Goal: Task Accomplishment & Management: Complete application form

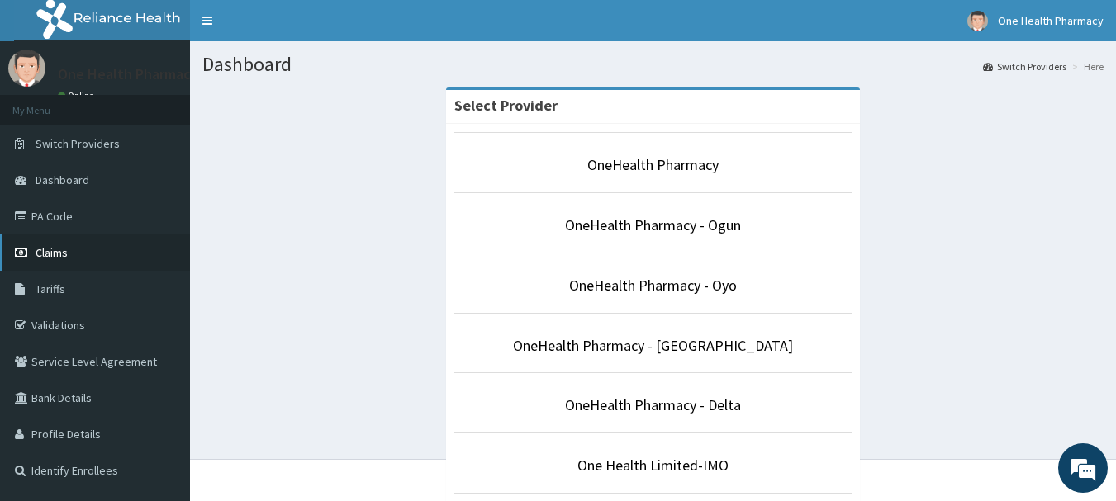
click at [21, 249] on icon at bounding box center [23, 253] width 17 height 12
click at [20, 259] on link "Claims" at bounding box center [95, 253] width 190 height 36
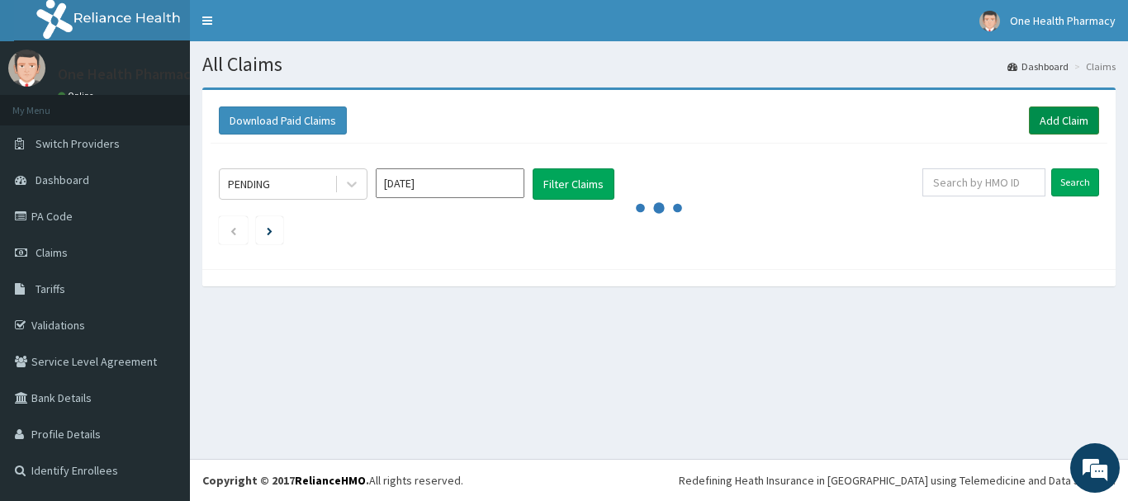
click at [1057, 131] on link "Add Claim" at bounding box center [1064, 121] width 70 height 28
click at [1047, 108] on link "Add Claim" at bounding box center [1064, 121] width 70 height 28
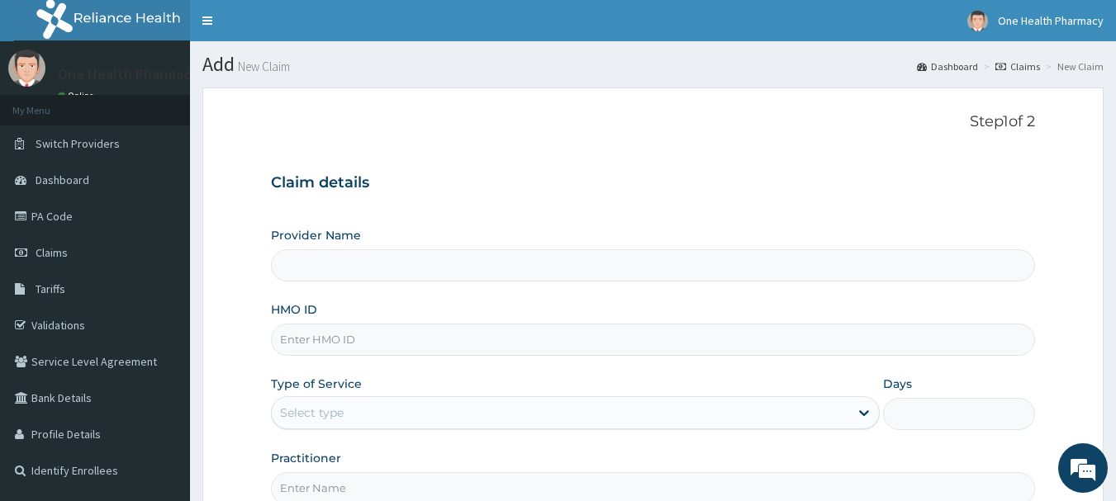
click at [617, 332] on input "HMO ID" at bounding box center [653, 340] width 765 height 32
paste input "EIS/12173/C"
type input "EIS/12173/C"
type input "OneHealth Pharmacy"
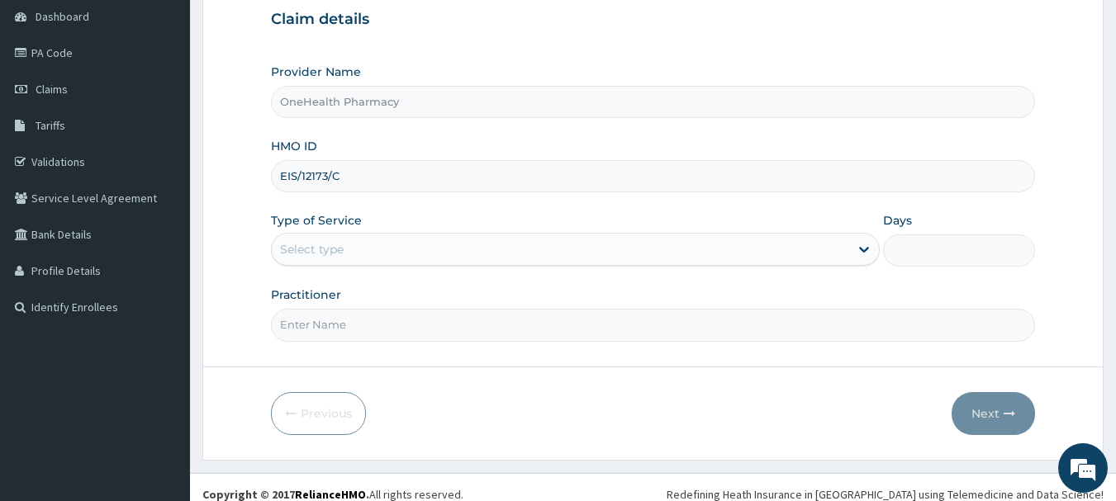
scroll to position [178, 0]
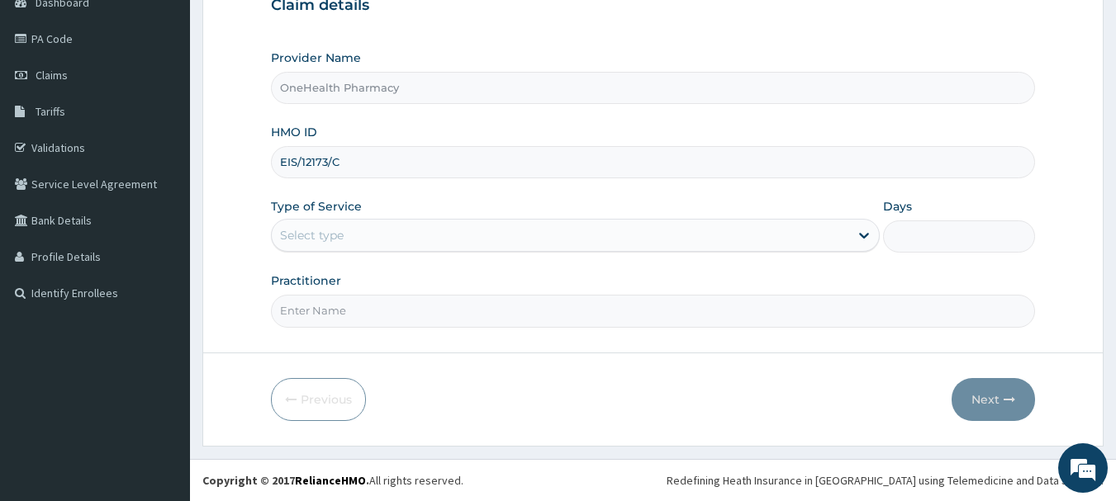
type input "EIS/12173/C"
click at [330, 223] on div "Select type" at bounding box center [560, 235] width 577 height 26
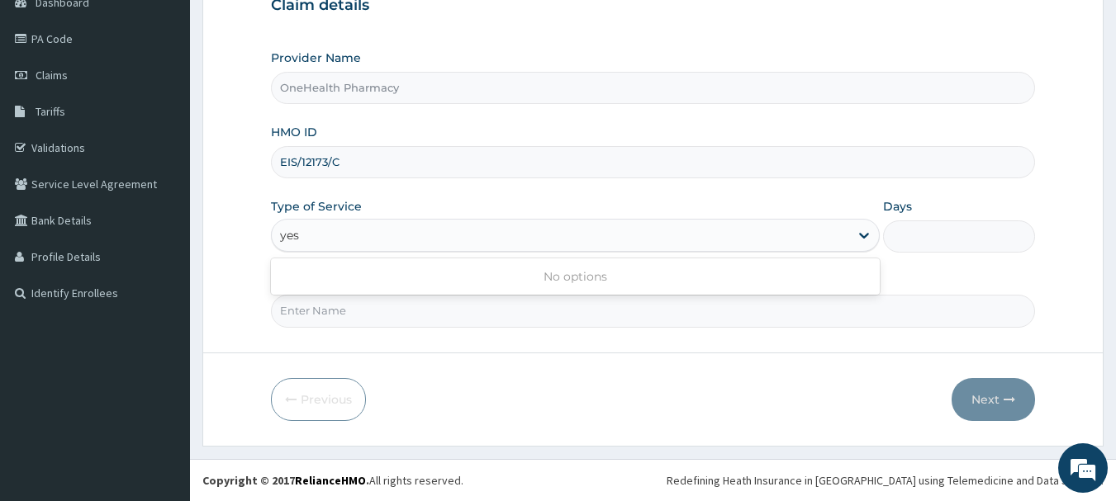
scroll to position [0, 0]
type input "yes"
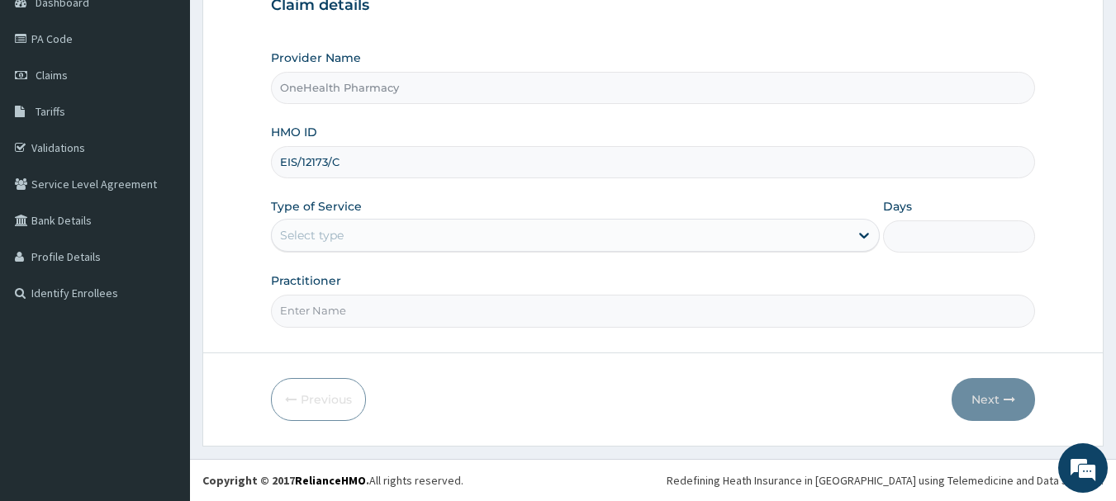
click at [502, 218] on div "Type of Service Select is focused ,type to refine list, press Down to open the …" at bounding box center [575, 225] width 609 height 55
click at [500, 235] on div "Select type" at bounding box center [560, 235] width 577 height 26
click at [365, 239] on div "Select type" at bounding box center [560, 235] width 577 height 26
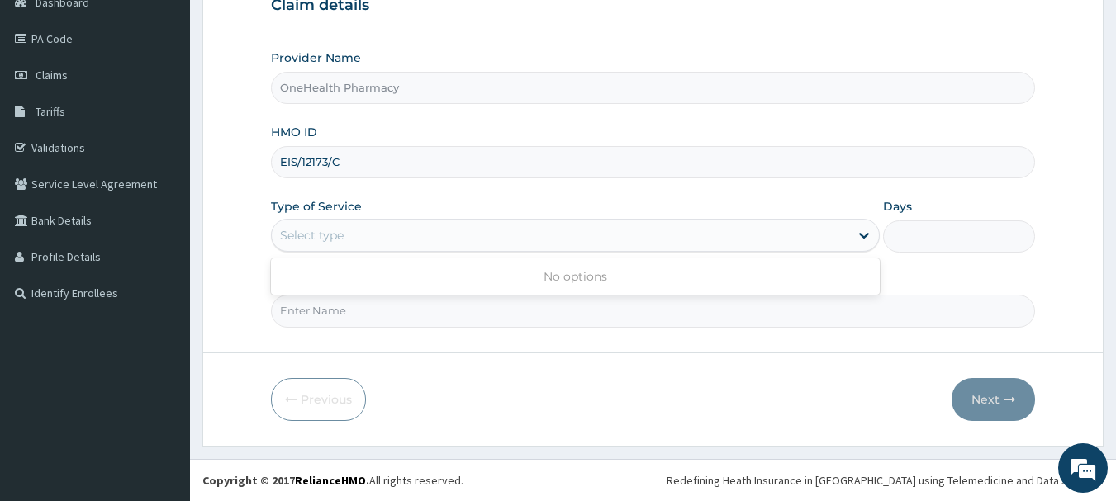
click at [368, 243] on div "Select type" at bounding box center [560, 235] width 577 height 26
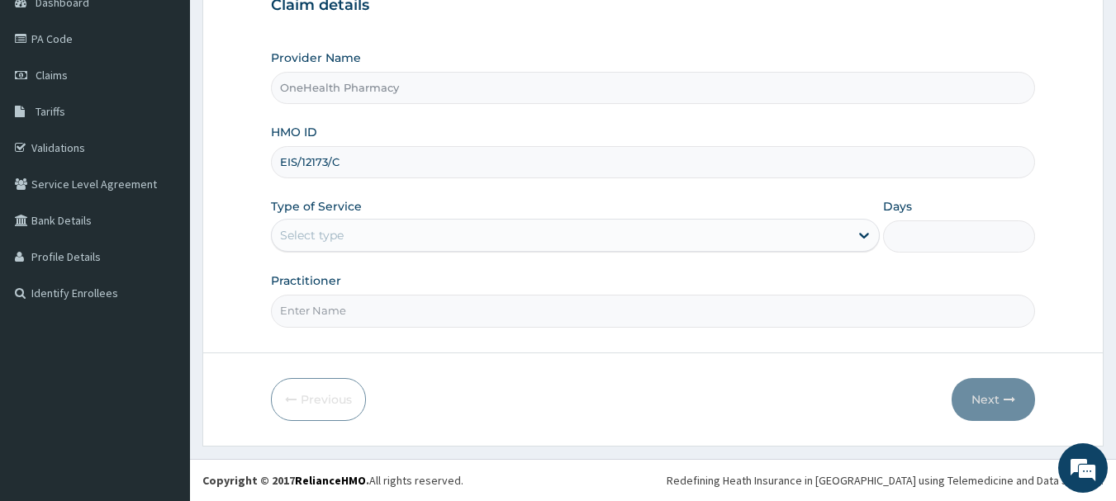
click at [368, 243] on div "Select type" at bounding box center [560, 235] width 577 height 26
click at [335, 235] on div "Select type" at bounding box center [312, 235] width 64 height 17
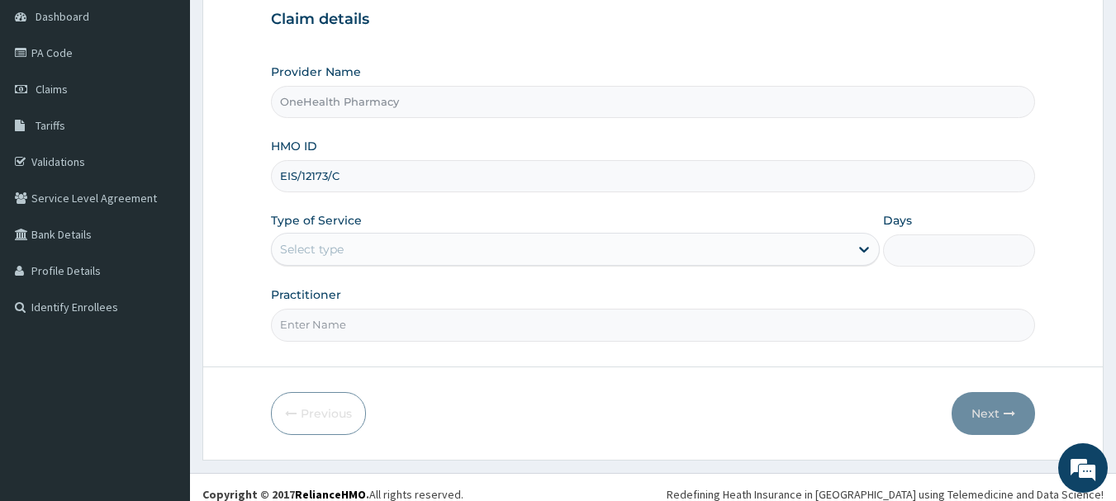
scroll to position [178, 0]
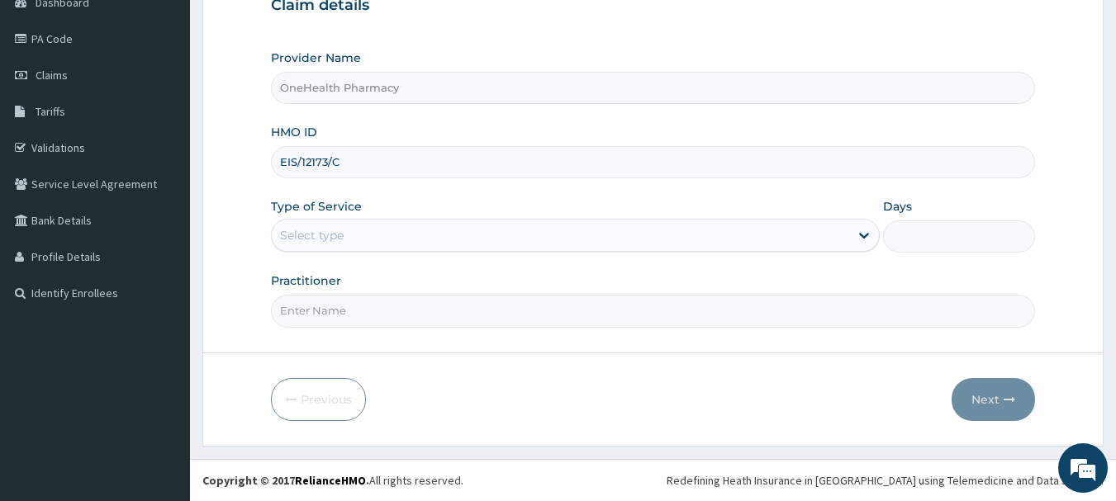
click at [373, 233] on div "Select type" at bounding box center [560, 235] width 577 height 26
click at [484, 235] on div "Select type" at bounding box center [560, 235] width 577 height 26
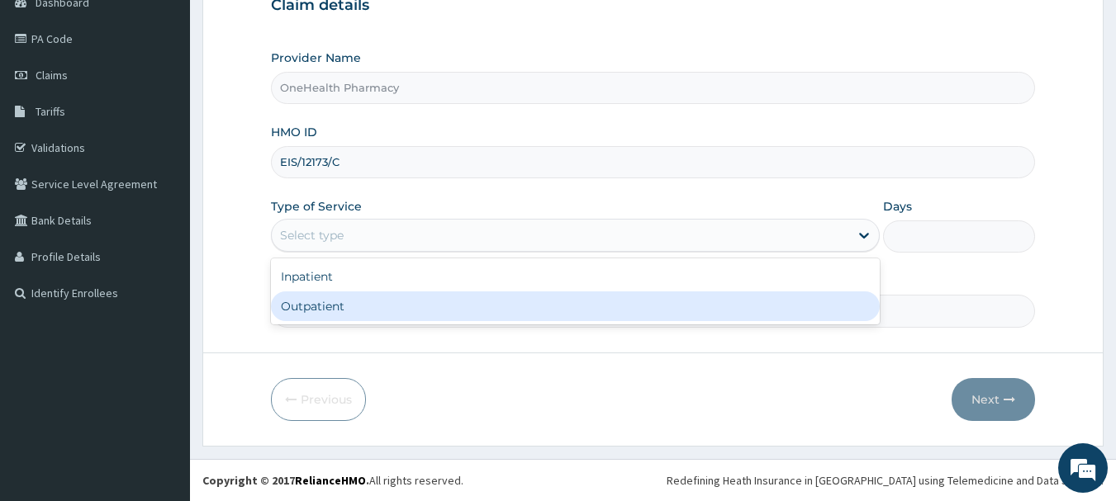
click at [472, 305] on div "Outpatient" at bounding box center [575, 307] width 609 height 30
click at [472, 305] on input "Practitioner" at bounding box center [653, 311] width 765 height 32
type input "1"
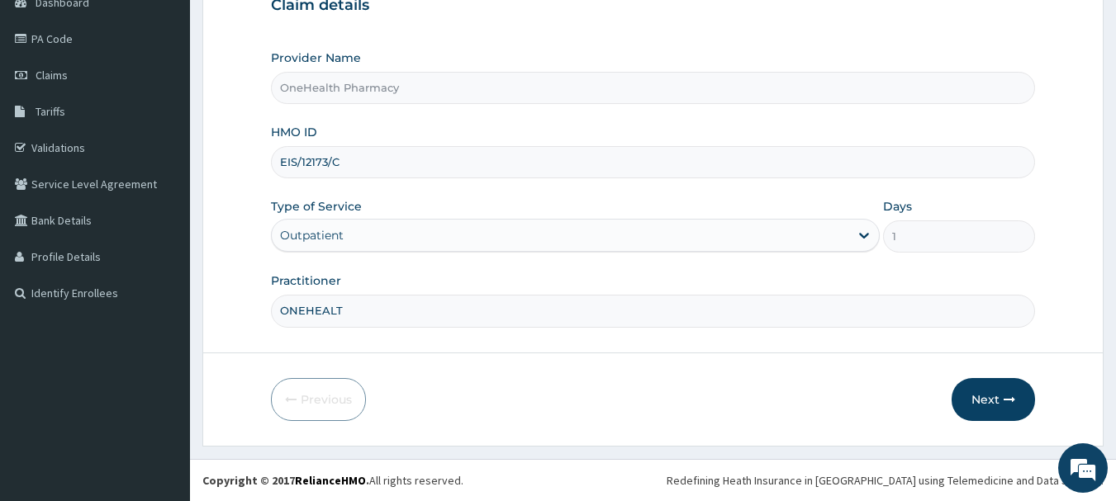
type input "ONEHEALTH"
click at [986, 397] on button "Next" at bounding box center [993, 399] width 83 height 43
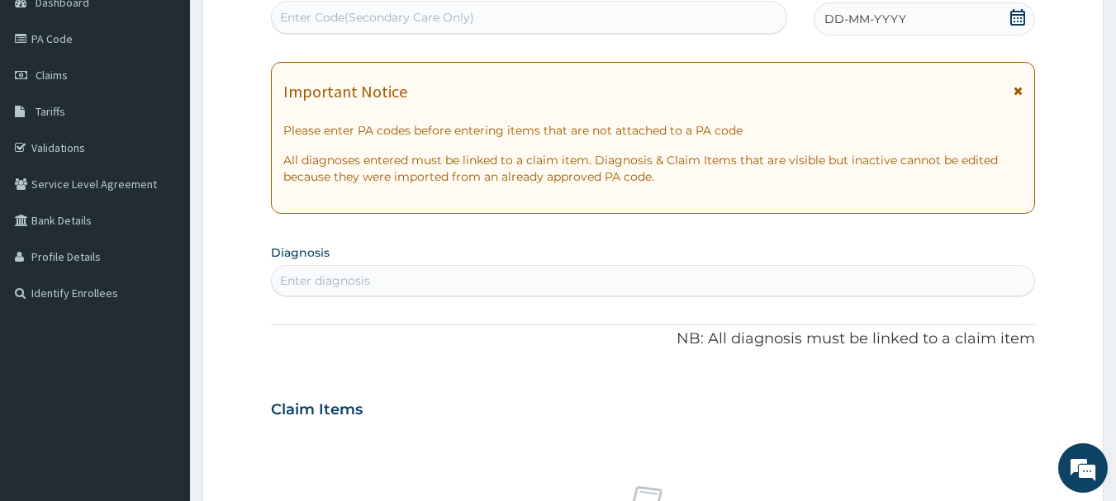
click at [723, 14] on div "Enter Code(Secondary Care Only)" at bounding box center [529, 17] width 515 height 26
paste input "PR/028C76ED"
type input "PR/028C76ED"
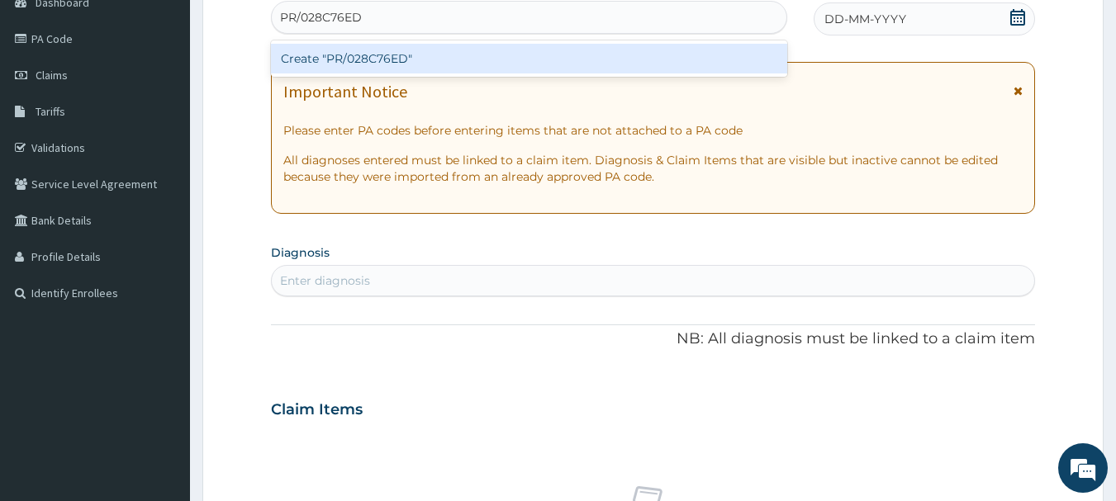
click at [732, 59] on div "Create "PR/028C76ED"" at bounding box center [529, 59] width 517 height 30
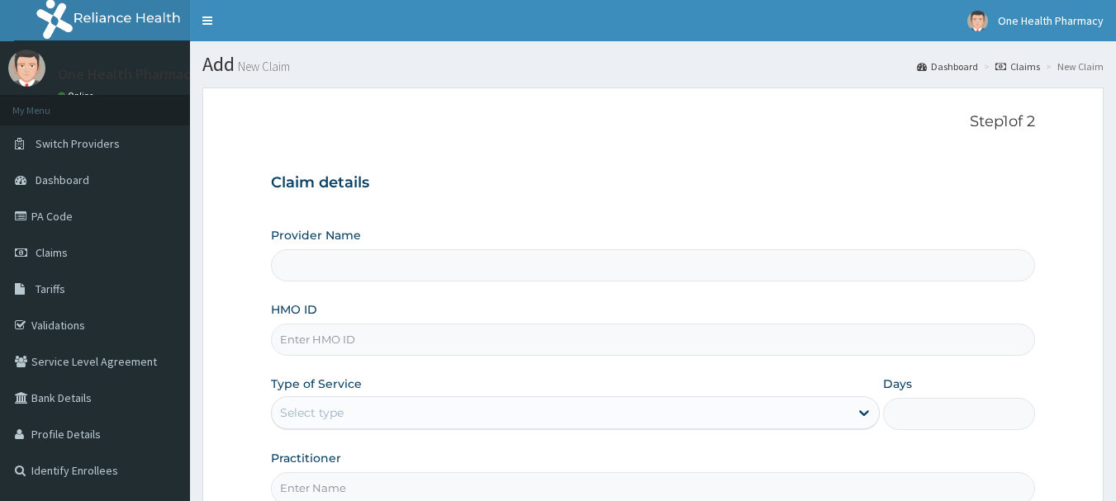
type input "OneHealth Pharmacy"
drag, startPoint x: 461, startPoint y: 360, endPoint x: 458, endPoint y: 343, distance: 17.7
click at [458, 343] on div "Provider Name OneHealth Pharmacy HMO ID Type of Service Select type Days Practi…" at bounding box center [653, 366] width 765 height 278
click at [458, 343] on input "HMO ID" at bounding box center [653, 340] width 765 height 32
paste input "BOL/10049/A"
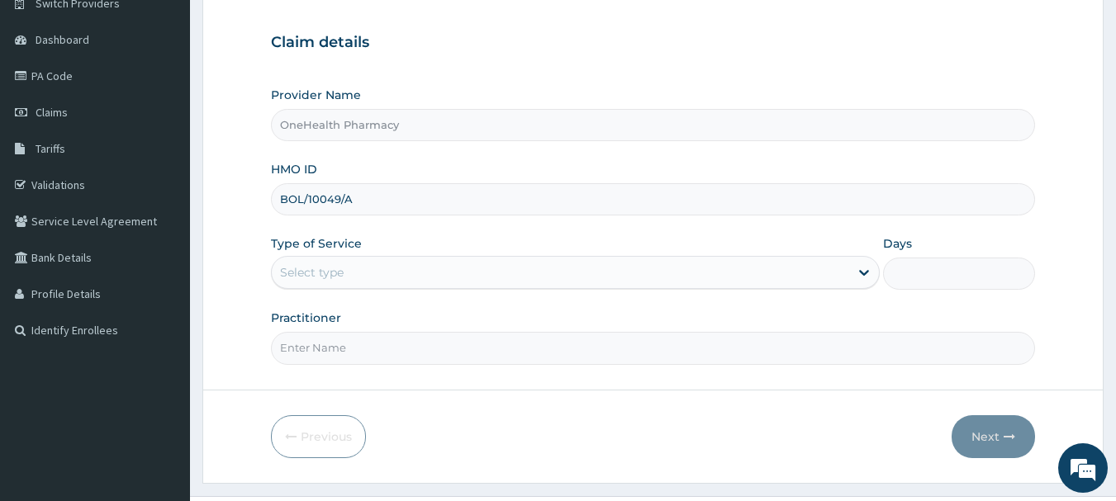
scroll to position [178, 0]
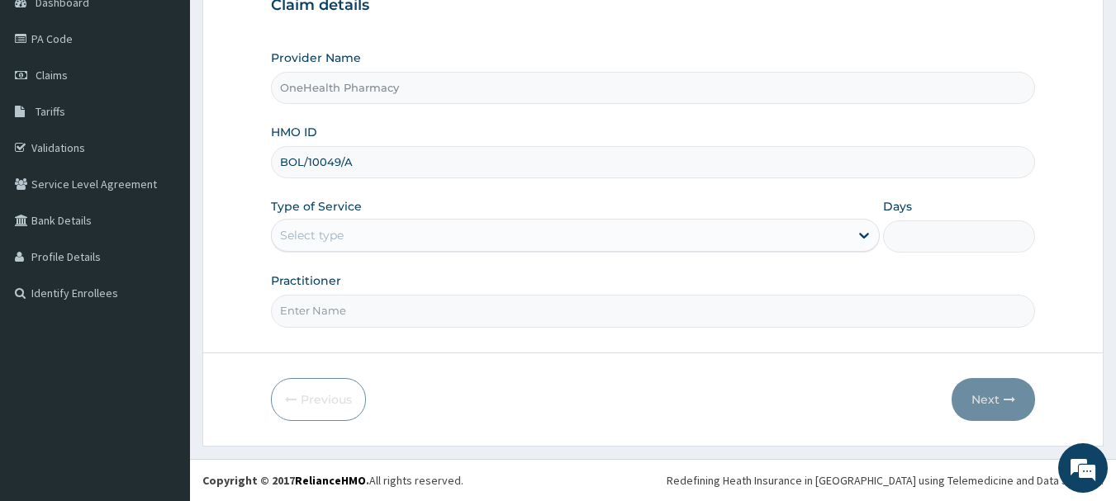
type input "BOL/10049/A"
click at [346, 238] on div "Select type" at bounding box center [560, 235] width 577 height 26
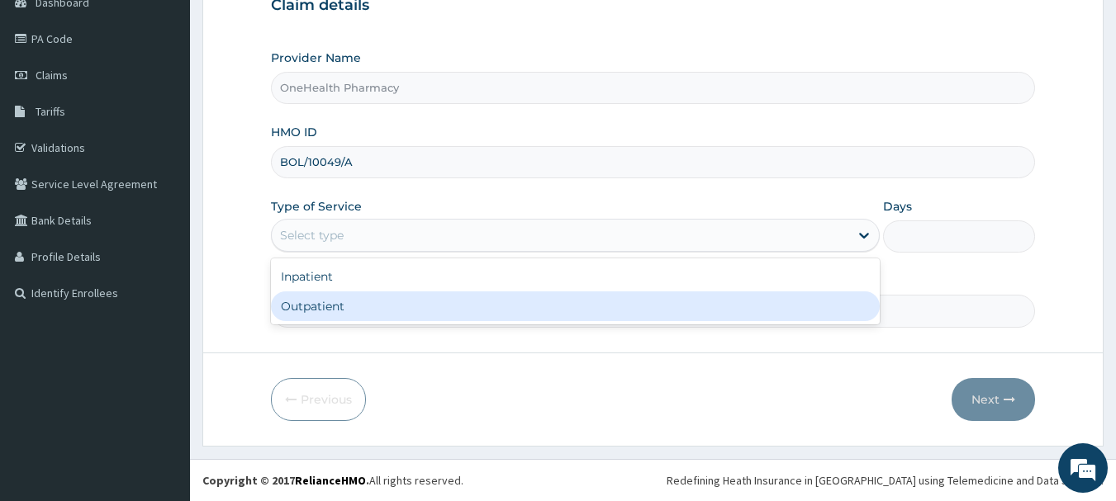
click at [371, 315] on div "Outpatient" at bounding box center [575, 307] width 609 height 30
click at [371, 315] on input "Practitioner" at bounding box center [653, 311] width 765 height 32
type input "1"
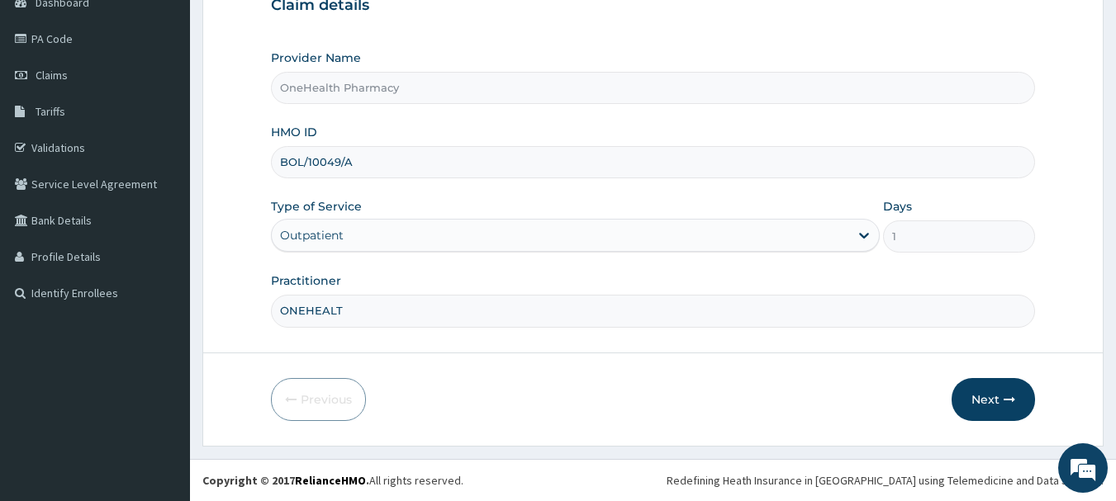
type input "ONEHEALTH"
click at [1019, 404] on button "Next" at bounding box center [993, 399] width 83 height 43
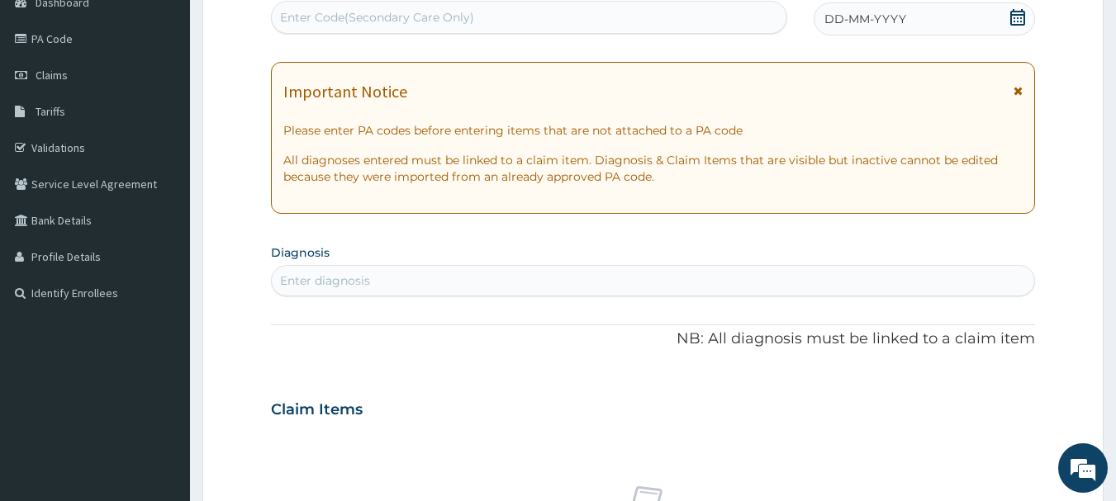
click at [583, 12] on div "Enter Code(Secondary Care Only)" at bounding box center [529, 17] width 515 height 26
paste input "PR/52DFAA94"
type input "PR/52DFAA94"
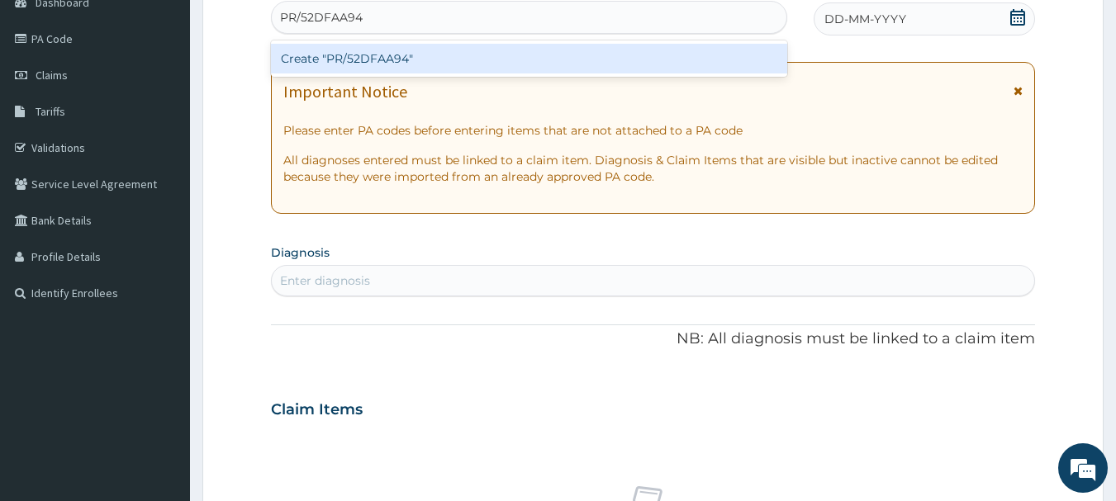
click at [580, 69] on div "Create "PR/52DFAA94"" at bounding box center [529, 59] width 517 height 30
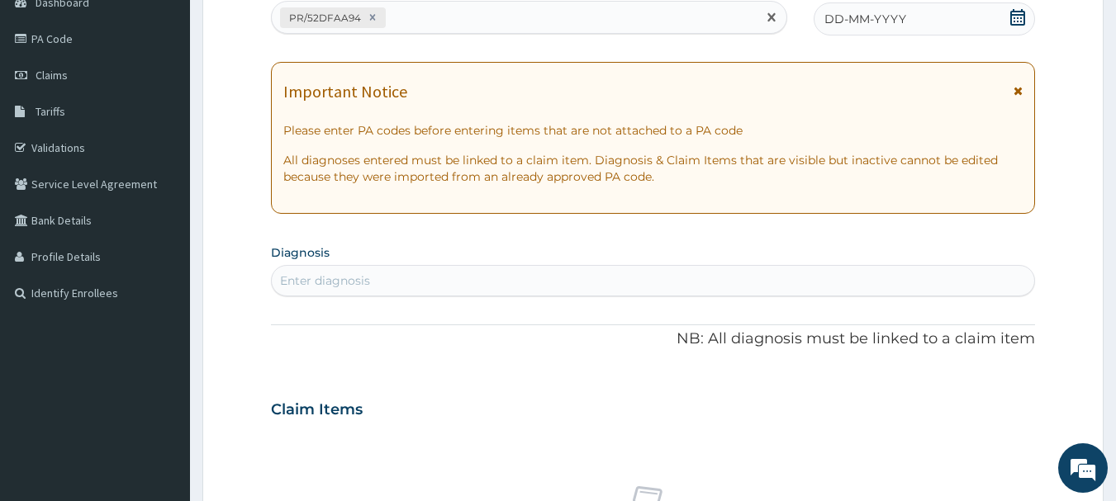
click at [990, 38] on div "PA Code / Prescription Code option Create "PR/52DFAA94", selected. Select is fo…" at bounding box center [653, 407] width 765 height 855
click at [983, 28] on div "DD-MM-YYYY" at bounding box center [924, 18] width 221 height 33
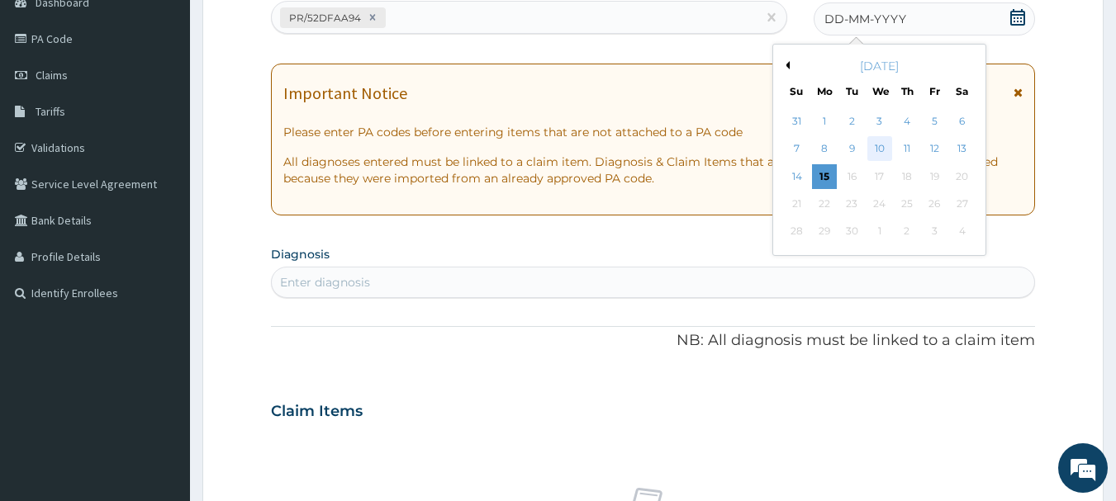
click at [881, 139] on div "10" at bounding box center [879, 149] width 25 height 25
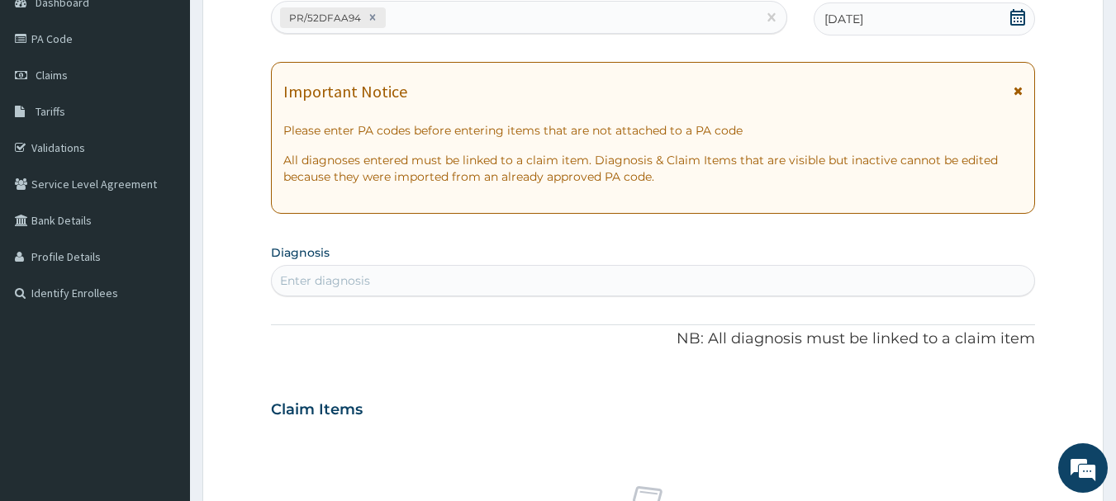
click at [677, 280] on div "Enter diagnosis" at bounding box center [653, 281] width 763 height 26
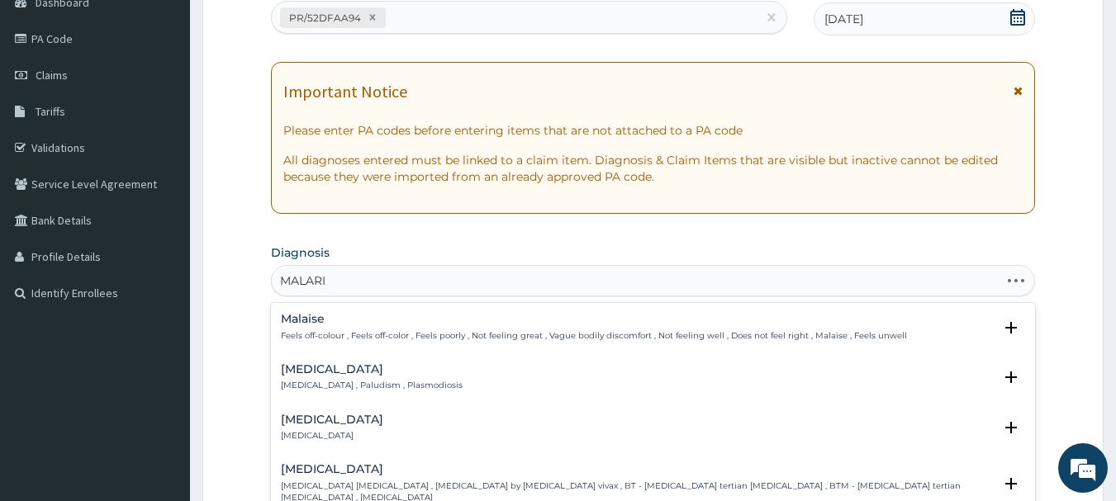
type input "MALARIA"
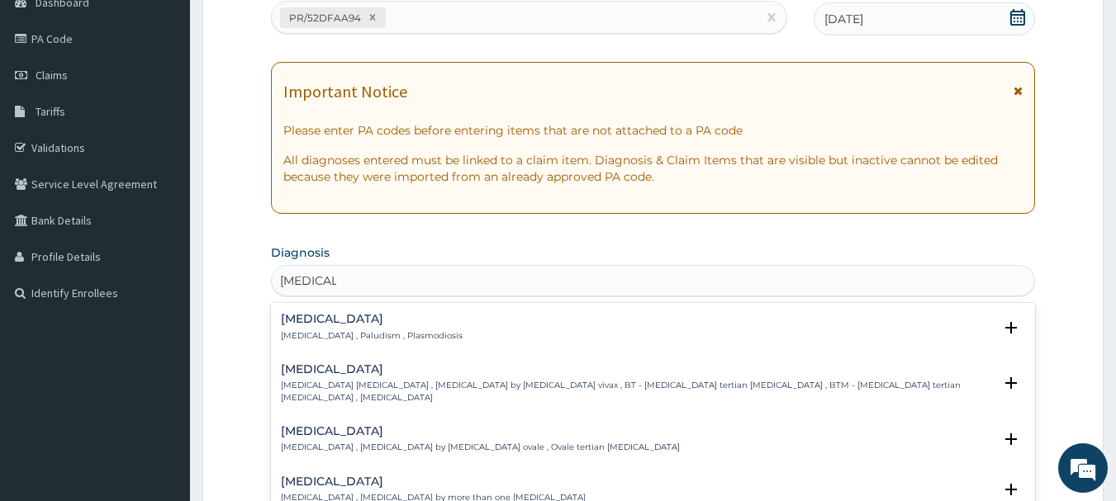
click at [297, 314] on h4 "[MEDICAL_DATA]" at bounding box center [372, 319] width 182 height 12
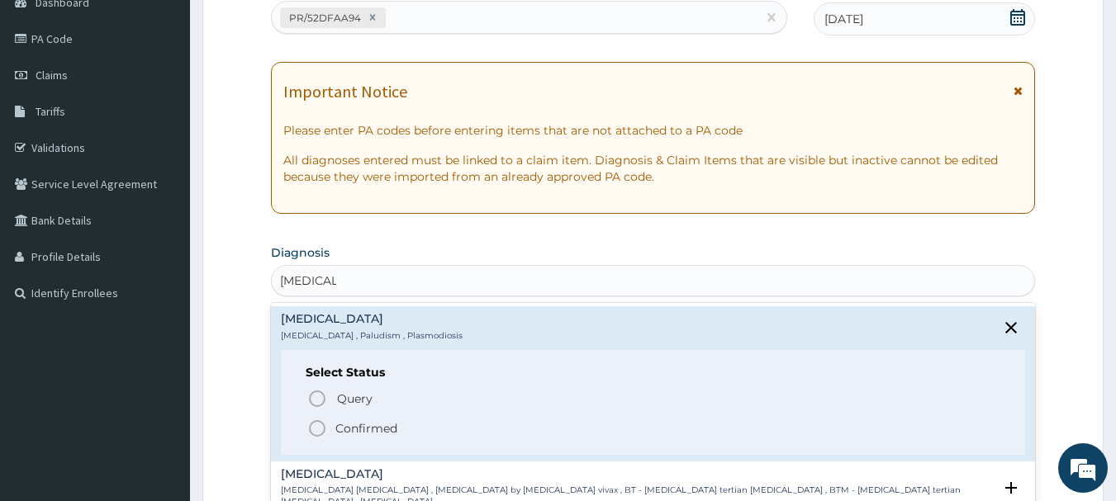
click at [316, 428] on icon "status option filled" at bounding box center [317, 429] width 20 height 20
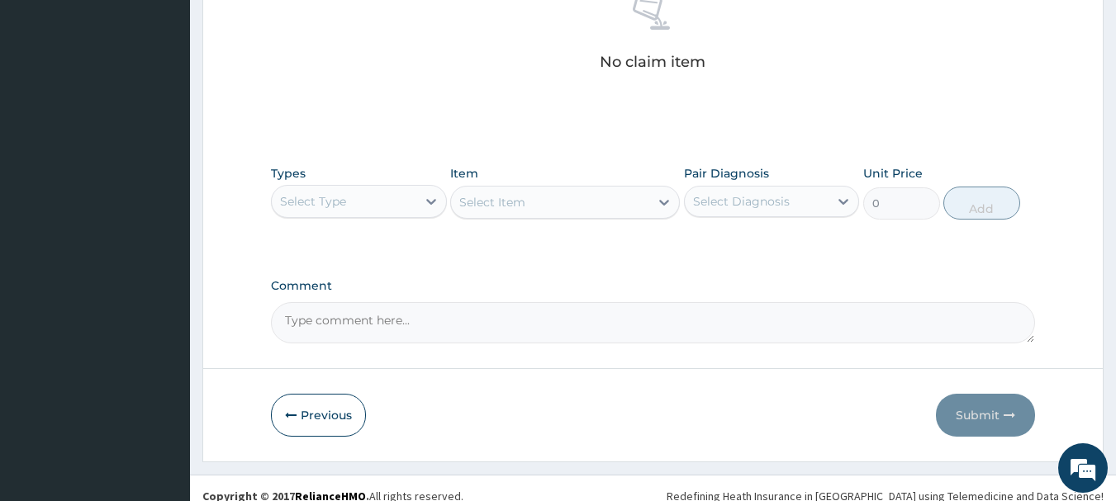
scroll to position [690, 0]
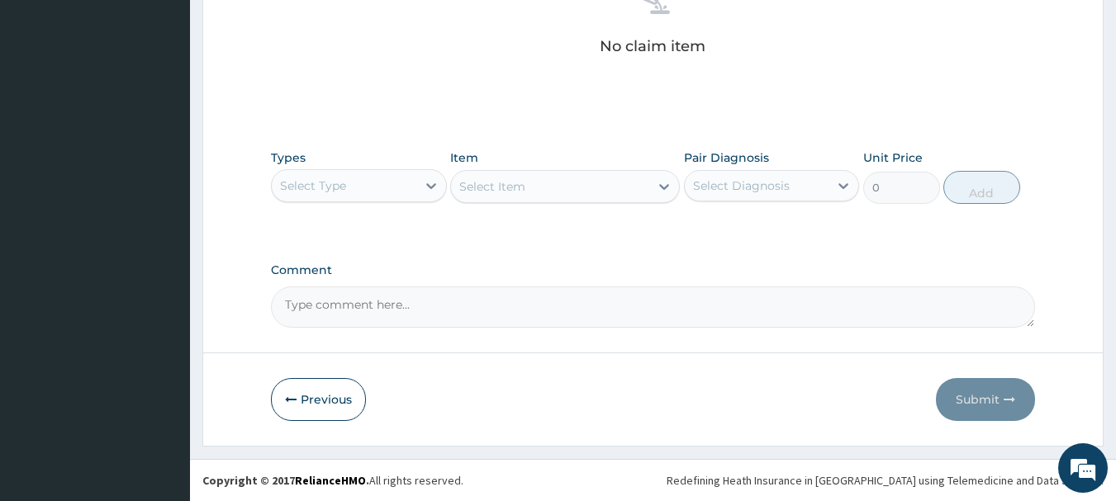
drag, startPoint x: 340, startPoint y: 164, endPoint x: 341, endPoint y: 175, distance: 11.7
click at [341, 175] on div "Types Select Type" at bounding box center [359, 177] width 176 height 55
click at [341, 175] on div "Select Type" at bounding box center [344, 186] width 145 height 26
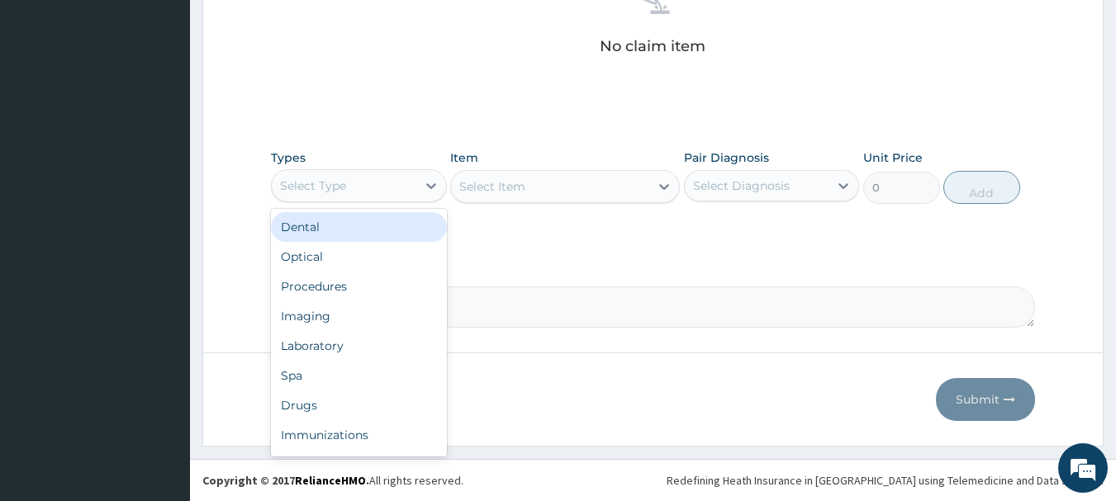
type input "O"
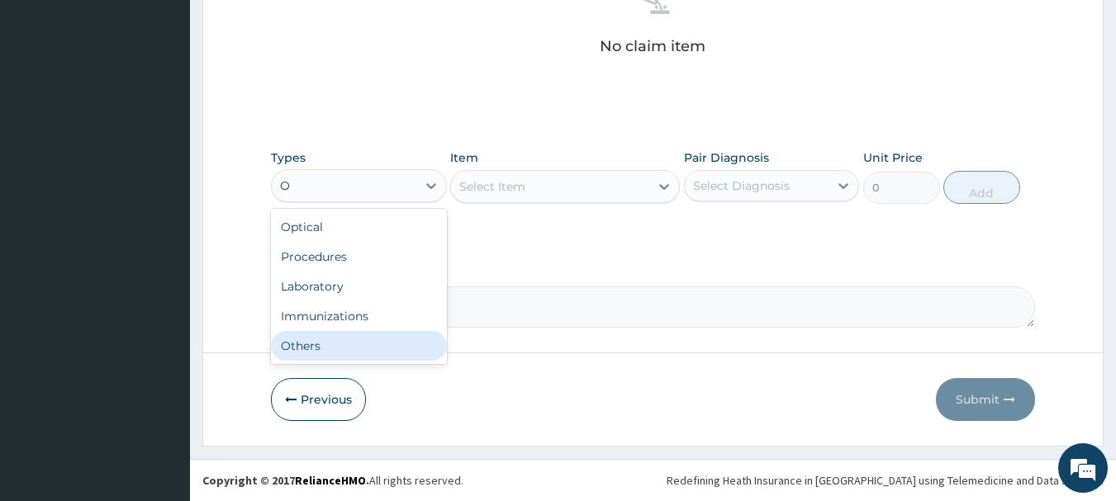
click at [346, 336] on div "Others" at bounding box center [359, 346] width 176 height 30
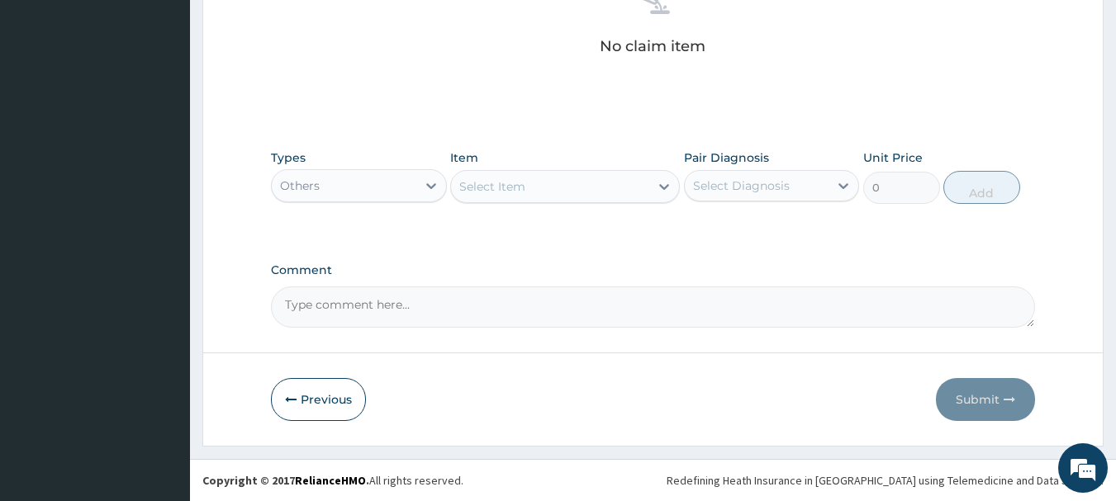
click at [553, 189] on div "Select Item" at bounding box center [550, 186] width 198 height 26
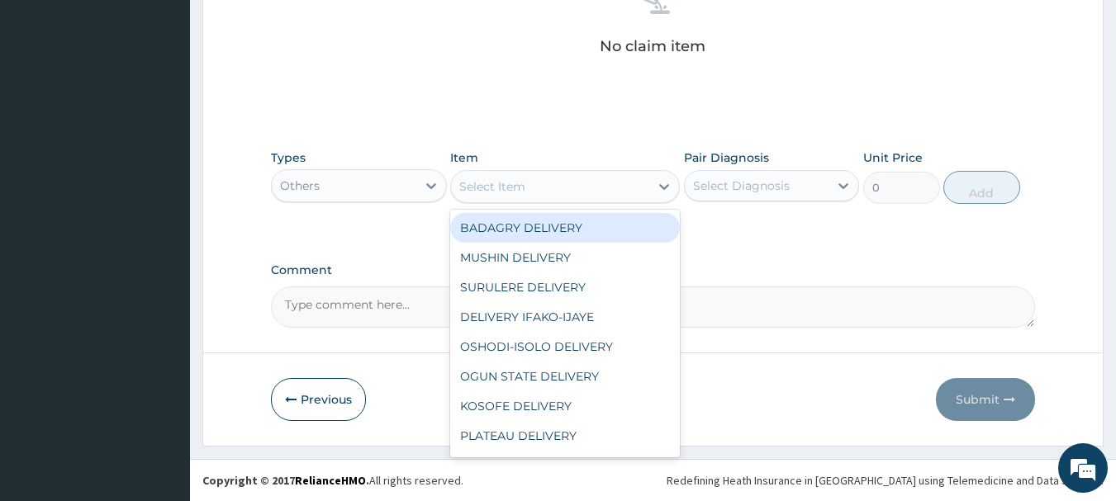
click at [571, 237] on div "BADAGRY DELIVERY" at bounding box center [565, 228] width 230 height 30
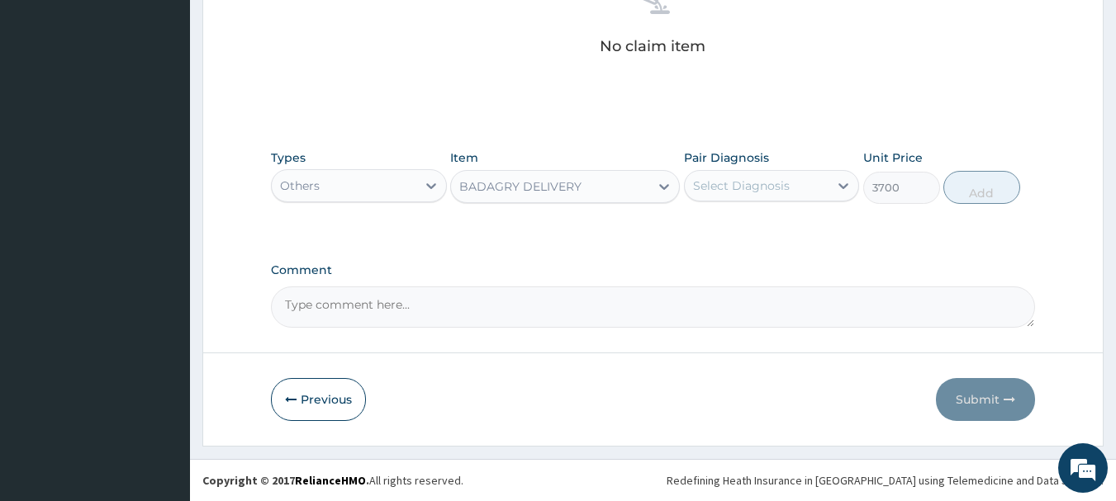
type input "3700"
click at [764, 179] on div "Select Diagnosis" at bounding box center [741, 186] width 97 height 17
click at [805, 226] on div "Malaria" at bounding box center [772, 228] width 176 height 34
checkbox input "true"
click at [972, 169] on div "Types Others Item BADAGRY DELIVERY Pair Diagnosis option Malaria, selected. opt…" at bounding box center [653, 176] width 765 height 71
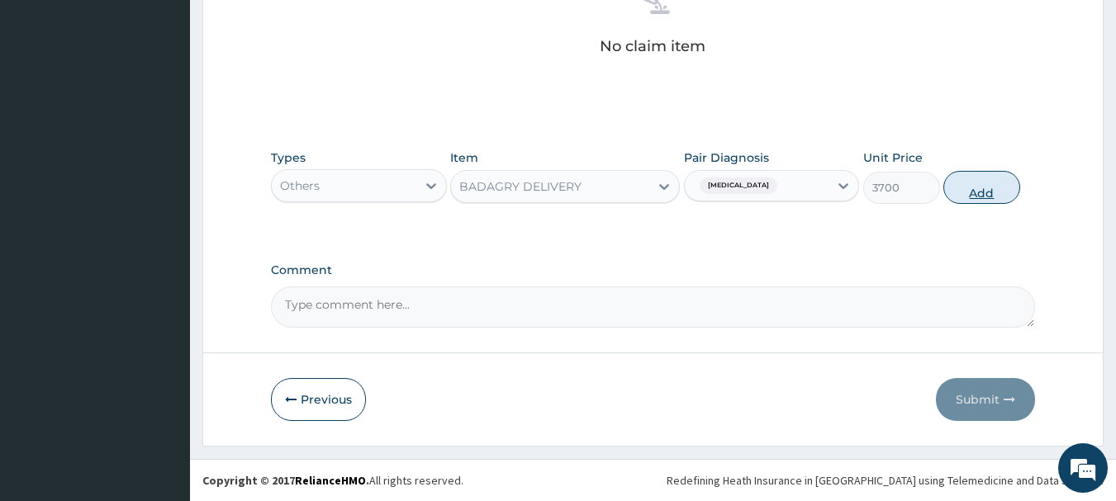
click at [978, 180] on button "Add" at bounding box center [981, 187] width 77 height 33
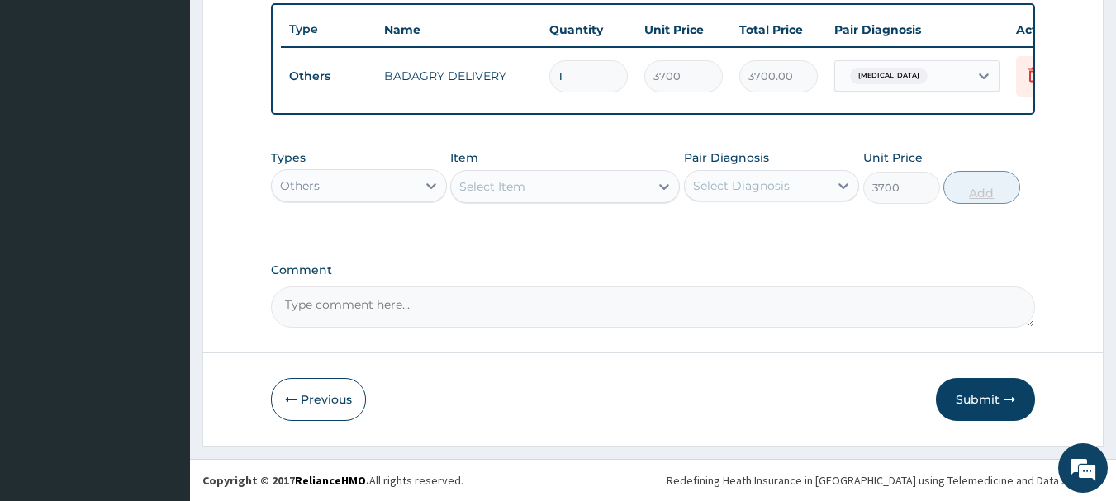
type input "0"
click at [332, 189] on div "Others" at bounding box center [344, 186] width 145 height 26
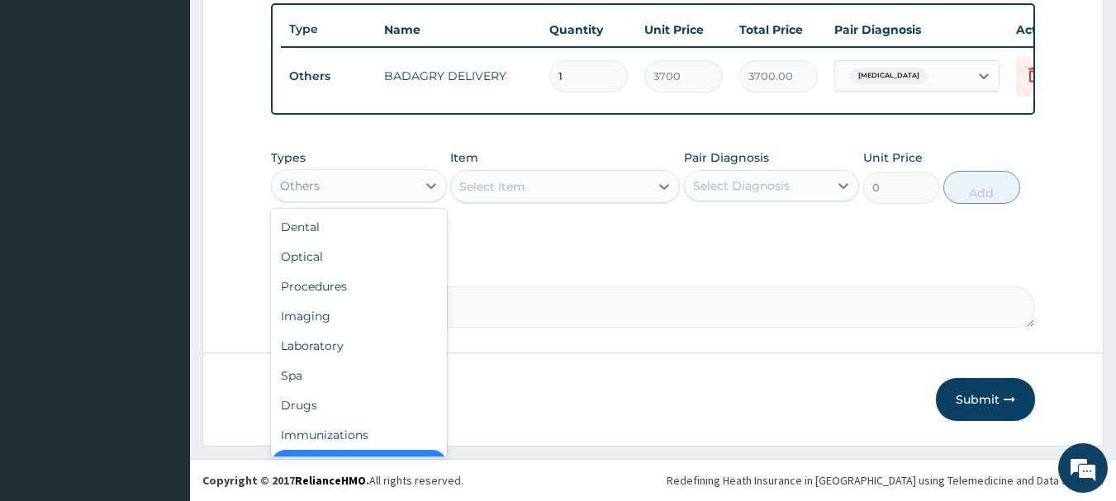
scroll to position [33, 0]
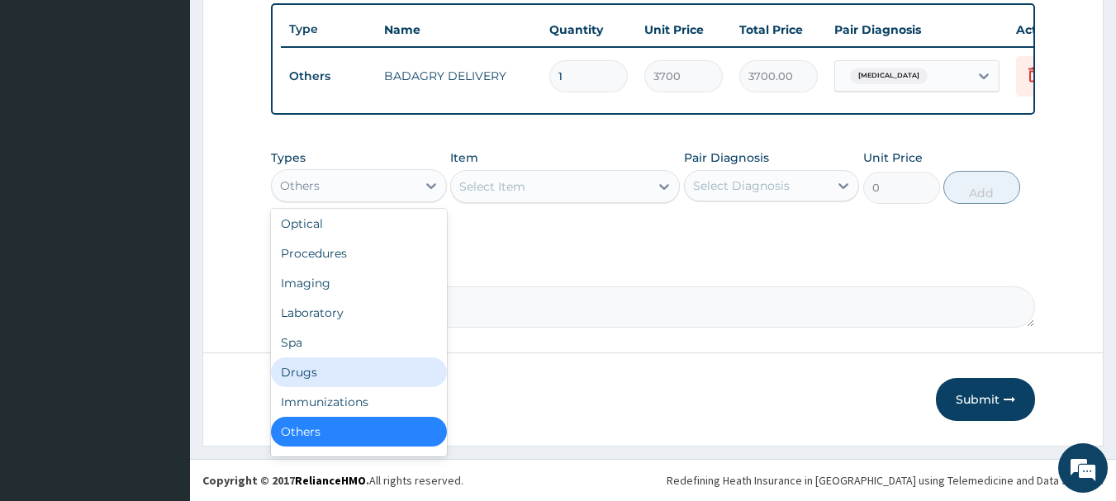
click at [321, 381] on div "Drugs" at bounding box center [359, 373] width 176 height 30
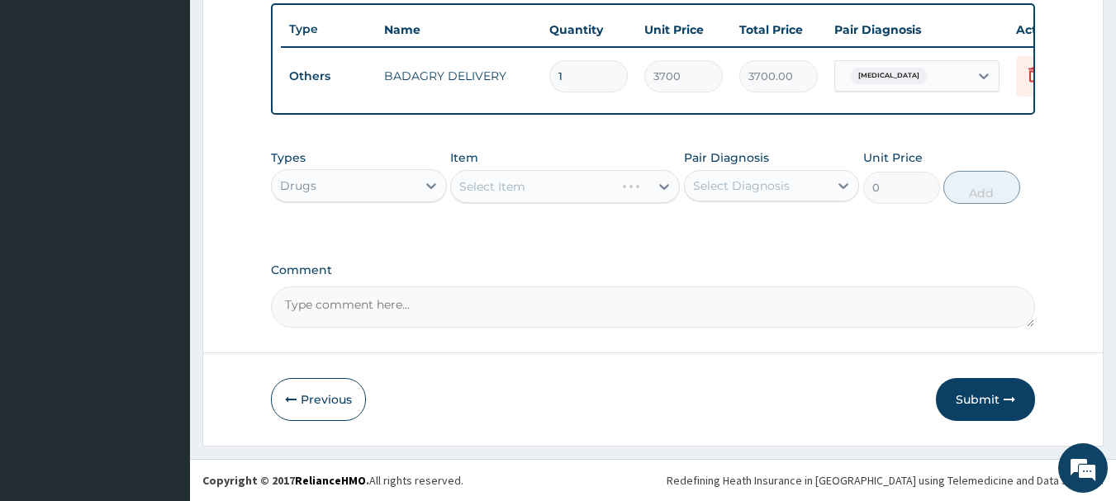
click at [610, 191] on div "Select Item" at bounding box center [565, 186] width 230 height 33
click at [610, 191] on div "Select Item" at bounding box center [550, 186] width 198 height 26
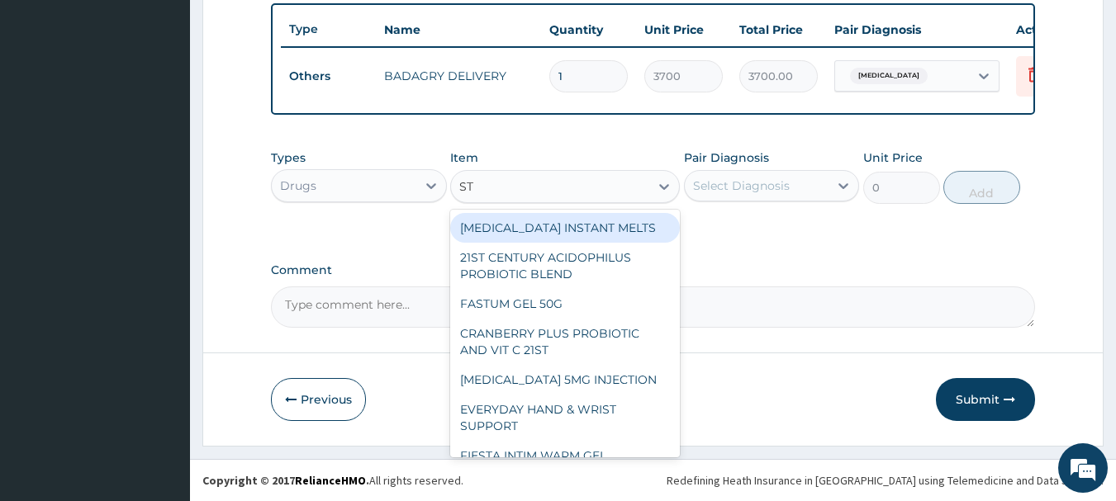
type input "ST R"
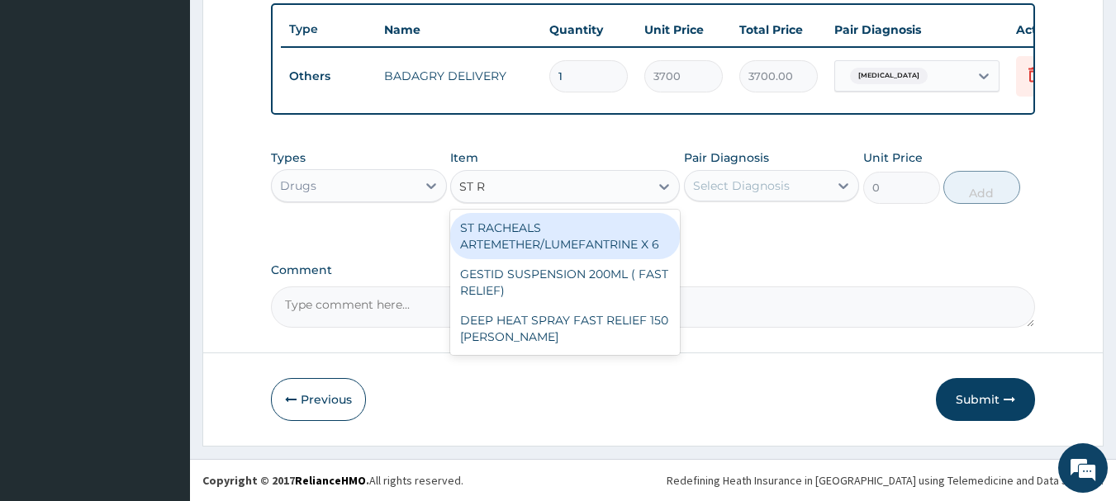
click at [621, 243] on div "ST RACHEALS ARTEMETHER/LUMEFANTRINE X 6" at bounding box center [565, 236] width 230 height 46
type input "303.3333435058594"
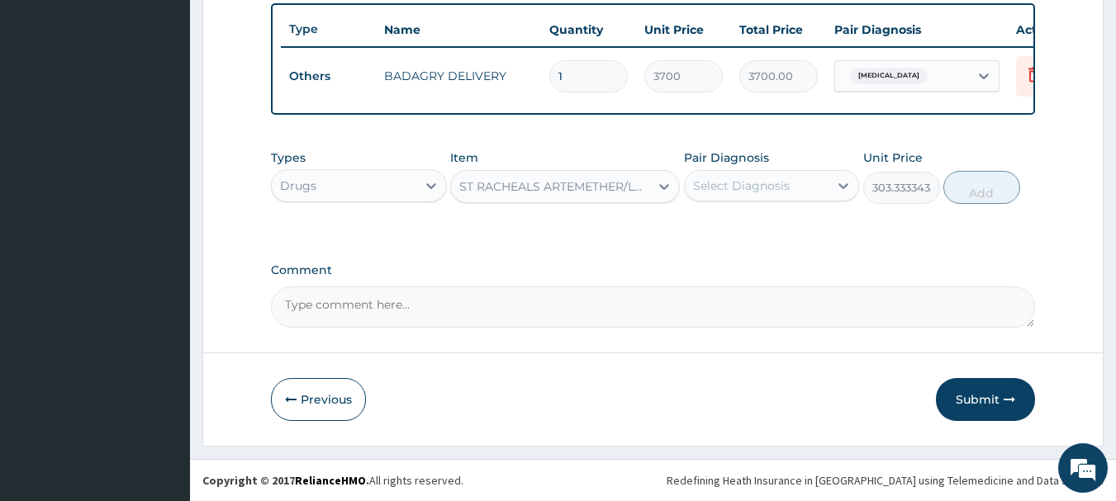
drag, startPoint x: 789, startPoint y: 204, endPoint x: 796, endPoint y: 178, distance: 26.7
click at [796, 178] on div "Types Drugs Item option ST RACHEALS ARTEMETHER/LUMEFANTRINE X 6, selected. Sele…" at bounding box center [653, 176] width 765 height 71
click at [796, 178] on div "Select Diagnosis" at bounding box center [757, 186] width 145 height 26
click at [824, 244] on div "[MEDICAL_DATA]" at bounding box center [772, 228] width 176 height 34
checkbox input "true"
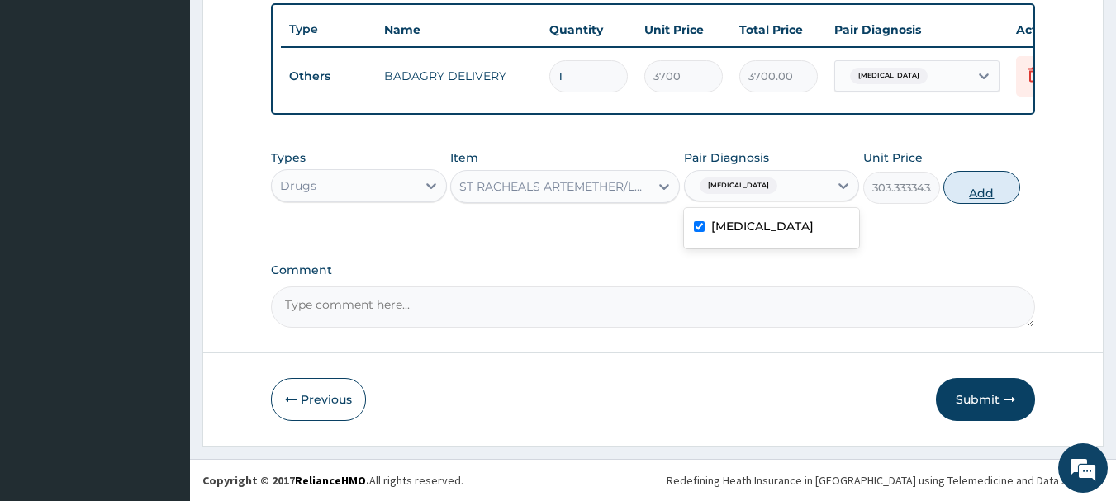
click at [1011, 185] on button "Add" at bounding box center [981, 187] width 77 height 33
type input "0"
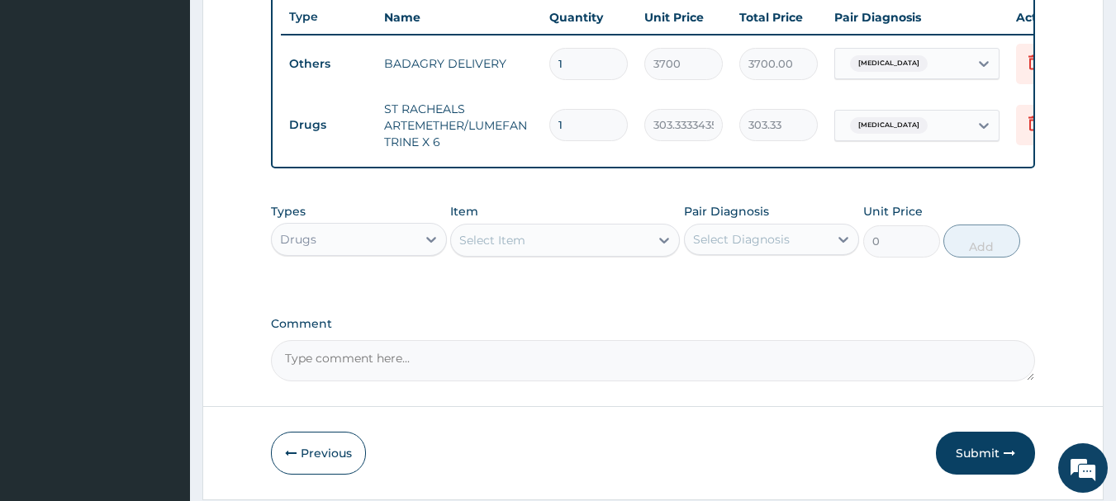
click at [564, 236] on div "Select Item" at bounding box center [565, 240] width 230 height 33
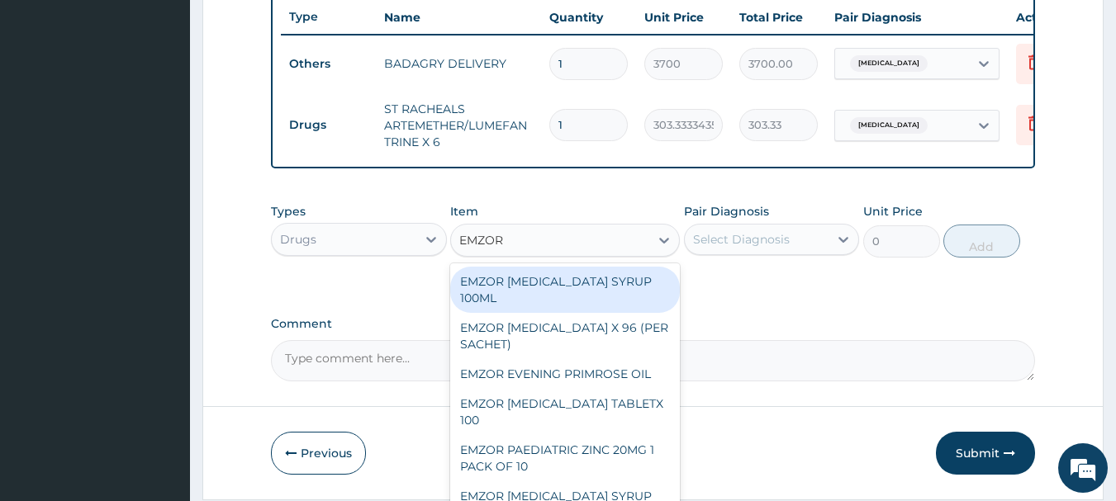
type input "EMZOR P"
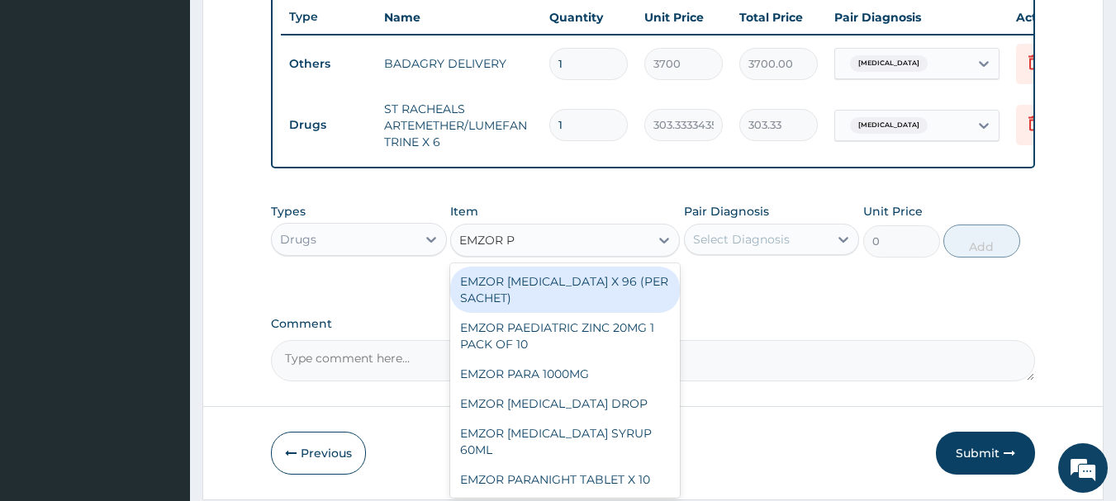
click at [571, 278] on div "EMZOR [MEDICAL_DATA] X 96 (PER SACHET)" at bounding box center [565, 290] width 230 height 46
type input "17.5"
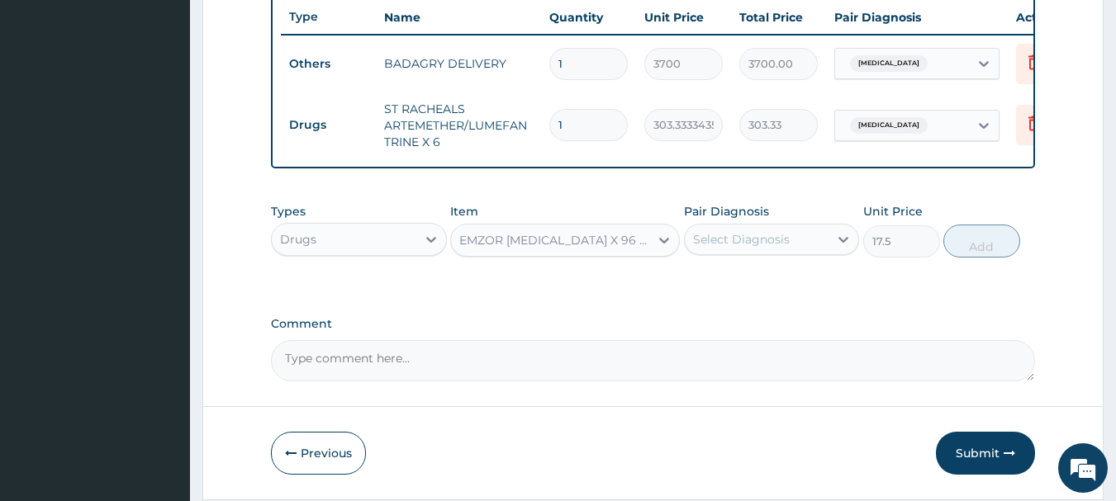
click at [734, 248] on div "Select Diagnosis" at bounding box center [741, 239] width 97 height 17
click at [776, 284] on div "[MEDICAL_DATA]" at bounding box center [772, 282] width 176 height 34
checkbox input "true"
click at [981, 243] on button "Add" at bounding box center [981, 241] width 77 height 33
type input "0"
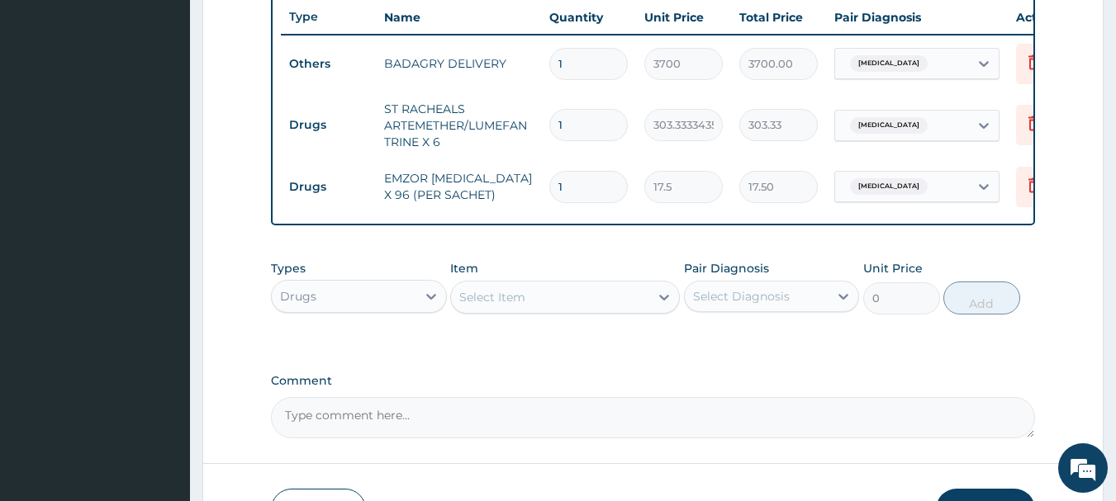
click at [622, 311] on div "Select Item" at bounding box center [550, 297] width 198 height 26
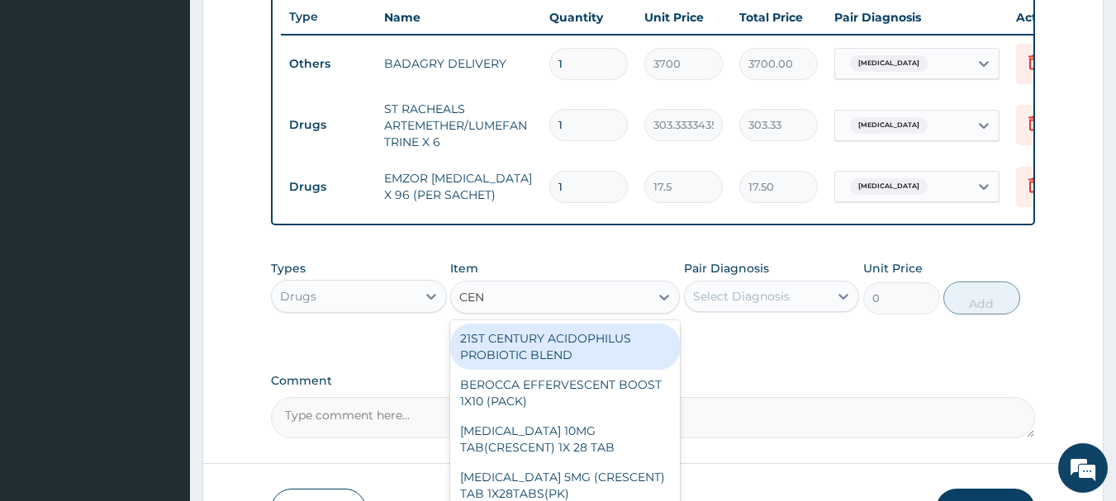
type input "CENO"
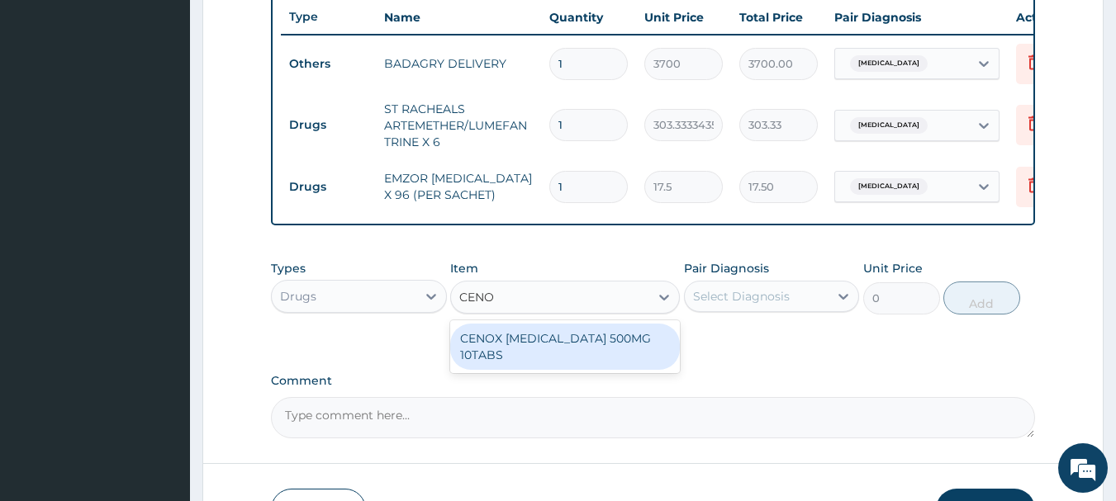
click at [628, 352] on div "CENOX [MEDICAL_DATA] 500MG 10TABS" at bounding box center [565, 347] width 230 height 46
type input "119"
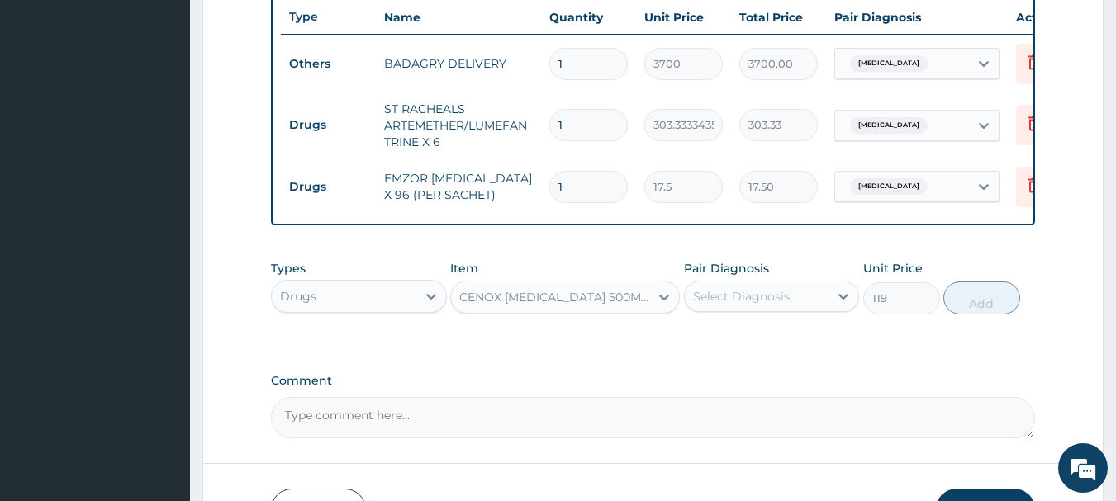
click at [788, 295] on div "Select Diagnosis" at bounding box center [757, 296] width 145 height 26
click at [813, 349] on div "[MEDICAL_DATA]" at bounding box center [772, 339] width 176 height 34
checkbox input "true"
click at [991, 302] on button "Add" at bounding box center [981, 298] width 77 height 33
type input "0"
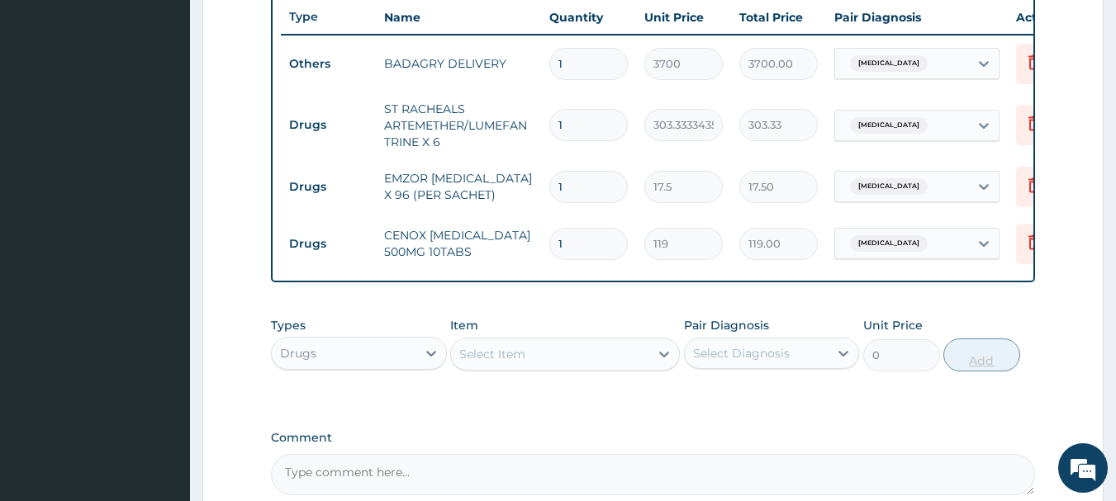
type input "0.00"
type input "2"
type input "238.00"
type input "20"
type input "2380.00"
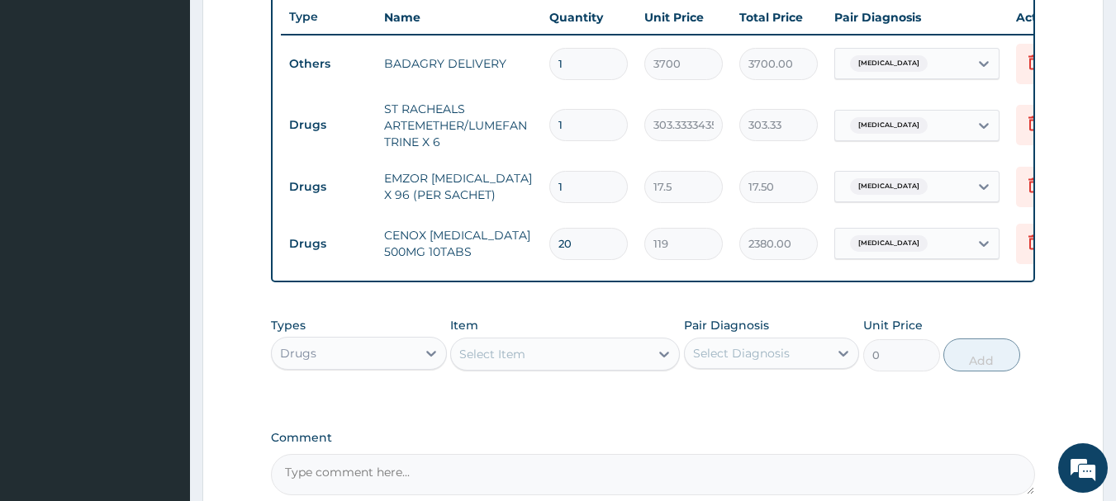
type input "20"
click at [591, 208] on td "1" at bounding box center [588, 187] width 95 height 49
click at [594, 185] on input "1" at bounding box center [588, 187] width 78 height 32
type input "0.00"
type input "3"
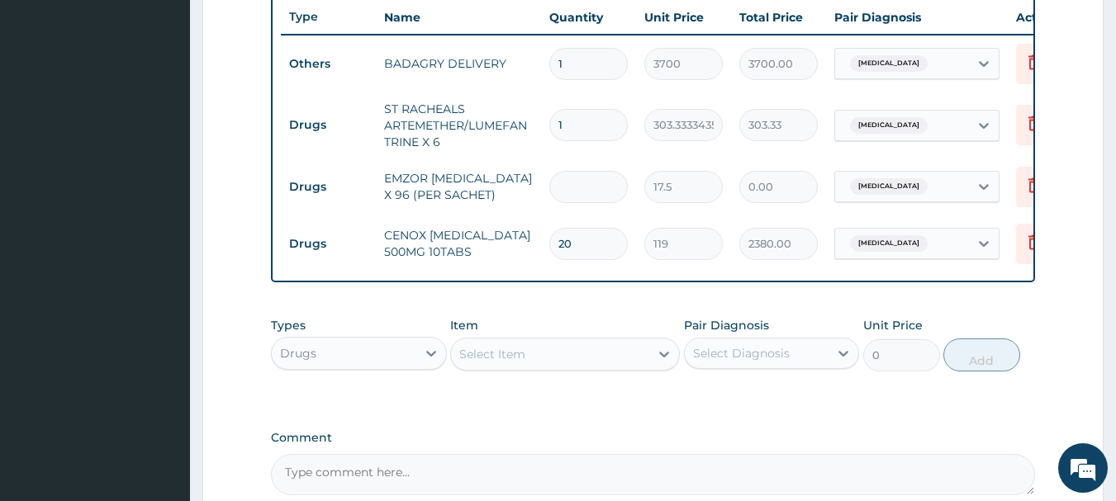
type input "52.50"
type input "36"
type input "630.00"
type input "36"
click at [607, 132] on input "1" at bounding box center [588, 125] width 78 height 32
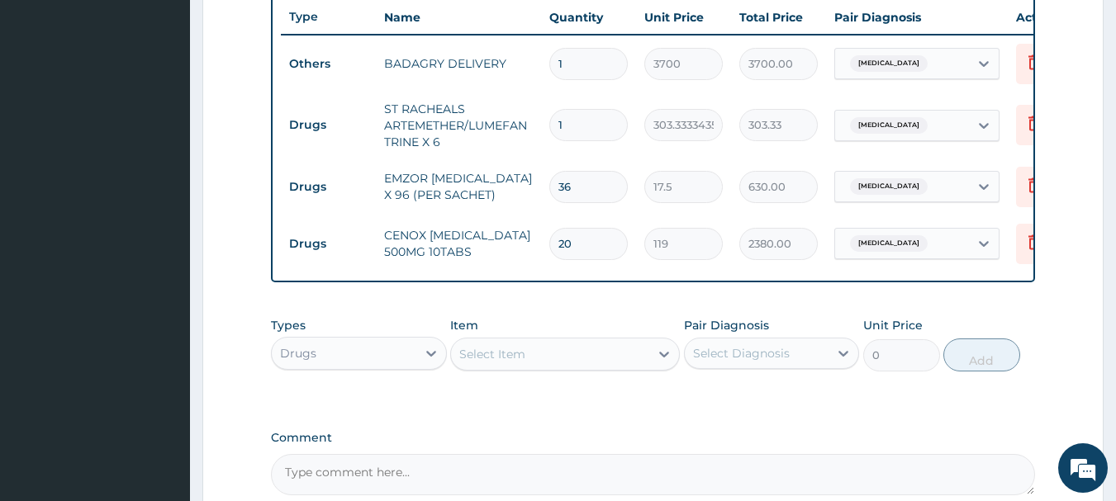
type input "0.00"
type input "6"
type input "1820.00"
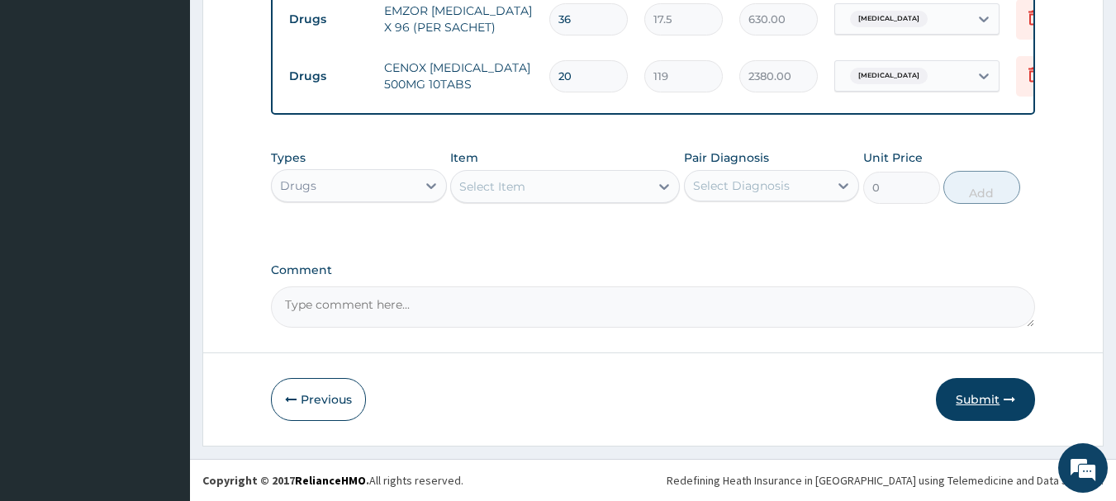
click at [971, 380] on button "Submit" at bounding box center [985, 399] width 99 height 43
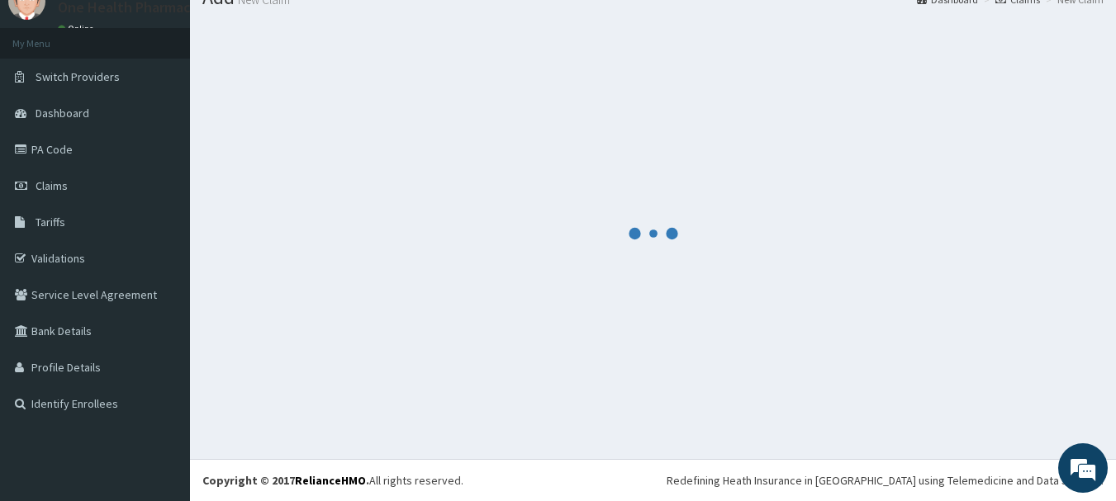
scroll to position [804, 0]
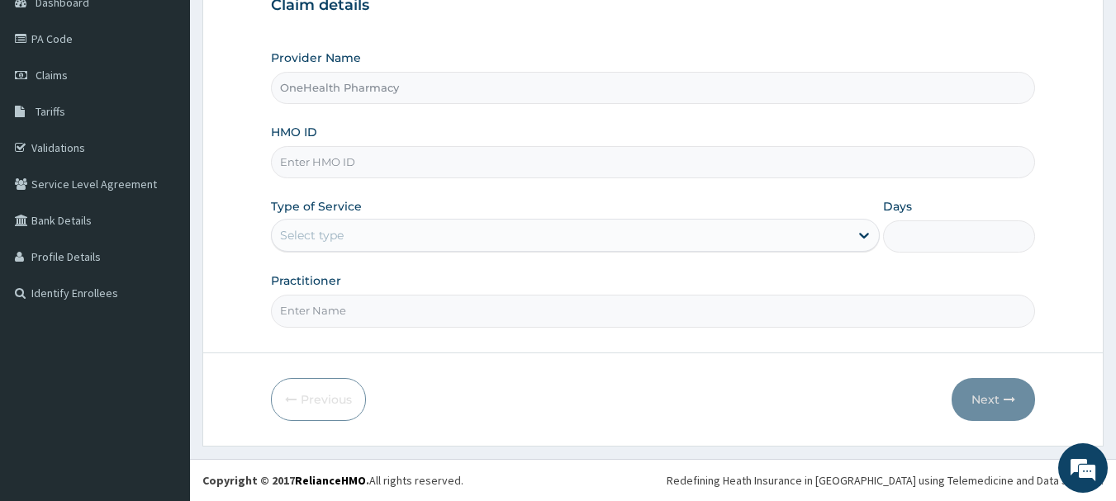
click at [431, 162] on input "HMO ID" at bounding box center [653, 162] width 765 height 32
paste input "EIS/12173/C"
type input "EIS/12173/C"
click at [418, 225] on div "Select type" at bounding box center [560, 235] width 577 height 26
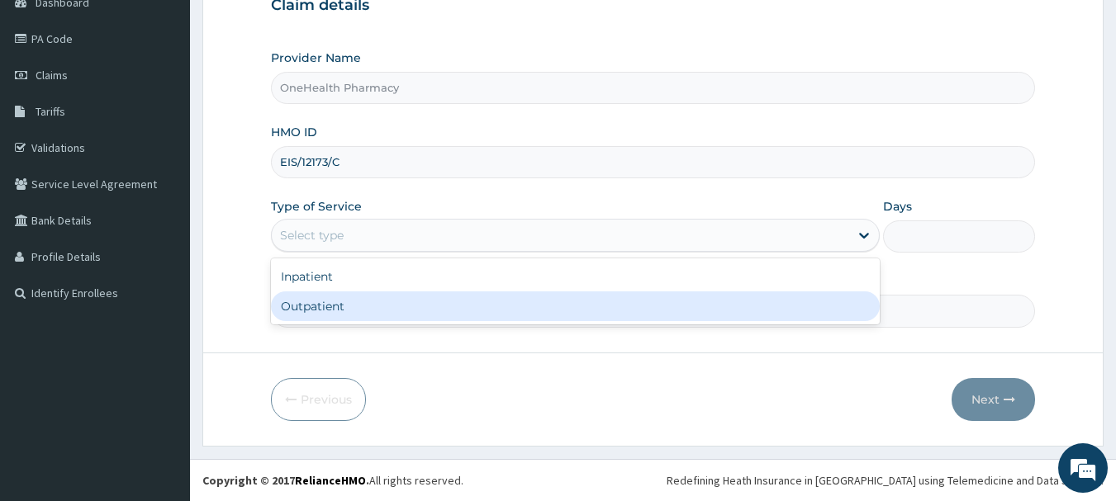
click at [411, 294] on div "Outpatient" at bounding box center [575, 307] width 609 height 30
click at [411, 294] on div "Practitioner" at bounding box center [653, 300] width 765 height 55
type input "1"
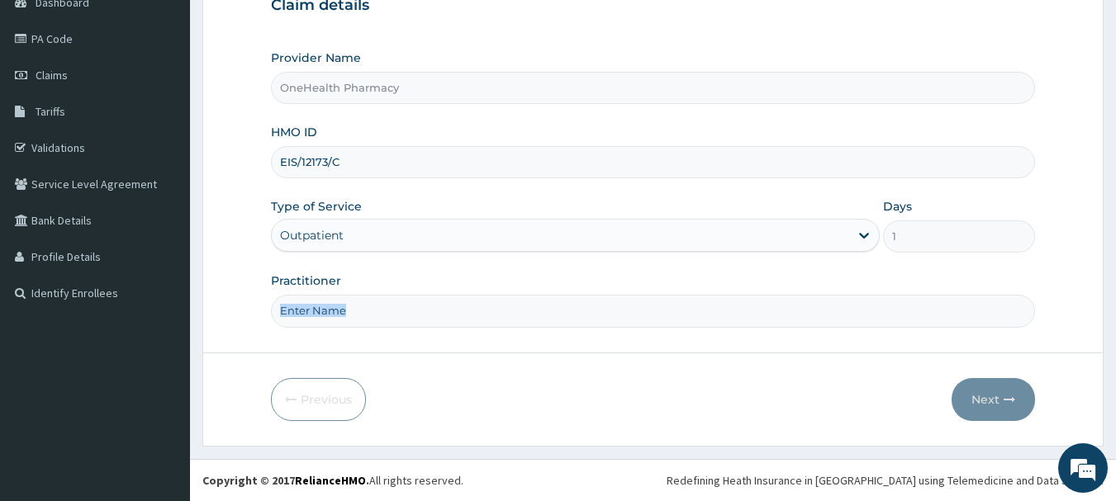
click at [411, 294] on div "Practitioner" at bounding box center [653, 300] width 765 height 55
click at [420, 302] on input "Practitioner" at bounding box center [653, 311] width 765 height 32
type input "ONEHEALTH"
click at [1005, 392] on button "Next" at bounding box center [993, 399] width 83 height 43
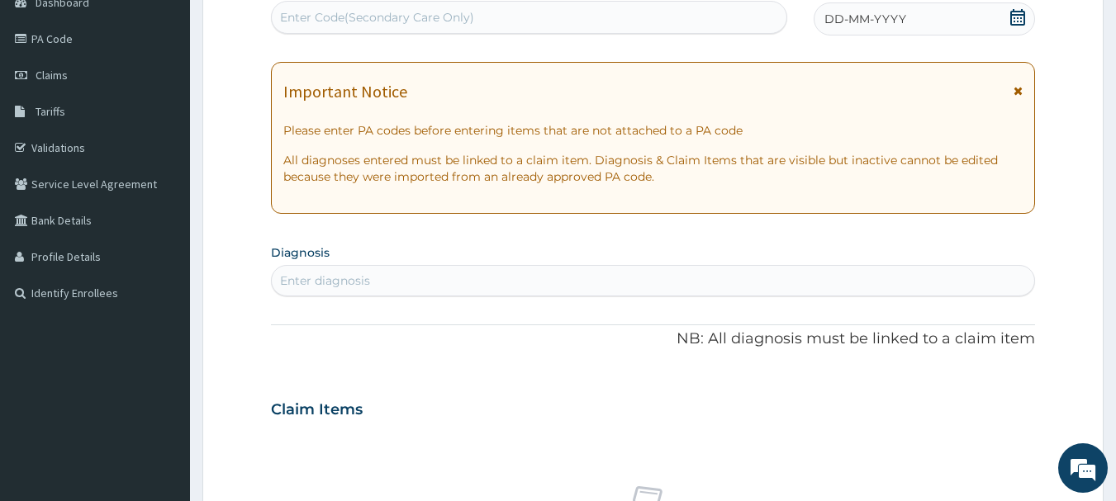
click at [762, 25] on div "Enter Code(Secondary Care Only)" at bounding box center [529, 17] width 515 height 26
paste input "PR/028C76ED"
type input "PR/028C76ED"
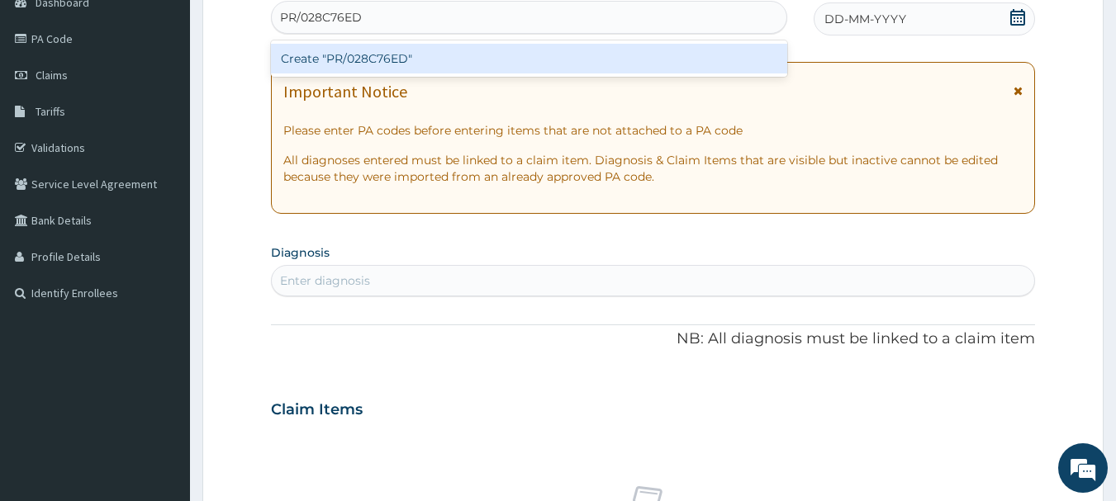
click at [746, 57] on div "Create "PR/028C76ED"" at bounding box center [529, 59] width 517 height 30
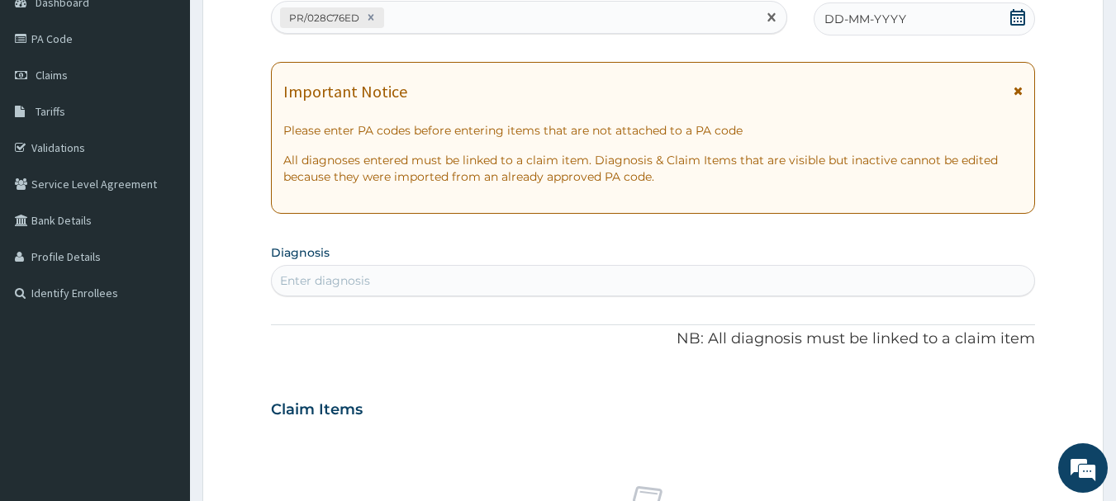
click at [901, 12] on span "DD-MM-YYYY" at bounding box center [865, 19] width 82 height 17
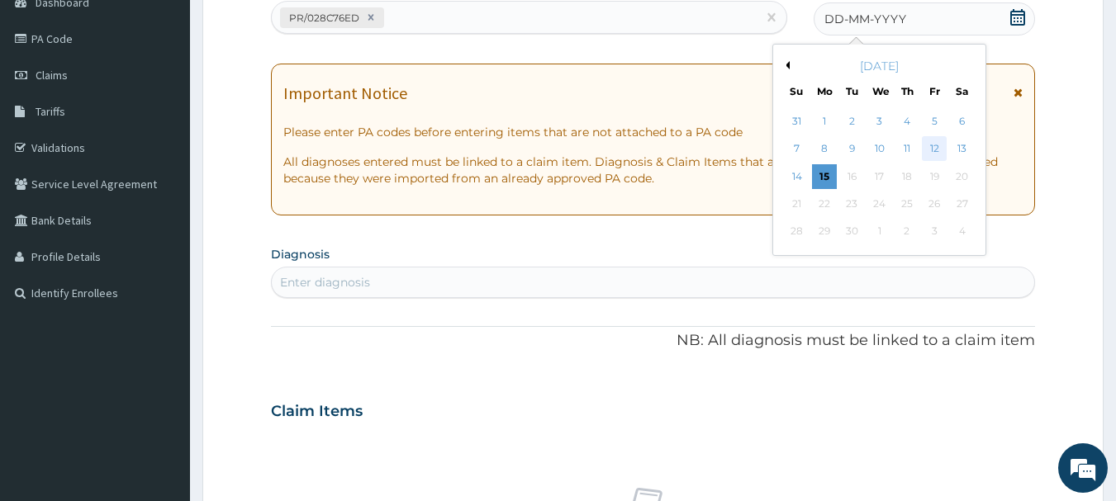
click at [926, 142] on div "12" at bounding box center [934, 149] width 25 height 25
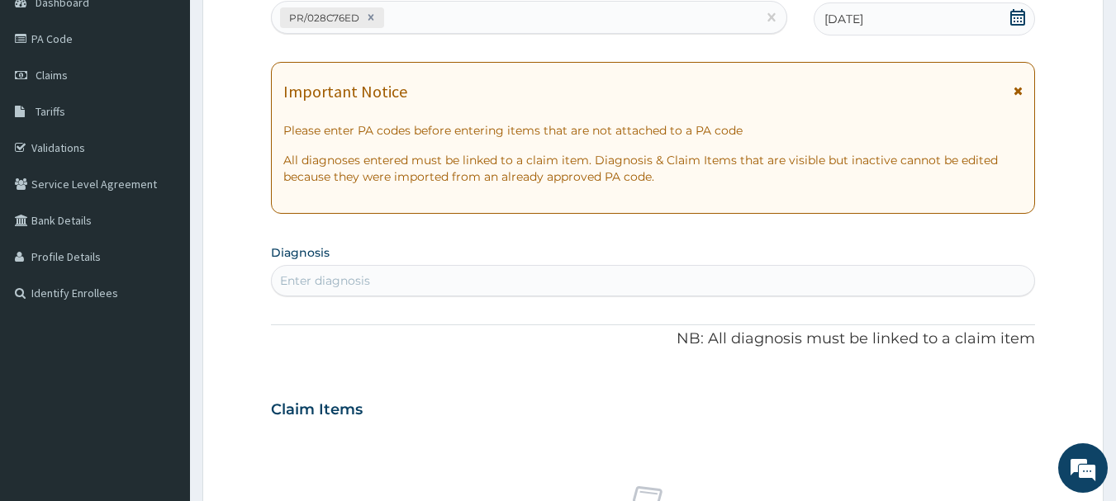
click at [591, 268] on div "Enter diagnosis" at bounding box center [653, 281] width 763 height 26
type input "MALARIA"
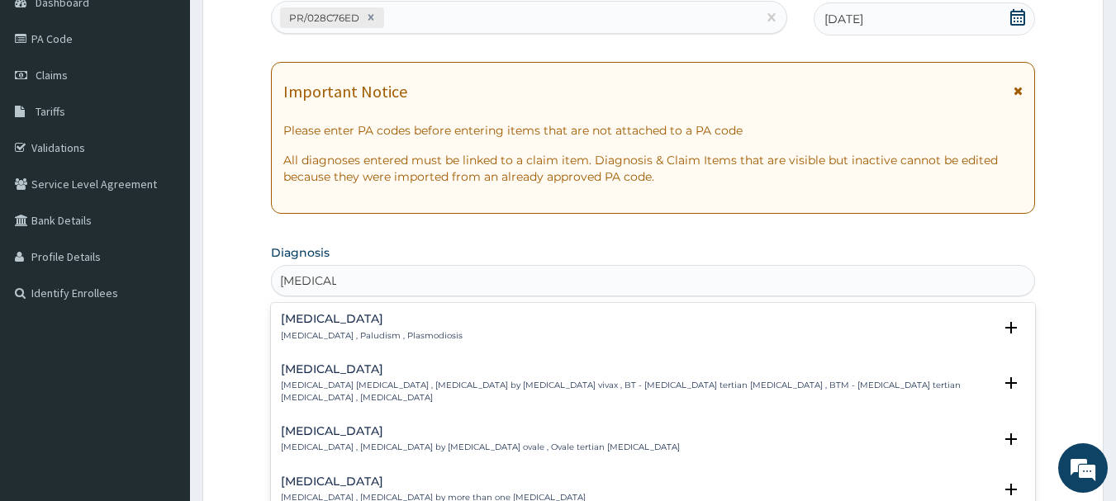
click at [331, 323] on h4 "Malaria" at bounding box center [372, 319] width 182 height 12
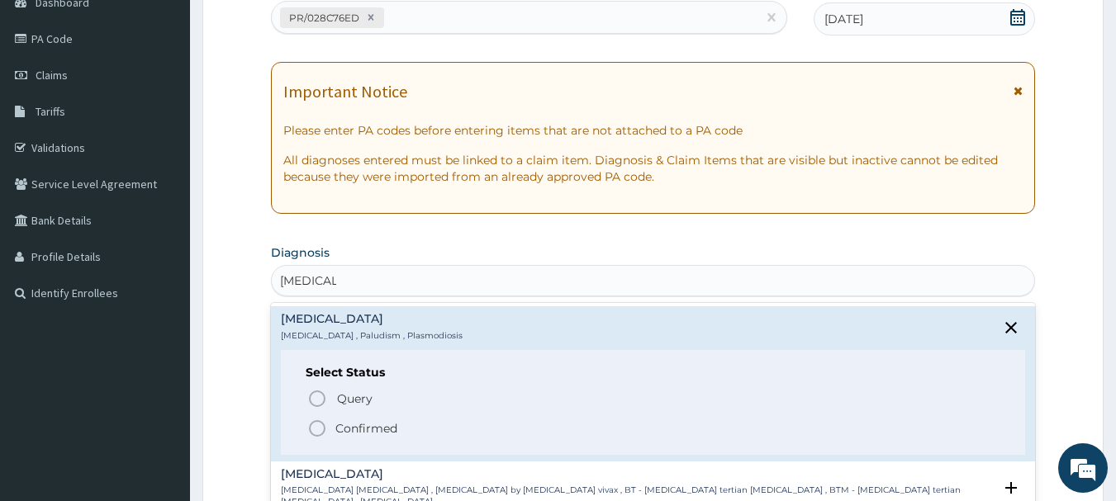
click at [319, 427] on icon "status option filled" at bounding box center [317, 429] width 20 height 20
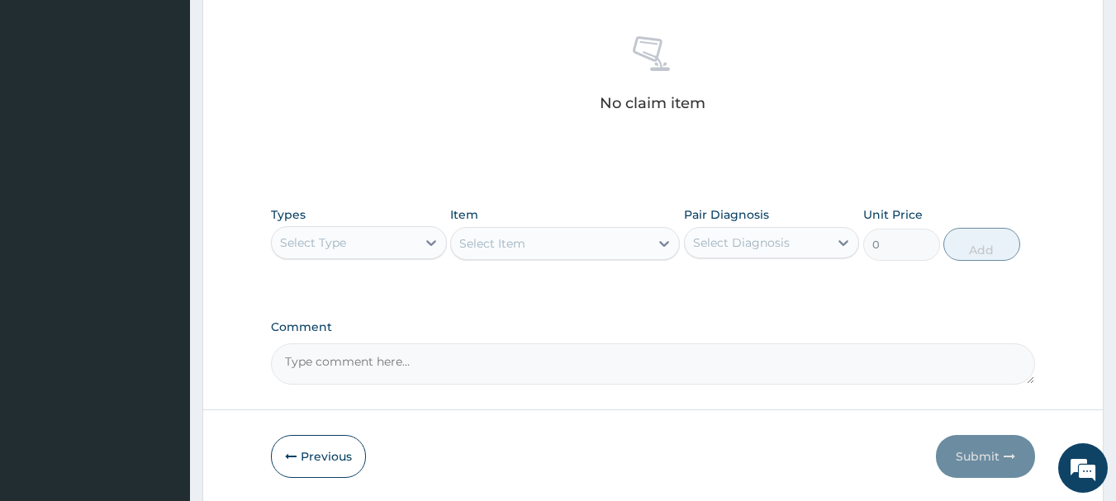
scroll to position [690, 0]
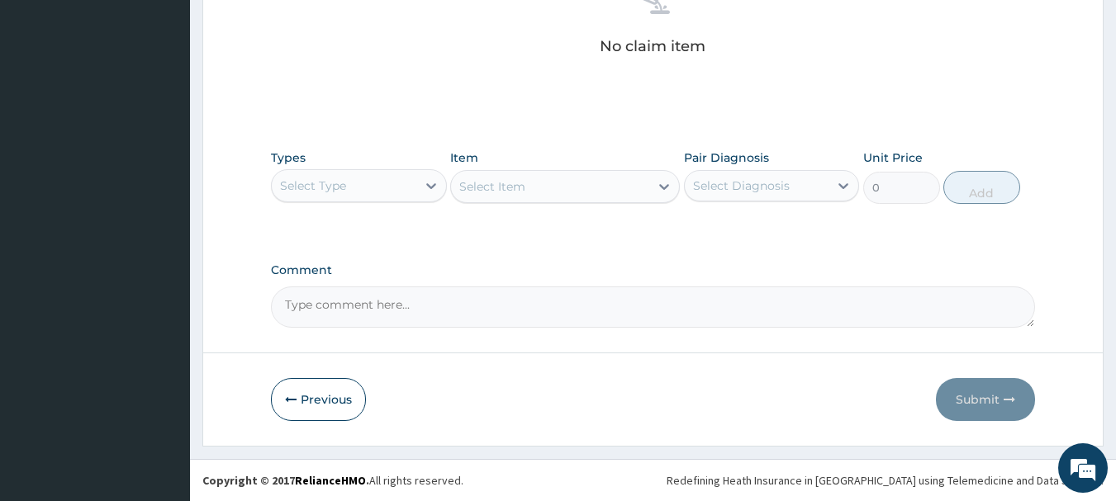
click at [397, 188] on div "Select Type" at bounding box center [344, 186] width 145 height 26
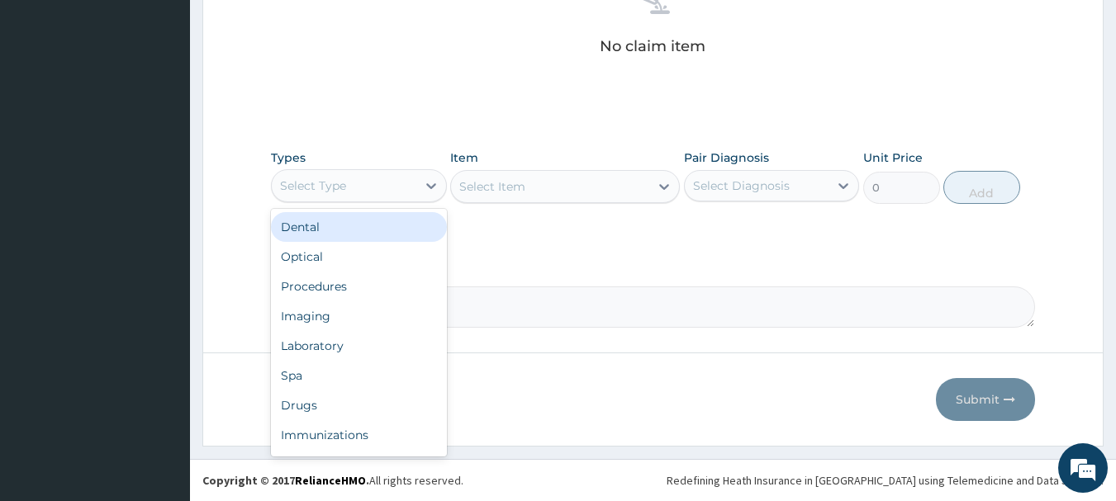
type input "O"
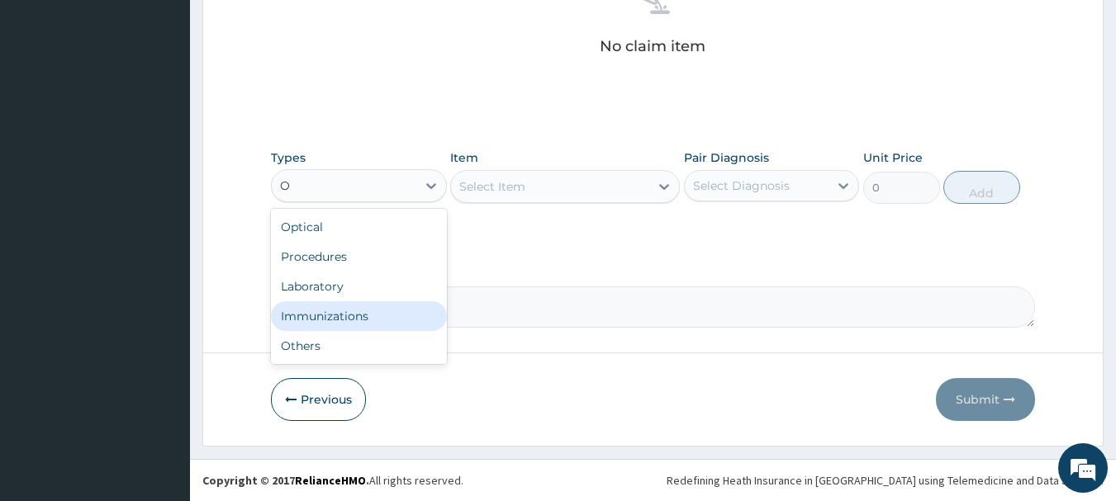
drag, startPoint x: 359, startPoint y: 321, endPoint x: 359, endPoint y: 334, distance: 13.2
click at [359, 334] on div "Optical Procedures Laboratory Immunizations Others" at bounding box center [359, 286] width 176 height 155
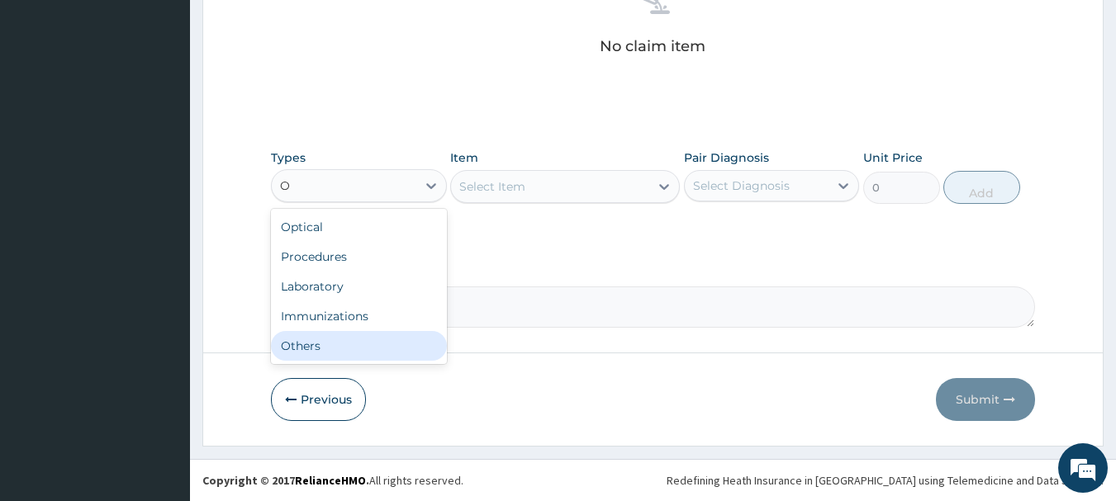
click at [359, 334] on div "Others" at bounding box center [359, 346] width 176 height 30
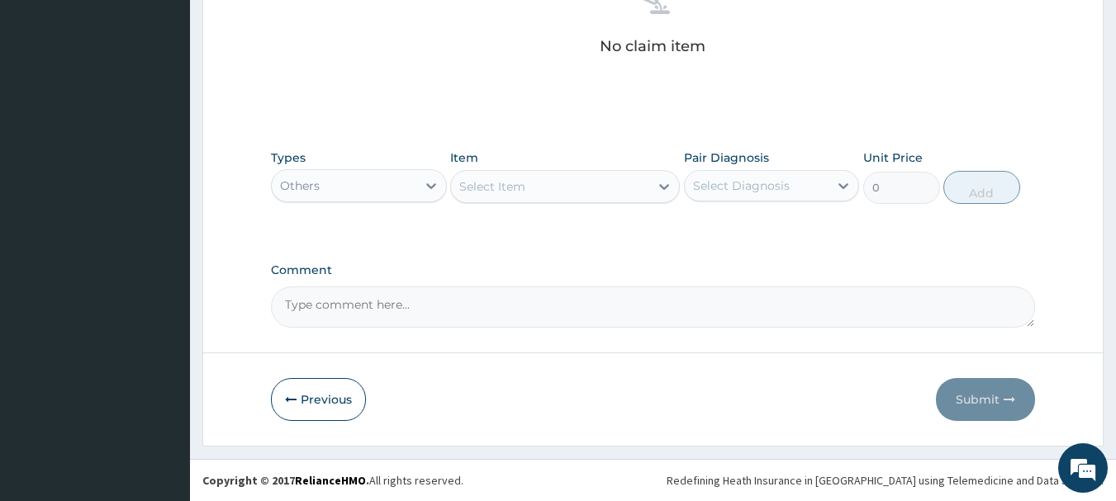
click at [567, 179] on div "Select Item" at bounding box center [550, 186] width 198 height 26
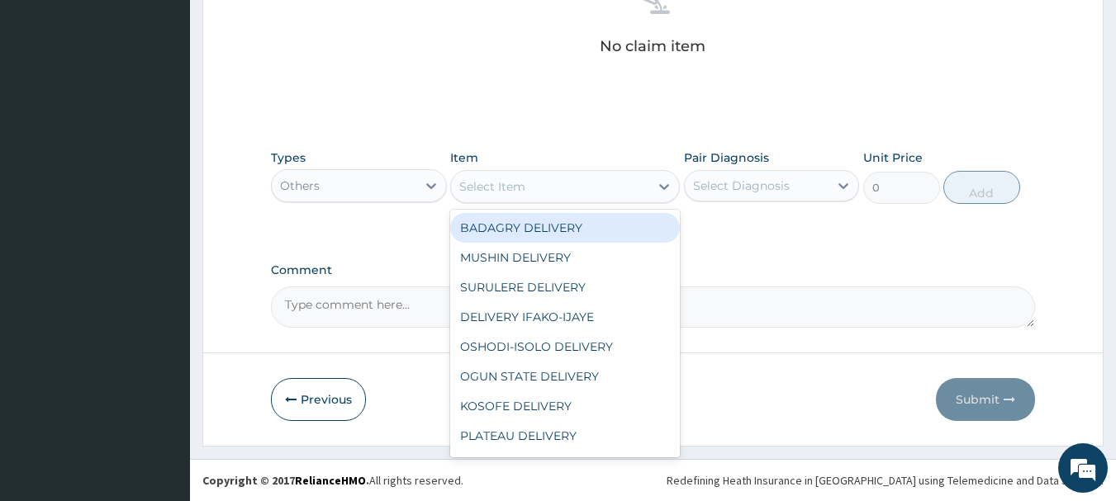
click at [577, 226] on div "BADAGRY DELIVERY" at bounding box center [565, 228] width 230 height 30
type input "3700"
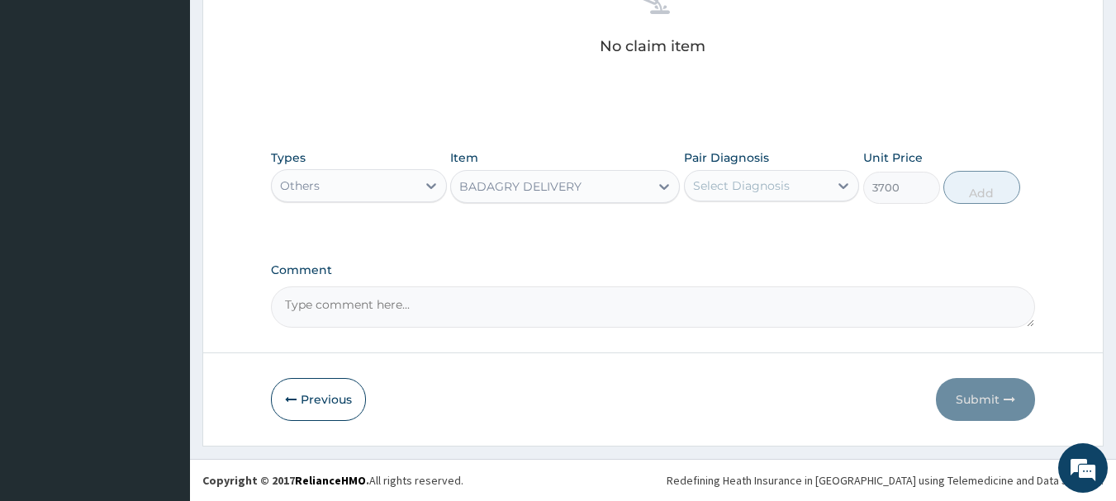
click at [756, 175] on div "Select Diagnosis" at bounding box center [757, 186] width 145 height 26
click at [791, 235] on div "[MEDICAL_DATA]" at bounding box center [772, 228] width 176 height 34
checkbox input "true"
drag, startPoint x: 1023, startPoint y: 190, endPoint x: 982, endPoint y: 188, distance: 40.5
click at [982, 188] on div "Types Others Item BADAGRY DELIVERY Pair Diagnosis option Malaria, selected. opt…" at bounding box center [653, 176] width 765 height 71
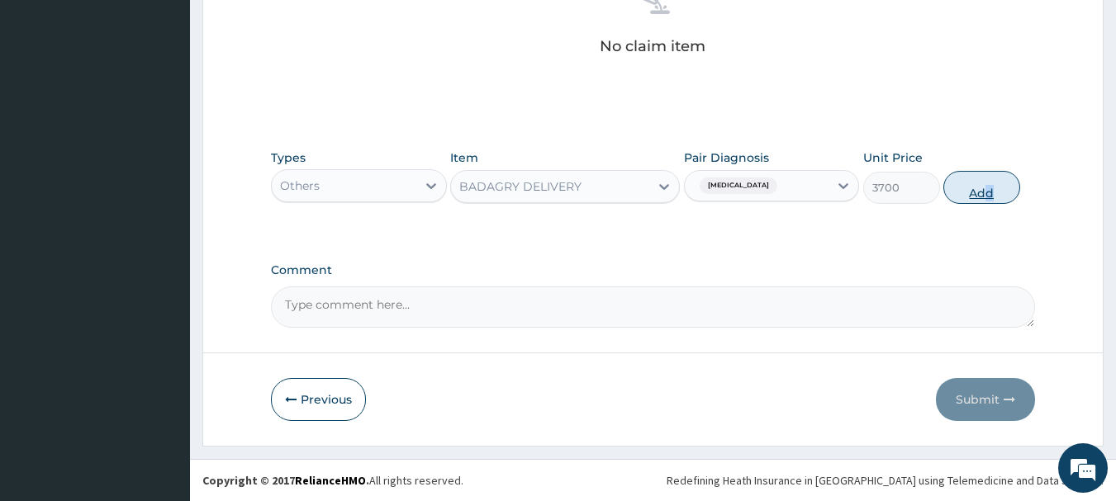
click at [982, 188] on button "Add" at bounding box center [981, 187] width 77 height 33
type input "0"
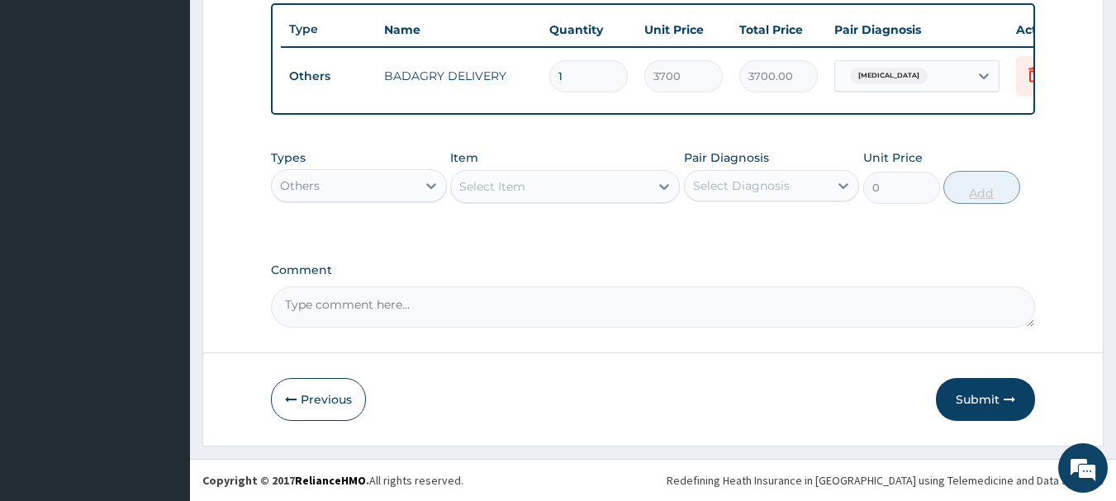
scroll to position [624, 0]
click at [335, 170] on div "Others" at bounding box center [359, 185] width 176 height 33
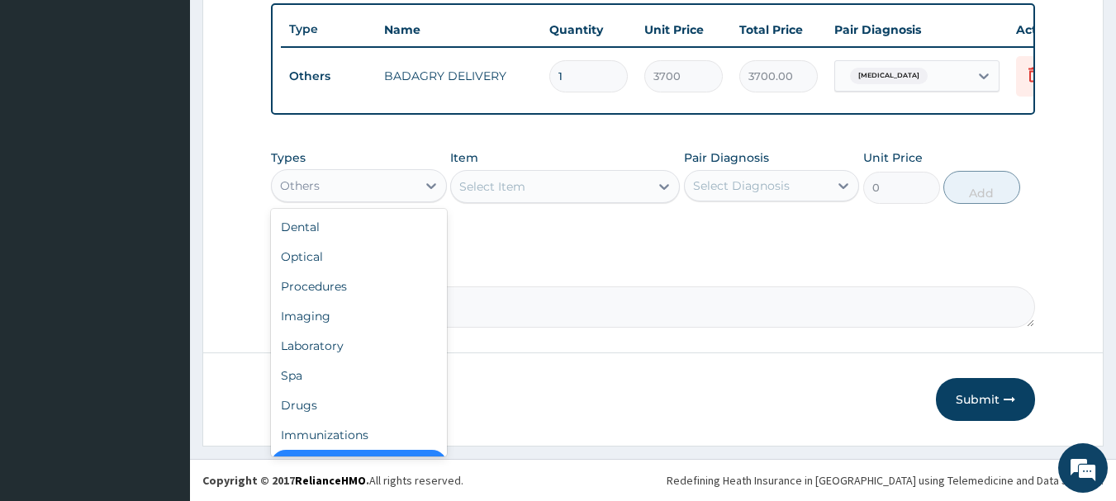
scroll to position [33, 0]
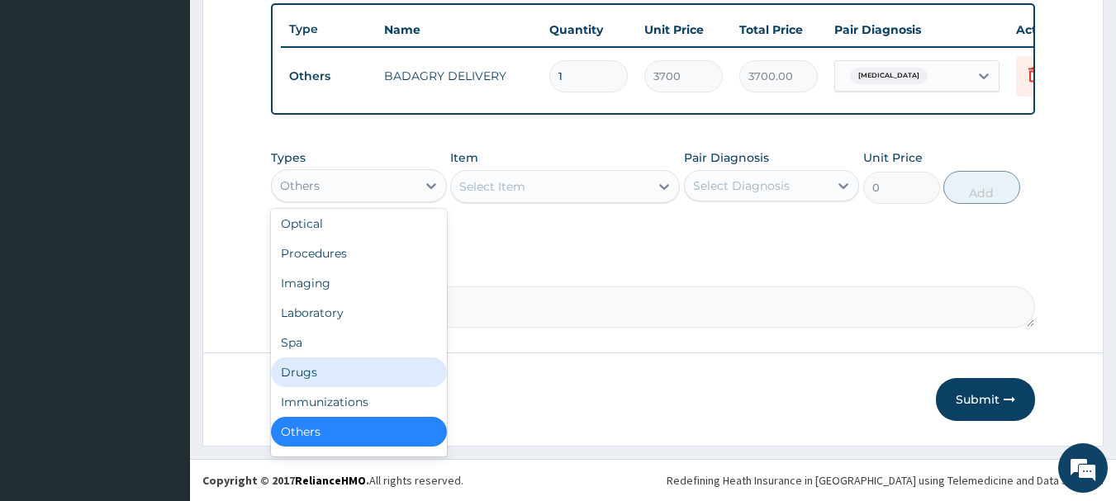
click at [349, 361] on div "Drugs" at bounding box center [359, 373] width 176 height 30
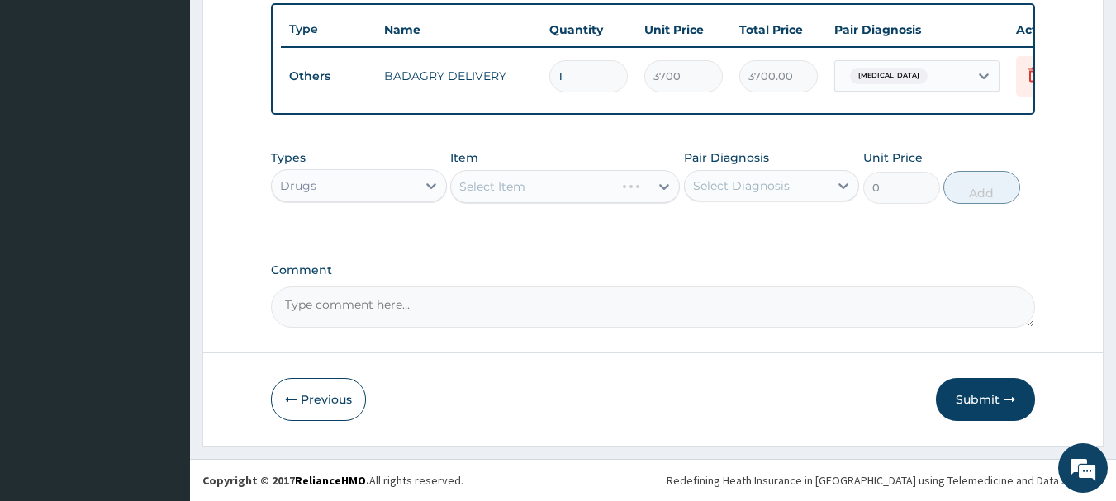
click at [526, 188] on div "Select Item" at bounding box center [565, 186] width 230 height 33
click at [526, 188] on div "Select Item" at bounding box center [550, 186] width 198 height 26
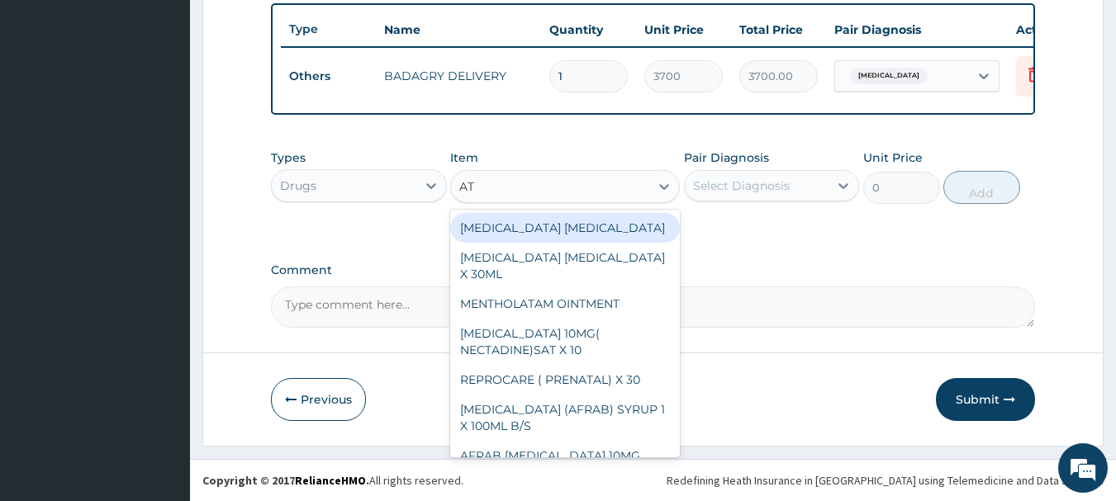
type input "ATA"
click at [526, 188] on div "ATA ATA" at bounding box center [550, 186] width 198 height 26
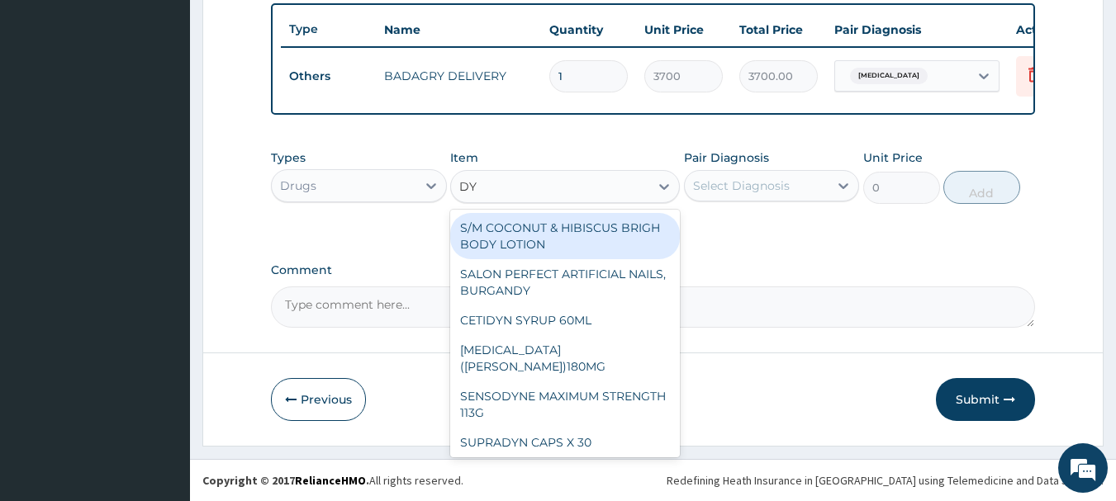
type input "D"
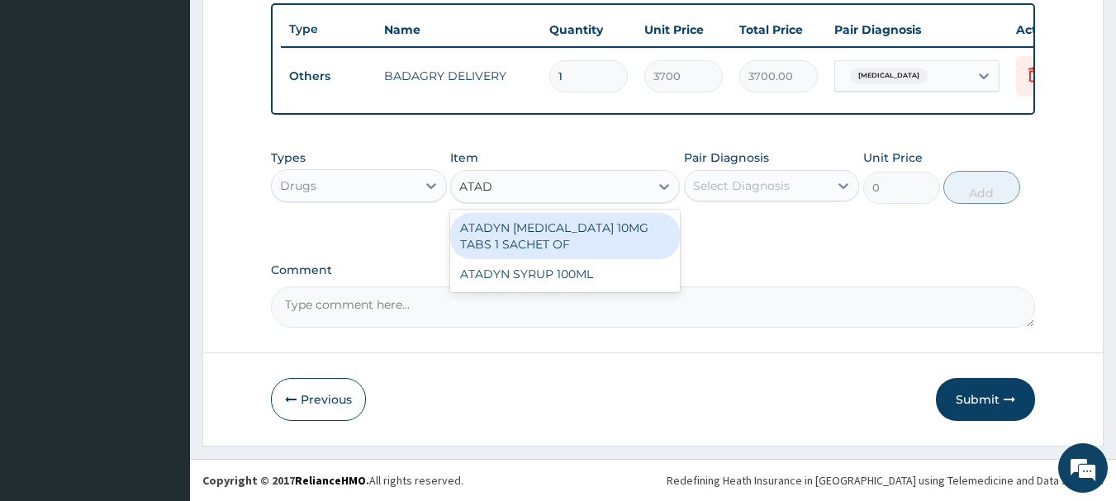
type input "ATADY"
click at [569, 228] on div "ATADYN [MEDICAL_DATA] 10MG TABS 1 SACHET OF" at bounding box center [565, 236] width 230 height 46
type input "350"
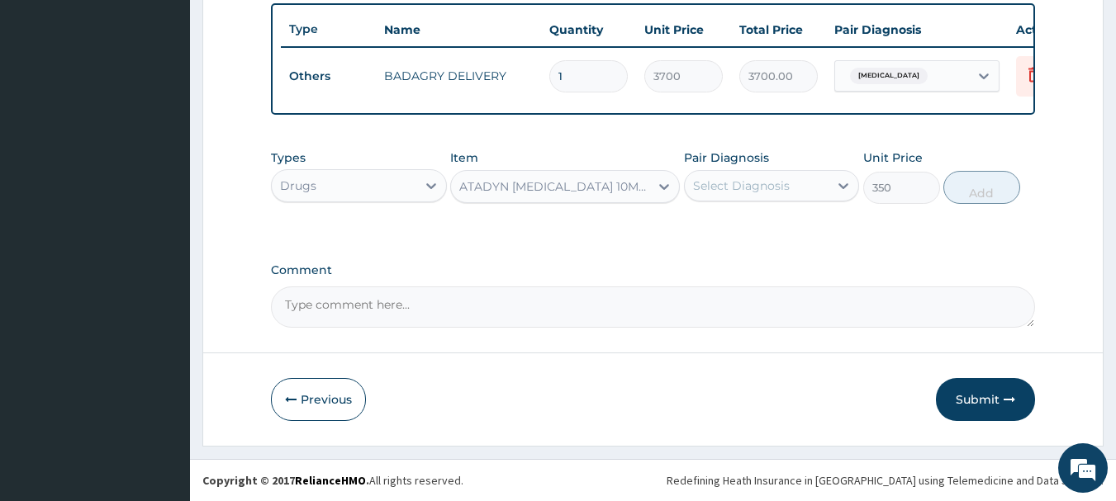
click at [782, 180] on div "Select Diagnosis" at bounding box center [741, 186] width 97 height 17
click at [824, 243] on div "[MEDICAL_DATA]" at bounding box center [772, 228] width 176 height 34
checkbox input "true"
click at [979, 174] on button "Add" at bounding box center [981, 187] width 77 height 33
type input "0"
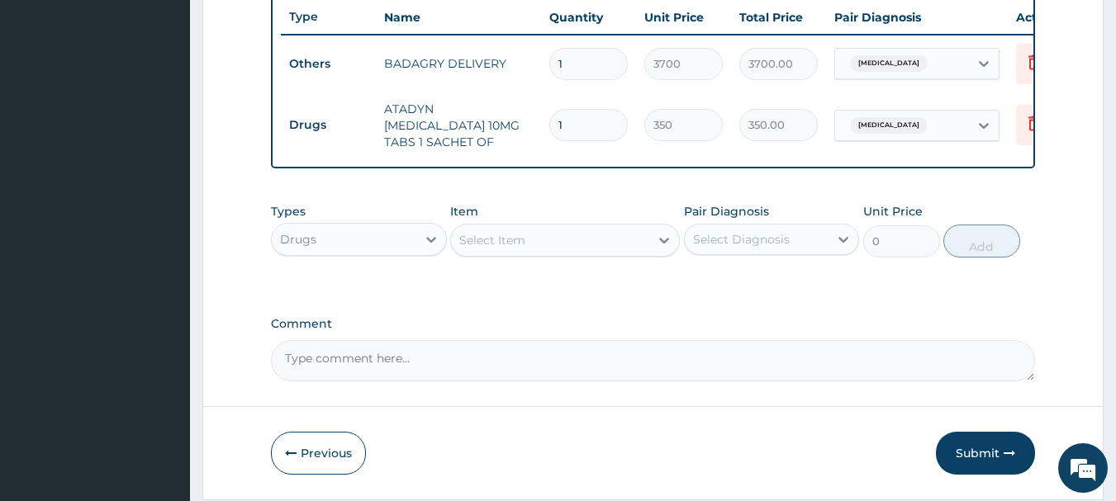
click at [528, 237] on div "Select Item" at bounding box center [550, 240] width 198 height 26
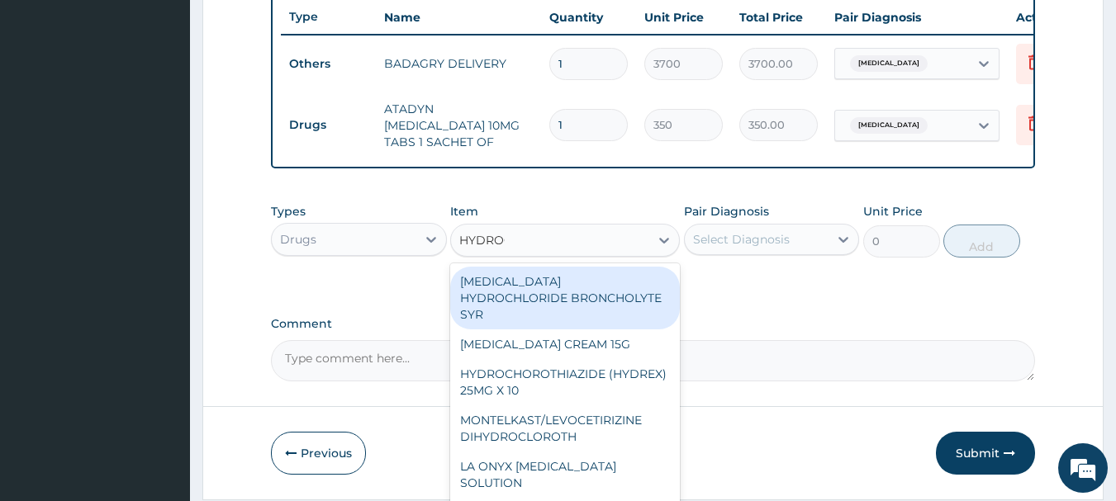
type input "HYDROCO"
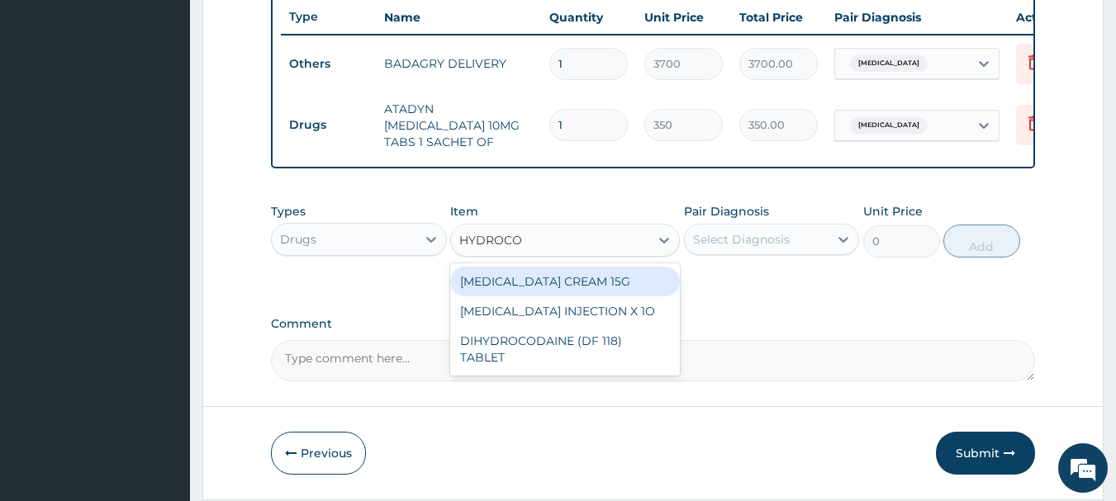
click at [596, 290] on div "HYDROCORTISONE CREAM 15G" at bounding box center [565, 282] width 230 height 30
type input "1190"
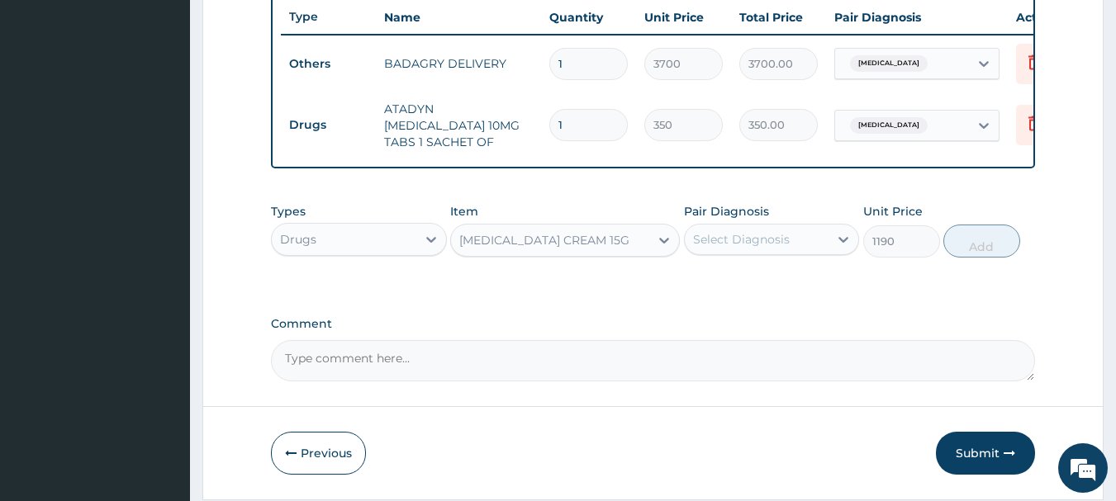
click at [756, 235] on div "Select Diagnosis" at bounding box center [741, 239] width 97 height 17
click at [803, 287] on div "Malaria" at bounding box center [772, 282] width 176 height 34
checkbox input "true"
click at [972, 233] on button "Add" at bounding box center [981, 241] width 77 height 33
type input "0"
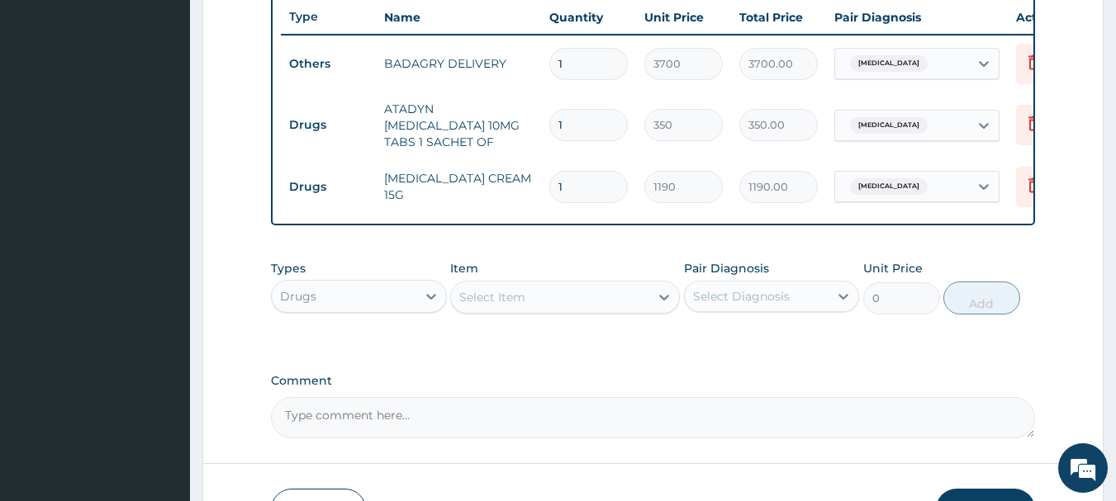
click at [587, 117] on input "1" at bounding box center [588, 125] width 78 height 32
type input "0.00"
type input "4"
type input "1400.00"
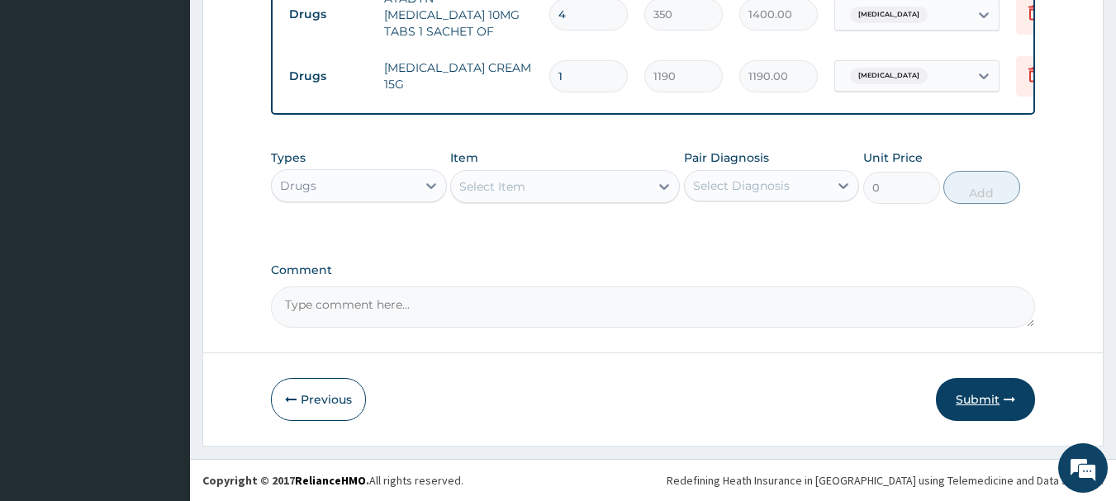
click at [1026, 404] on button "Submit" at bounding box center [985, 399] width 99 height 43
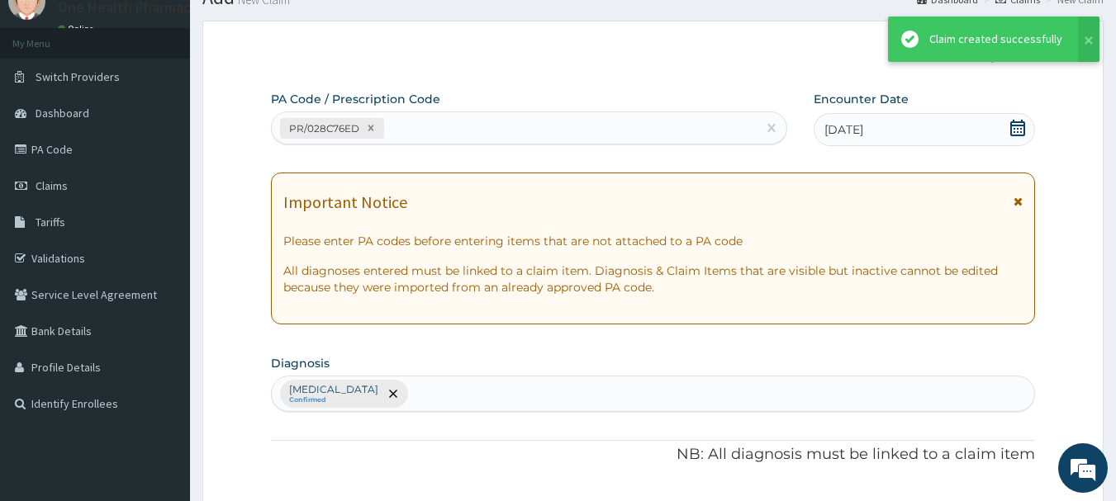
scroll to position [738, 0]
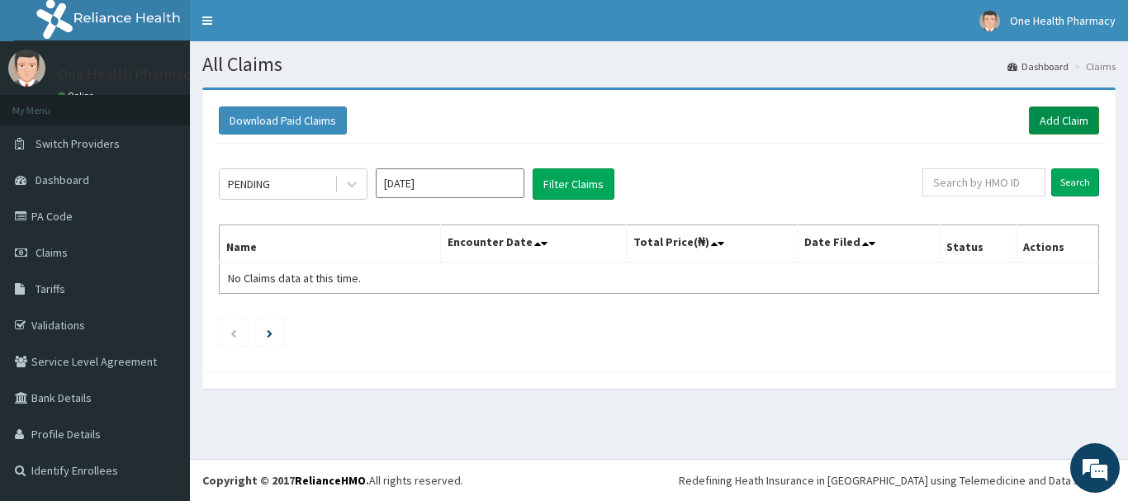
click at [1054, 116] on link "Add Claim" at bounding box center [1064, 121] width 70 height 28
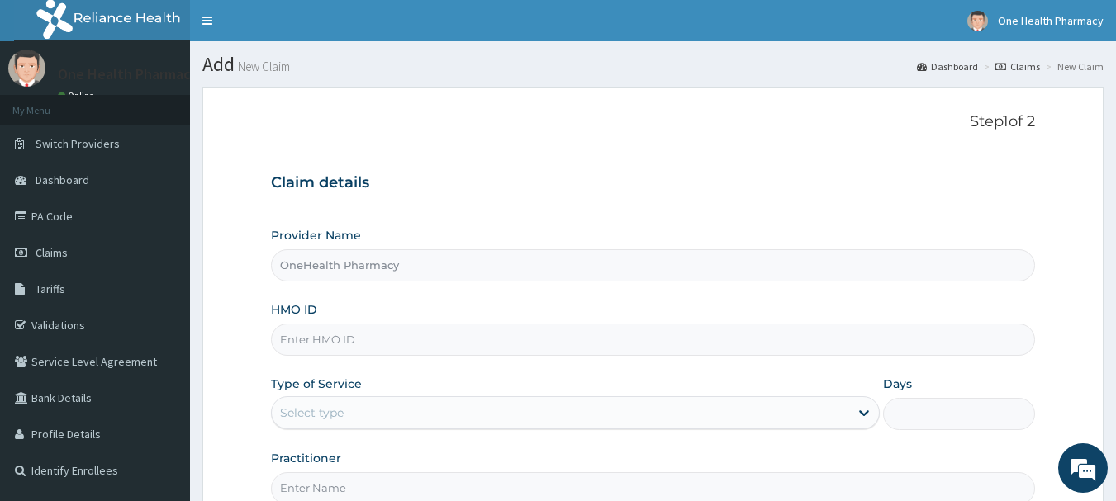
click at [549, 337] on input "HMO ID" at bounding box center [653, 340] width 765 height 32
paste input "GSV/10544/A"
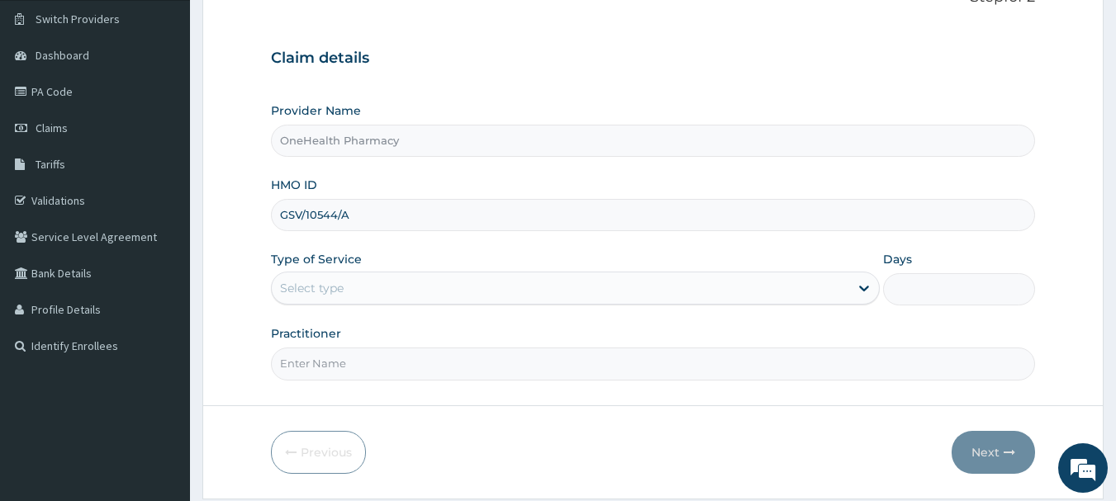
scroll to position [178, 0]
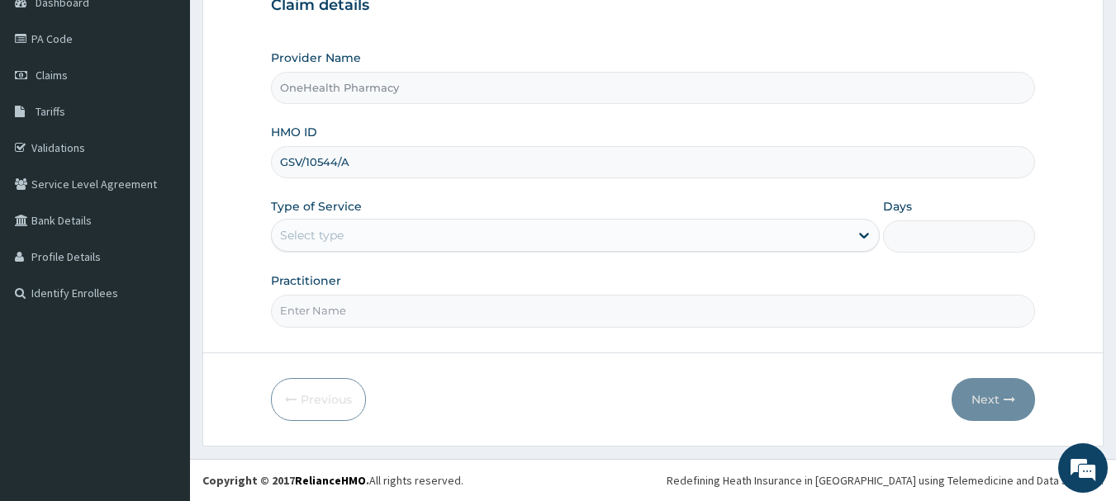
type input "GSV/10544/A"
click at [394, 235] on div "Select type" at bounding box center [560, 235] width 577 height 26
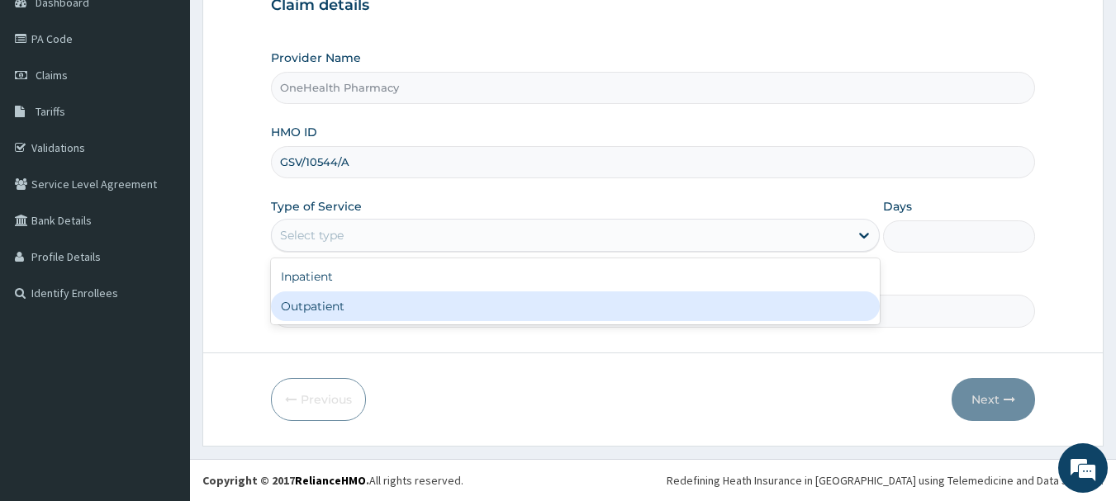
click at [386, 321] on div "Inpatient Outpatient" at bounding box center [575, 292] width 609 height 66
click at [386, 321] on div "Outpatient" at bounding box center [575, 307] width 609 height 30
click at [386, 321] on input "Practitioner" at bounding box center [653, 311] width 765 height 32
type input "1"
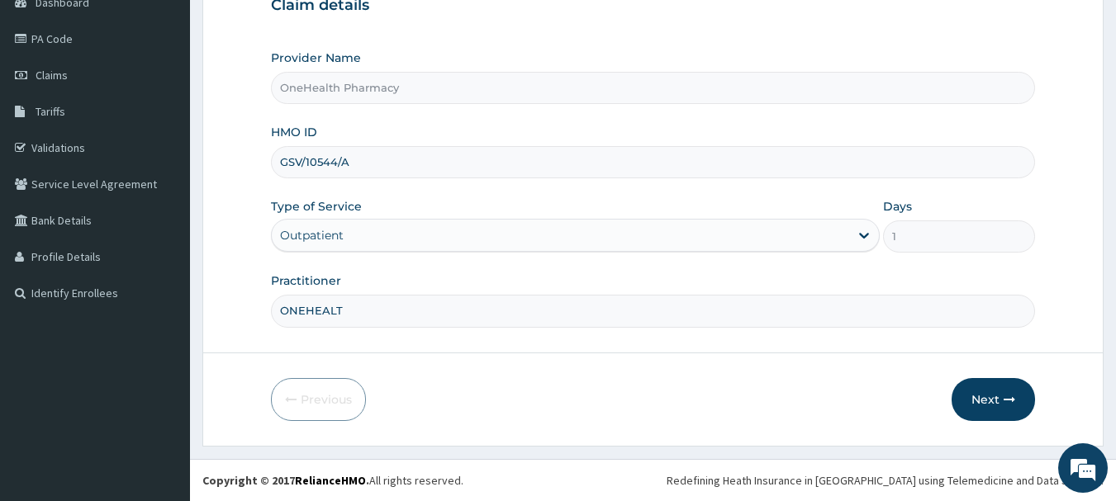
type input "ONEHEALTH"
click at [1010, 403] on icon "button" at bounding box center [1010, 400] width 12 height 12
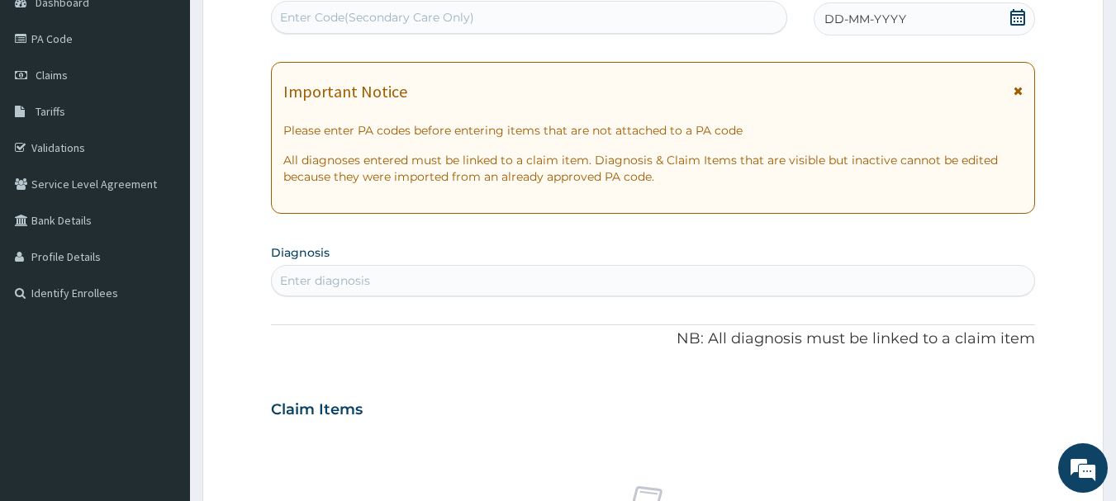
scroll to position [0, 0]
click at [699, 26] on div "Enter Code(Secondary Care Only)" at bounding box center [529, 17] width 515 height 26
paste input "PR/B18367FE"
type input "PR/B18367FE"
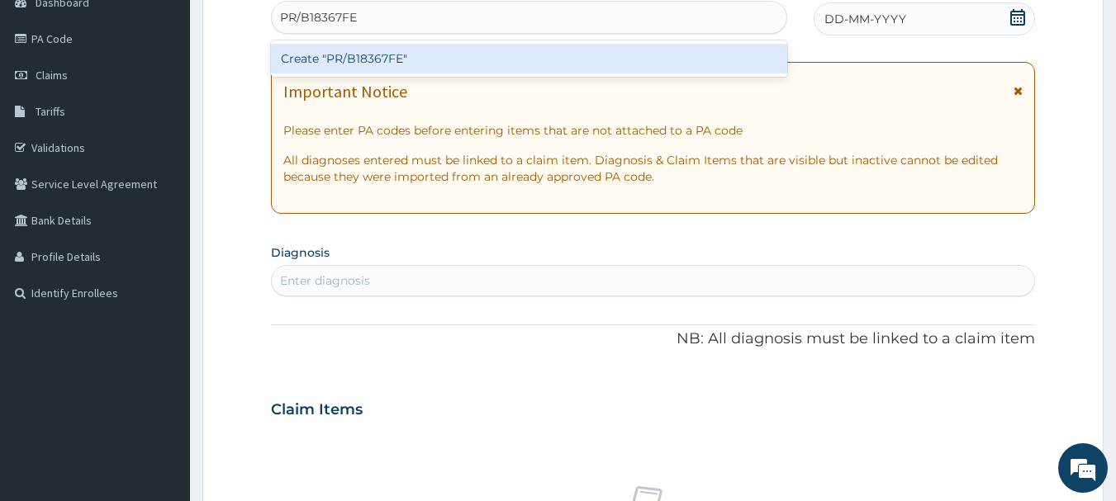
click at [694, 58] on div "Create "PR/B18367FE"" at bounding box center [529, 59] width 517 height 30
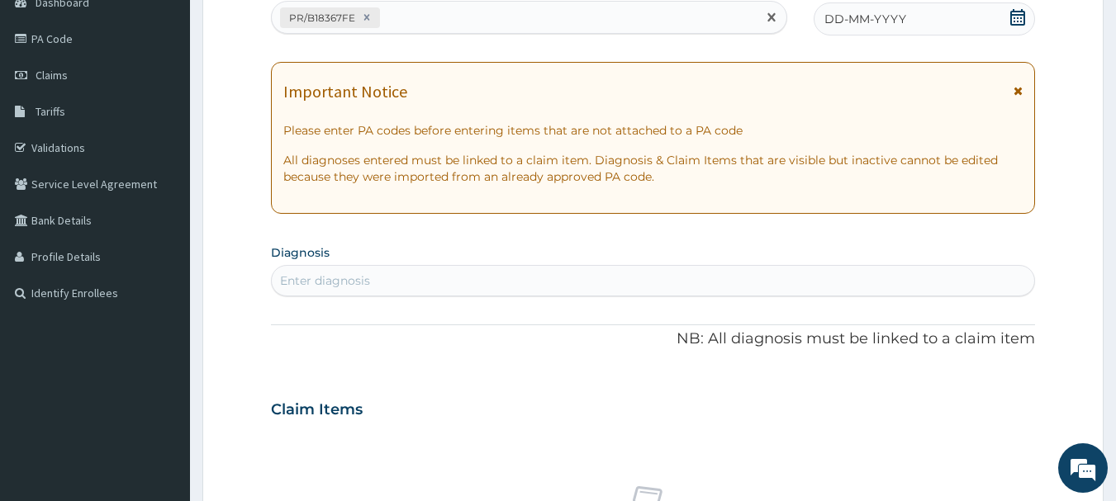
click at [982, 36] on div "PA Code / Prescription Code option Create "PR/B18367FE", selected. Select is fo…" at bounding box center [653, 407] width 765 height 855
click at [892, 29] on div "DD-MM-YYYY" at bounding box center [924, 18] width 221 height 33
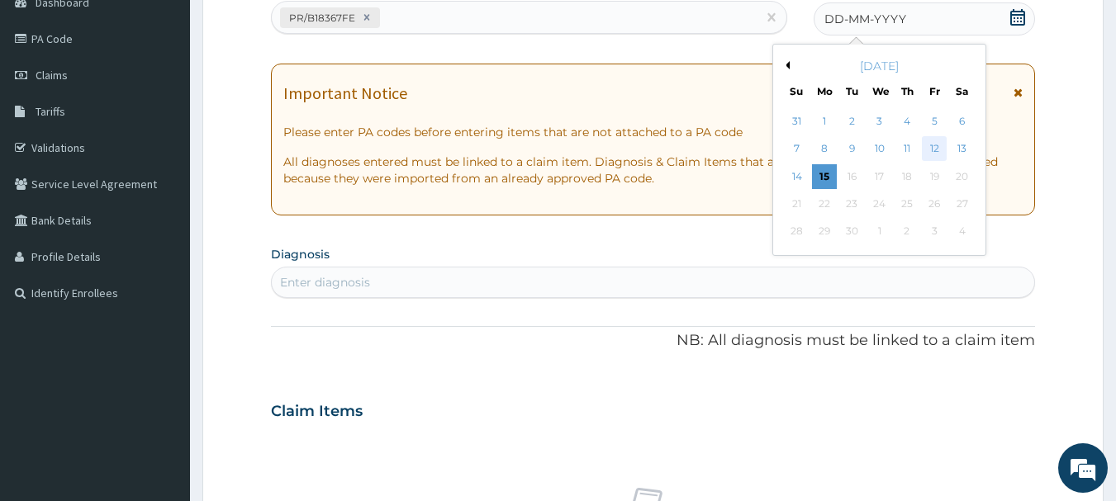
click at [930, 142] on div "12" at bounding box center [934, 149] width 25 height 25
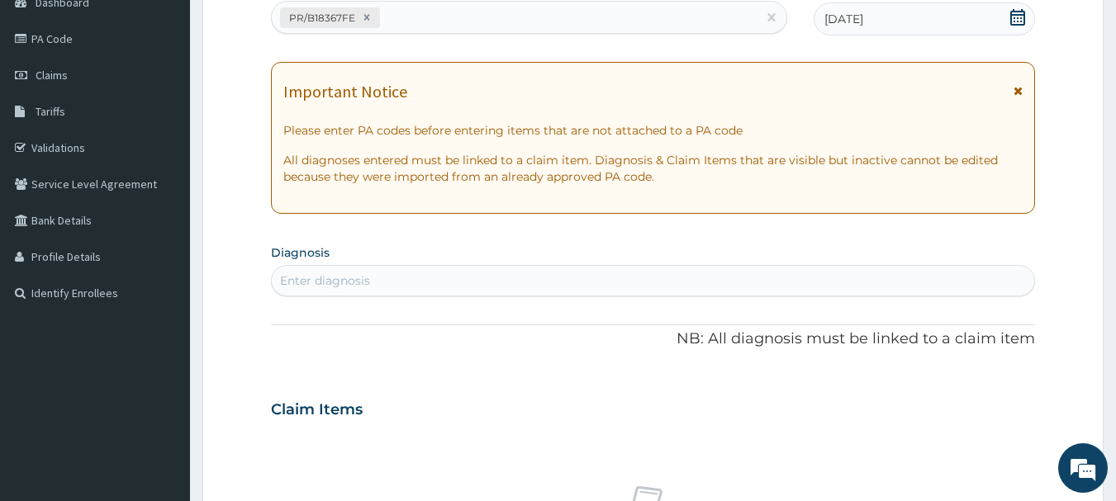
click at [814, 271] on div "Enter diagnosis" at bounding box center [653, 281] width 763 height 26
type input "[MEDICAL_DATA]"
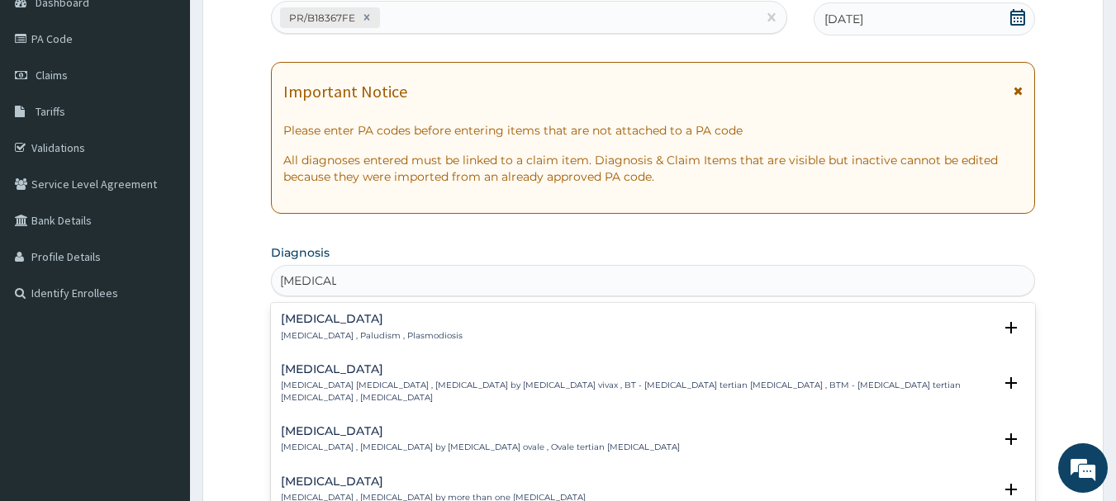
click at [302, 331] on p "[MEDICAL_DATA] , Paludism , Plasmodiosis" at bounding box center [372, 336] width 182 height 12
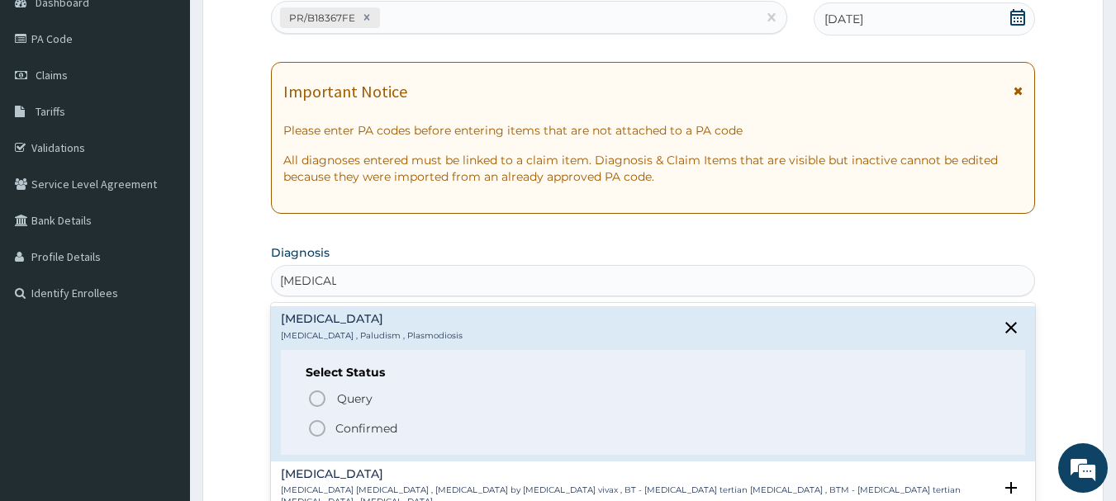
click at [317, 421] on circle "status option filled" at bounding box center [317, 428] width 15 height 15
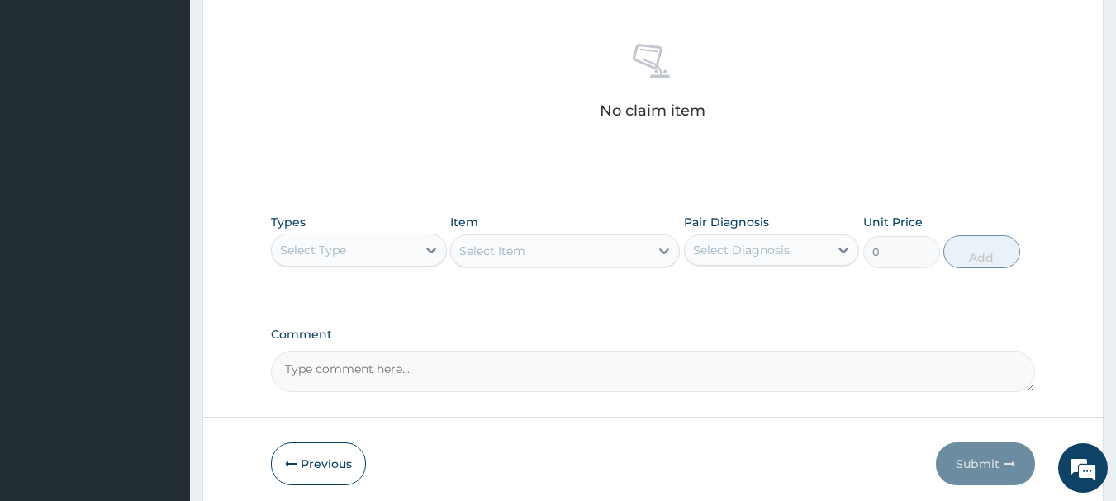
scroll to position [690, 0]
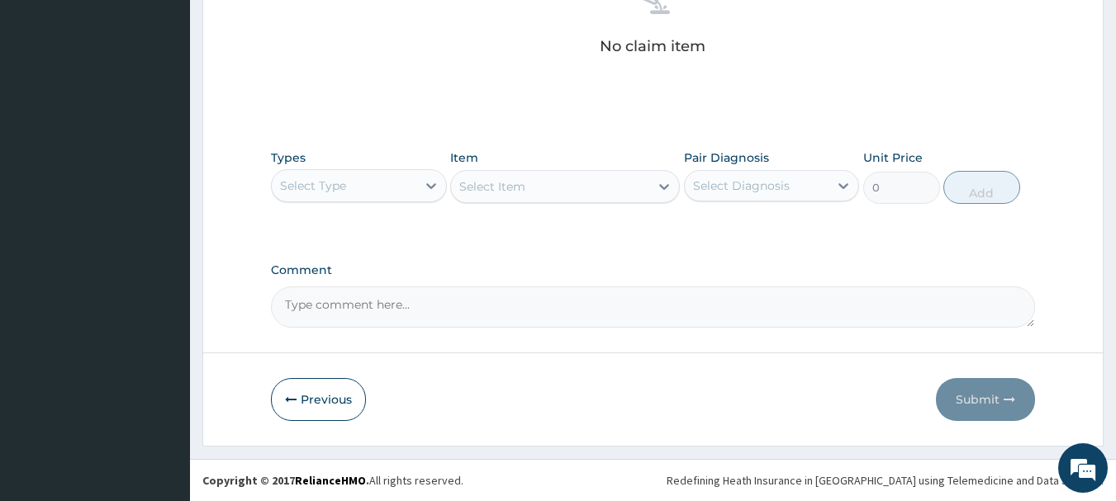
click at [378, 178] on div "Select Type" at bounding box center [344, 186] width 145 height 26
type input "O"
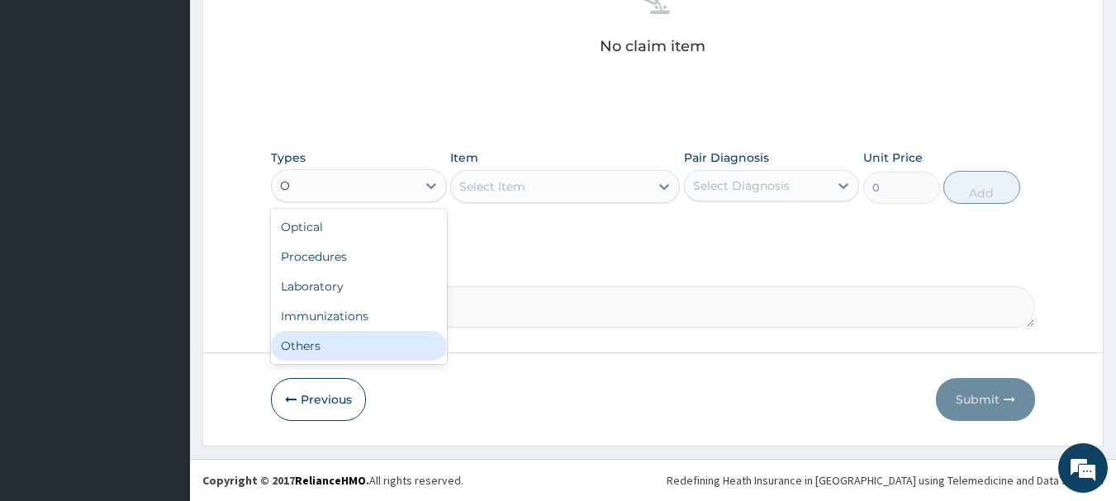
click at [354, 341] on div "Others" at bounding box center [359, 346] width 176 height 30
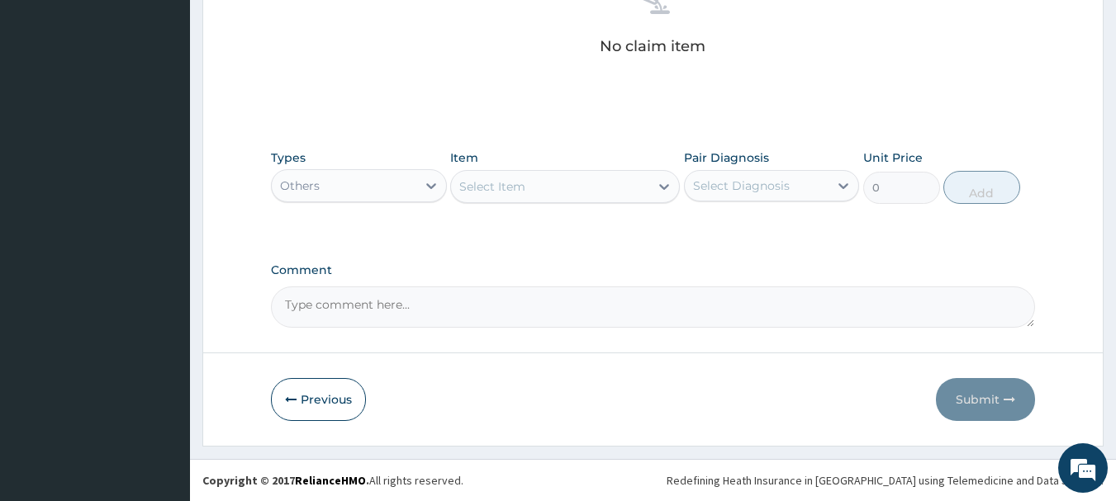
click at [494, 188] on div "Select Item" at bounding box center [492, 186] width 66 height 17
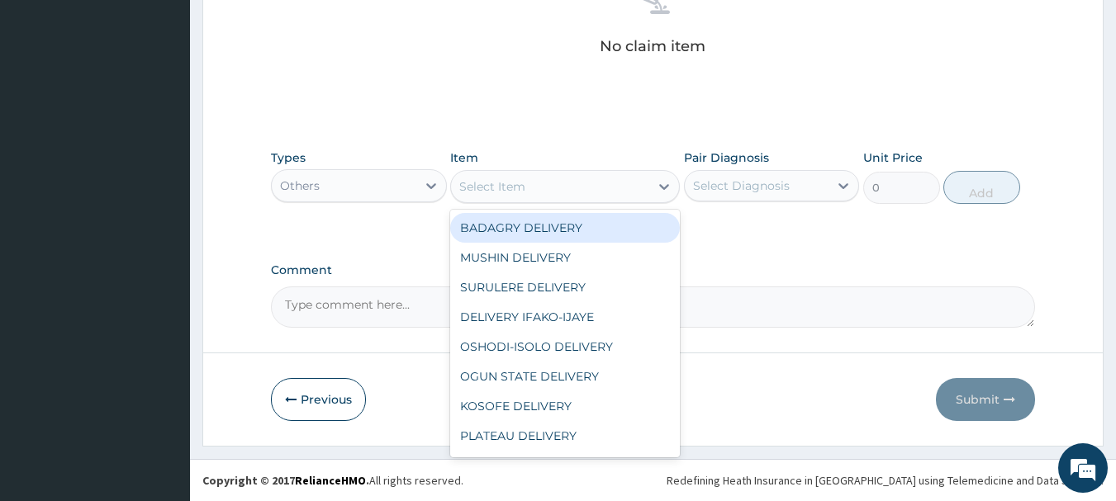
click at [551, 232] on div "BADAGRY DELIVERY" at bounding box center [565, 228] width 230 height 30
type input "3700"
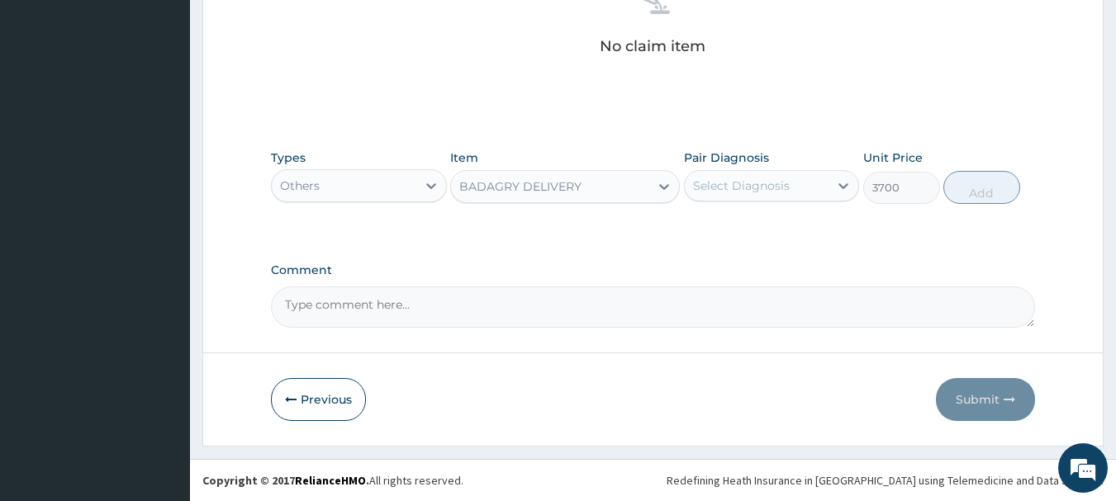
click at [740, 181] on div "Select Diagnosis" at bounding box center [741, 186] width 97 height 17
click at [781, 218] on div "[MEDICAL_DATA]" at bounding box center [772, 228] width 176 height 34
checkbox input "true"
click at [981, 184] on button "Add" at bounding box center [981, 187] width 77 height 33
type input "0"
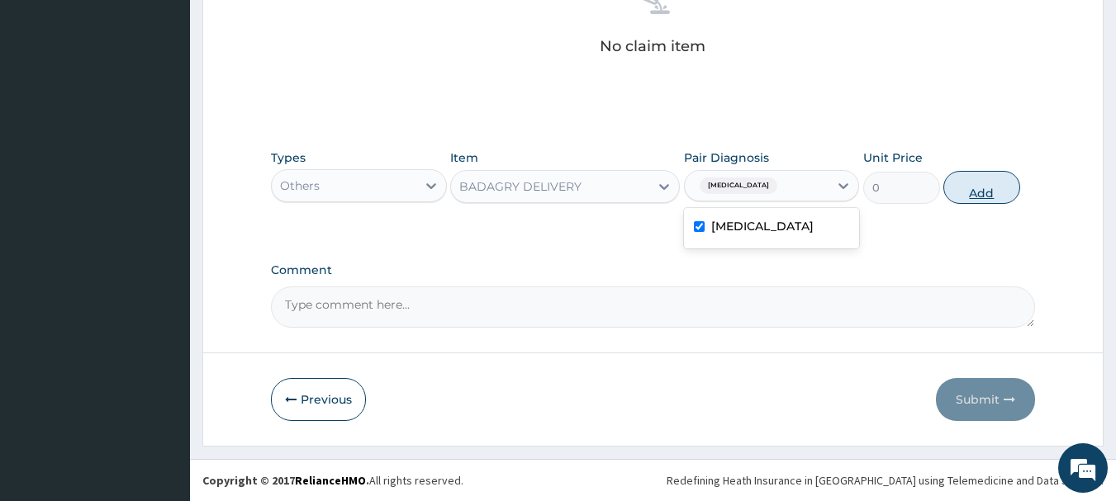
scroll to position [624, 0]
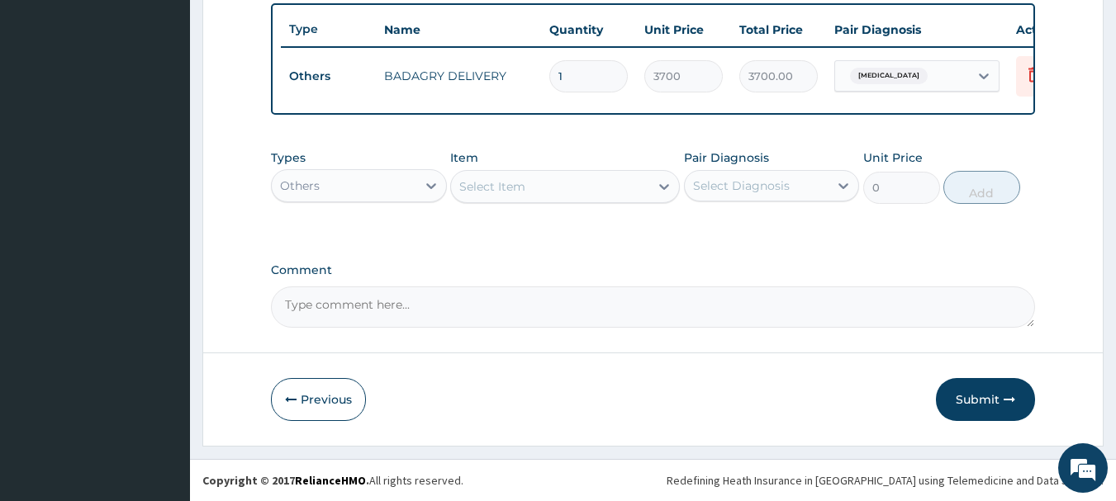
click at [368, 199] on div "Others" at bounding box center [359, 185] width 176 height 33
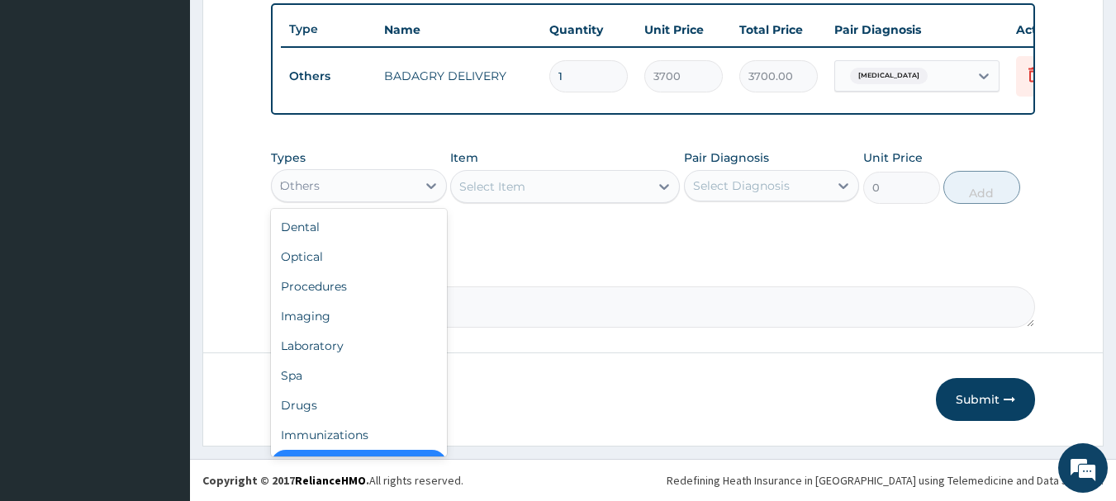
scroll to position [26, 0]
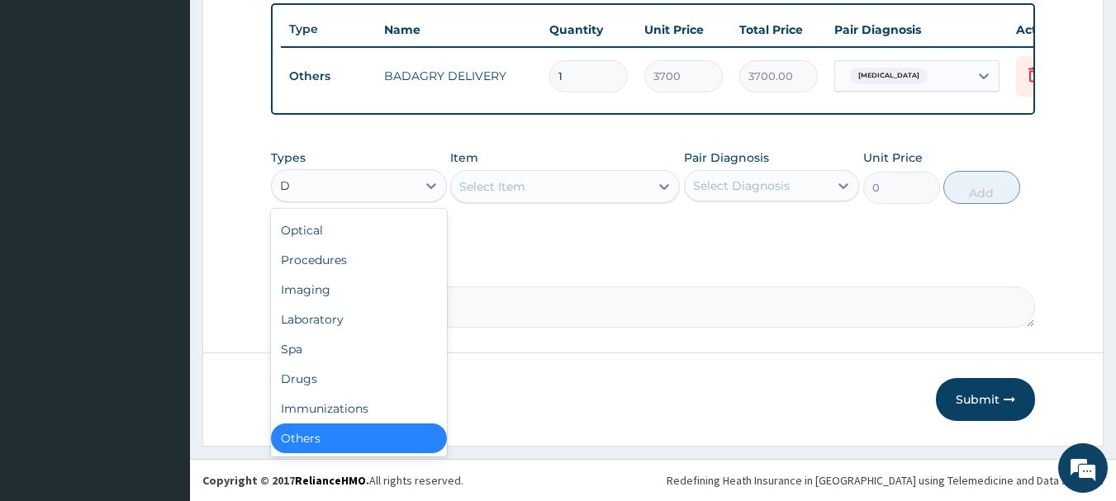
type input "DR"
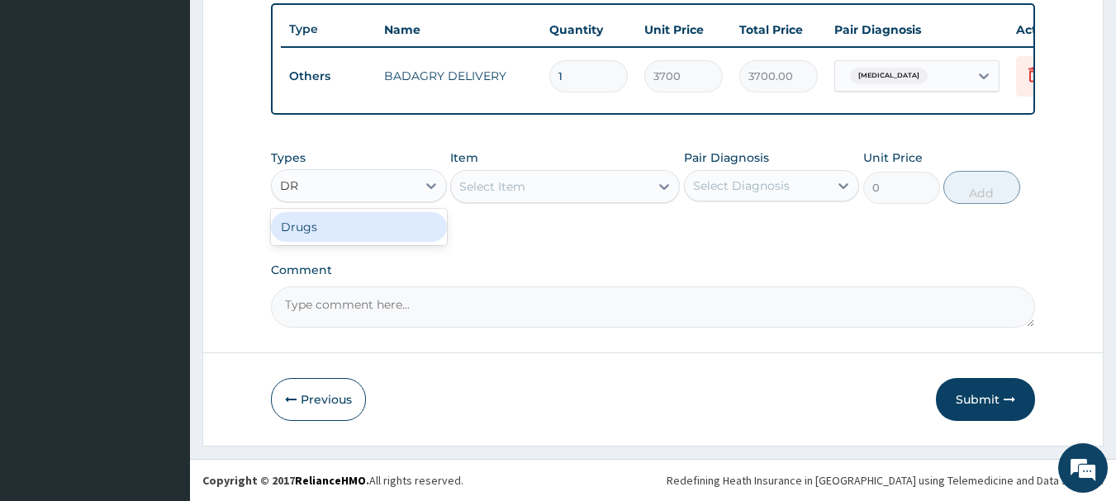
click at [382, 240] on div "Drugs" at bounding box center [359, 227] width 176 height 30
click at [592, 178] on div "Select Item" at bounding box center [565, 186] width 230 height 33
click at [592, 178] on div "Select Item" at bounding box center [550, 186] width 198 height 26
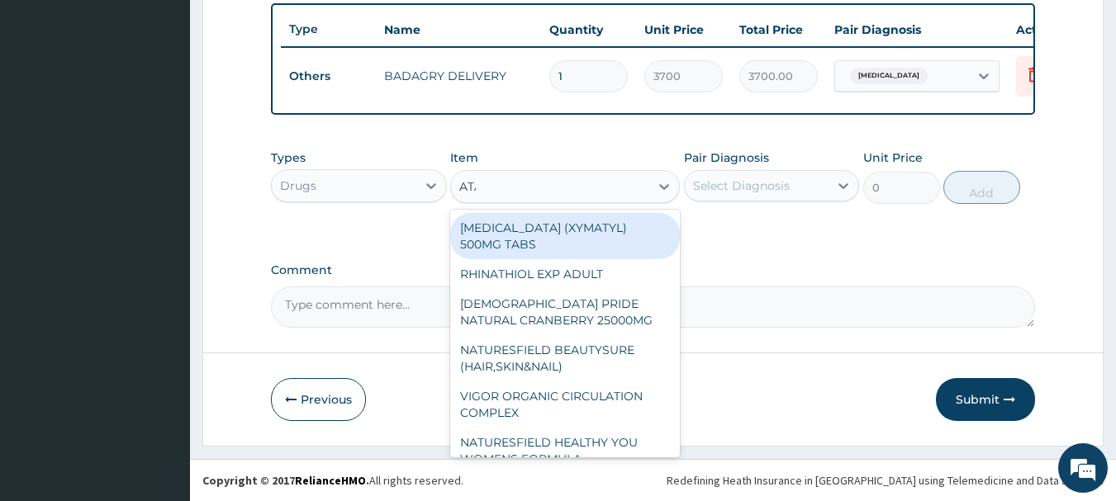
type input "ATAD"
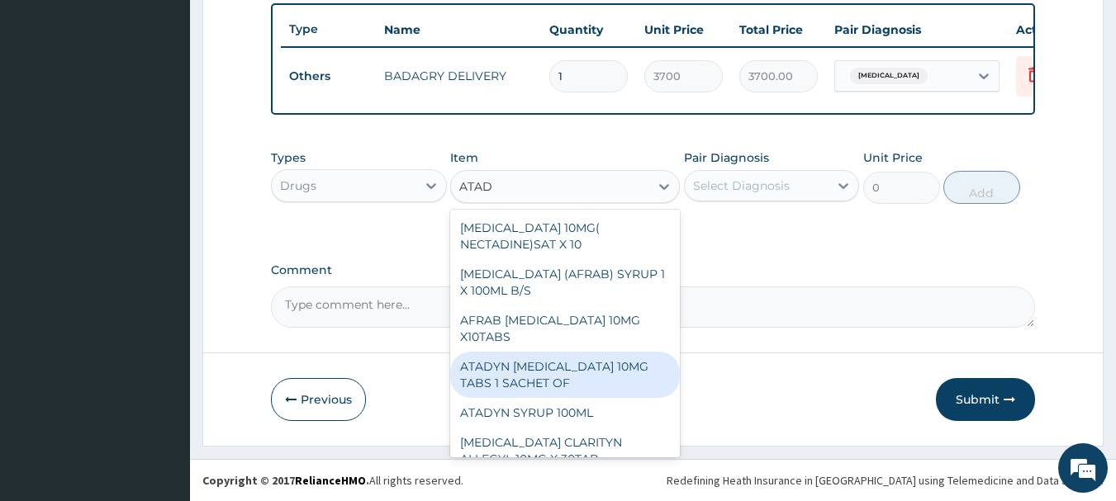
click at [612, 379] on div "ATADYN LORATADINE 10MG TABS 1 SACHET OF" at bounding box center [565, 375] width 230 height 46
type input "350"
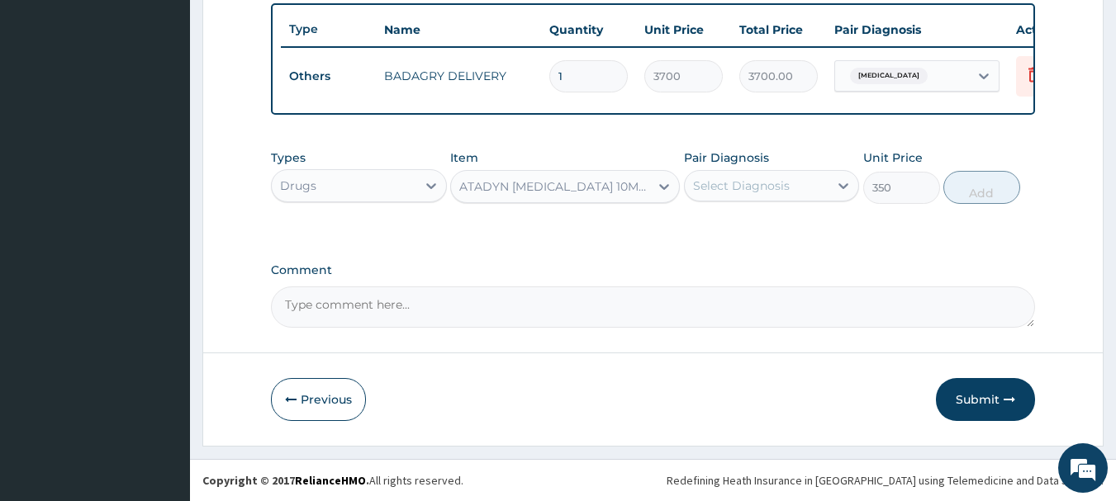
click at [795, 191] on div "Select Diagnosis" at bounding box center [757, 186] width 145 height 26
click at [804, 220] on div "Malaria" at bounding box center [772, 228] width 176 height 34
checkbox input "true"
click at [948, 194] on button "Add" at bounding box center [981, 187] width 77 height 33
type input "0"
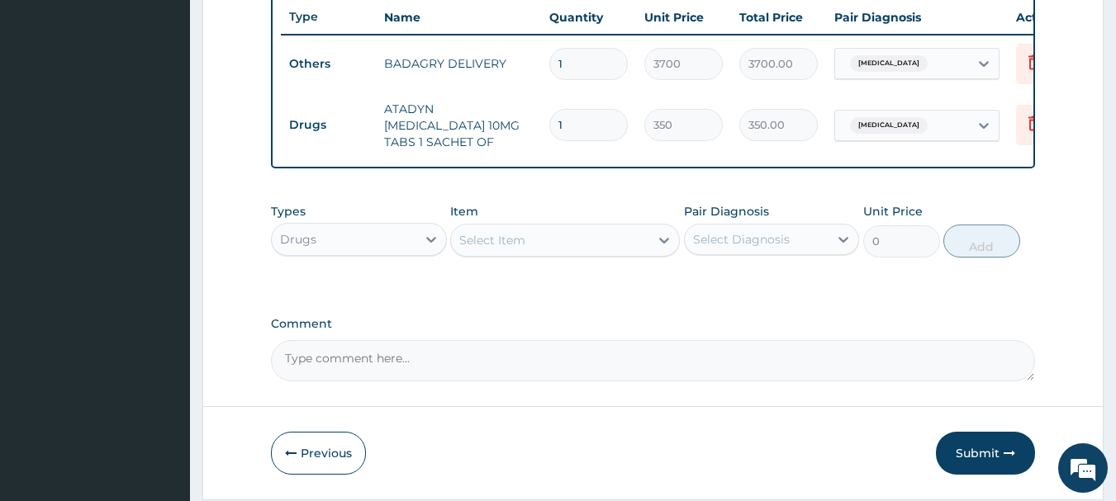
click at [529, 239] on div "Select Item" at bounding box center [550, 240] width 198 height 26
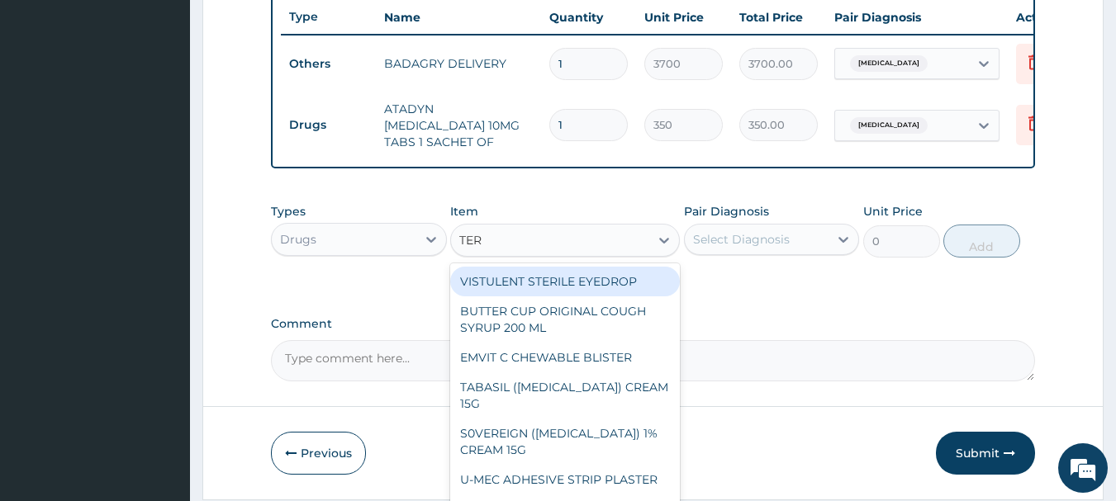
type input "TERB"
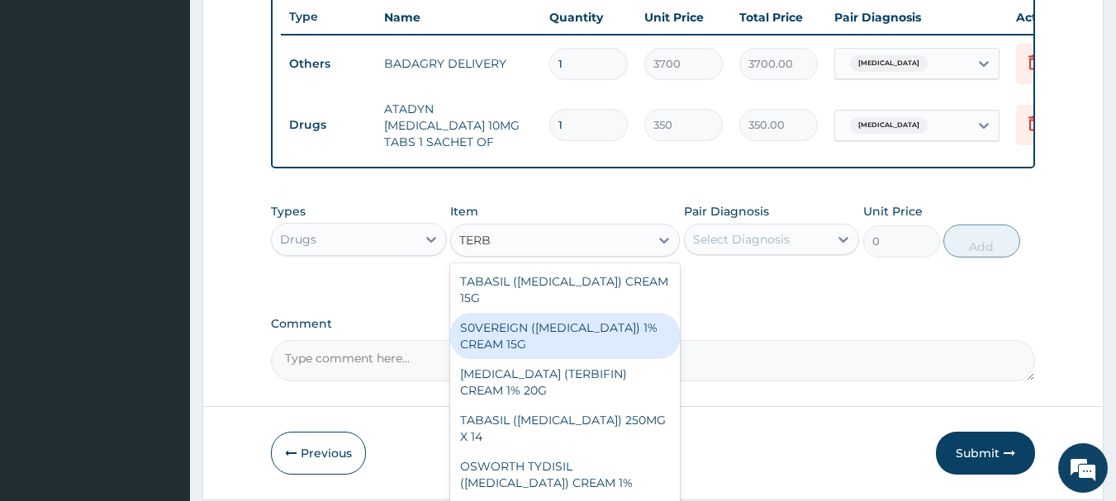
scroll to position [66, 0]
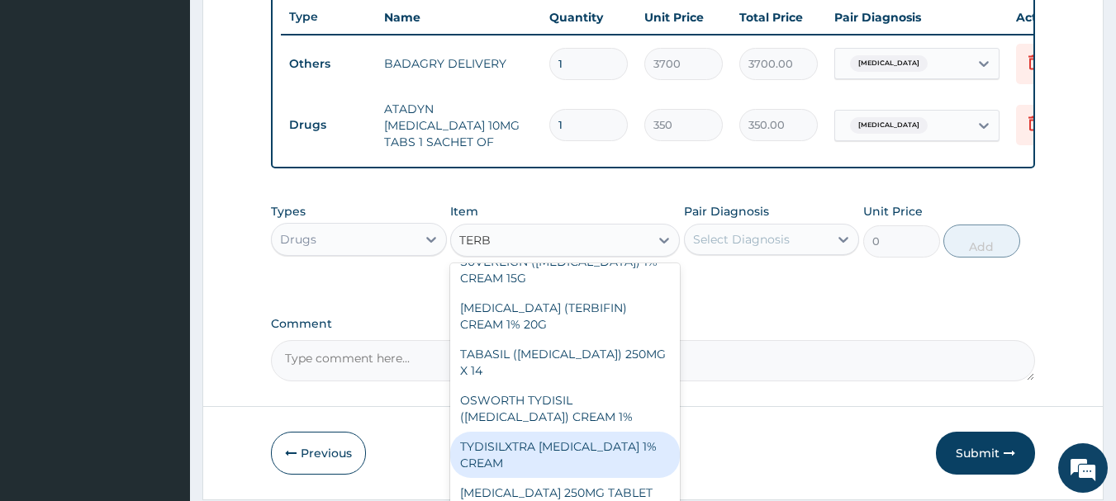
click at [610, 477] on div "TYDISILXTRA [MEDICAL_DATA] 1% CREAM" at bounding box center [565, 455] width 230 height 46
type input "1540"
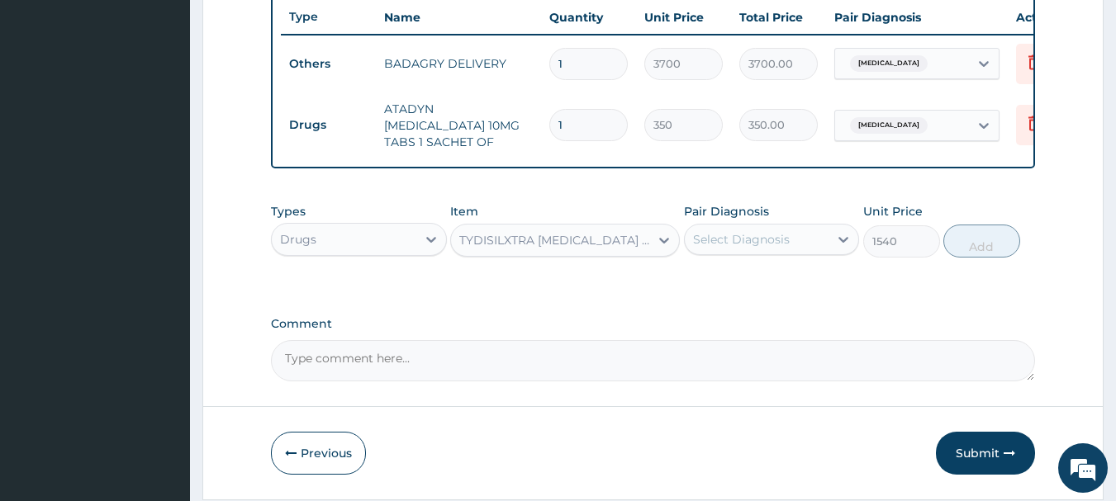
click at [763, 255] on div "Select Diagnosis" at bounding box center [772, 239] width 176 height 31
click at [773, 280] on div "[MEDICAL_DATA]" at bounding box center [772, 282] width 176 height 34
checkbox input "true"
click at [986, 249] on button "Add" at bounding box center [981, 241] width 77 height 33
type input "0"
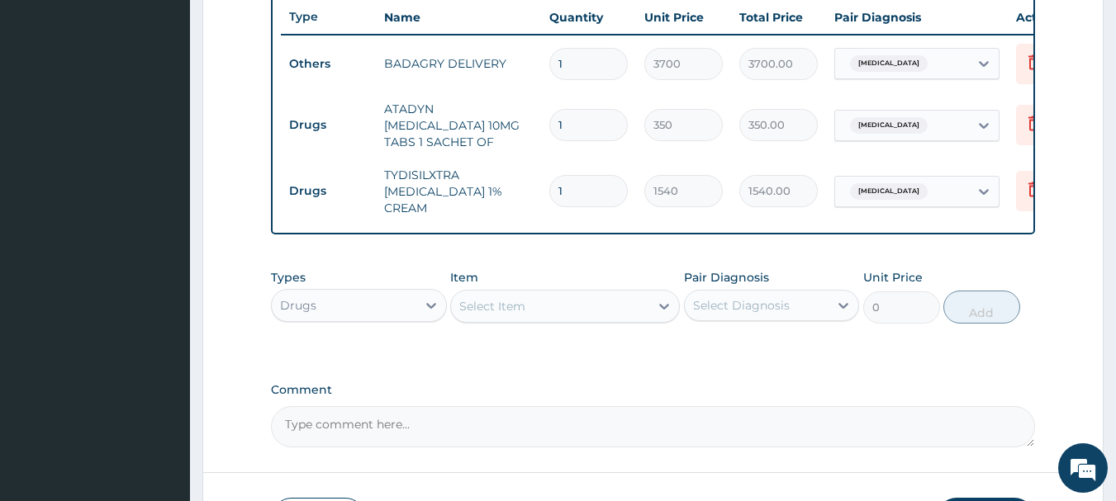
click at [582, 109] on input "1" at bounding box center [588, 125] width 78 height 32
type input "0.00"
type input "4"
type input "1400.00"
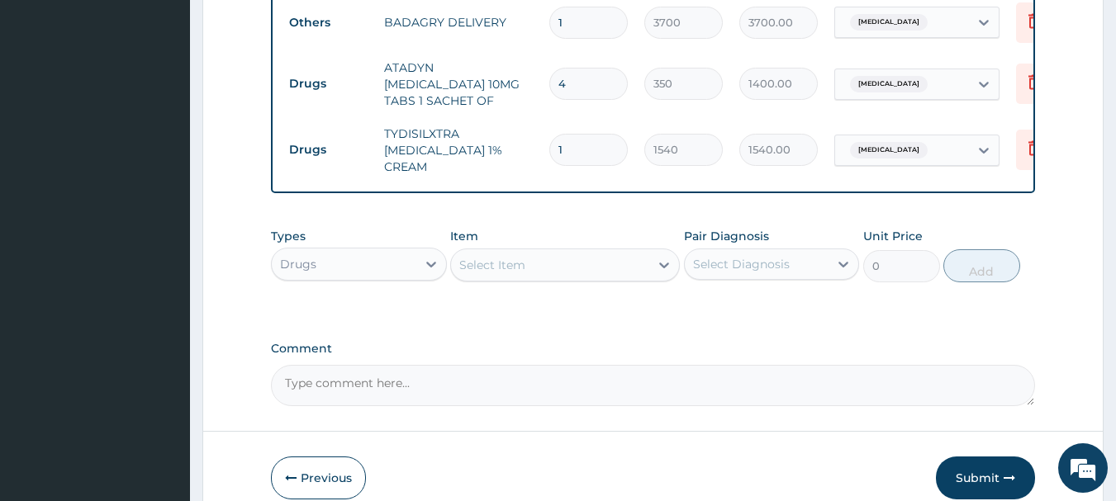
scroll to position [738, 0]
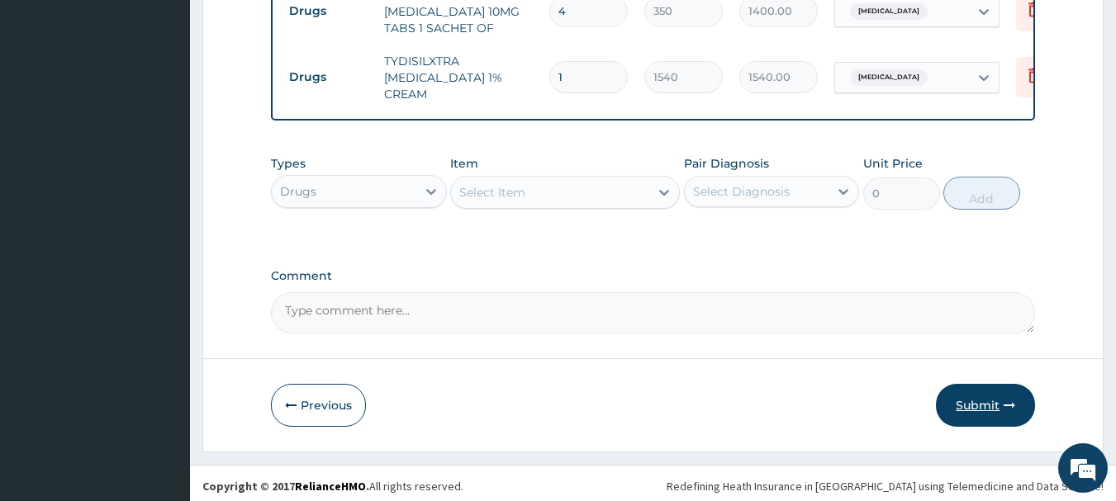
click at [990, 387] on button "Submit" at bounding box center [985, 405] width 99 height 43
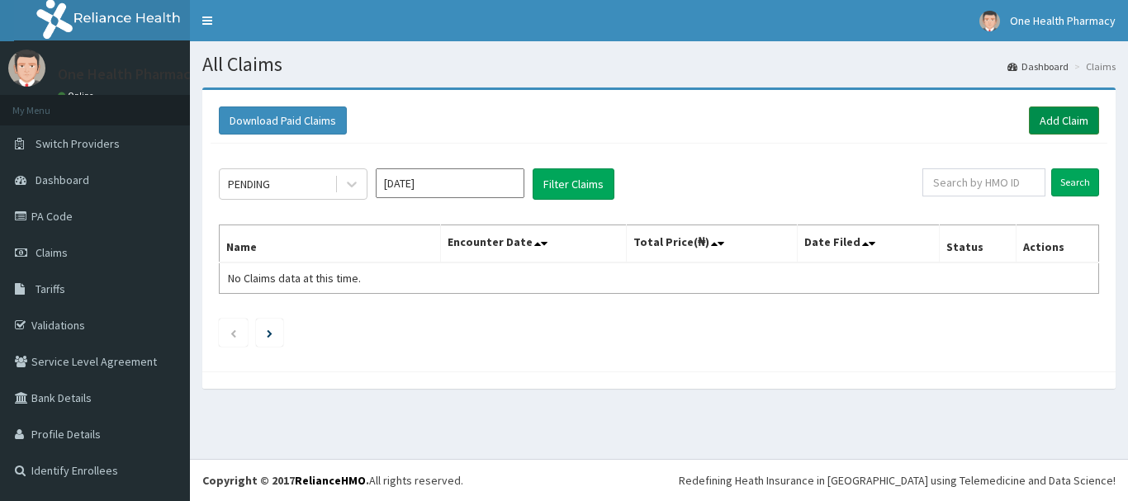
click at [1078, 122] on link "Add Claim" at bounding box center [1064, 121] width 70 height 28
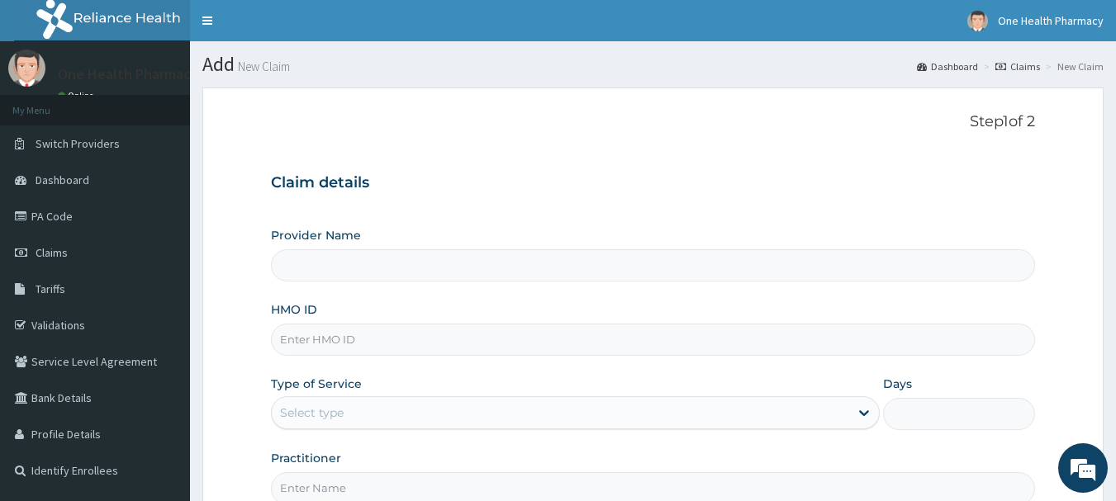
click at [396, 336] on input "HMO ID" at bounding box center [653, 340] width 765 height 32
paste input "CAX/10049/A"
type input "CAX/10049/A"
type input "OneHealth Pharmacy"
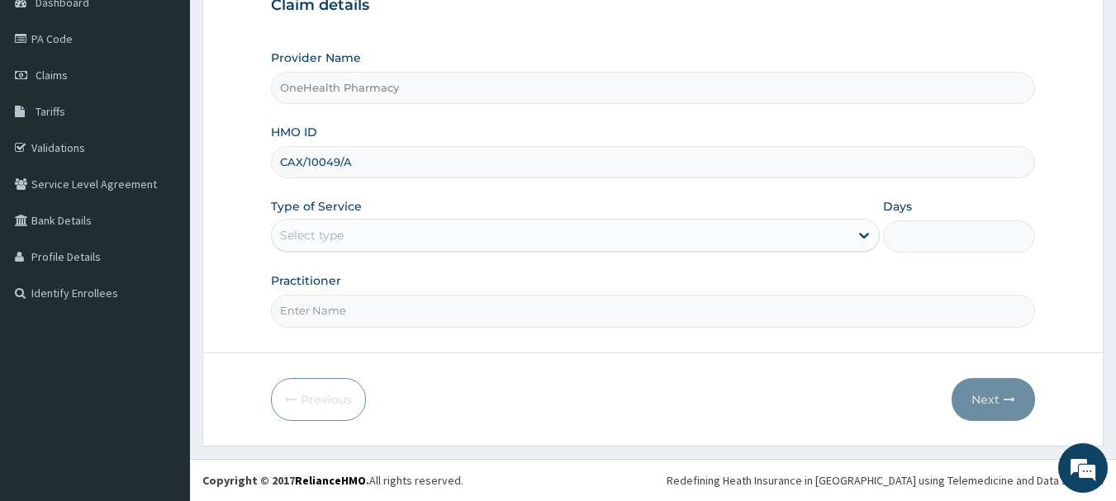
type input "CAX/10049/A"
click at [337, 230] on div "Select type" at bounding box center [312, 235] width 64 height 17
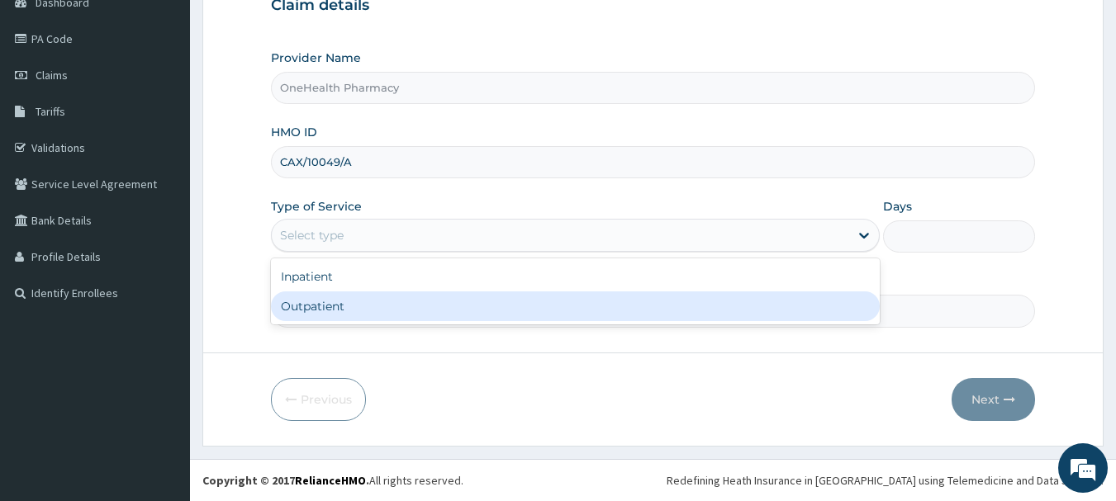
click at [363, 311] on div "Outpatient" at bounding box center [575, 307] width 609 height 30
click at [363, 311] on input "Practitioner" at bounding box center [653, 311] width 765 height 32
type input "1"
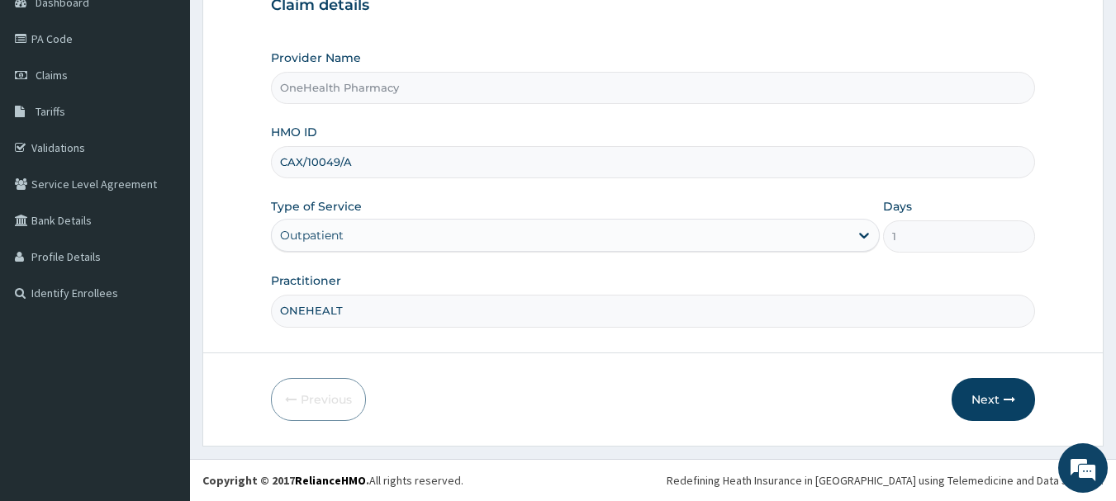
type input "ONEHEALTH"
click at [991, 394] on button "Next" at bounding box center [993, 399] width 83 height 43
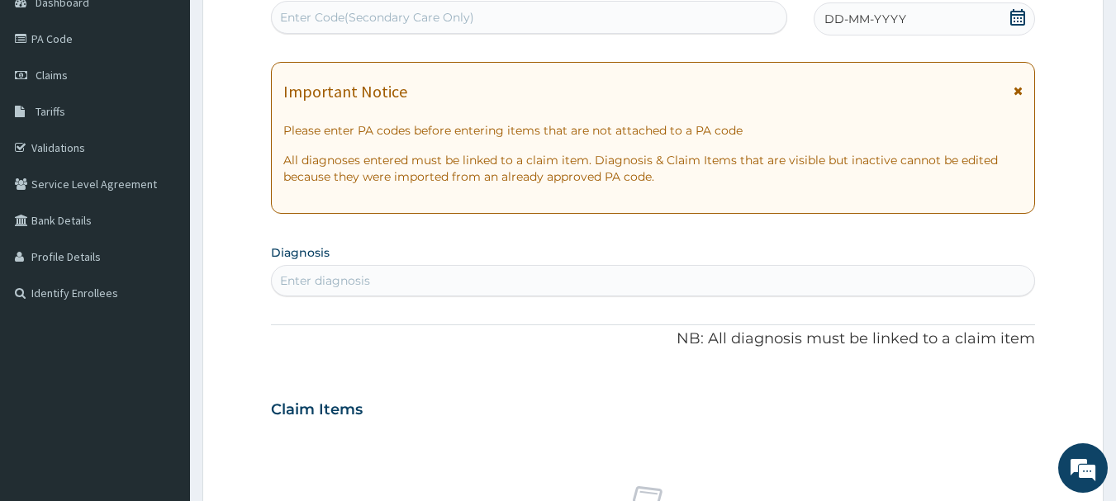
scroll to position [0, 0]
click at [468, 30] on div "Enter Code(Secondary Care Only)" at bounding box center [529, 17] width 515 height 26
paste input "PR/114B07A0"
type input "PR/114B07A0"
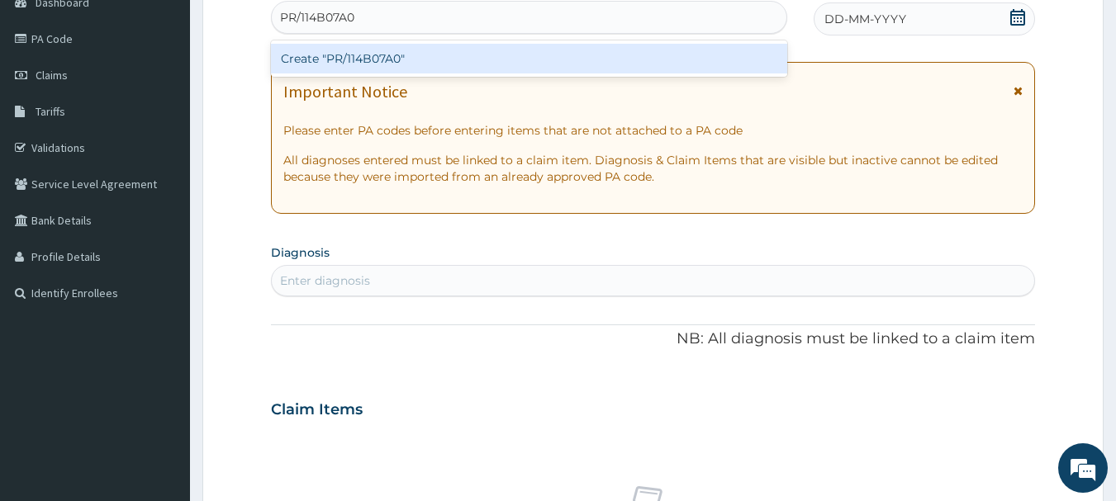
click at [474, 55] on div "Create "PR/114B07A0"" at bounding box center [529, 59] width 517 height 30
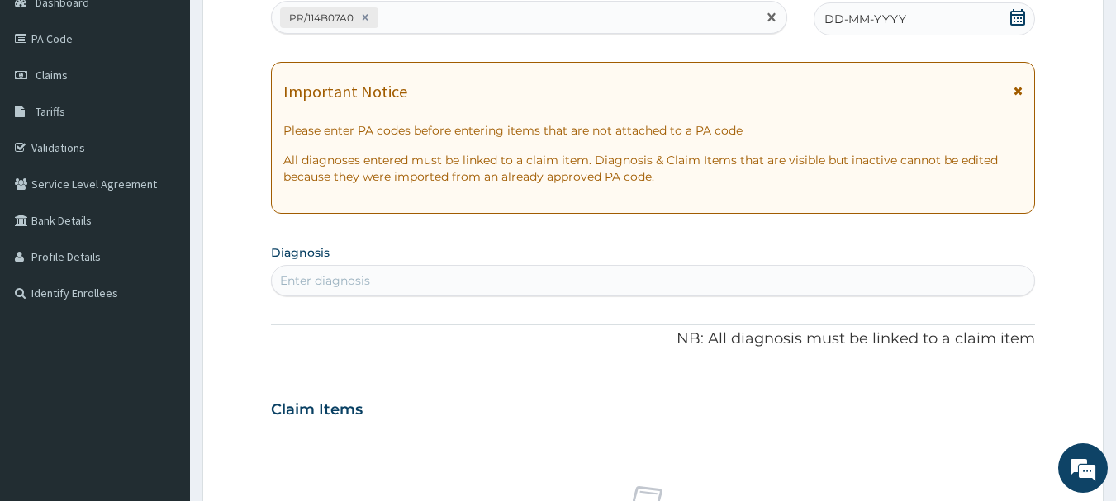
click at [912, 38] on div "PA Code / Prescription Code option Create "PR/114B07A0", selected. Select is fo…" at bounding box center [653, 407] width 765 height 855
click at [917, 30] on div "DD-MM-YYYY" at bounding box center [924, 18] width 221 height 33
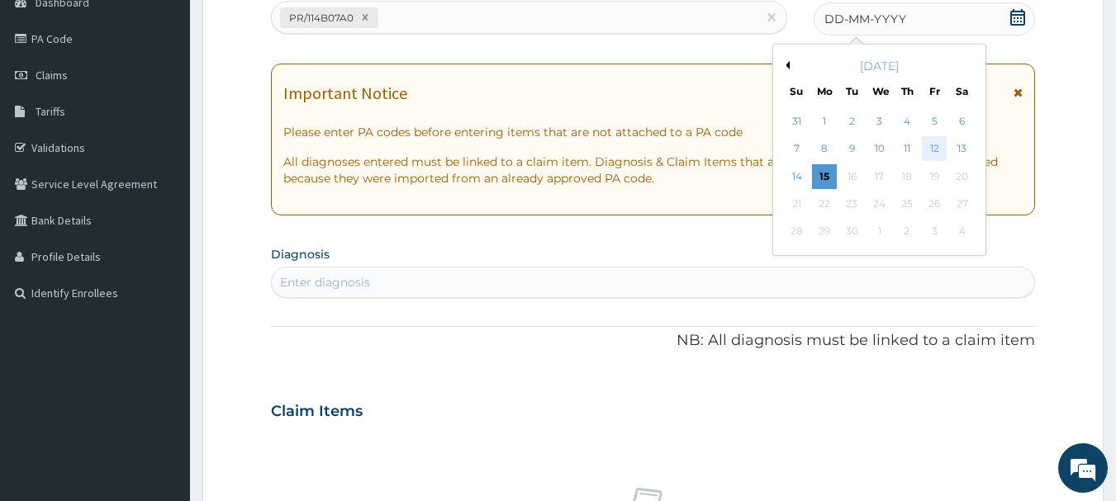
click at [936, 151] on div "12" at bounding box center [934, 149] width 25 height 25
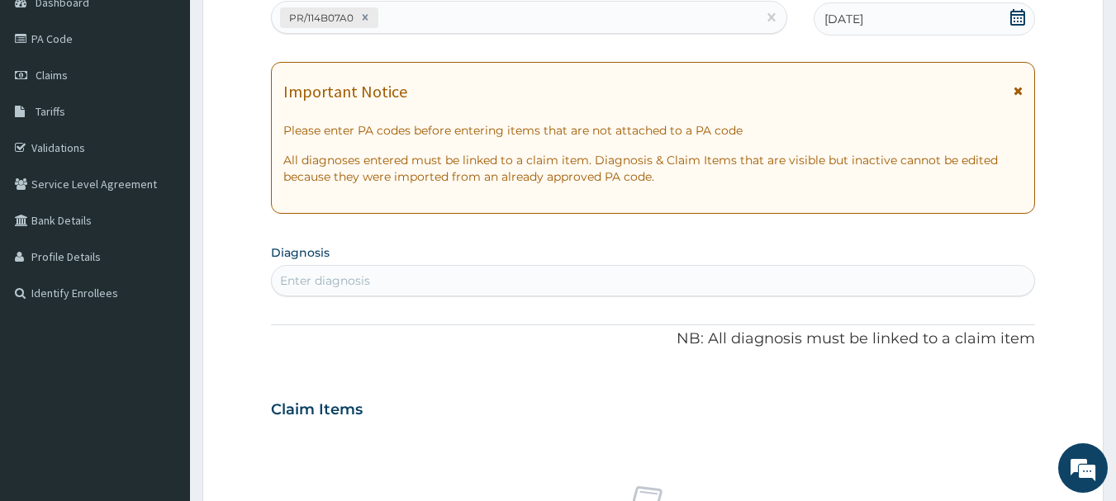
click at [937, 291] on div "Enter diagnosis" at bounding box center [653, 281] width 763 height 26
type input "MALARIA"
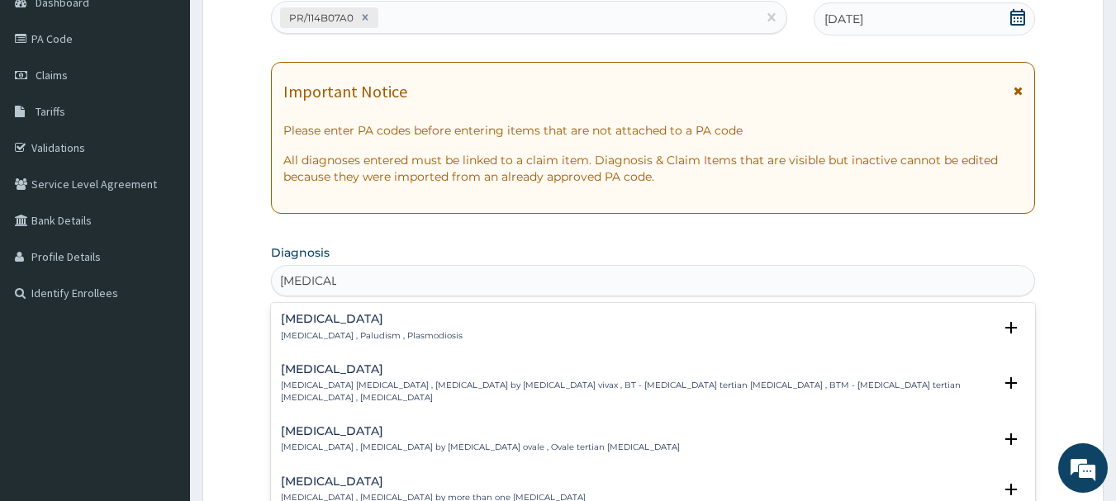
click at [319, 321] on h4 "Malaria" at bounding box center [372, 319] width 182 height 12
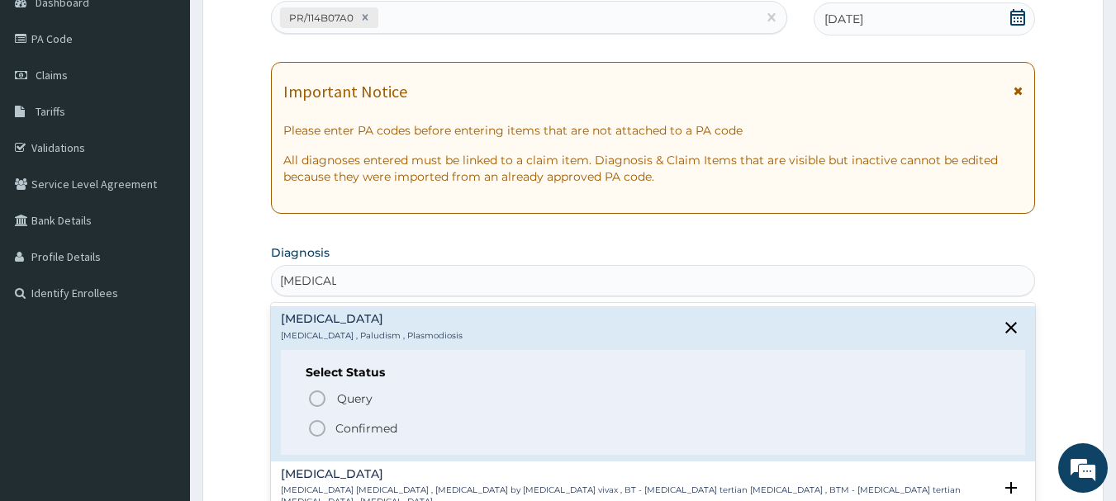
click at [319, 430] on icon "status option filled" at bounding box center [317, 429] width 20 height 20
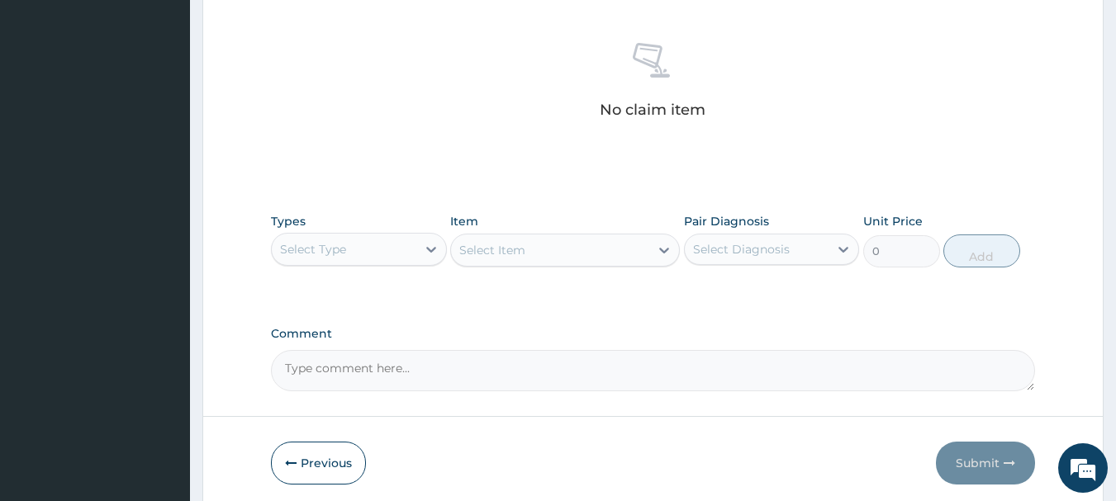
scroll to position [690, 0]
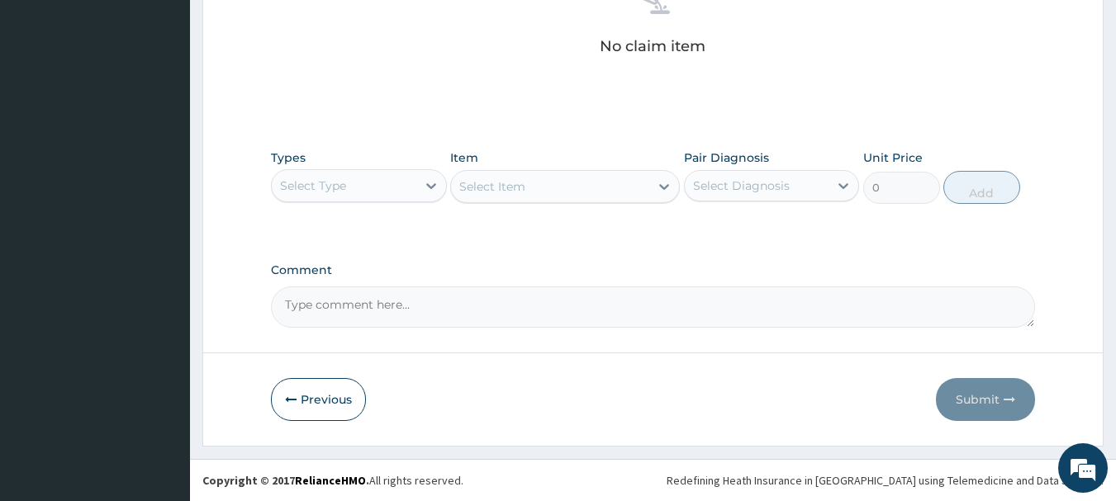
click at [384, 186] on div "Select Type" at bounding box center [344, 186] width 145 height 26
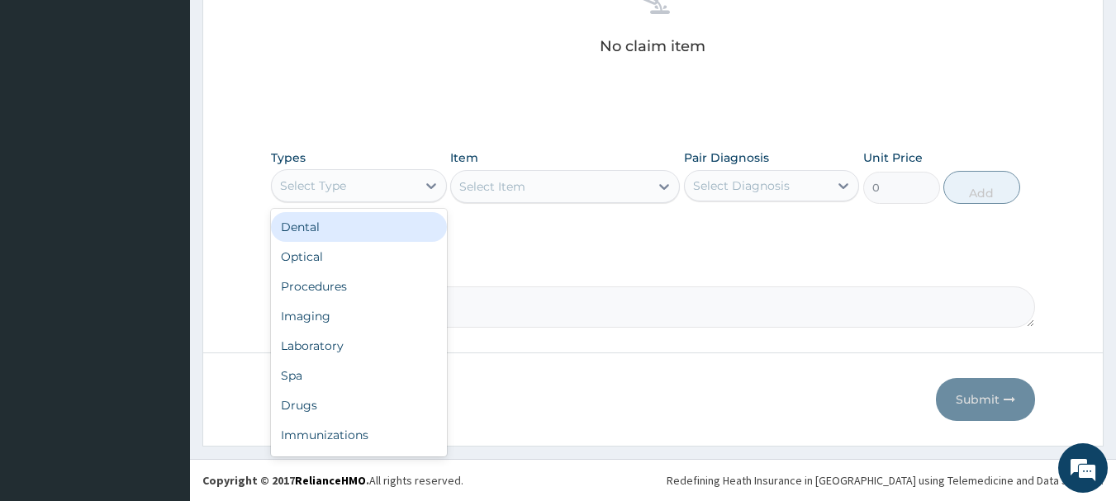
type input "O"
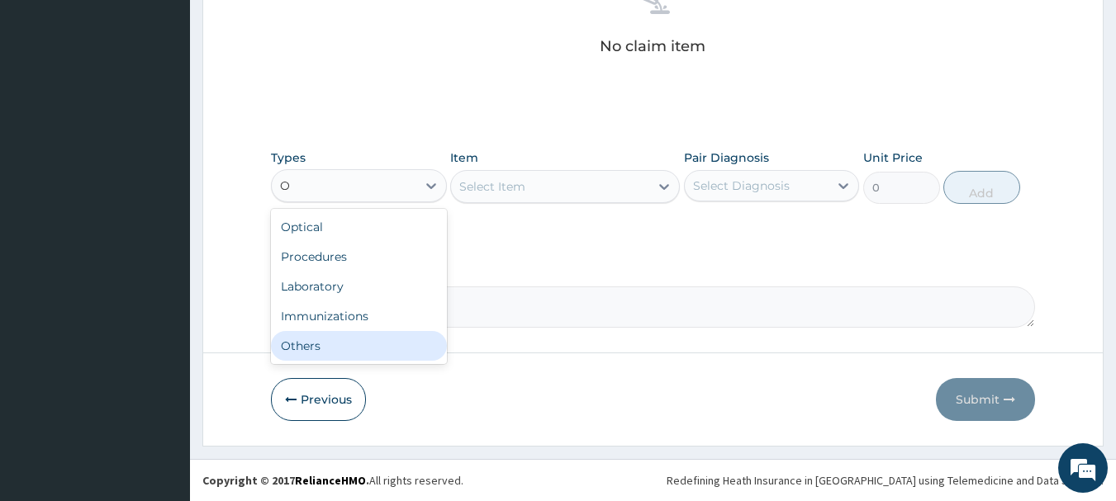
click at [346, 345] on div "Others" at bounding box center [359, 346] width 176 height 30
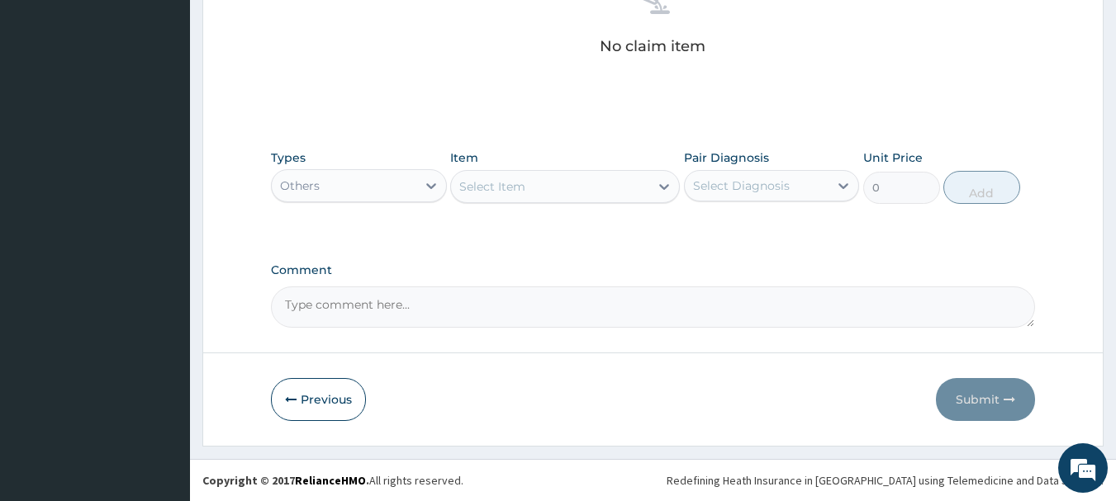
click at [535, 199] on div "Select Item" at bounding box center [550, 186] width 198 height 26
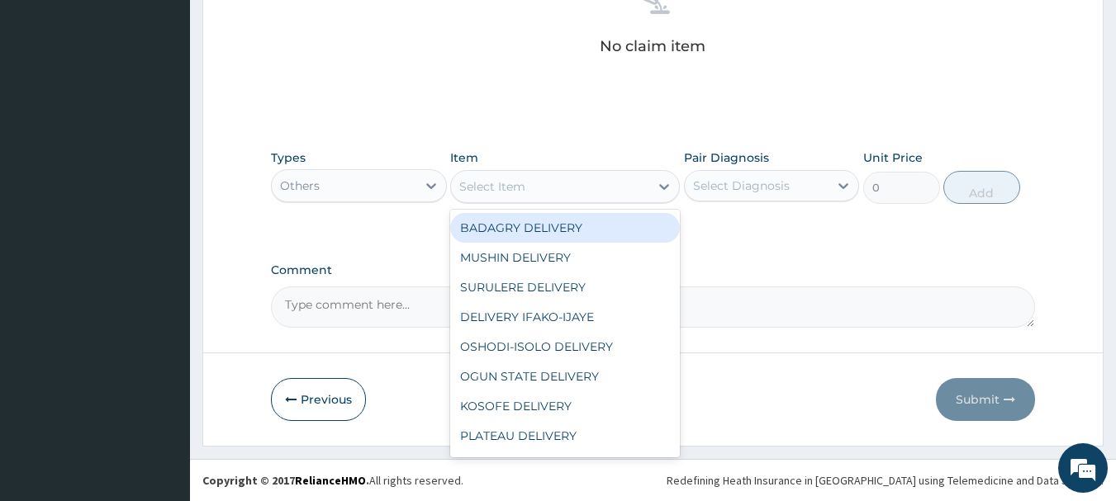
click at [551, 225] on div "BADAGRY DELIVERY" at bounding box center [565, 228] width 230 height 30
type input "3700"
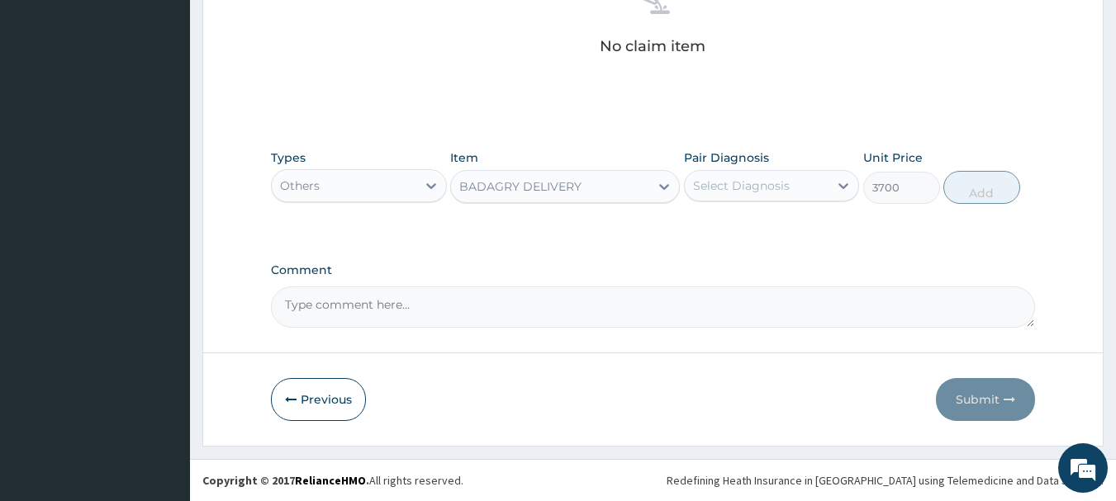
click at [729, 187] on div "Select Diagnosis" at bounding box center [741, 186] width 97 height 17
click at [757, 212] on div "Malaria" at bounding box center [772, 228] width 176 height 34
checkbox input "true"
click at [994, 184] on button "Add" at bounding box center [981, 187] width 77 height 33
type input "0"
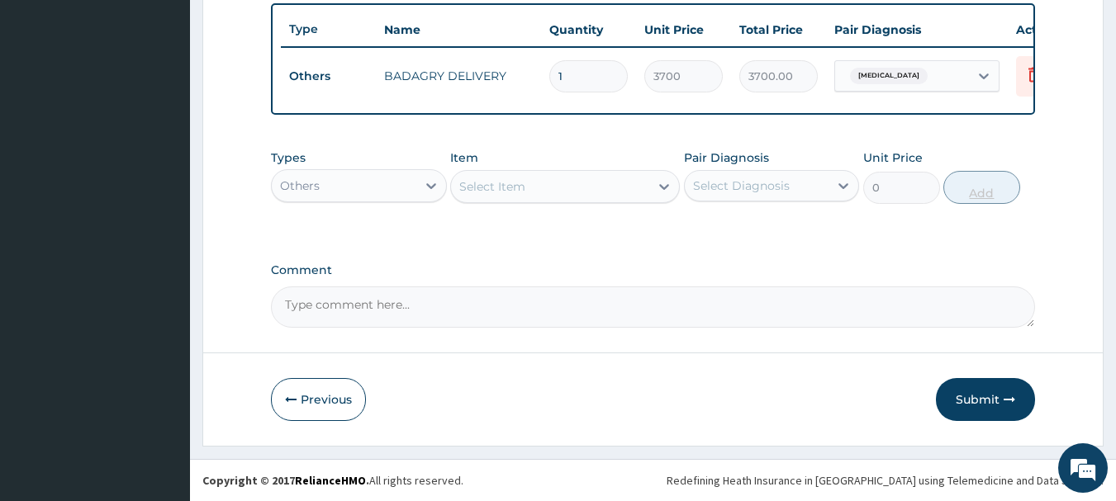
scroll to position [624, 0]
click at [351, 183] on div "Others" at bounding box center [344, 186] width 145 height 26
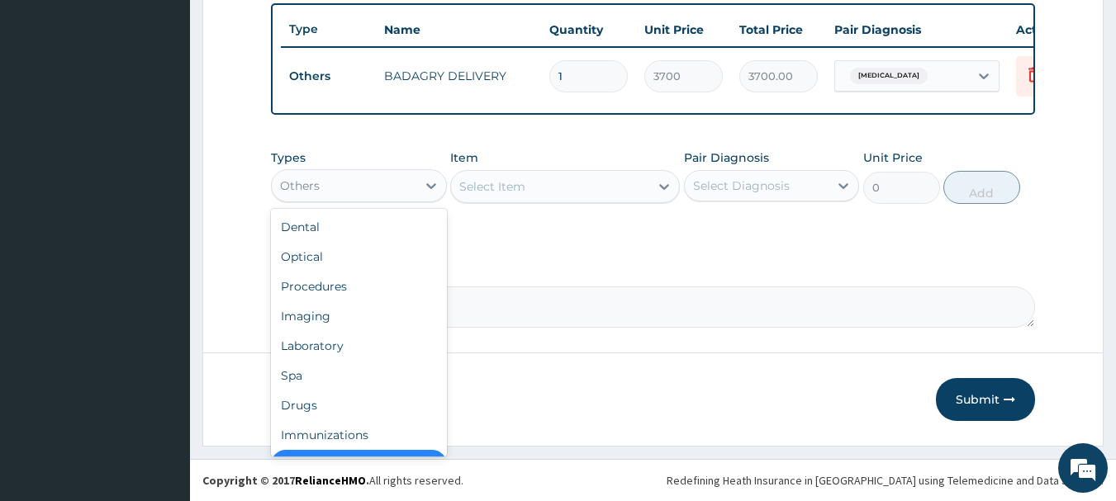
scroll to position [33, 0]
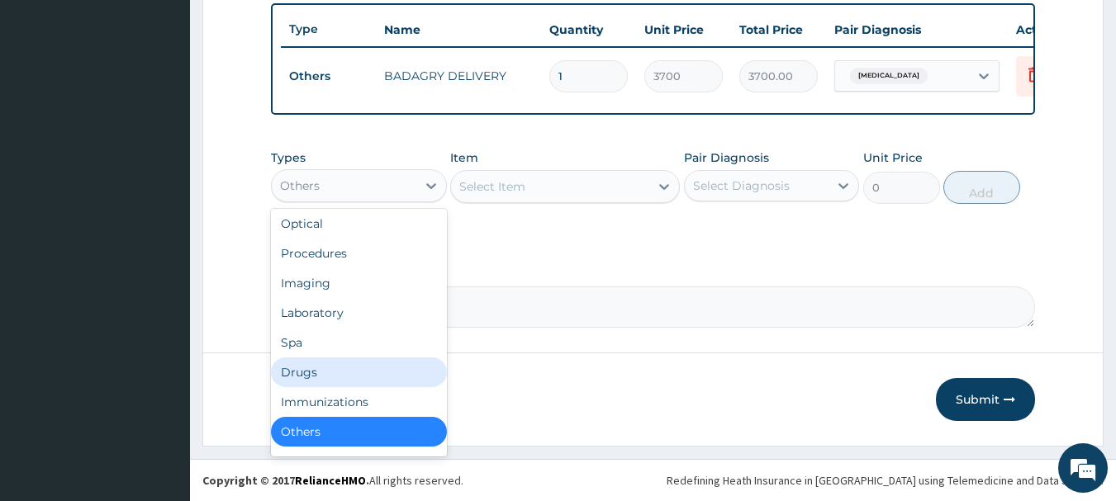
click at [351, 370] on div "Drugs" at bounding box center [359, 373] width 176 height 30
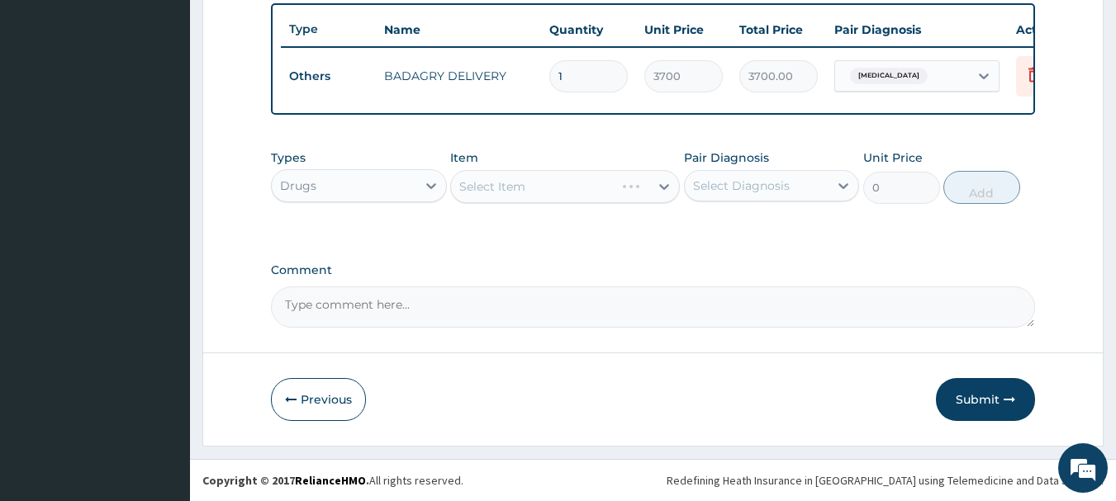
click at [601, 186] on div "Select Item" at bounding box center [565, 186] width 230 height 33
click at [601, 186] on div "Select Item" at bounding box center [550, 186] width 198 height 26
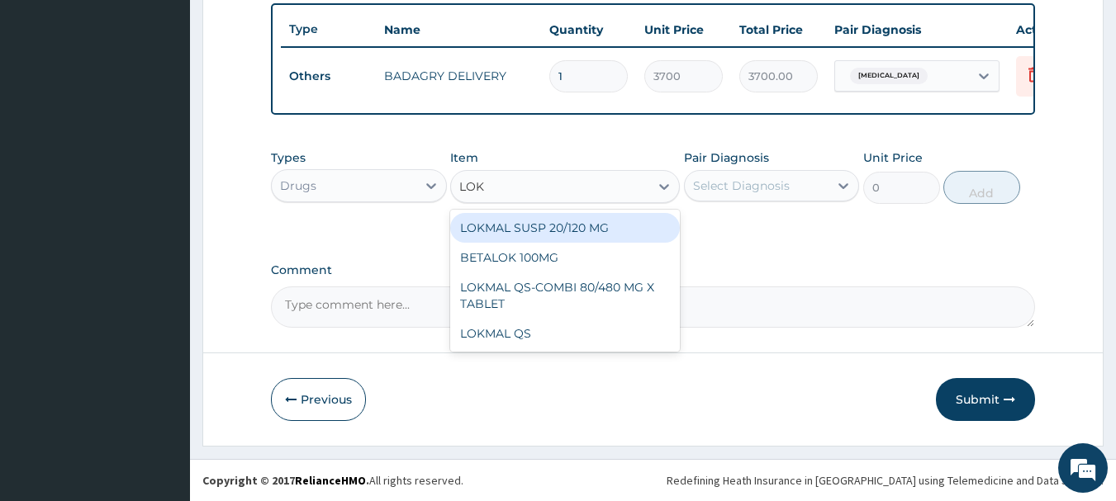
type input "LOKM"
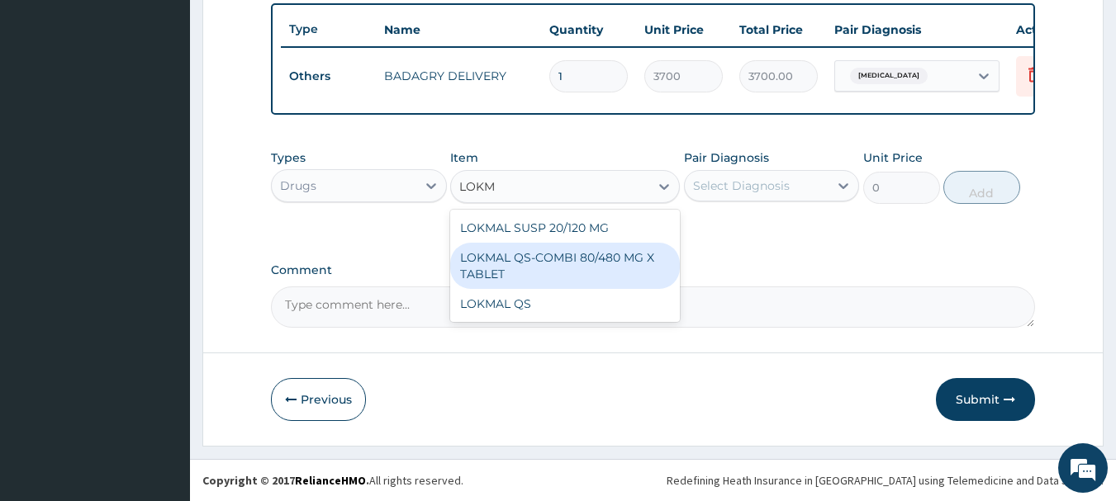
click at [632, 266] on div "LOKMAL QS-COMBI 80/480 MG X TABLET" at bounding box center [565, 266] width 230 height 46
type input "245"
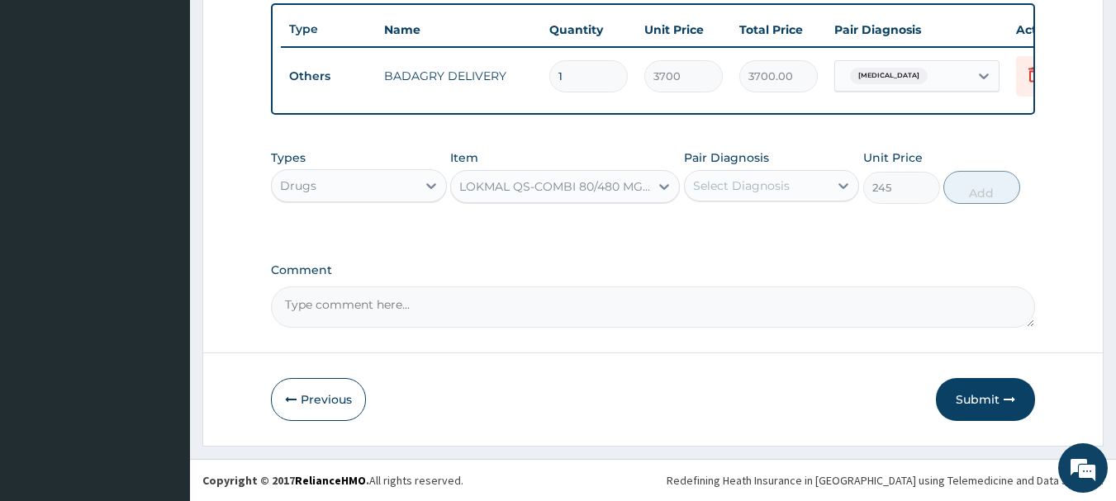
click at [781, 186] on div "Select Diagnosis" at bounding box center [741, 186] width 97 height 17
click at [798, 220] on div "Malaria" at bounding box center [772, 228] width 176 height 34
checkbox input "true"
click at [971, 191] on button "Add" at bounding box center [981, 187] width 77 height 33
type input "0"
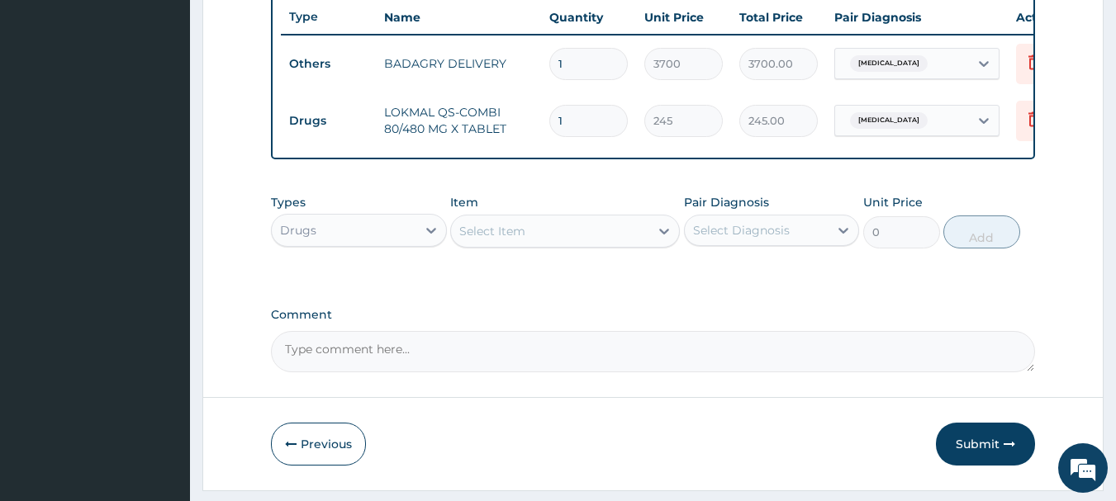
click at [596, 245] on div "Select Item" at bounding box center [550, 231] width 198 height 26
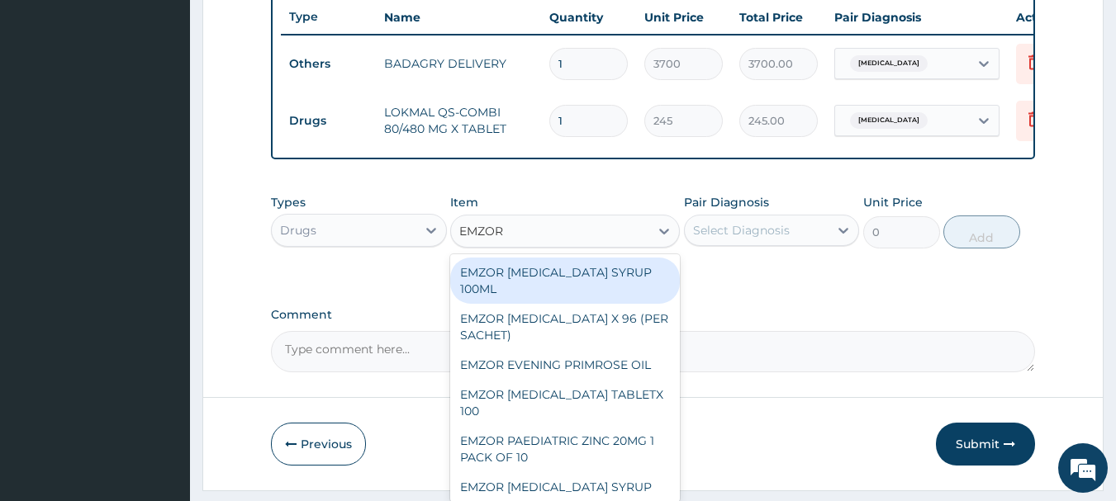
type input "EMZOR P"
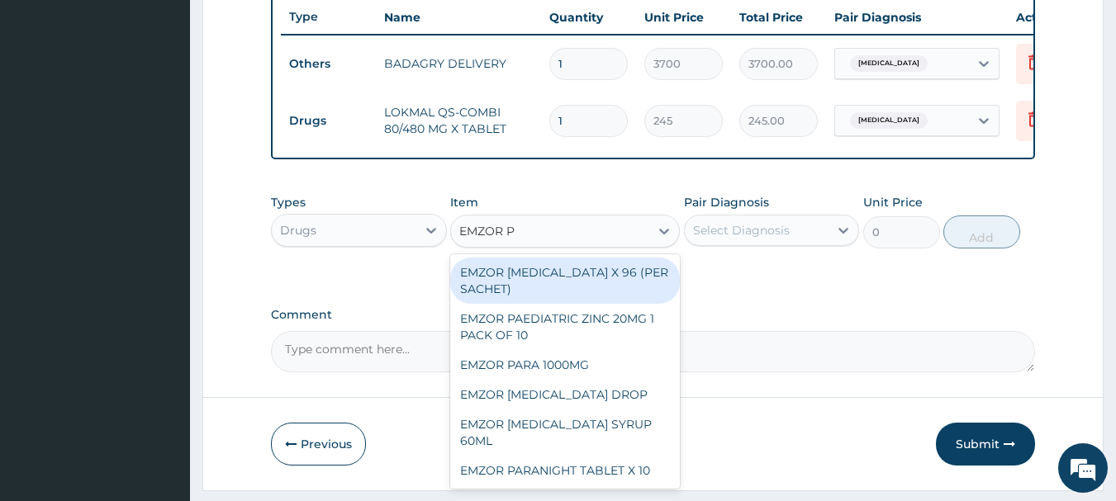
click at [603, 304] on div "EMZOR PARACETAMOL X 96 (PER SACHET)" at bounding box center [565, 281] width 230 height 46
type input "17.5"
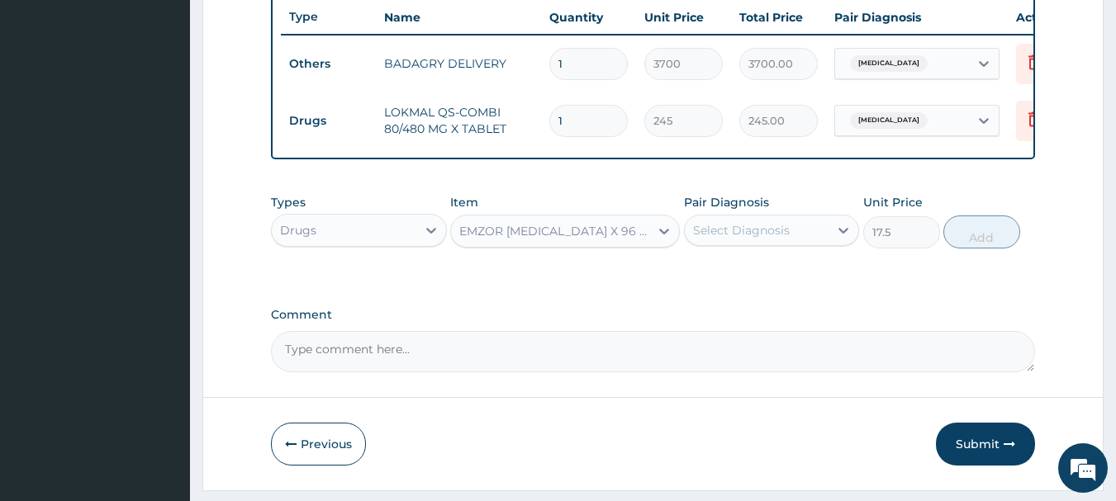
click at [796, 244] on div "Select Diagnosis" at bounding box center [757, 230] width 145 height 26
click at [809, 283] on div "Malaria" at bounding box center [772, 273] width 176 height 34
checkbox input "true"
click at [986, 245] on button "Add" at bounding box center [981, 232] width 77 height 33
type input "0"
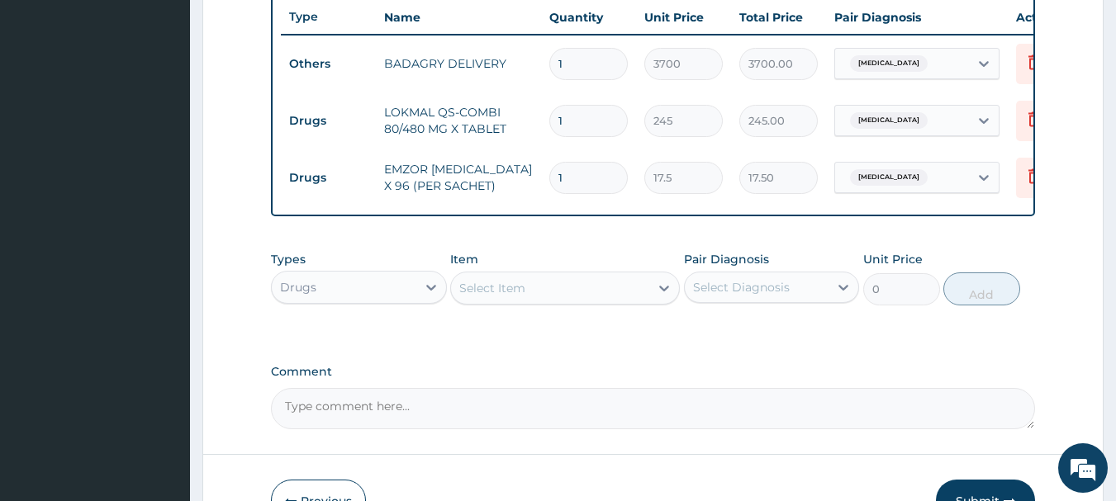
click at [520, 297] on div "Select Item" at bounding box center [492, 288] width 66 height 17
type input "ZENT"
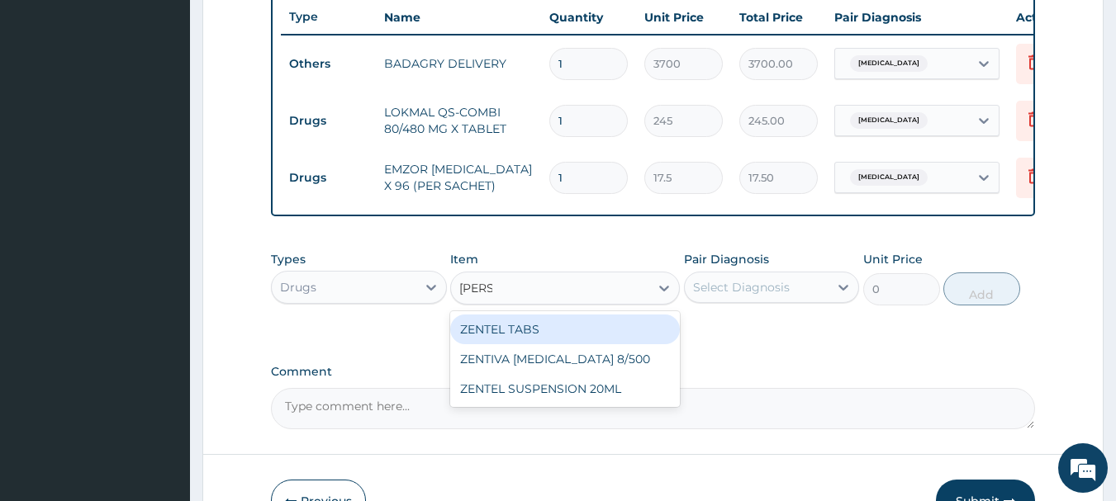
click at [555, 344] on div "ZENTEL TABS" at bounding box center [565, 330] width 230 height 30
type input "630"
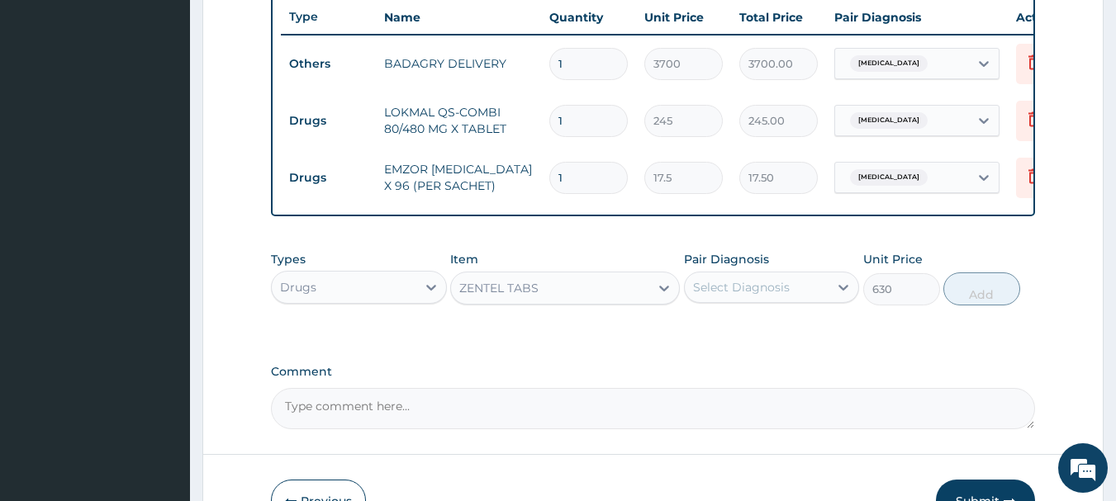
click at [805, 303] on div "Select Diagnosis" at bounding box center [772, 287] width 176 height 31
click at [805, 347] on div "Malaria" at bounding box center [772, 330] width 176 height 34
checkbox input "true"
click at [985, 286] on button "Add" at bounding box center [981, 289] width 77 height 33
type input "0"
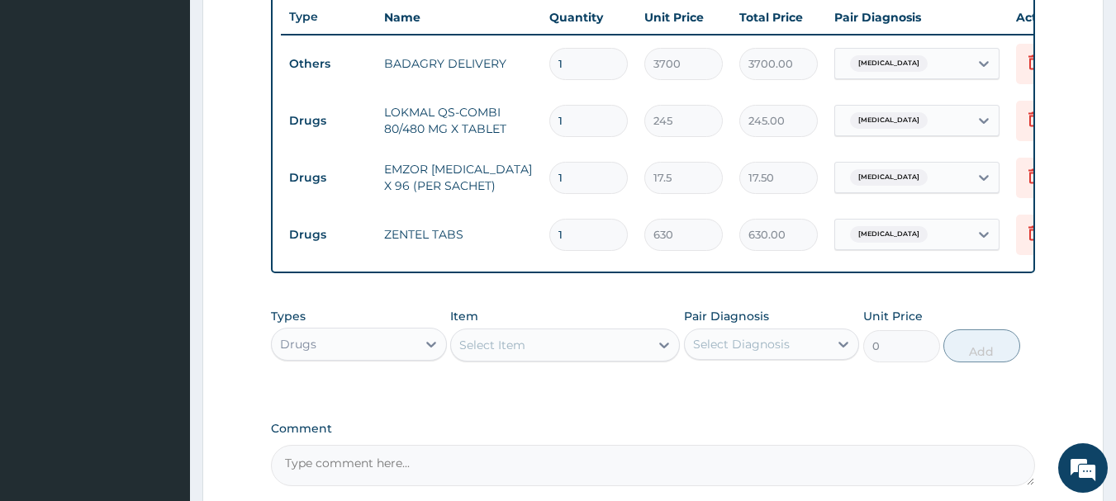
click at [574, 359] on div "Select Item" at bounding box center [550, 345] width 198 height 26
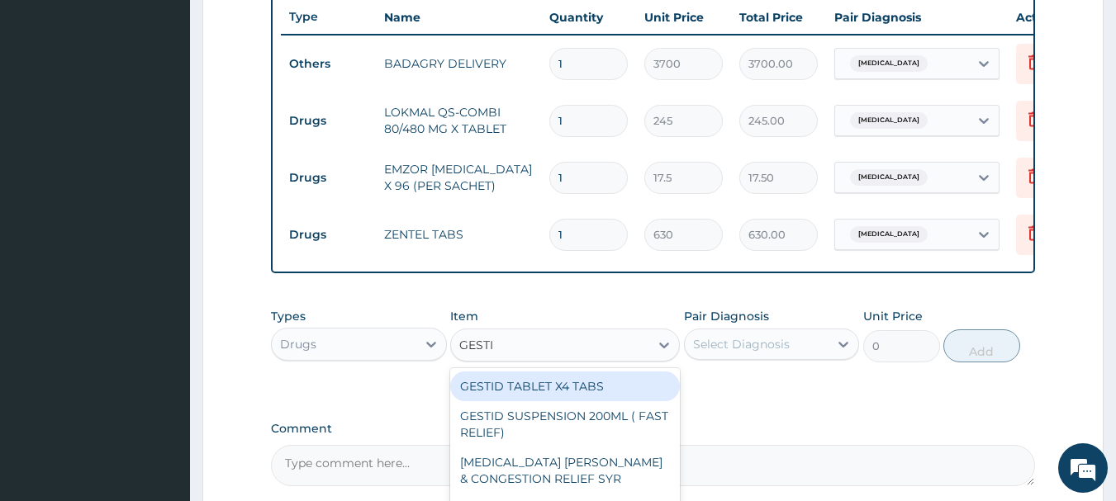
type input "GESTID"
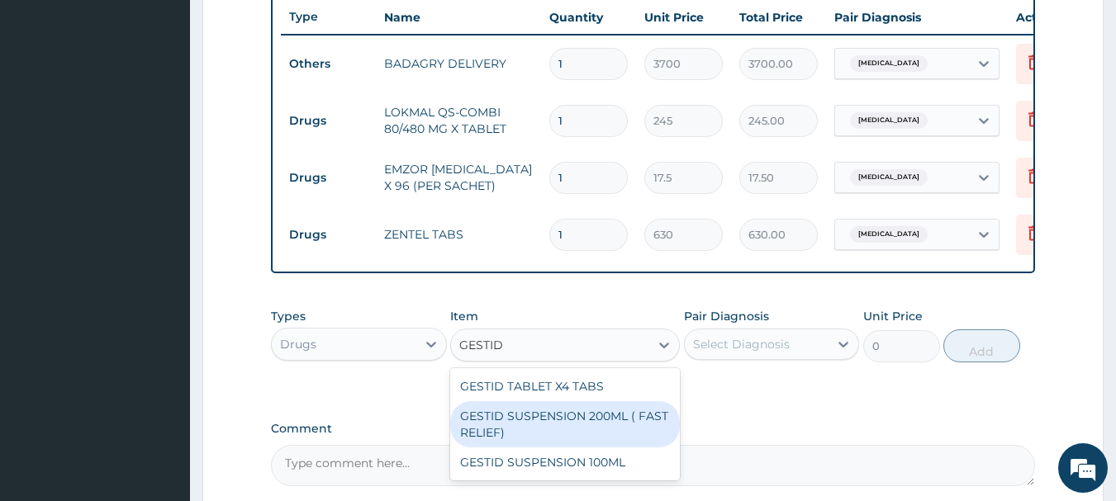
click at [615, 422] on div "GESTID SUSPENSION 200ML ( FAST RELIEF)" at bounding box center [565, 424] width 230 height 46
type input "1540"
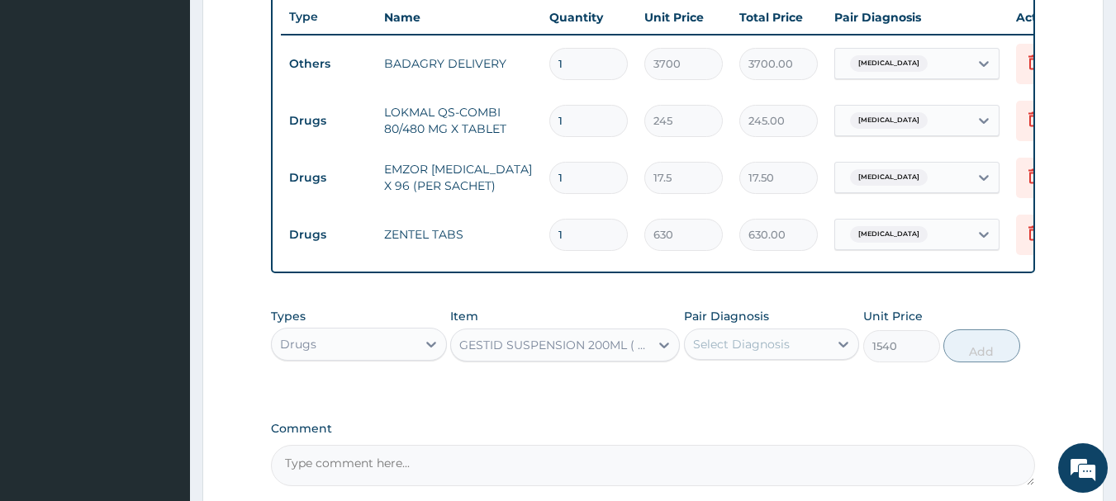
click at [778, 360] on div "Select Diagnosis" at bounding box center [772, 344] width 176 height 31
click at [778, 397] on div "Malaria" at bounding box center [772, 387] width 176 height 34
checkbox input "true"
click at [986, 362] on button "Add" at bounding box center [981, 346] width 77 height 33
type input "0"
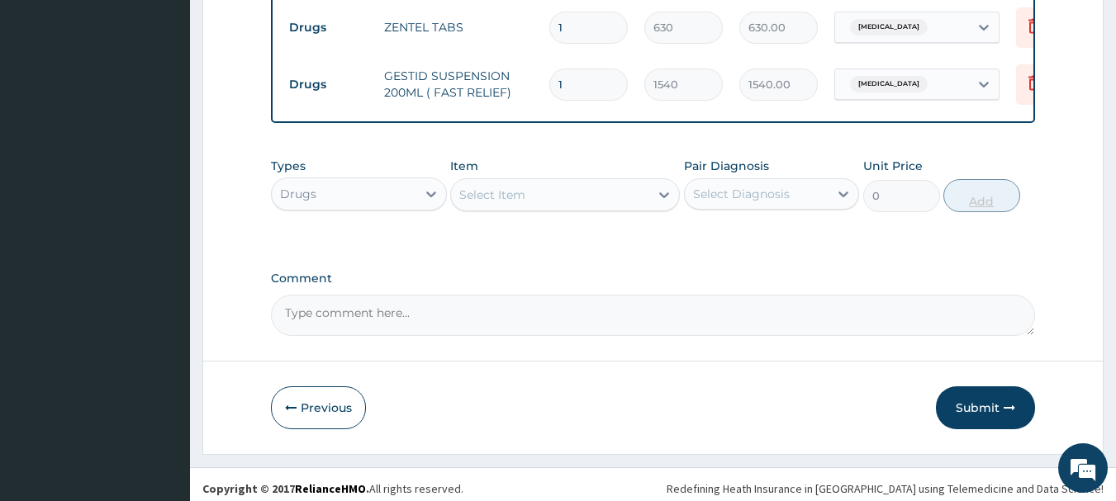
scroll to position [852, 0]
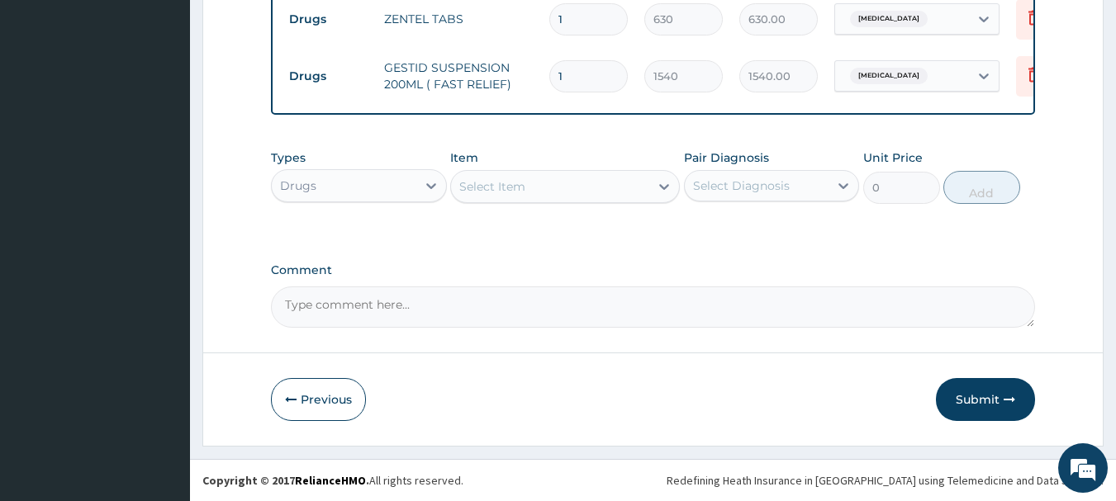
click at [553, 187] on div "Select Item" at bounding box center [550, 186] width 198 height 26
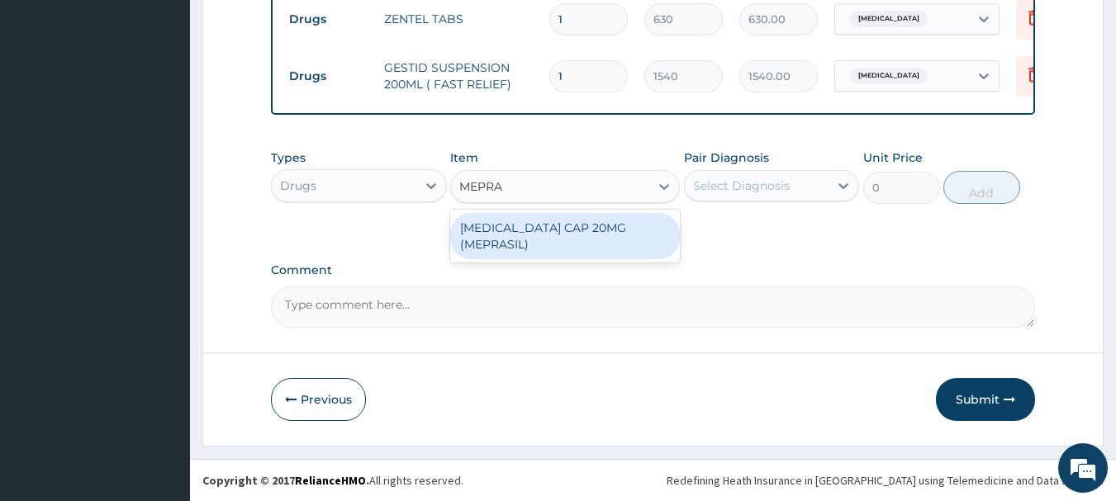
type input "MEPRAS"
click at [571, 226] on div "OMEPRAZOLE CAP 20MG (MEPRASIL)" at bounding box center [565, 236] width 230 height 46
type input "63"
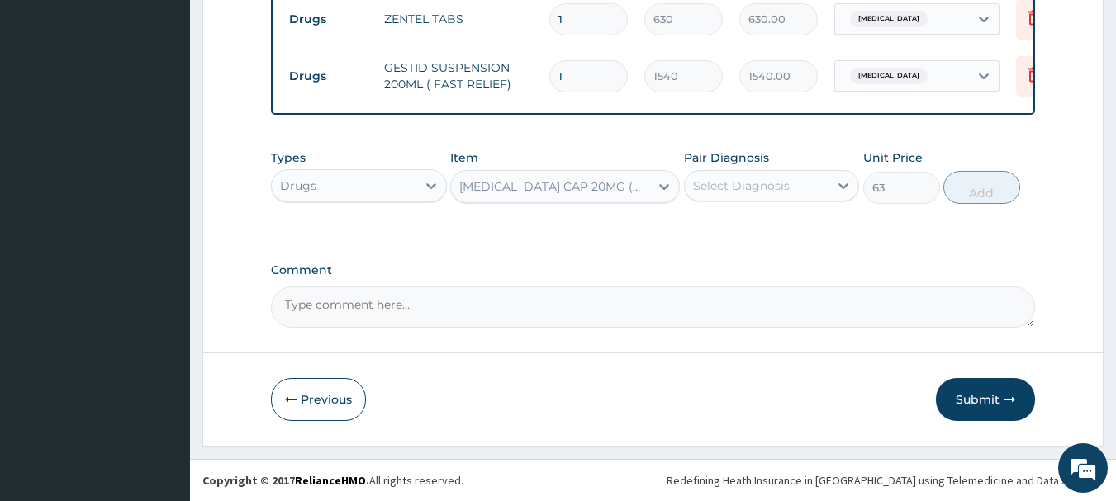
click at [774, 188] on div "Select Diagnosis" at bounding box center [741, 186] width 97 height 17
click at [799, 226] on div "Malaria" at bounding box center [772, 228] width 176 height 34
checkbox input "true"
click at [976, 196] on button "Add" at bounding box center [981, 187] width 77 height 33
type input "0"
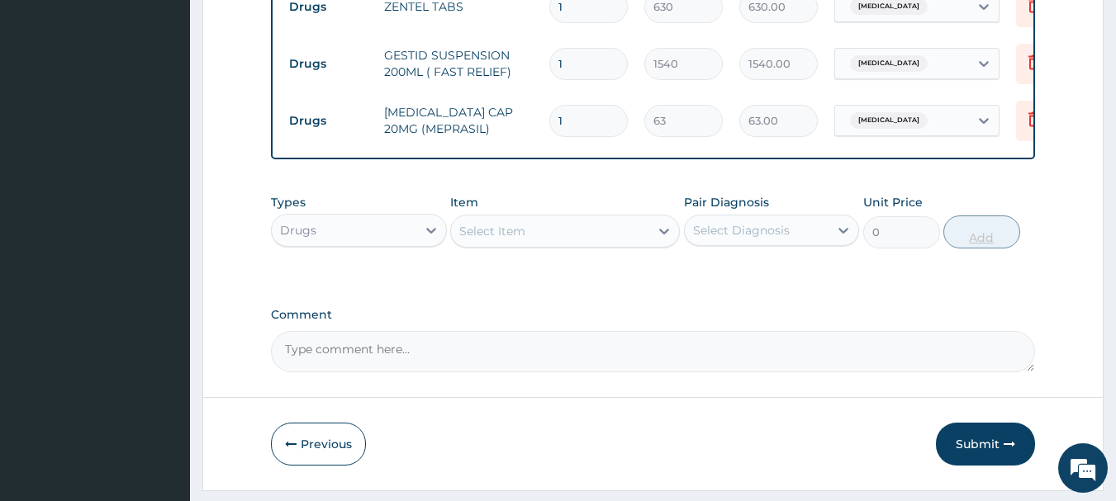
type input "0.00"
type input "3"
type input "189.00"
type input "30"
type input "1890.00"
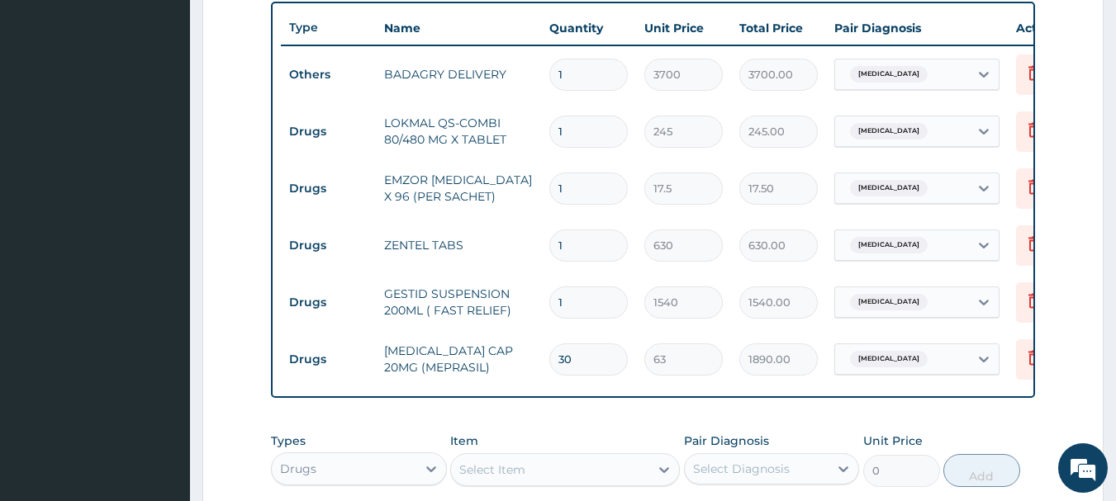
scroll to position [480, 0]
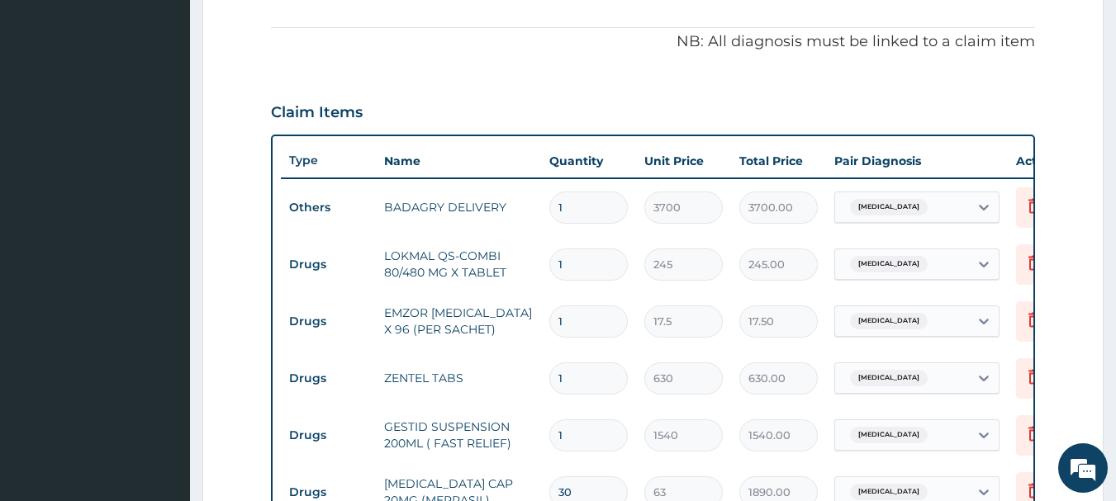
type input "30"
click at [585, 260] on input "1" at bounding box center [588, 265] width 78 height 32
type input "0.00"
type input "6"
type input "1470.00"
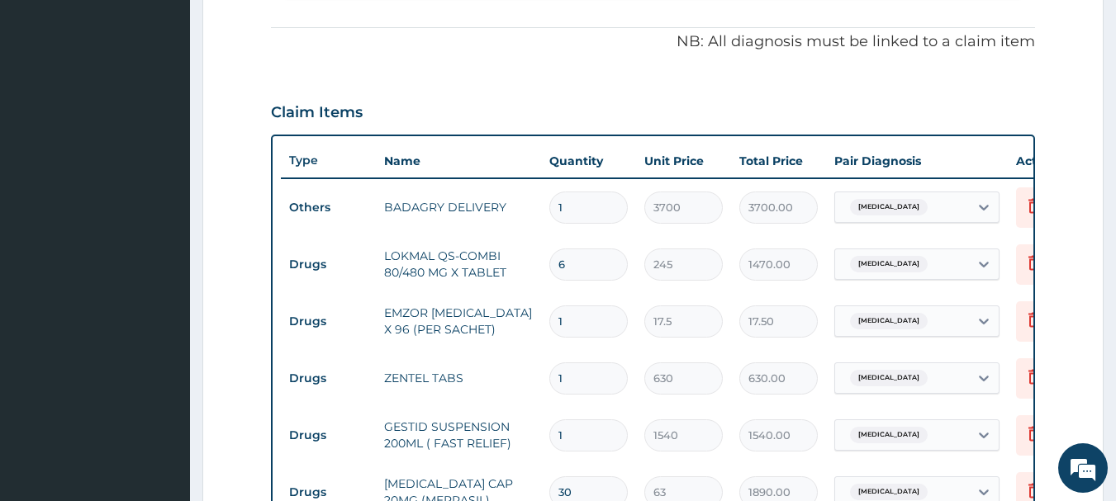
type input "6"
click at [577, 321] on input "1" at bounding box center [588, 322] width 78 height 32
type input "0.00"
type input "3"
type input "52.50"
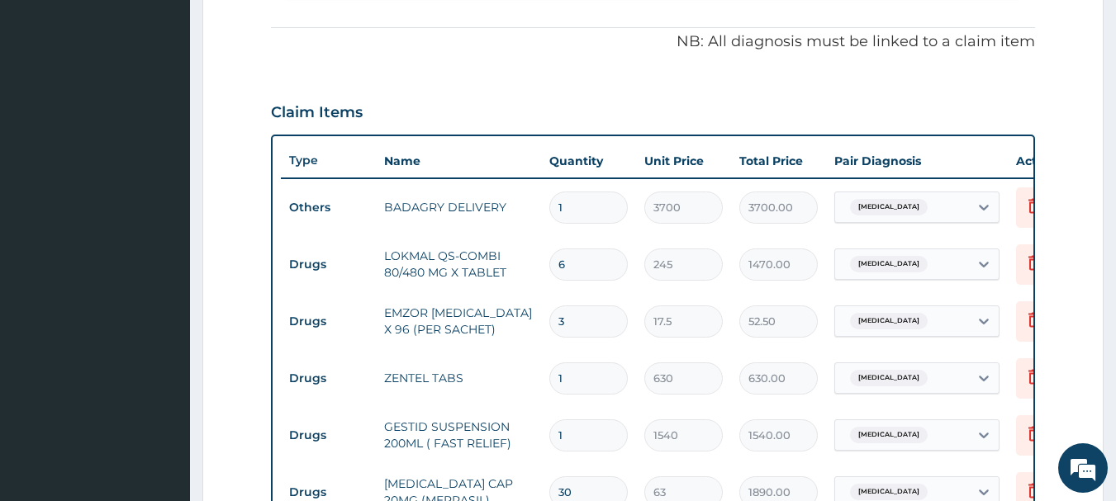
type input "36"
type input "630.00"
type input "36"
click at [601, 395] on td "1" at bounding box center [588, 378] width 95 height 49
click at [602, 382] on input "1" at bounding box center [588, 379] width 78 height 32
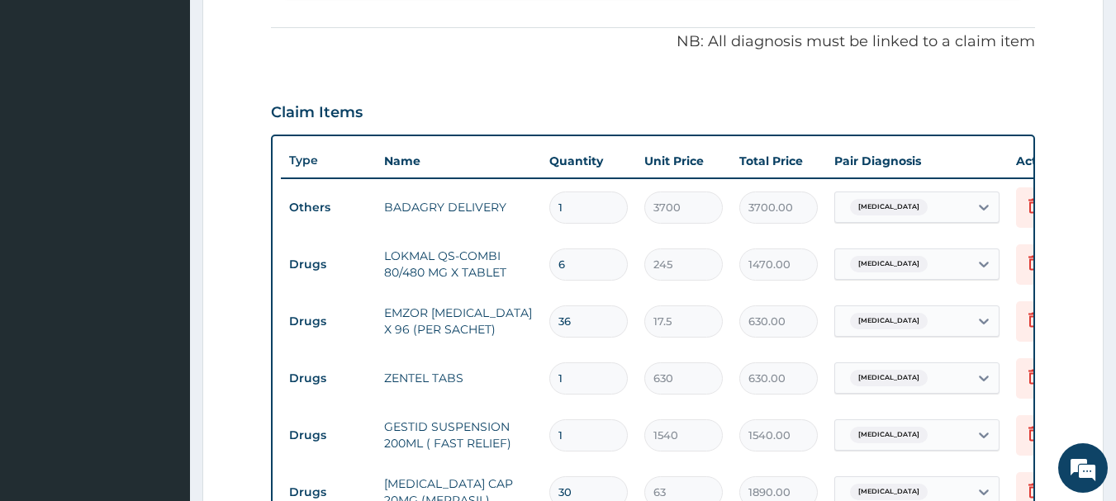
type input "0.00"
type input "2"
type input "1260.00"
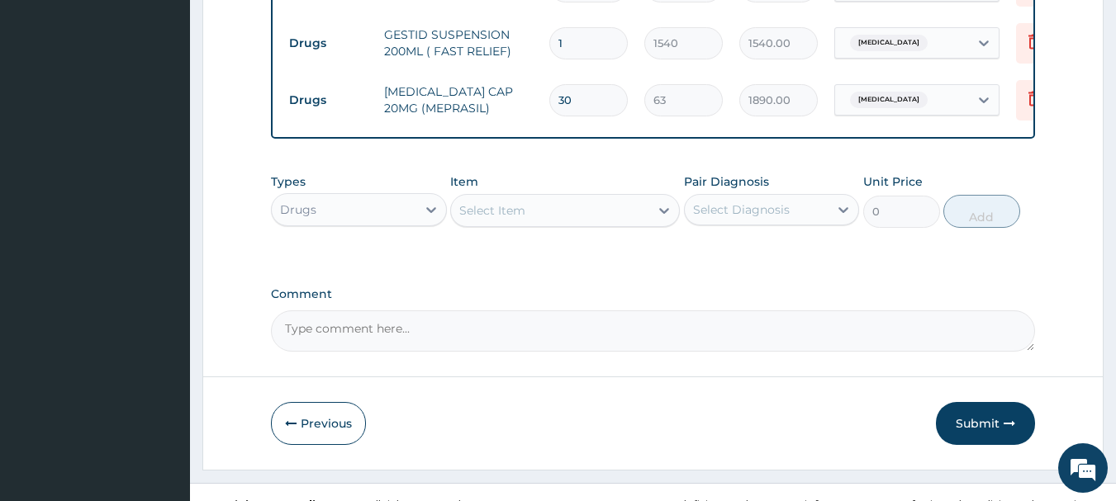
scroll to position [909, 0]
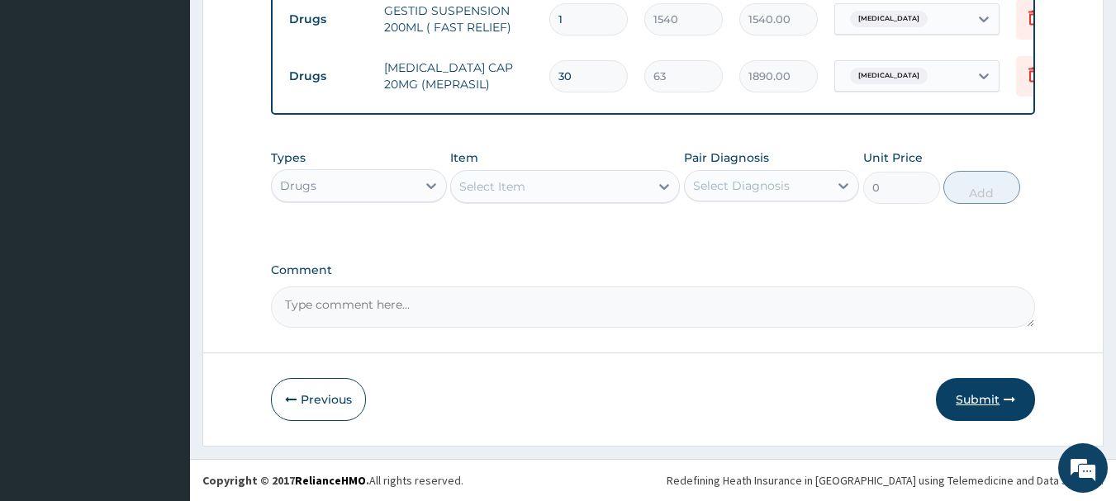
click at [1016, 387] on button "Submit" at bounding box center [985, 399] width 99 height 43
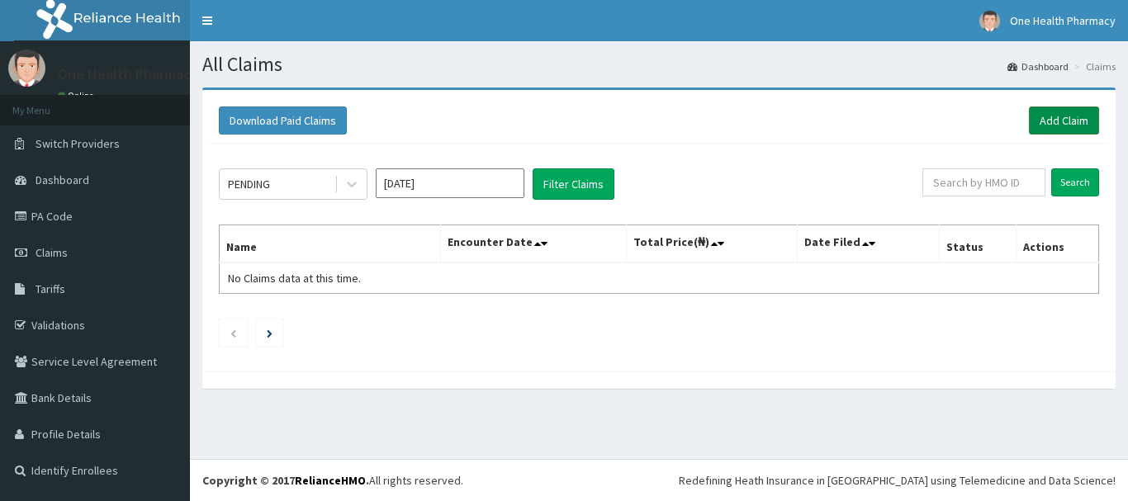
click at [1055, 112] on link "Add Claim" at bounding box center [1064, 121] width 70 height 28
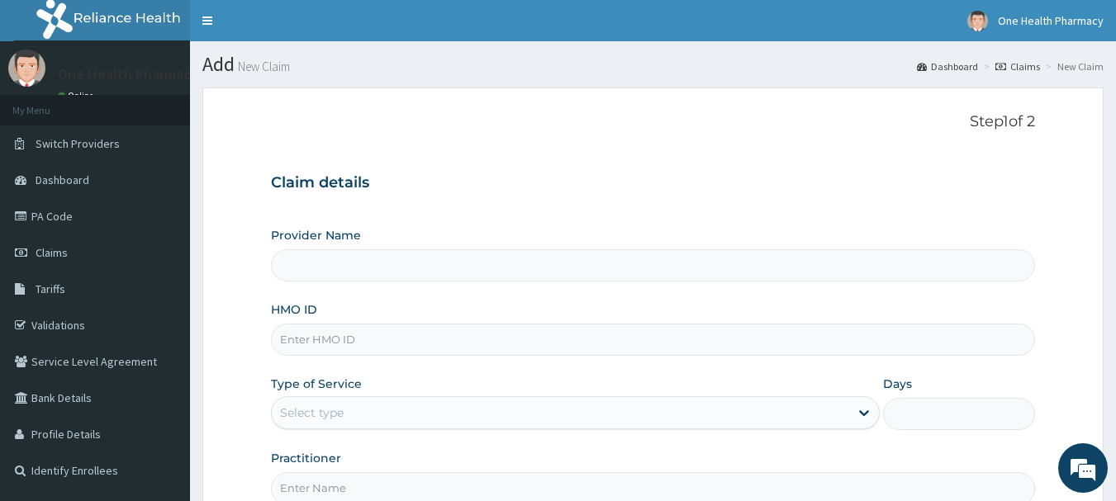
click at [445, 341] on input "HMO ID" at bounding box center [653, 340] width 765 height 32
paste input "ERP/10058/A"
type input "ERP/10058/A"
type input "OneHealth Pharmacy"
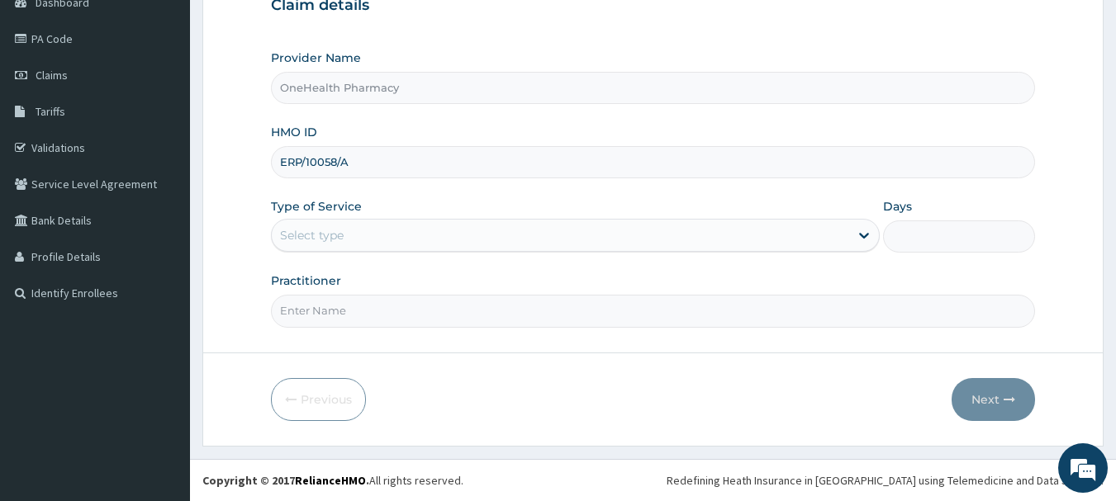
type input "ERP/10058/A"
drag, startPoint x: 347, startPoint y: 259, endPoint x: 347, endPoint y: 241, distance: 17.3
click at [347, 241] on div "Provider Name OneHealth Pharmacy HMO ID ERP/10058/A Type of Service Select type…" at bounding box center [653, 189] width 765 height 278
click at [347, 241] on div "Select type" at bounding box center [560, 235] width 577 height 26
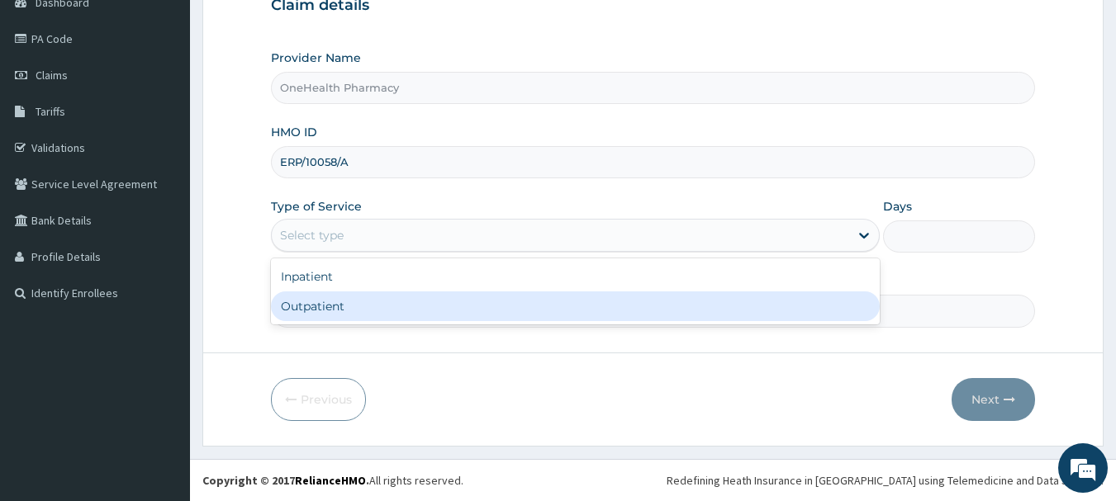
click at [349, 304] on div "Outpatient" at bounding box center [575, 307] width 609 height 30
click at [349, 304] on input "Practitioner" at bounding box center [653, 311] width 765 height 32
type input "1"
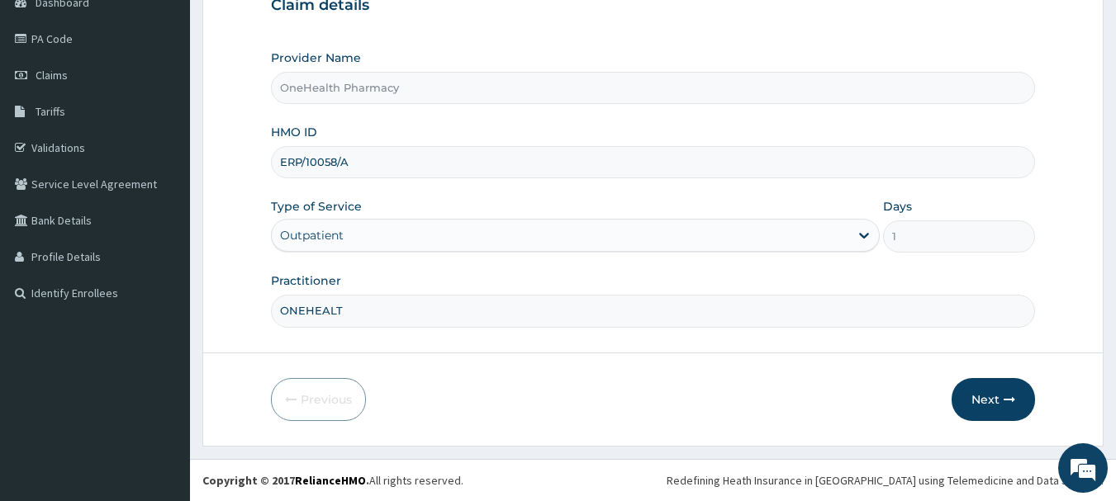
type input "ONEHEALTH"
click at [981, 384] on button "Next" at bounding box center [993, 399] width 83 height 43
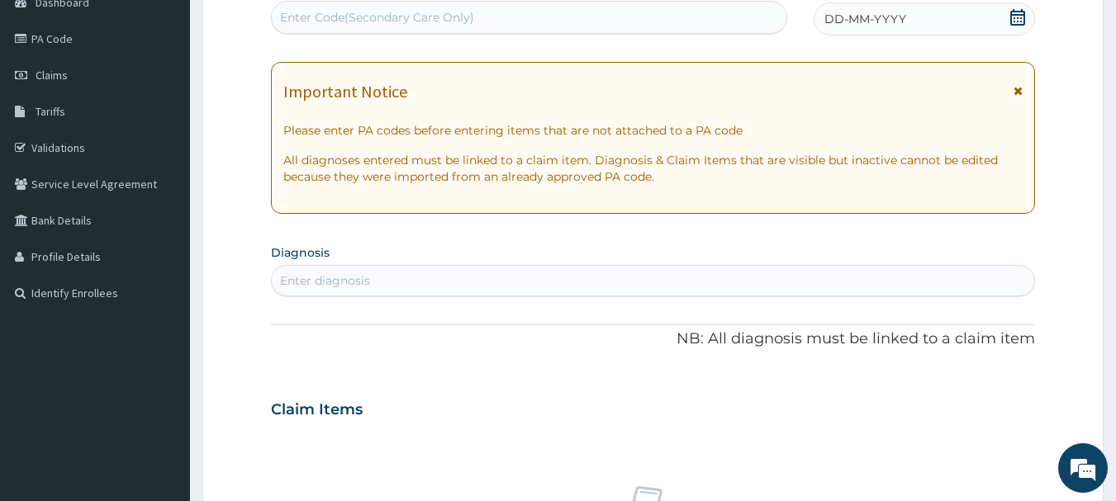
click at [667, 26] on div "Enter Code(Secondary Care Only)" at bounding box center [529, 17] width 515 height 26
paste input "PR/D3D98A43"
type input "PR/D3D98A43"
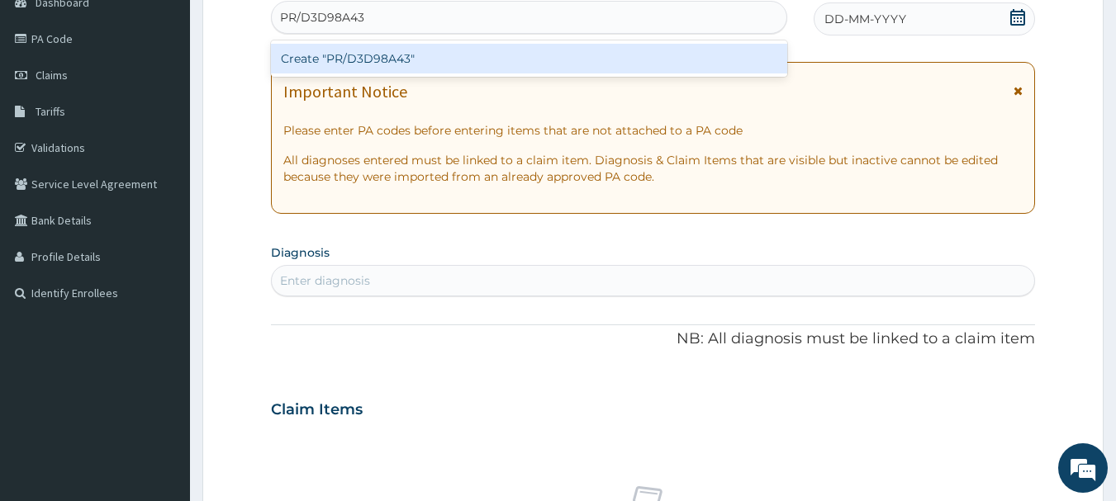
click at [667, 56] on div "Create "PR/D3D98A43"" at bounding box center [529, 59] width 517 height 30
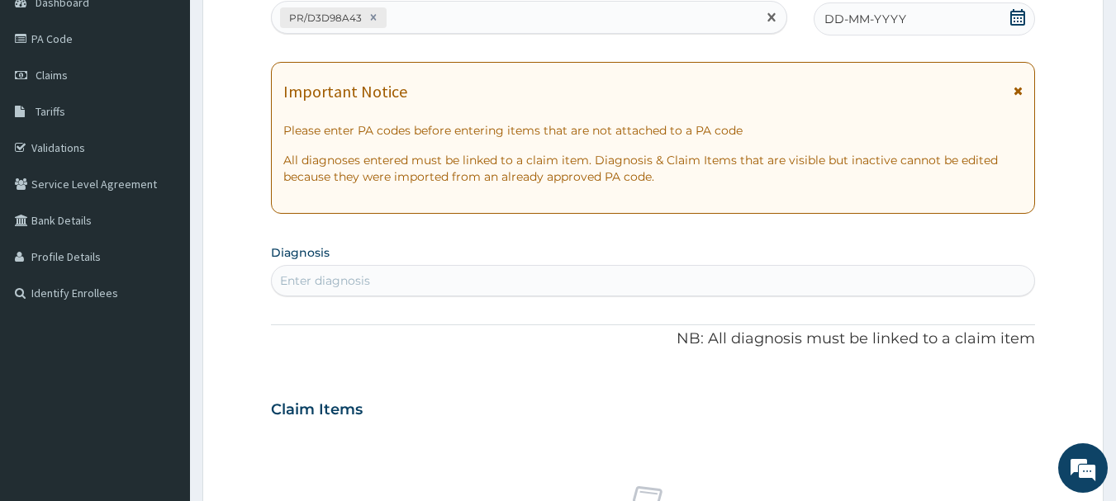
click at [868, 28] on div "DD-MM-YYYY" at bounding box center [924, 18] width 221 height 33
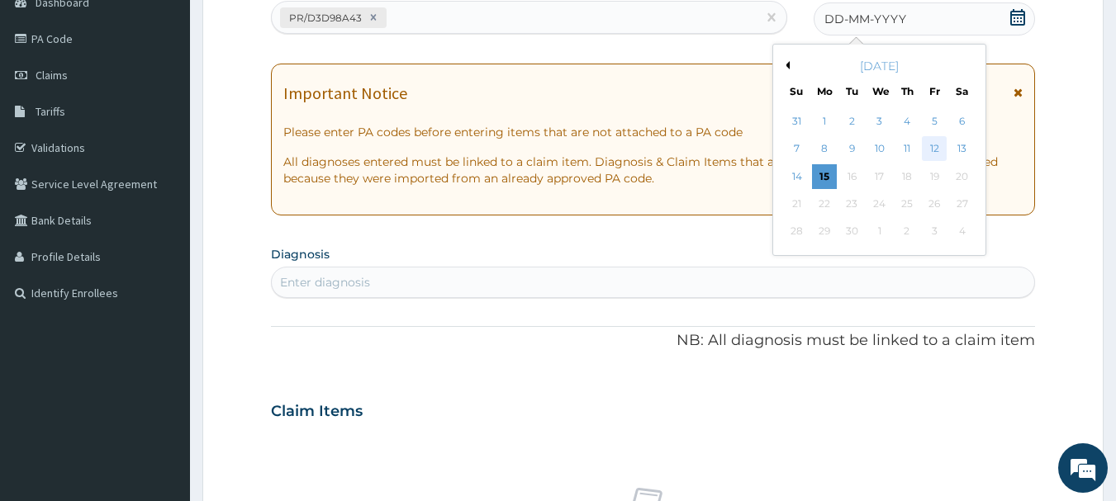
click at [928, 157] on div "12" at bounding box center [934, 149] width 25 height 25
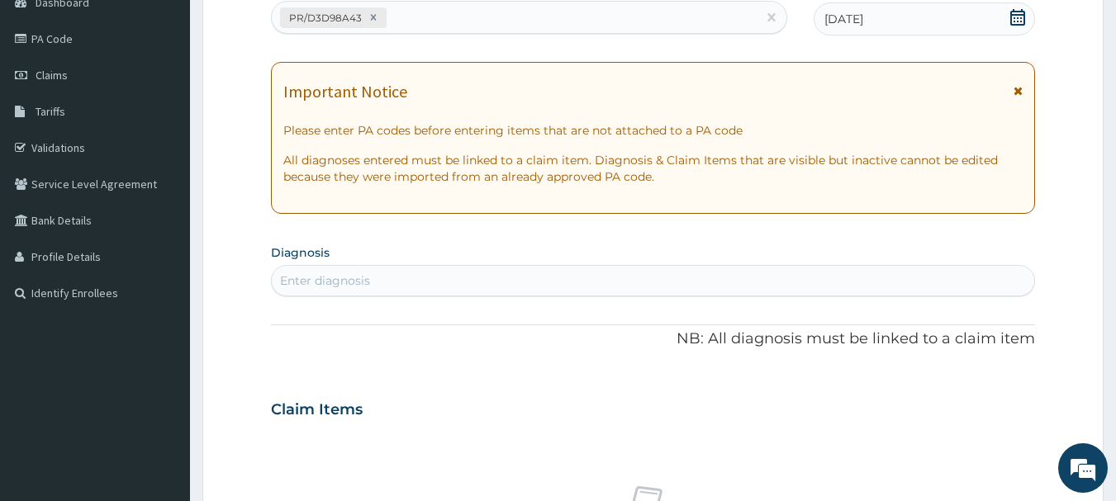
click at [896, 279] on div "Enter diagnosis" at bounding box center [653, 281] width 763 height 26
type input "MALARIA"
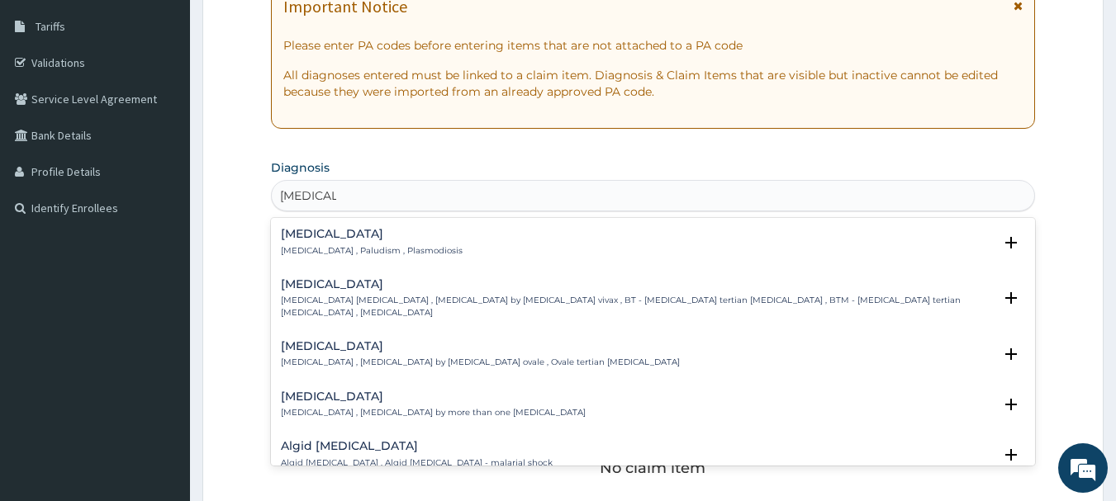
scroll to position [274, 0]
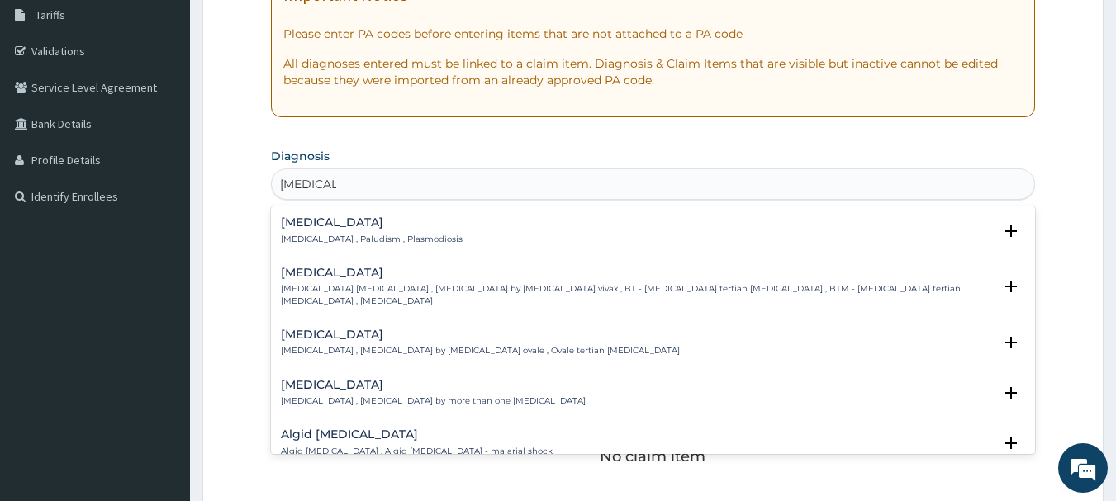
click at [306, 224] on h4 "Malaria" at bounding box center [372, 222] width 182 height 12
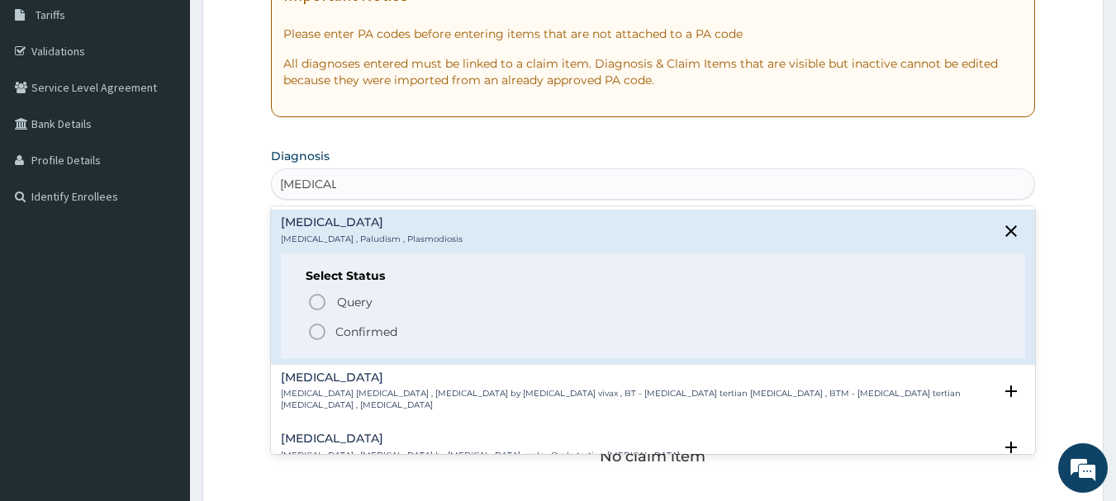
click at [310, 340] on icon "status option filled" at bounding box center [317, 332] width 20 height 20
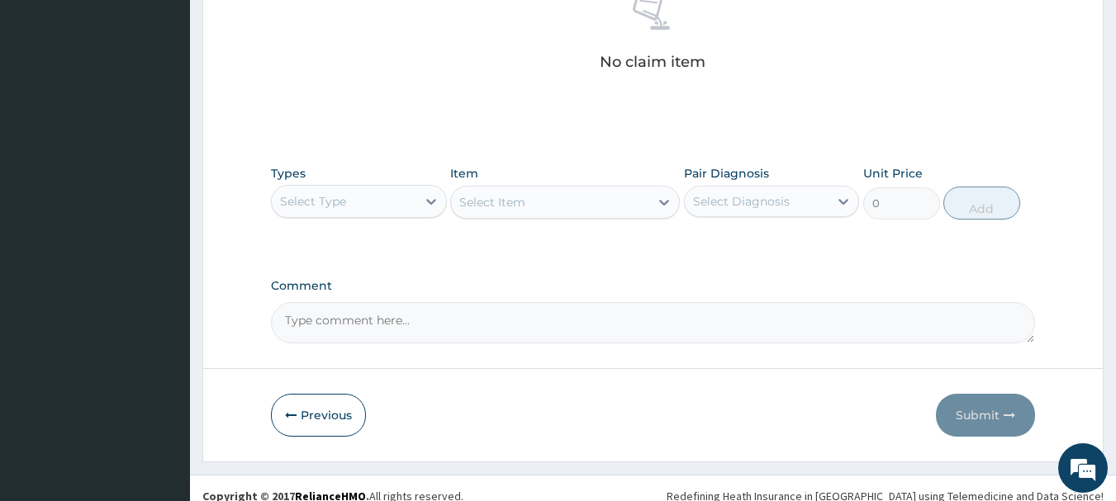
scroll to position [690, 0]
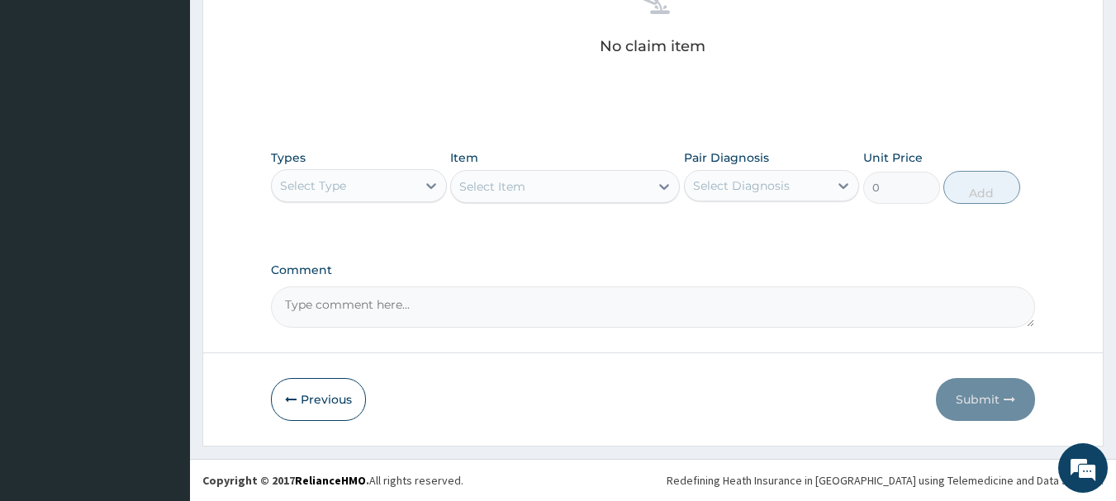
click at [346, 179] on div "Select Type" at bounding box center [344, 186] width 145 height 26
type input "O"
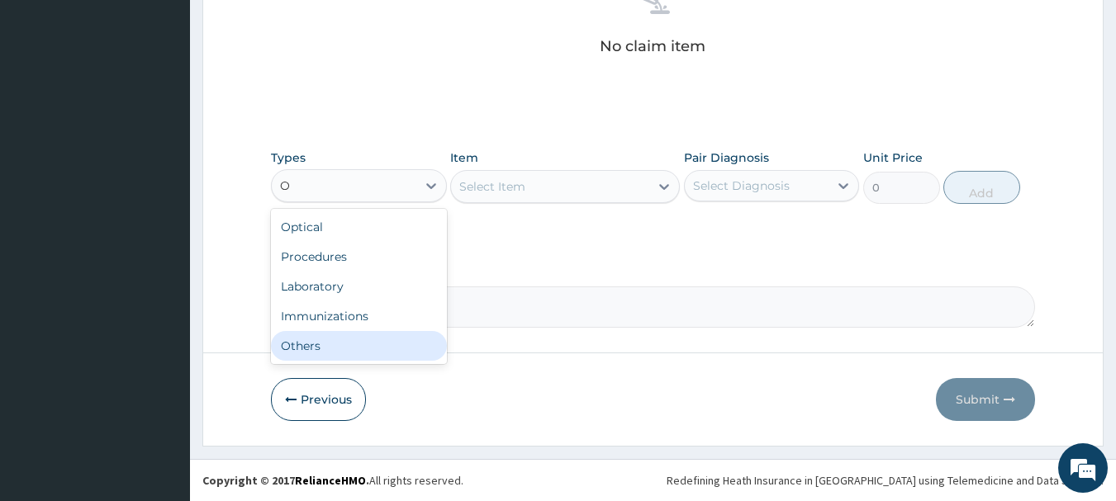
click at [329, 350] on div "Others" at bounding box center [359, 346] width 176 height 30
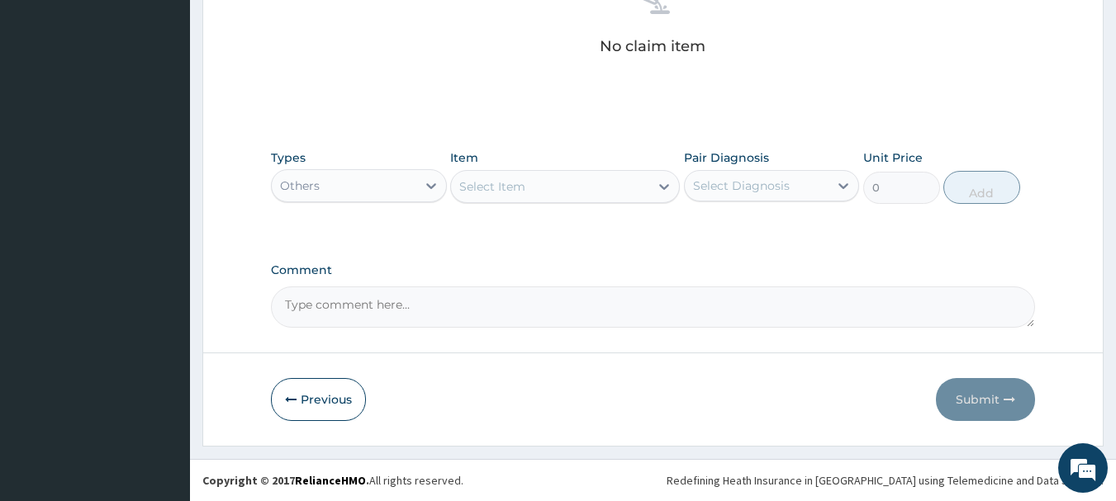
click at [572, 188] on div "Select Item" at bounding box center [550, 186] width 198 height 26
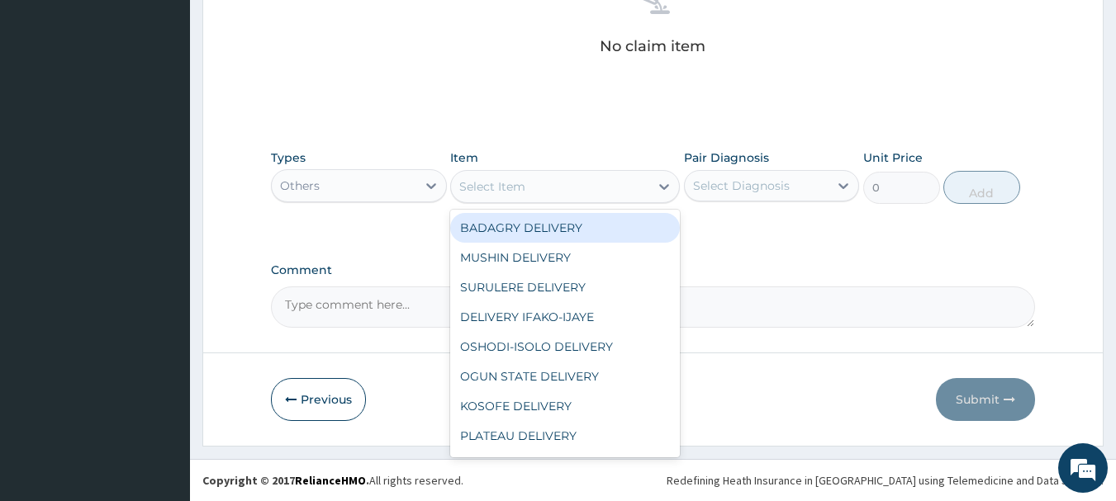
click at [572, 234] on div "BADAGRY DELIVERY" at bounding box center [565, 228] width 230 height 30
type input "3700"
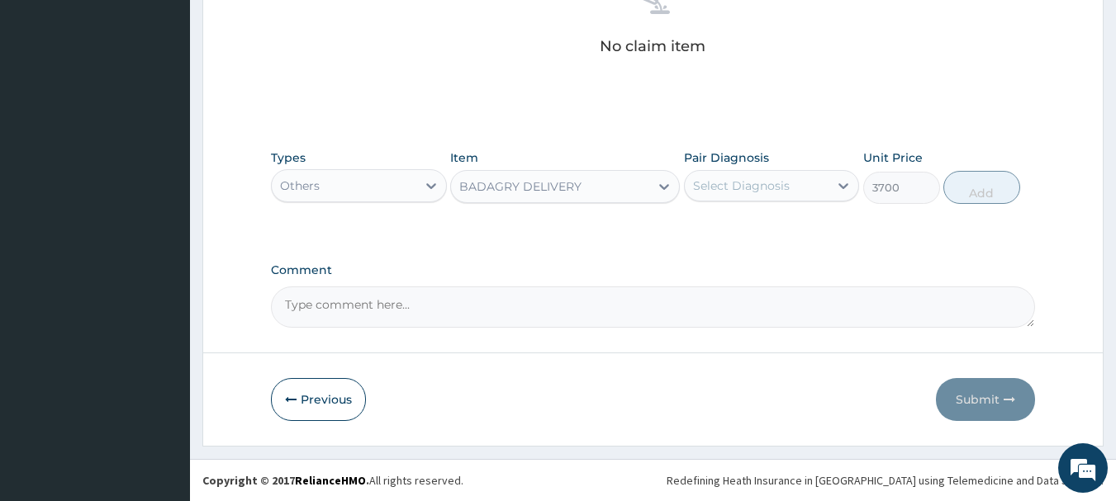
click at [762, 200] on div "Select Diagnosis" at bounding box center [772, 185] width 176 height 31
click at [769, 222] on div "Malaria" at bounding box center [772, 228] width 176 height 34
checkbox input "true"
click at [998, 185] on button "Add" at bounding box center [981, 187] width 77 height 33
type input "0"
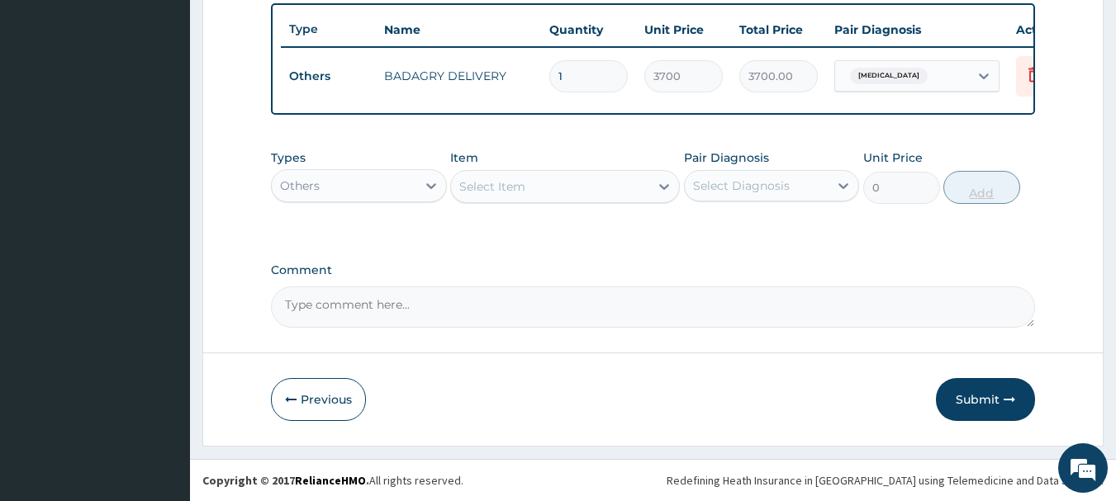
scroll to position [624, 0]
click at [387, 175] on div "Others" at bounding box center [344, 186] width 145 height 26
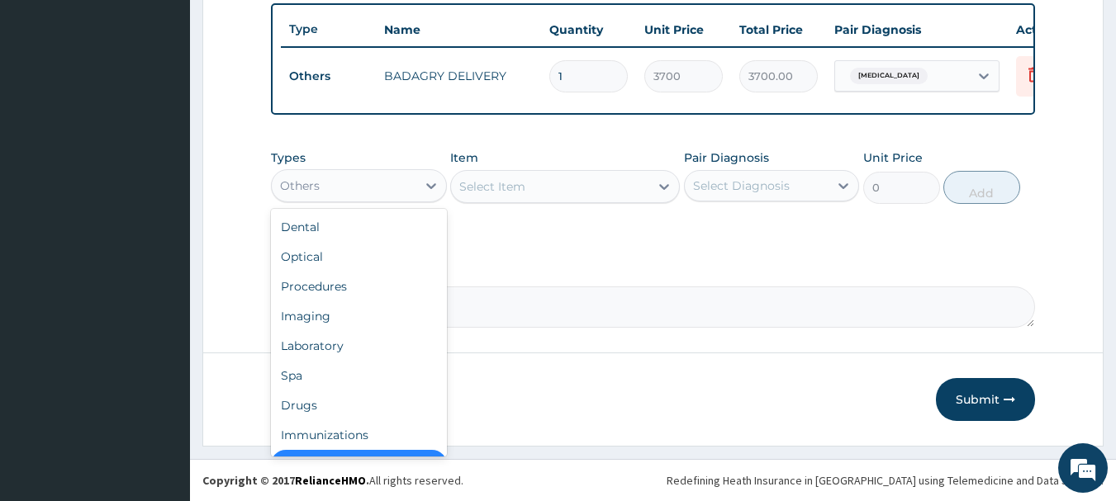
scroll to position [33, 0]
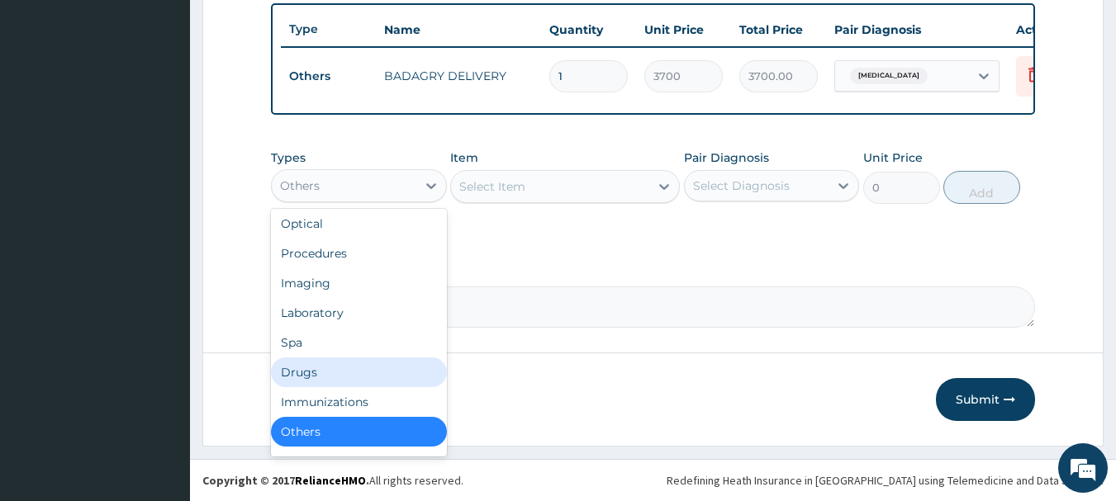
click at [316, 371] on div "Drugs" at bounding box center [359, 373] width 176 height 30
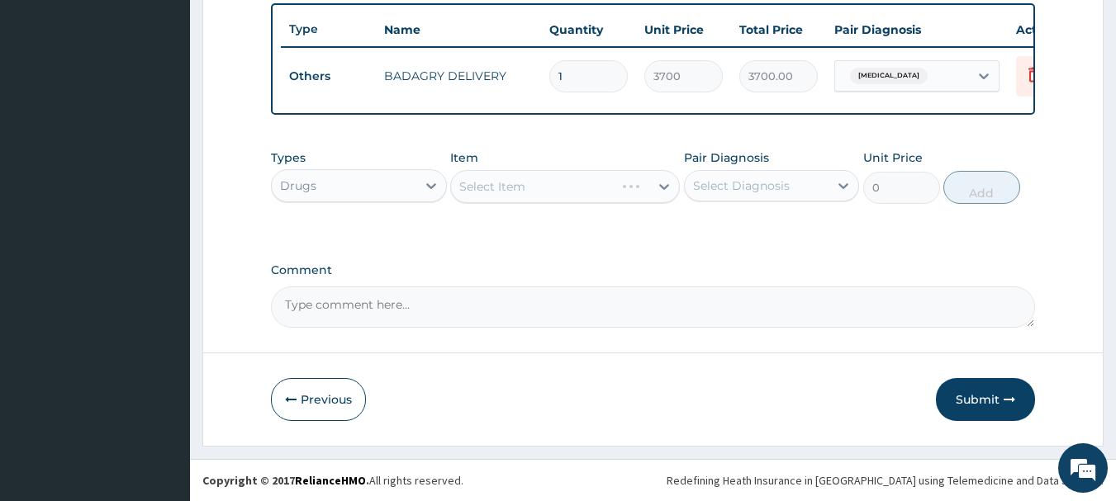
click at [604, 188] on div "Select Item" at bounding box center [565, 186] width 230 height 33
click at [600, 195] on div "Select Item" at bounding box center [550, 186] width 198 height 26
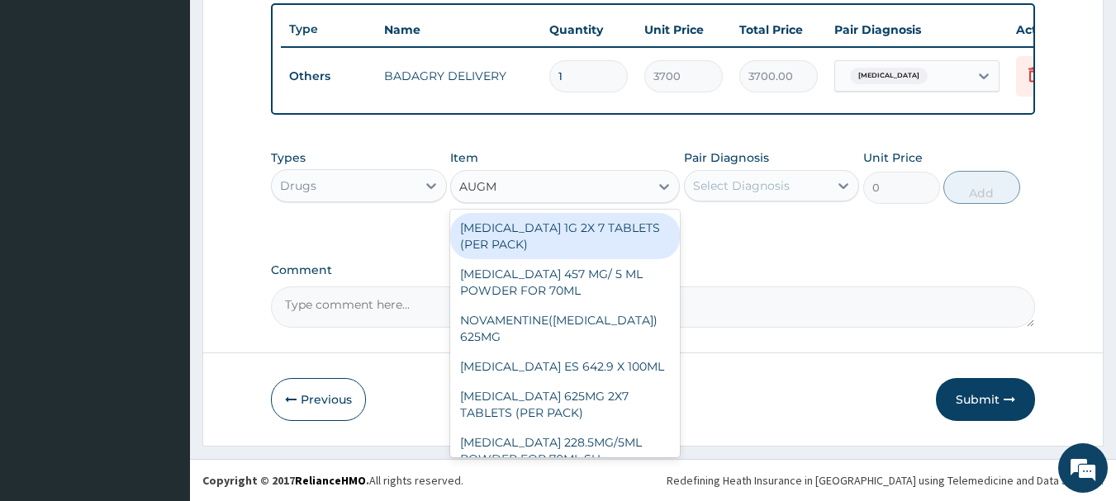
type input "AUGME"
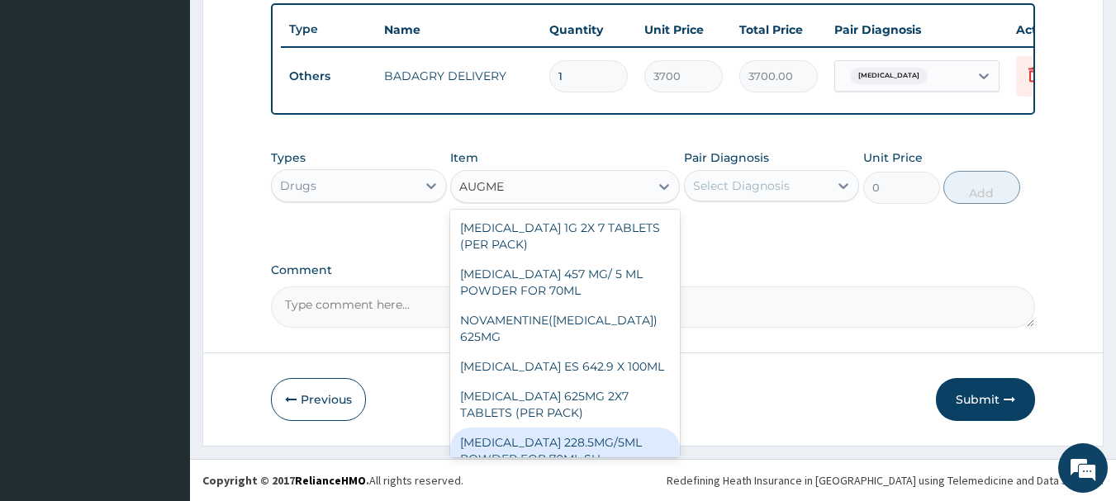
click at [616, 435] on div "AUGMENTIN 228.5MG/5ML POWDER FOR 70ML SU" at bounding box center [565, 451] width 230 height 46
type input "4340"
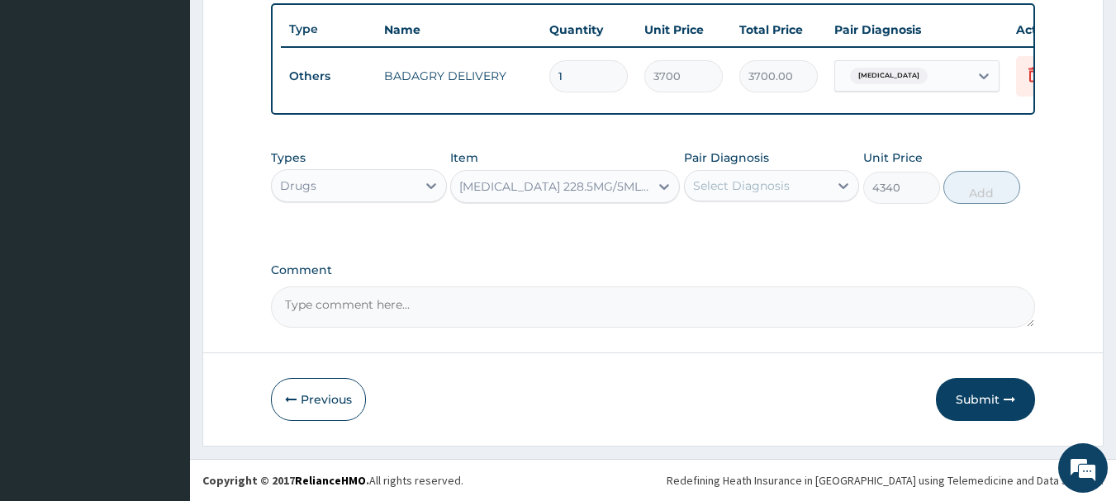
click at [802, 183] on div "Select Diagnosis" at bounding box center [757, 186] width 145 height 26
click at [820, 239] on div "Malaria" at bounding box center [772, 228] width 176 height 34
checkbox input "true"
click at [979, 191] on button "Add" at bounding box center [981, 187] width 77 height 33
type input "0"
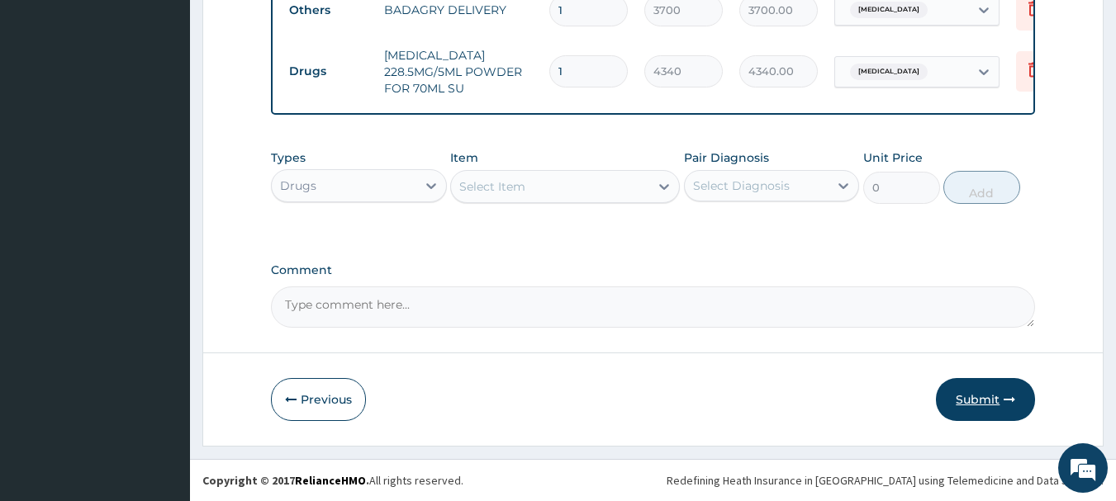
click at [984, 392] on button "Submit" at bounding box center [985, 399] width 99 height 43
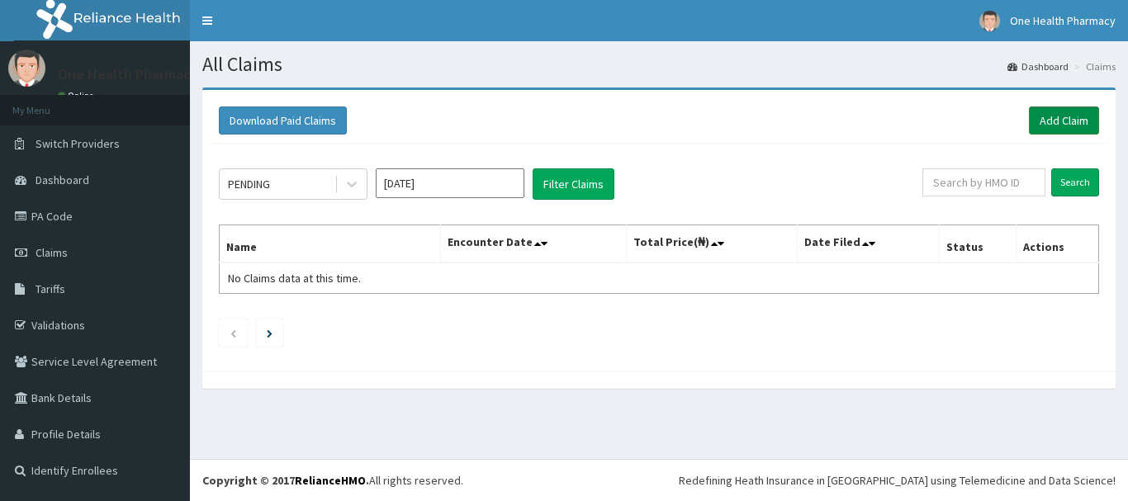
click at [1066, 116] on link "Add Claim" at bounding box center [1064, 121] width 70 height 28
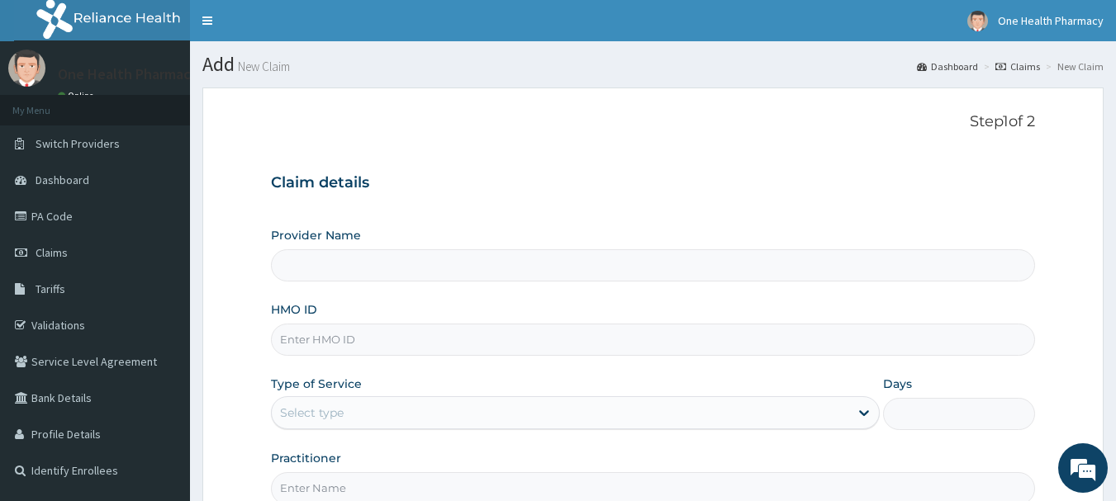
drag, startPoint x: 573, startPoint y: 359, endPoint x: 573, endPoint y: 337, distance: 22.3
click at [573, 337] on div "Provider Name HMO ID Type of Service Select type Days Practitioner" at bounding box center [653, 366] width 765 height 278
type input "OneHealth Pharmacy"
click at [573, 337] on input "HMO ID" at bounding box center [653, 340] width 765 height 32
paste input "TFG/10068/A"
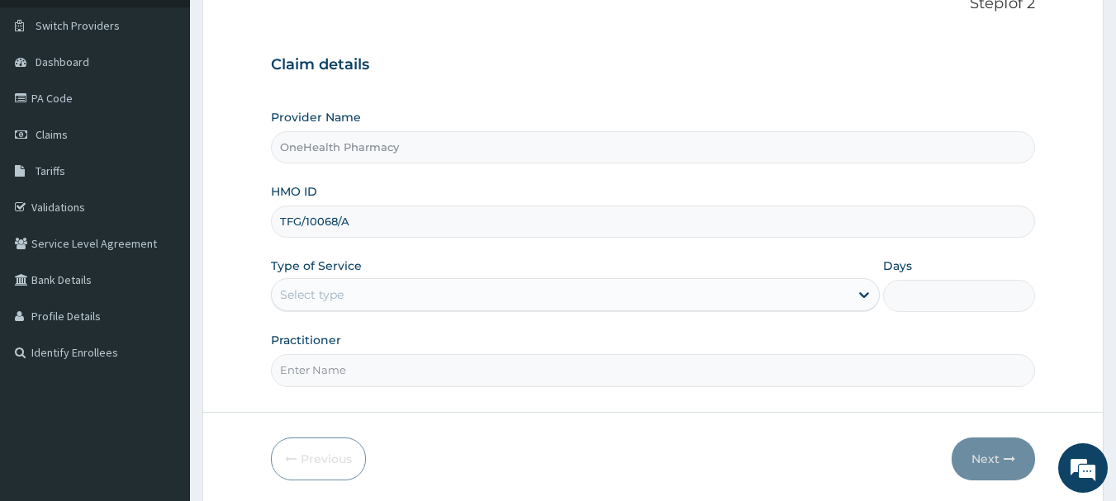
scroll to position [178, 0]
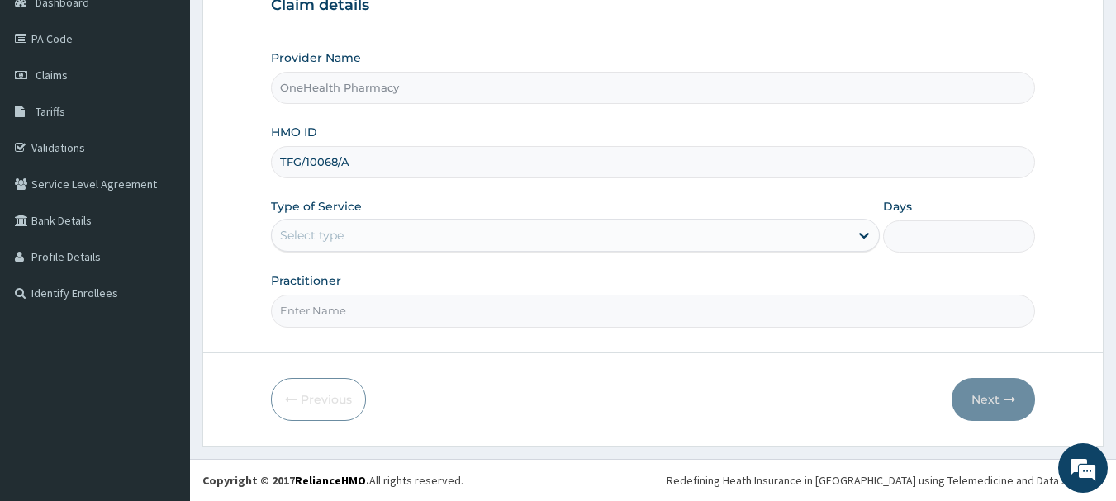
type input "TFG/10068/A"
click at [406, 245] on div "Select type" at bounding box center [560, 235] width 577 height 26
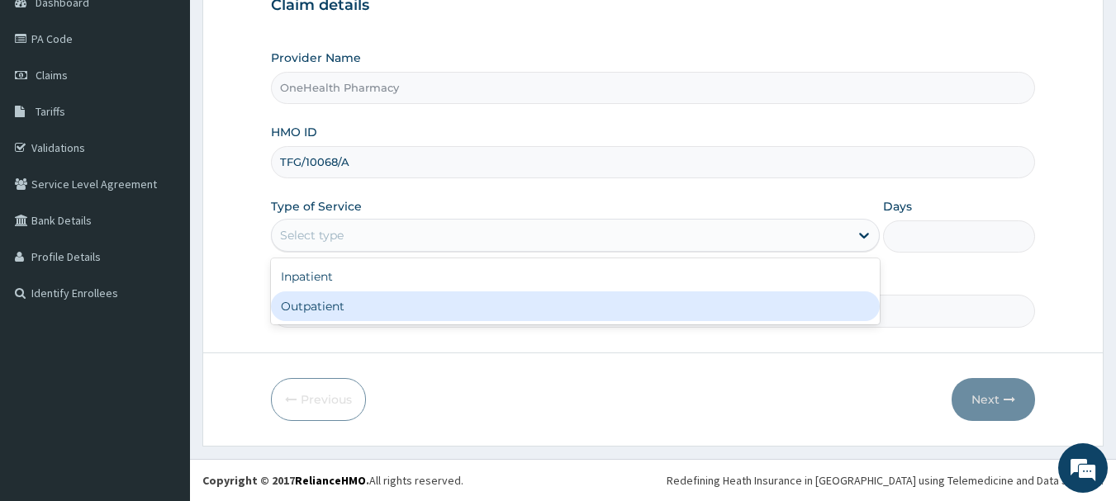
click at [397, 304] on div "Outpatient" at bounding box center [575, 307] width 609 height 30
click at [397, 304] on input "Practitioner" at bounding box center [653, 311] width 765 height 32
type input "1"
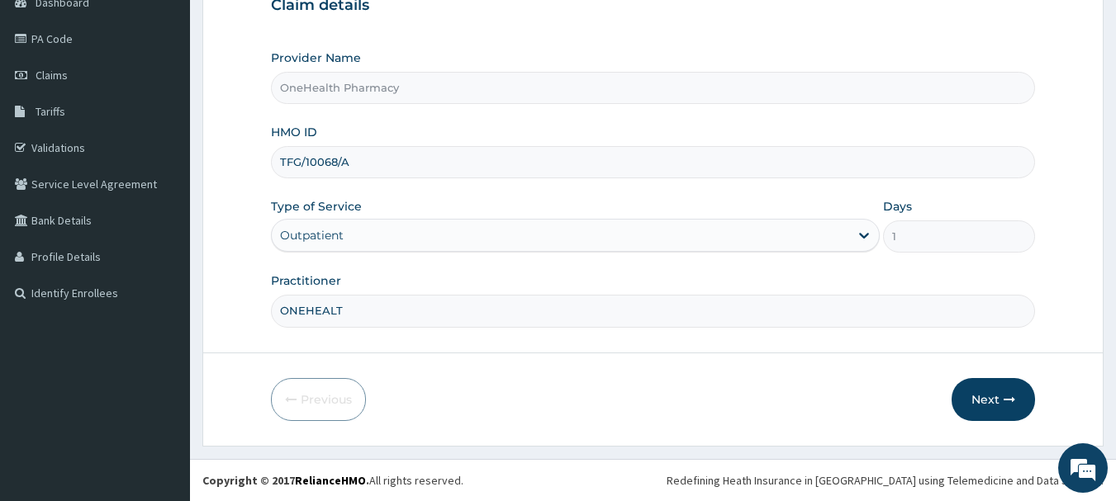
type input "ONEHEALTH"
click at [1019, 401] on button "Next" at bounding box center [993, 399] width 83 height 43
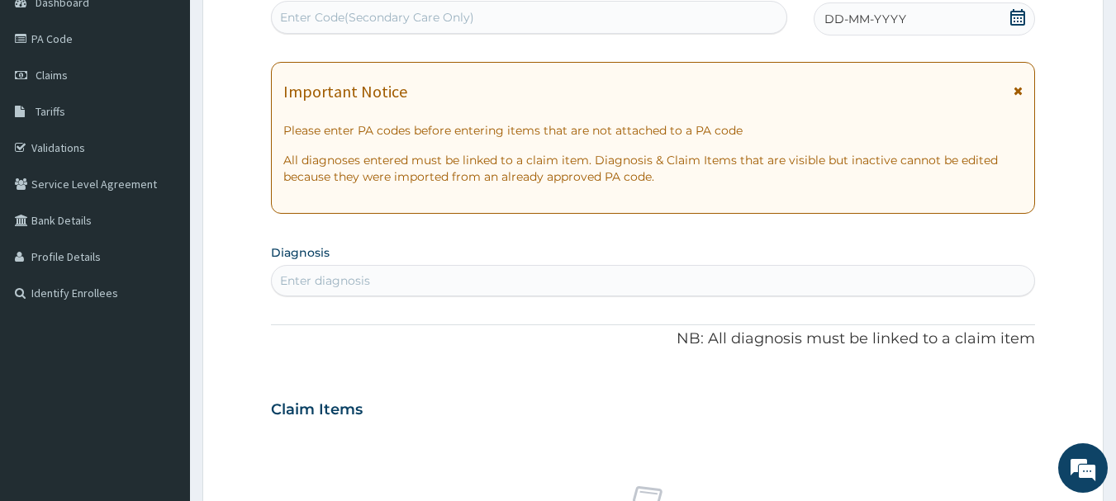
scroll to position [0, 0]
click at [630, 15] on div "Enter Code(Secondary Care Only)" at bounding box center [529, 17] width 515 height 26
paste input "PR/AB00547D"
type input "PR/AB00547D"
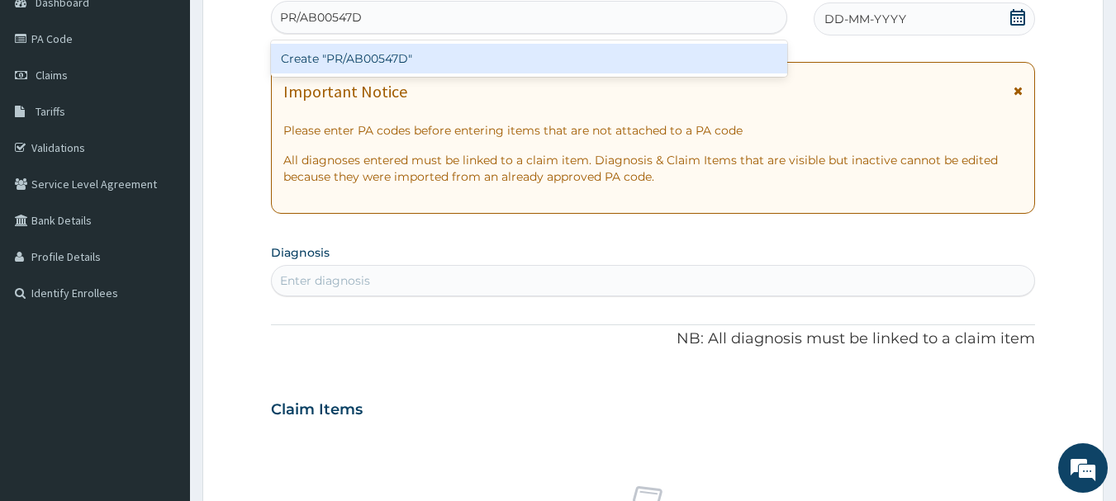
click at [629, 45] on div "Create "PR/AB00547D"" at bounding box center [529, 59] width 517 height 30
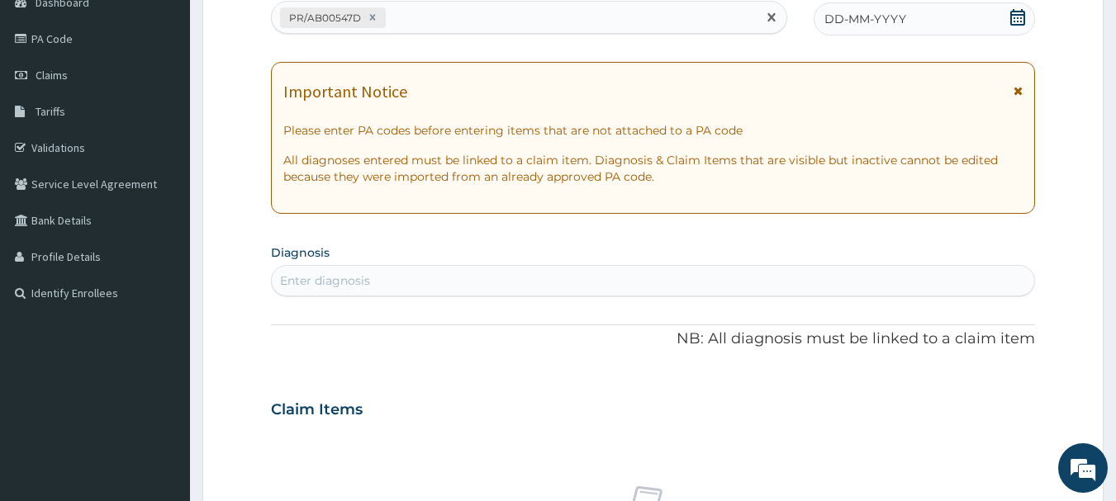
click at [865, 11] on span "DD-MM-YYYY" at bounding box center [865, 19] width 82 height 17
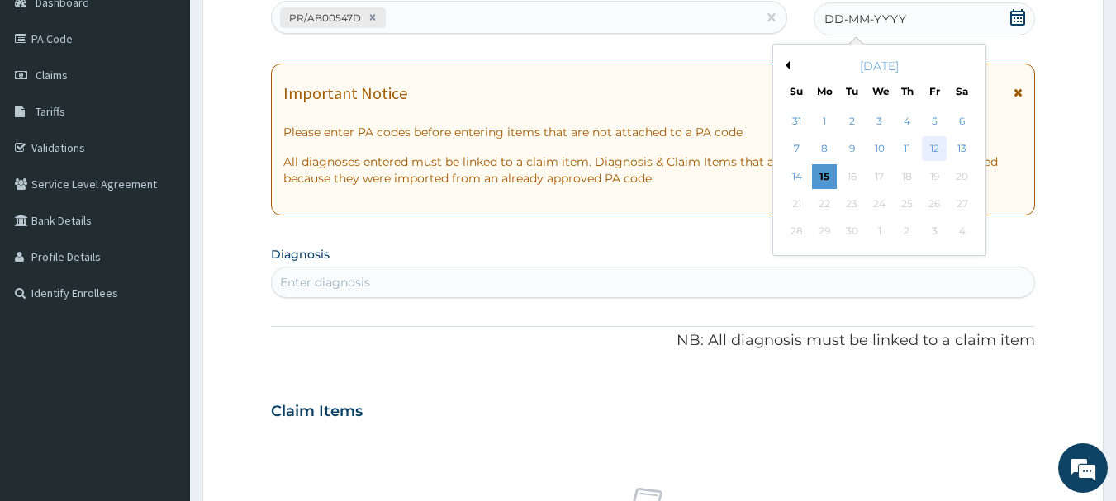
click at [930, 153] on div "12" at bounding box center [934, 149] width 25 height 25
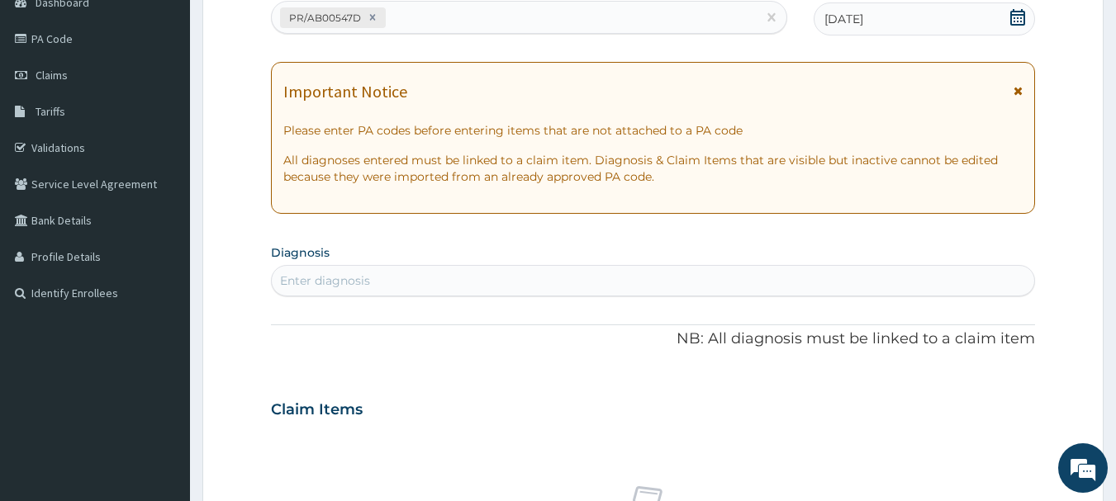
click at [921, 268] on div "Enter diagnosis" at bounding box center [653, 281] width 763 height 26
type input "[MEDICAL_DATA]"
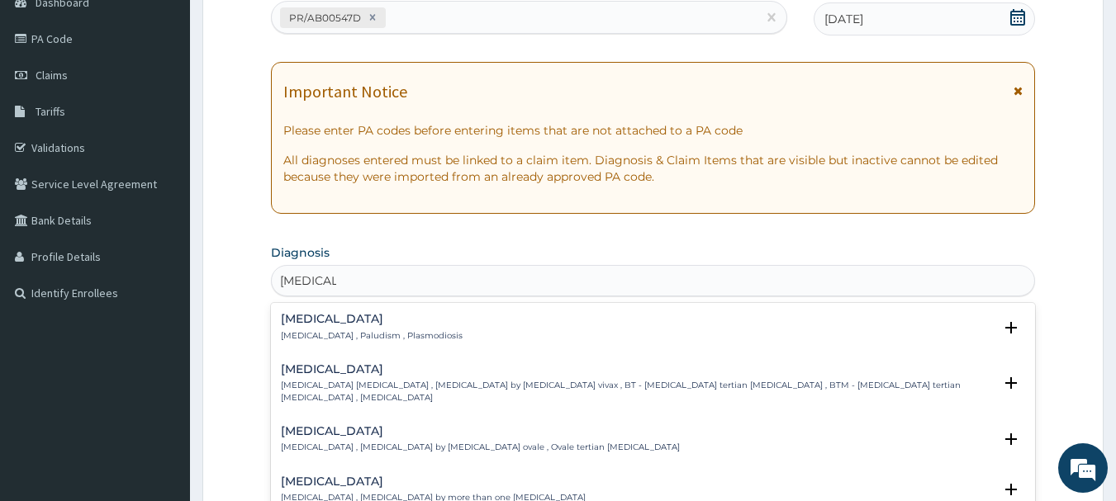
click at [346, 334] on p "[MEDICAL_DATA] , Paludism , Plasmodiosis" at bounding box center [372, 336] width 182 height 12
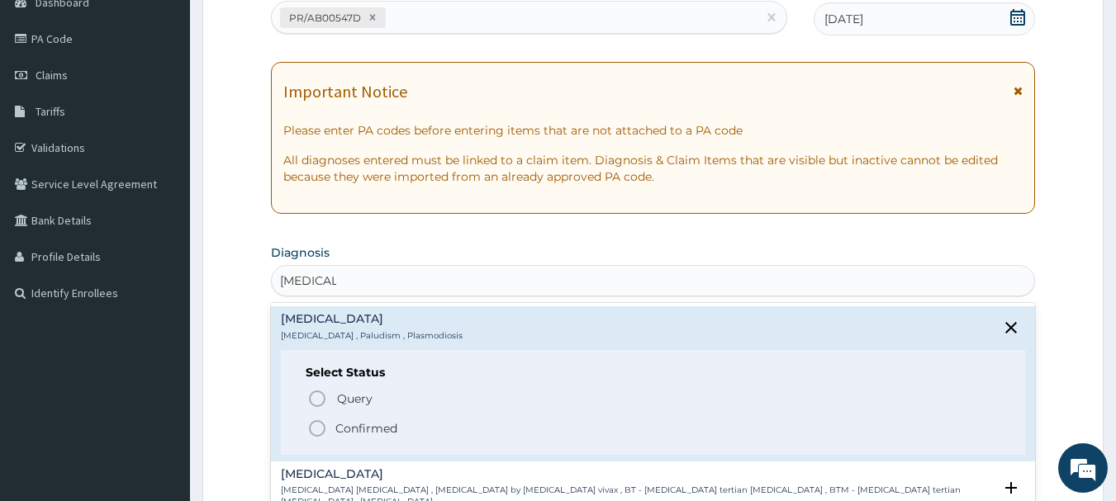
click at [321, 432] on icon "status option filled" at bounding box center [317, 429] width 20 height 20
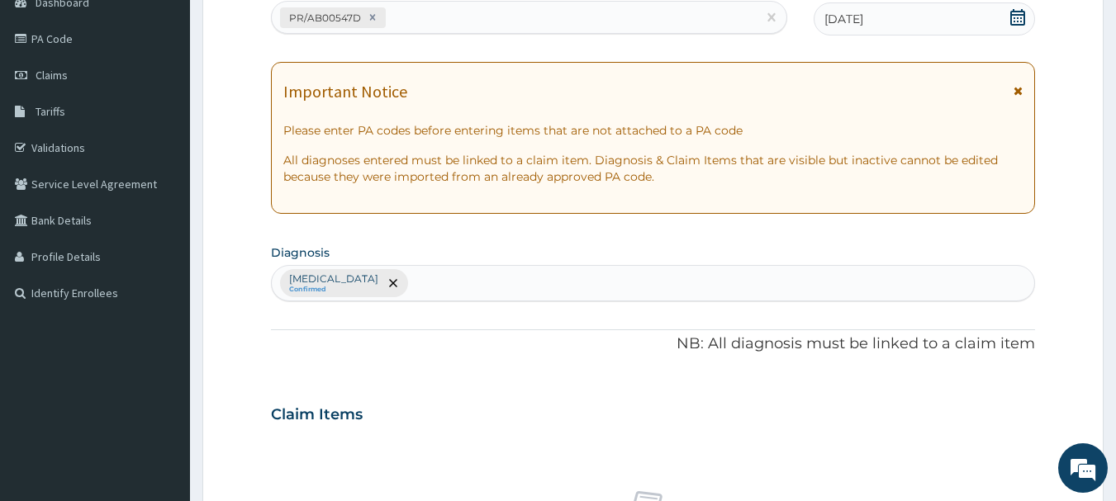
scroll to position [690, 0]
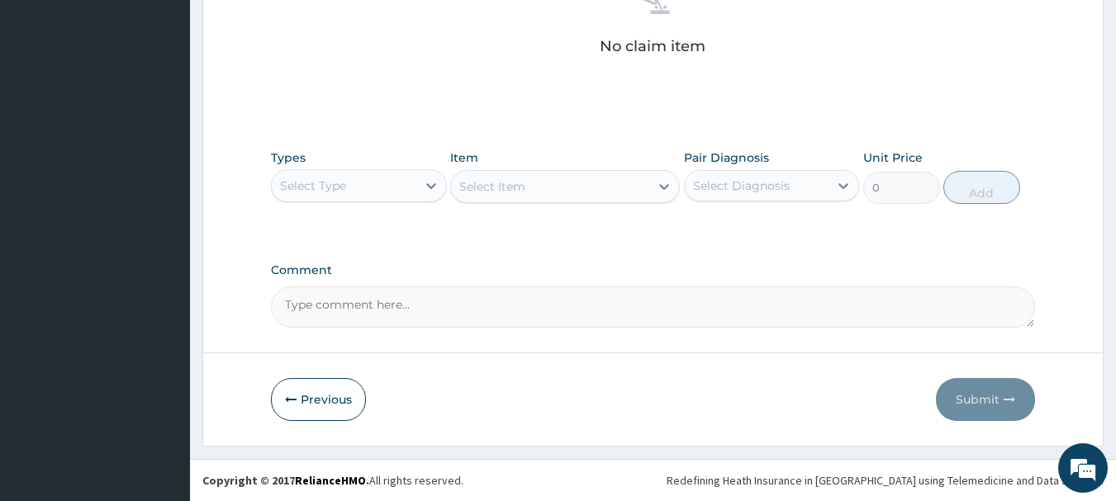
click at [398, 179] on div "Select Type" at bounding box center [344, 186] width 145 height 26
type input "O"
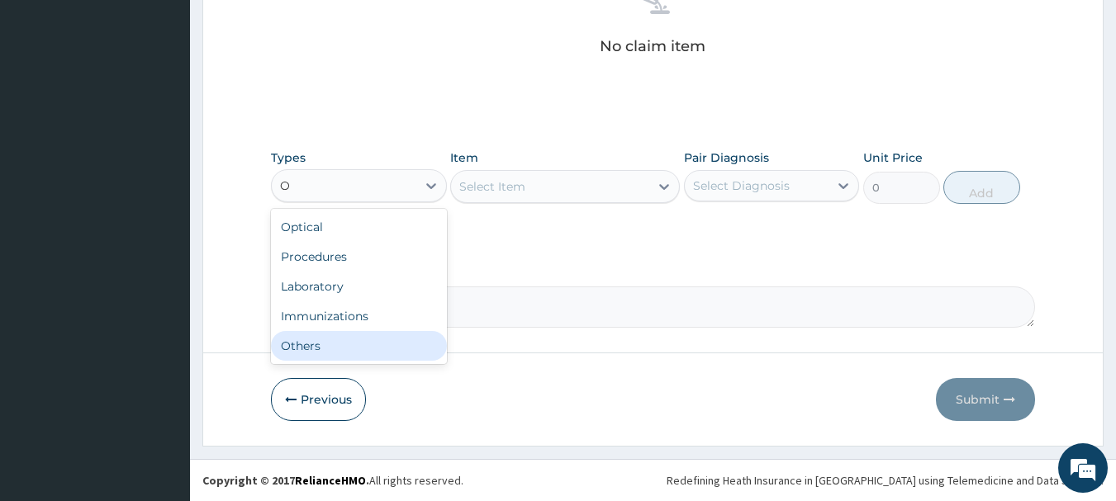
click at [365, 345] on div "Others" at bounding box center [359, 346] width 176 height 30
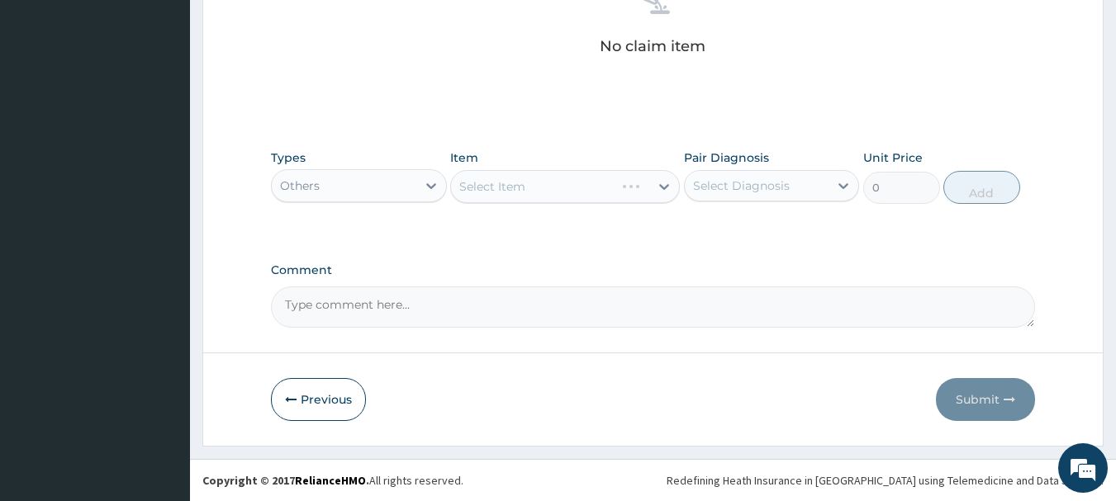
click at [556, 179] on div "Select Item" at bounding box center [565, 186] width 230 height 33
click at [568, 183] on div "Select Item" at bounding box center [565, 186] width 230 height 33
click at [568, 183] on div "Select Item" at bounding box center [550, 186] width 198 height 26
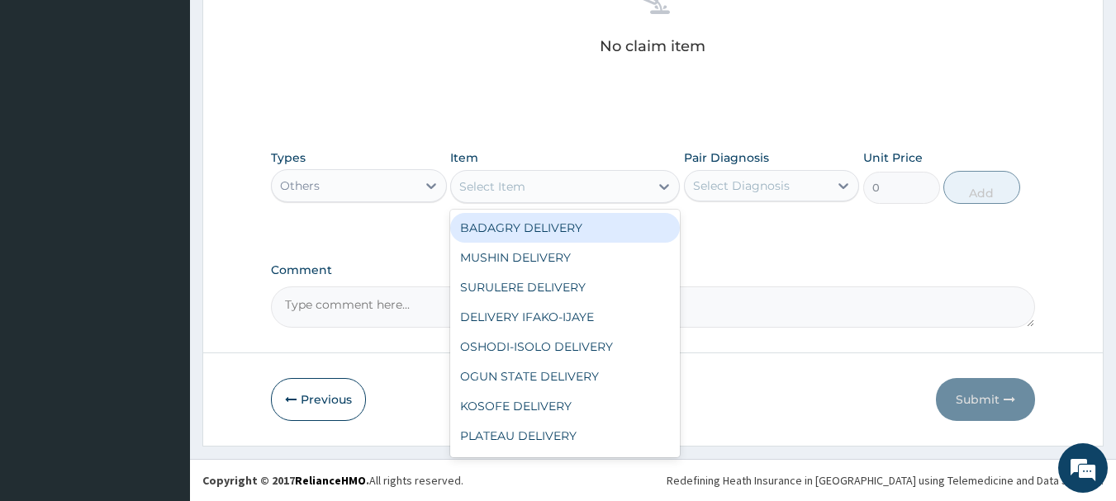
click at [581, 216] on div "BADAGRY DELIVERY" at bounding box center [565, 228] width 230 height 30
type input "3700"
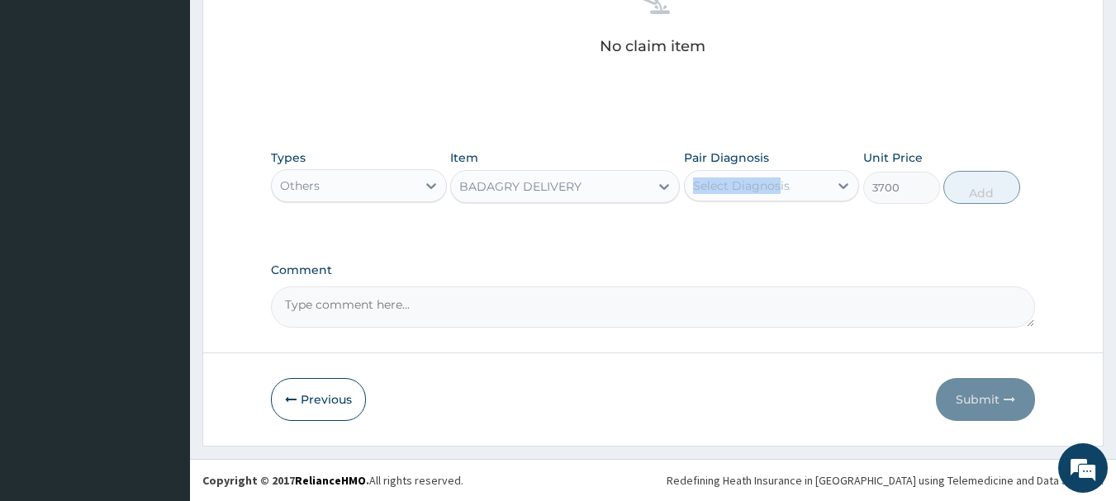
drag, startPoint x: 772, startPoint y: 162, endPoint x: 779, endPoint y: 183, distance: 21.7
click at [779, 183] on div "Pair Diagnosis Select Diagnosis" at bounding box center [772, 177] width 176 height 55
click at [779, 183] on div "Select Diagnosis" at bounding box center [741, 186] width 97 height 17
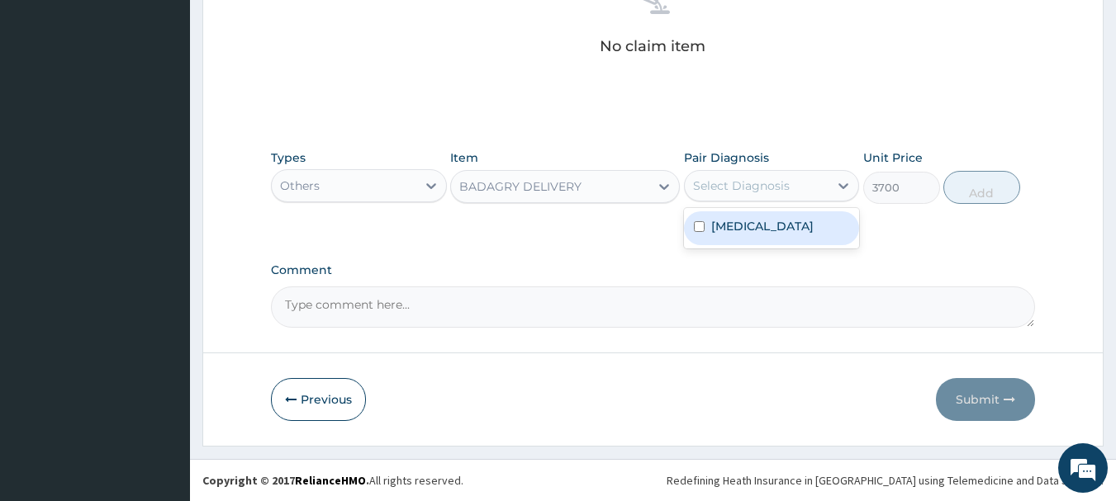
click at [796, 230] on div "Malaria" at bounding box center [772, 228] width 176 height 34
checkbox input "true"
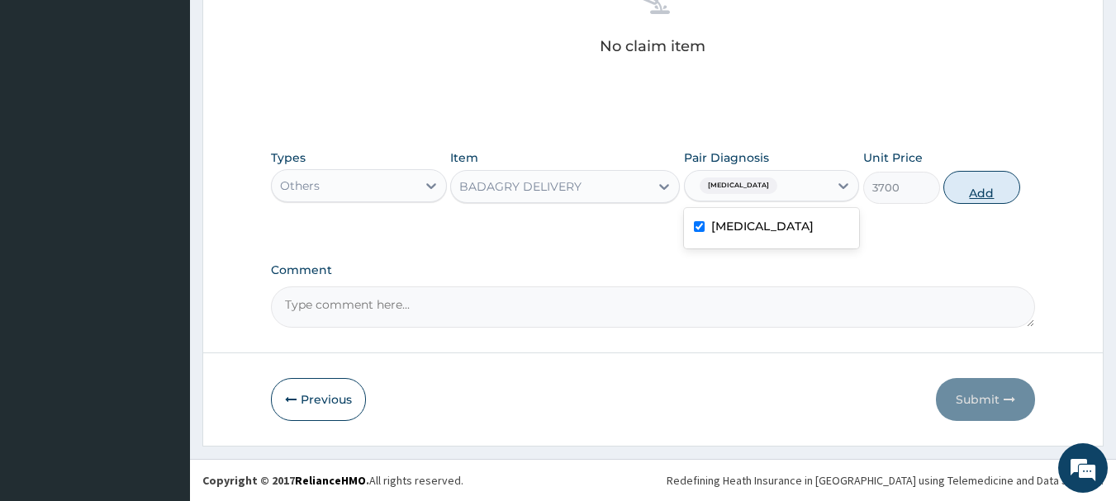
click at [984, 172] on button "Add" at bounding box center [981, 187] width 77 height 33
type input "0"
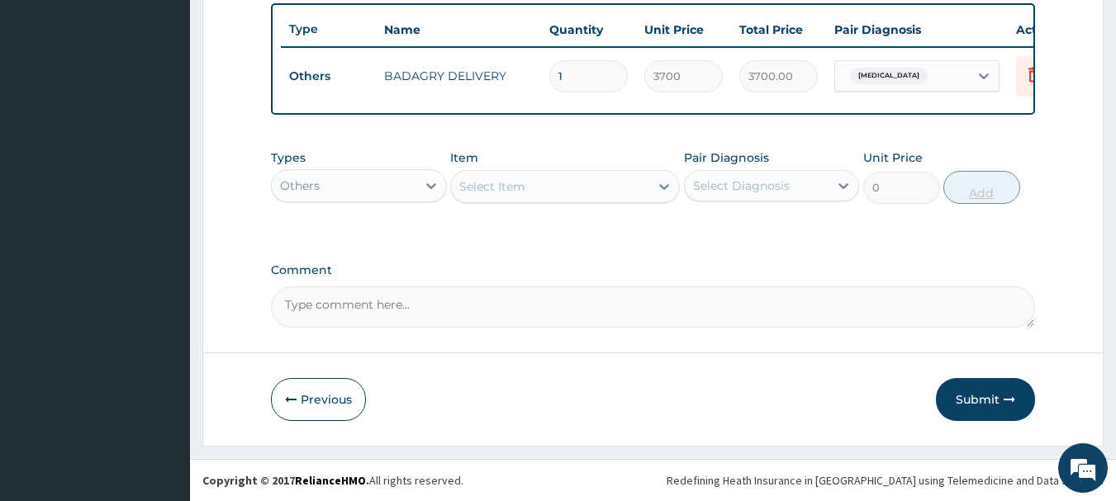
scroll to position [624, 0]
click at [398, 169] on div "Others" at bounding box center [359, 185] width 176 height 33
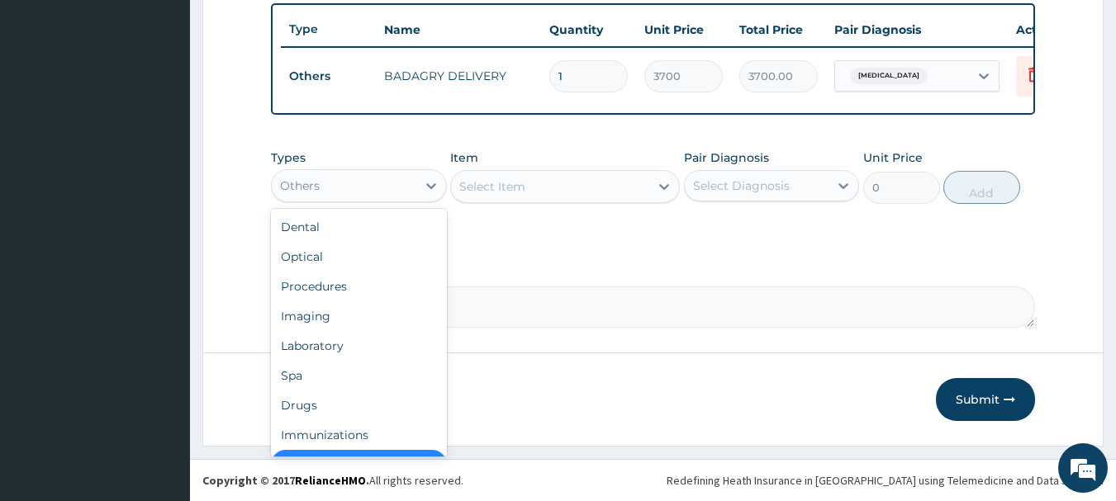
scroll to position [33, 0]
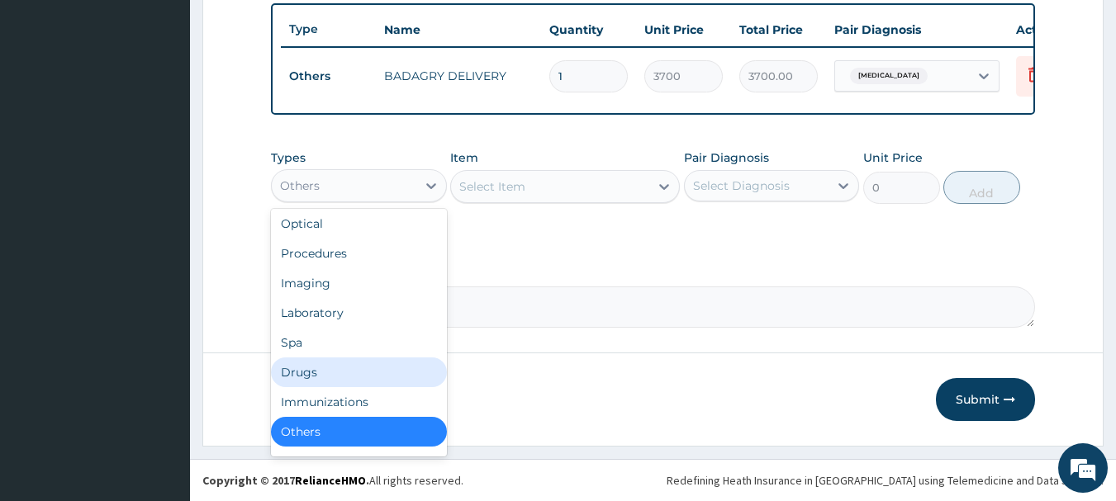
click at [332, 375] on div "Drugs" at bounding box center [359, 373] width 176 height 30
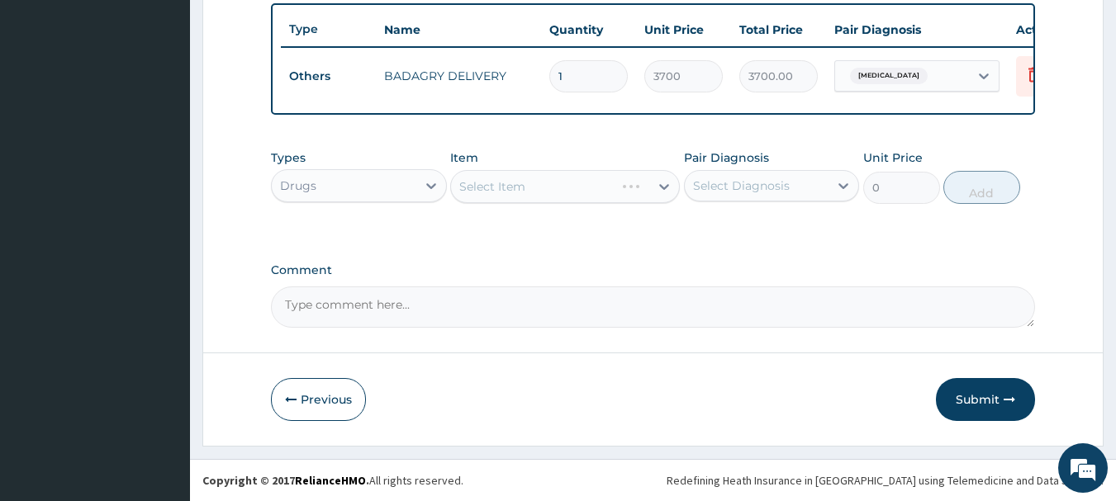
click at [648, 191] on div "Select Item" at bounding box center [565, 186] width 230 height 33
click at [578, 190] on div "Select Item" at bounding box center [565, 186] width 230 height 33
click at [631, 176] on div "Select Item" at bounding box center [550, 186] width 198 height 26
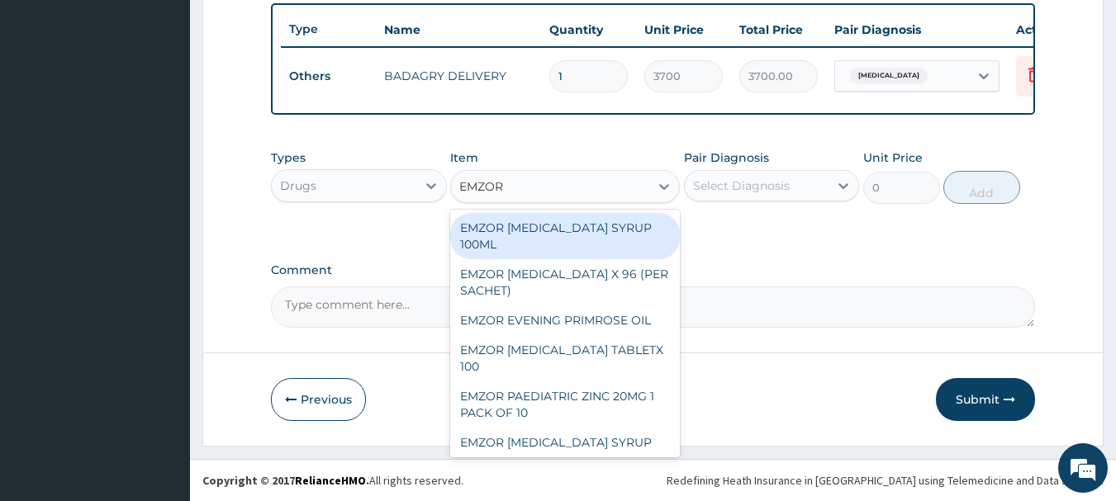
type input "EMZOR P"
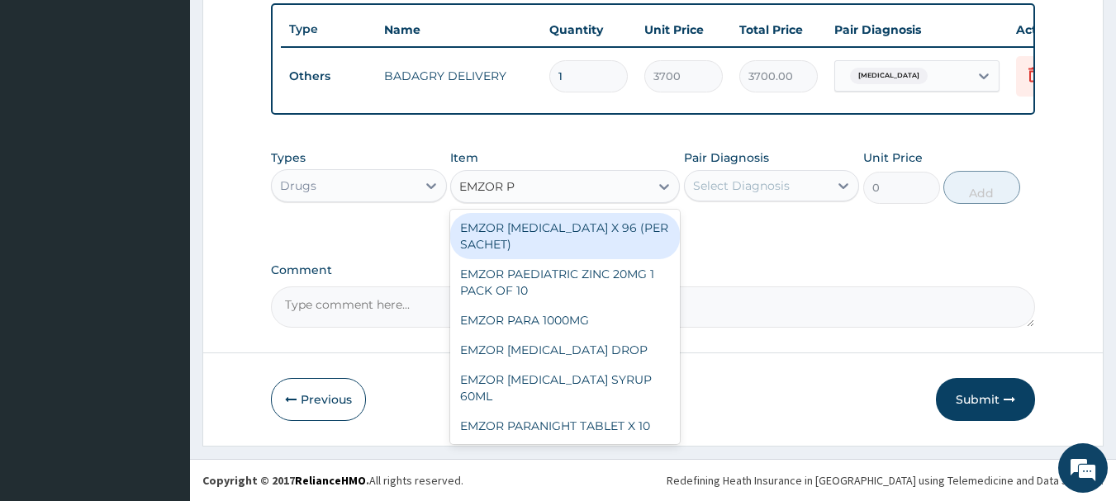
click at [637, 226] on div "EMZOR PARACETAMOL X 96 (PER SACHET)" at bounding box center [565, 236] width 230 height 46
type input "17.5"
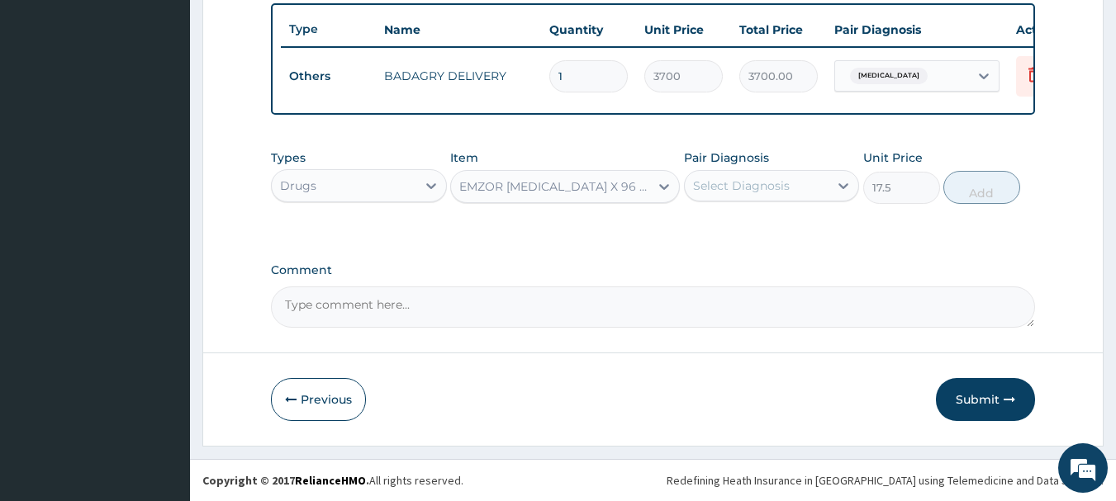
click at [770, 182] on div "Select Diagnosis" at bounding box center [741, 186] width 97 height 17
click at [786, 242] on div "Malaria" at bounding box center [772, 228] width 176 height 34
checkbox input "true"
click at [971, 193] on button "Add" at bounding box center [981, 187] width 77 height 33
type input "0"
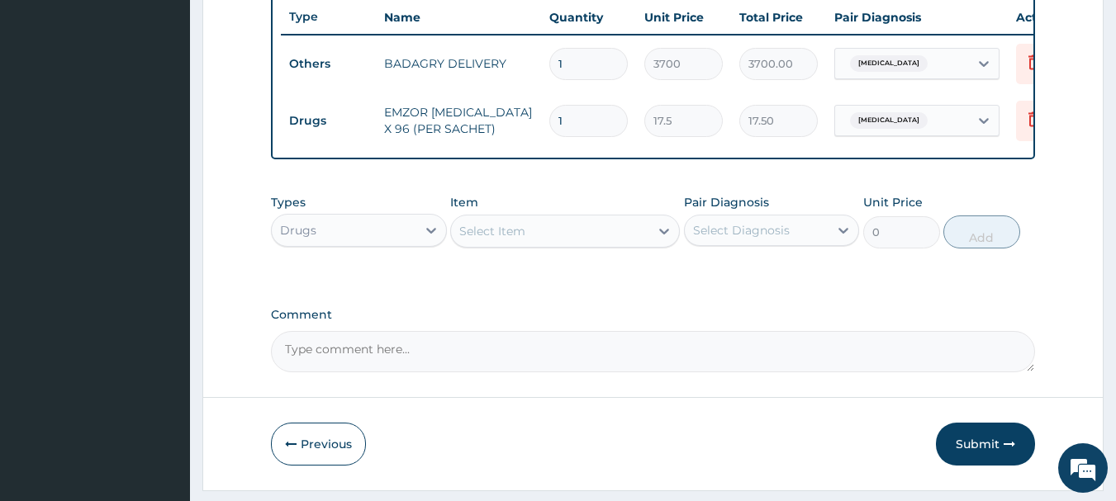
click at [539, 245] on div "Select Item" at bounding box center [550, 231] width 198 height 26
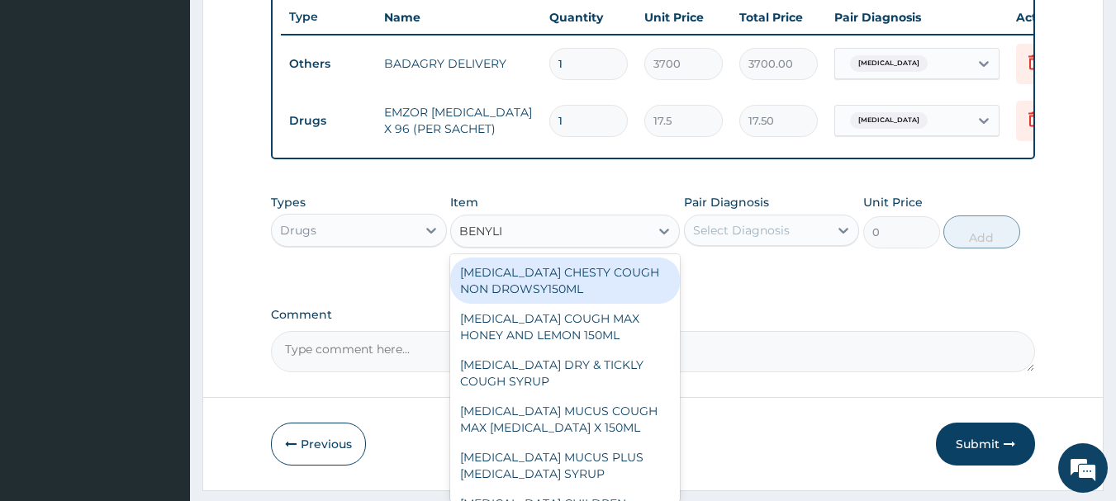
type input "BENYLIN"
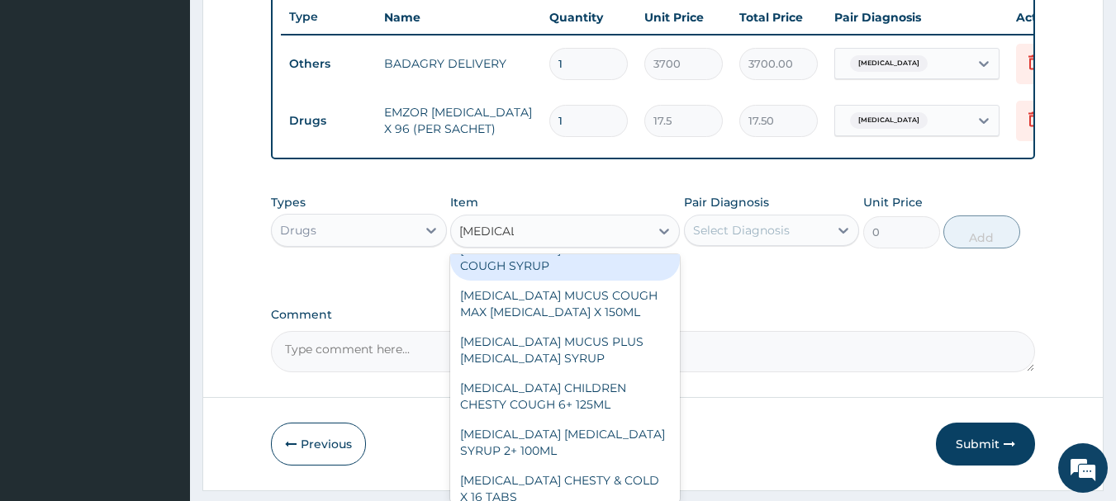
scroll to position [138, 0]
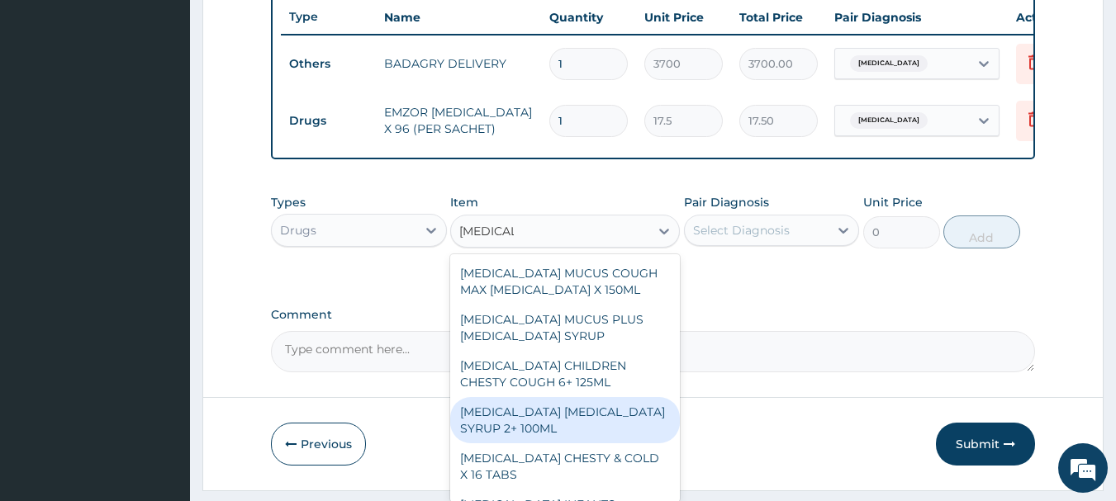
click at [546, 424] on div "BENYLIN DRY COUGH SYRUP 2+ 100ML" at bounding box center [565, 420] width 230 height 46
type input "2100"
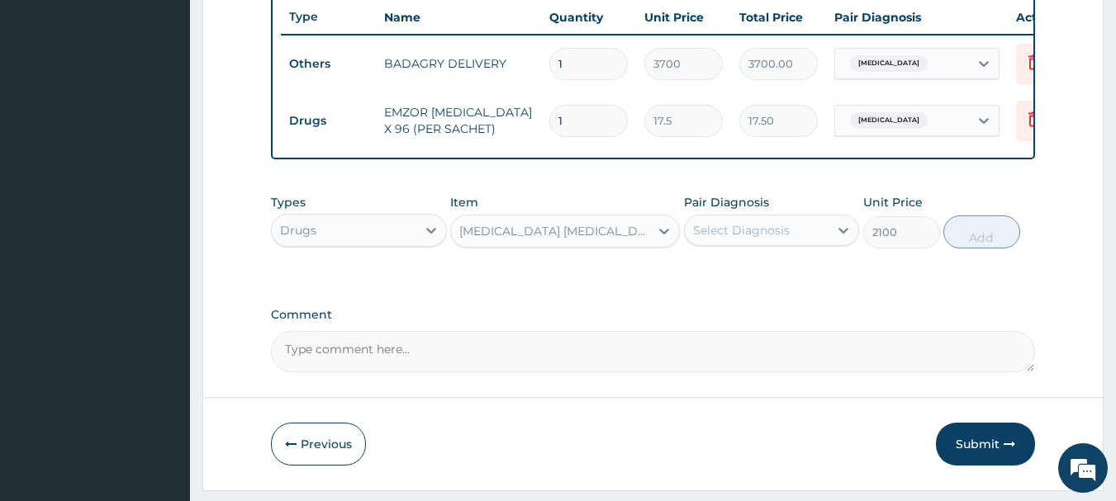
click at [735, 239] on div "Select Diagnosis" at bounding box center [741, 230] width 97 height 17
click at [770, 279] on div "Malaria" at bounding box center [772, 273] width 176 height 34
checkbox input "true"
drag, startPoint x: 968, startPoint y: 264, endPoint x: 971, endPoint y: 255, distance: 8.9
click at [971, 255] on div "Types Drugs Item BENYLIN DRY COUGH SYRUP 2+ 100ML Pair Diagnosis option Malaria…" at bounding box center [653, 221] width 765 height 71
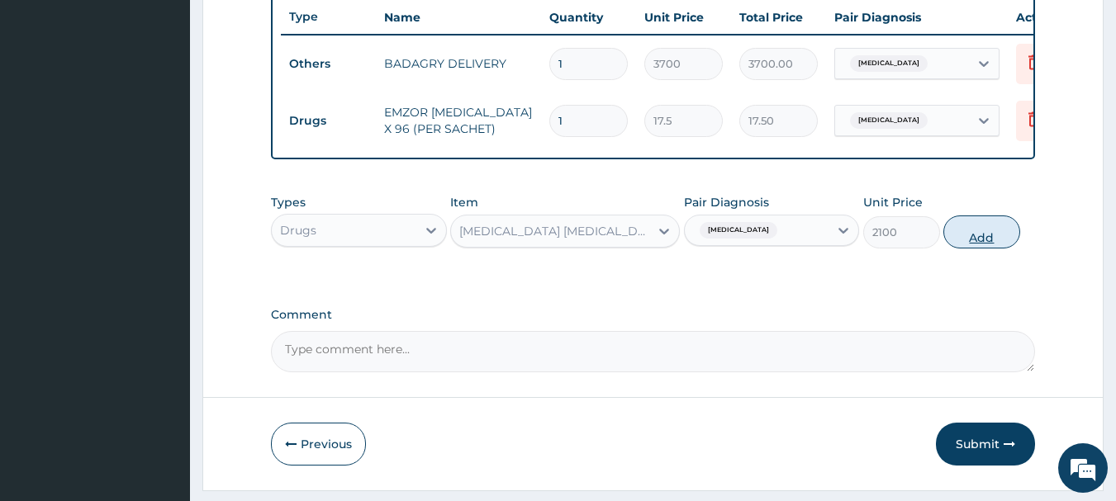
click at [971, 249] on button "Add" at bounding box center [981, 232] width 77 height 33
type input "0"
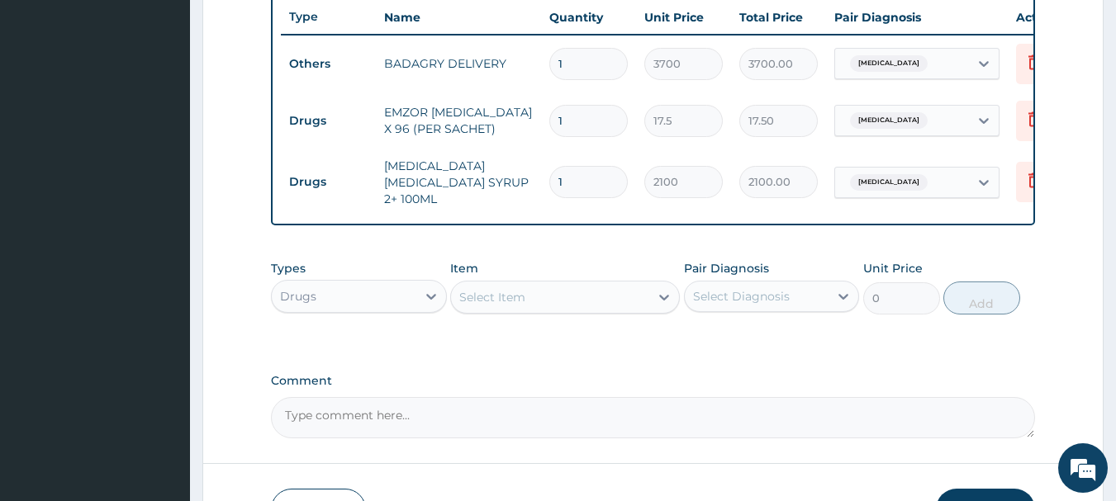
click at [615, 282] on div "Item Select Item" at bounding box center [565, 287] width 230 height 55
click at [613, 306] on div "Select Item" at bounding box center [550, 297] width 198 height 26
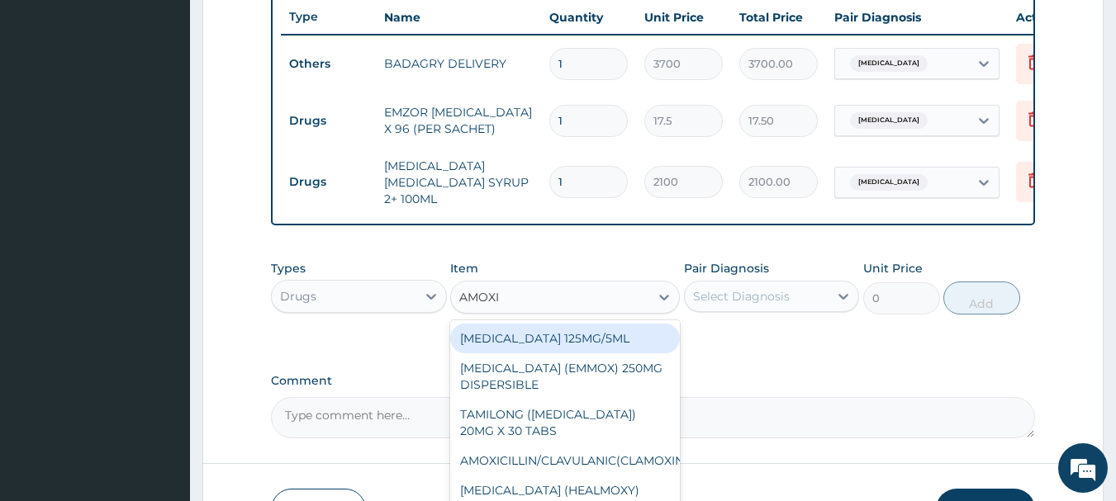
type input "AMOXIL"
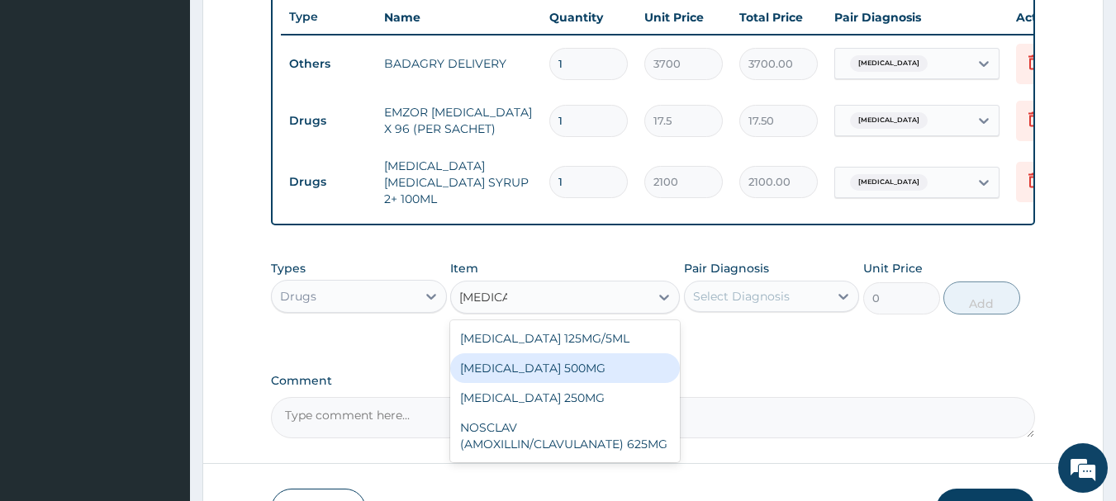
click at [615, 373] on div "AMOXIL 500MG" at bounding box center [565, 369] width 230 height 30
type input "126"
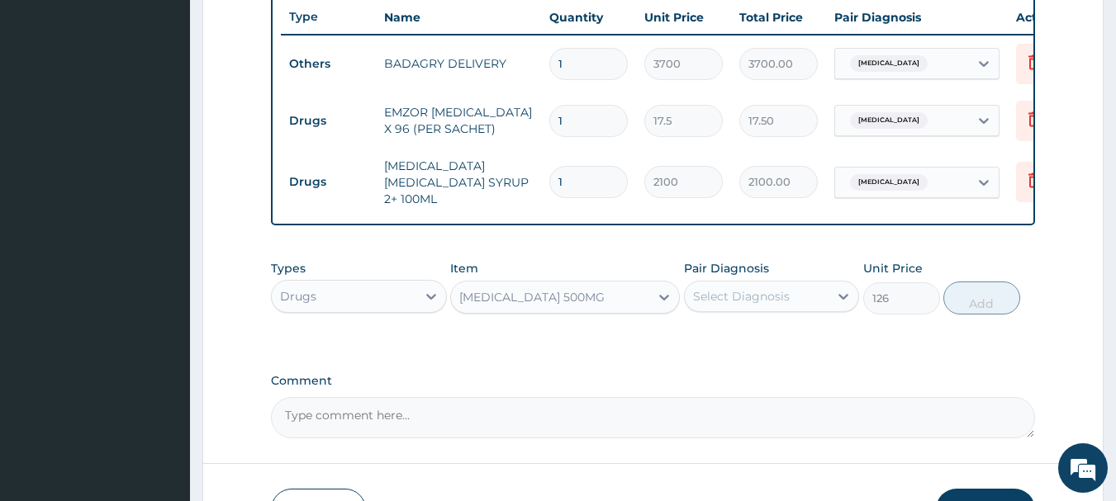
click at [797, 312] on div "Select Diagnosis" at bounding box center [772, 296] width 176 height 31
click at [797, 343] on div "Malaria" at bounding box center [772, 339] width 176 height 34
checkbox input "true"
click at [1005, 308] on button "Add" at bounding box center [981, 298] width 77 height 33
type input "0"
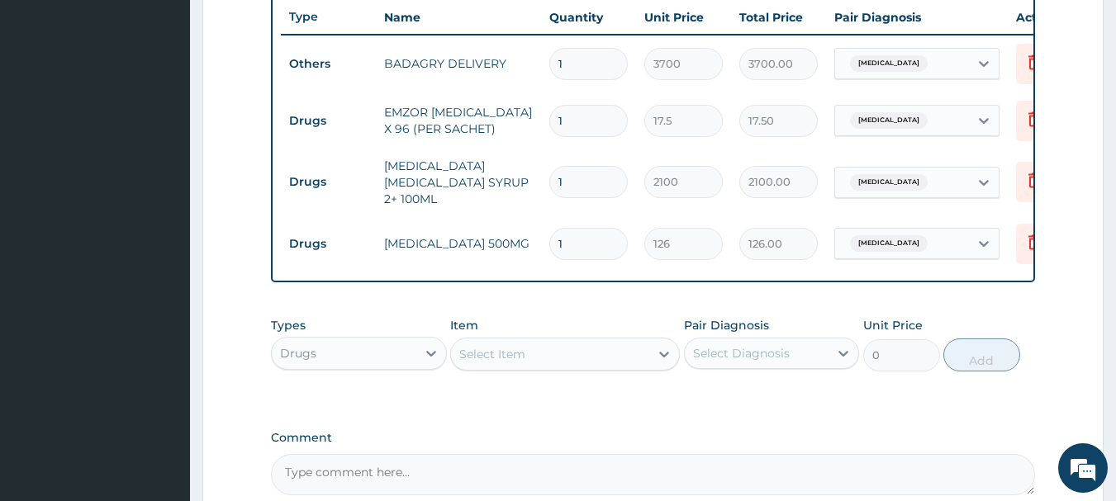
click at [603, 354] on div "Select Item" at bounding box center [550, 354] width 198 height 26
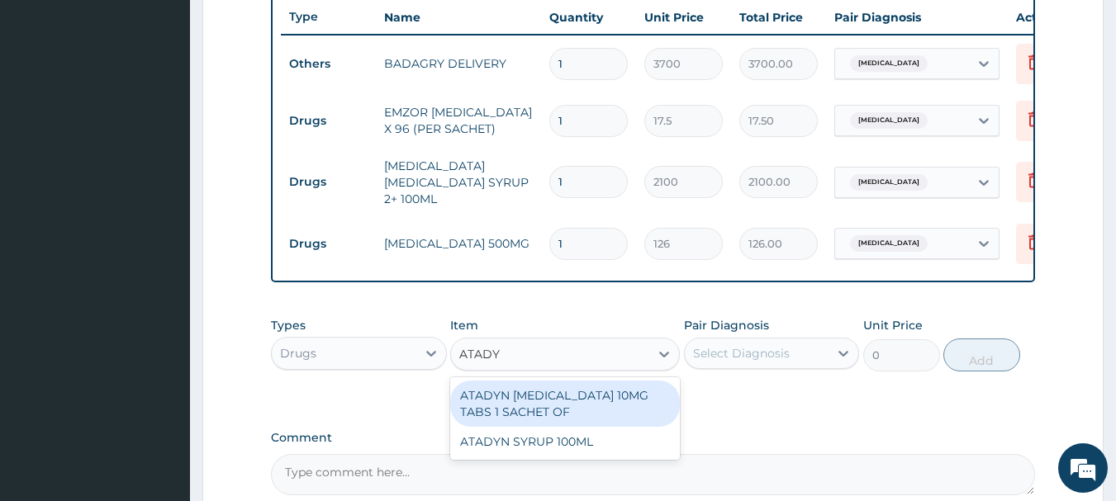
type input "ATADYN"
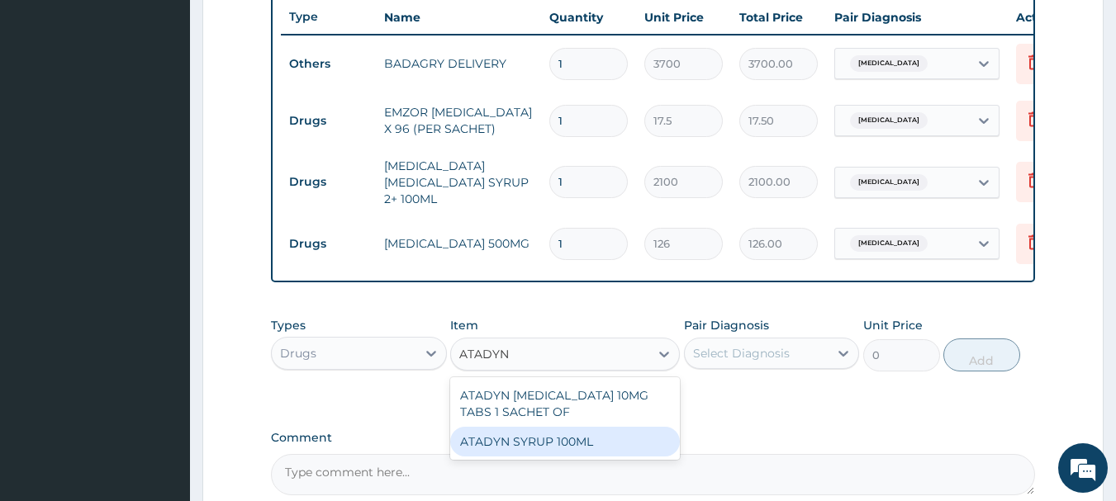
click at [620, 431] on div "ATADYN SYRUP 100ML" at bounding box center [565, 442] width 230 height 30
type input "1890"
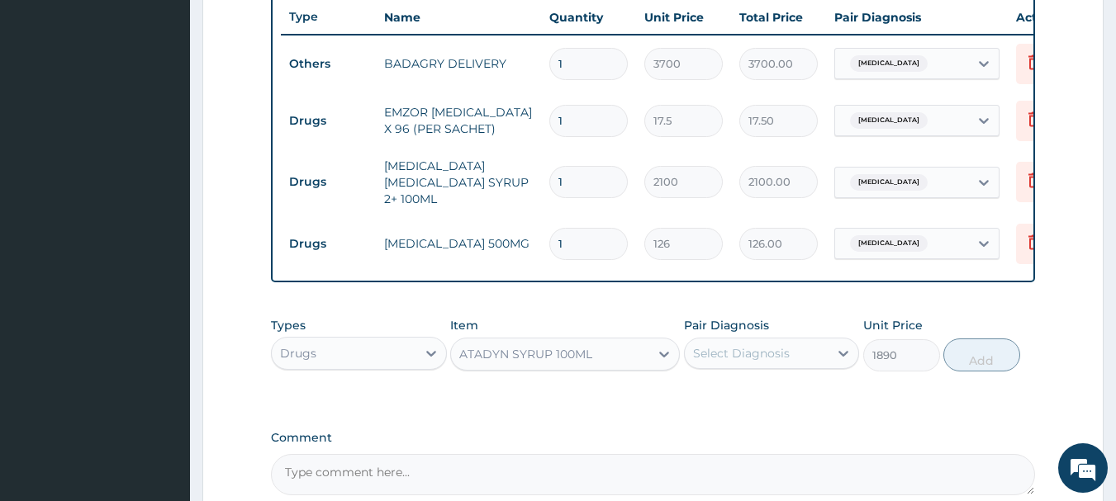
click at [799, 347] on div "Select Diagnosis" at bounding box center [757, 353] width 145 height 26
click at [813, 395] on div "Malaria" at bounding box center [772, 396] width 176 height 34
checkbox input "true"
click at [1009, 371] on button "Add" at bounding box center [981, 355] width 77 height 33
type input "0"
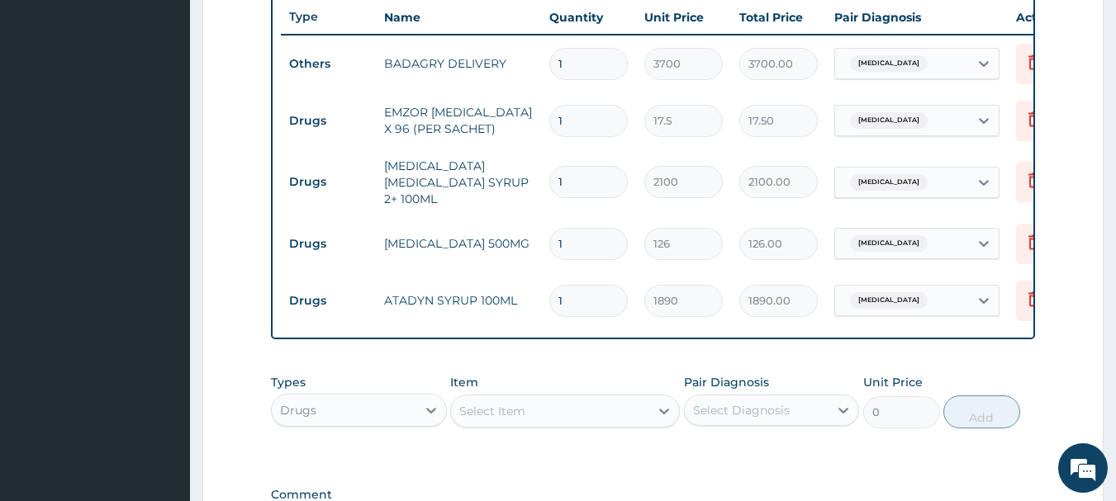
click at [572, 229] on input "1" at bounding box center [588, 244] width 78 height 32
type input "0.00"
type input "2"
type input "252.00"
type input "20"
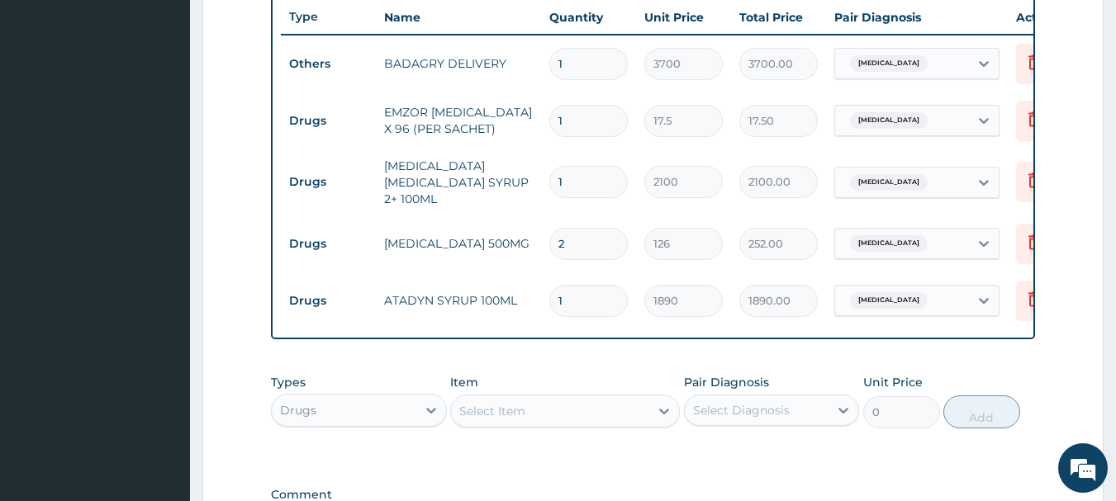
type input "2520.00"
type input "20"
click at [589, 120] on input "1" at bounding box center [588, 121] width 78 height 32
type input "0.00"
type input "3"
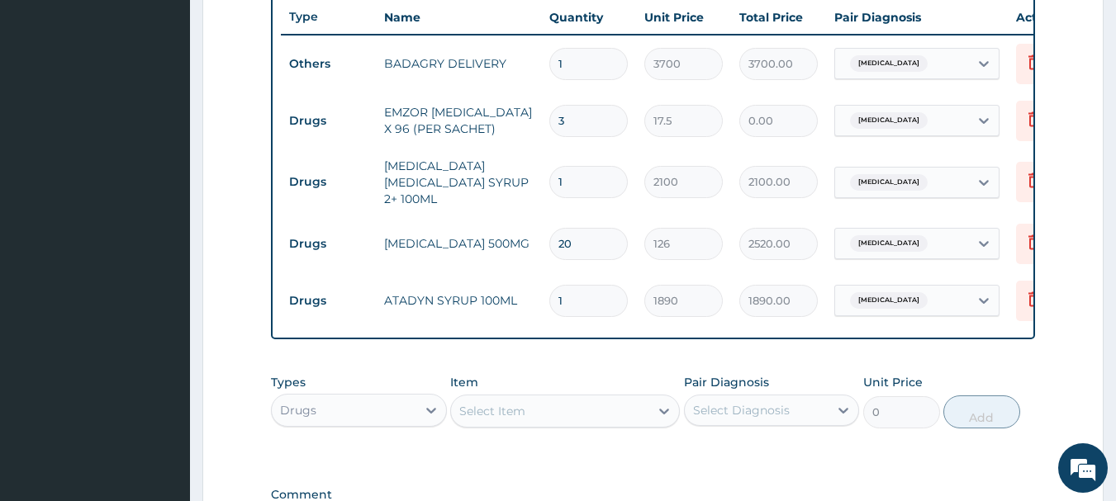
type input "52.50"
type input "36"
type input "630.00"
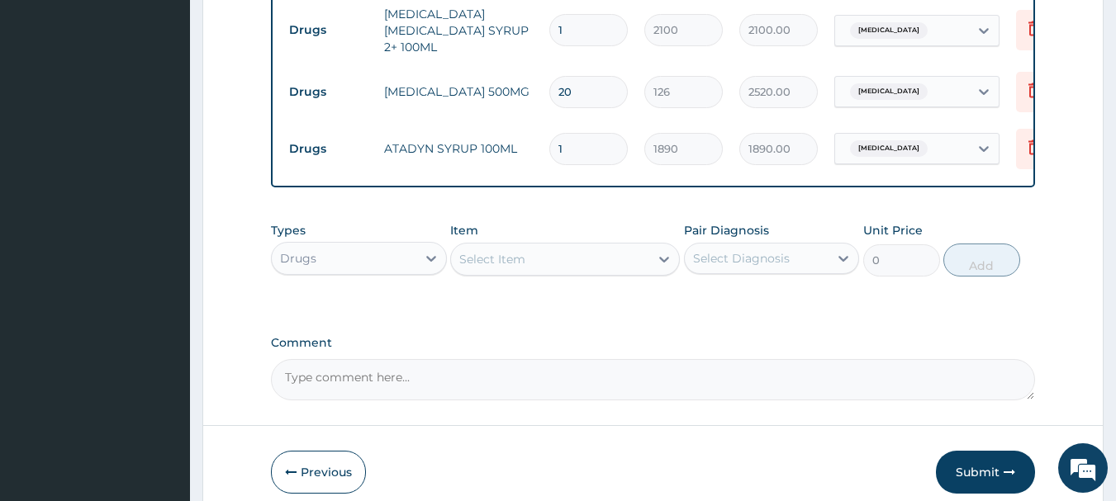
scroll to position [852, 0]
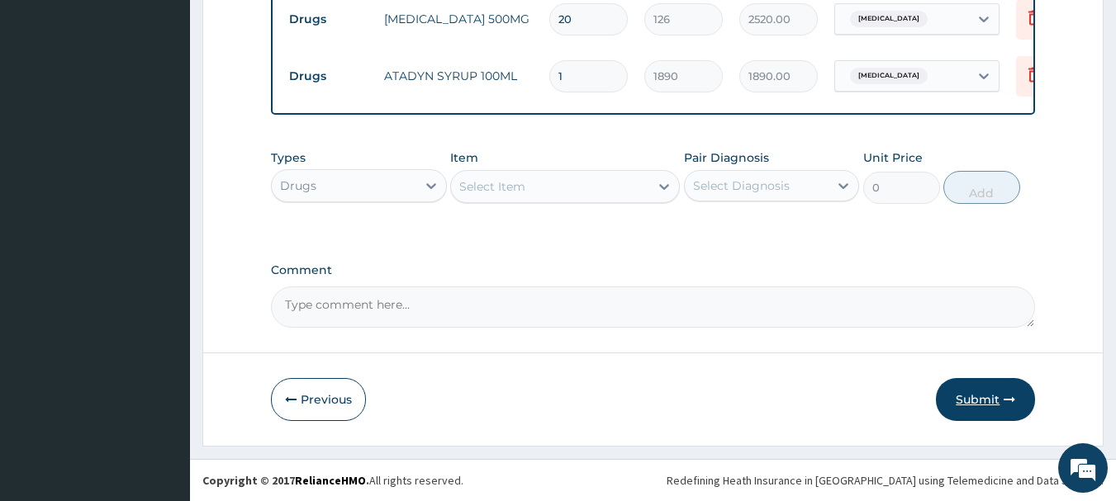
click at [986, 397] on button "Submit" at bounding box center [985, 399] width 99 height 43
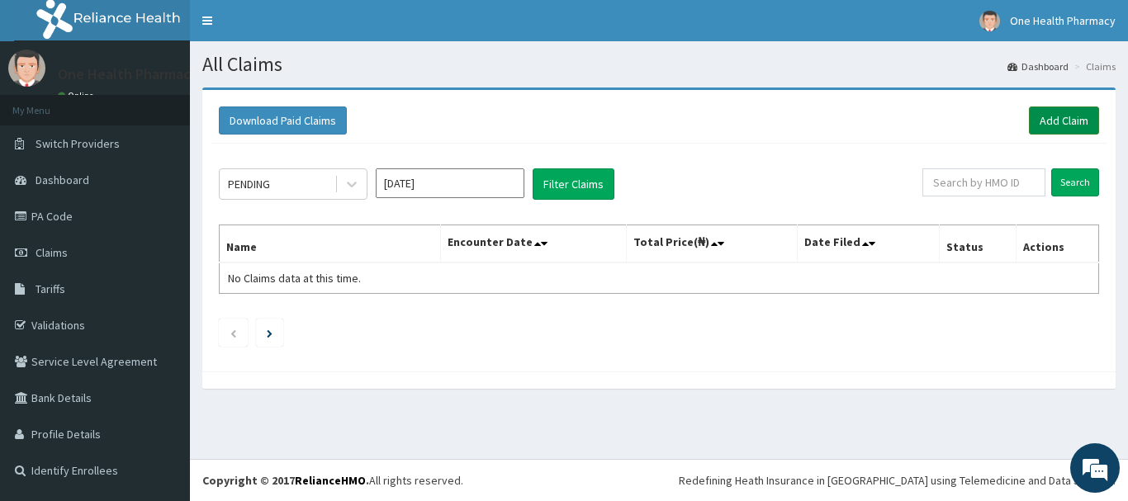
click at [1057, 126] on link "Add Claim" at bounding box center [1064, 121] width 70 height 28
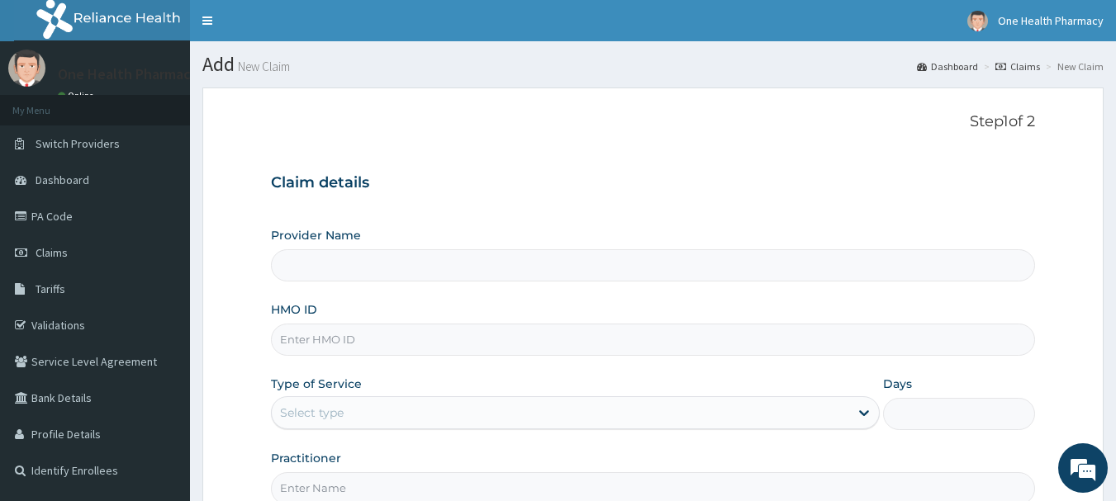
type input "OneHealth Pharmacy"
click at [619, 334] on input "HMO ID" at bounding box center [653, 340] width 765 height 32
paste input "DGC/10424/A"
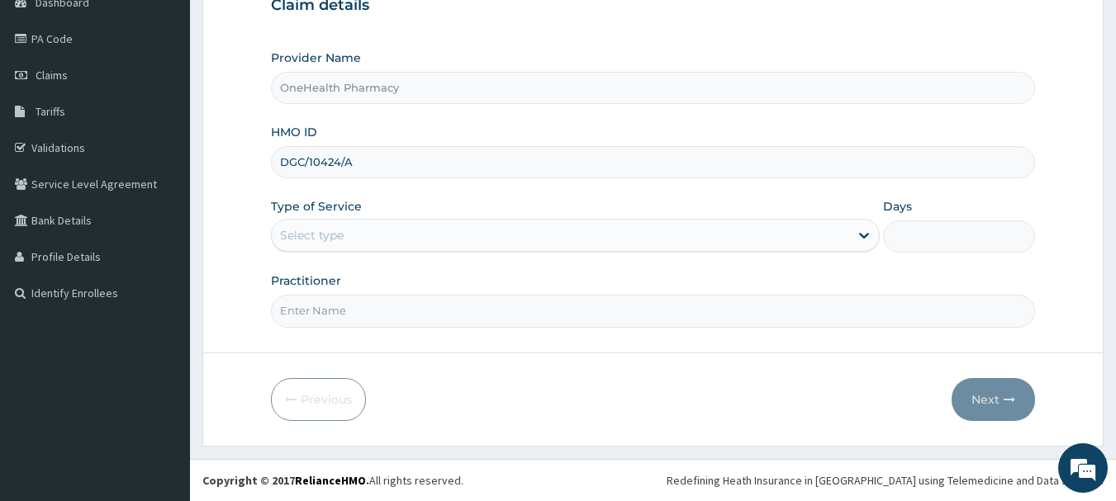
type input "DGC/10424/A"
click at [286, 218] on div "Type of Service Select type" at bounding box center [575, 225] width 609 height 55
click at [298, 241] on div "Select type" at bounding box center [312, 235] width 64 height 17
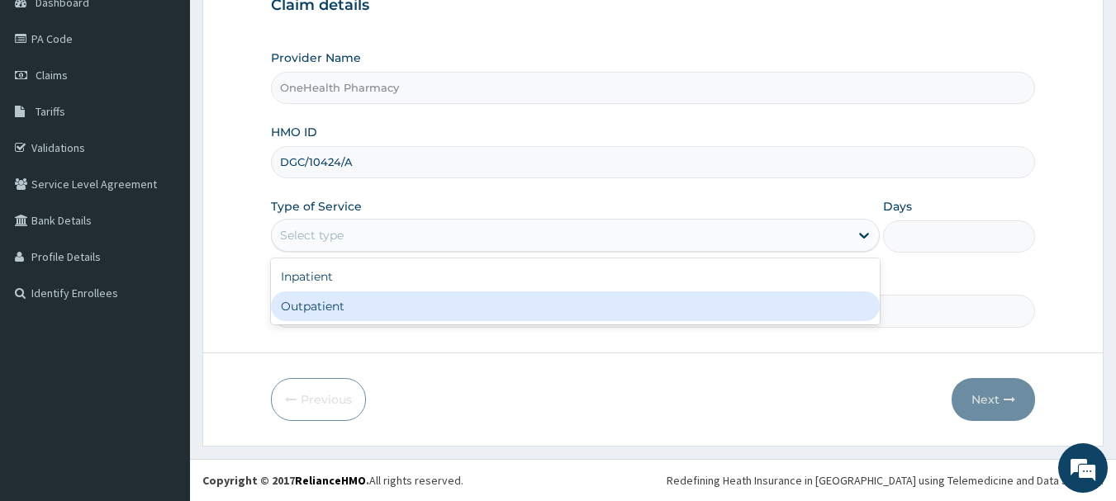
scroll to position [0, 0]
click at [312, 311] on div "Outpatient" at bounding box center [575, 307] width 609 height 30
click at [312, 311] on input "Practitioner" at bounding box center [653, 311] width 765 height 32
type input "1"
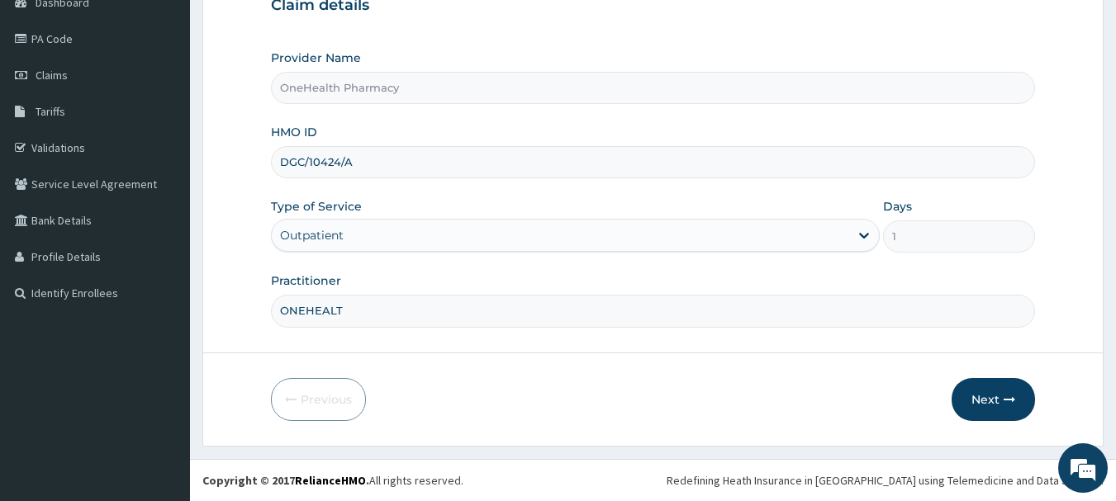
type input "ONEHEALTH"
click at [1001, 405] on button "Next" at bounding box center [993, 399] width 83 height 43
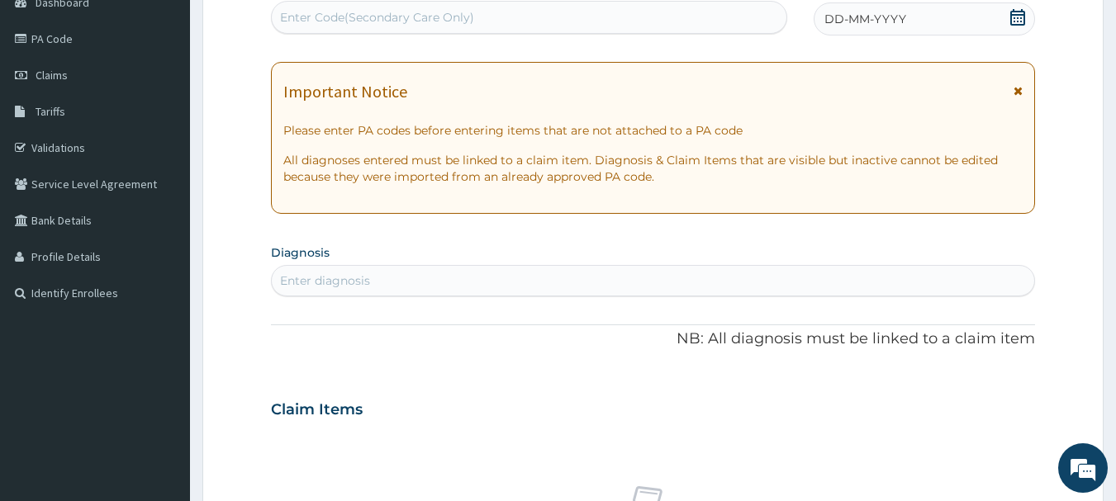
click at [689, 10] on div "Enter Code(Secondary Care Only)" at bounding box center [529, 17] width 515 height 26
paste input "PR/7EF619D8"
type input "PR/7EF619D8"
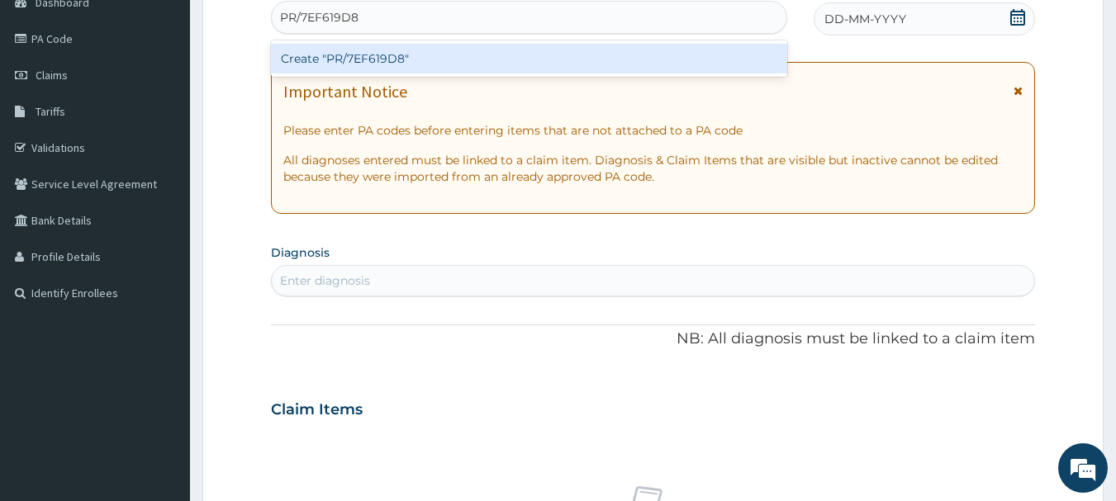
click at [685, 50] on div "Create "PR/7EF619D8"" at bounding box center [529, 59] width 517 height 30
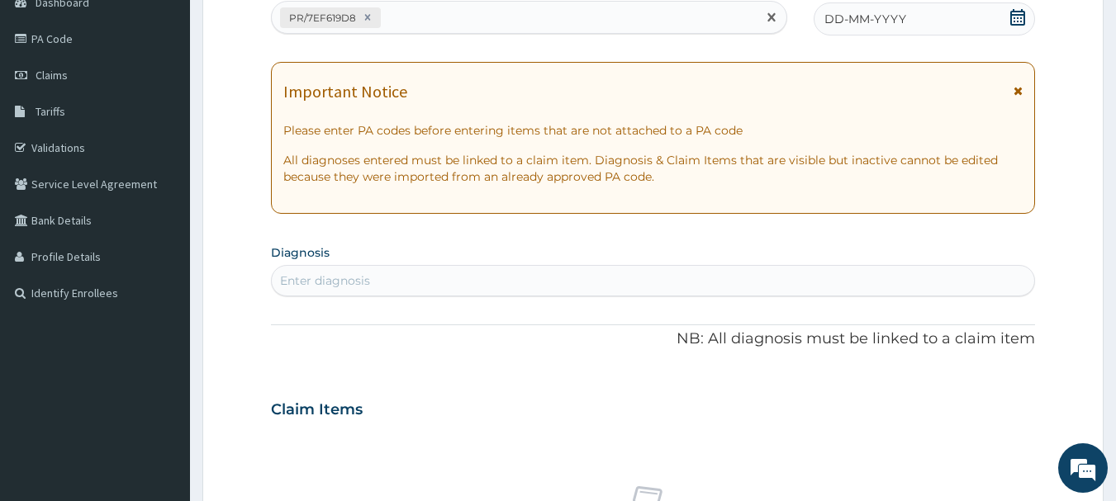
click at [887, 30] on div "DD-MM-YYYY" at bounding box center [924, 18] width 221 height 33
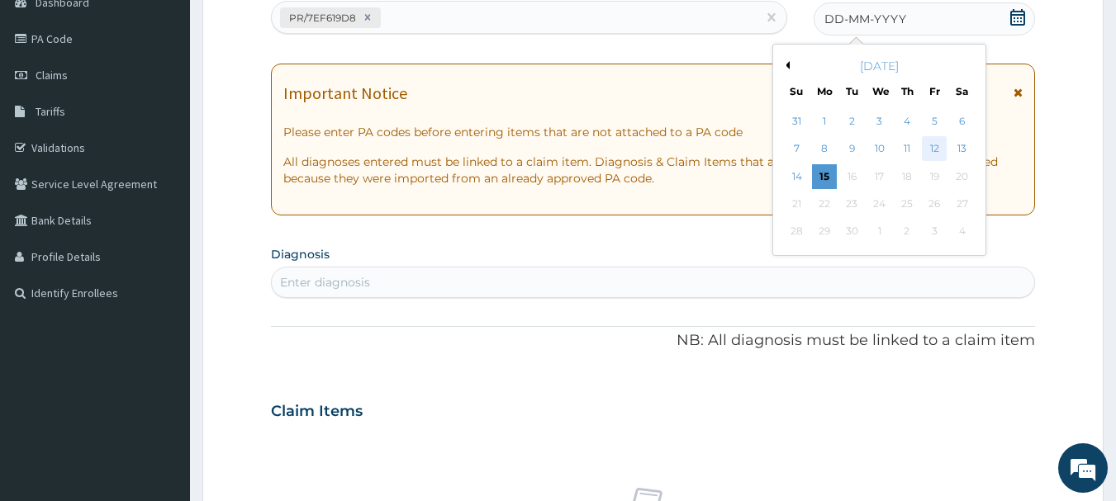
click at [940, 150] on div "12" at bounding box center [934, 149] width 25 height 25
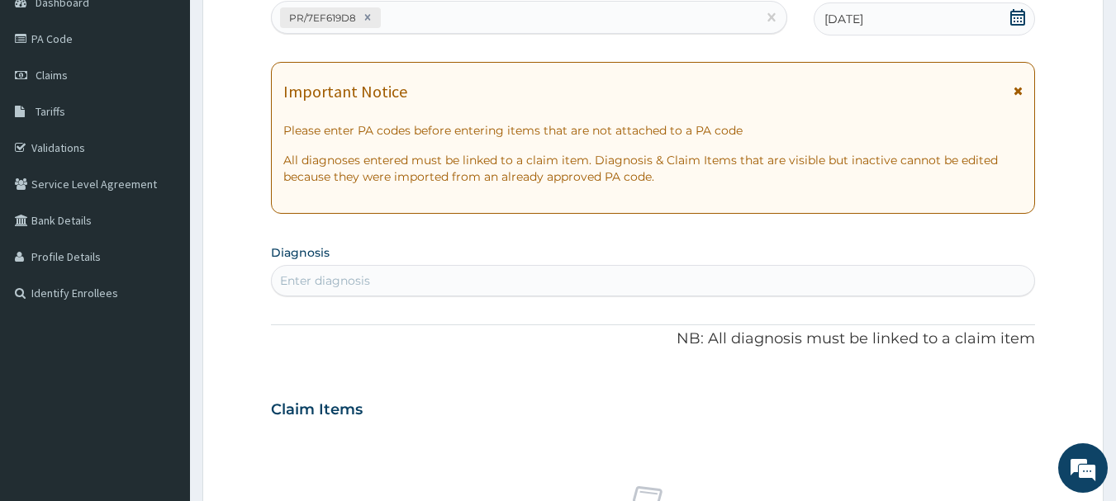
click at [912, 277] on div "Enter diagnosis" at bounding box center [653, 281] width 763 height 26
type input "MALARI"
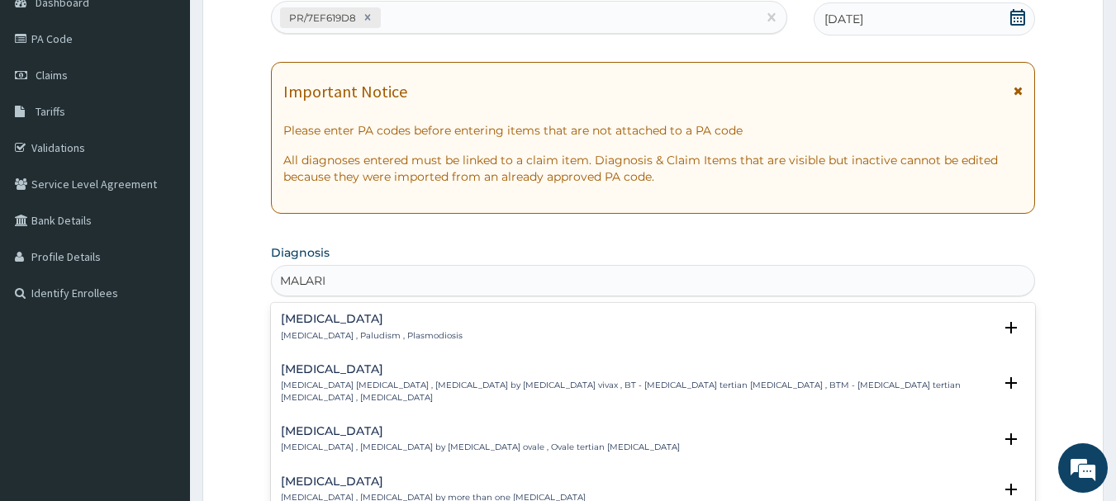
click at [354, 315] on h4 "Malaria" at bounding box center [372, 319] width 182 height 12
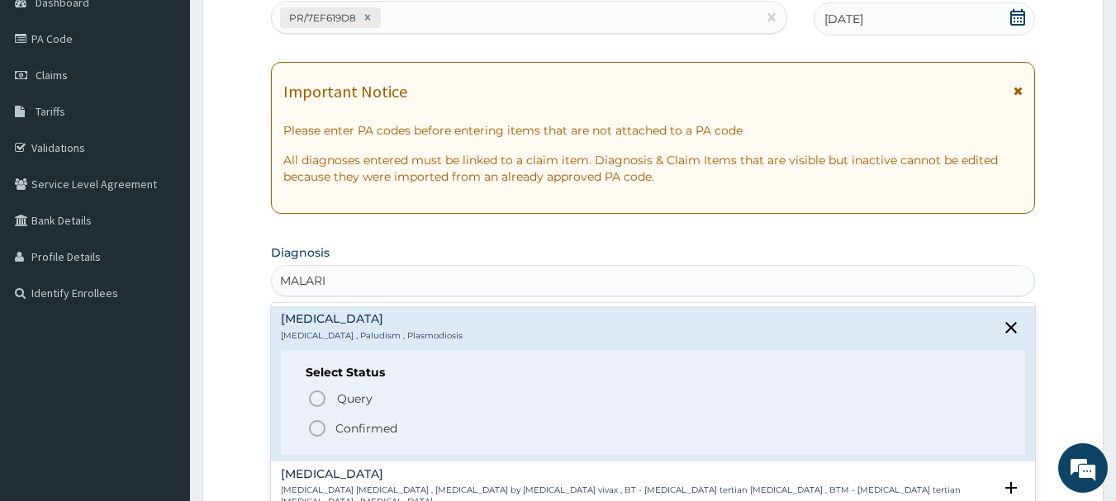
click at [322, 430] on icon "status option filled" at bounding box center [317, 429] width 20 height 20
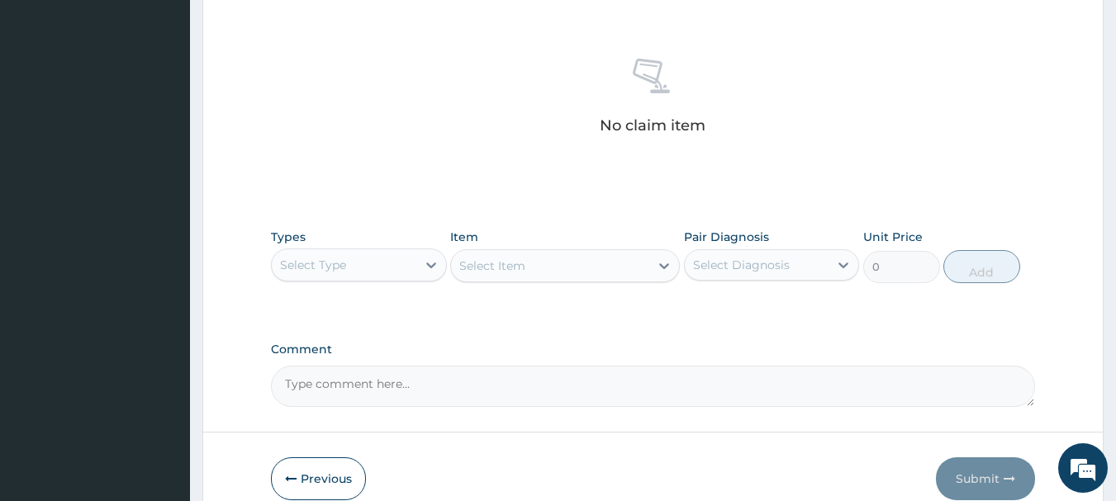
scroll to position [690, 0]
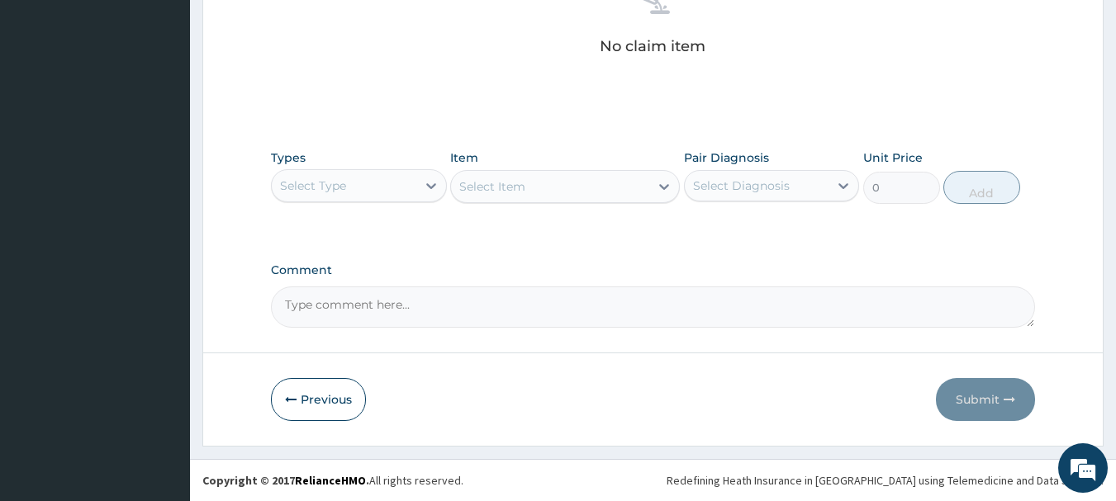
click at [364, 191] on div "Select Type" at bounding box center [344, 186] width 145 height 26
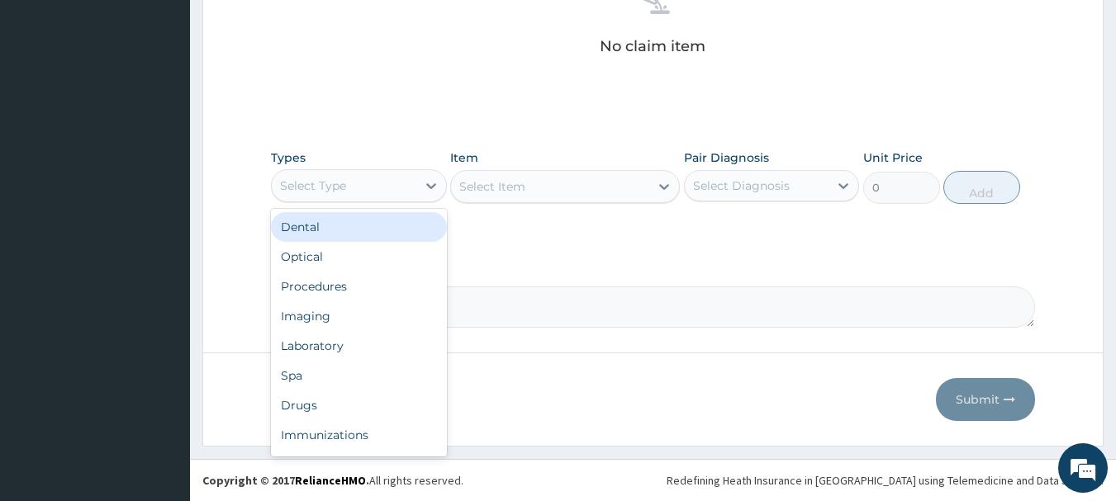
type input "O"
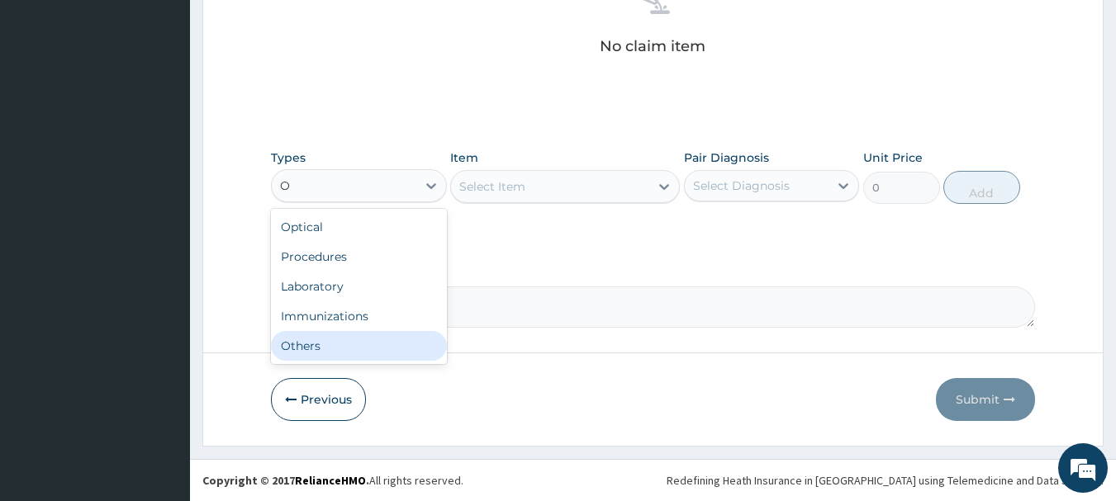
click at [346, 335] on div "Others" at bounding box center [359, 346] width 176 height 30
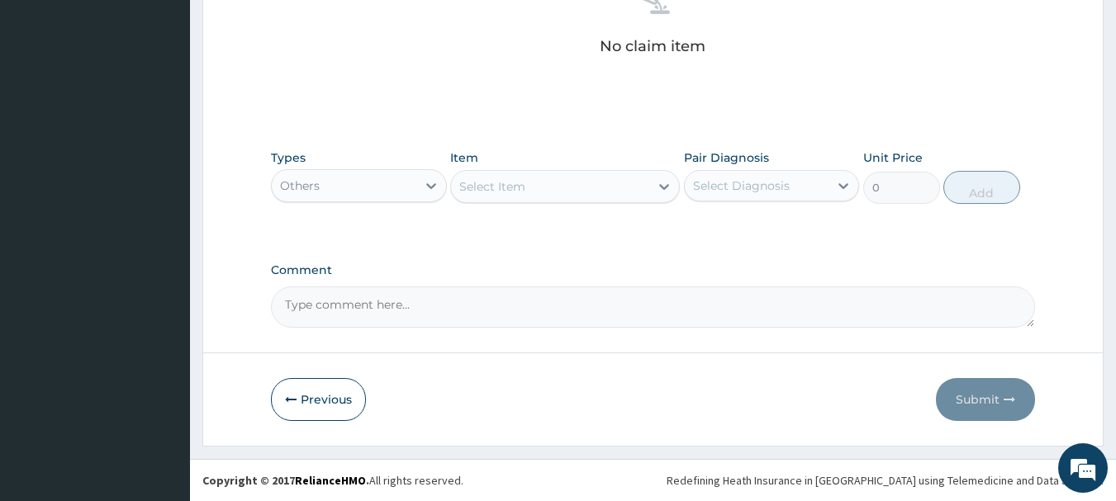
click at [528, 190] on div "Select Item" at bounding box center [550, 186] width 198 height 26
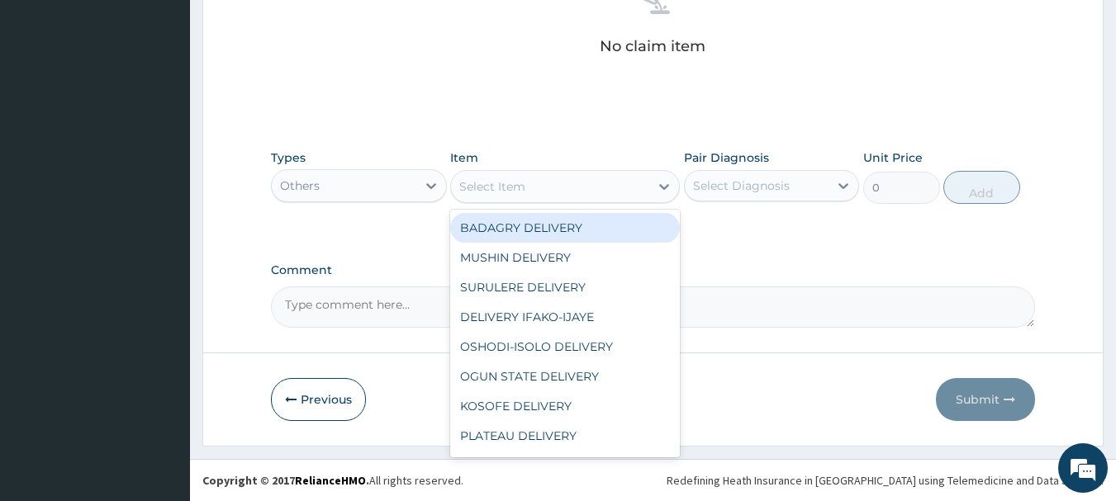
click at [548, 229] on div "BADAGRY DELIVERY" at bounding box center [565, 228] width 230 height 30
type input "3700"
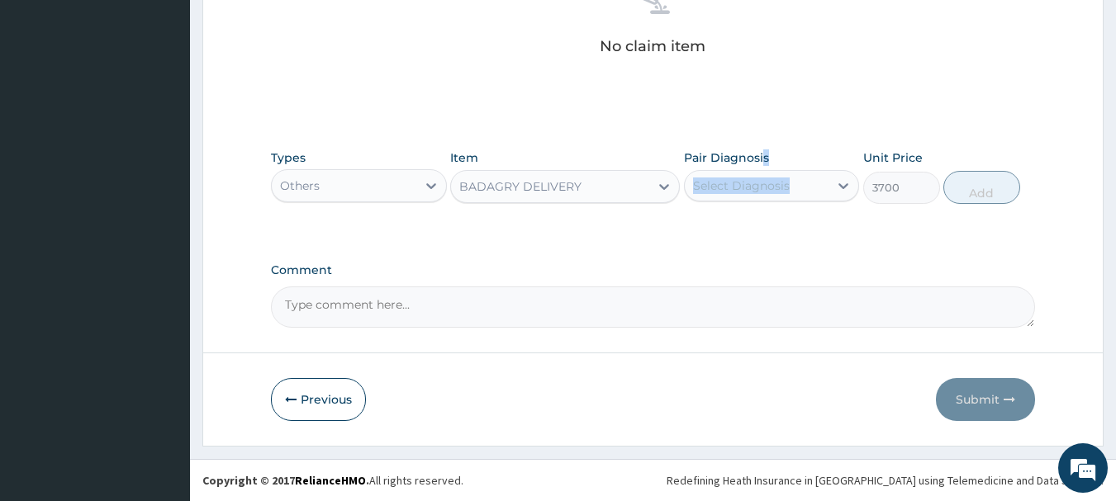
drag, startPoint x: 761, startPoint y: 161, endPoint x: 769, endPoint y: 176, distance: 17.0
click at [769, 176] on div "Pair Diagnosis Select Diagnosis" at bounding box center [772, 177] width 176 height 55
click at [769, 176] on div "Select Diagnosis" at bounding box center [757, 186] width 145 height 26
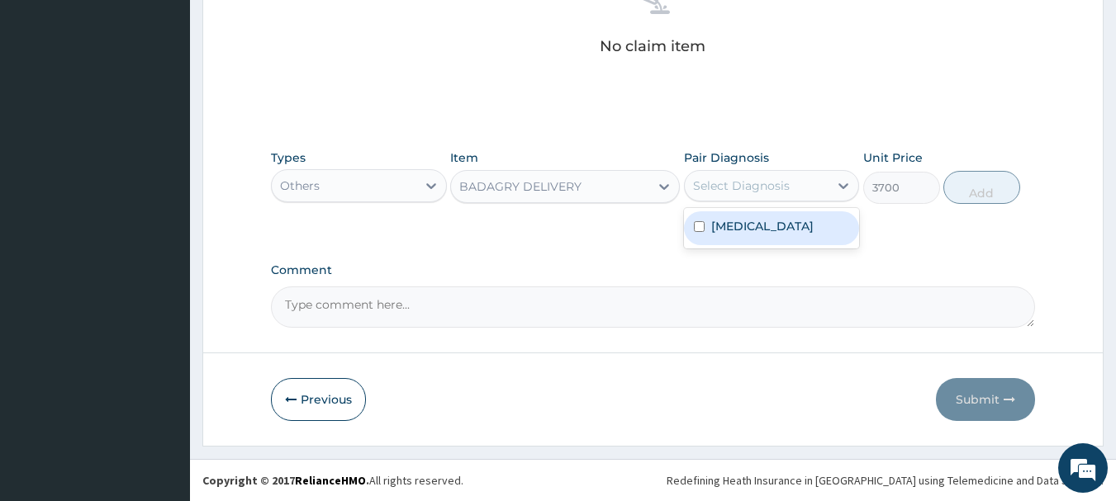
click at [790, 225] on div "Malaria" at bounding box center [772, 228] width 176 height 34
checkbox input "true"
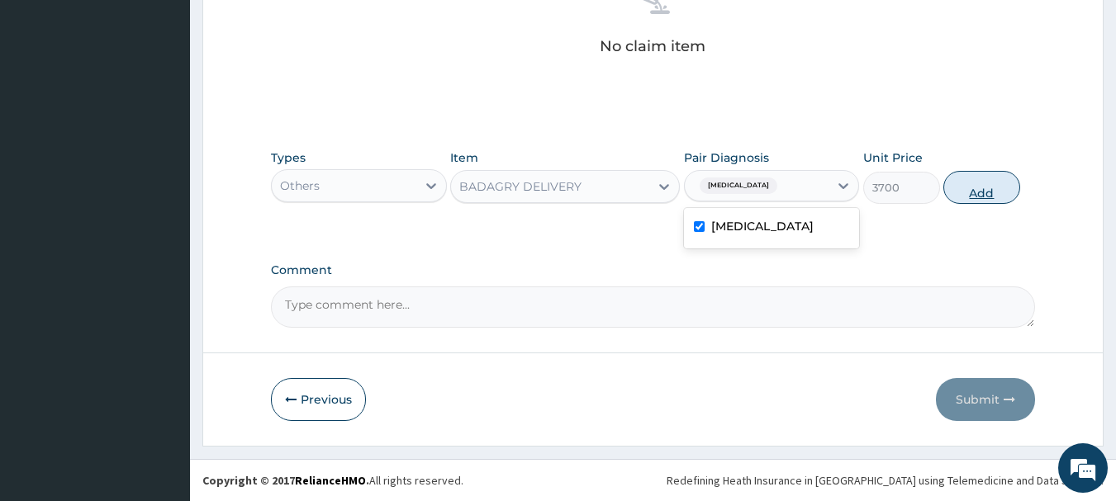
click at [950, 199] on button "Add" at bounding box center [981, 187] width 77 height 33
type input "0"
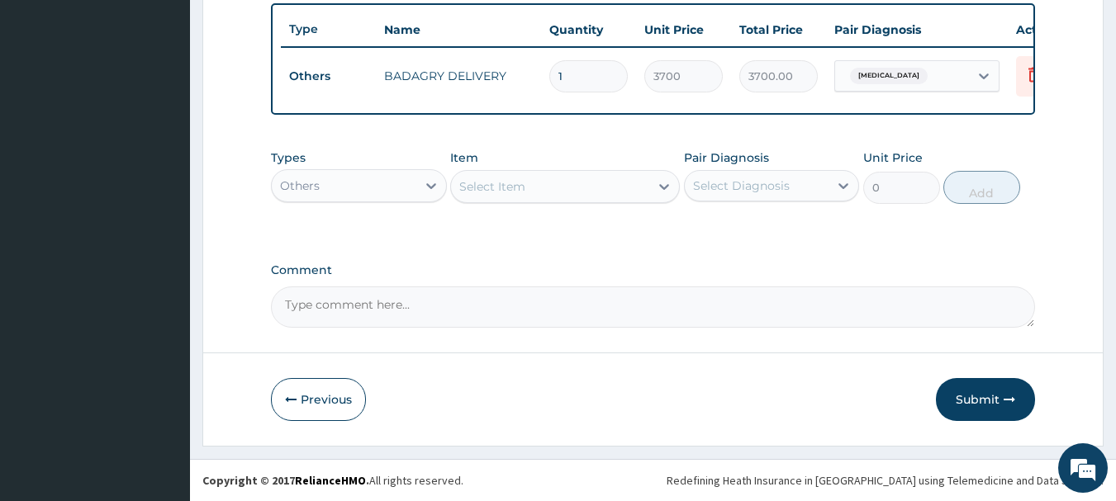
click at [414, 199] on div "Others" at bounding box center [359, 185] width 176 height 33
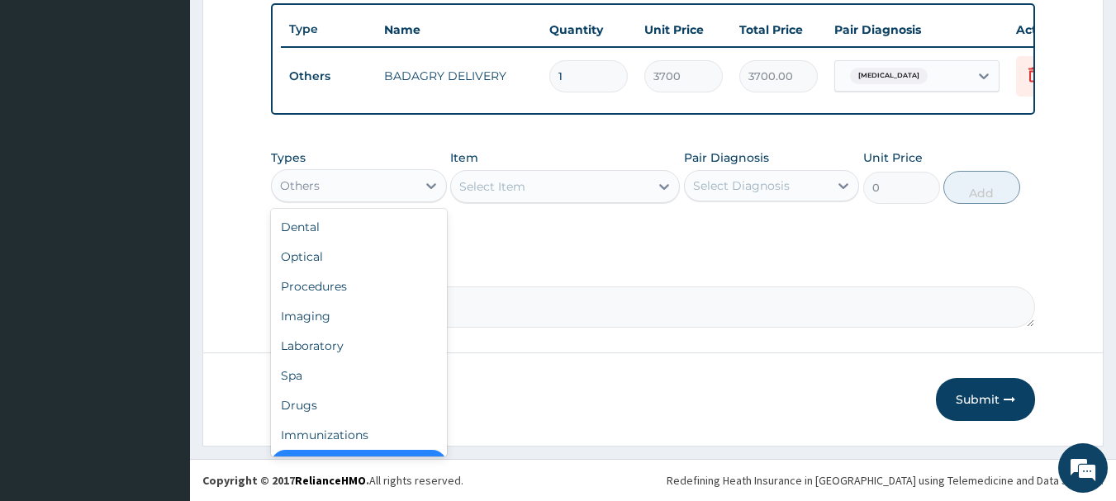
scroll to position [33, 0]
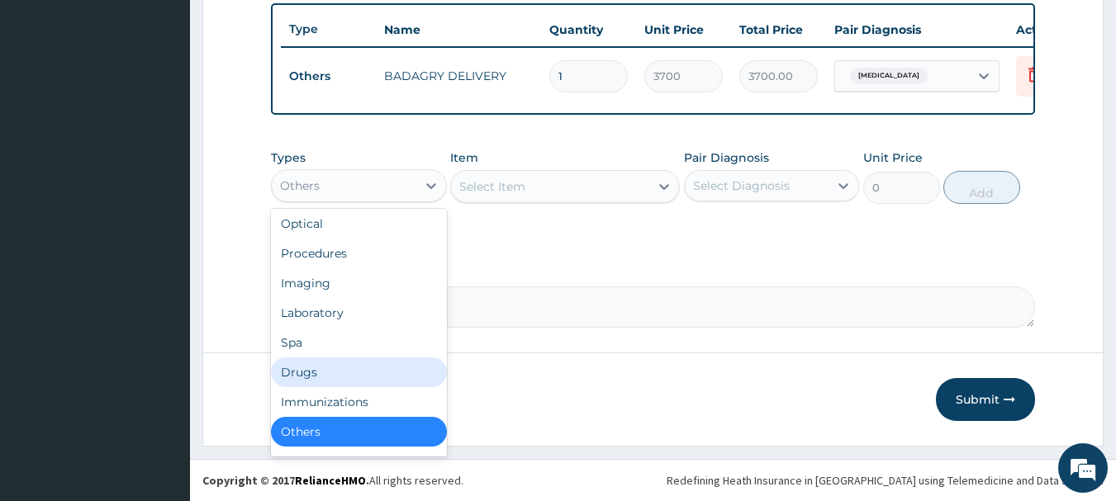
click at [363, 367] on div "Drugs" at bounding box center [359, 373] width 176 height 30
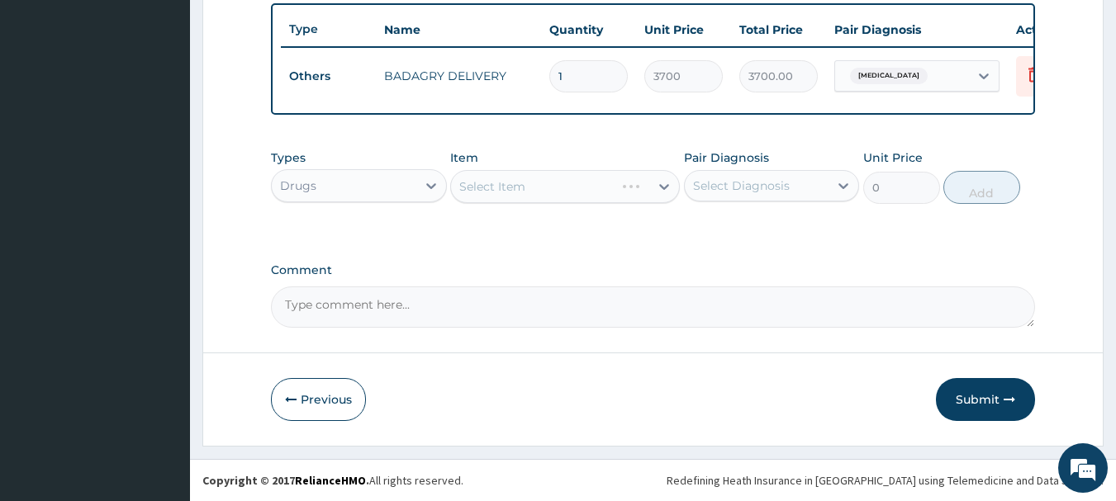
click at [545, 192] on div "Select Item" at bounding box center [565, 186] width 230 height 33
click at [631, 190] on div "Select Item" at bounding box center [550, 186] width 198 height 26
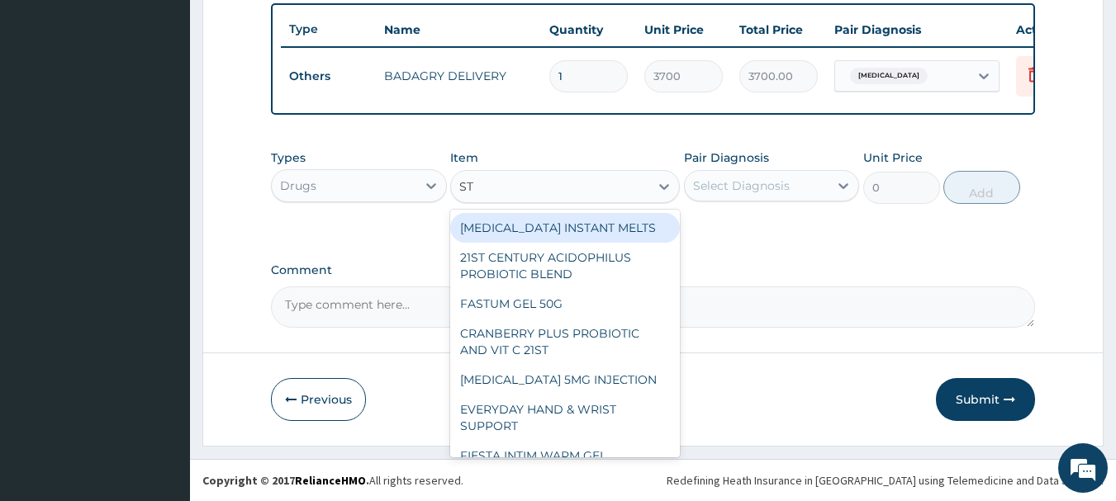
type input "ST R"
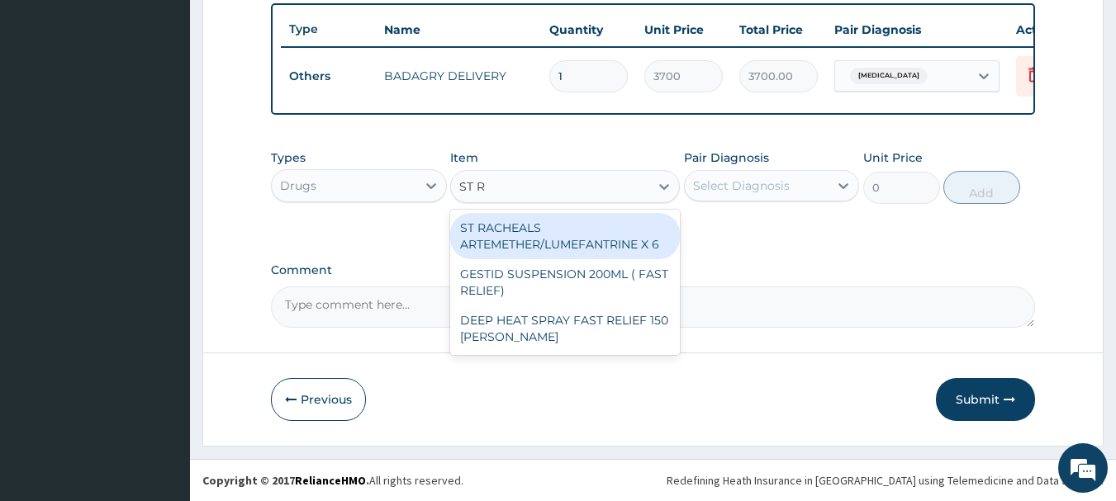
click at [640, 230] on div "ST RACHEALS ARTEMETHER/LUMEFANTRINE X 6" at bounding box center [565, 236] width 230 height 46
type input "303.3333435058594"
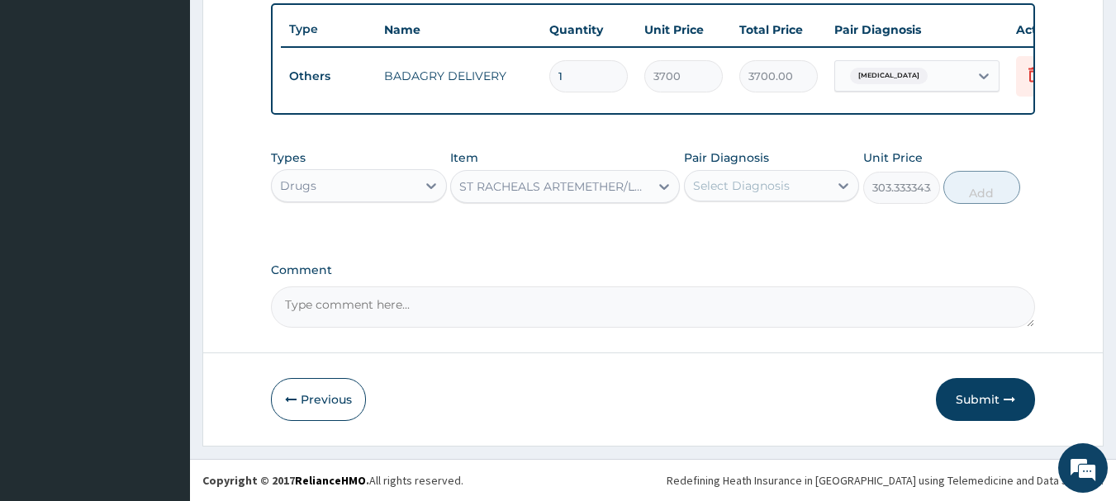
click at [770, 189] on div "Select Diagnosis" at bounding box center [741, 186] width 97 height 17
click at [788, 226] on div "Malaria" at bounding box center [772, 228] width 176 height 34
checkbox input "true"
click at [971, 175] on button "Add" at bounding box center [981, 187] width 77 height 33
type input "0"
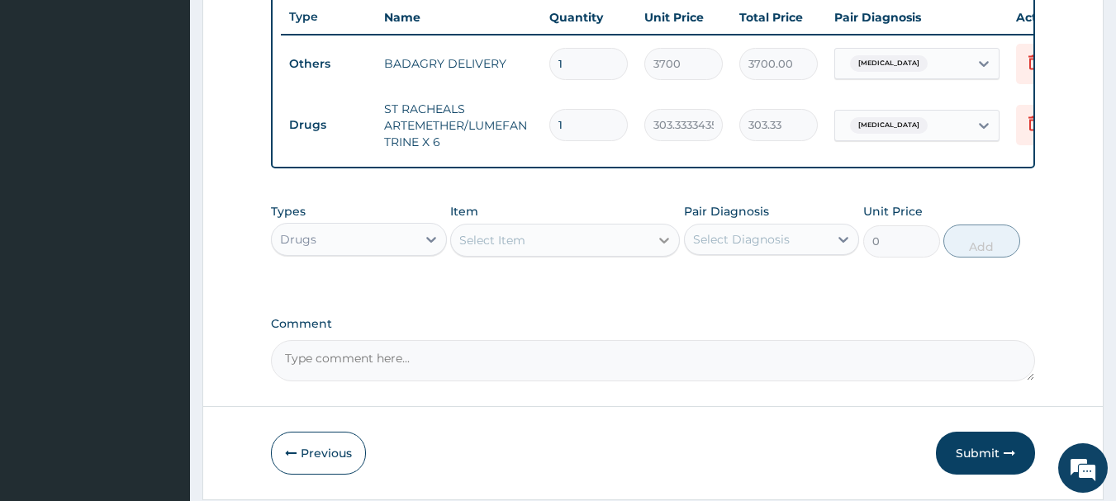
click at [657, 248] on icon at bounding box center [664, 240] width 17 height 17
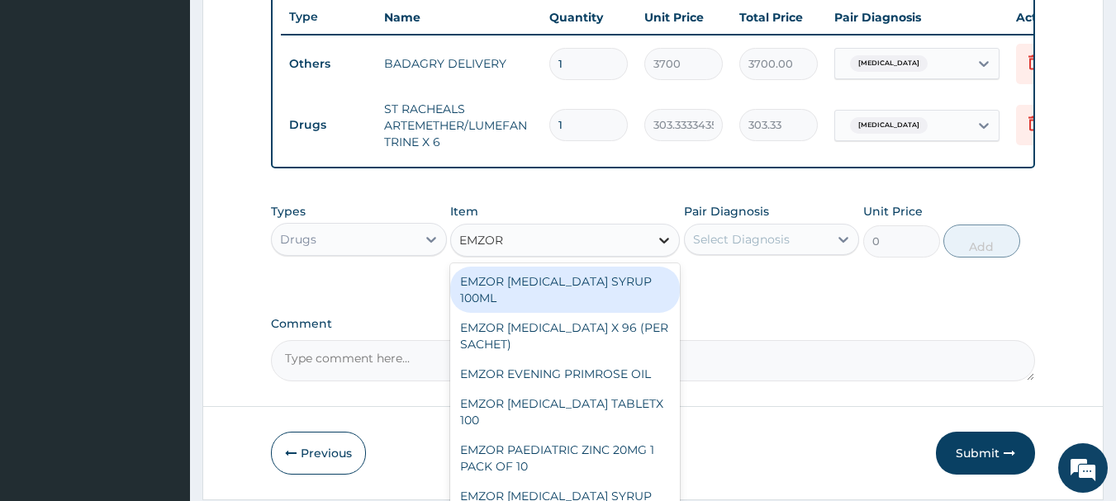
type input "EMZOR P"
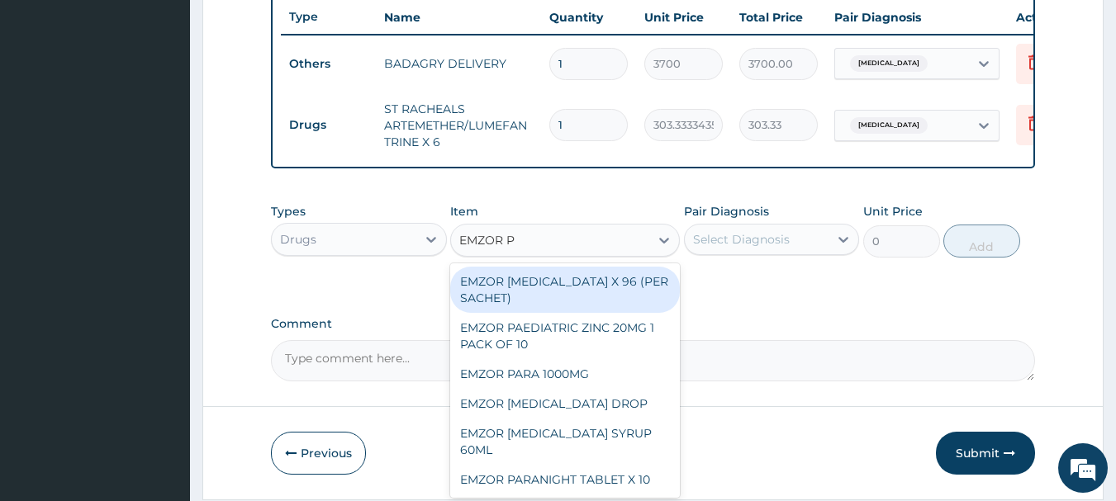
click at [629, 288] on div "EMZOR PARACETAMOL X 96 (PER SACHET)" at bounding box center [565, 290] width 230 height 46
type input "17.5"
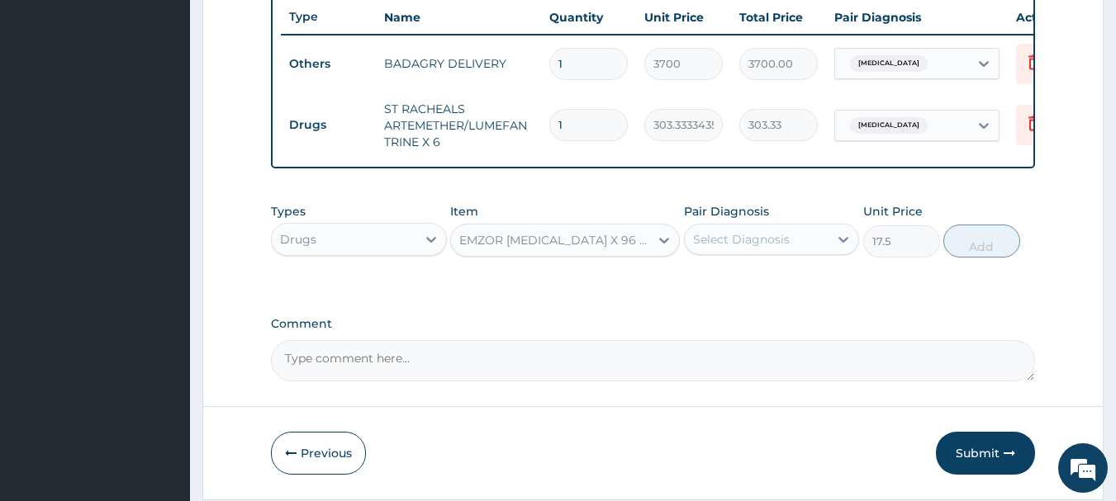
click at [762, 248] on div "Select Diagnosis" at bounding box center [741, 239] width 97 height 17
click at [777, 292] on div "Malaria" at bounding box center [772, 282] width 176 height 34
checkbox input "true"
click at [979, 258] on button "Add" at bounding box center [981, 241] width 77 height 33
type input "0"
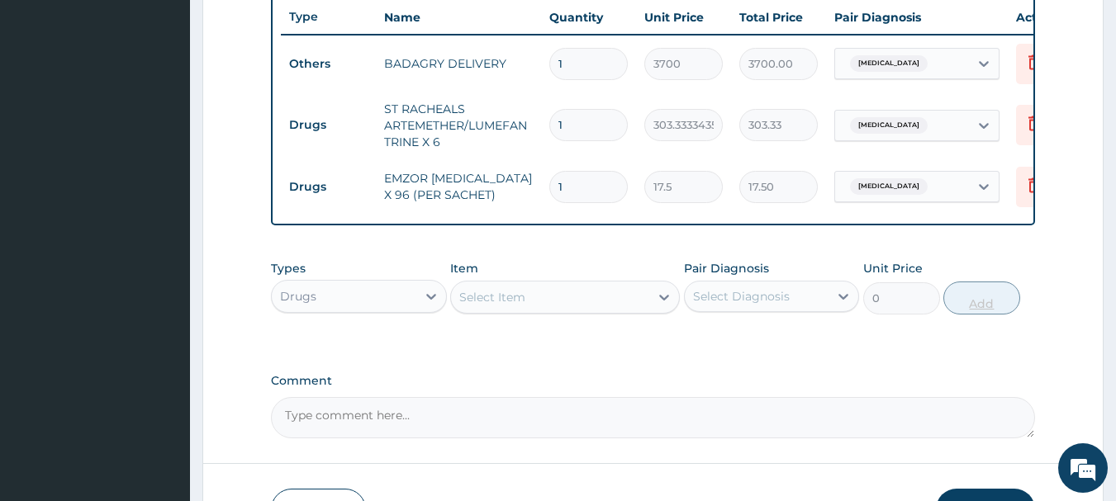
type input "0.00"
type input "3"
type input "52.50"
type input "36"
type input "630.00"
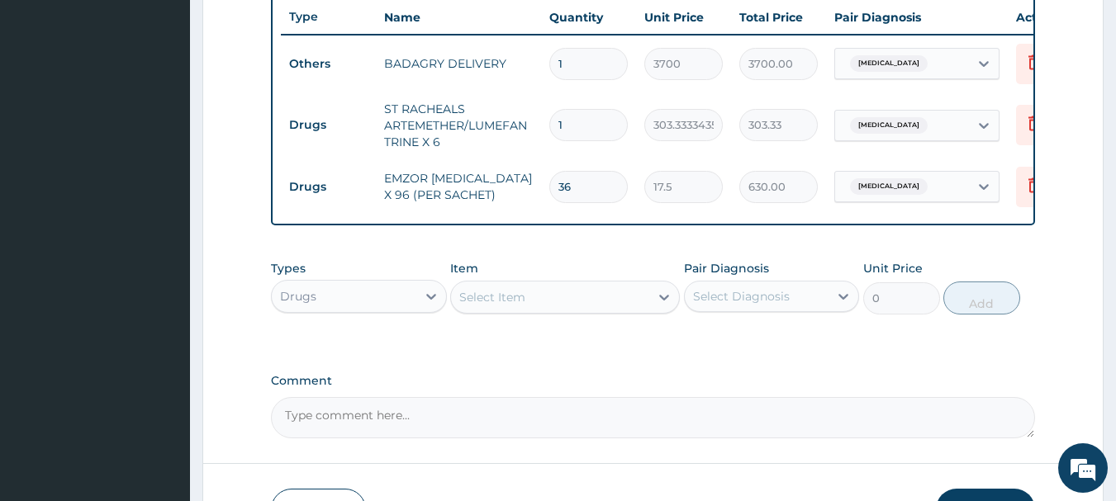
type input "36"
click at [593, 119] on input "1" at bounding box center [588, 125] width 78 height 32
type input "0.00"
type input "6"
type input "1820.00"
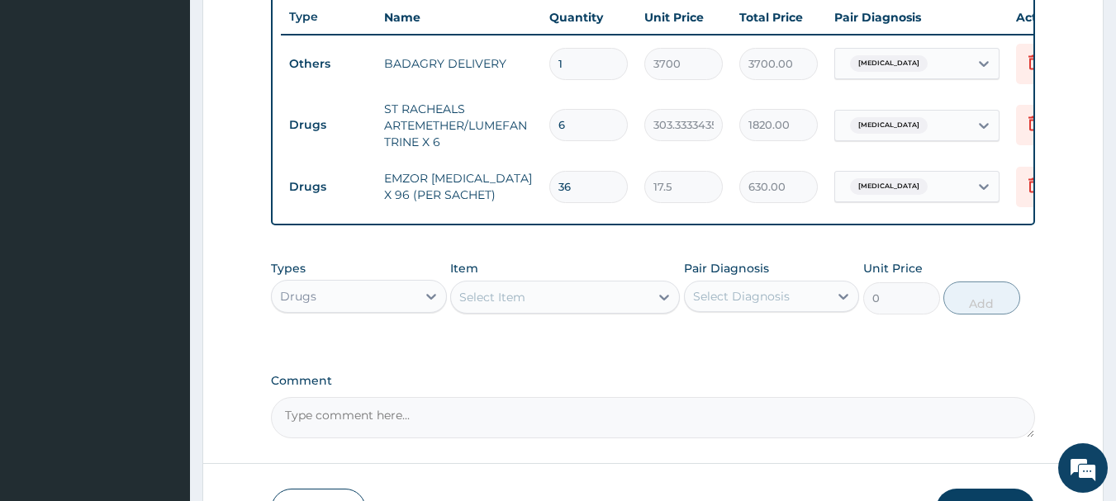
scroll to position [747, 0]
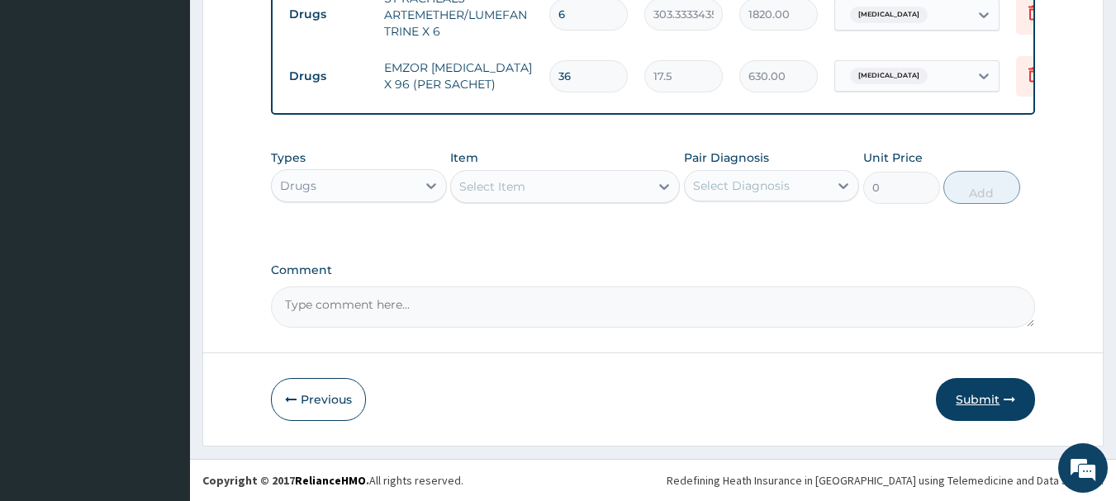
click at [973, 384] on button "Submit" at bounding box center [985, 399] width 99 height 43
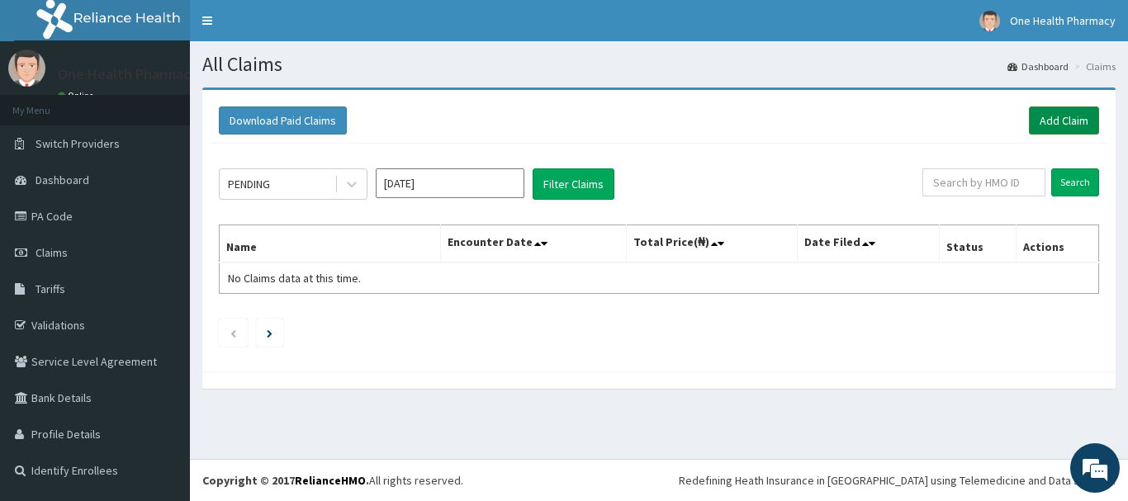
click at [1054, 116] on link "Add Claim" at bounding box center [1064, 121] width 70 height 28
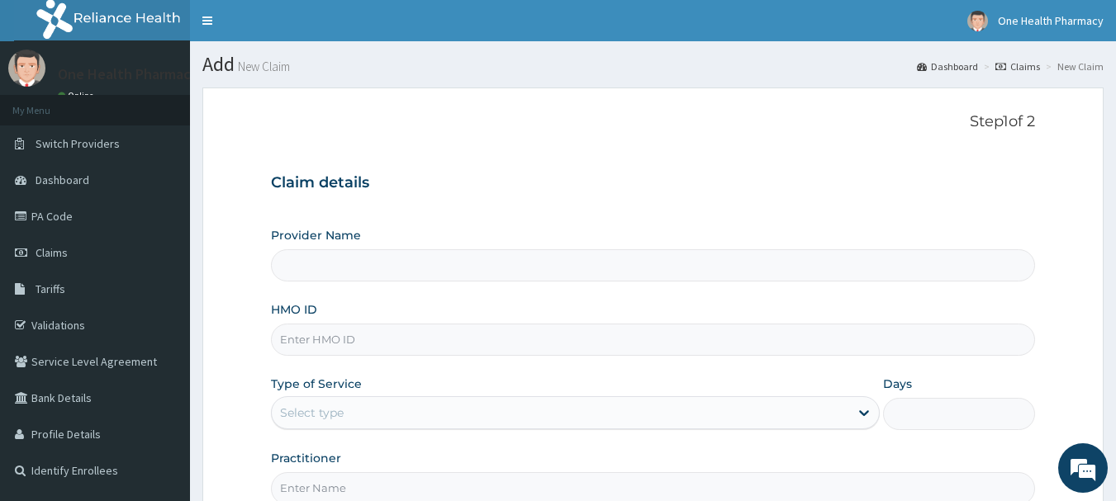
type input "OneHealth Pharmacy"
click at [402, 338] on input "HMO ID" at bounding box center [653, 340] width 765 height 32
paste input "PUE/10002/A"
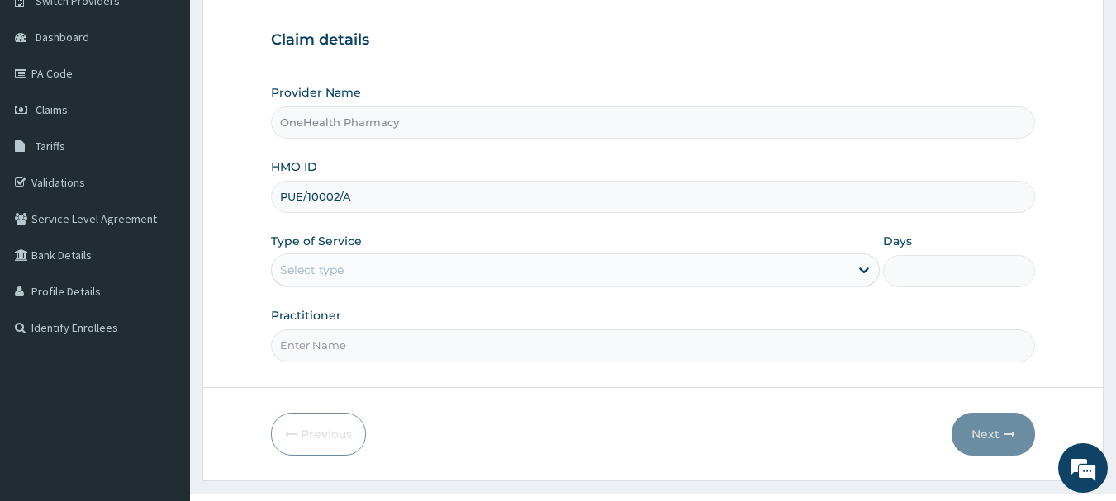
scroll to position [178, 0]
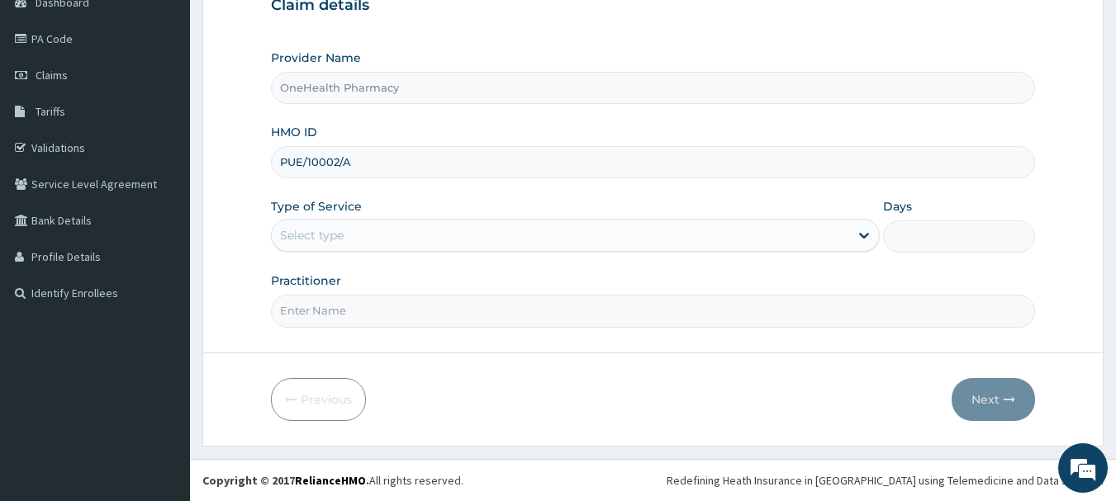
type input "PUE/10002/A"
click at [316, 249] on div "Select type" at bounding box center [575, 235] width 609 height 33
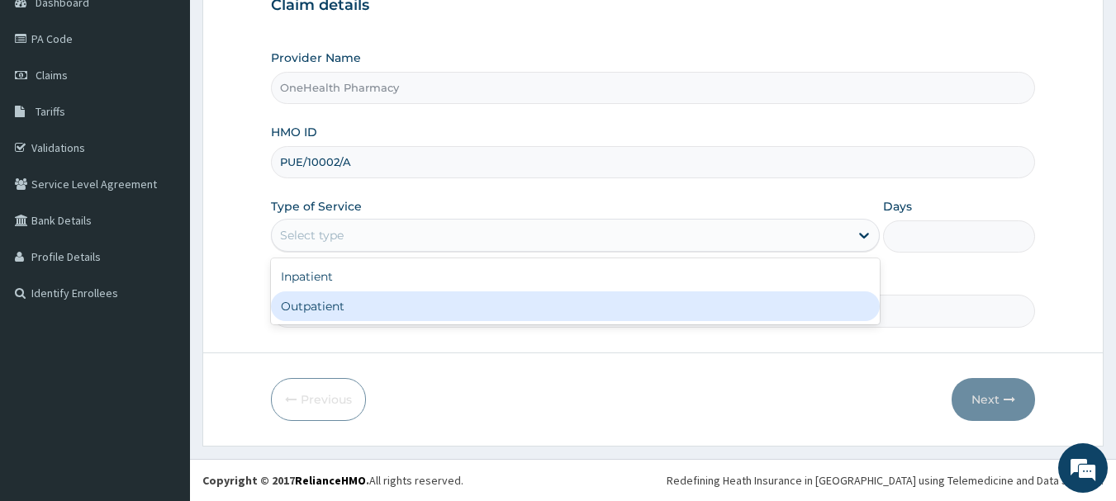
click at [328, 308] on div "Outpatient" at bounding box center [575, 307] width 609 height 30
click at [328, 308] on input "Practitioner" at bounding box center [653, 311] width 765 height 32
type input "1"
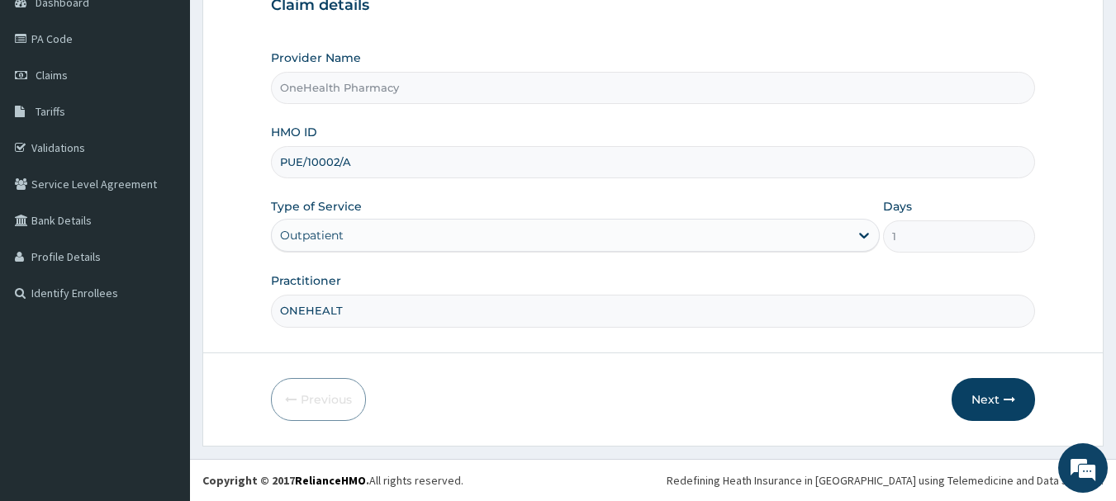
type input "ONEHEALTH"
click at [981, 400] on button "Next" at bounding box center [993, 399] width 83 height 43
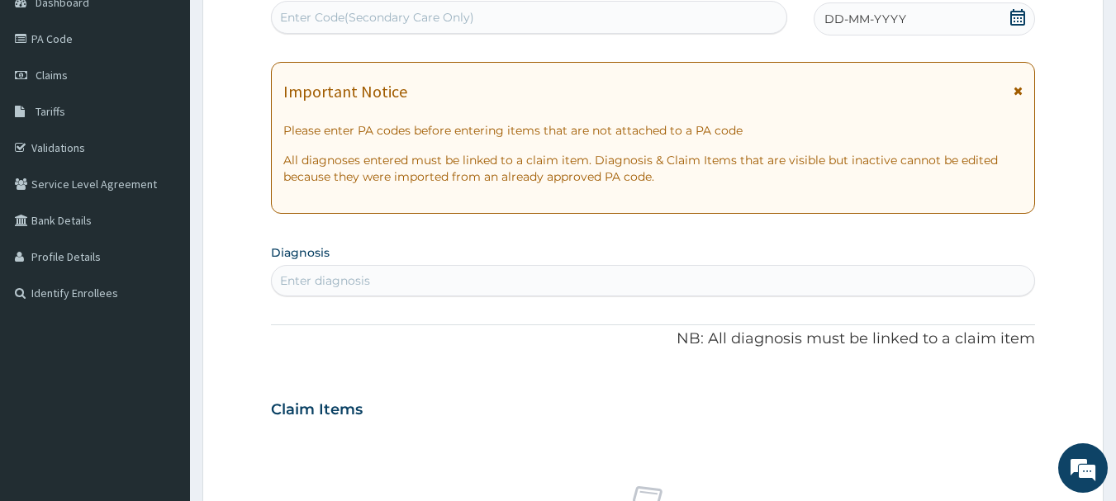
click at [609, 27] on div "Enter Code(Secondary Care Only)" at bounding box center [529, 17] width 515 height 26
paste input "PR/2B7C0CAD"
type input "PR/2B7C0CAD"
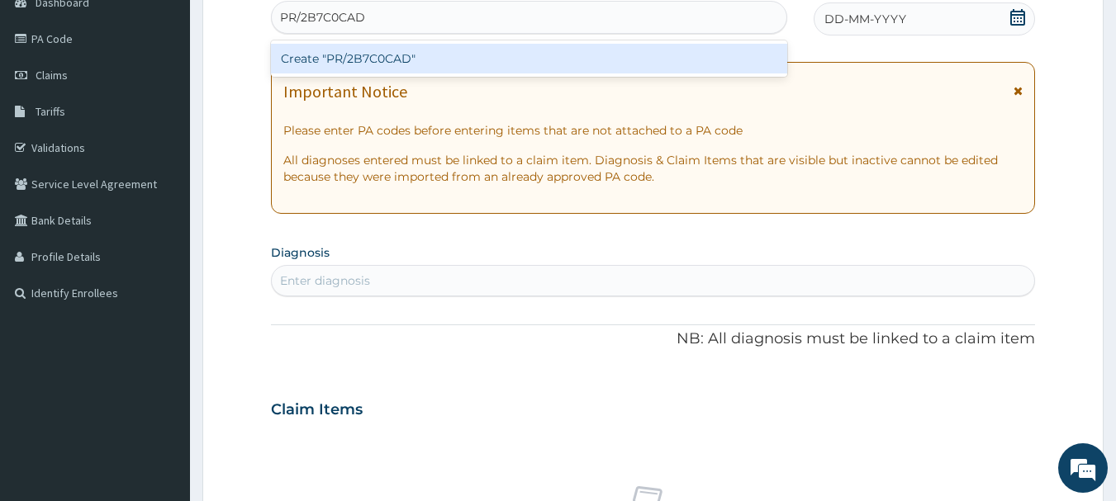
click at [607, 56] on div "Create "PR/2B7C0CAD"" at bounding box center [529, 59] width 517 height 30
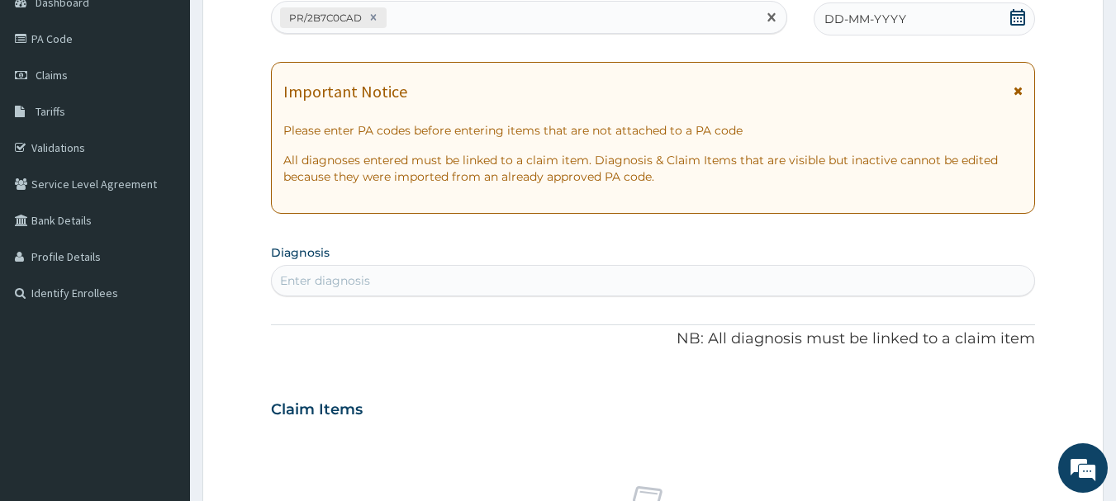
click at [864, 40] on div "PA Code / Prescription Code option Create "PR/2B7C0CAD", selected. Select is fo…" at bounding box center [653, 407] width 765 height 855
click at [874, 14] on span "DD-MM-YYYY" at bounding box center [865, 19] width 82 height 17
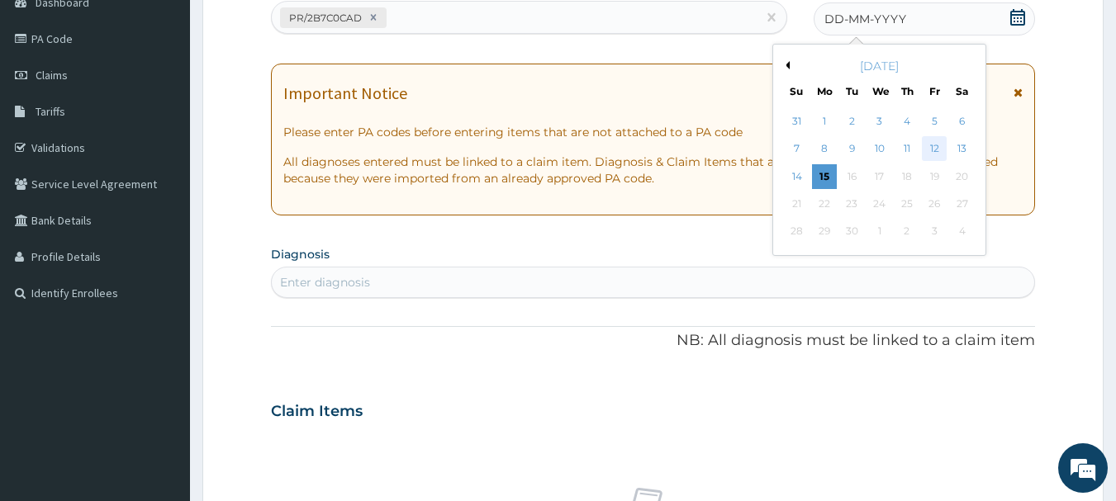
click at [923, 152] on div "12" at bounding box center [934, 149] width 25 height 25
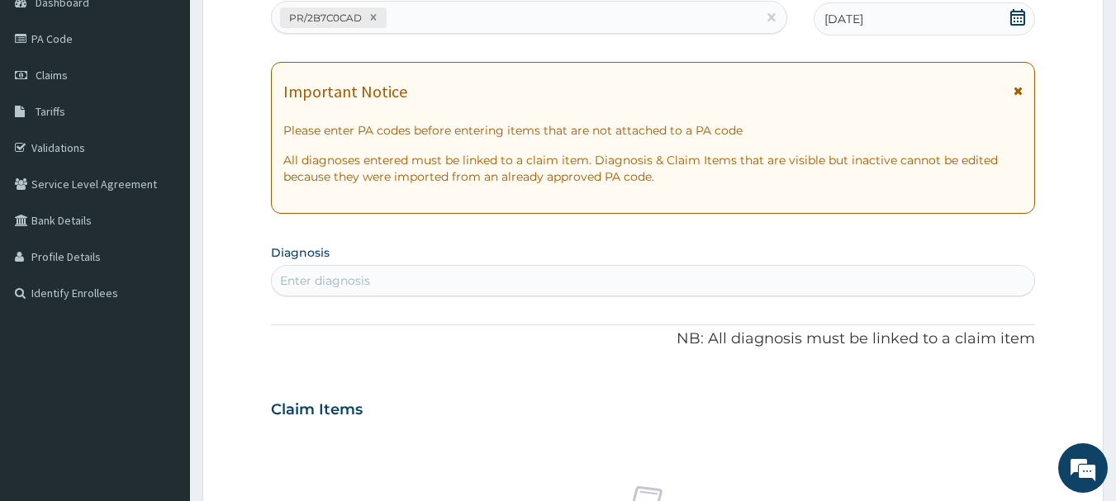
click at [894, 270] on div "Enter diagnosis" at bounding box center [653, 281] width 763 height 26
type input "[MEDICAL_DATA]"
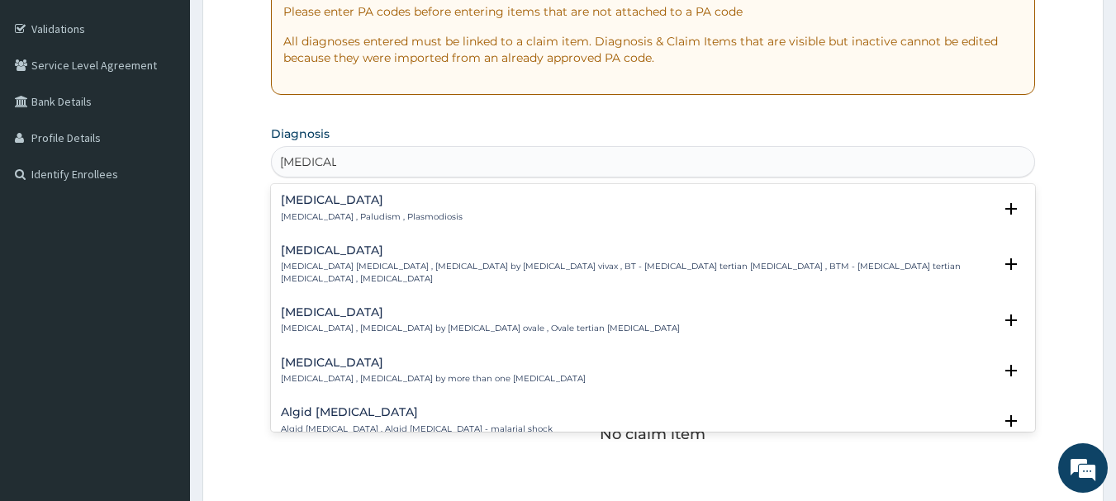
scroll to position [494, 0]
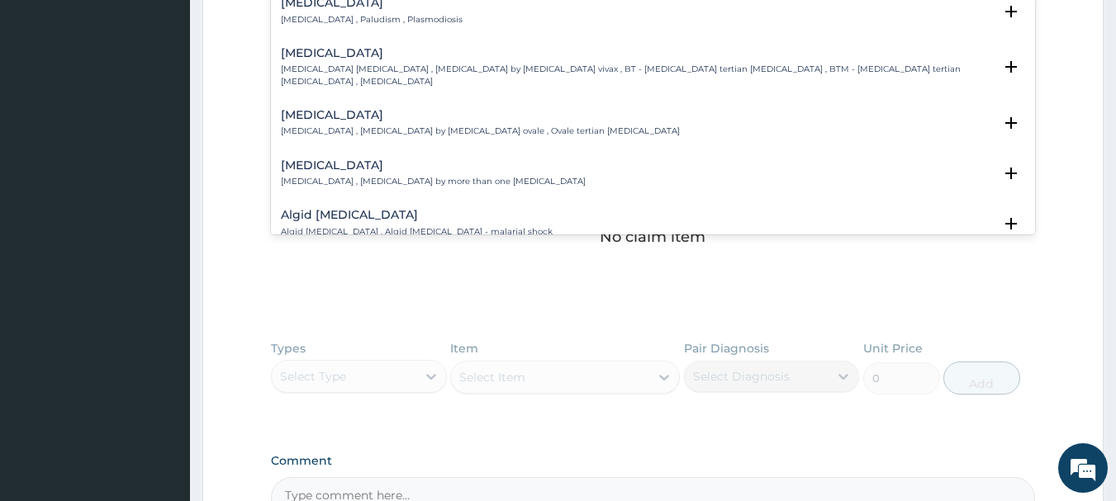
click at [315, 16] on p "[MEDICAL_DATA] , Paludism , Plasmodiosis" at bounding box center [372, 20] width 182 height 12
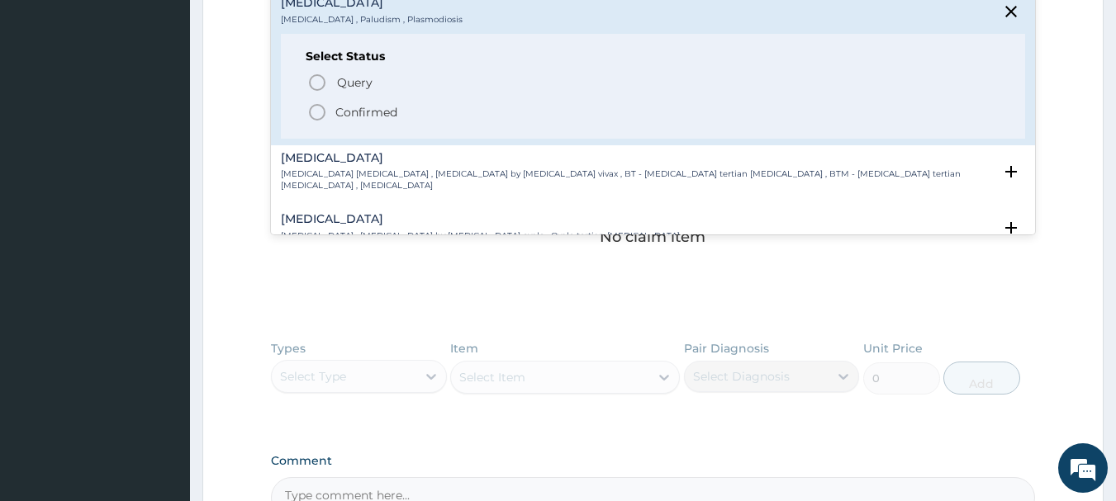
click at [319, 122] on div "Select Status Query Query covers suspected (?), Keep in view (kiv), Ruled out (…" at bounding box center [653, 86] width 745 height 105
click at [319, 102] on icon "status option filled" at bounding box center [317, 112] width 20 height 20
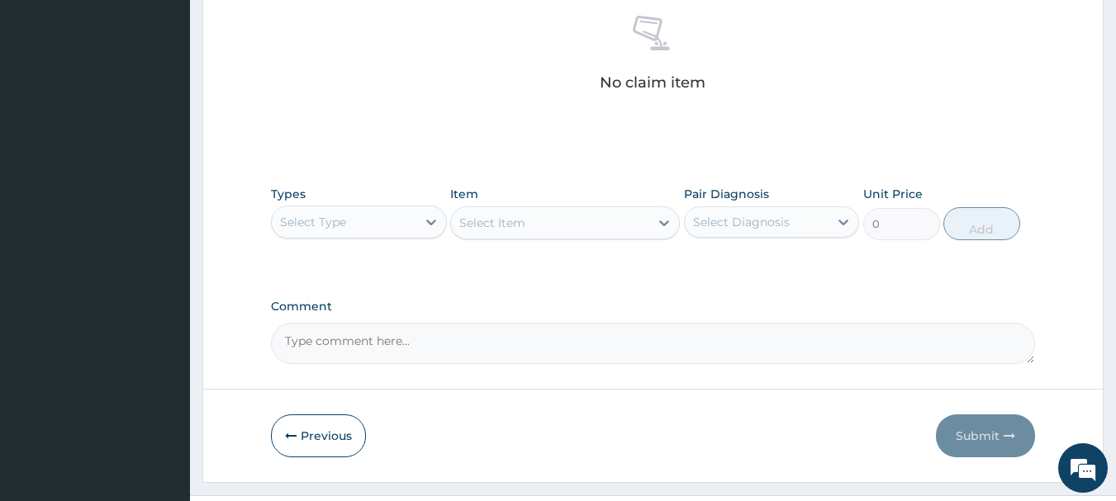
scroll to position [690, 0]
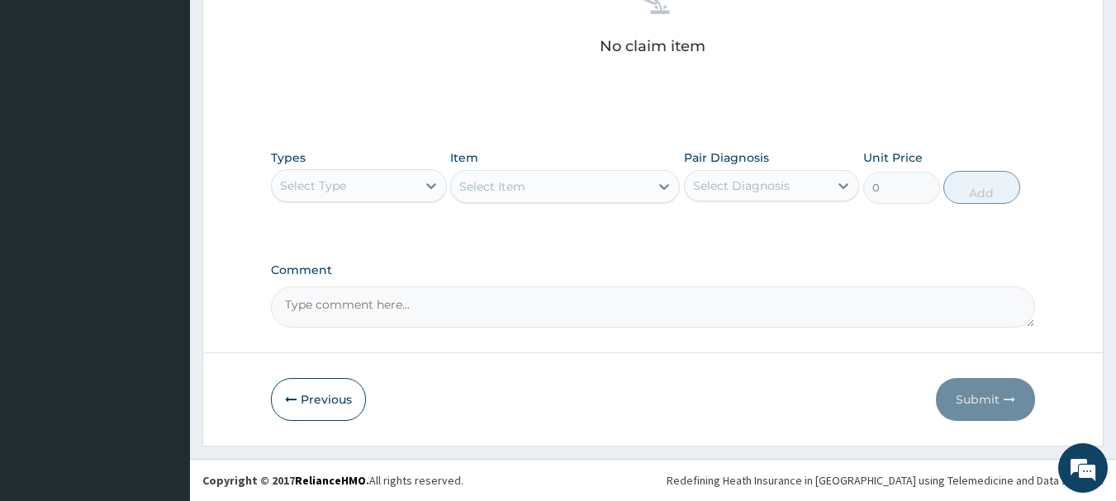
click at [354, 182] on div "Select Type" at bounding box center [344, 186] width 145 height 26
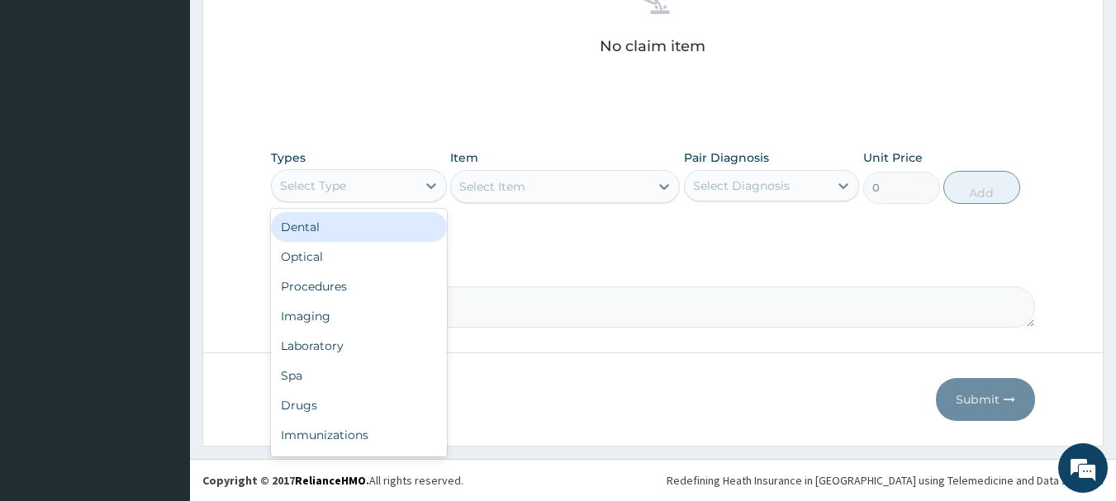
type input "O"
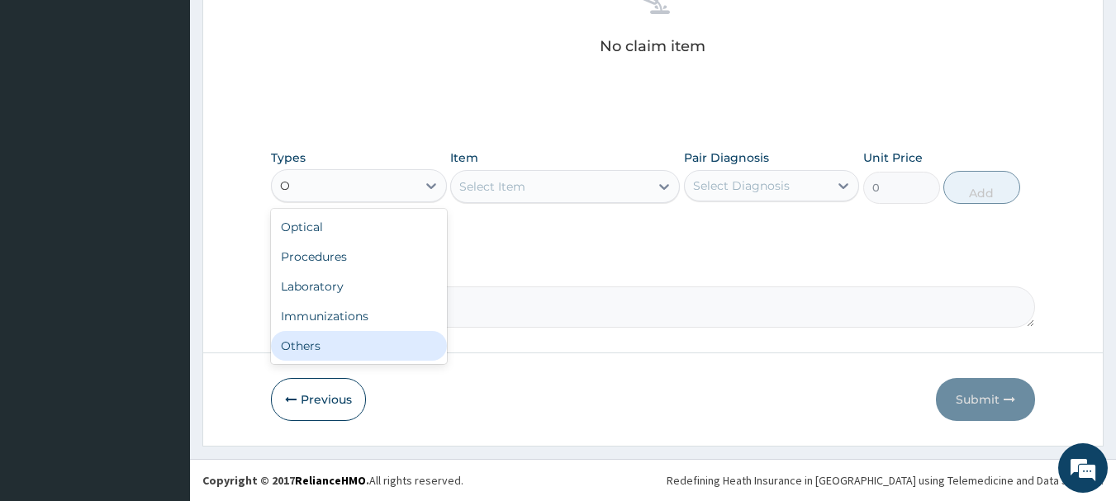
click at [359, 340] on div "Others" at bounding box center [359, 346] width 176 height 30
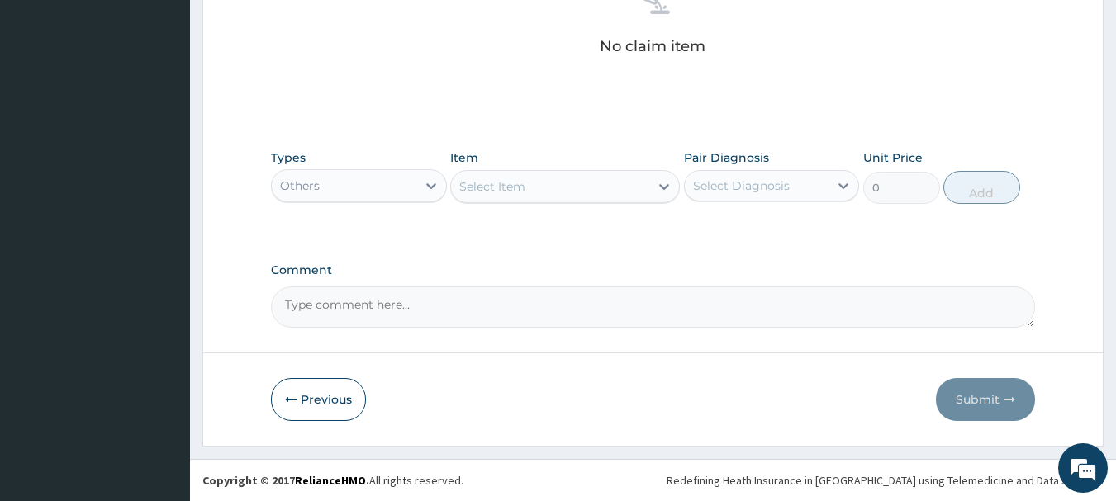
click at [548, 184] on div "Select Item" at bounding box center [550, 186] width 198 height 26
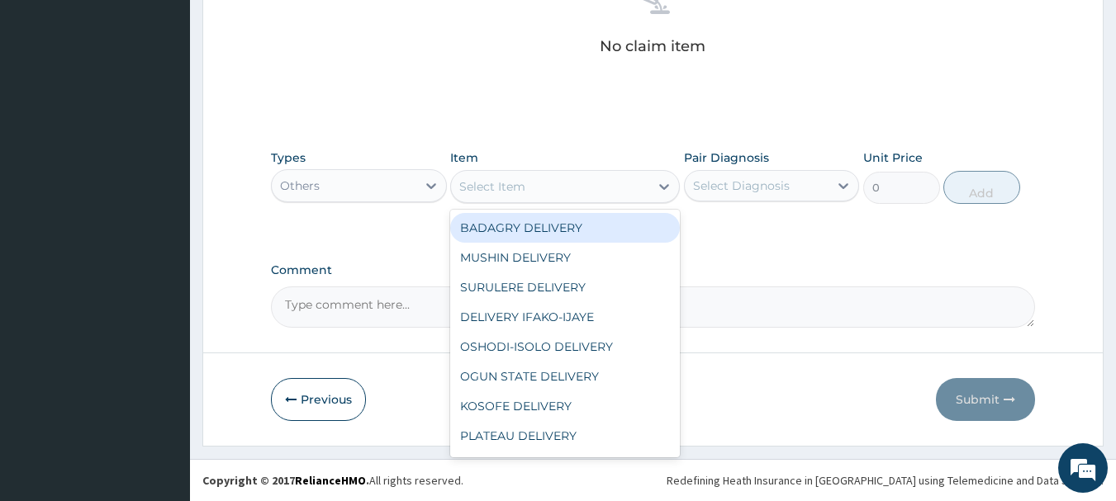
click at [570, 237] on div "BADAGRY DELIVERY" at bounding box center [565, 228] width 230 height 30
type input "3700"
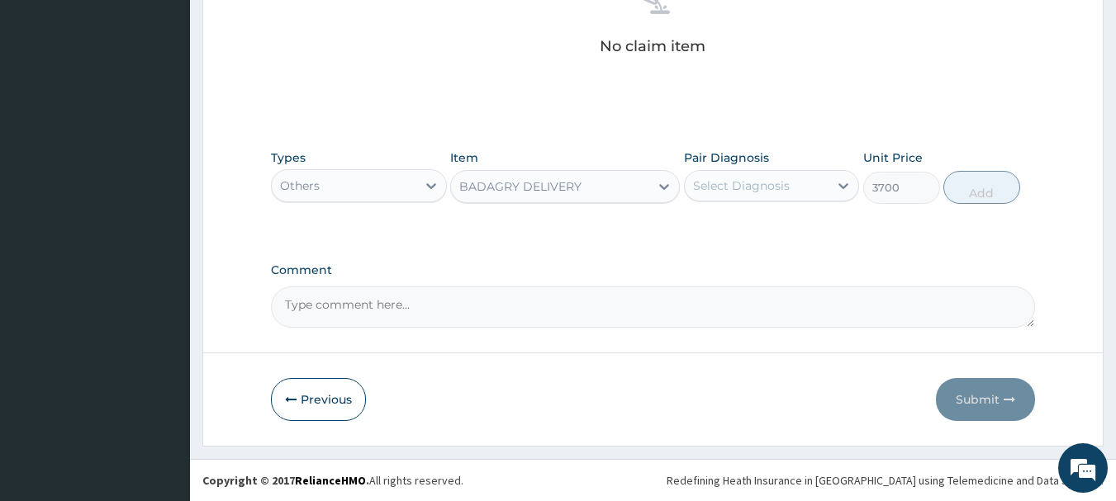
click at [745, 194] on div "Select Diagnosis" at bounding box center [757, 186] width 145 height 26
click at [775, 229] on div "[MEDICAL_DATA]" at bounding box center [772, 228] width 176 height 34
checkbox input "true"
click at [959, 173] on button "Add" at bounding box center [981, 187] width 77 height 33
type input "0"
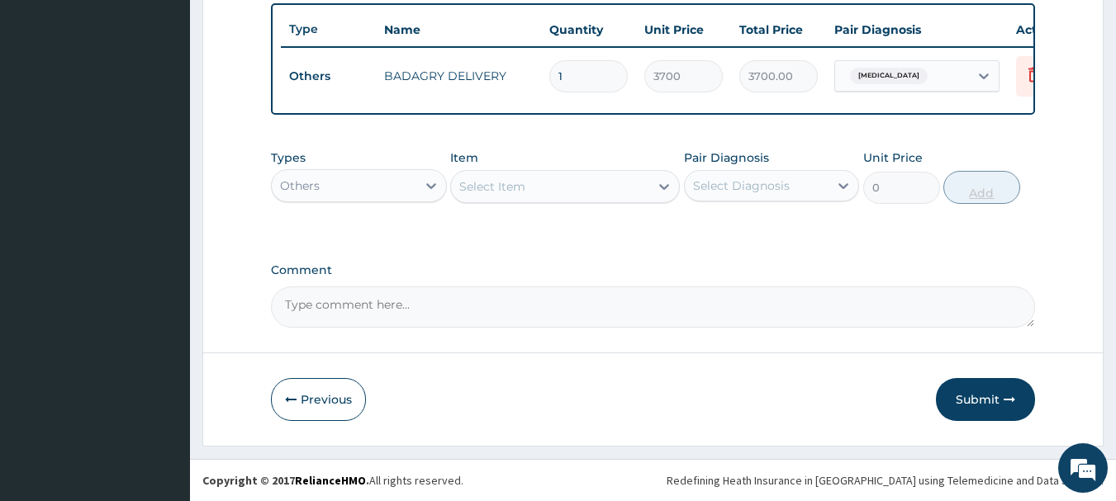
scroll to position [624, 0]
click at [354, 187] on div "Others" at bounding box center [344, 186] width 145 height 26
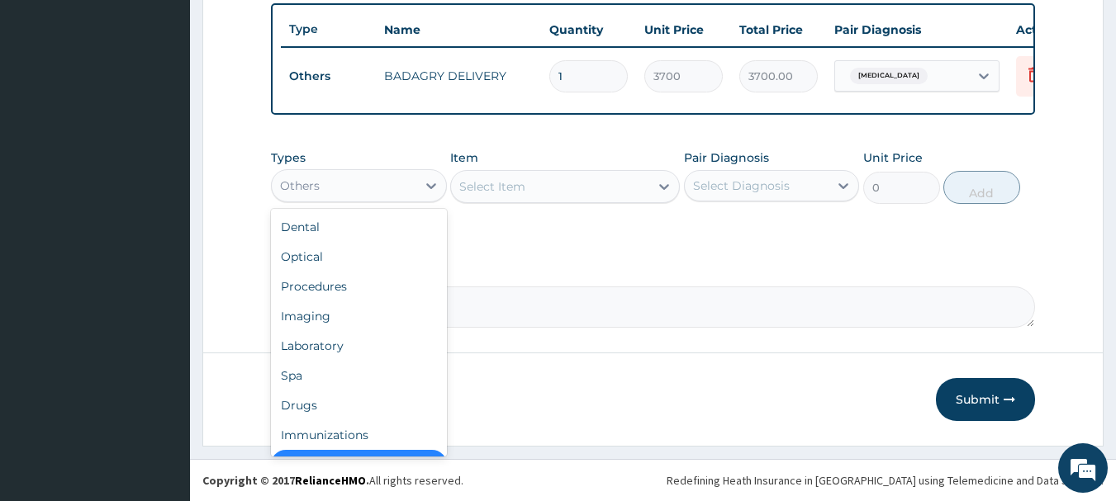
scroll to position [33, 0]
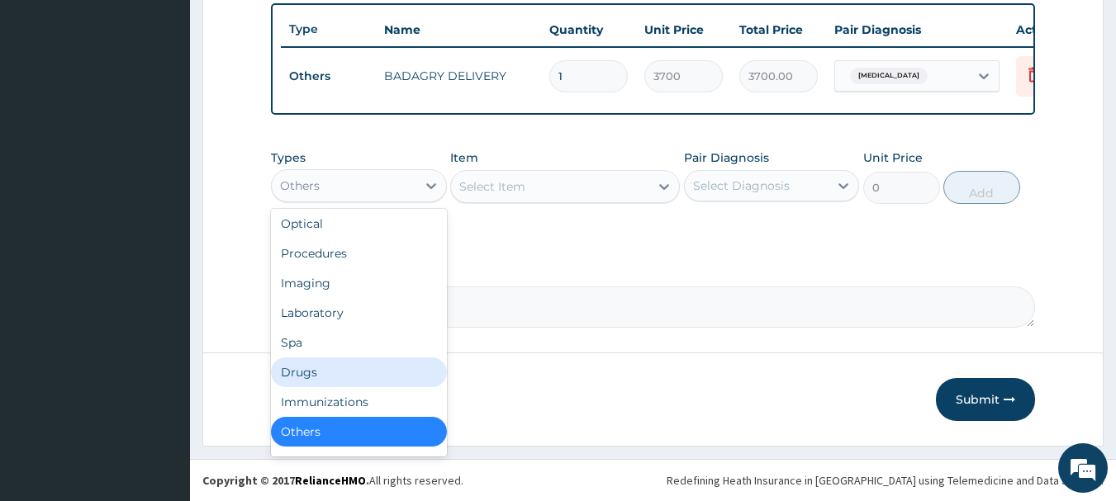
click at [325, 366] on div "Drugs" at bounding box center [359, 373] width 176 height 30
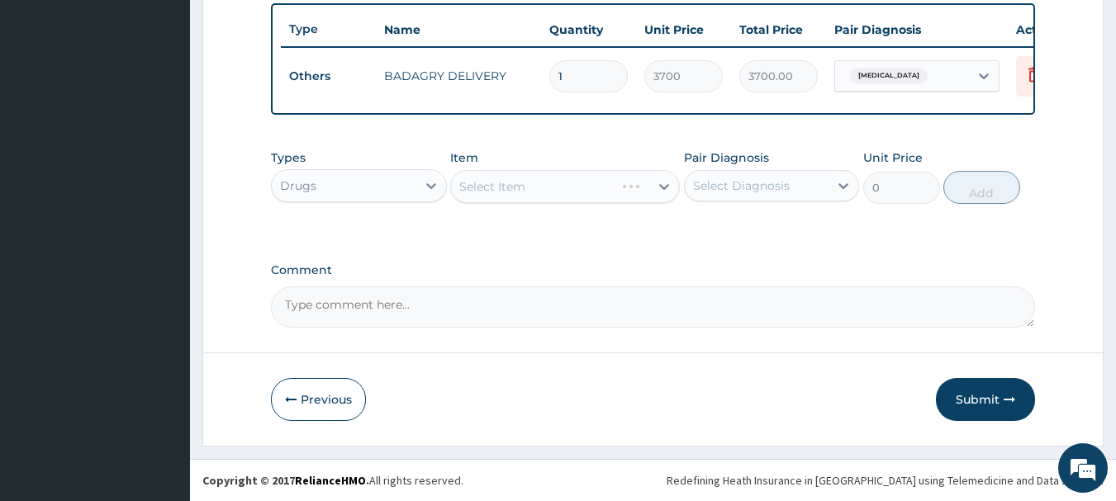
click at [565, 180] on div "Select Item" at bounding box center [565, 186] width 230 height 33
click at [565, 180] on div "Select Item" at bounding box center [550, 186] width 198 height 26
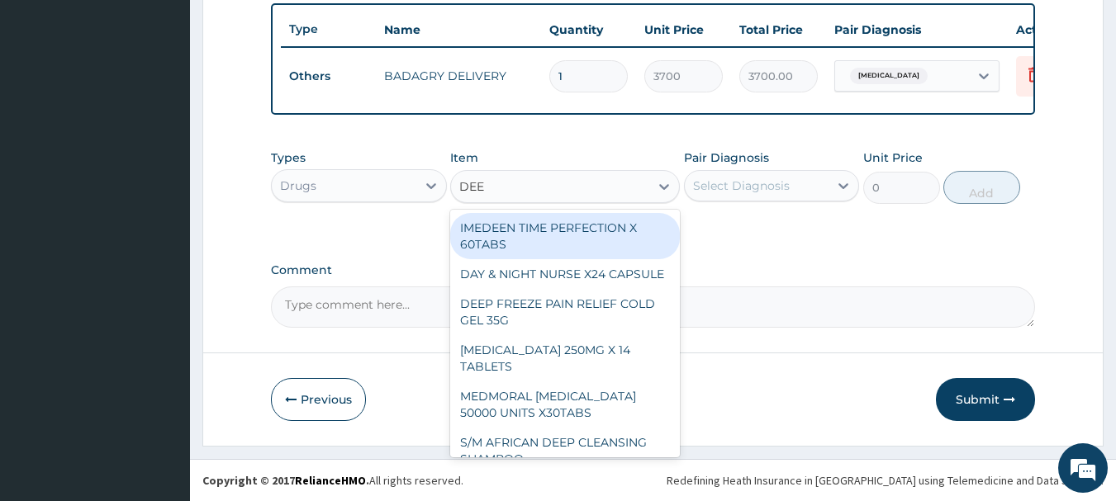
type input "DEEP"
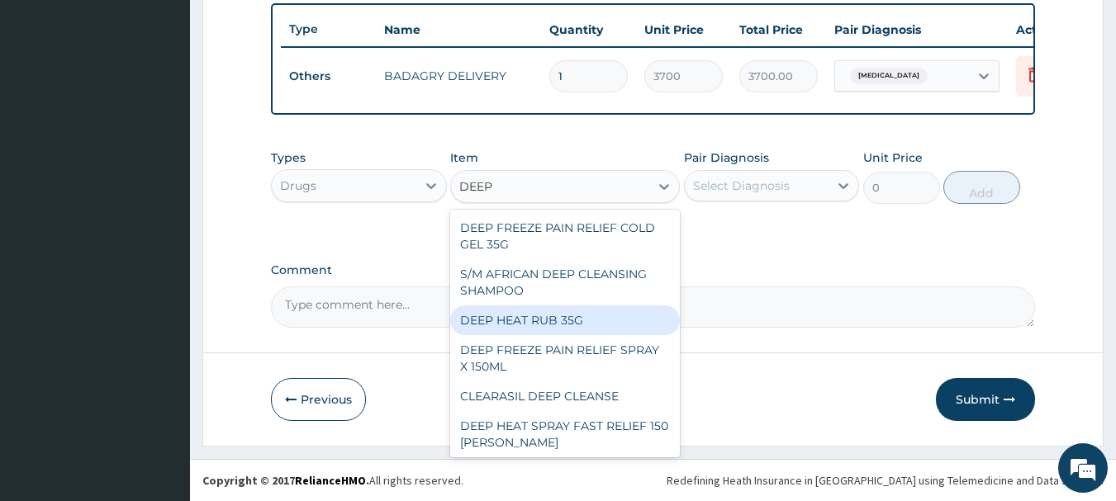
click at [601, 317] on div "DEEP HEAT RUB 35G" at bounding box center [565, 321] width 230 height 30
type input "2870"
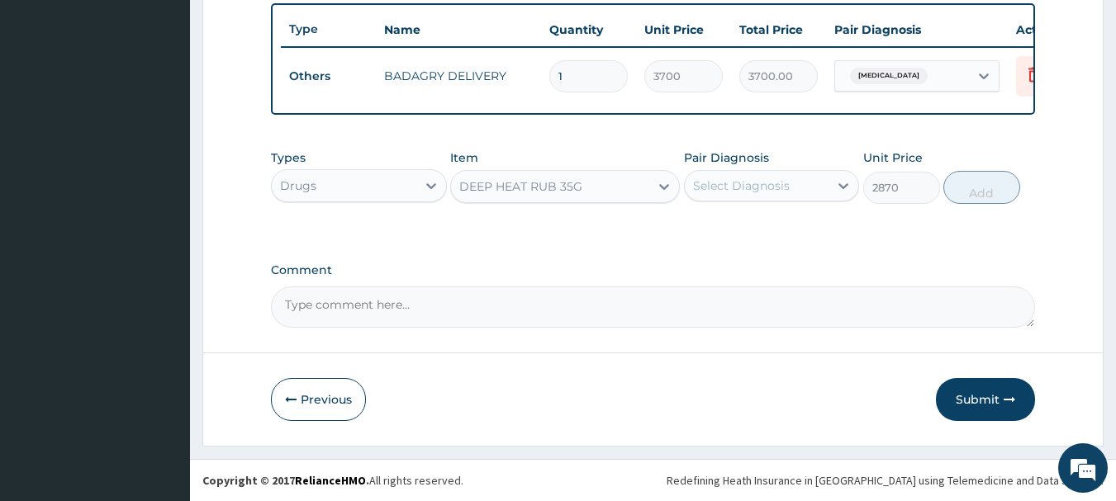
click at [802, 196] on div "Select Diagnosis" at bounding box center [757, 186] width 145 height 26
click at [820, 235] on div "Malaria" at bounding box center [772, 228] width 176 height 34
checkbox input "true"
drag, startPoint x: 979, startPoint y: 207, endPoint x: 983, endPoint y: 192, distance: 15.4
click at [983, 192] on div "Types Drugs Item DEEP HEAT RUB 35G Pair Diagnosis Malaria Unit Price 2870 Add" at bounding box center [653, 176] width 765 height 71
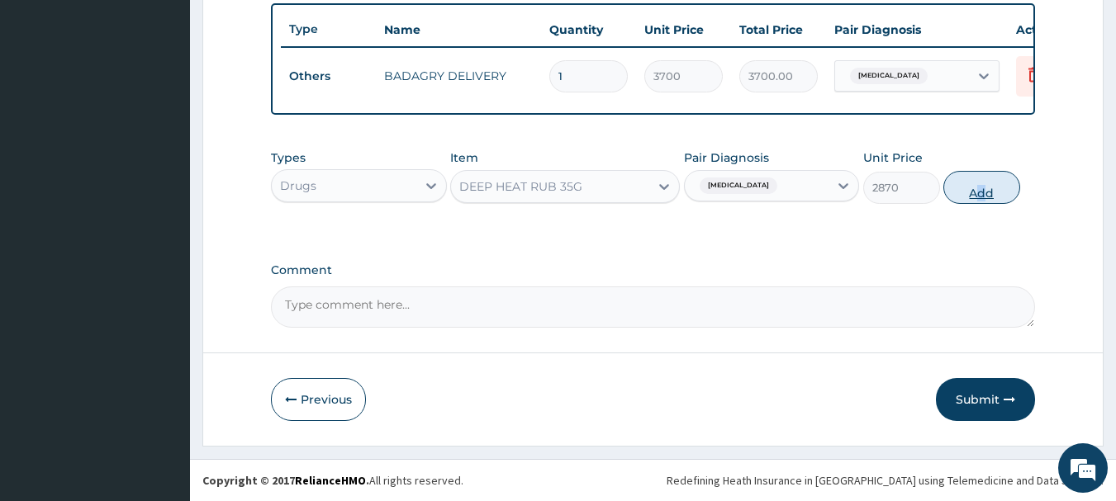
click at [983, 192] on button "Add" at bounding box center [981, 187] width 77 height 33
type input "0"
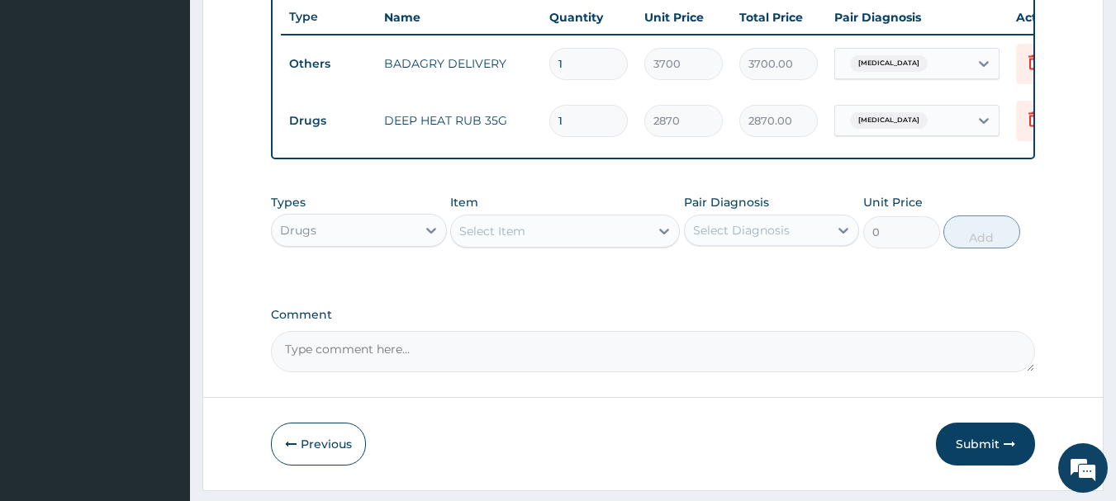
click at [553, 243] on div "Select Item" at bounding box center [550, 231] width 198 height 26
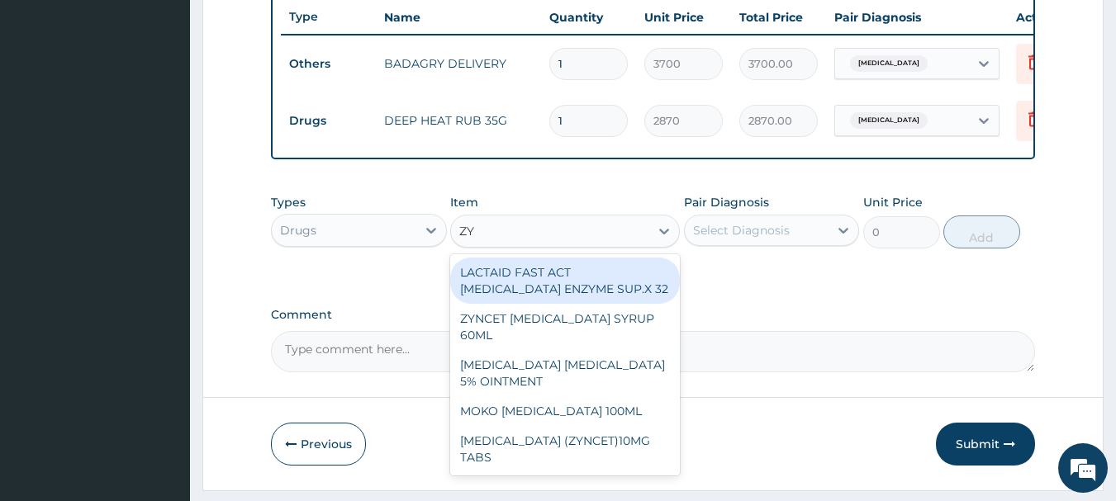
type input "ZYN"
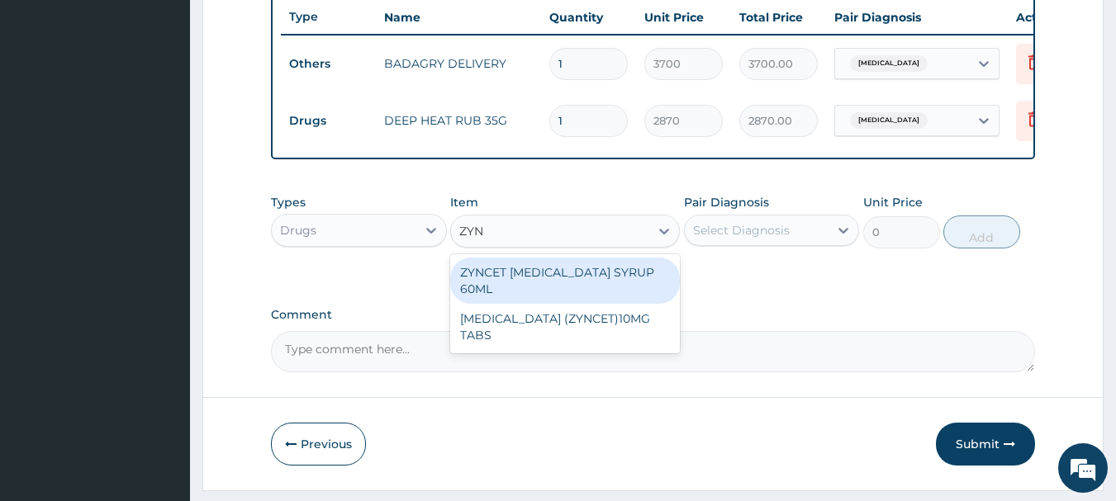
click at [615, 292] on div "ZYNCET CETIRIZINE SYRUP 60ML" at bounding box center [565, 281] width 230 height 46
type input "2240"
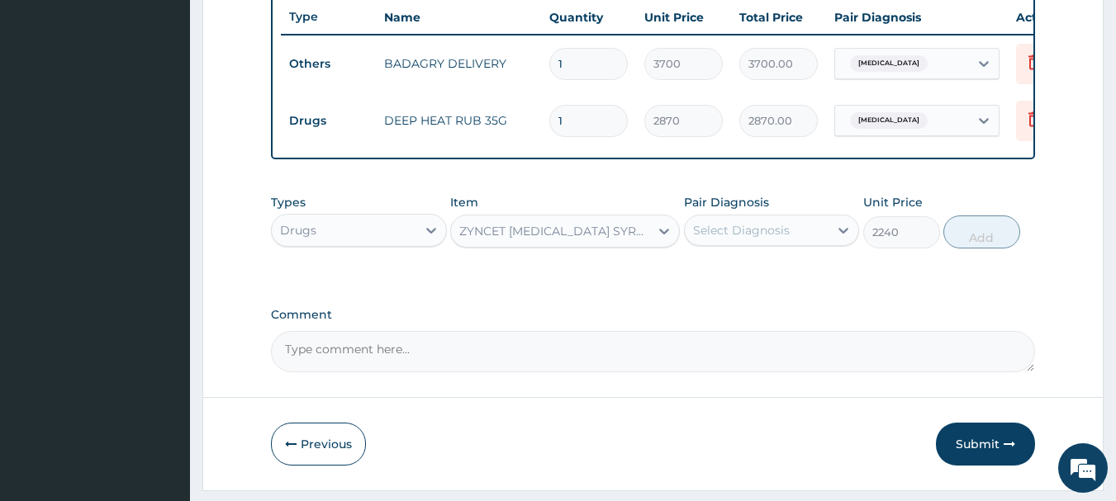
click at [786, 246] on div "Select Diagnosis" at bounding box center [772, 230] width 176 height 31
click at [786, 282] on div "Malaria" at bounding box center [772, 273] width 176 height 34
checkbox input "true"
click at [969, 242] on button "Add" at bounding box center [981, 232] width 77 height 33
type input "0"
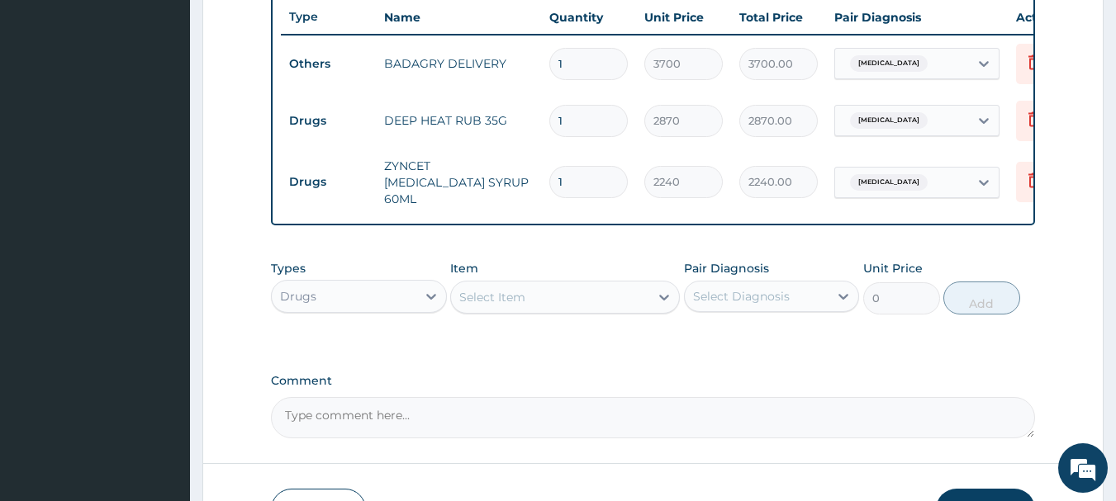
type input "0.00"
click at [587, 298] on div "Select Item" at bounding box center [550, 297] width 198 height 26
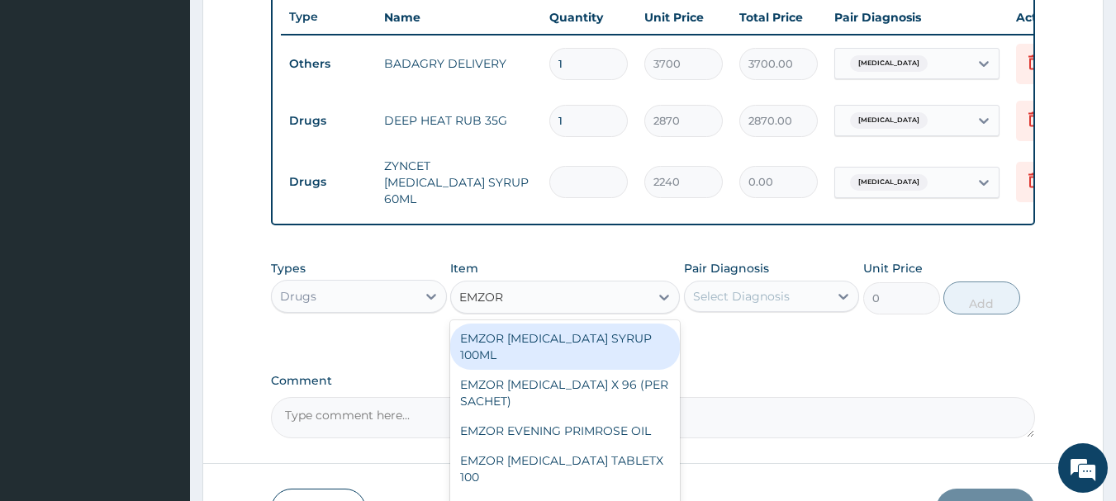
type input "EMZOR P"
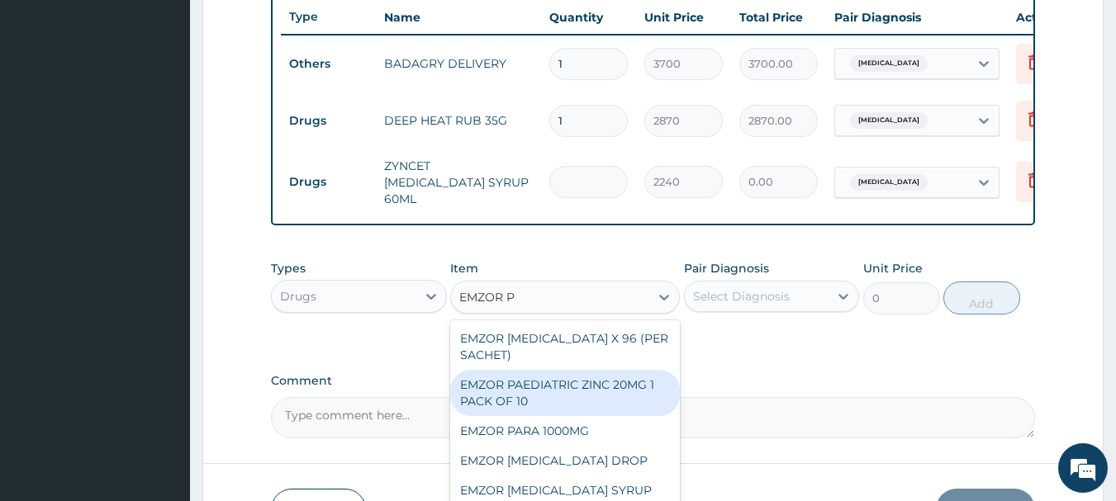
click at [618, 397] on div "EMZOR PAEDIATRIC ZINC 20MG 1 PACK OF 10" at bounding box center [565, 393] width 230 height 46
type input "28"
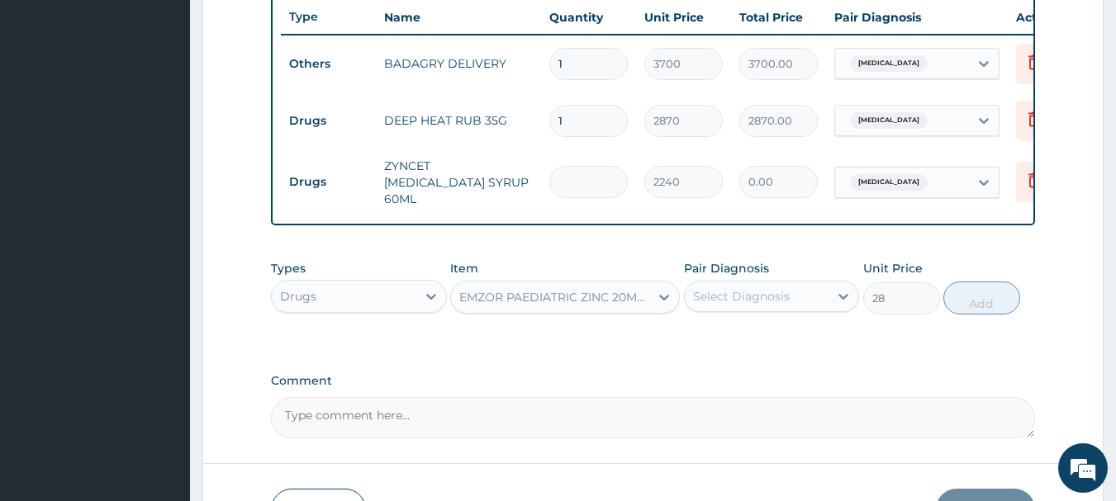
click at [785, 292] on div "Select Diagnosis" at bounding box center [741, 296] width 97 height 17
click at [806, 340] on div "Malaria" at bounding box center [772, 339] width 176 height 34
checkbox input "true"
click at [985, 299] on button "Add" at bounding box center [981, 298] width 77 height 33
type input "0"
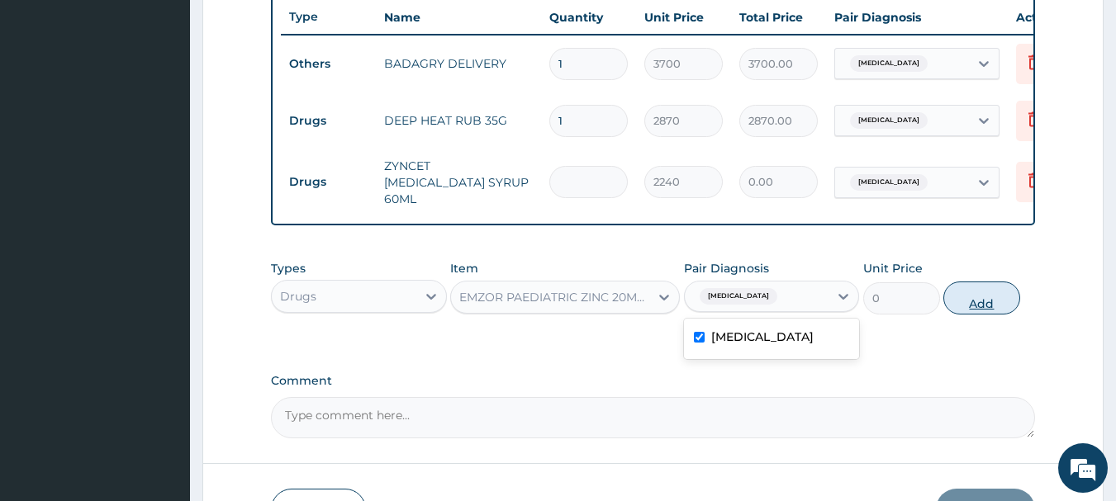
type input "0"
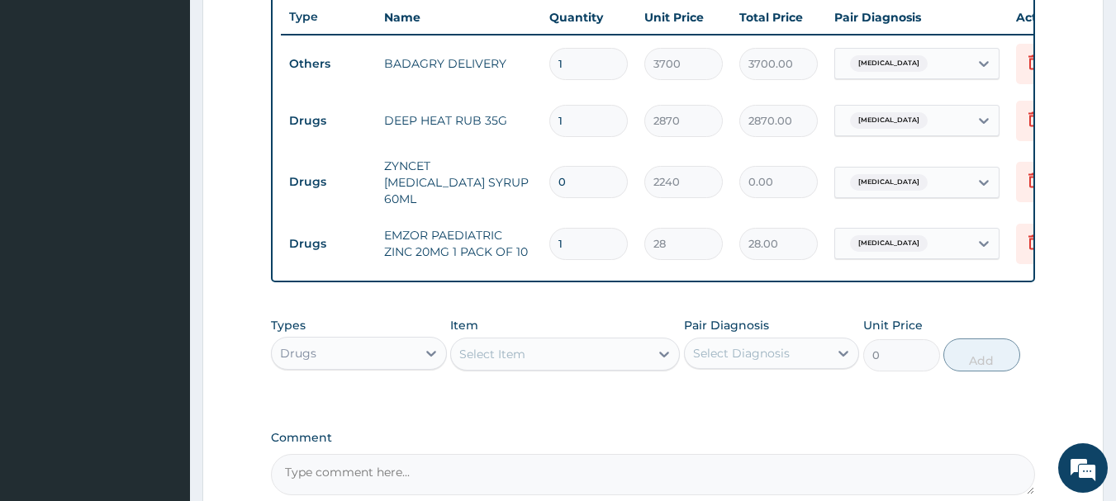
click at [517, 350] on div "Select Item" at bounding box center [492, 354] width 66 height 17
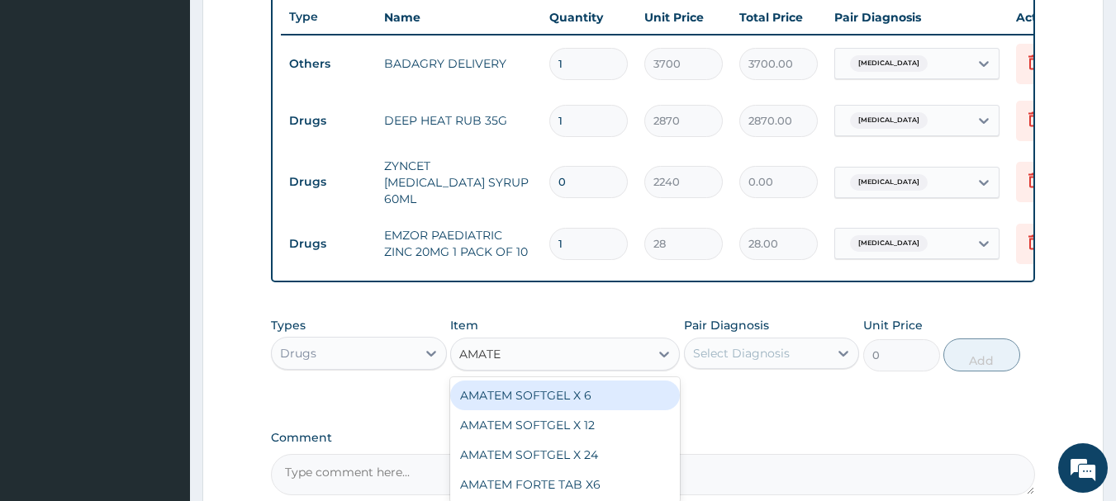
type input "AMATEM"
click at [553, 396] on div "AMATEM SOFTGEL X 6" at bounding box center [565, 396] width 230 height 30
type input "583.3333129882812"
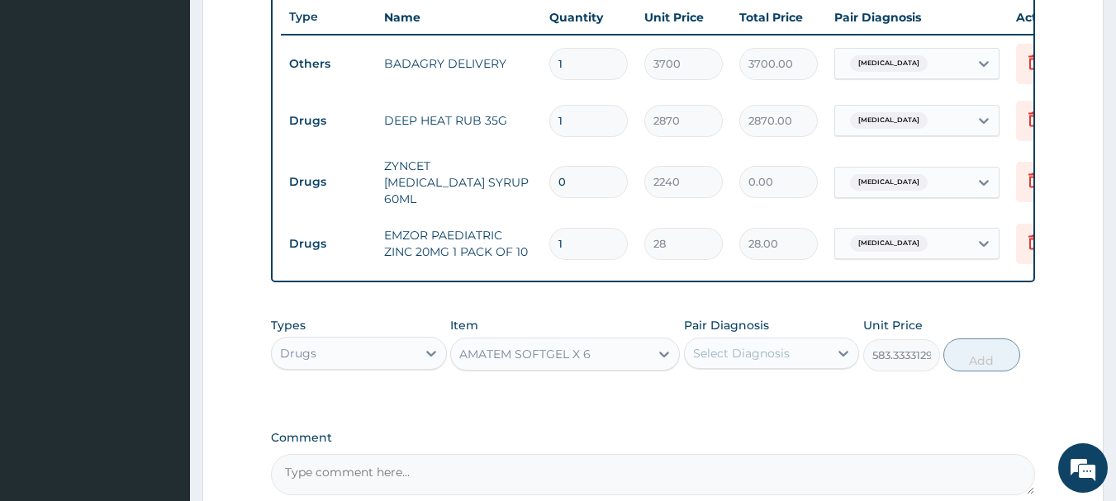
click at [747, 361] on div "Select Diagnosis" at bounding box center [741, 353] width 97 height 17
click at [770, 394] on div "Malaria" at bounding box center [772, 396] width 176 height 34
checkbox input "true"
click at [986, 359] on button "Add" at bounding box center [981, 355] width 77 height 33
type input "0"
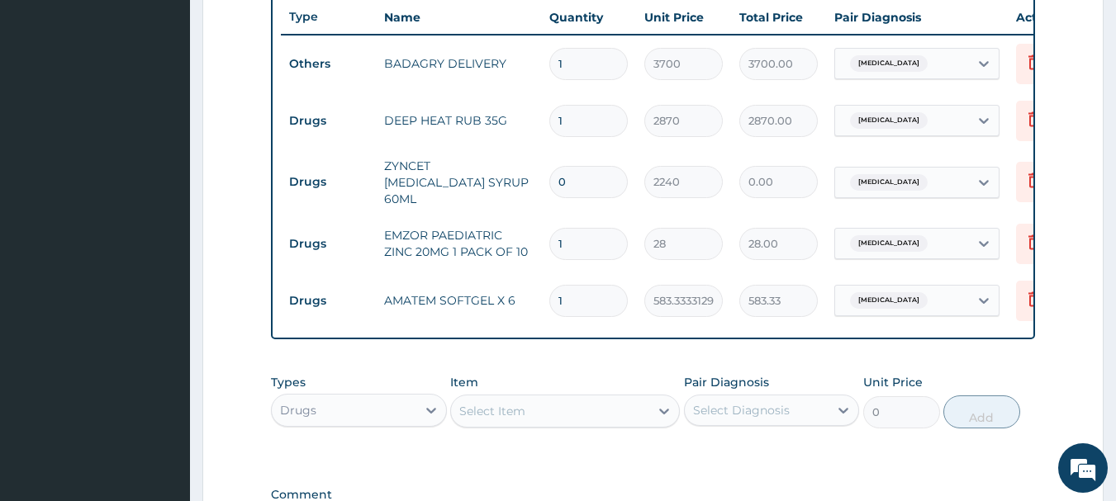
click at [565, 417] on div "Select Item" at bounding box center [550, 411] width 198 height 26
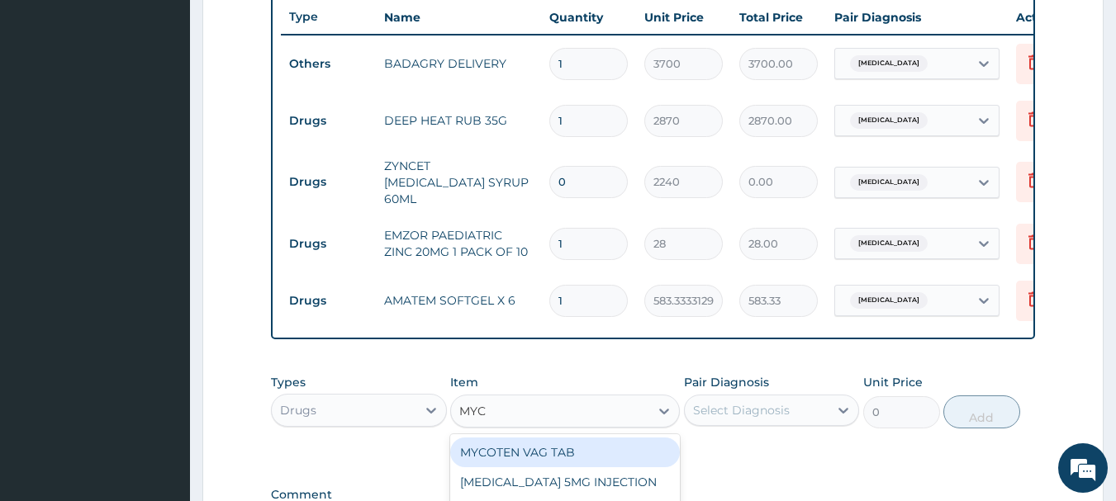
type input "MYCO"
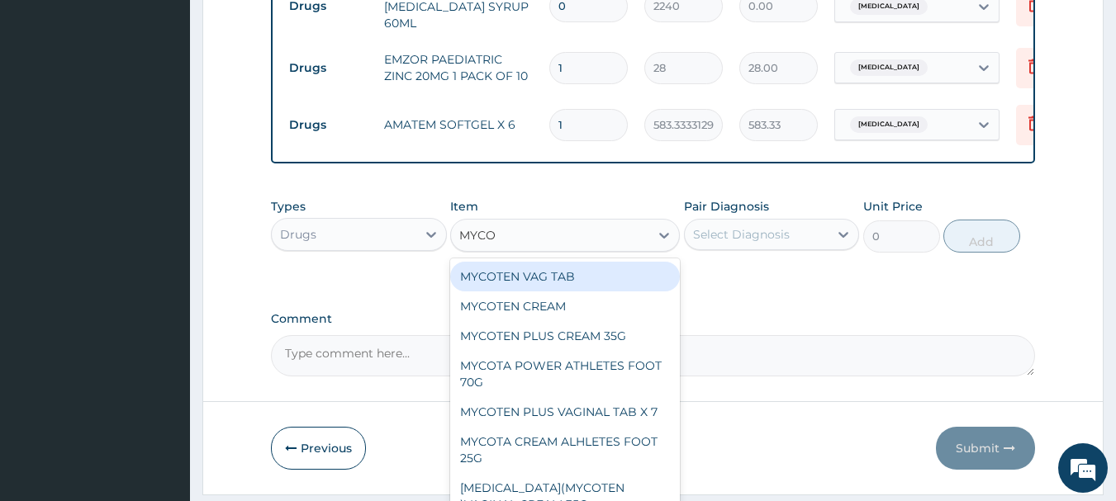
scroll to position [803, 0]
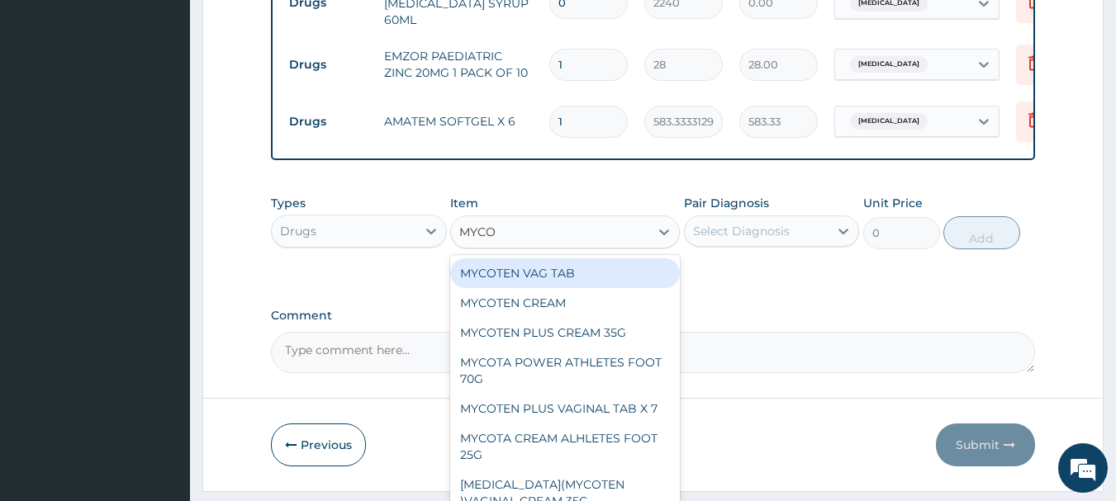
click at [610, 275] on div "MYCOTEN VAG TAB" at bounding box center [565, 274] width 230 height 30
type input "373.3333435058594"
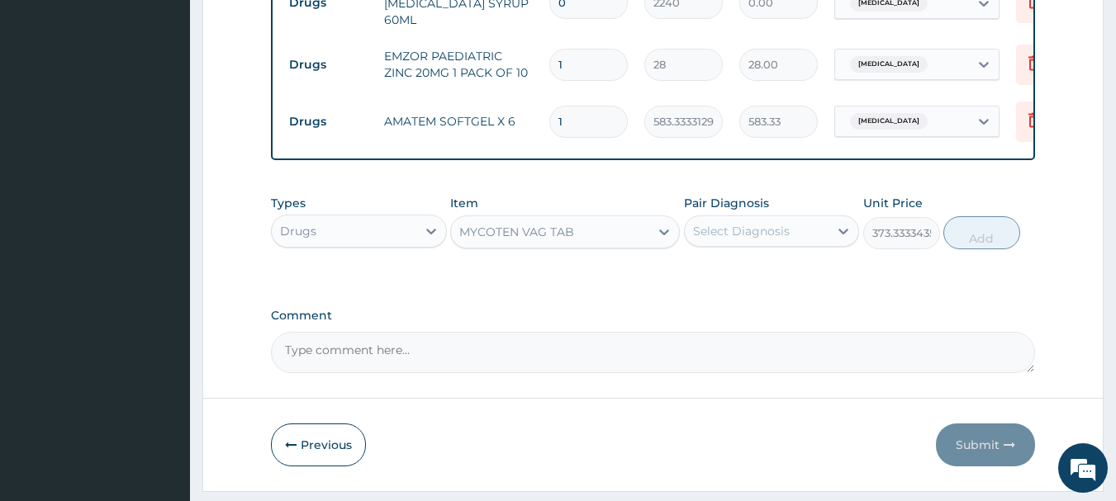
click at [787, 231] on div "Select Diagnosis" at bounding box center [741, 231] width 97 height 17
click at [803, 291] on div "[MEDICAL_DATA]" at bounding box center [772, 274] width 176 height 34
checkbox input "true"
click at [988, 239] on button "Add" at bounding box center [981, 232] width 77 height 33
type input "0"
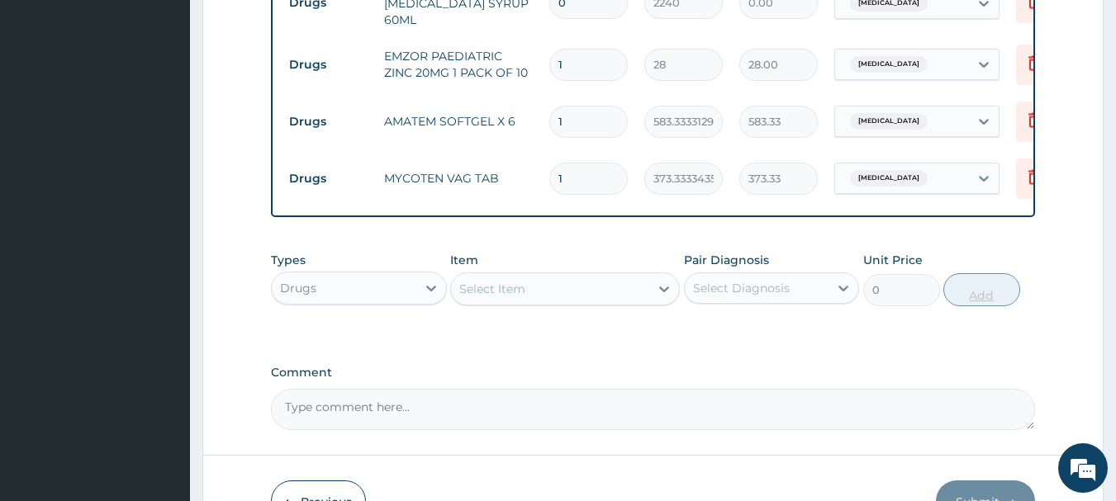
type input "0.00"
type input "6"
type input "2240.00"
type input "6"
click at [613, 106] on input "1" at bounding box center [588, 122] width 78 height 32
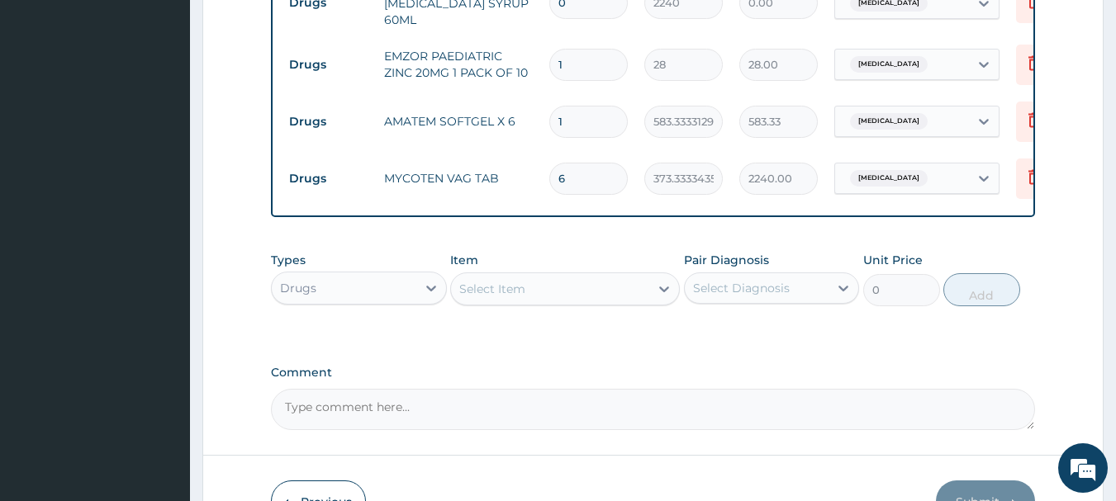
type input "0.00"
type input "6"
type input "3500.00"
type input "6"
click at [611, 60] on input "1" at bounding box center [588, 65] width 78 height 32
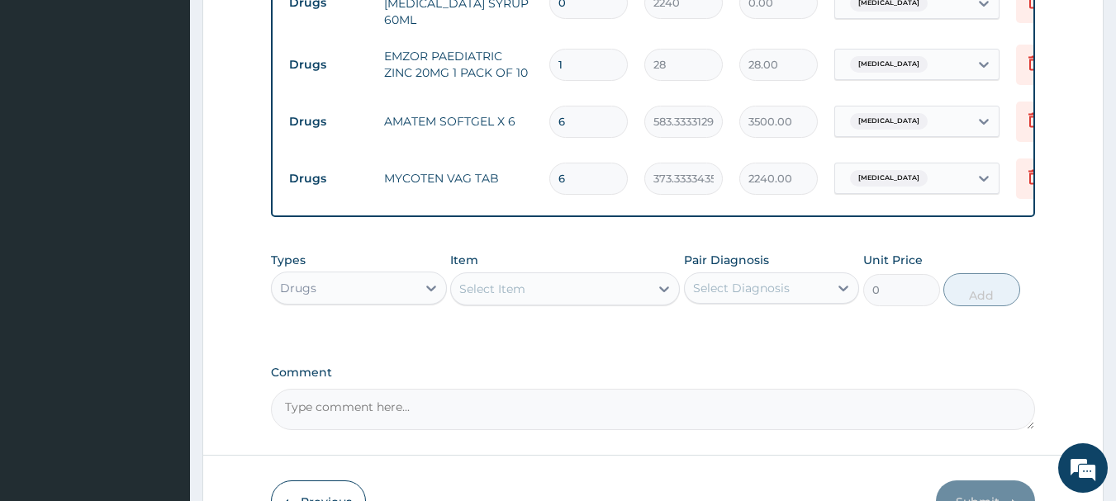
type input "10"
type input "280.00"
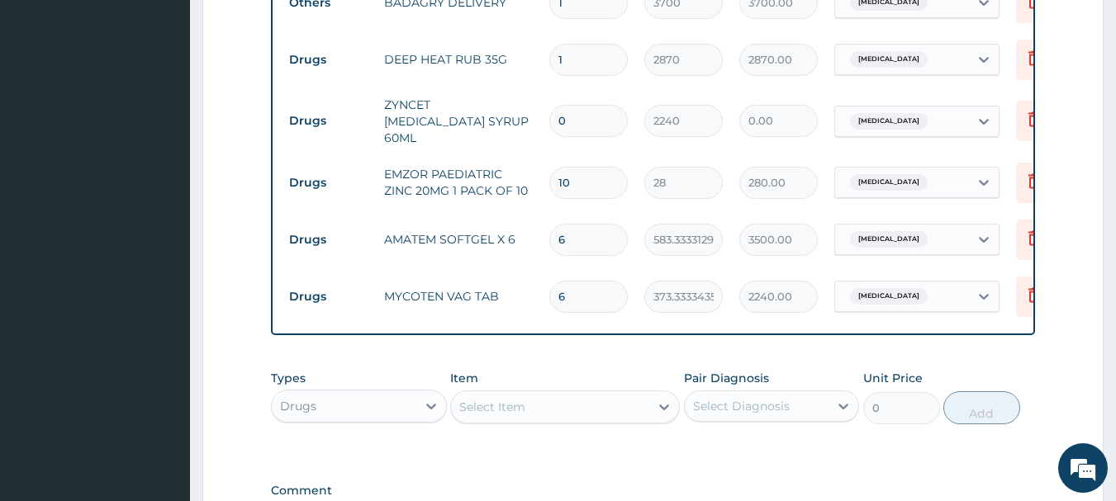
scroll to position [638, 0]
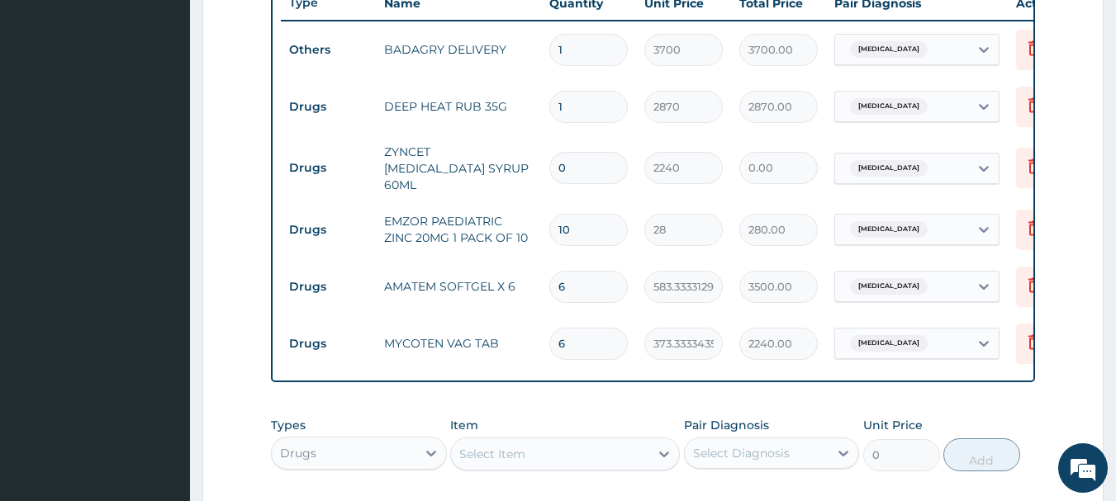
type input "10"
click at [606, 159] on input "0" at bounding box center [588, 168] width 78 height 32
type input "1"
type input "2240.00"
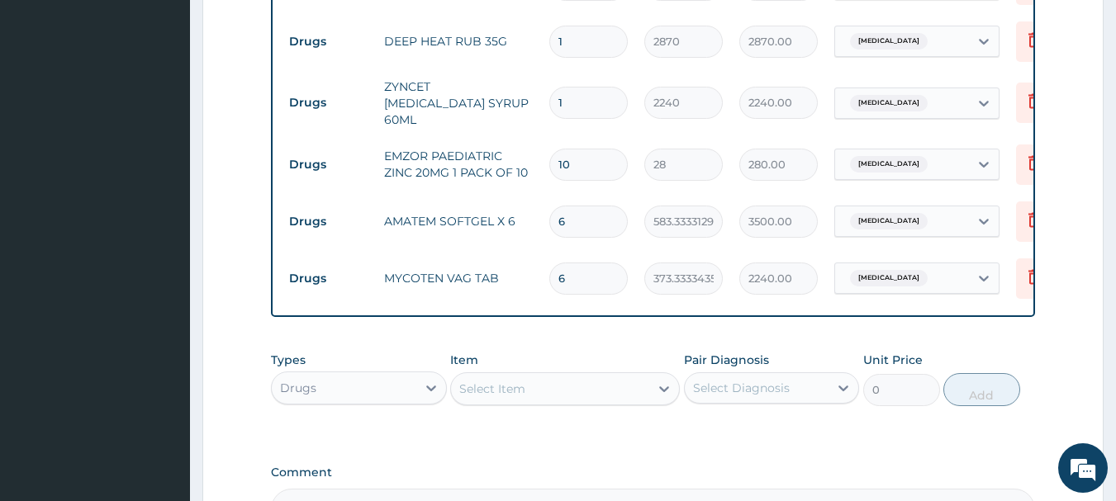
scroll to position [844, 0]
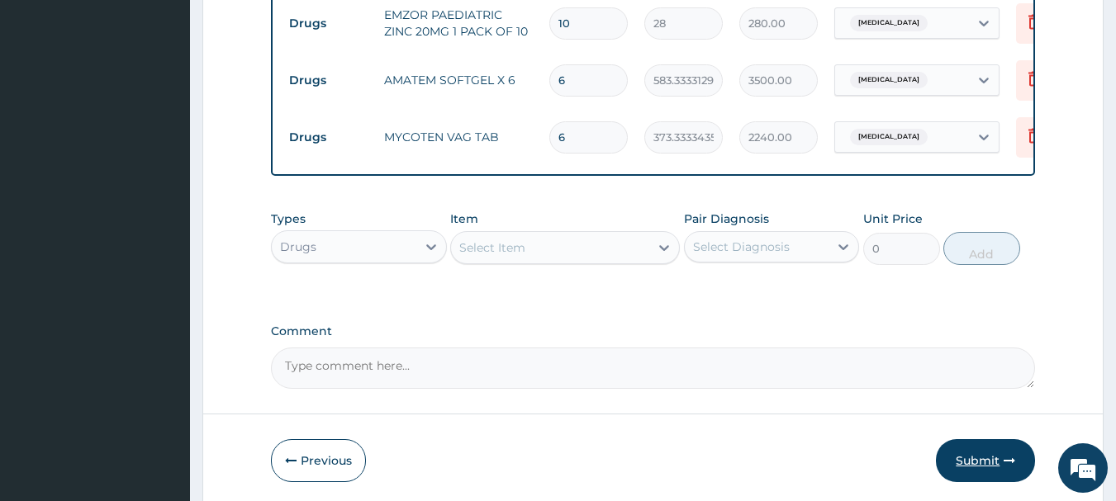
click at [972, 464] on button "Submit" at bounding box center [985, 460] width 99 height 43
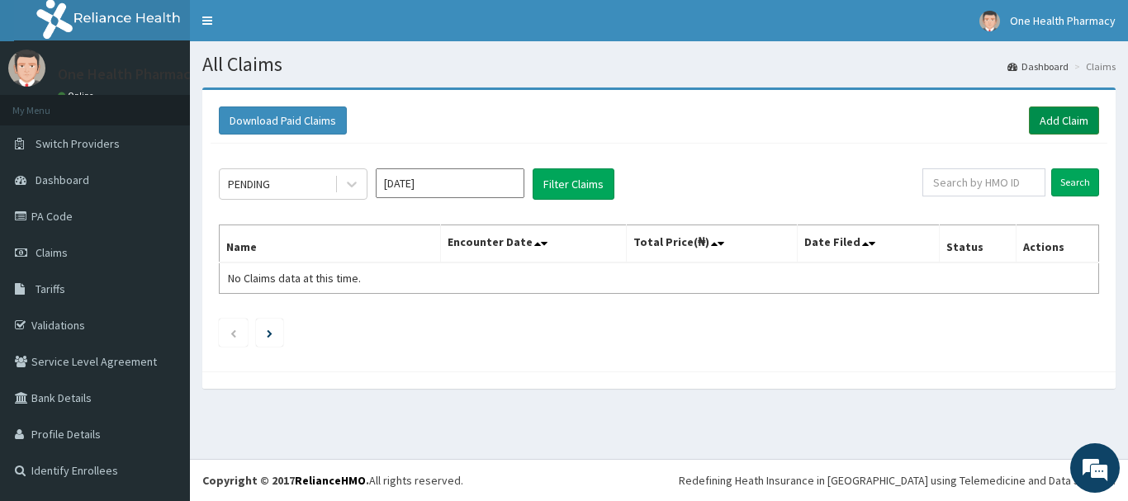
drag, startPoint x: 1075, startPoint y: 106, endPoint x: 1077, endPoint y: 121, distance: 15.1
click at [1077, 121] on div "Download Paid Claims Add Claim" at bounding box center [659, 120] width 897 height 45
click at [1077, 121] on link "Add Claim" at bounding box center [1064, 121] width 70 height 28
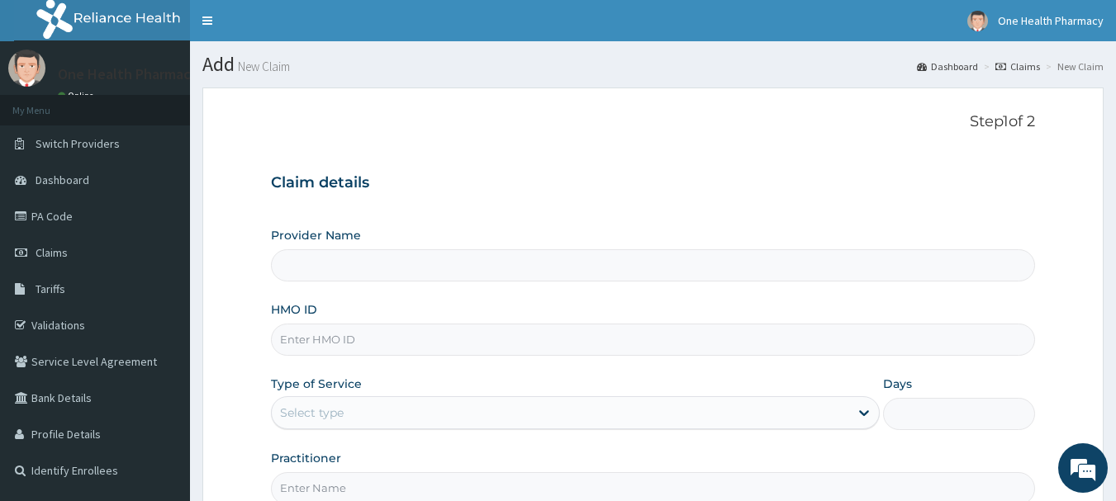
click at [449, 341] on input "HMO ID" at bounding box center [653, 340] width 765 height 32
paste input "PSS/10031/A"
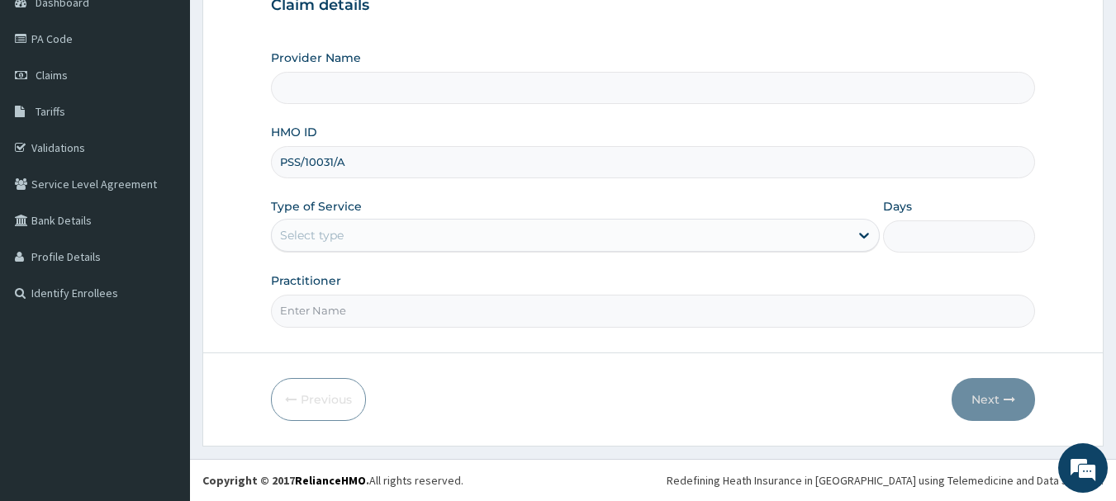
type input "PSS/10031/A"
click at [347, 229] on div "Select type" at bounding box center [560, 235] width 577 height 26
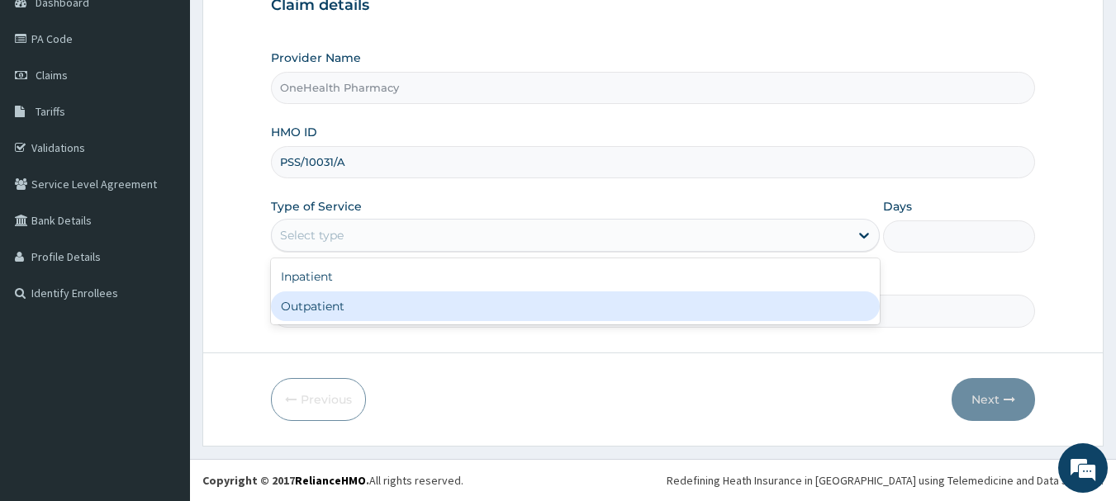
type input "OneHealth Pharmacy"
click at [360, 308] on div "Outpatient" at bounding box center [575, 307] width 609 height 30
click at [360, 308] on input "Practitioner" at bounding box center [653, 311] width 765 height 32
type input "1"
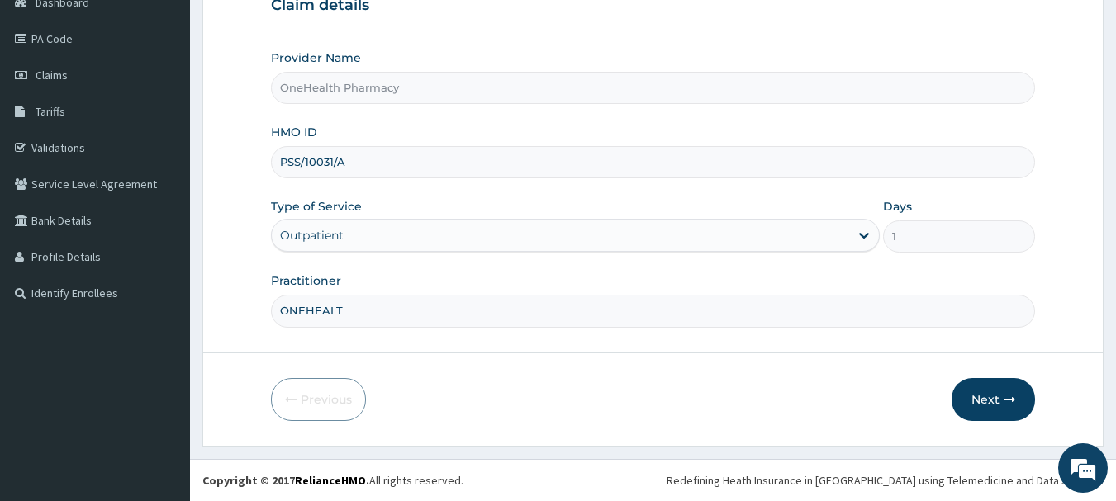
type input "ONEHEALTH"
click at [994, 401] on button "Next" at bounding box center [993, 399] width 83 height 43
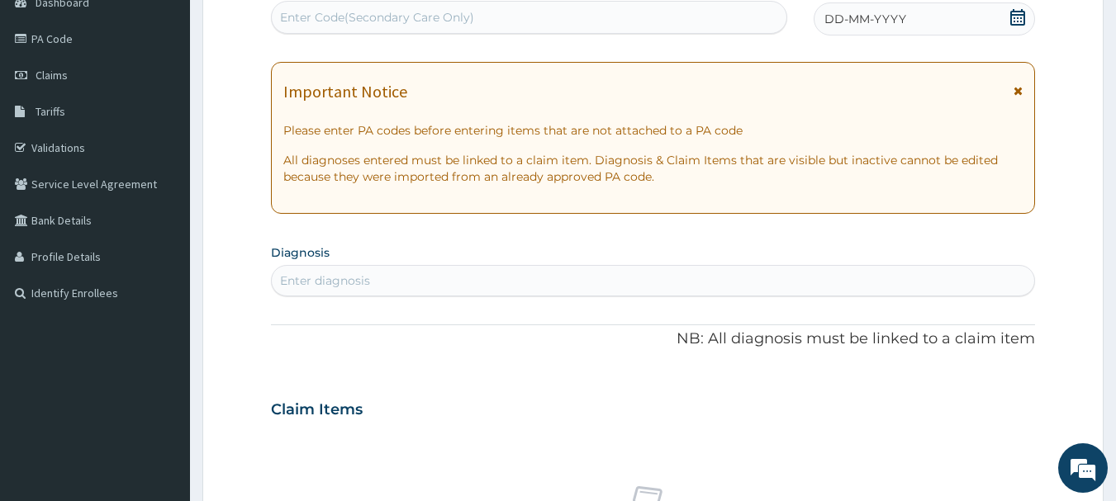
scroll to position [0, 0]
click at [700, 35] on div "PA Code / Prescription Code Enter Code(Secondary Care Only)" at bounding box center [529, 7] width 517 height 55
click at [700, 21] on div "Enter Code(Secondary Care Only)" at bounding box center [529, 17] width 515 height 26
paste input "PR/4E9CFE21"
type input "PR/4E9CFE21"
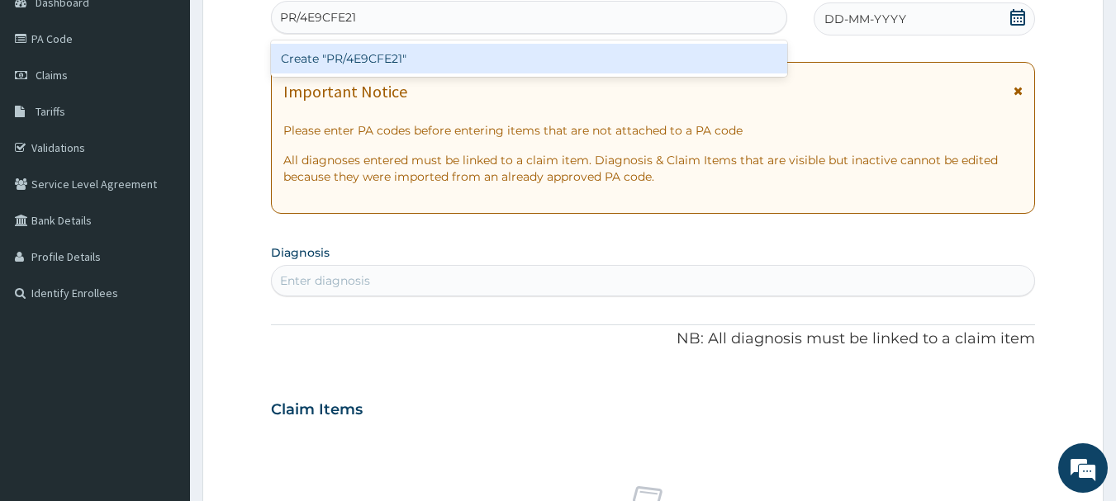
click at [697, 67] on div "Create "PR/4E9CFE21"" at bounding box center [529, 59] width 517 height 30
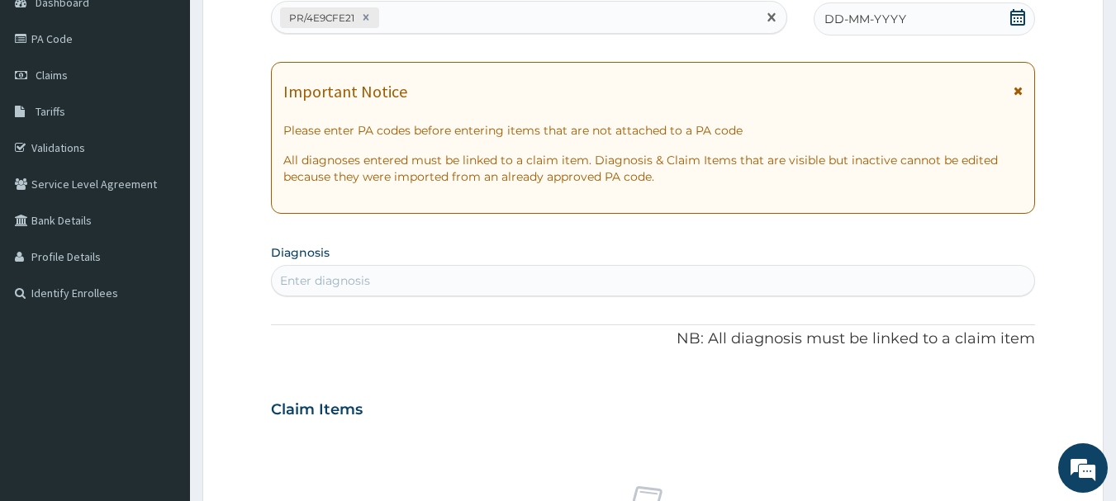
click at [867, 30] on div "DD-MM-YYYY" at bounding box center [924, 18] width 221 height 33
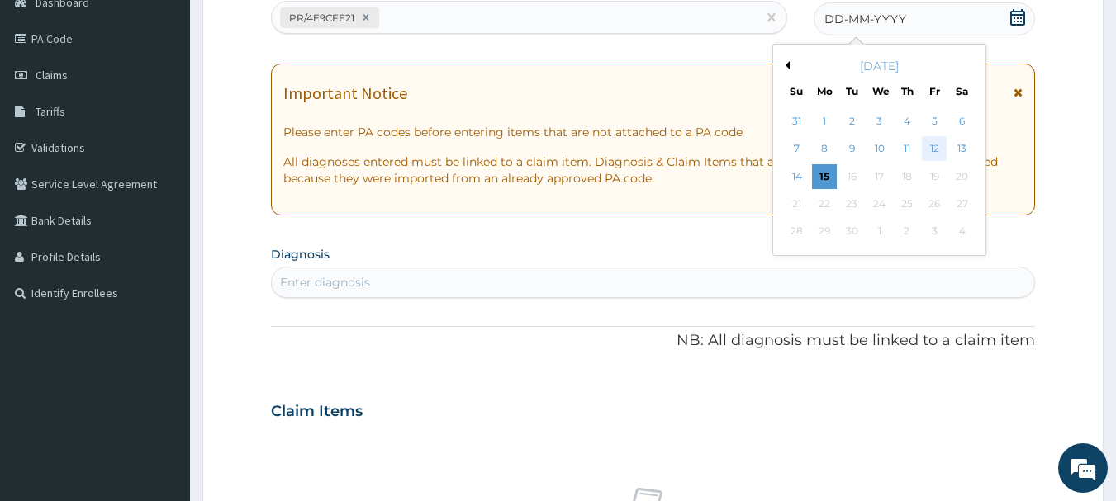
click at [929, 144] on div "12" at bounding box center [934, 149] width 25 height 25
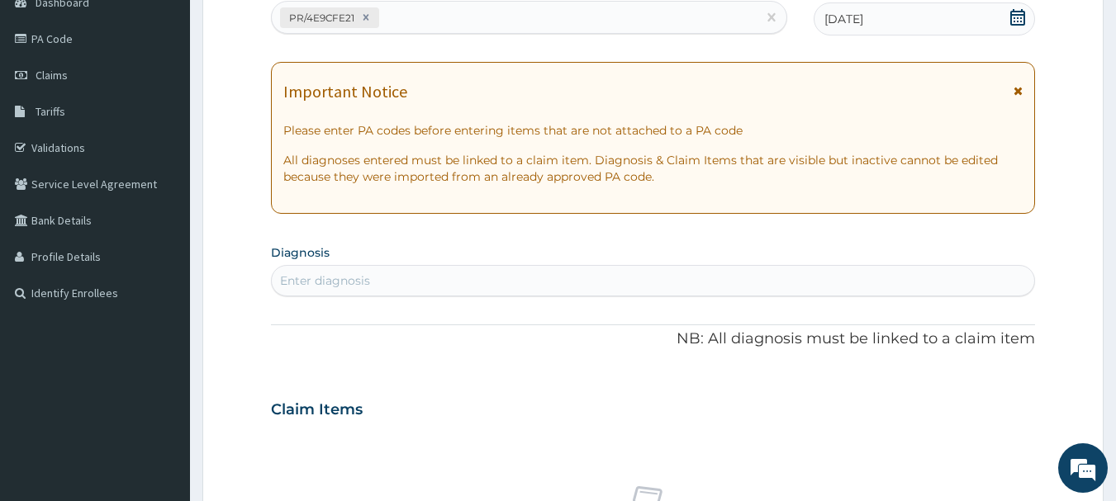
click at [895, 283] on div "Enter diagnosis" at bounding box center [653, 281] width 763 height 26
type input "[MEDICAL_DATA]"
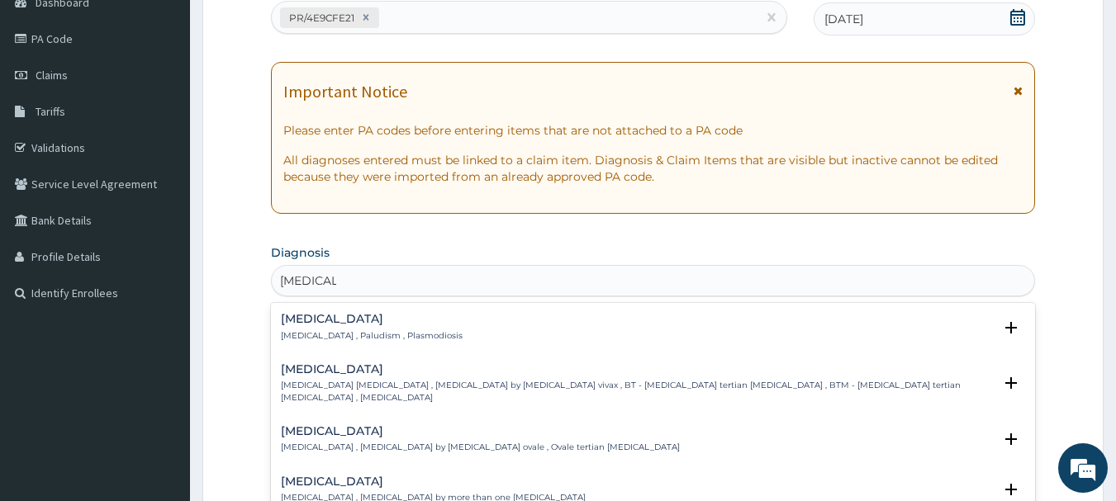
click at [340, 314] on h4 "[MEDICAL_DATA]" at bounding box center [372, 319] width 182 height 12
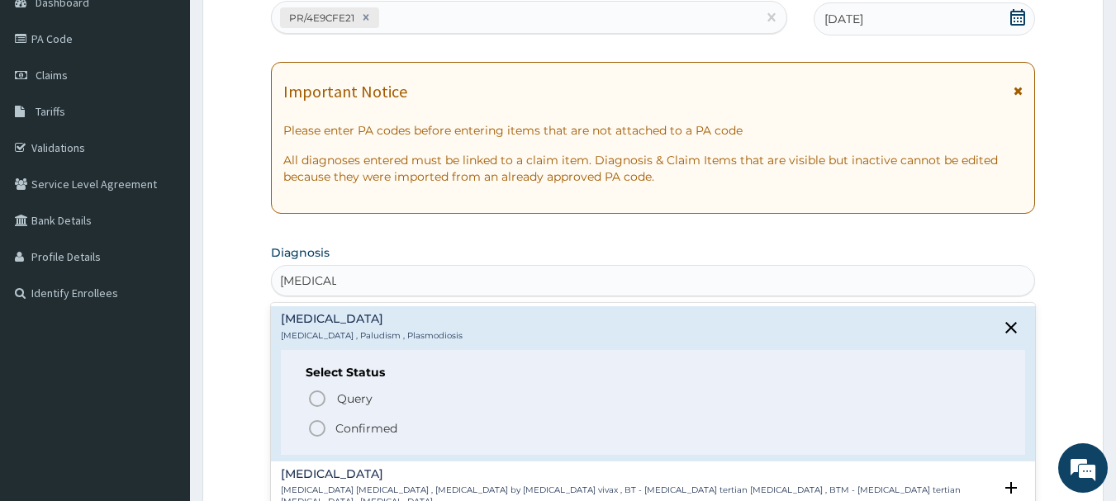
click at [322, 428] on icon "status option filled" at bounding box center [317, 429] width 20 height 20
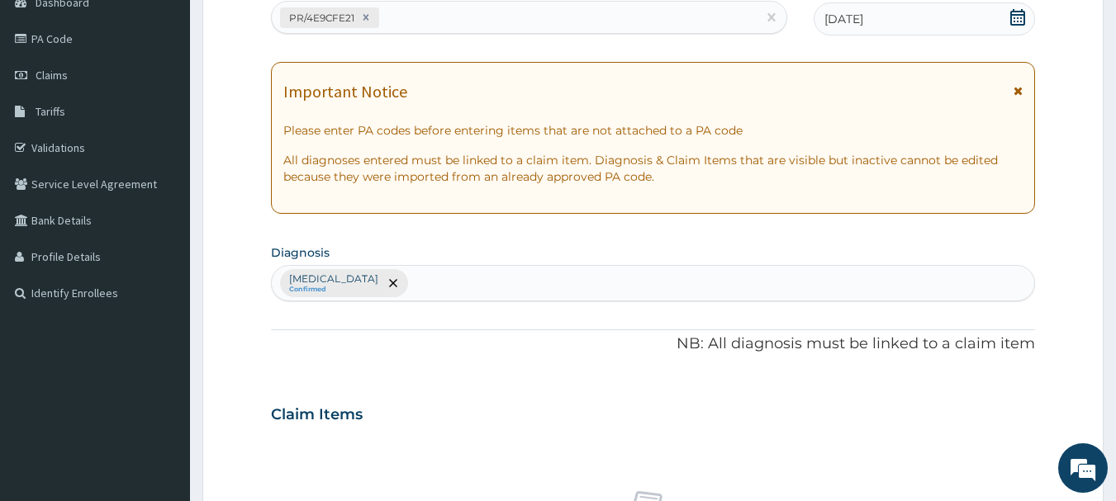
scroll to position [690, 0]
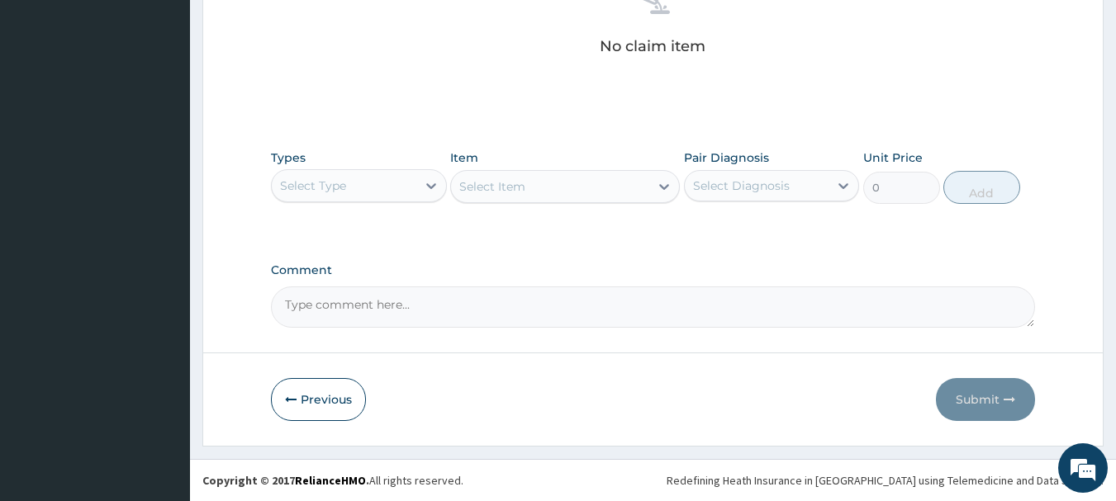
click at [381, 196] on div "Select Type" at bounding box center [344, 186] width 145 height 26
type input "O"
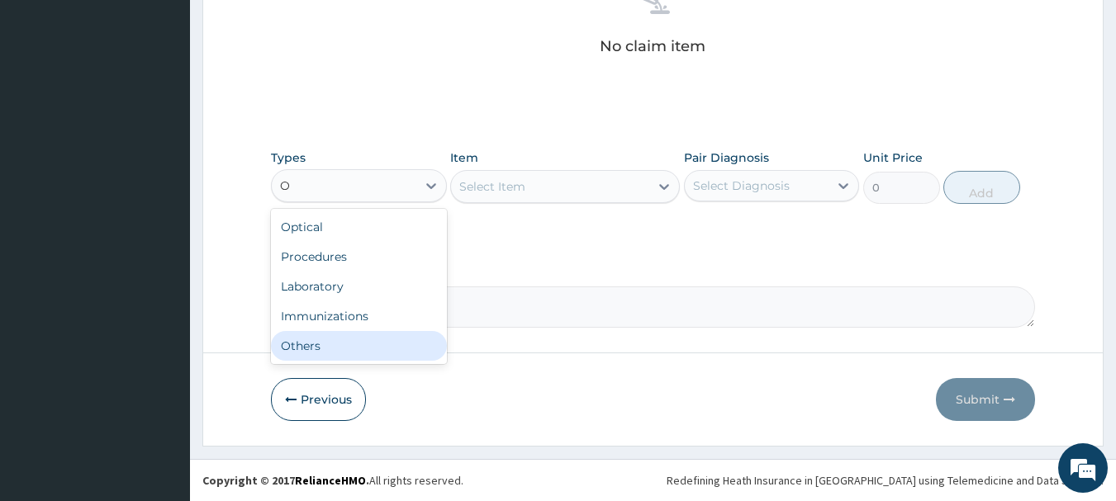
click at [358, 333] on div "Others" at bounding box center [359, 346] width 176 height 30
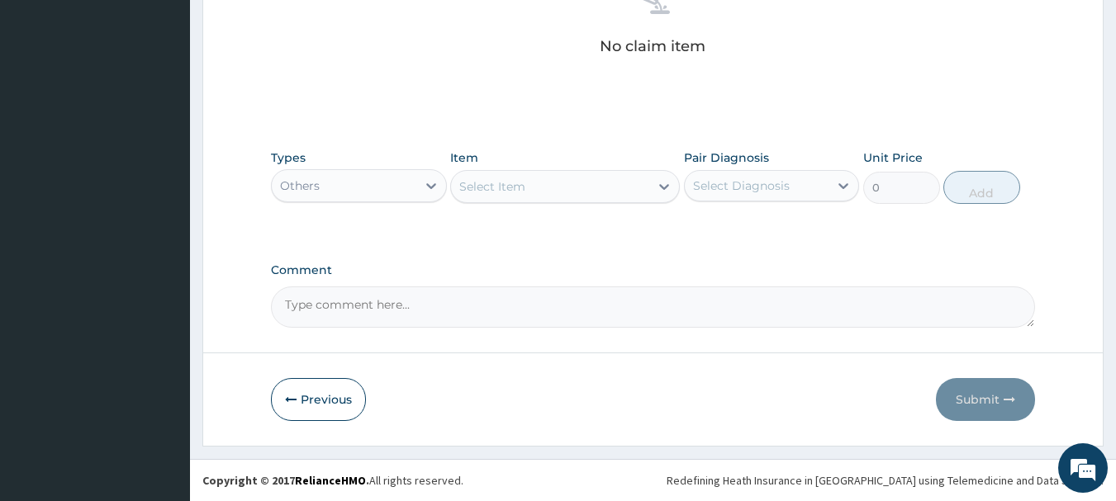
click at [549, 192] on div "Select Item" at bounding box center [550, 186] width 198 height 26
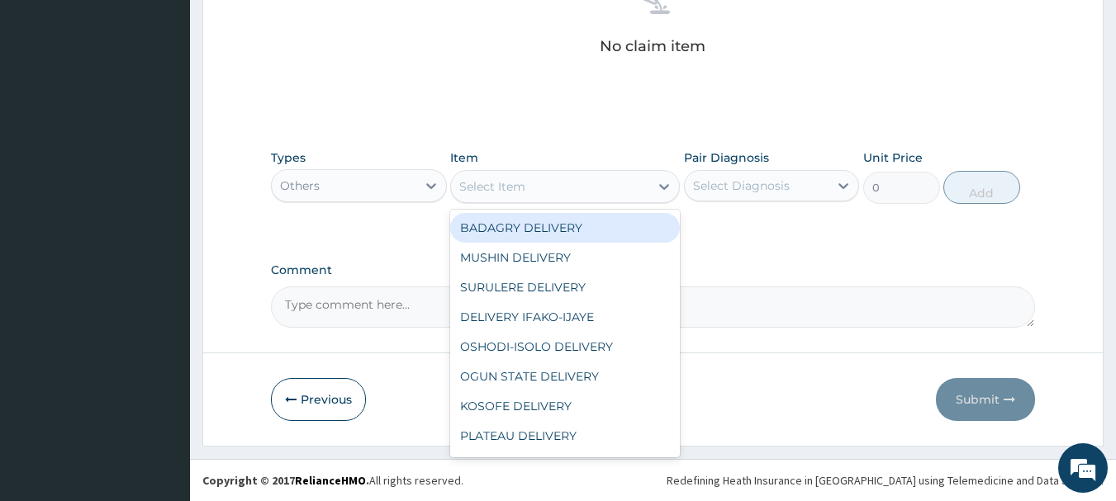
click at [566, 227] on div "BADAGRY DELIVERY" at bounding box center [565, 228] width 230 height 30
type input "3700"
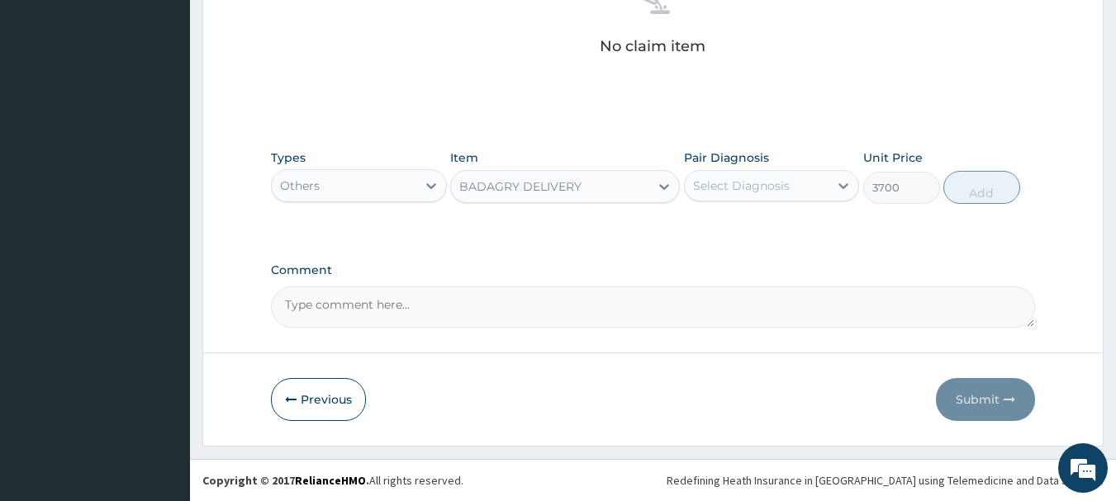
click at [764, 178] on div "Select Diagnosis" at bounding box center [741, 186] width 97 height 17
click at [781, 226] on div "[MEDICAL_DATA]" at bounding box center [772, 228] width 176 height 34
checkbox input "true"
click at [1004, 177] on button "Add" at bounding box center [981, 187] width 77 height 33
type input "0"
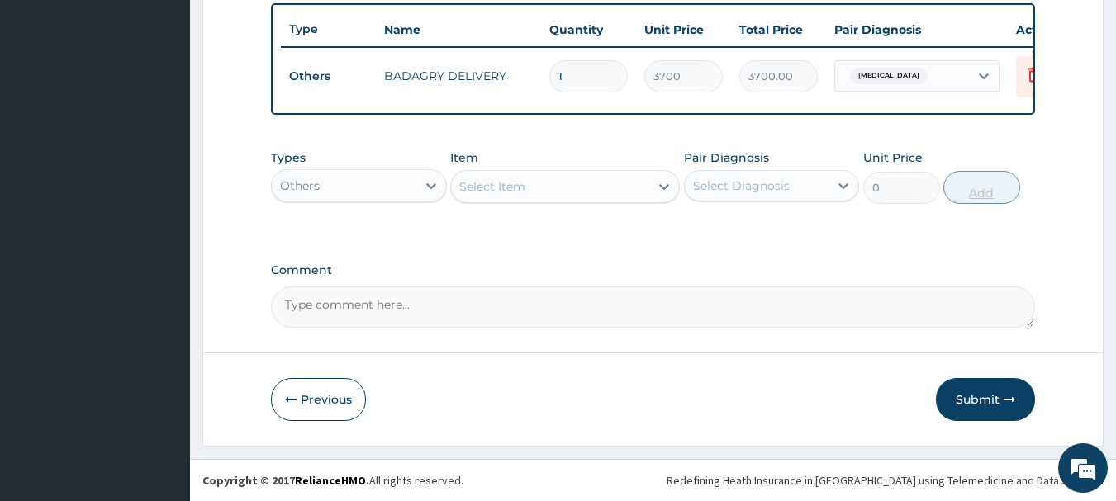
scroll to position [624, 0]
click at [342, 181] on div "Others" at bounding box center [344, 186] width 145 height 26
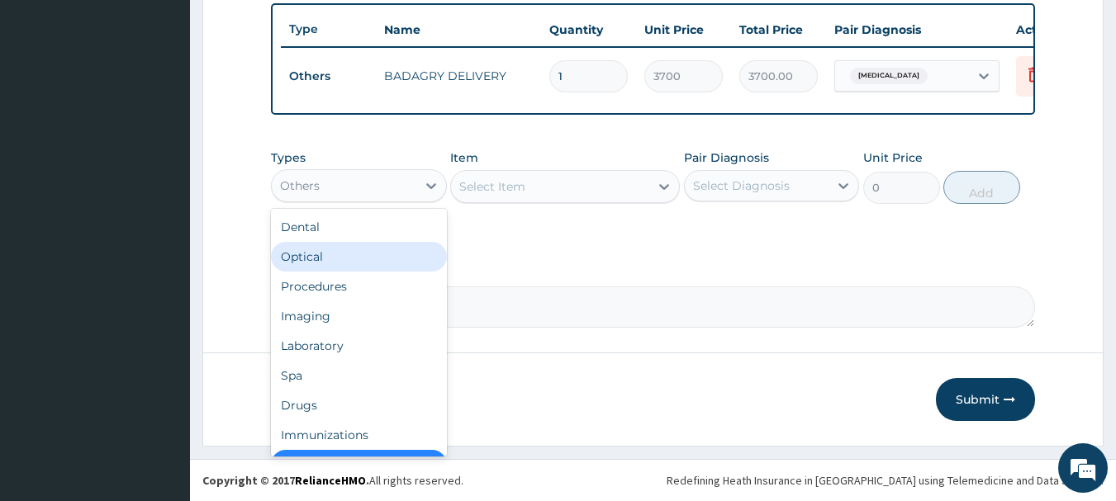
scroll to position [33, 0]
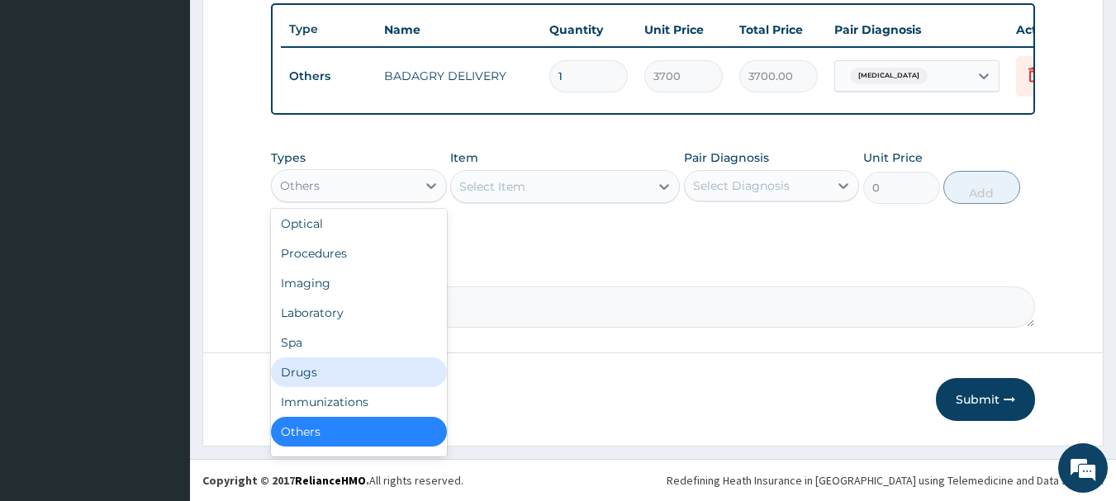
click at [336, 381] on div "Drugs" at bounding box center [359, 373] width 176 height 30
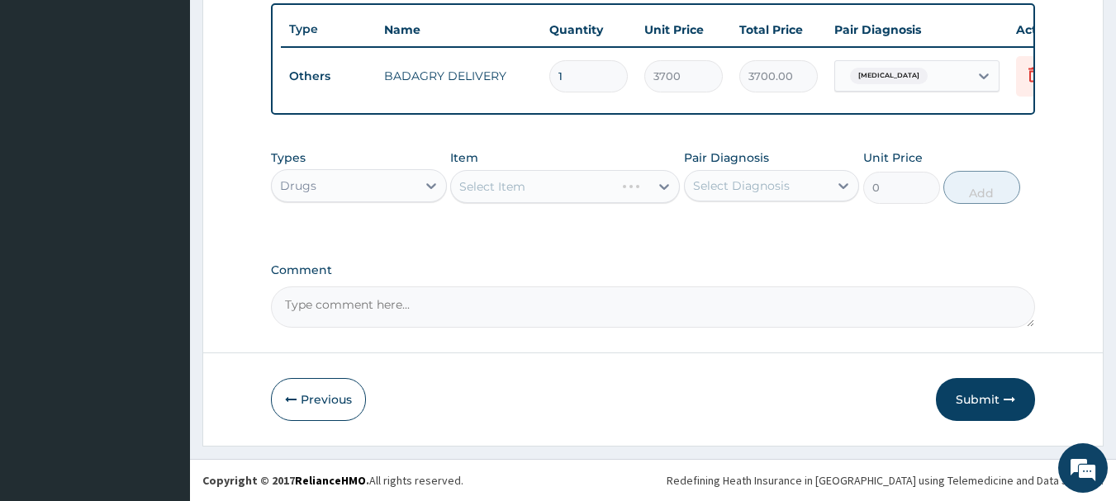
click at [612, 178] on div "Select Item" at bounding box center [565, 186] width 230 height 33
click at [612, 178] on div "Select Item" at bounding box center [550, 186] width 198 height 26
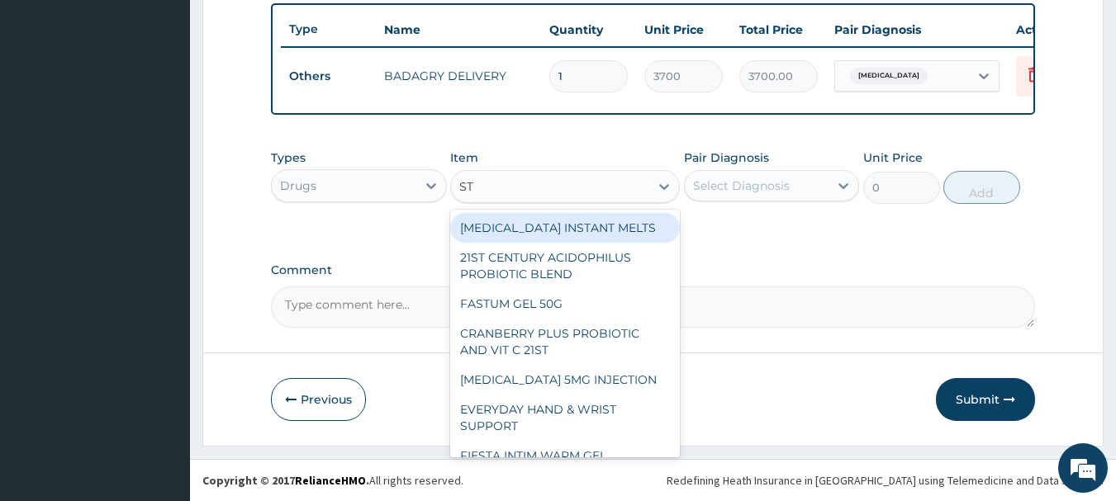
type input "ST R"
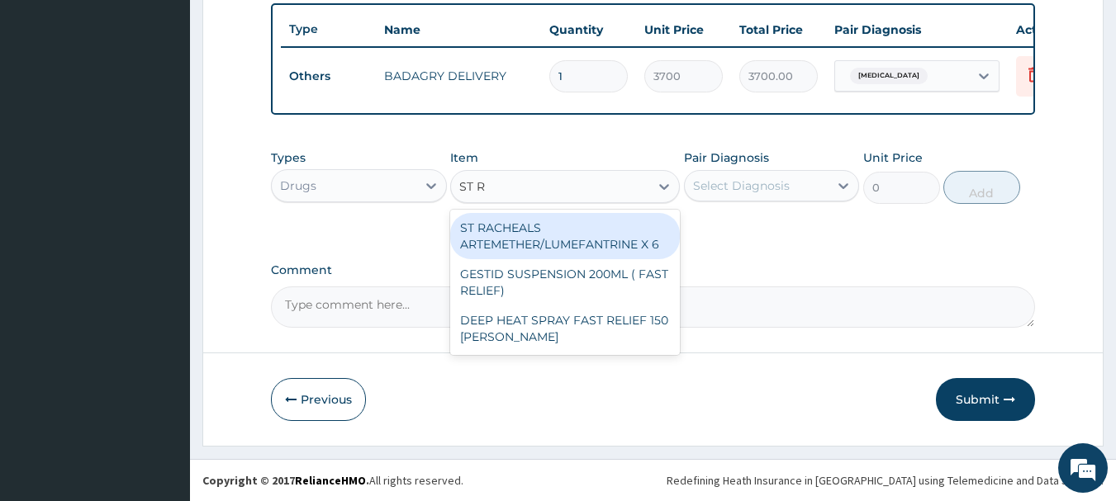
click at [642, 241] on div "ST RACHEALS ARTEMETHER/LUMEFANTRINE X 6" at bounding box center [565, 236] width 230 height 46
type input "303.3333435058594"
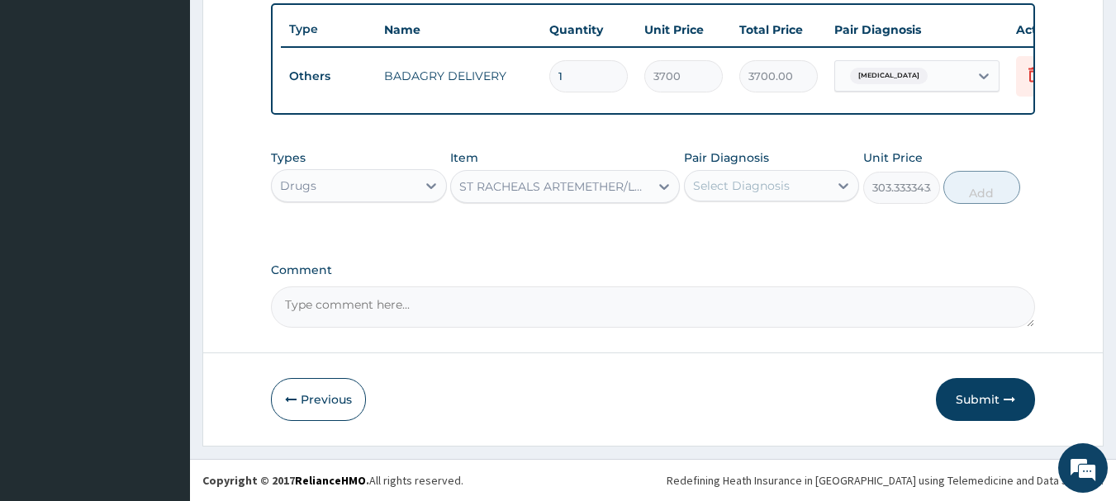
click at [805, 186] on div "Select Diagnosis" at bounding box center [757, 186] width 145 height 26
click at [812, 182] on div "Select Diagnosis" at bounding box center [757, 186] width 145 height 26
click at [816, 221] on div "[MEDICAL_DATA]" at bounding box center [772, 228] width 176 height 34
checkbox input "true"
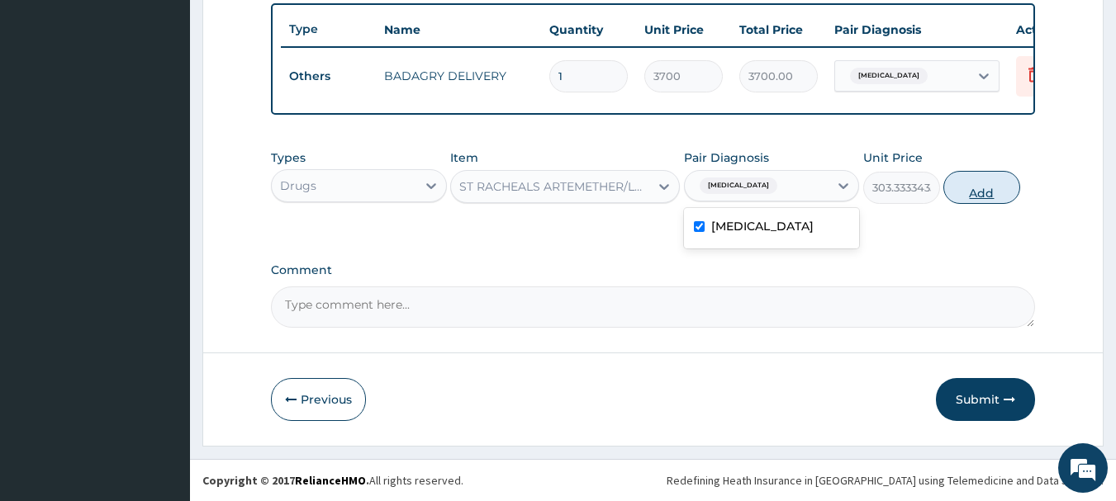
click at [990, 189] on button "Add" at bounding box center [981, 187] width 77 height 33
type input "0"
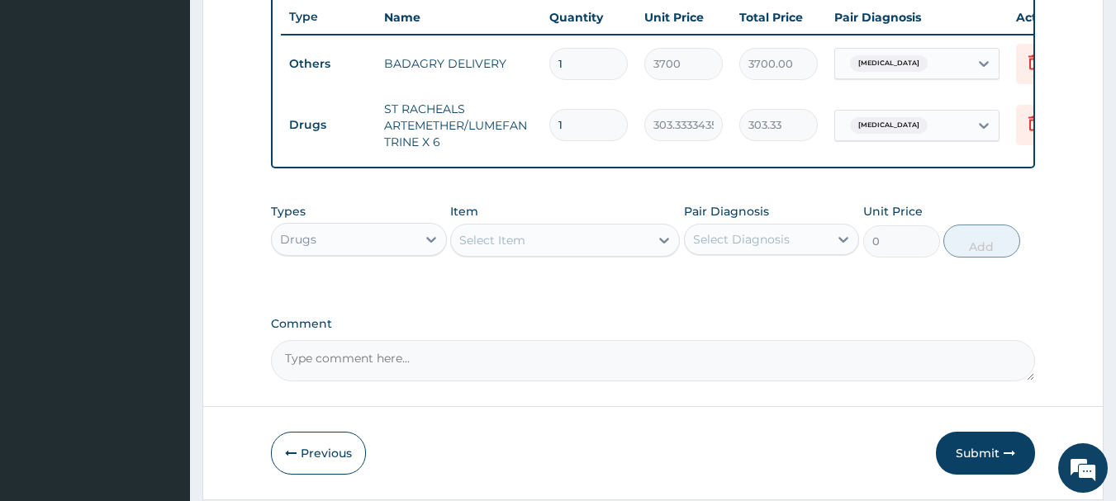
click at [544, 254] on div "Select Item" at bounding box center [550, 240] width 198 height 26
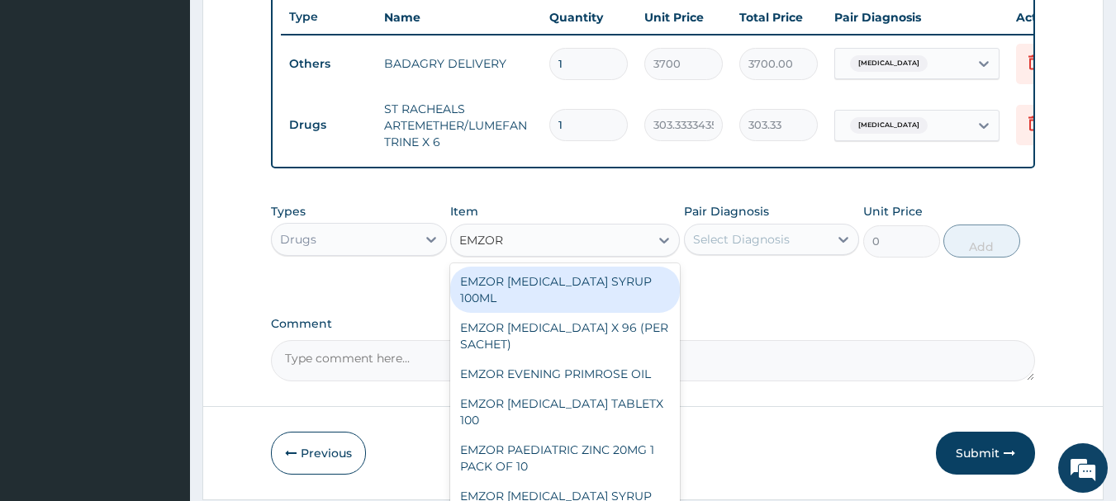
type input "EMZOR P"
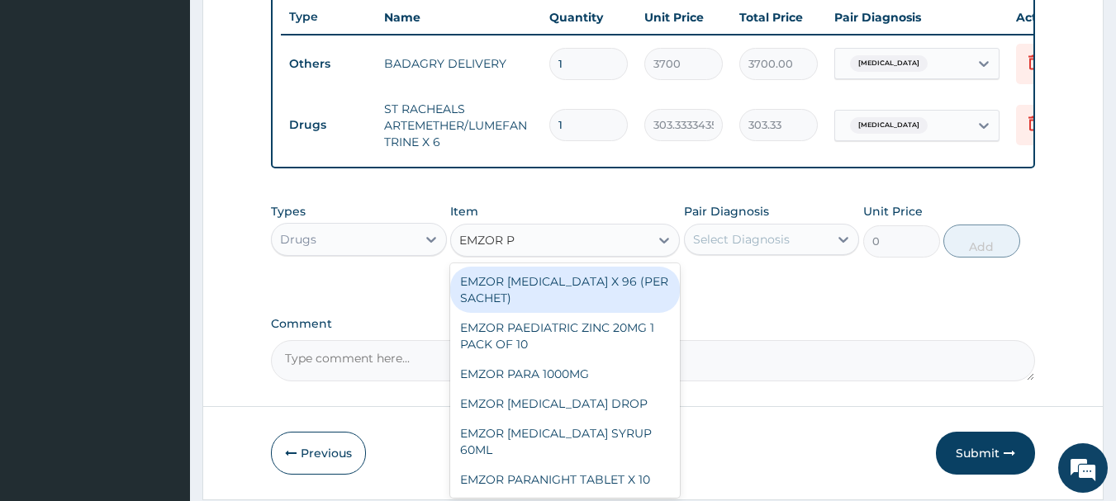
click at [553, 287] on div "EMZOR [MEDICAL_DATA] X 96 (PER SACHET)" at bounding box center [565, 290] width 230 height 46
type input "17.5"
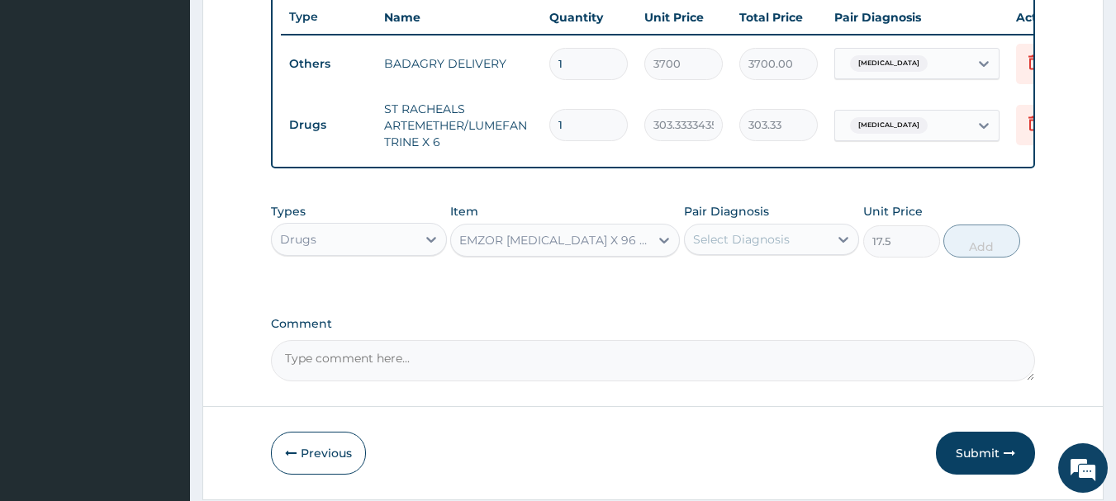
click at [767, 248] on div "Select Diagnosis" at bounding box center [741, 239] width 97 height 17
click at [795, 292] on div "[MEDICAL_DATA]" at bounding box center [772, 282] width 176 height 34
checkbox input "true"
click at [995, 254] on button "Add" at bounding box center [981, 241] width 77 height 33
type input "0"
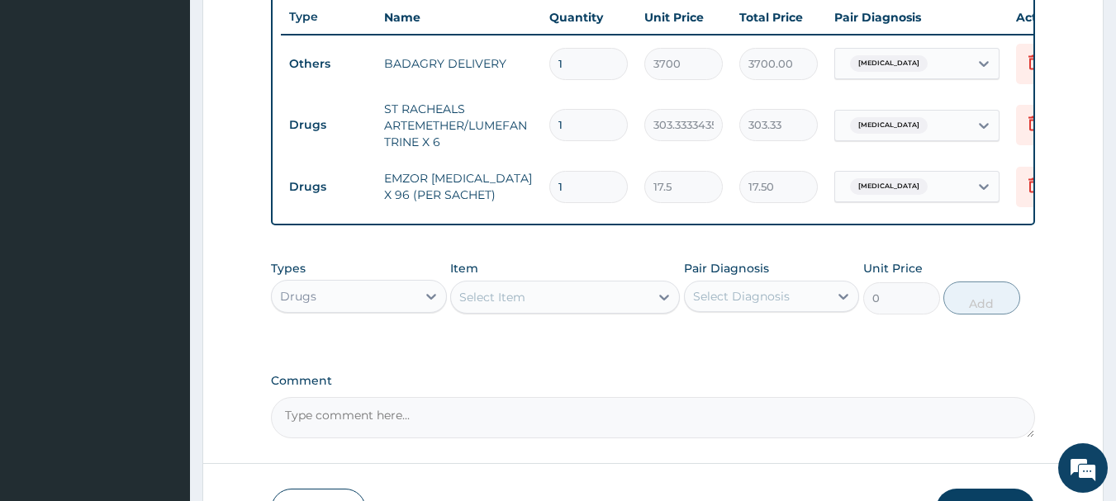
type input "0.00"
click at [596, 311] on div "Select Item" at bounding box center [550, 297] width 198 height 26
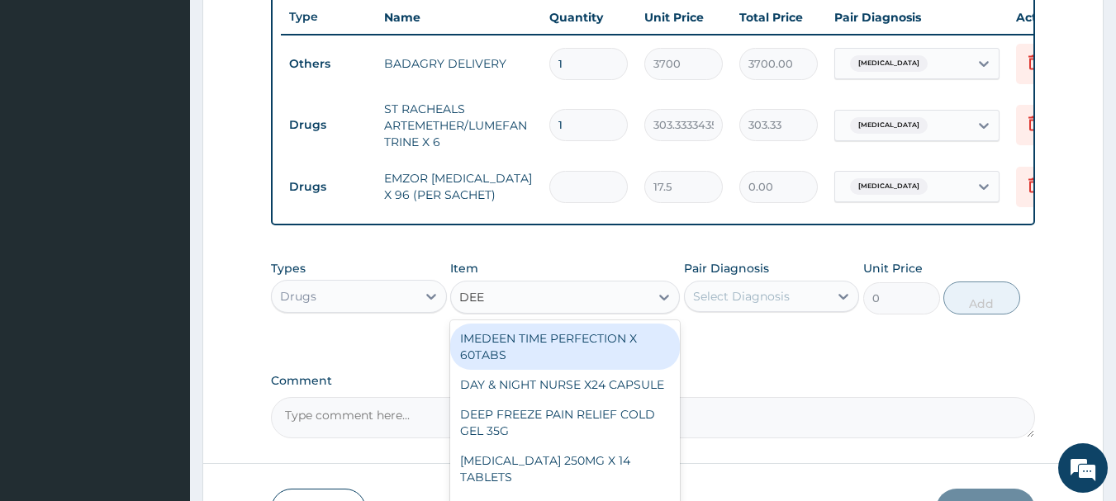
type input "DEEP"
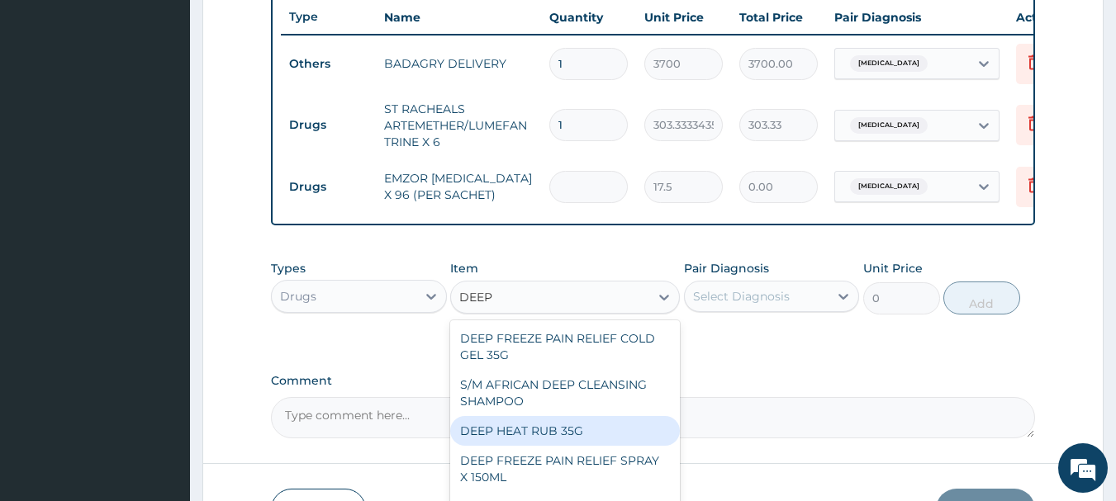
click at [578, 444] on div "DEEP HEAT RUB 35G" at bounding box center [565, 431] width 230 height 30
type input "2870"
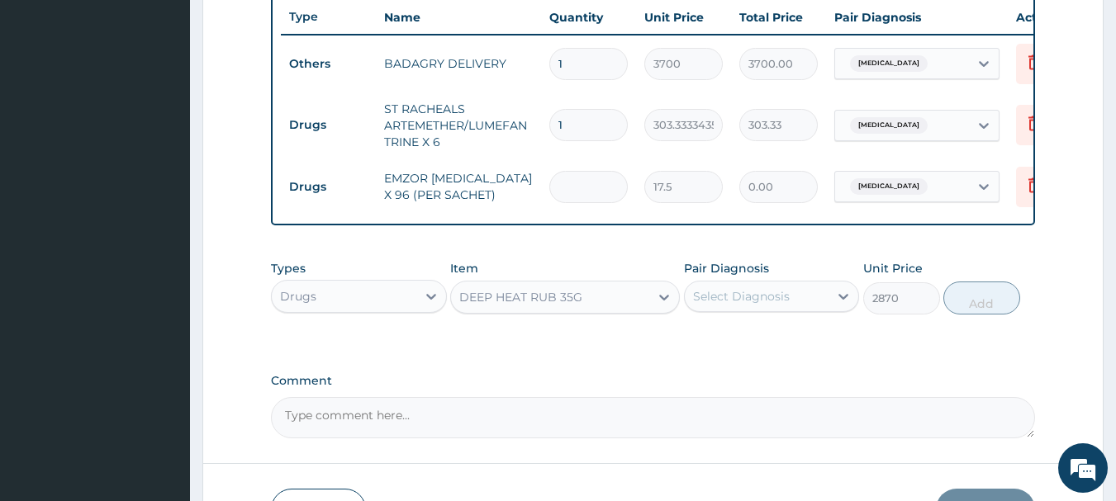
click at [772, 305] on div "Select Diagnosis" at bounding box center [741, 296] width 97 height 17
click at [806, 356] on div "[MEDICAL_DATA]" at bounding box center [772, 339] width 176 height 34
checkbox input "true"
click at [971, 305] on button "Add" at bounding box center [981, 298] width 77 height 33
type input "0"
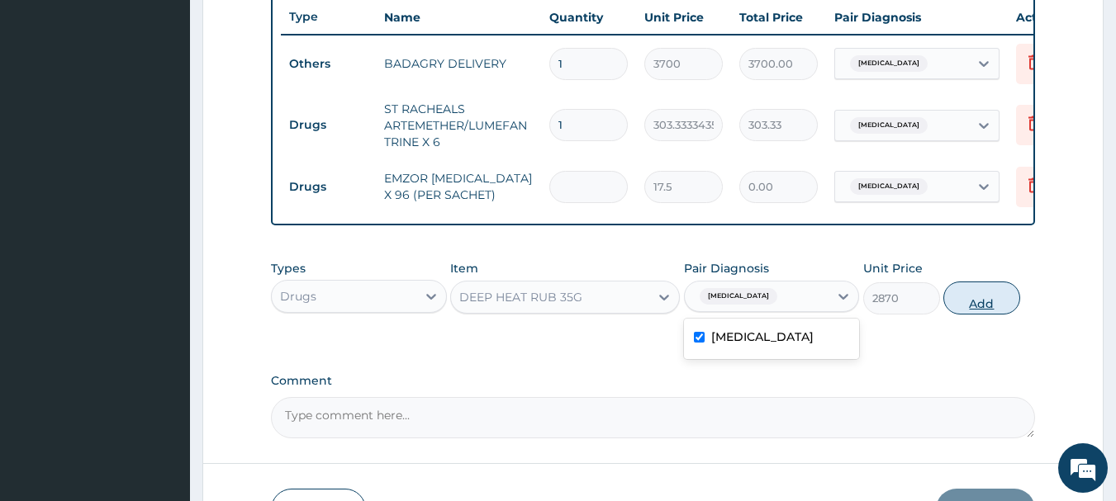
type input "0"
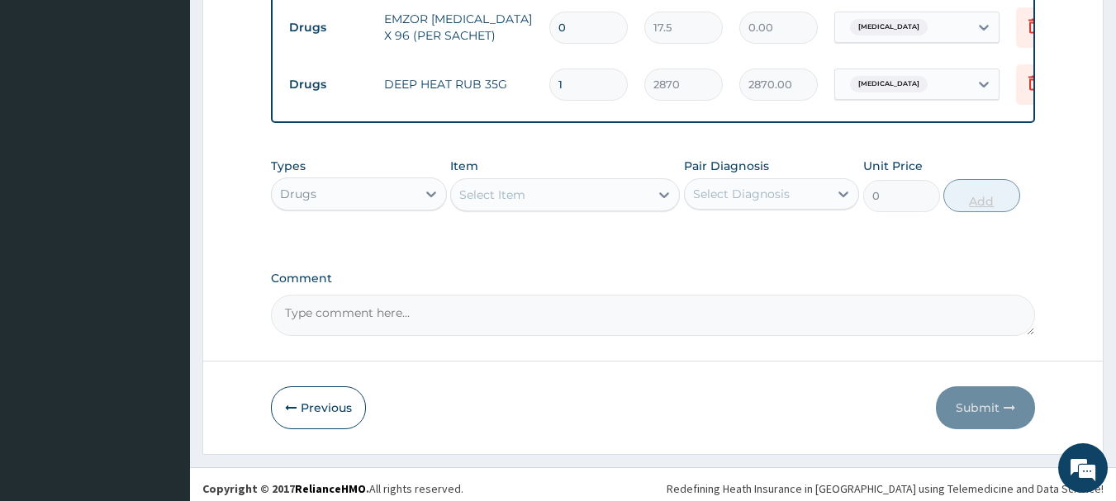
scroll to position [804, 0]
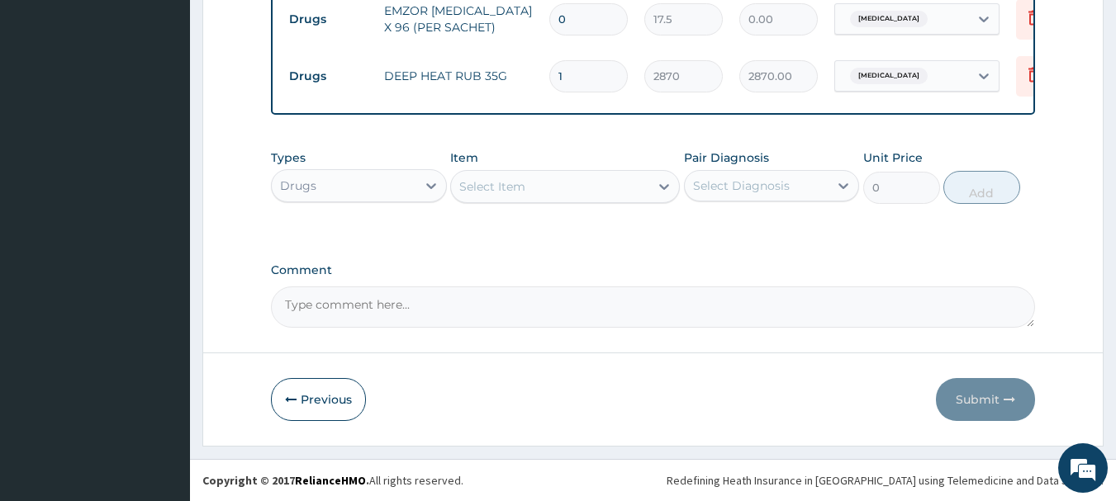
click at [523, 184] on div "Select Item" at bounding box center [492, 186] width 66 height 17
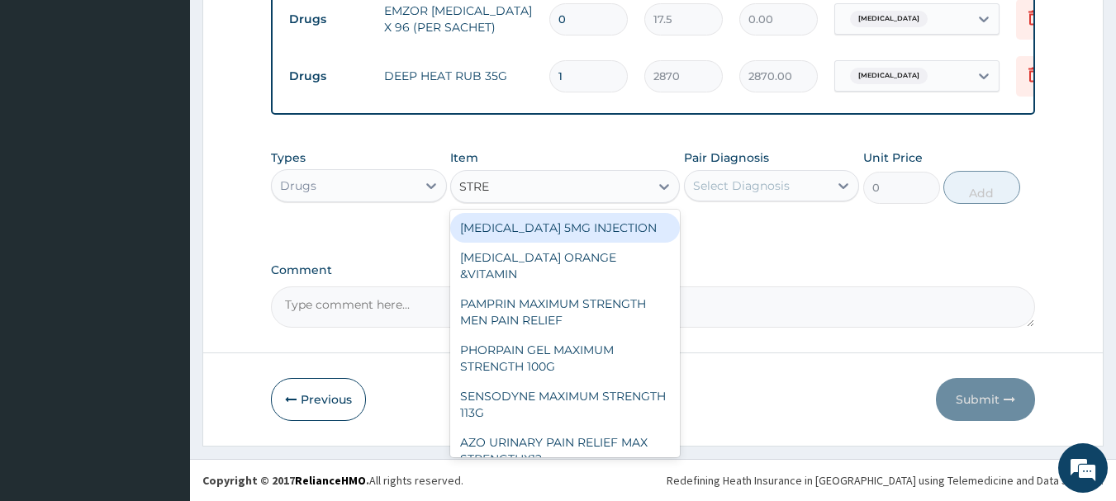
type input "STREP"
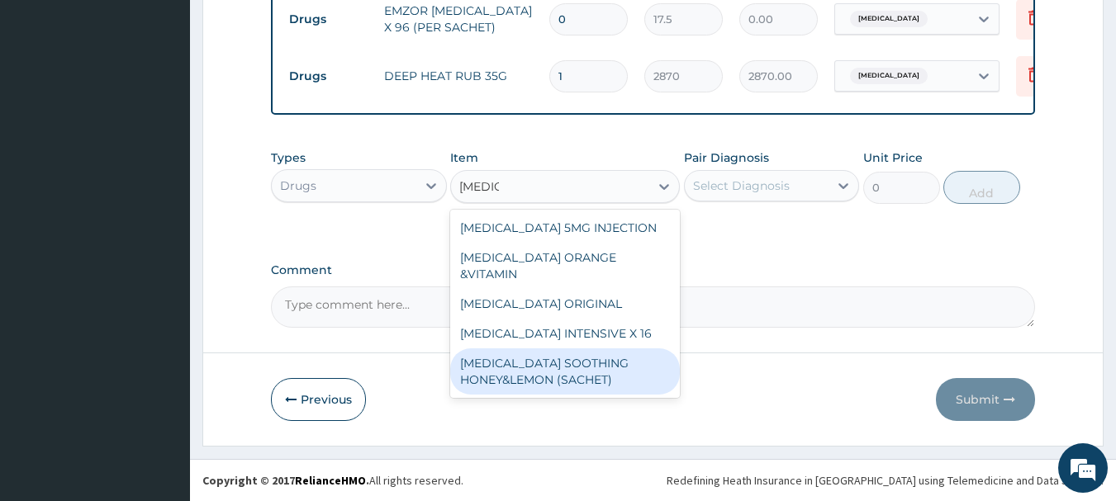
click at [578, 349] on div "[MEDICAL_DATA] SOOTHING HONEY&LEMON (SACHET)" at bounding box center [565, 372] width 230 height 46
type input "105"
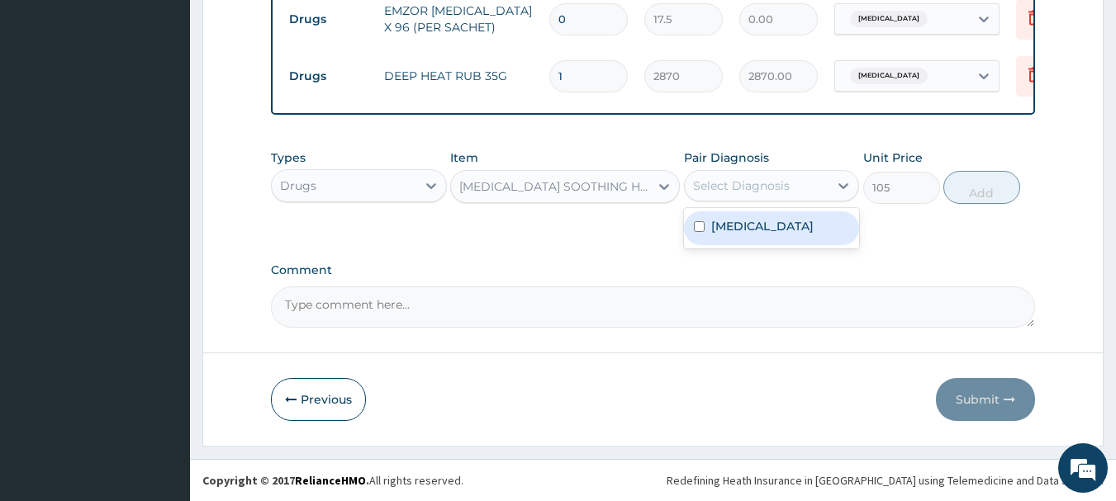
drag, startPoint x: 767, startPoint y: 188, endPoint x: 780, endPoint y: 226, distance: 40.0
click at [780, 202] on div "option Malaria, selected. option Malaria focused, 1 of 1. 1 result available. U…" at bounding box center [772, 185] width 176 height 31
click at [780, 226] on div "[MEDICAL_DATA]" at bounding box center [772, 228] width 176 height 34
checkbox input "true"
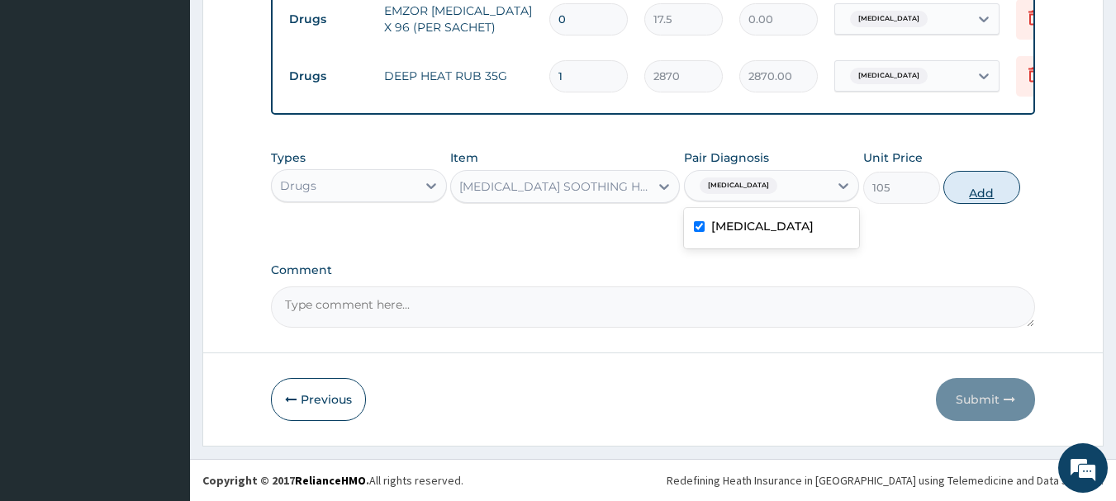
click at [966, 181] on button "Add" at bounding box center [981, 187] width 77 height 33
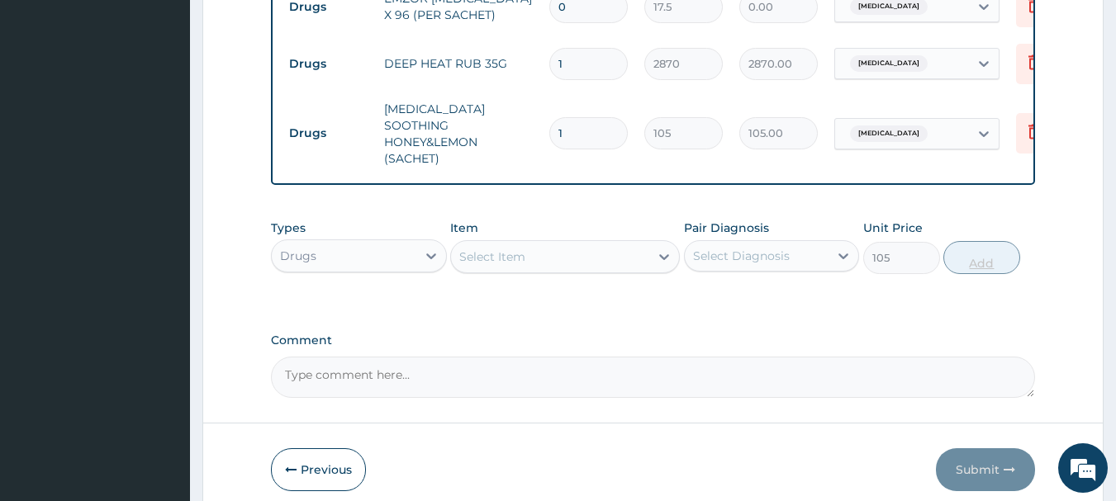
type input "0"
type input "18"
type input "1890.00"
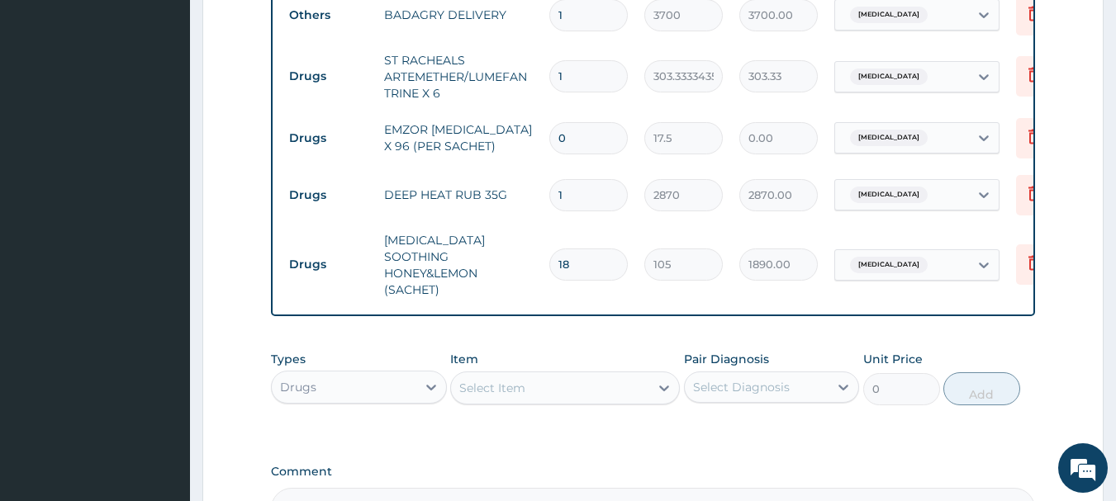
scroll to position [625, 0]
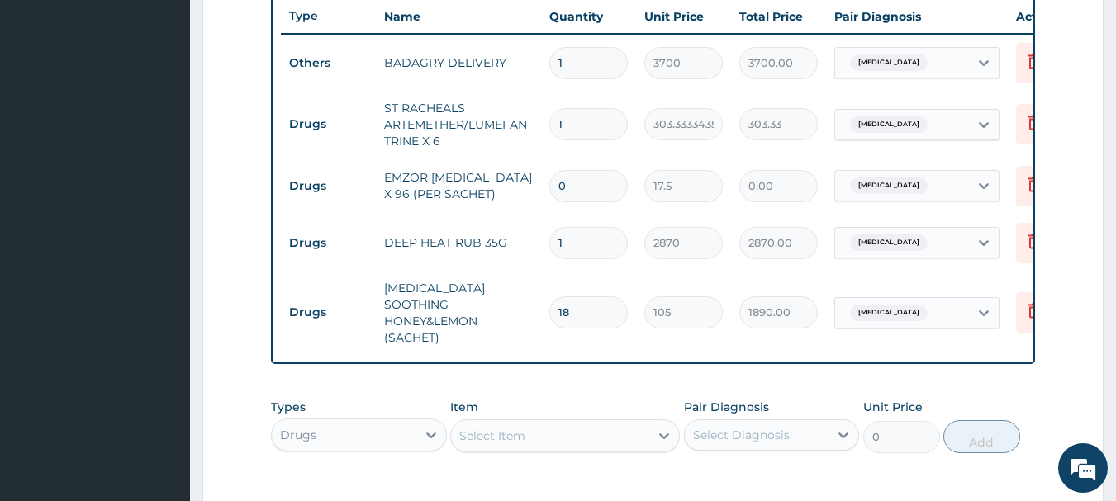
type input "18"
click at [581, 181] on input "0" at bounding box center [588, 186] width 78 height 32
type input "3"
type input "52.50"
type input "36"
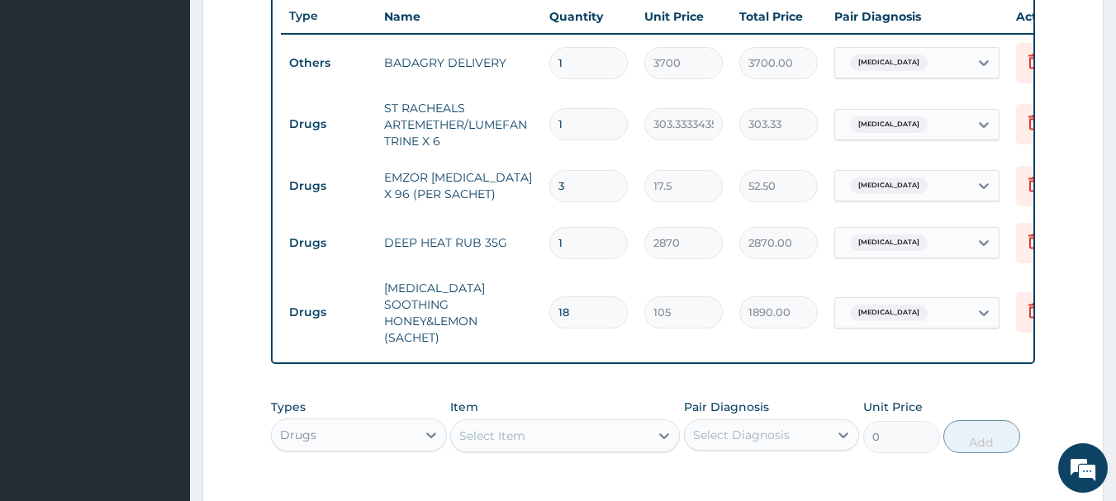
type input "630.00"
type input "36"
click at [577, 116] on input "1" at bounding box center [588, 124] width 78 height 32
type input "0.00"
type input "6"
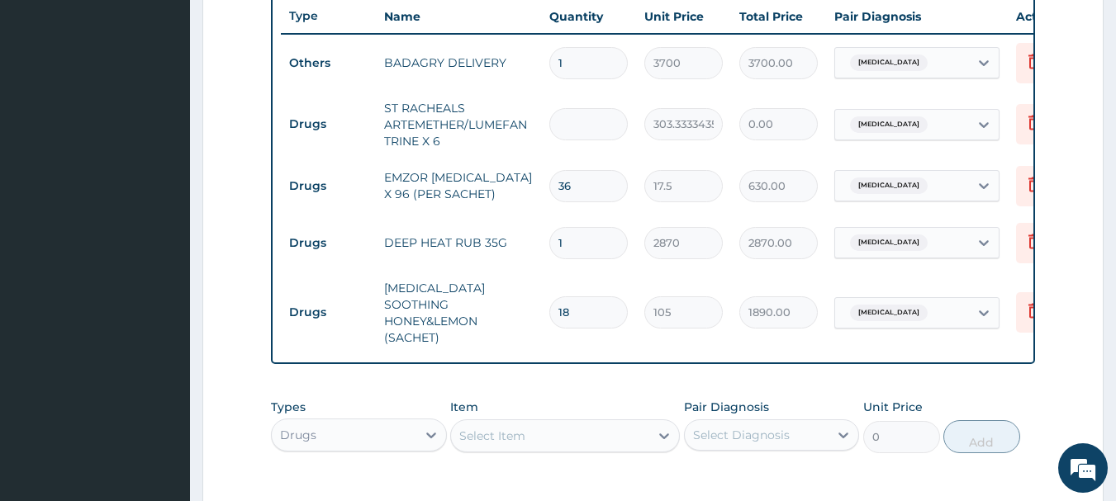
type input "1820.00"
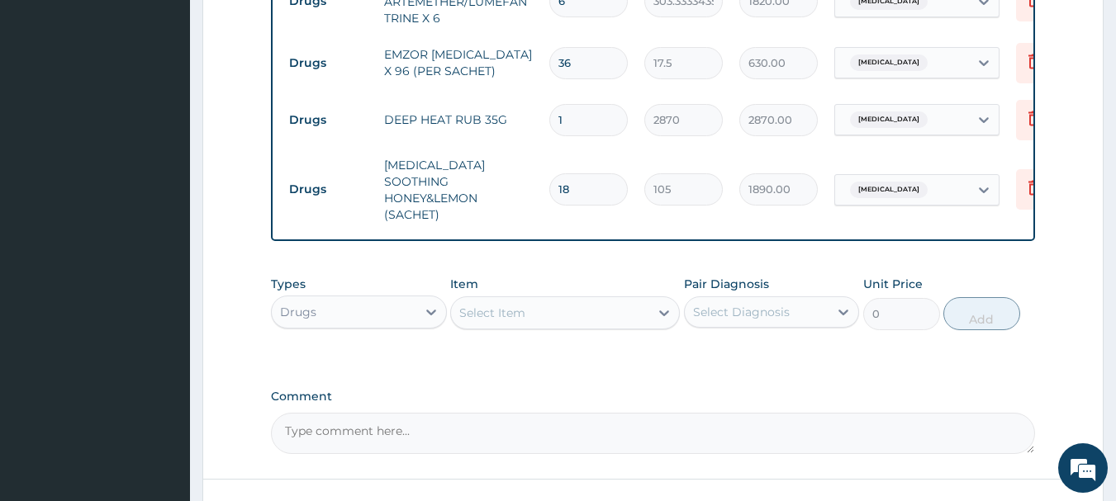
scroll to position [870, 0]
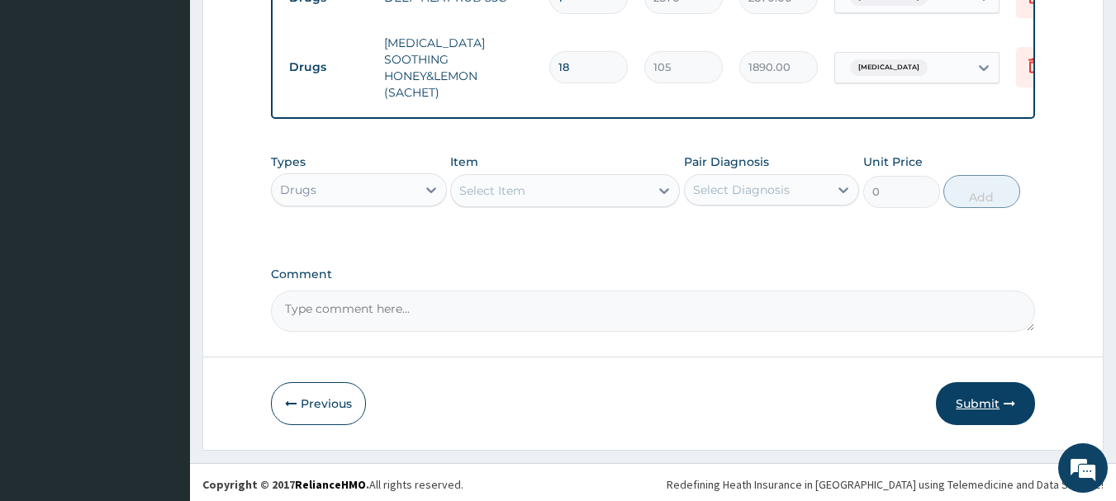
click at [994, 385] on button "Submit" at bounding box center [985, 403] width 99 height 43
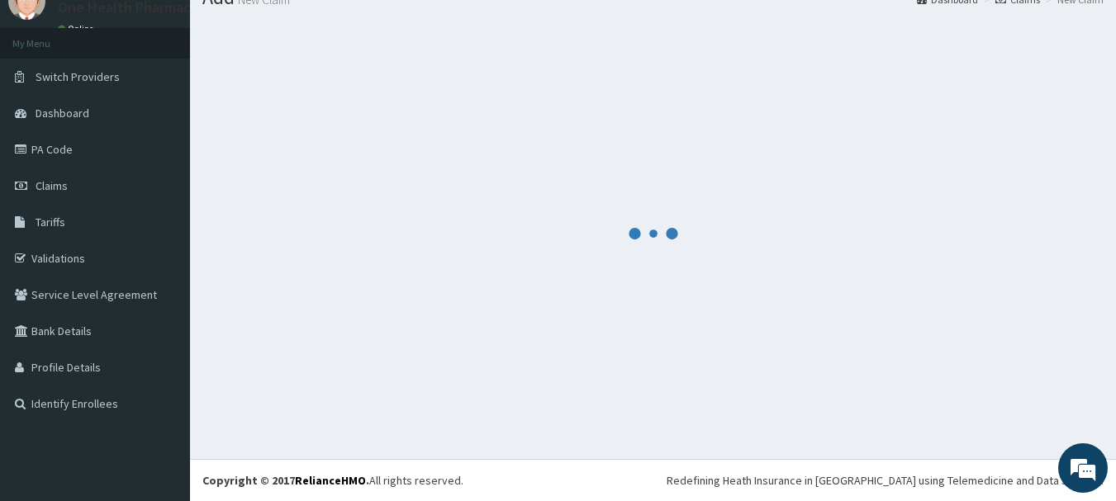
scroll to position [67, 0]
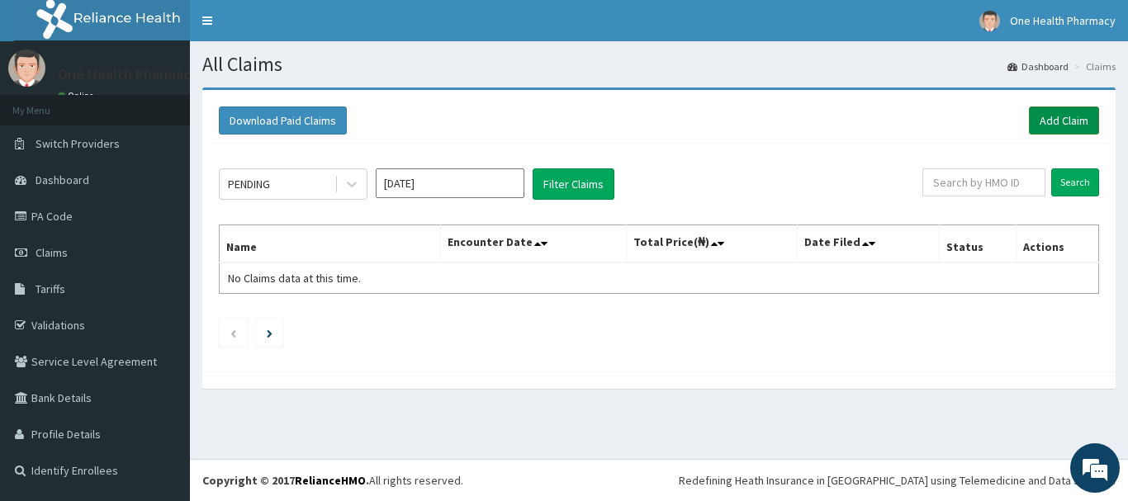
click at [1047, 112] on link "Add Claim" at bounding box center [1064, 121] width 70 height 28
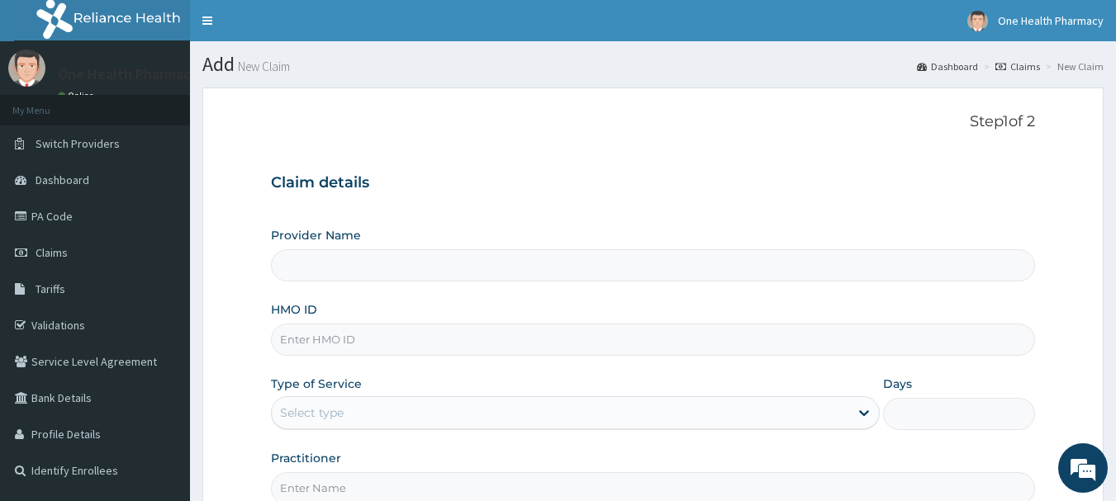
type input "OneHealth Pharmacy"
click at [442, 324] on input "HMO ID" at bounding box center [653, 340] width 765 height 32
paste input "SWF/10265/A"
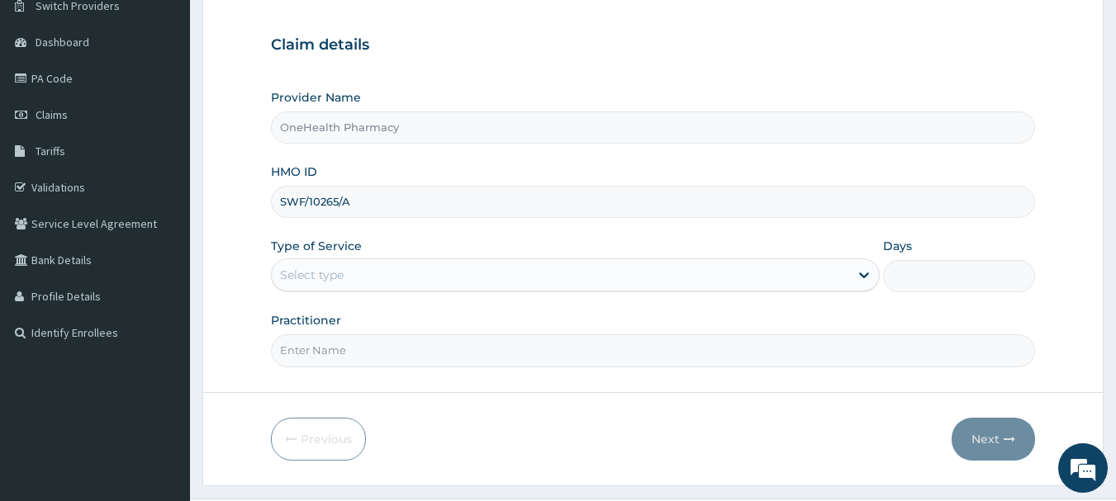
scroll to position [178, 0]
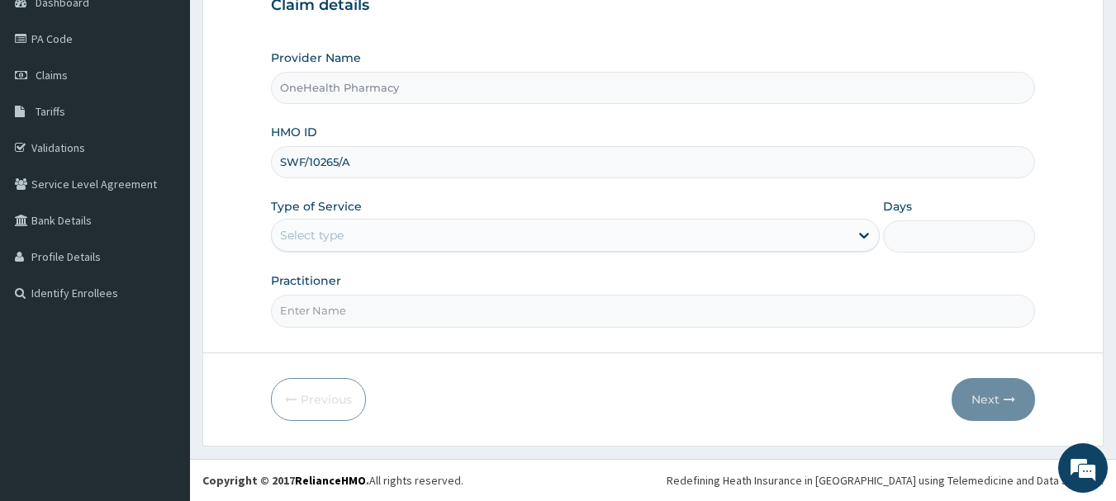
type input "SWF/10265/A"
click at [332, 220] on div "Select type" at bounding box center [575, 235] width 609 height 33
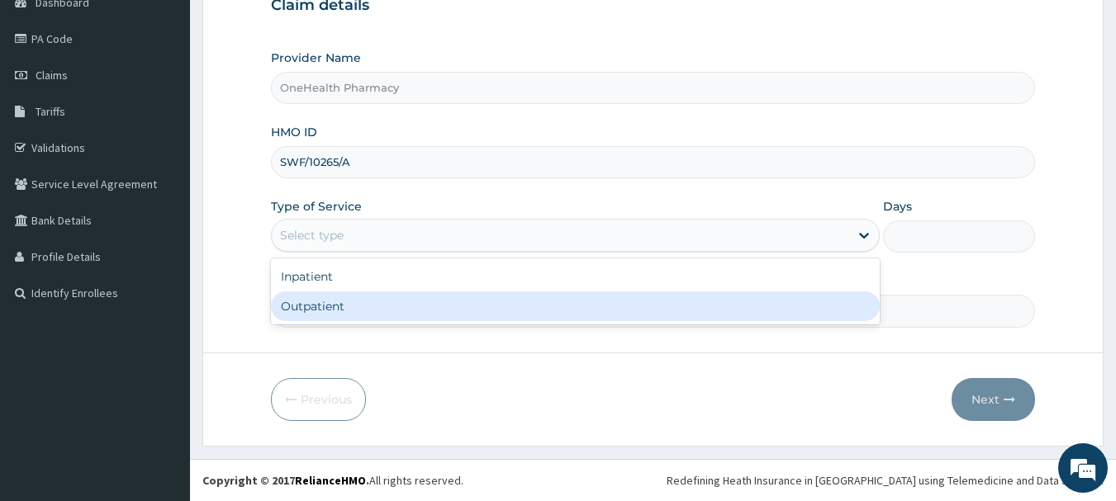
click at [348, 307] on div "Outpatient" at bounding box center [575, 307] width 609 height 30
type input "1"
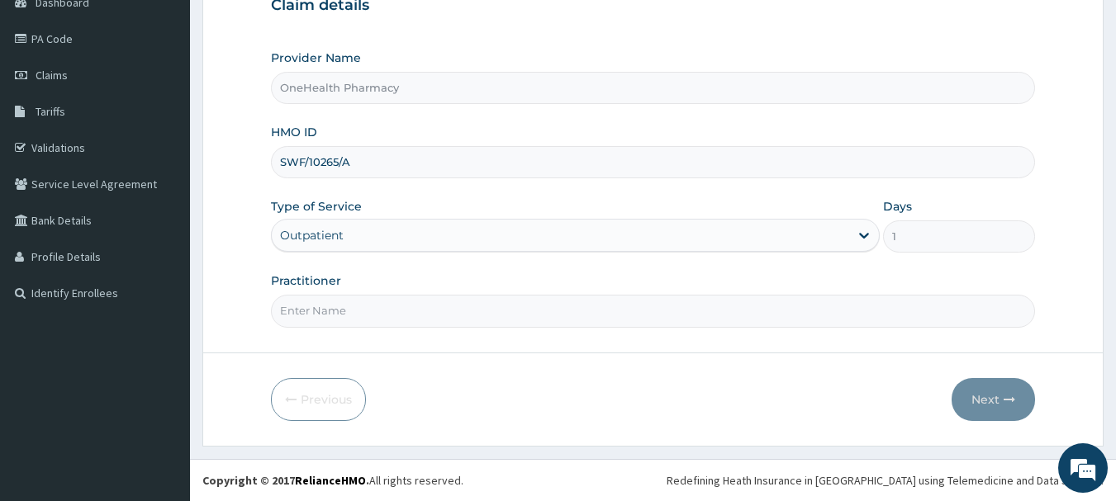
click at [348, 307] on input "Practitioner" at bounding box center [653, 311] width 765 height 32
type input "ONEHEALTH"
drag, startPoint x: 1028, startPoint y: 418, endPoint x: 1014, endPoint y: 401, distance: 22.3
click at [1014, 401] on div "Next" at bounding box center [993, 399] width 83 height 43
click at [1014, 401] on icon "button" at bounding box center [1010, 400] width 12 height 12
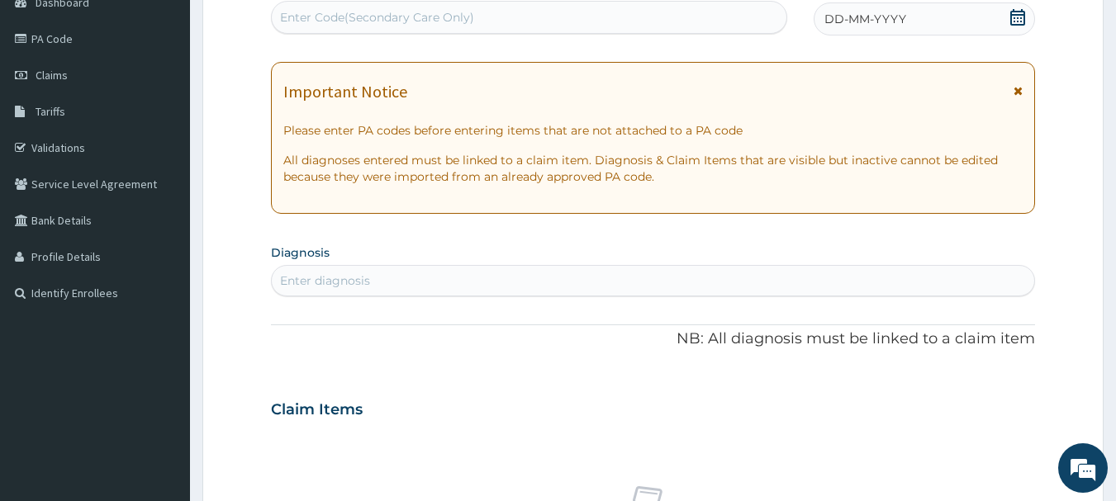
scroll to position [0, 0]
click at [664, 28] on div "Enter Code(Secondary Care Only)" at bounding box center [529, 17] width 515 height 26
paste input "PR/700B9D87"
type input "PR/700B9D87"
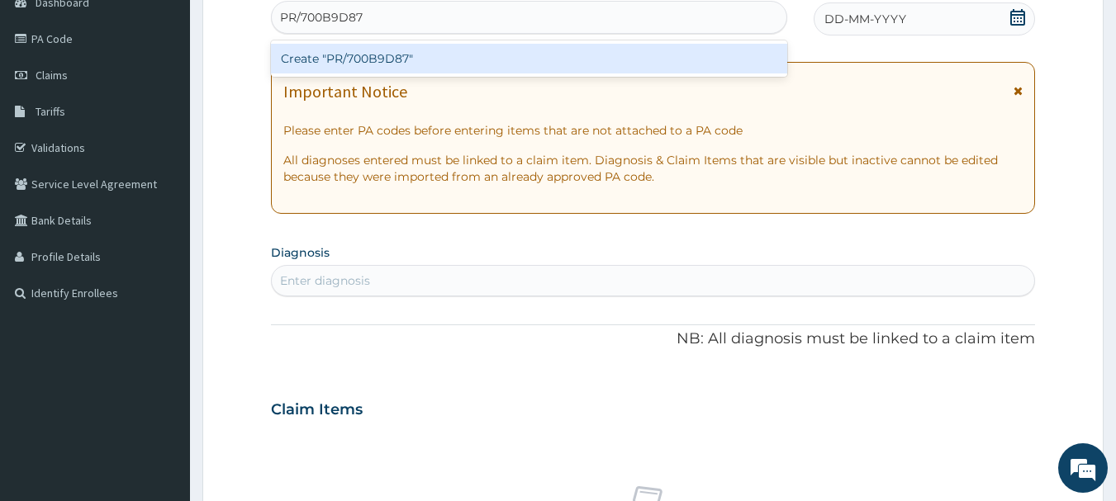
click at [666, 59] on div "Create "PR/700B9D87"" at bounding box center [529, 59] width 517 height 30
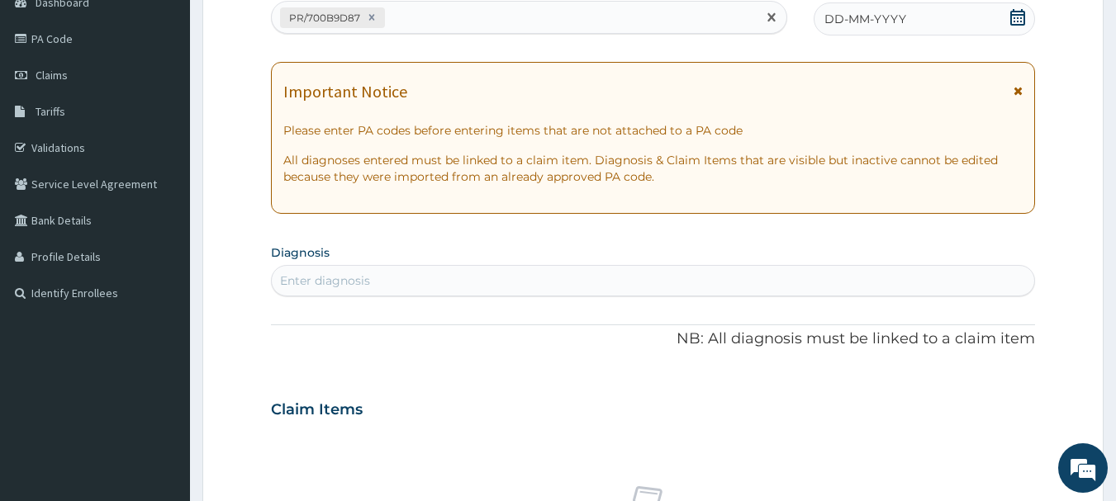
click at [874, 12] on span "DD-MM-YYYY" at bounding box center [865, 19] width 82 height 17
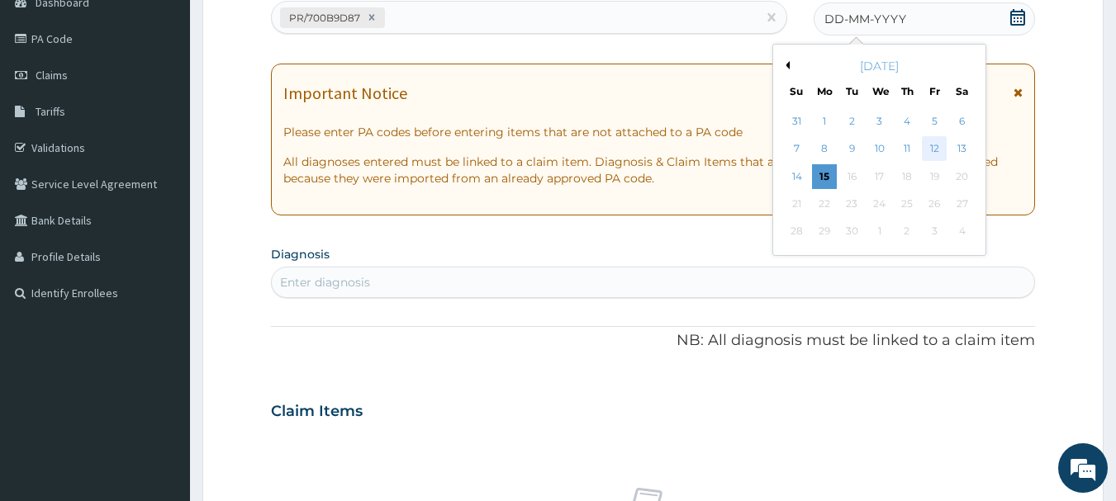
click at [939, 147] on div "12" at bounding box center [934, 149] width 25 height 25
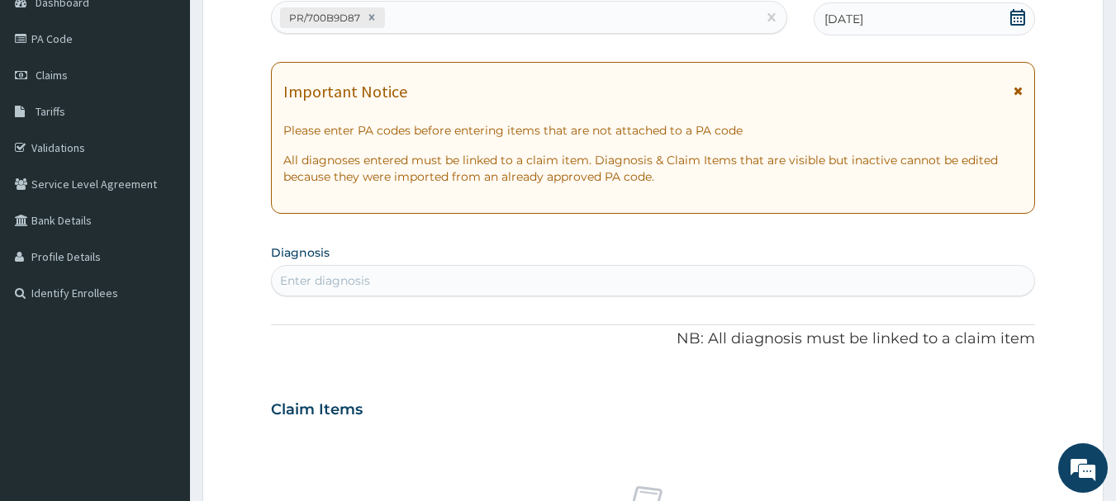
click at [911, 285] on div "Enter diagnosis" at bounding box center [653, 281] width 763 height 26
type input "[MEDICAL_DATA]"
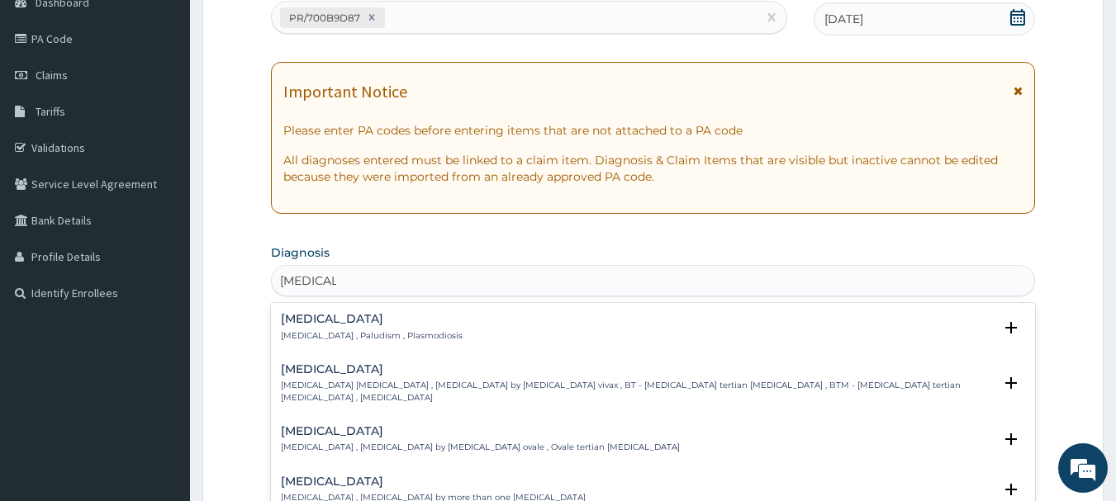
click at [300, 323] on h4 "[MEDICAL_DATA]" at bounding box center [372, 319] width 182 height 12
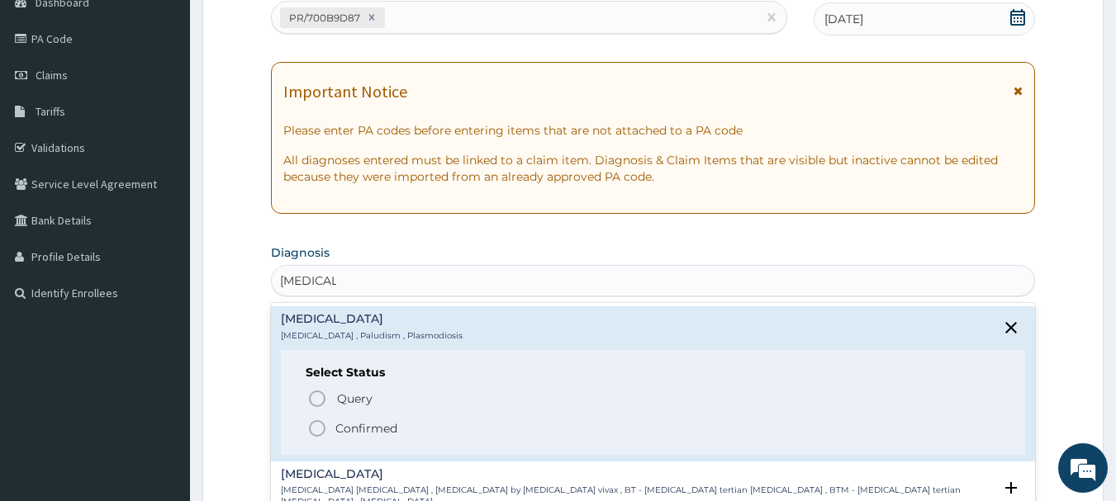
click at [325, 420] on div "Query Query covers suspected (?), Keep in view (kiv), Ruled out (r/o) Confirmed" at bounding box center [654, 412] width 696 height 50
click at [325, 420] on icon "status option filled" at bounding box center [317, 429] width 20 height 20
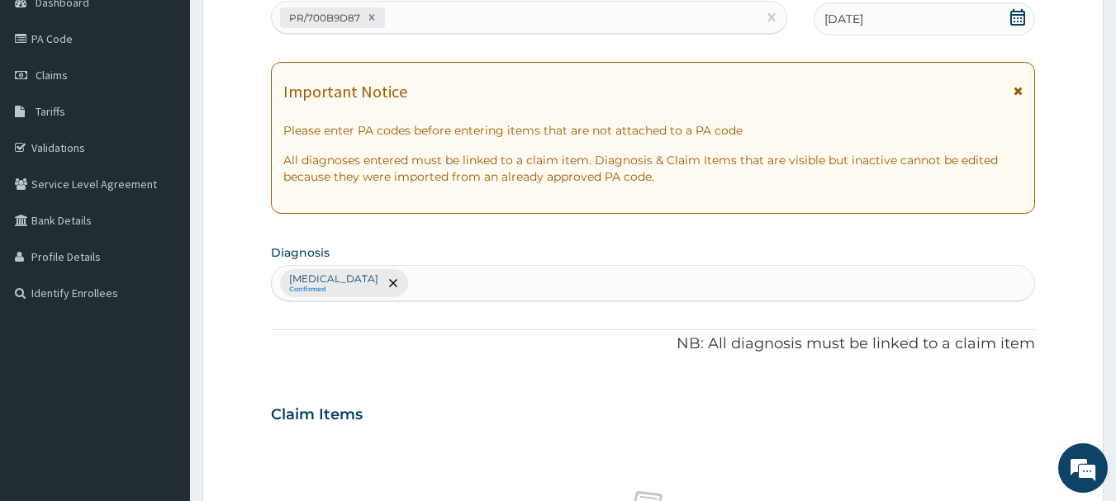
scroll to position [690, 0]
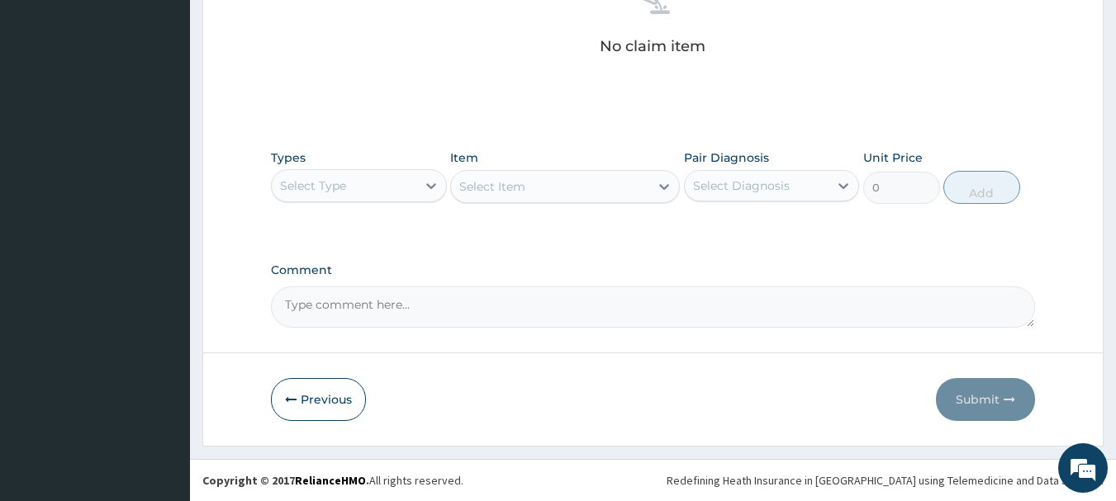
click at [392, 192] on div "Select Type" at bounding box center [344, 186] width 145 height 26
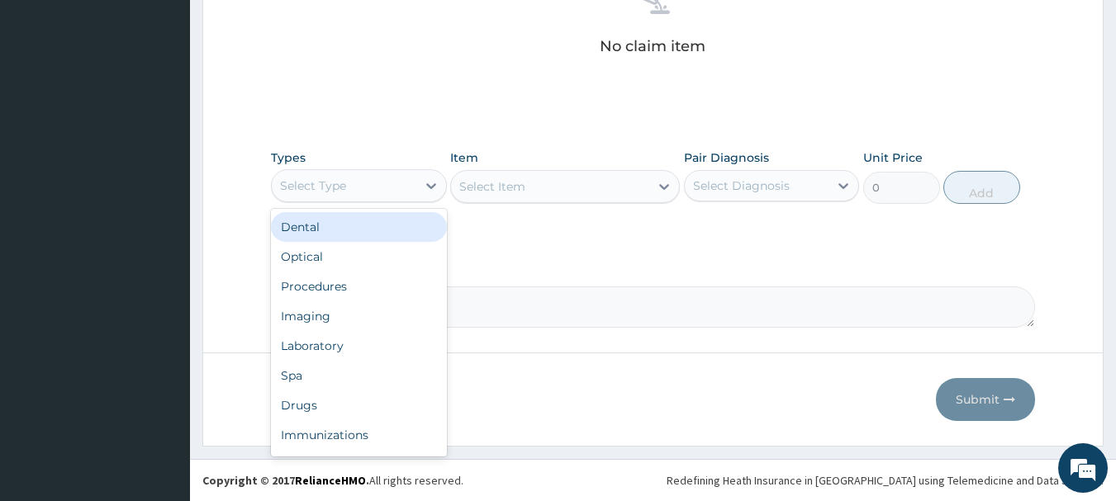
type input "O"
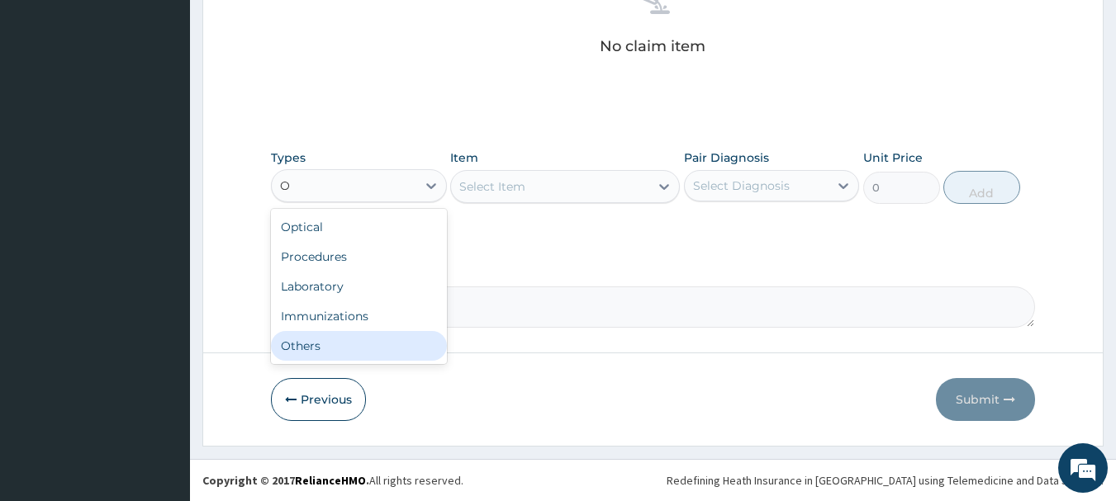
click at [364, 352] on div "Others" at bounding box center [359, 346] width 176 height 30
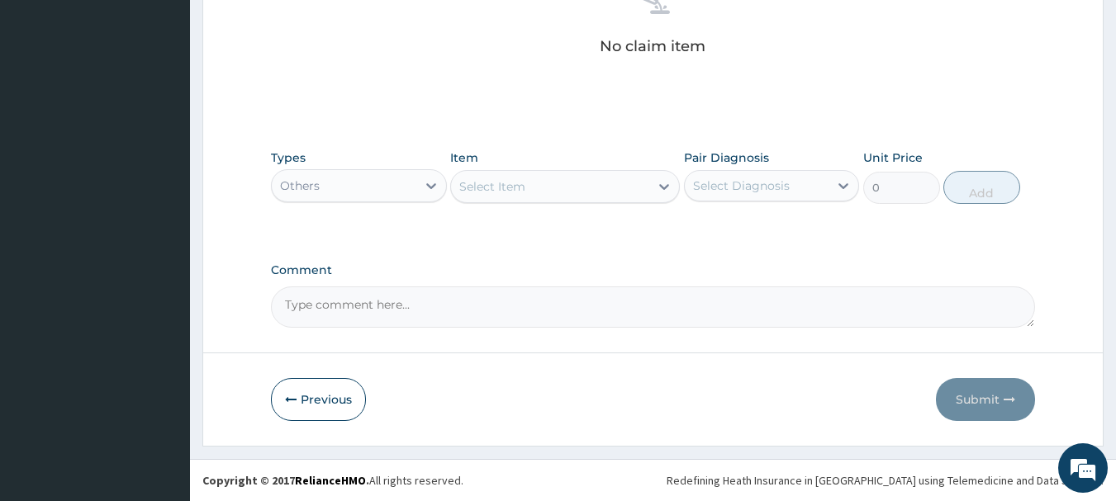
click at [538, 192] on div "Select Item" at bounding box center [550, 186] width 198 height 26
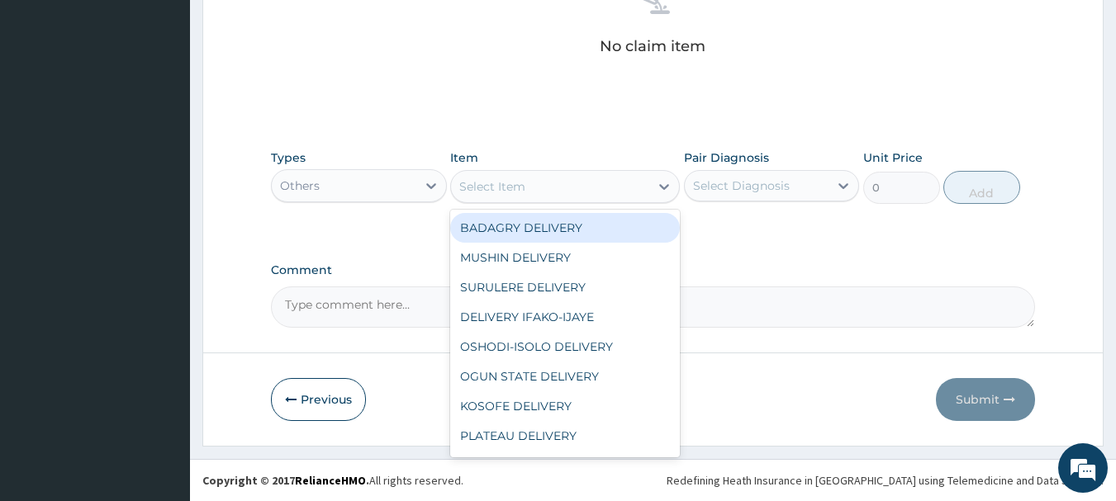
drag, startPoint x: 565, startPoint y: 242, endPoint x: 570, endPoint y: 222, distance: 20.4
click at [570, 222] on div "BADAGRY DELIVERY MUSHIN DELIVERY SURULERE DELIVERY DELIVERY IFAKO-IJAYE OSHODI-…" at bounding box center [565, 334] width 230 height 248
click at [570, 222] on div "BADAGRY DELIVERY" at bounding box center [565, 228] width 230 height 30
type input "3700"
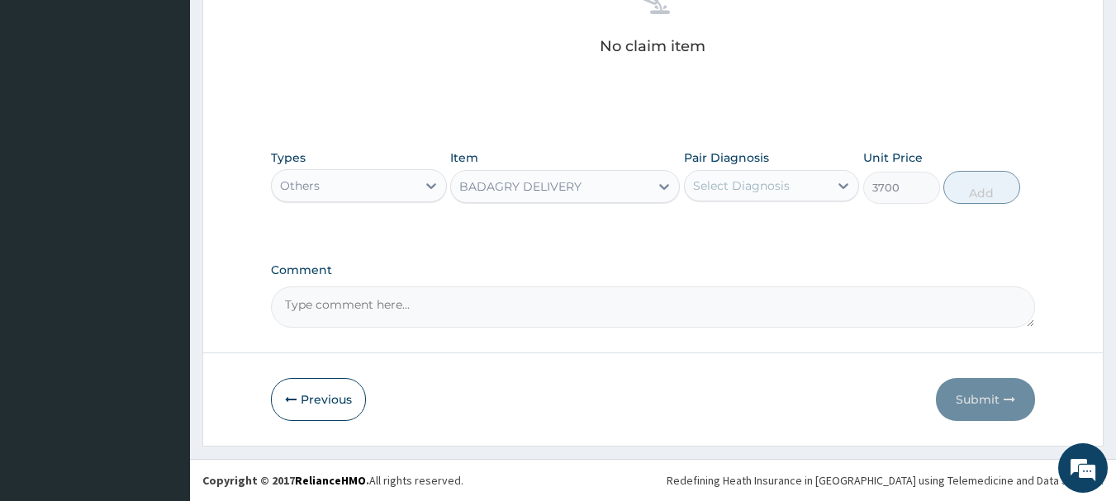
click at [763, 188] on div "Select Diagnosis" at bounding box center [741, 186] width 97 height 17
click at [788, 216] on div "[MEDICAL_DATA]" at bounding box center [772, 228] width 176 height 34
checkbox input "true"
click at [968, 190] on button "Add" at bounding box center [981, 187] width 77 height 33
type input "0"
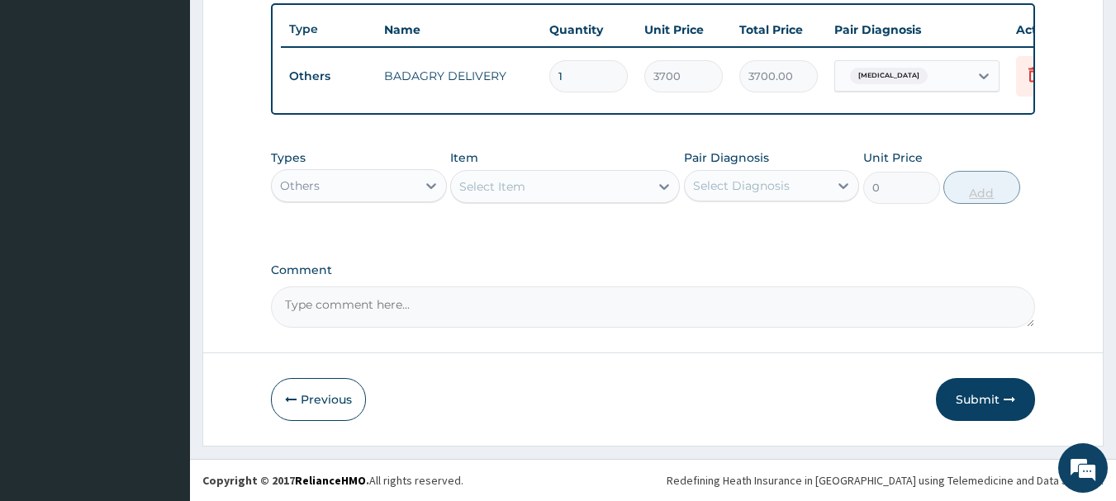
scroll to position [624, 0]
click at [391, 196] on div "Others" at bounding box center [344, 186] width 145 height 26
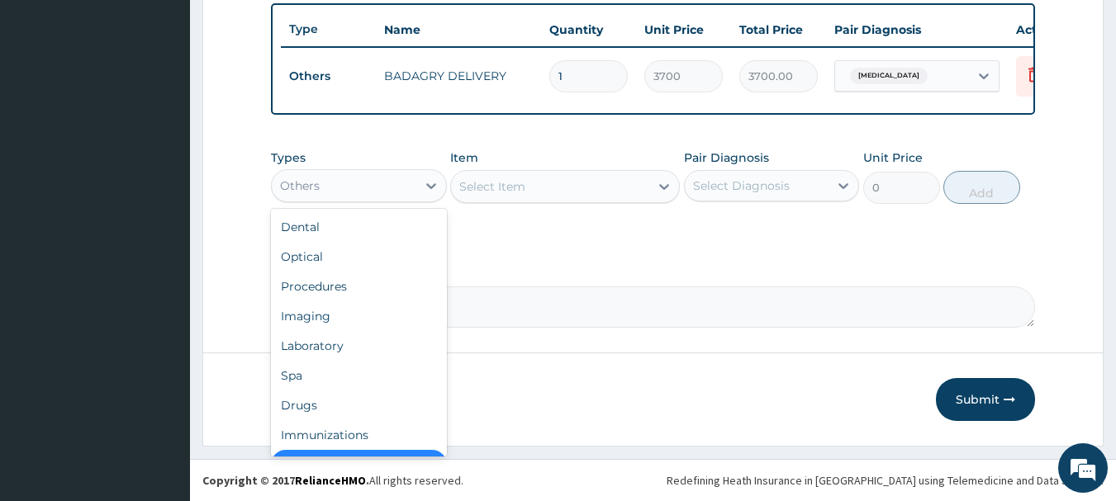
scroll to position [33, 0]
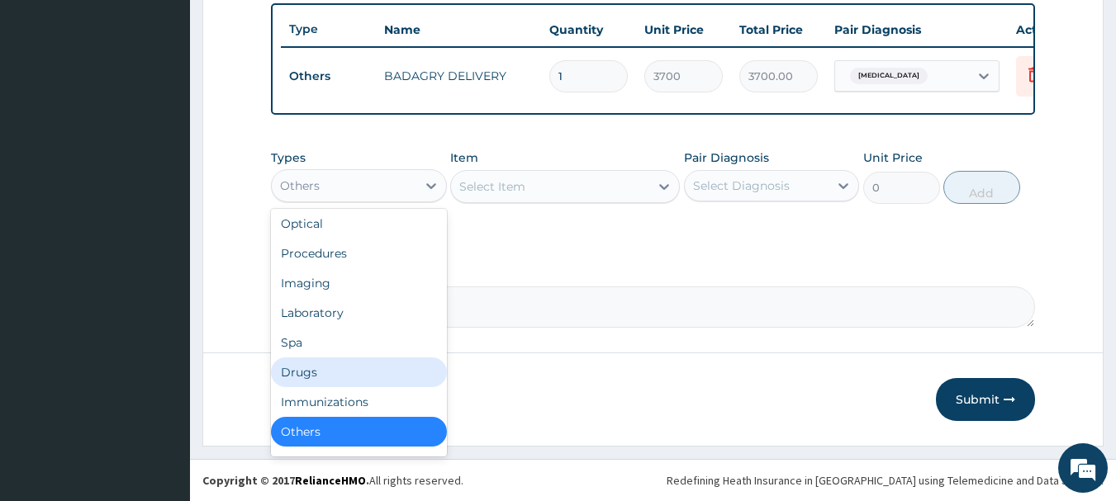
click at [344, 373] on div "Drugs" at bounding box center [359, 373] width 176 height 30
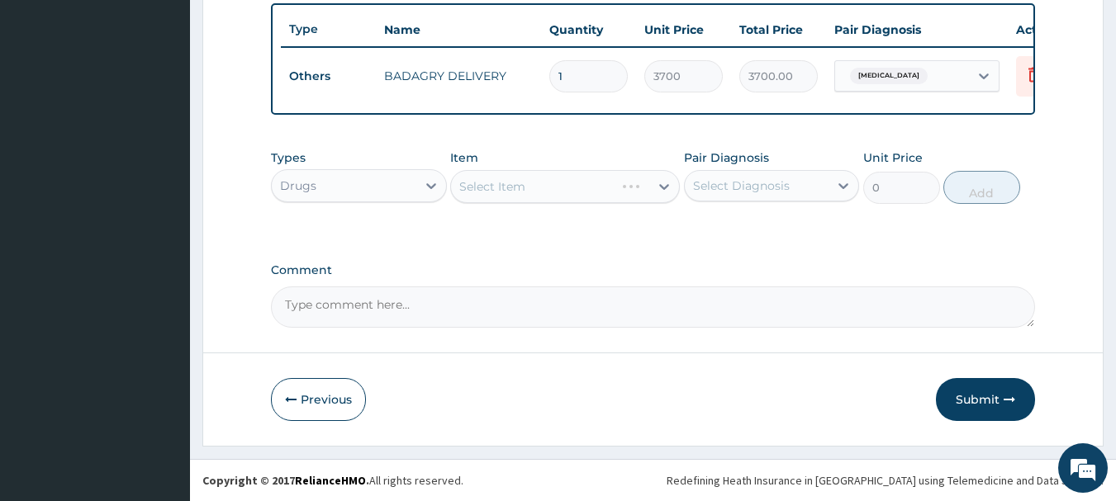
click at [539, 188] on div "Select Item" at bounding box center [565, 186] width 230 height 33
click at [539, 188] on div "Select Item" at bounding box center [550, 186] width 198 height 26
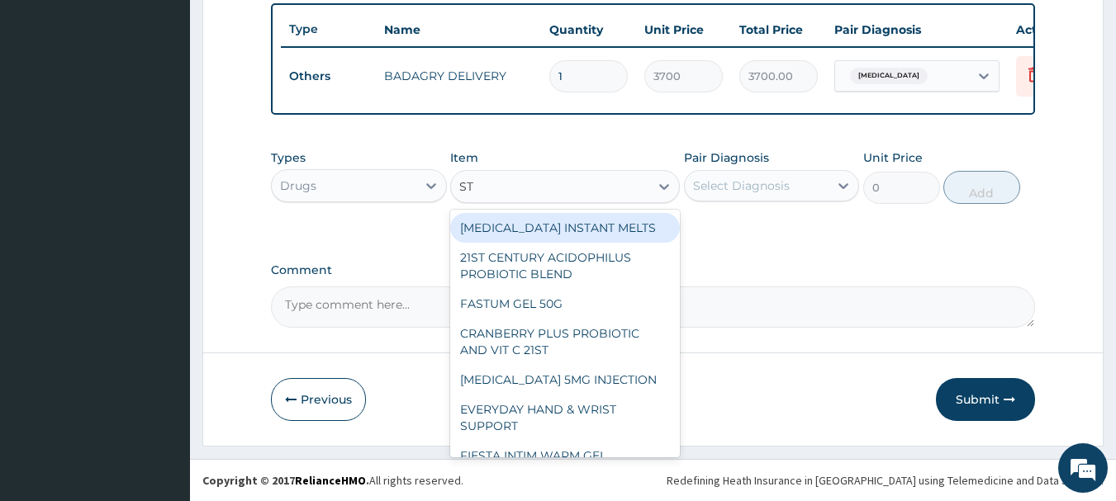
type input "ST R"
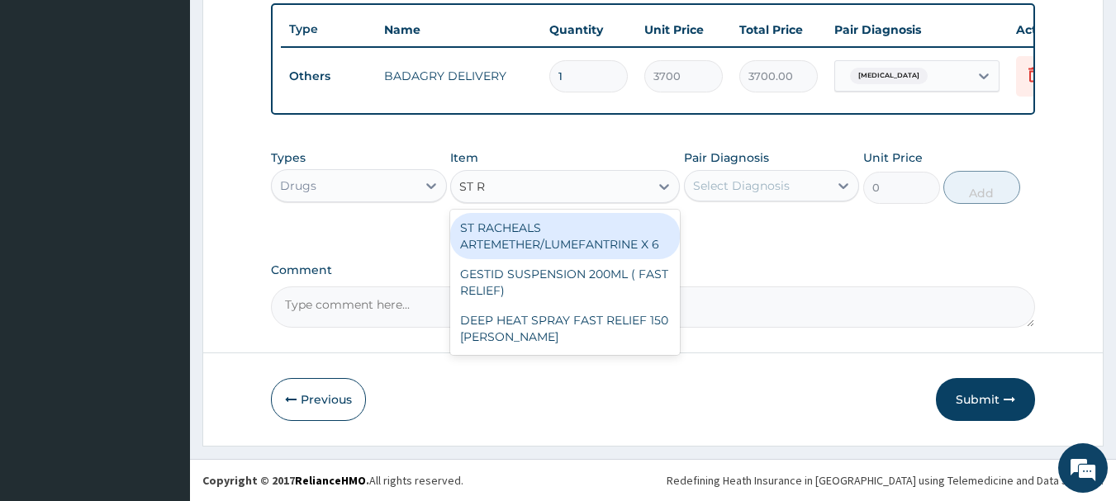
click at [586, 239] on div "ST RACHEALS ARTEMETHER/LUMEFANTRINE X 6" at bounding box center [565, 236] width 230 height 46
type input "303.3333435058594"
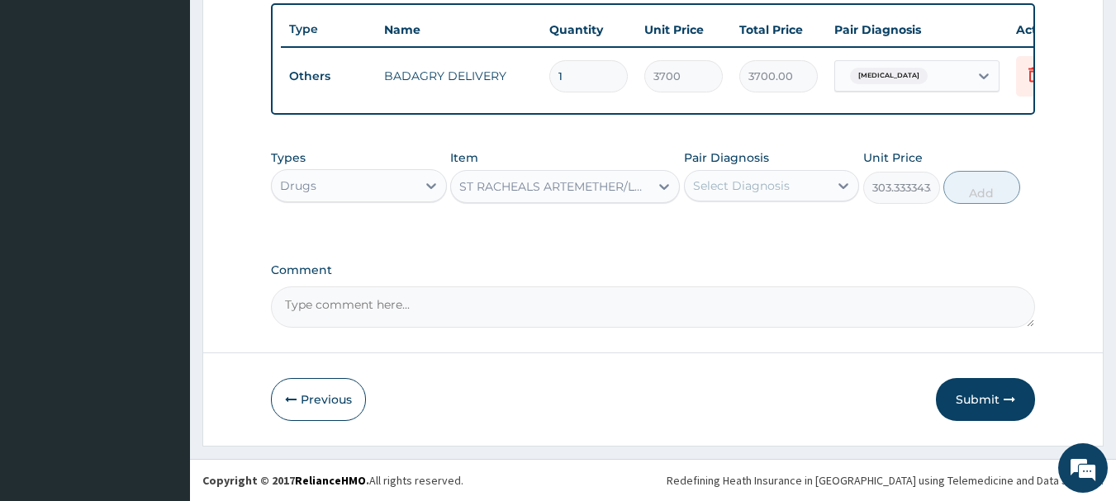
click at [766, 202] on div "Pair Diagnosis Select Diagnosis" at bounding box center [772, 177] width 176 height 55
click at [788, 197] on div "Select Diagnosis" at bounding box center [757, 186] width 145 height 26
click at [805, 220] on div "[MEDICAL_DATA]" at bounding box center [772, 228] width 176 height 34
checkbox input "true"
click at [979, 202] on button "Add" at bounding box center [981, 187] width 77 height 33
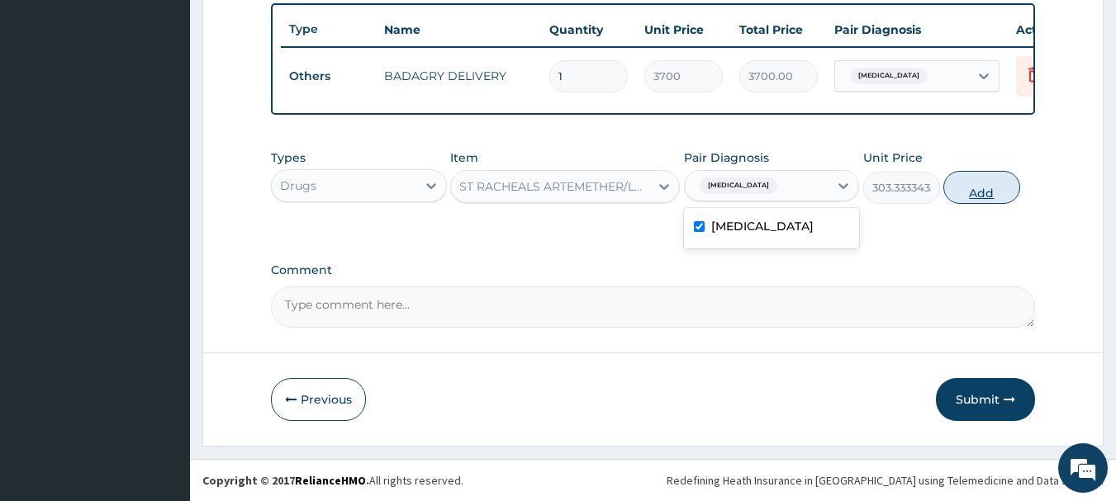
type input "0"
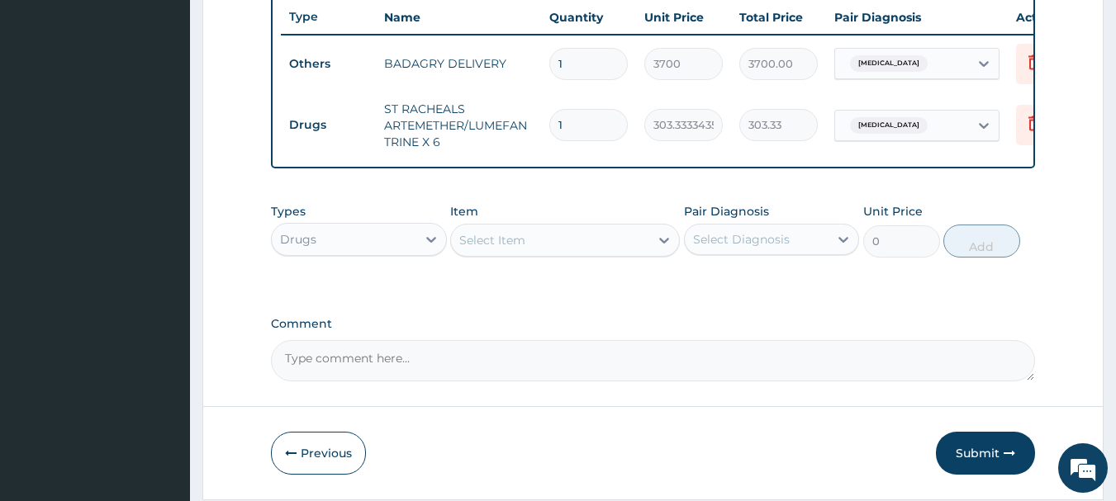
type input "0.00"
click at [570, 248] on div "Select Item" at bounding box center [550, 240] width 198 height 26
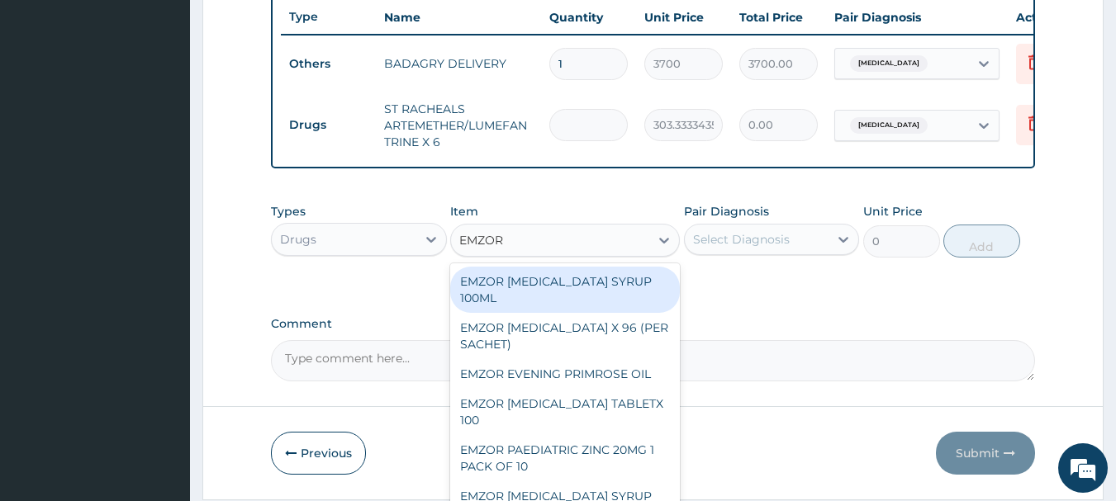
type input "EMZOR P"
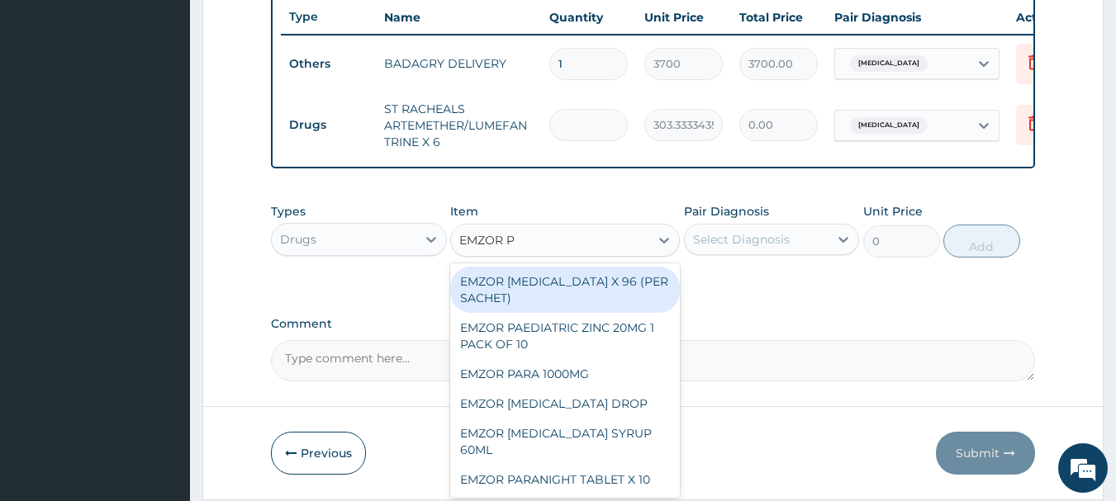
click at [587, 287] on div "EMZOR PARACETAMOL X 96 (PER SACHET)" at bounding box center [565, 290] width 230 height 46
type input "17.5"
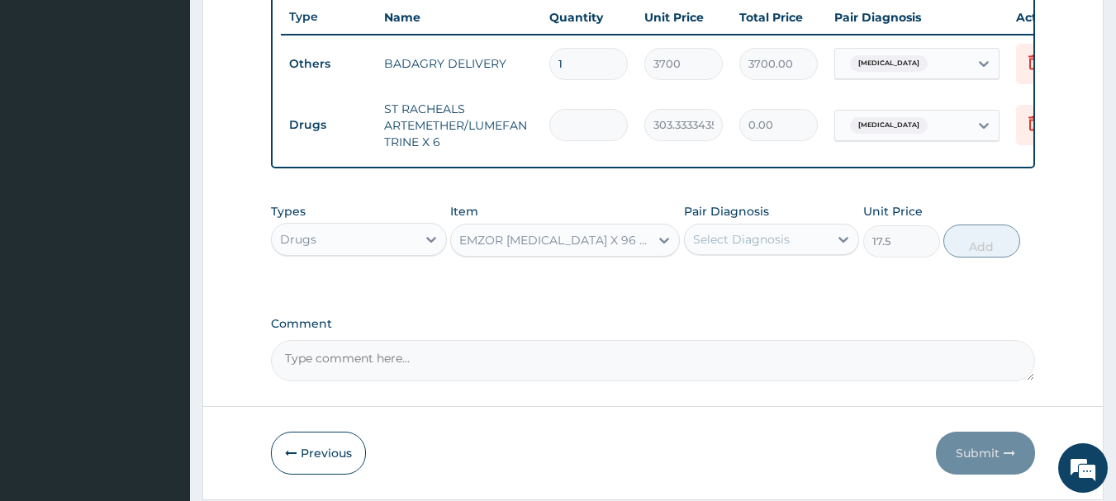
click at [786, 248] on div "Select Diagnosis" at bounding box center [741, 239] width 97 height 17
click at [808, 292] on div "[MEDICAL_DATA]" at bounding box center [772, 282] width 176 height 34
checkbox input "true"
click at [994, 251] on button "Add" at bounding box center [981, 241] width 77 height 33
type input "0"
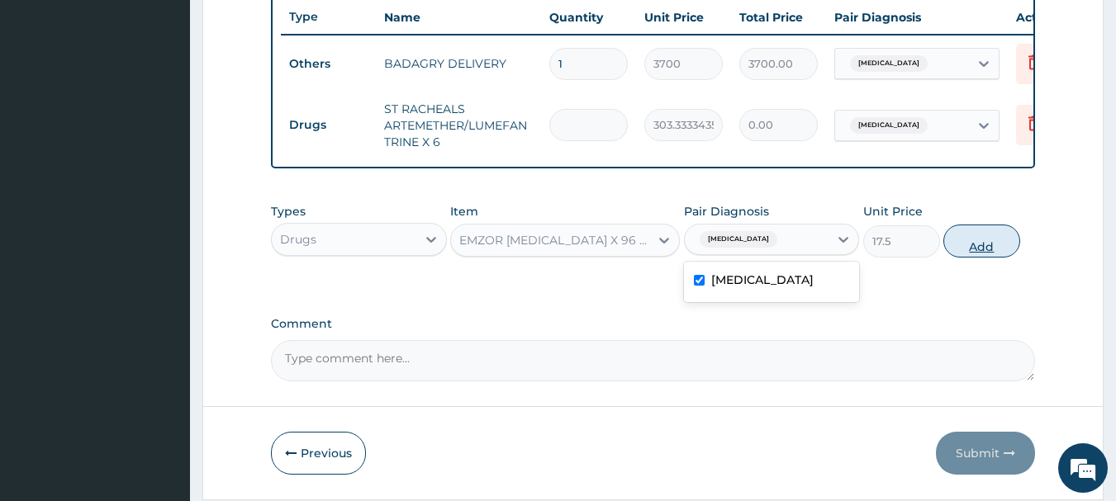
type input "0"
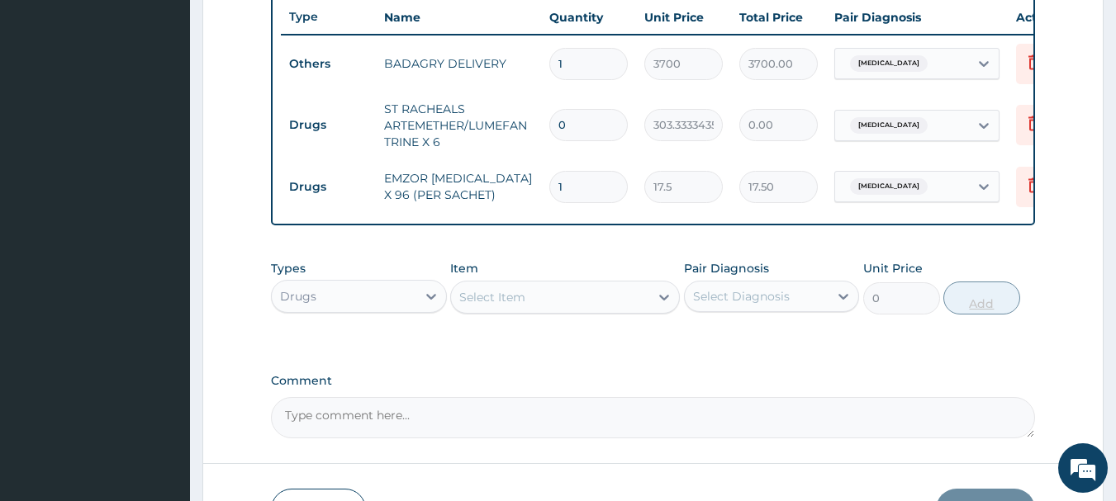
type input "0.00"
type input "3"
type input "52.50"
type input "36"
type input "630.00"
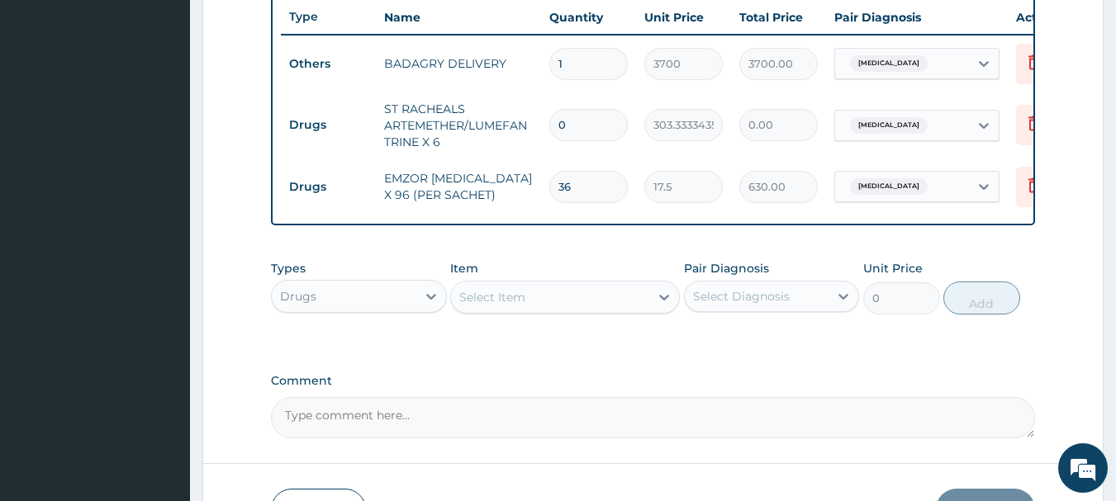
type input "36"
click at [618, 130] on input "0" at bounding box center [588, 125] width 78 height 32
type input "6"
type input "1820.00"
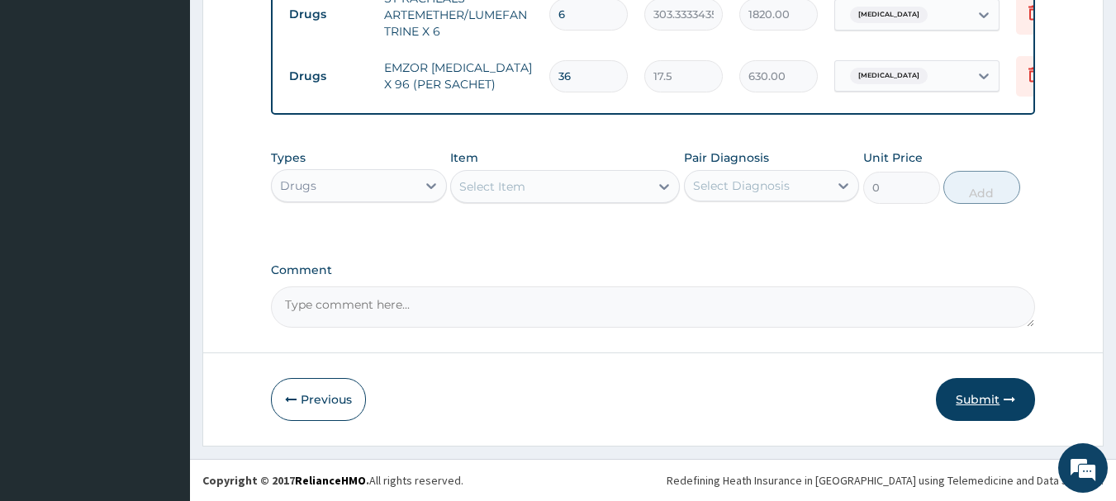
click at [965, 411] on button "Submit" at bounding box center [985, 399] width 99 height 43
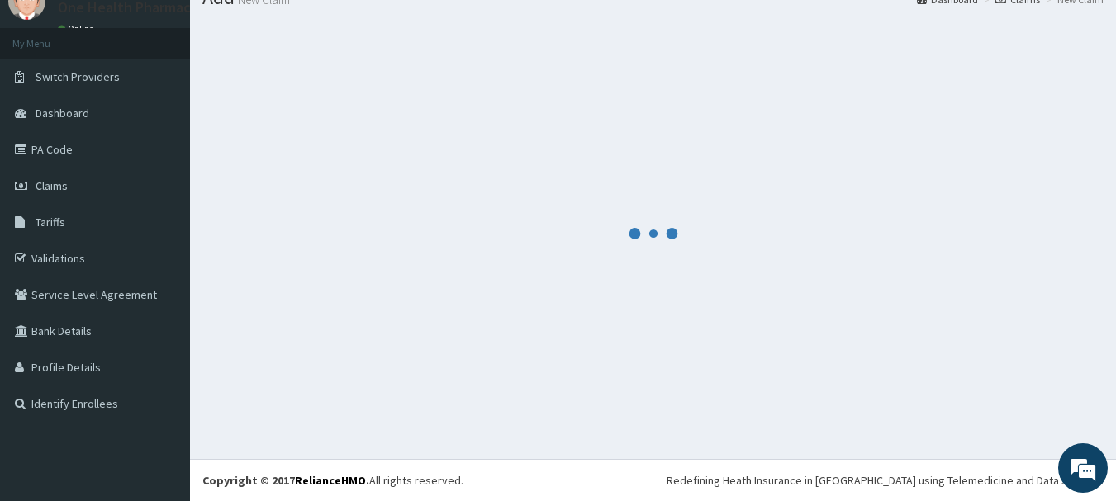
scroll to position [67, 0]
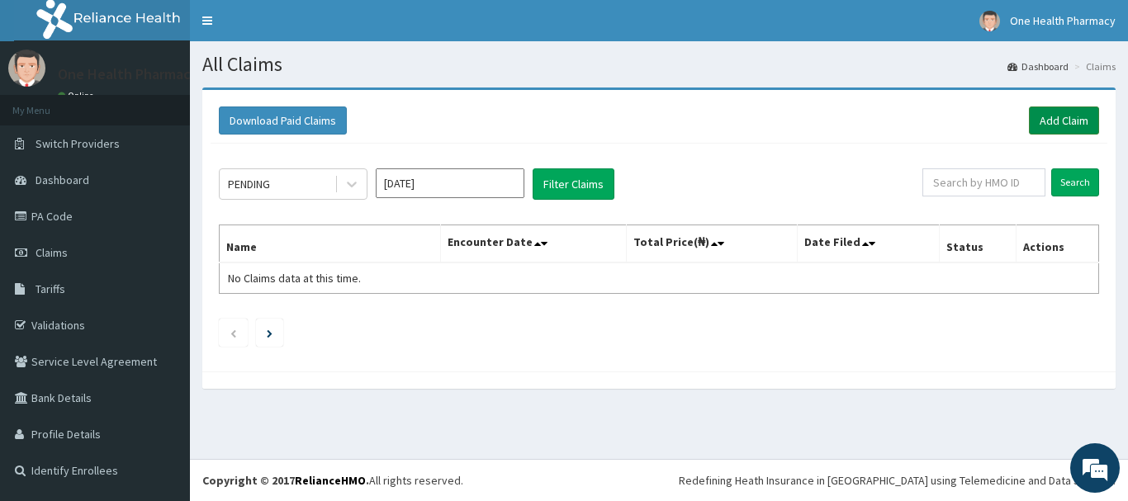
click at [1031, 112] on link "Add Claim" at bounding box center [1064, 121] width 70 height 28
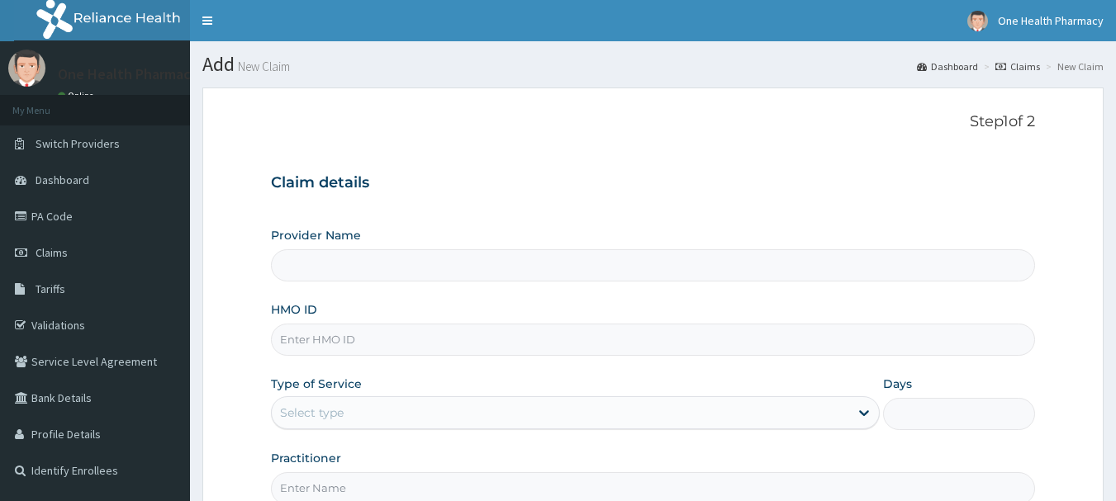
click at [444, 349] on input "HMO ID" at bounding box center [653, 340] width 765 height 32
paste input "QAO/10456/A"
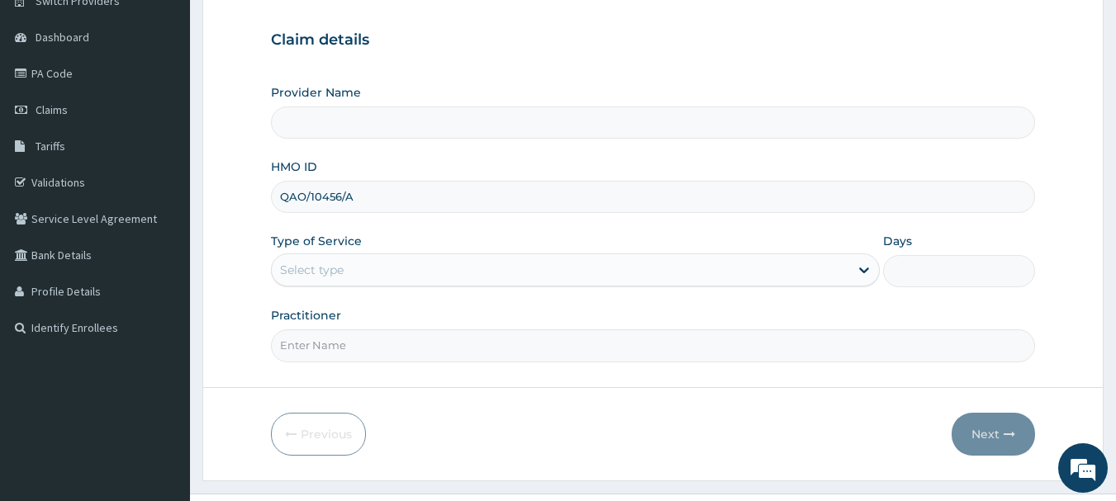
scroll to position [178, 0]
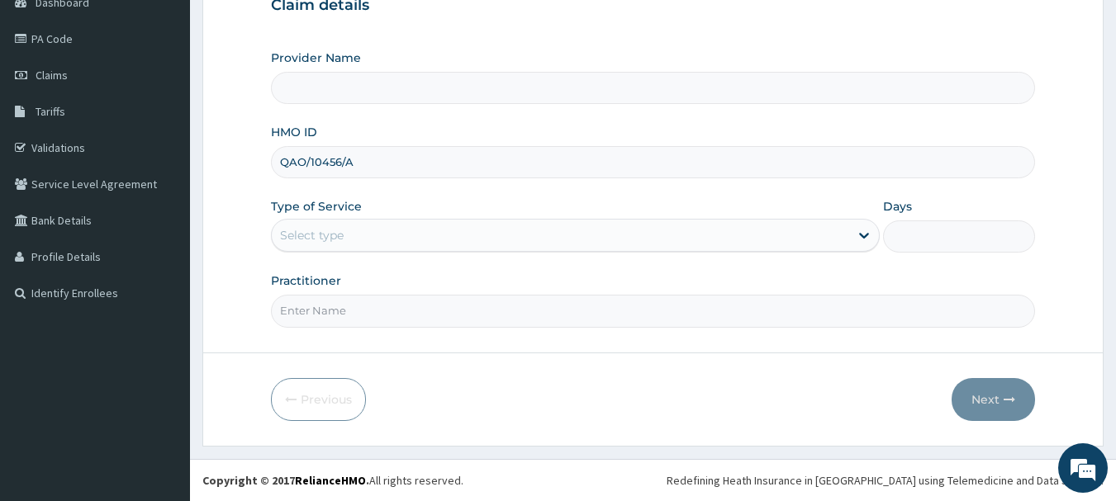
type input "QAO/10456/A"
click at [365, 241] on div "Select type" at bounding box center [560, 235] width 577 height 26
type input "OneHealth Pharmacy"
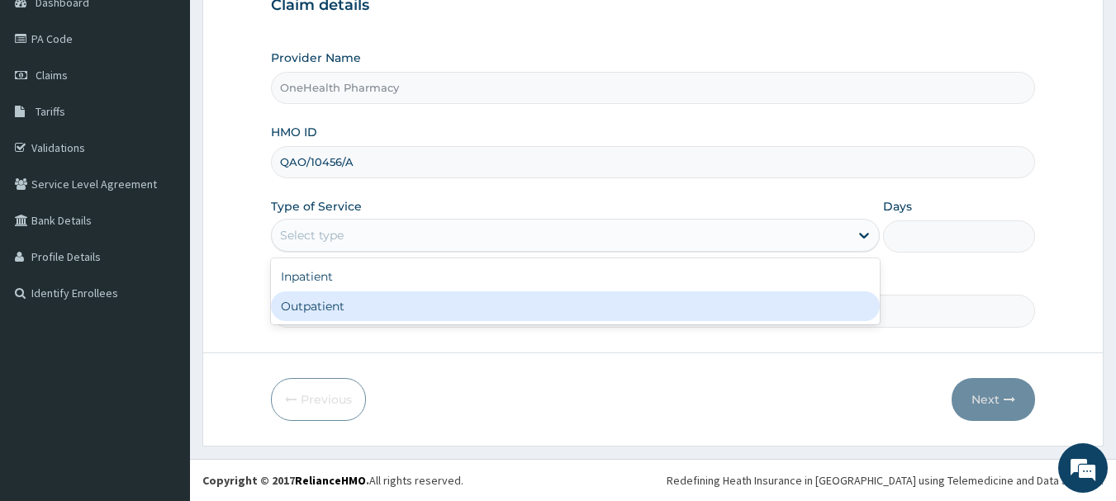
click at [372, 302] on div "Outpatient" at bounding box center [575, 307] width 609 height 30
click at [372, 302] on input "Practitioner" at bounding box center [653, 311] width 765 height 32
type input "1"
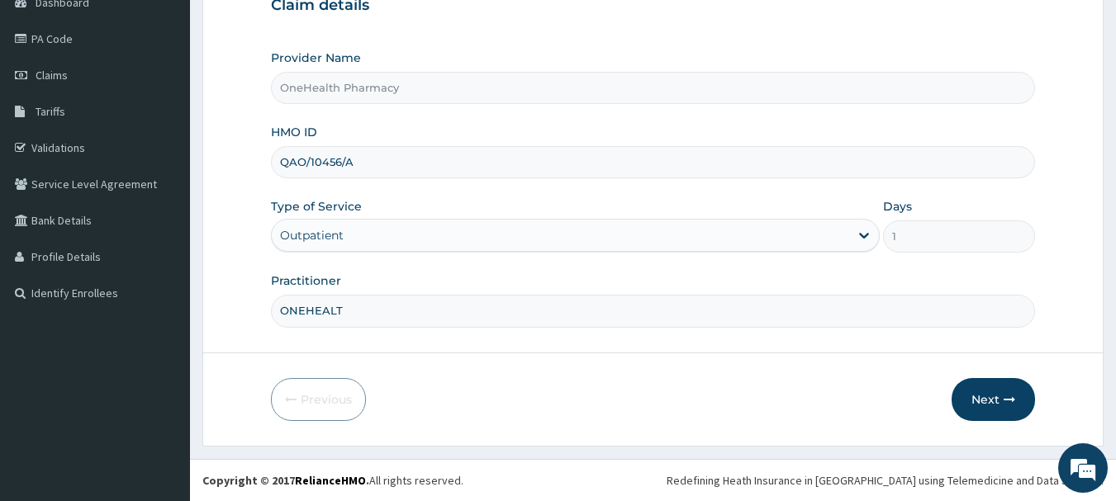
type input "ONEHEALTH"
click at [1012, 382] on button "Next" at bounding box center [993, 399] width 83 height 43
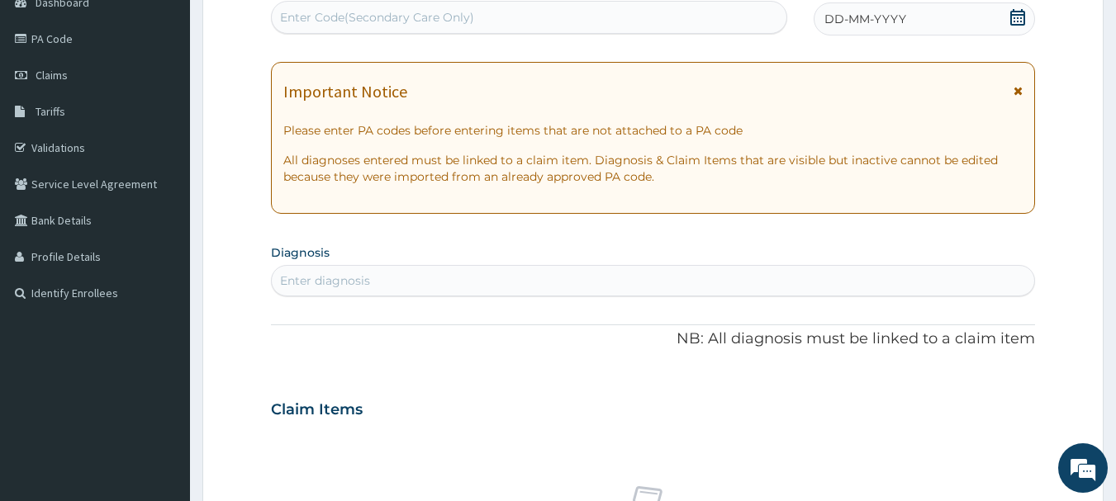
scroll to position [0, 0]
click at [697, 32] on div "Enter Code(Secondary Care Only)" at bounding box center [529, 17] width 517 height 33
paste input "PR/80997386"
type input "PR/80997386"
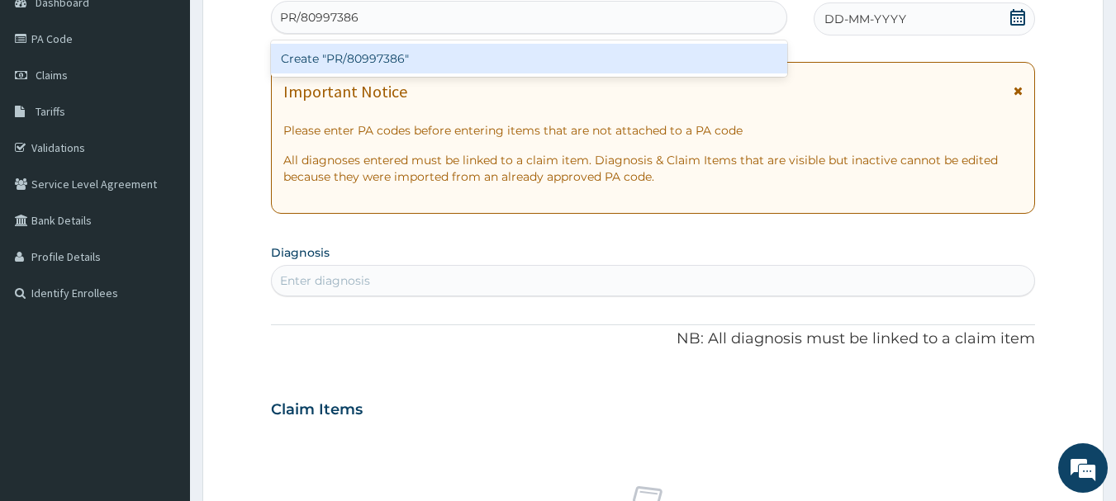
click at [698, 64] on div "Create "PR/80997386"" at bounding box center [529, 59] width 517 height 30
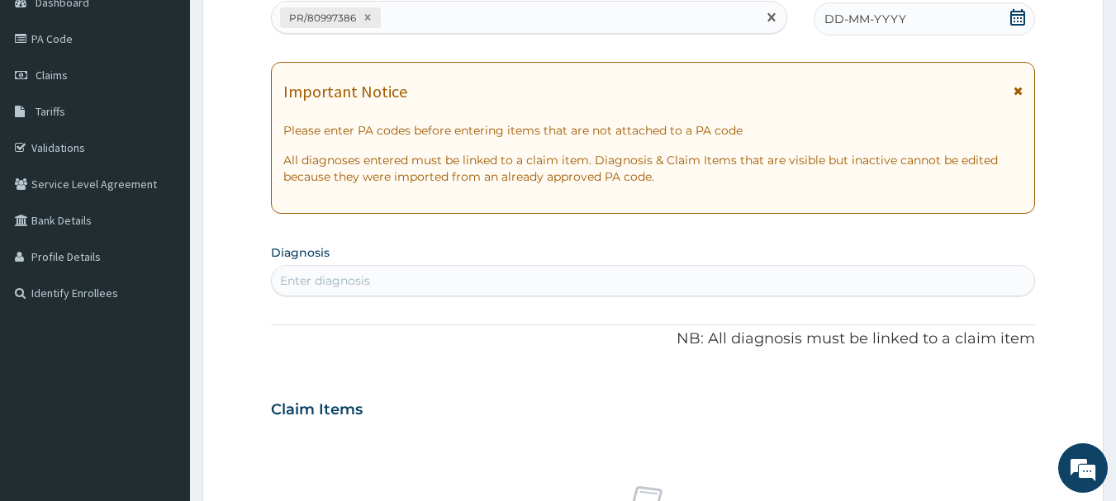
click at [889, 11] on span "DD-MM-YYYY" at bounding box center [865, 19] width 82 height 17
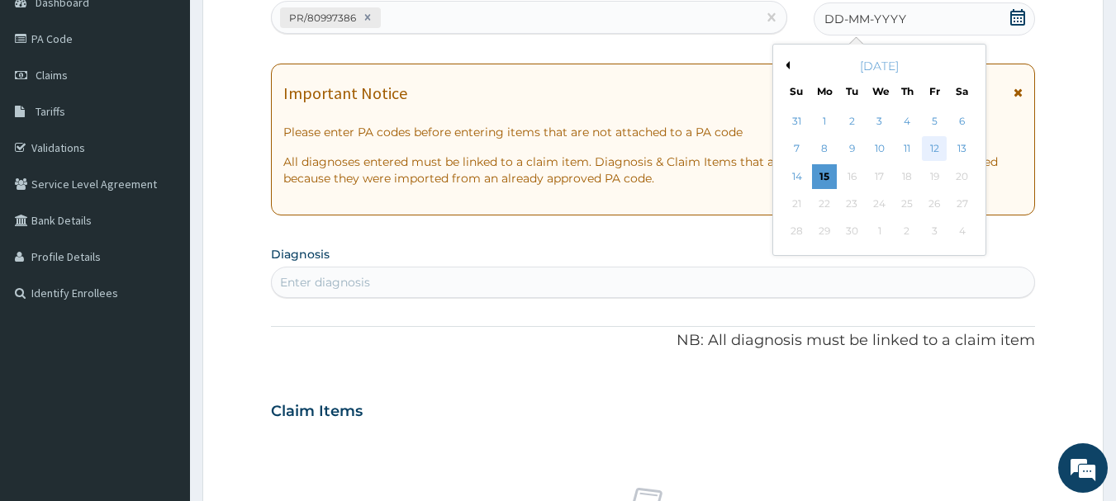
click at [941, 150] on div "12" at bounding box center [934, 149] width 25 height 25
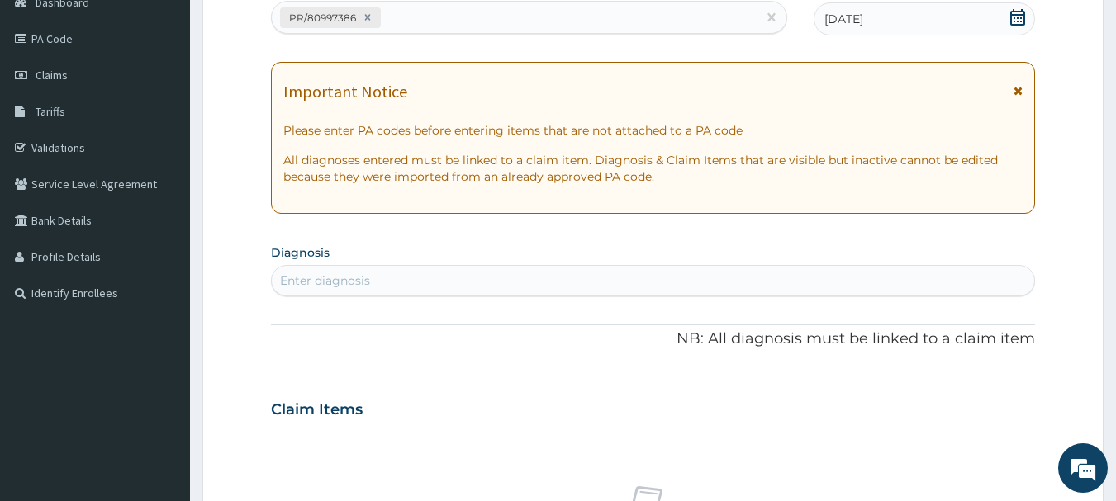
click at [945, 286] on div "Enter diagnosis" at bounding box center [653, 281] width 763 height 26
type input "[MEDICAL_DATA]"
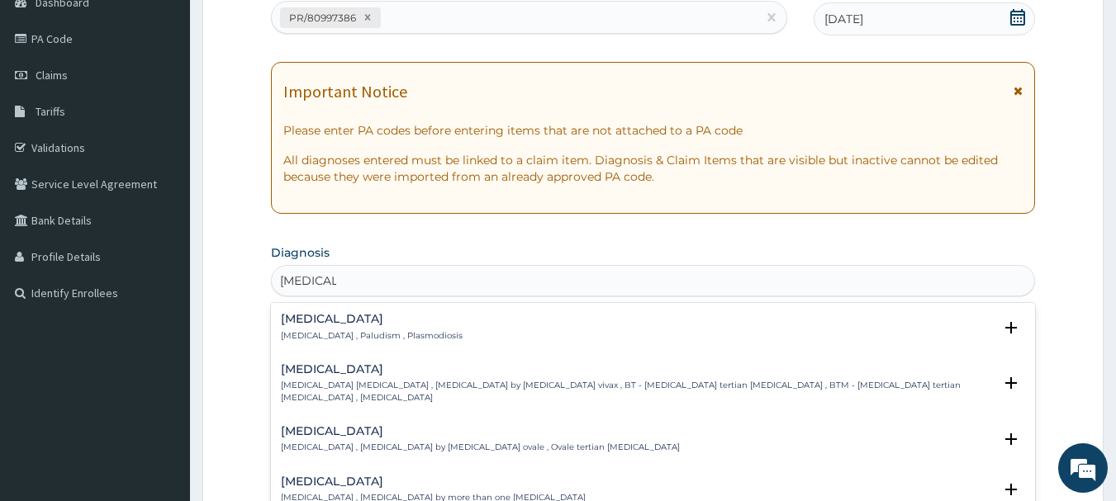
click at [329, 324] on h4 "Malaria" at bounding box center [372, 319] width 182 height 12
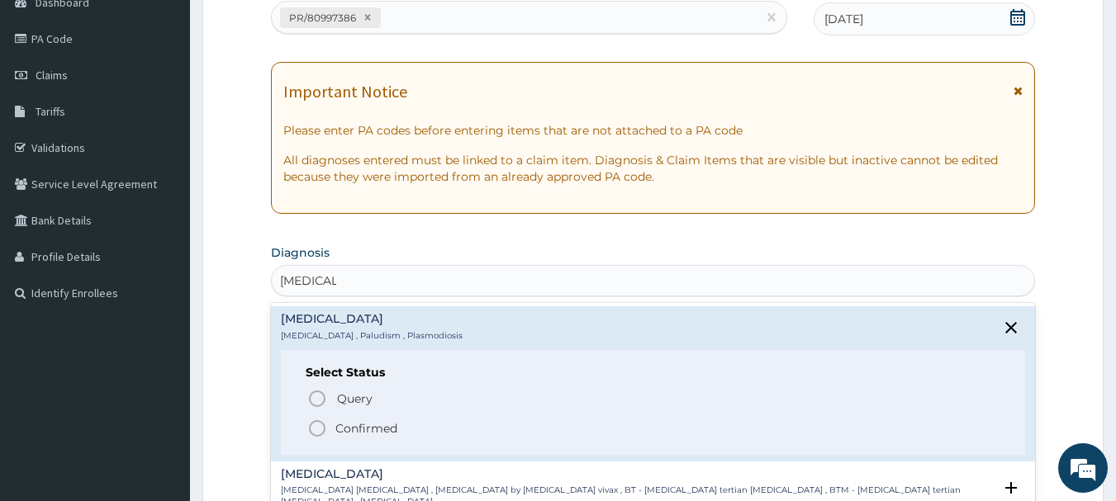
click at [335, 424] on p "Confirmed" at bounding box center [366, 428] width 62 height 17
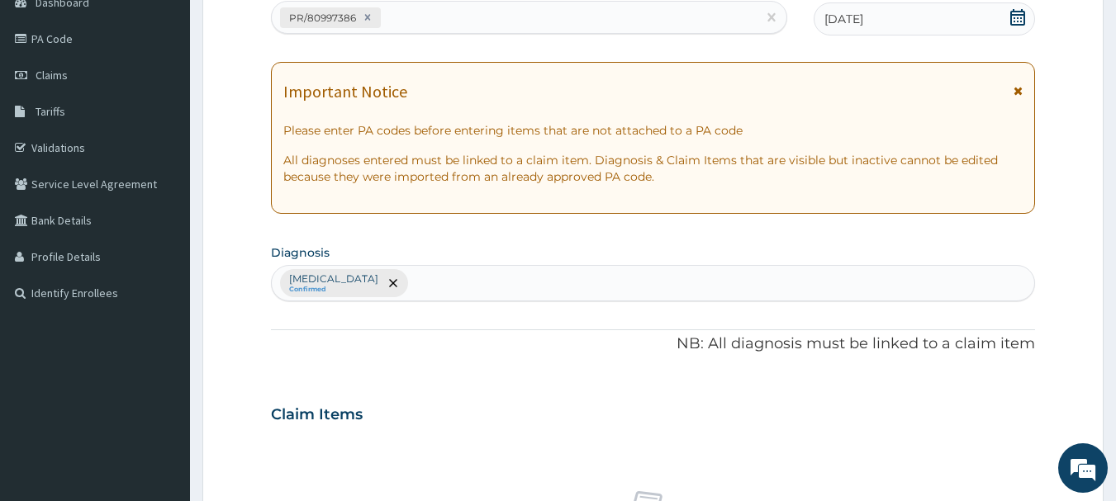
scroll to position [690, 0]
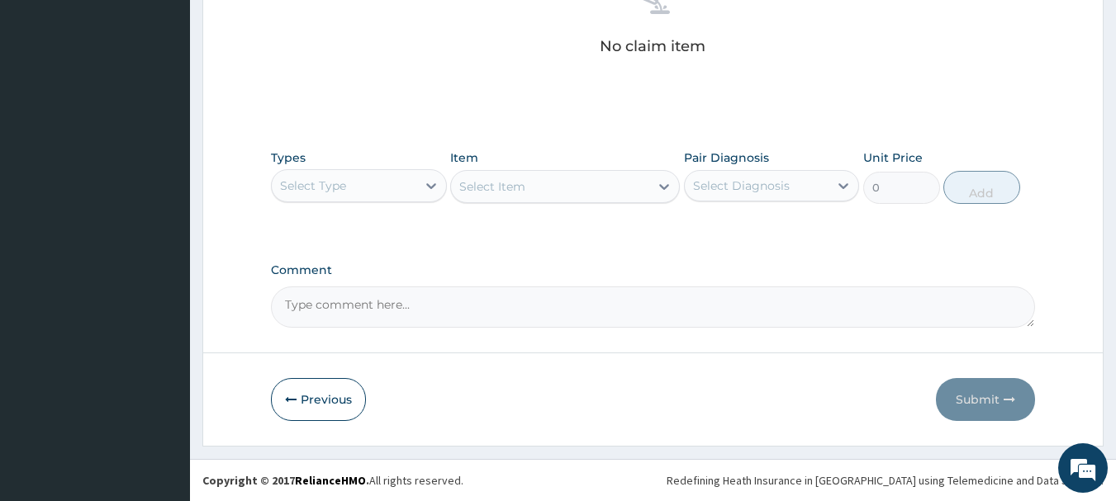
click at [379, 192] on div "Select Type" at bounding box center [344, 186] width 145 height 26
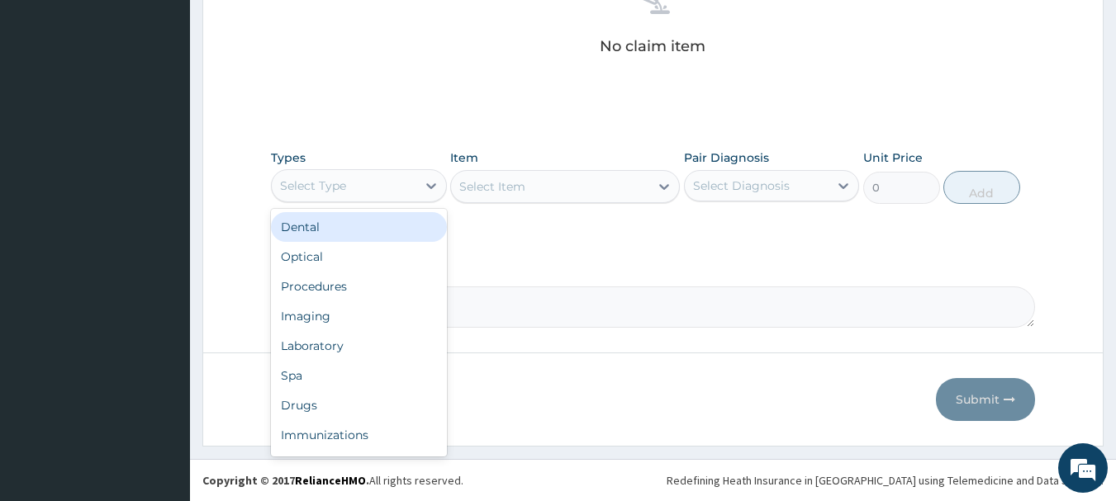
type input "O"
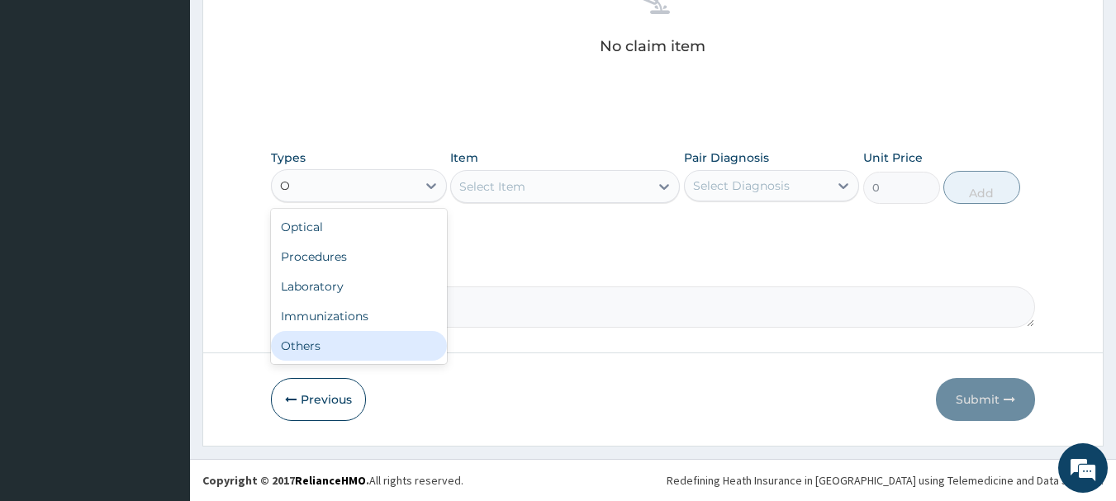
click at [367, 342] on div "Others" at bounding box center [359, 346] width 176 height 30
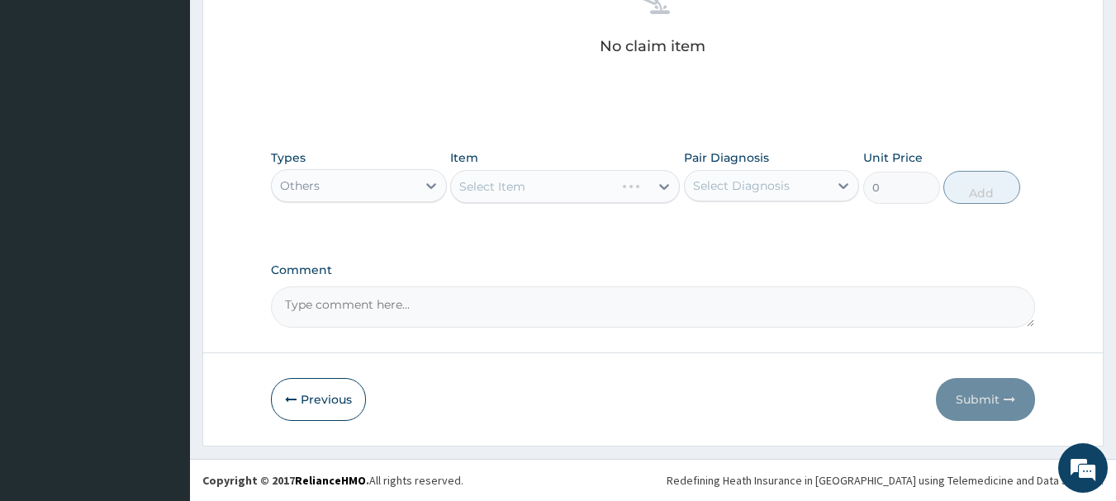
click at [564, 195] on div "Select Item" at bounding box center [565, 186] width 230 height 33
drag, startPoint x: 591, startPoint y: 240, endPoint x: 591, endPoint y: 183, distance: 56.2
click at [591, 183] on div "Select Item" at bounding box center [550, 186] width 198 height 26
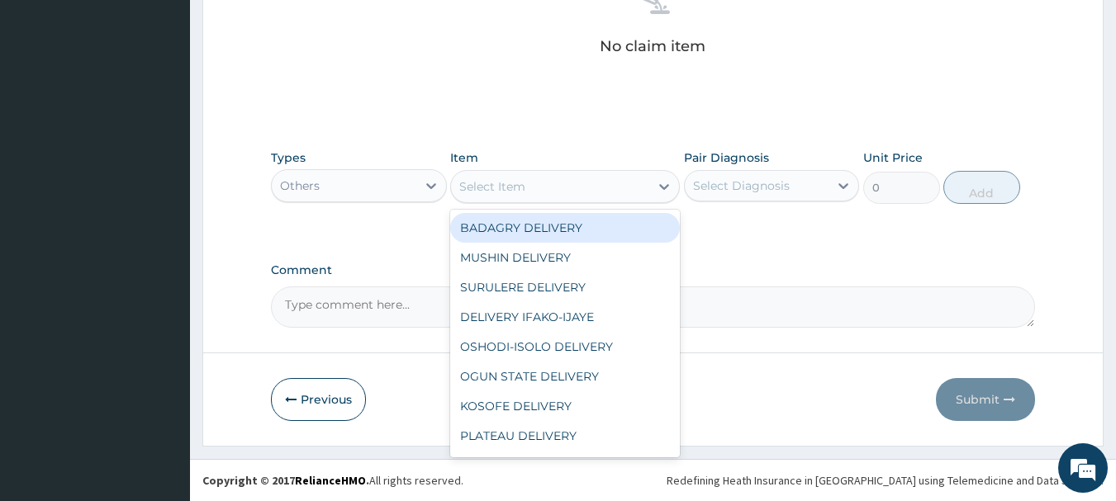
click at [600, 223] on div "BADAGRY DELIVERY" at bounding box center [565, 228] width 230 height 30
type input "3700"
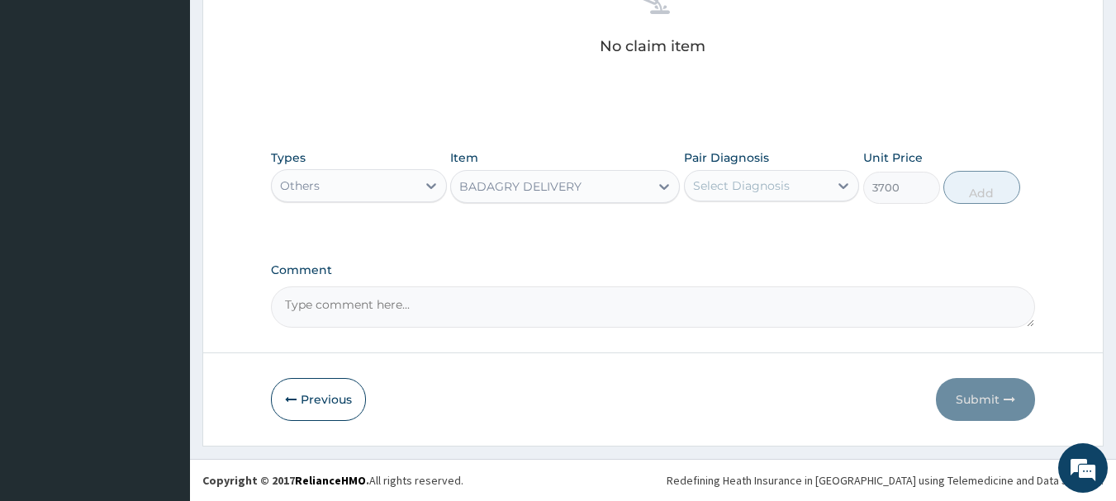
click at [772, 180] on div "Select Diagnosis" at bounding box center [741, 186] width 97 height 17
click at [803, 221] on div "Malaria" at bounding box center [772, 228] width 176 height 34
checkbox input "true"
click at [987, 181] on button "Add" at bounding box center [981, 187] width 77 height 33
type input "0"
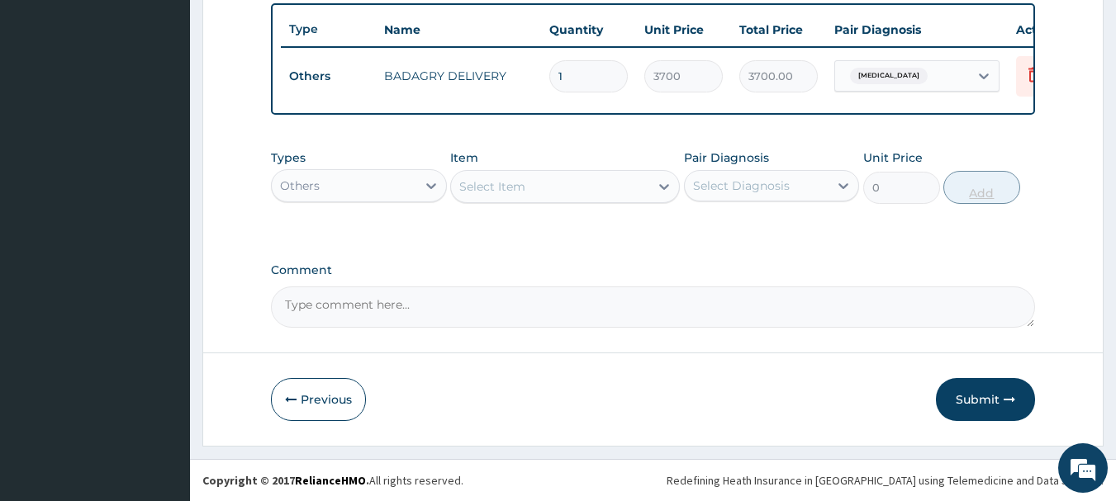
scroll to position [624, 0]
click at [320, 199] on div "Others" at bounding box center [359, 185] width 176 height 33
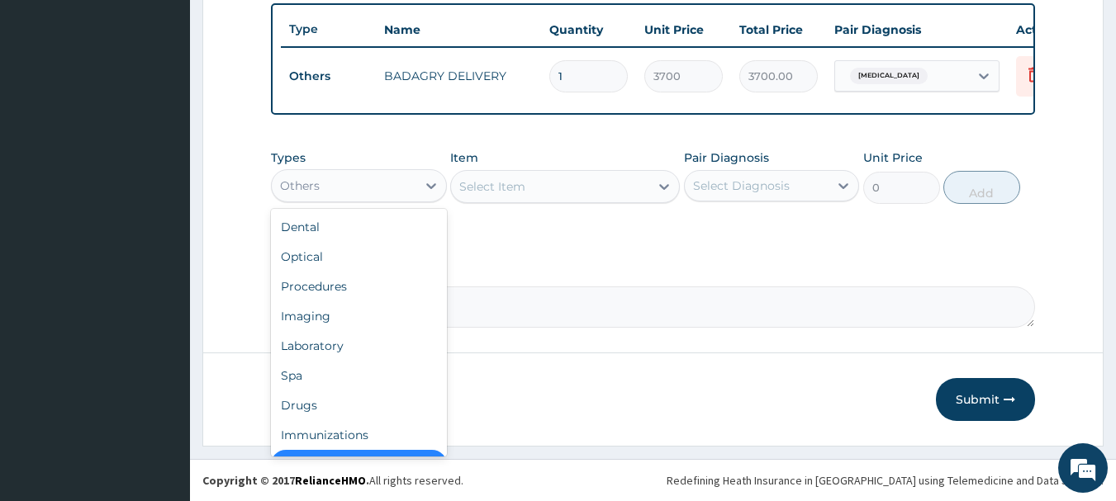
scroll to position [33, 0]
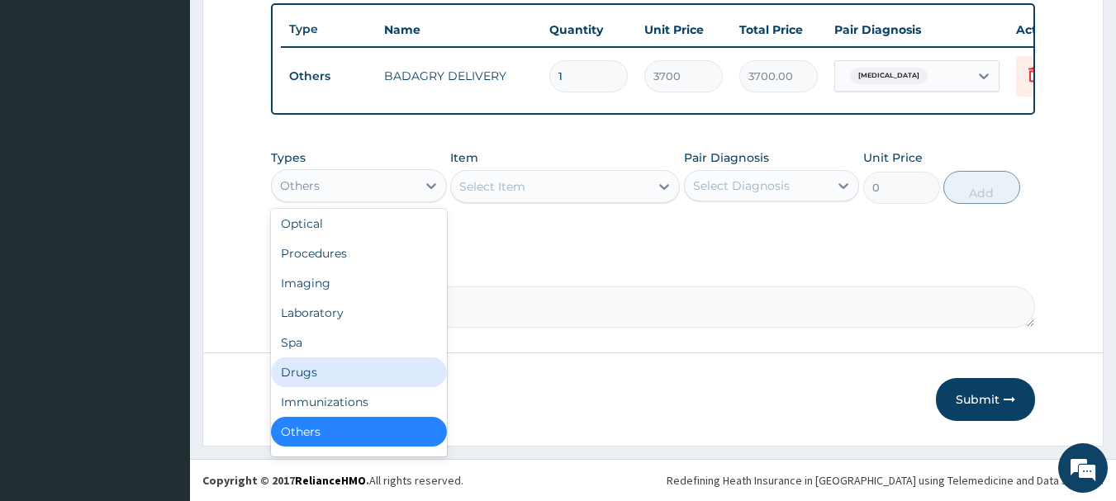
click at [355, 376] on div "Drugs" at bounding box center [359, 373] width 176 height 30
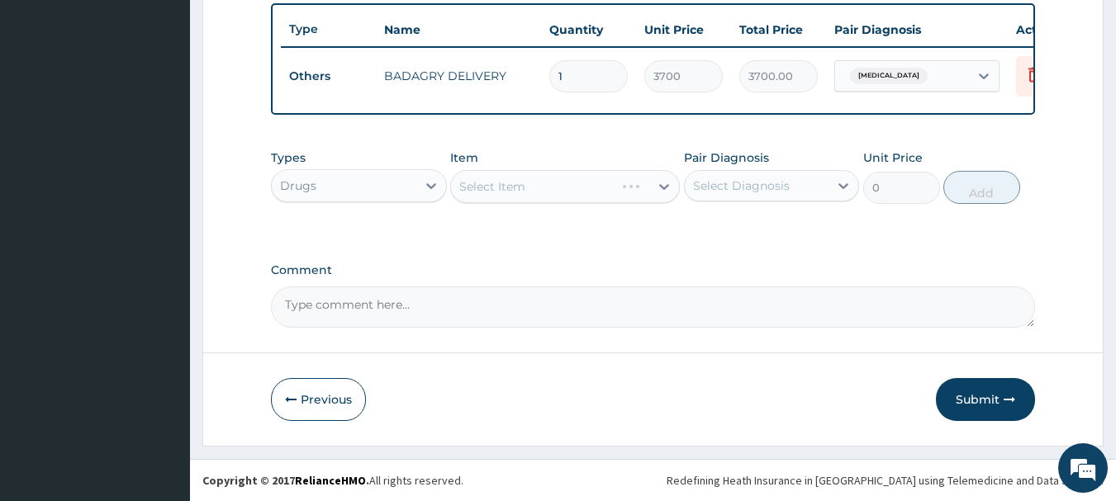
click at [632, 185] on div "Select Item" at bounding box center [565, 186] width 230 height 33
click at [632, 185] on div "Select Item" at bounding box center [550, 186] width 198 height 26
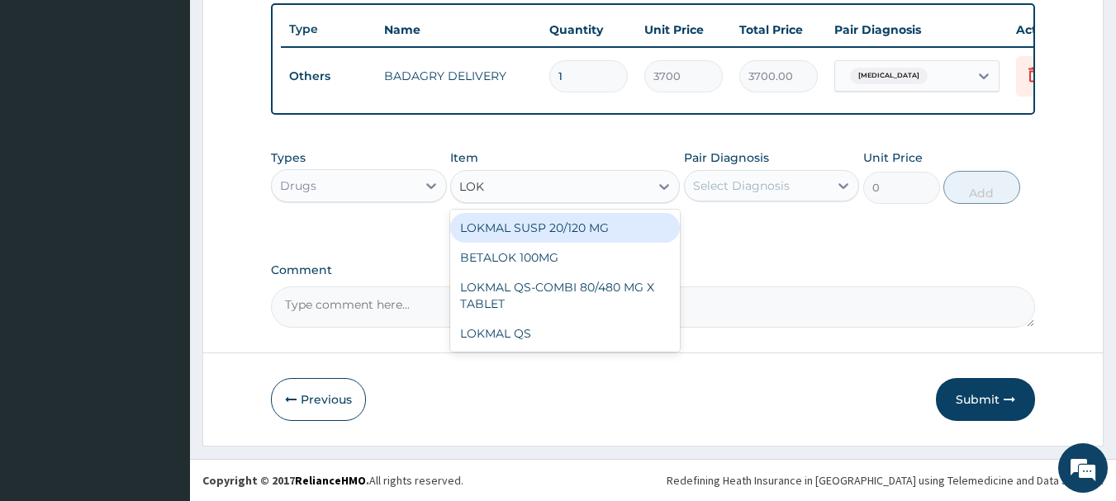
type input "LOKM"
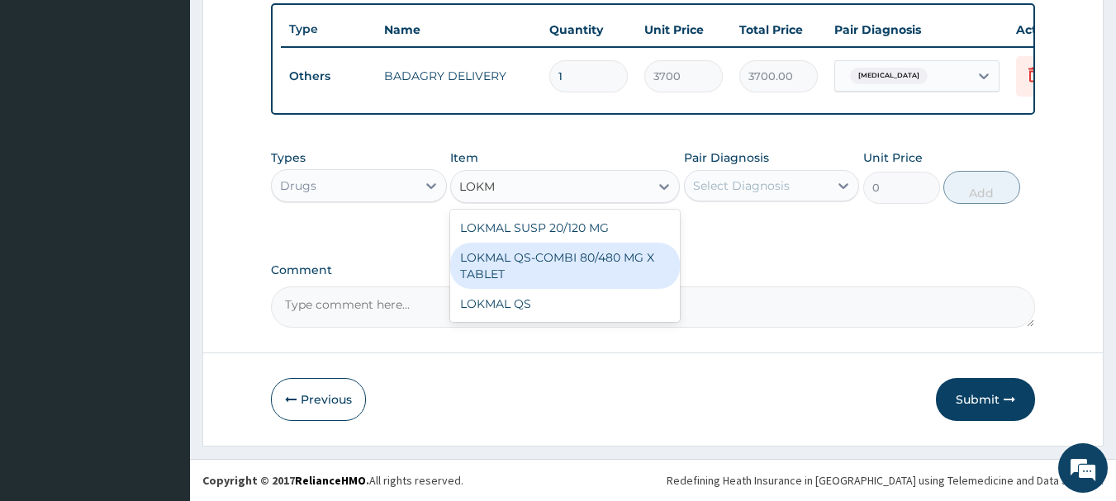
click at [640, 263] on div "LOKMAL QS-COMBI 80/480 MG X TABLET" at bounding box center [565, 266] width 230 height 46
type input "245"
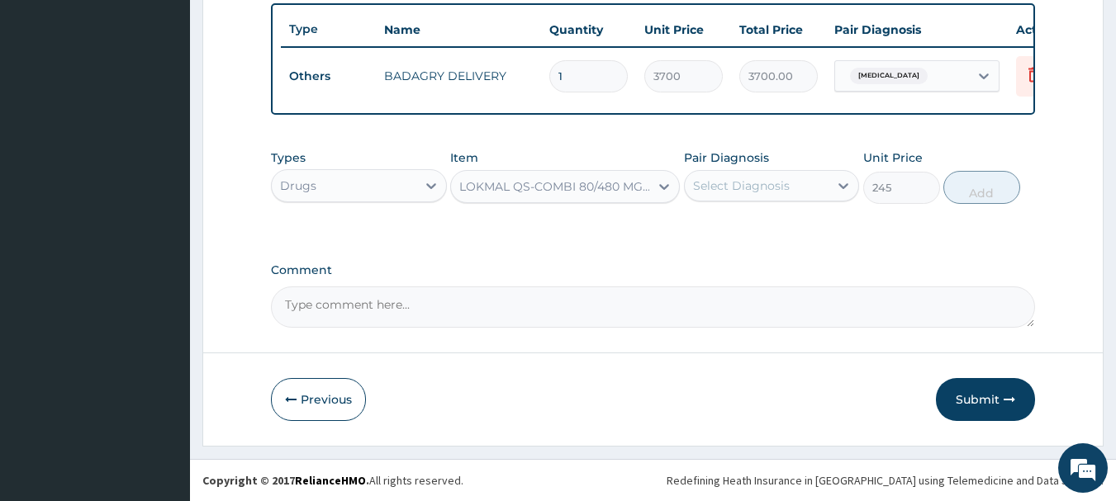
click at [758, 199] on div "Select Diagnosis" at bounding box center [772, 185] width 176 height 31
click at [767, 233] on div "Malaria" at bounding box center [772, 228] width 176 height 34
checkbox input "true"
click at [976, 180] on button "Add" at bounding box center [981, 187] width 77 height 33
type input "0"
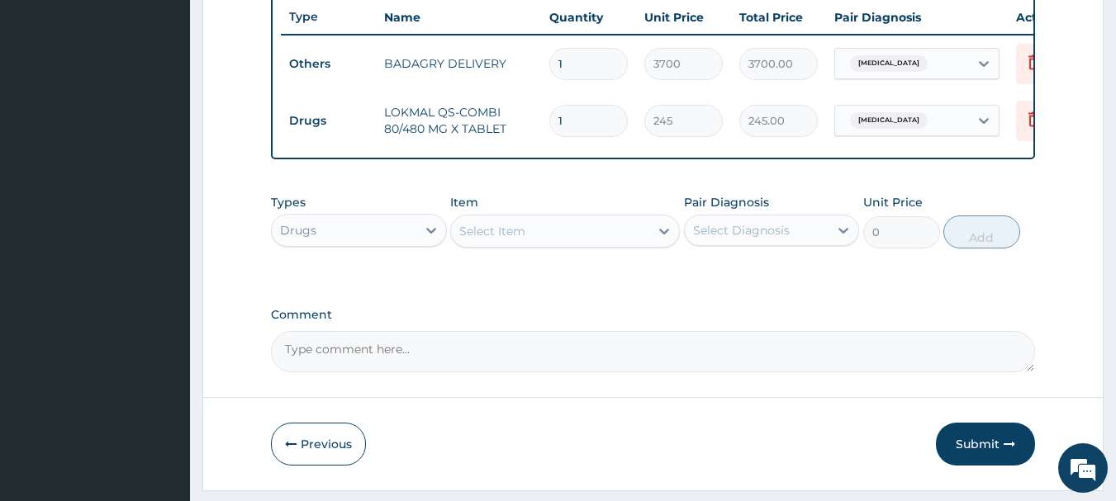
click at [580, 245] on div "Select Item" at bounding box center [550, 231] width 198 height 26
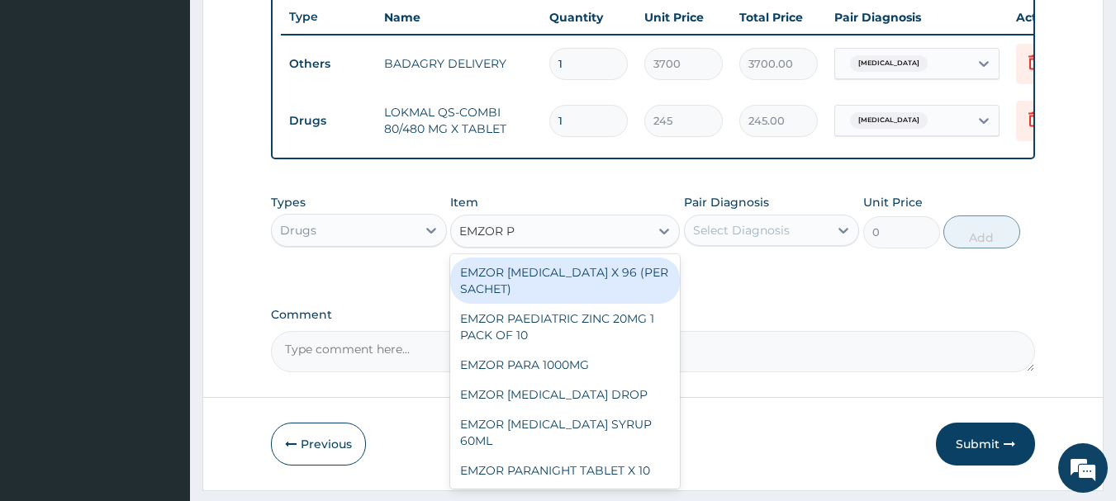
type input "EMZOR P"
click at [589, 257] on div "Types Drugs Item option LOKMAL QS-COMBI 80/480 MG X TABLET, selected. option EM…" at bounding box center [653, 221] width 765 height 71
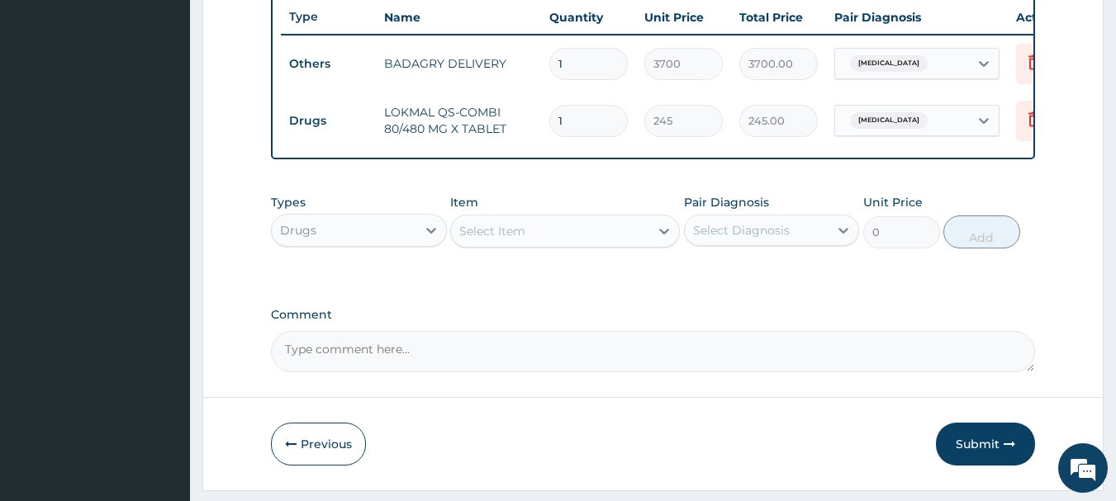
click at [609, 230] on div "Select Item" at bounding box center [550, 231] width 198 height 26
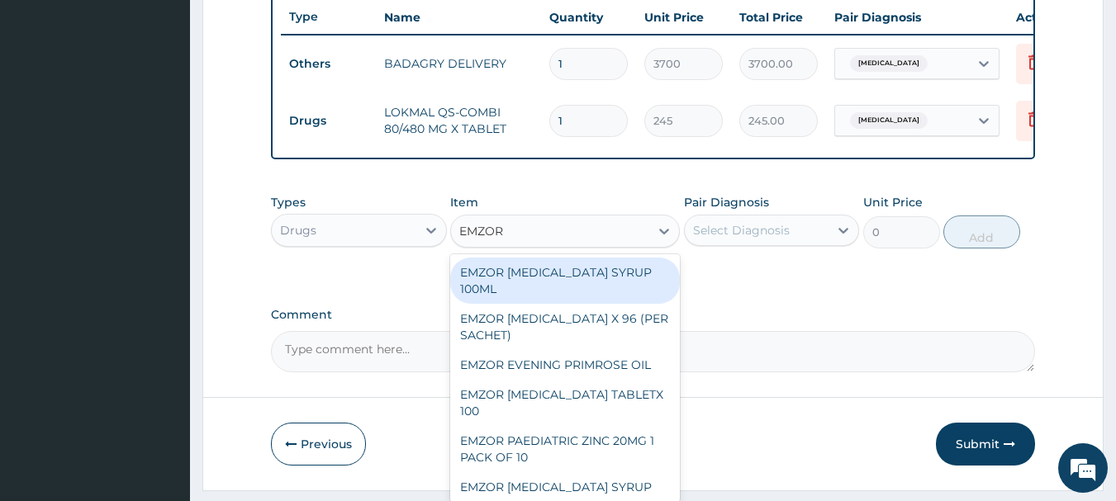
type input "EMZOR P"
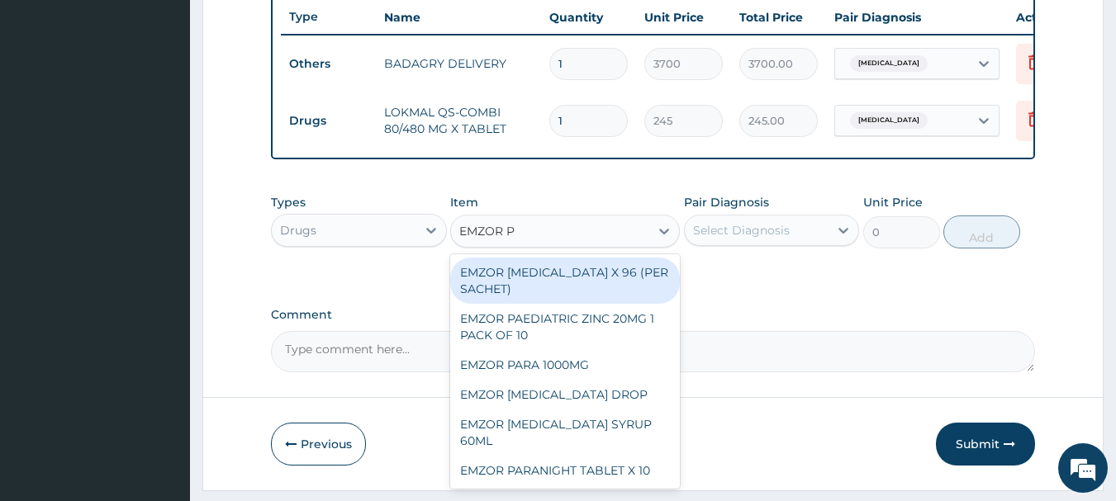
click at [635, 289] on div "EMZOR PARACETAMOL X 96 (PER SACHET)" at bounding box center [565, 281] width 230 height 46
type input "17.5"
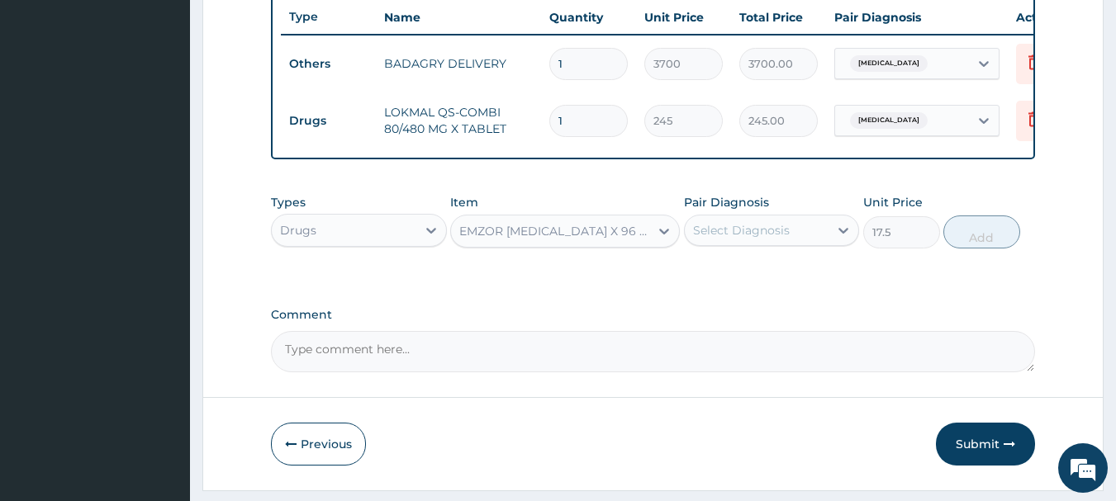
click at [767, 239] on div "Select Diagnosis" at bounding box center [741, 230] width 97 height 17
click at [797, 281] on div "Malaria" at bounding box center [772, 273] width 176 height 34
checkbox input "true"
click at [995, 240] on button "Add" at bounding box center [981, 232] width 77 height 33
type input "0"
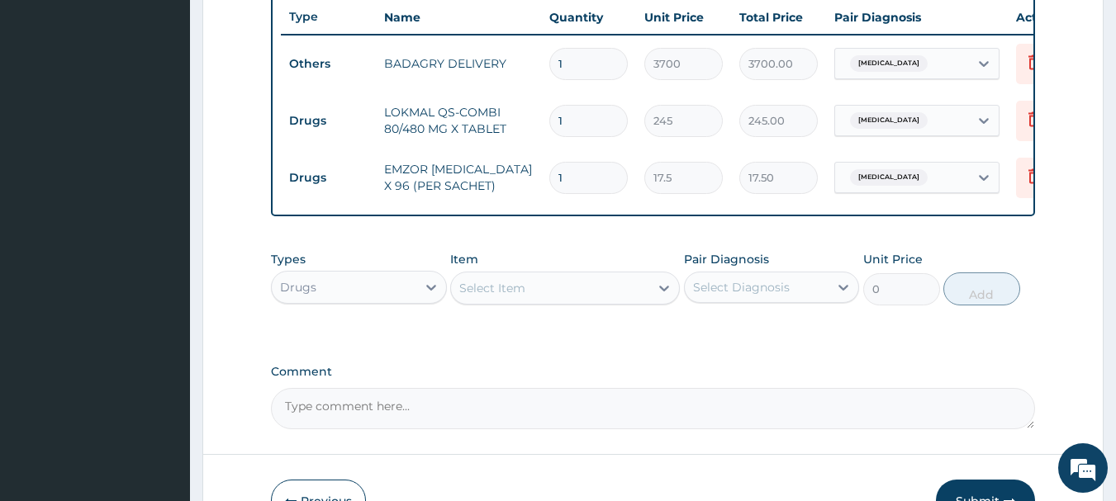
click at [597, 302] on div "Select Item" at bounding box center [550, 288] width 198 height 26
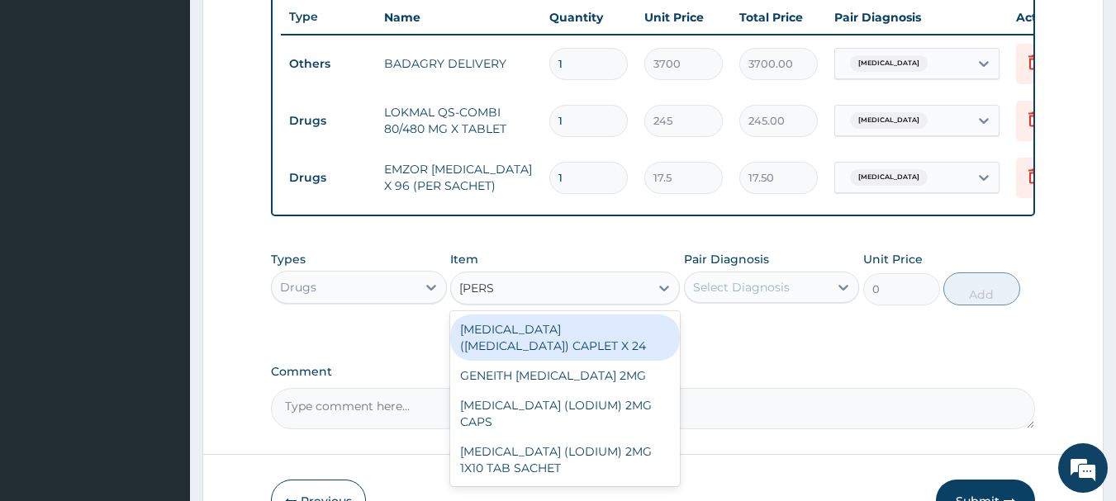
type input "LOPER"
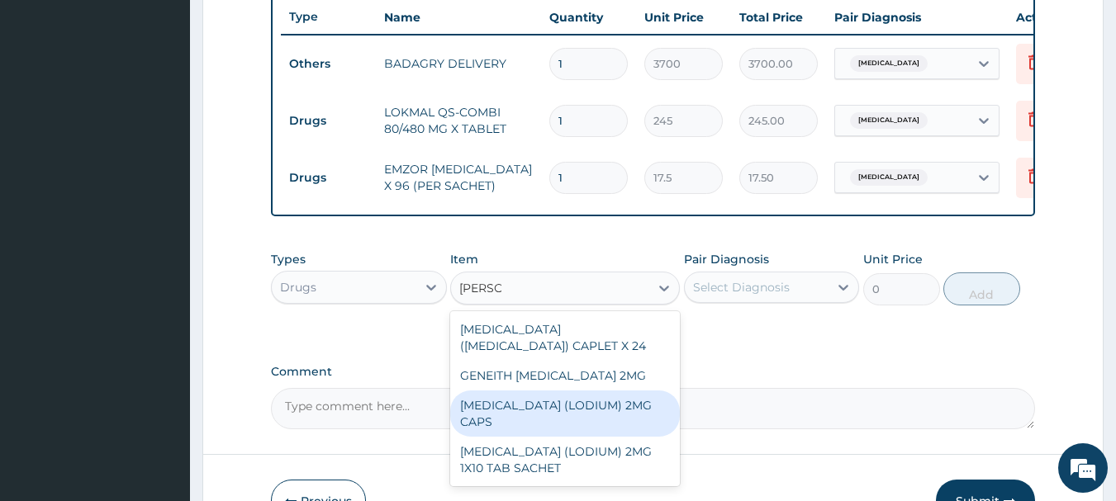
click at [620, 421] on div "LOPERAMIDE (LODIUM) 2MG CAPS" at bounding box center [565, 414] width 230 height 46
type input "70"
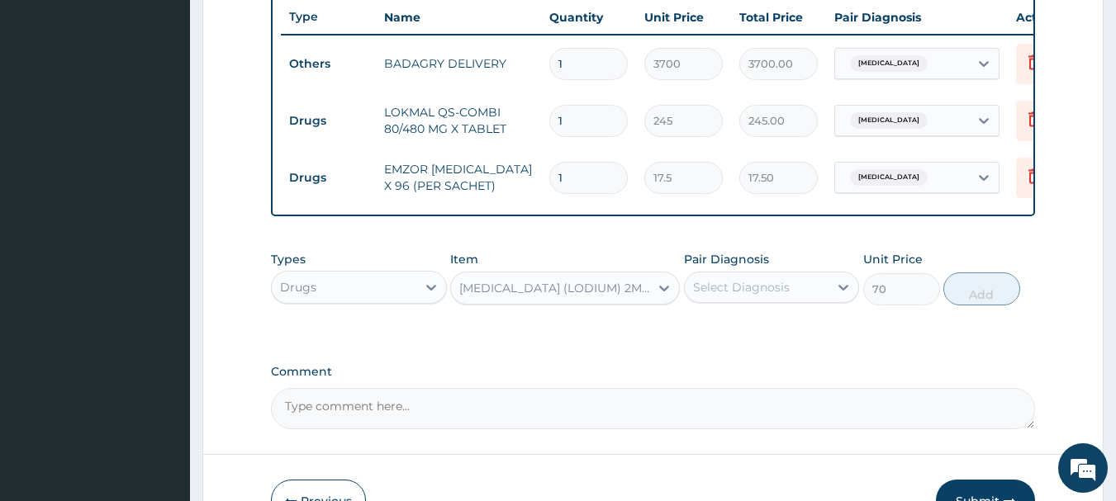
click at [801, 288] on div "Select Diagnosis" at bounding box center [757, 287] width 145 height 26
click at [817, 330] on div "Malaria" at bounding box center [772, 330] width 176 height 34
checkbox input "true"
click at [989, 292] on button "Add" at bounding box center [981, 289] width 77 height 33
type input "0"
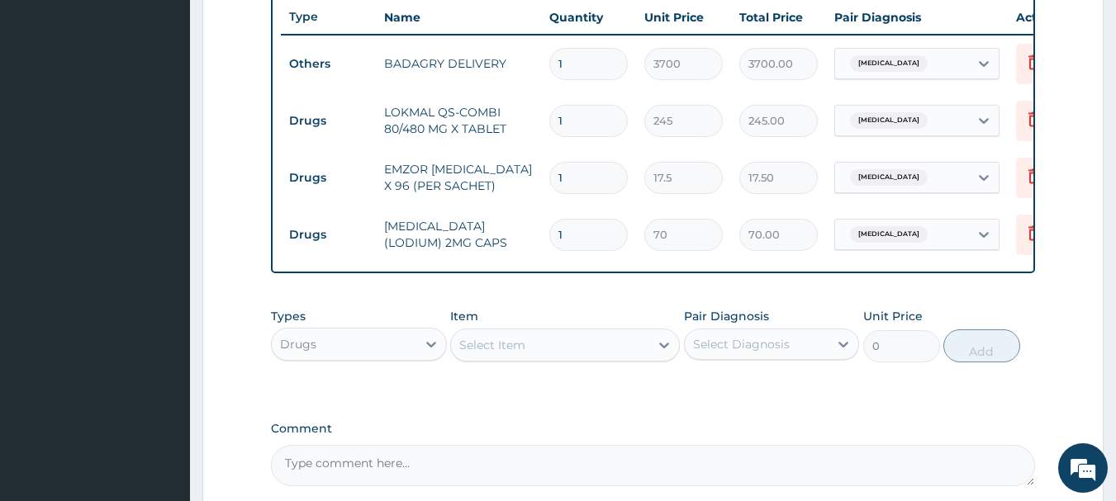
click at [584, 359] on div "Select Item" at bounding box center [550, 345] width 198 height 26
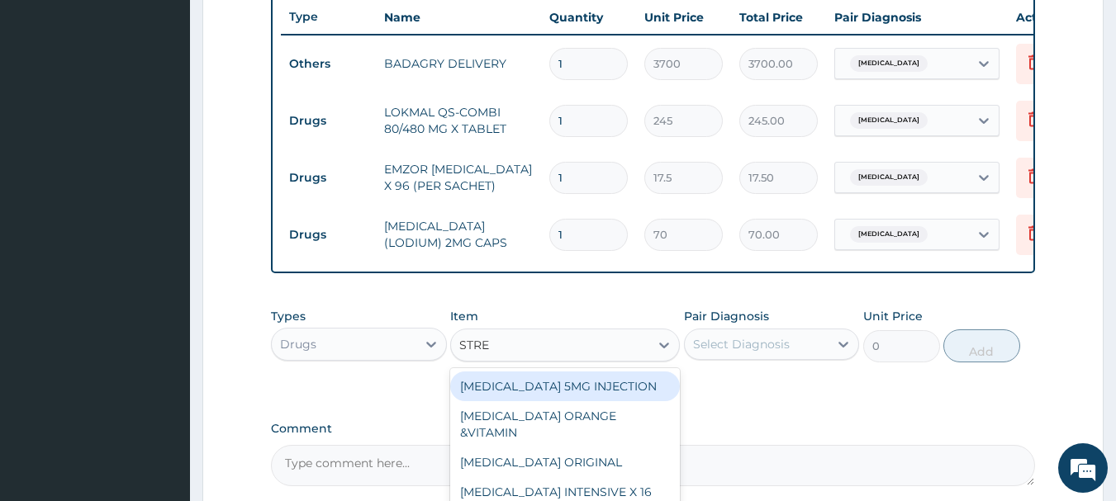
type input "STREP"
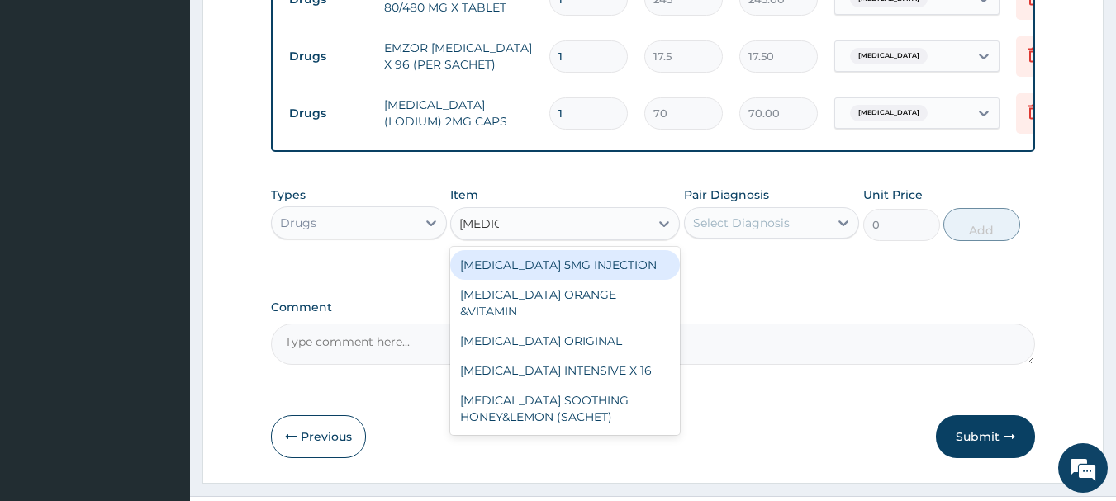
scroll to position [748, 0]
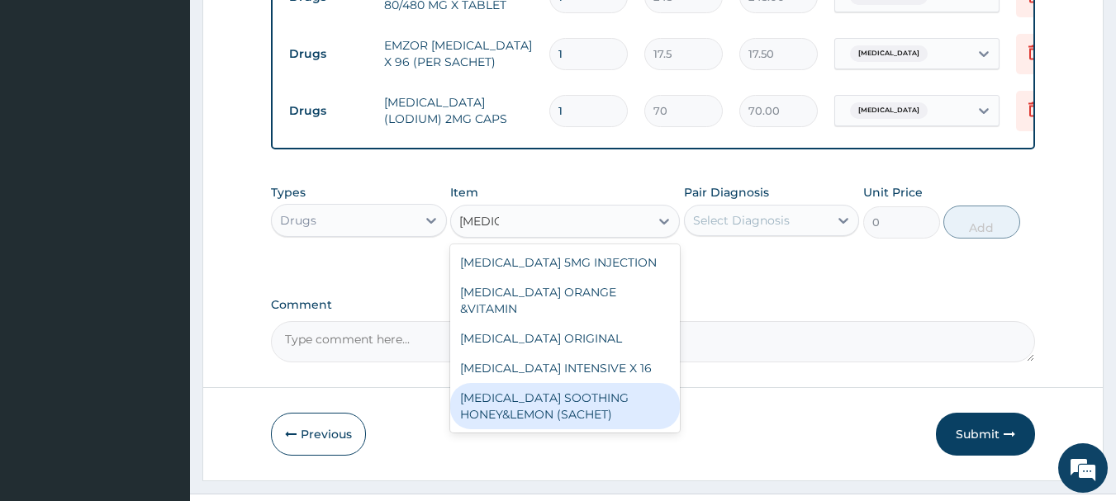
click at [584, 407] on div "STREPSILS SOOTHING HONEY&LEMON (SACHET)" at bounding box center [565, 406] width 230 height 46
type input "105"
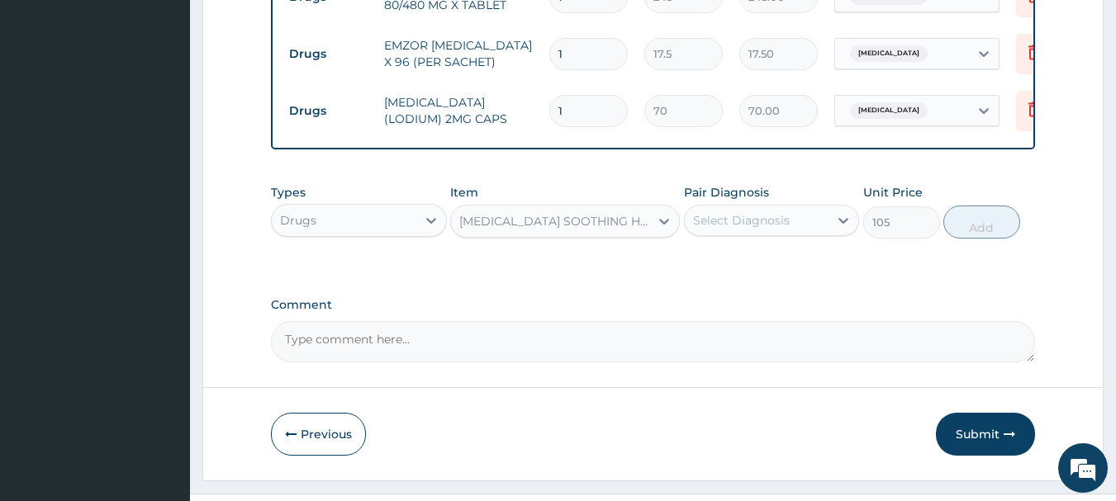
click at [772, 229] on div "Select Diagnosis" at bounding box center [741, 220] width 97 height 17
click at [794, 273] on div "Malaria" at bounding box center [772, 263] width 176 height 34
checkbox input "true"
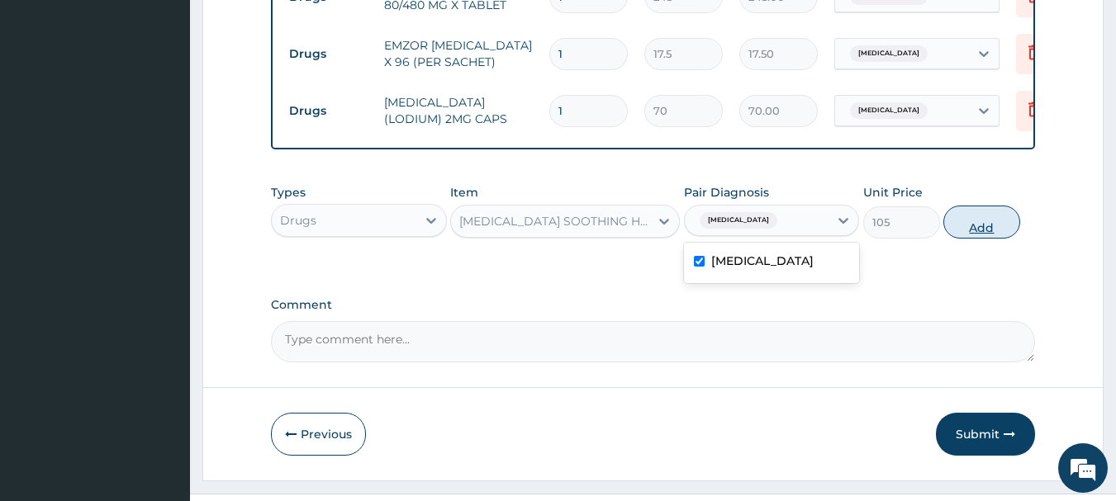
click at [980, 230] on button "Add" at bounding box center [981, 222] width 77 height 33
type input "0"
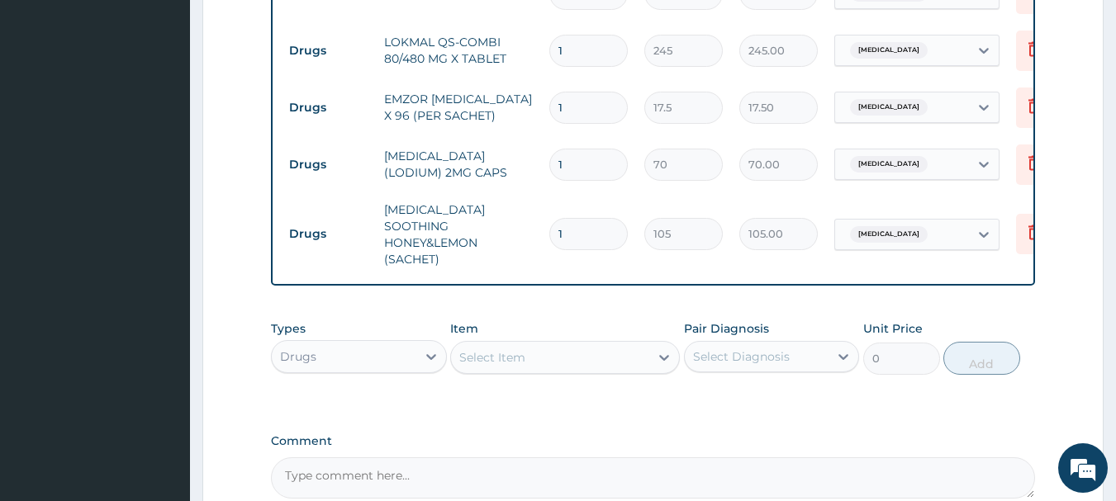
scroll to position [692, 0]
click at [557, 350] on div "Select Item" at bounding box center [550, 359] width 198 height 26
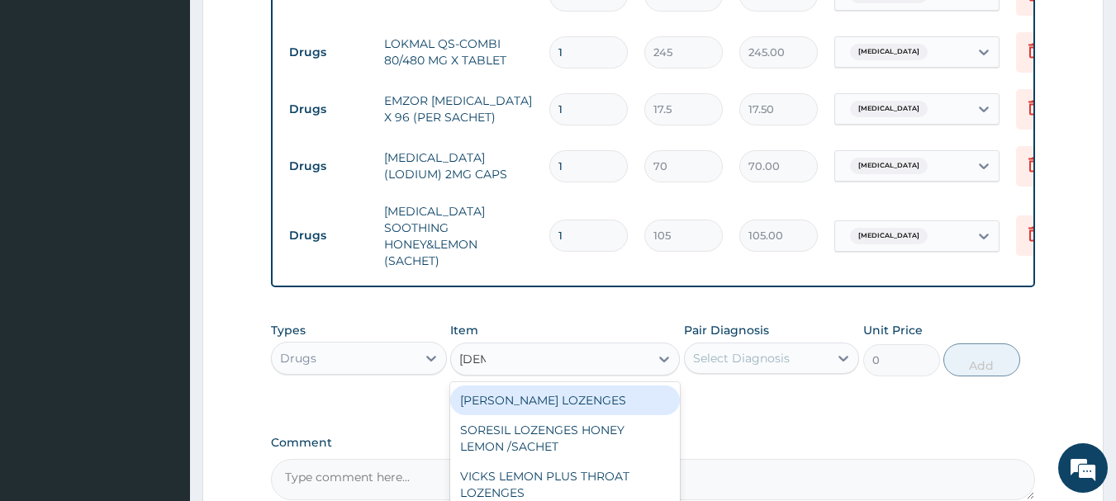
type input "ZENT"
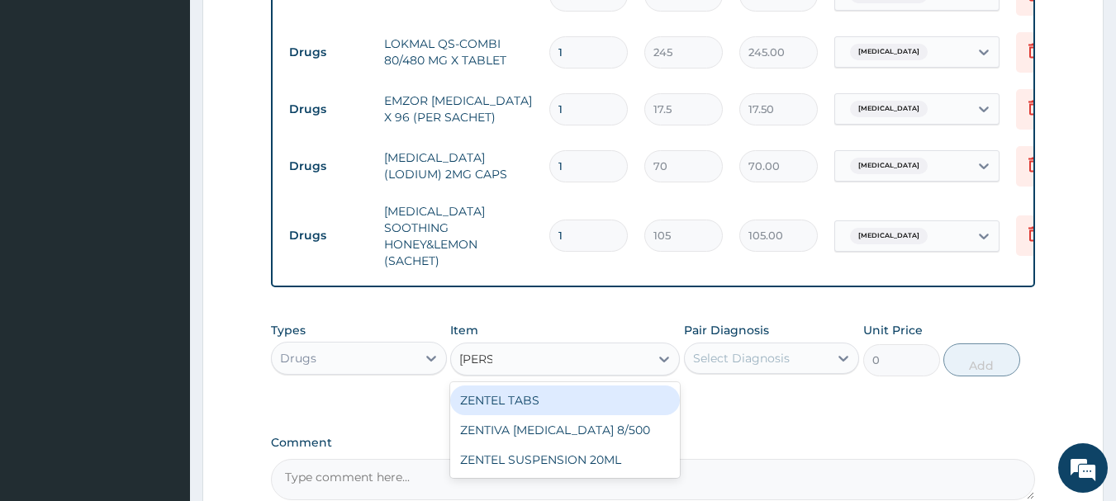
click at [591, 399] on div "ZENTEL TABS" at bounding box center [565, 401] width 230 height 30
type input "630"
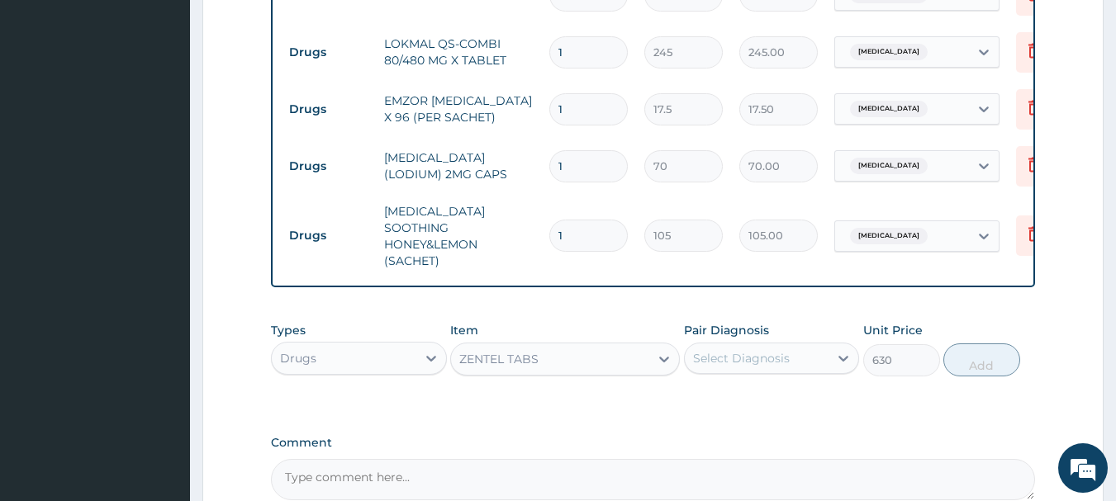
click at [736, 345] on div "Select Diagnosis" at bounding box center [757, 358] width 145 height 26
click at [764, 381] on div "Malaria" at bounding box center [772, 401] width 176 height 40
click at [799, 408] on div "Malaria" at bounding box center [772, 401] width 176 height 34
checkbox input "true"
click at [968, 366] on button "Add" at bounding box center [981, 360] width 77 height 33
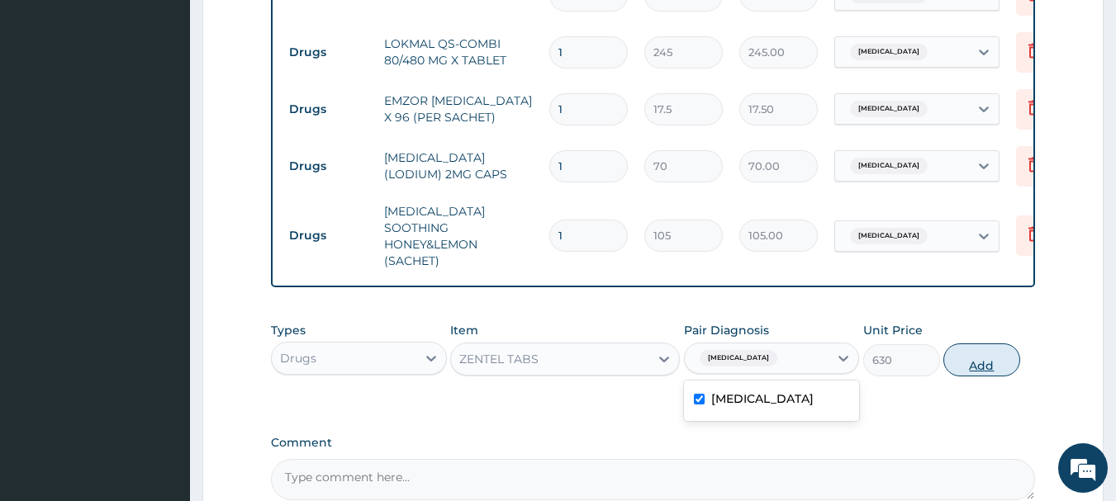
type input "0"
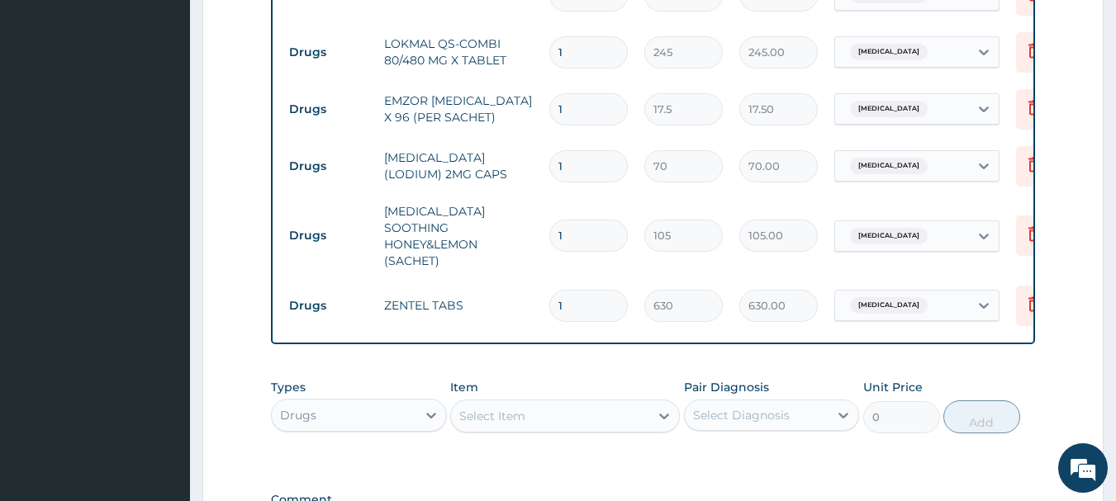
click at [587, 228] on input "1" at bounding box center [588, 236] width 78 height 32
type input "18"
type input "1890.00"
type input "18"
click at [592, 167] on input "1" at bounding box center [588, 166] width 78 height 32
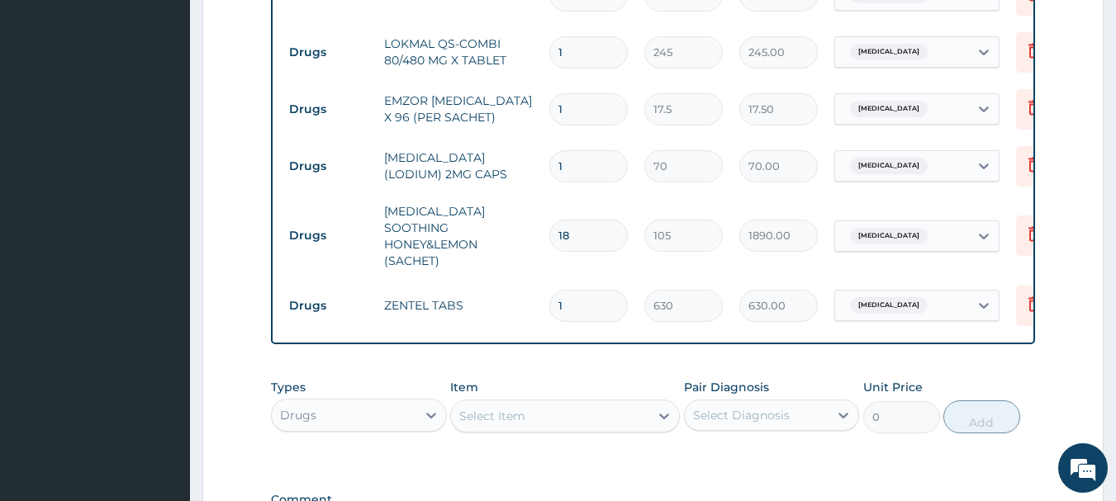
type input "10"
type input "700.00"
type input "10"
click at [587, 109] on input "1" at bounding box center [588, 109] width 78 height 32
type input "0.00"
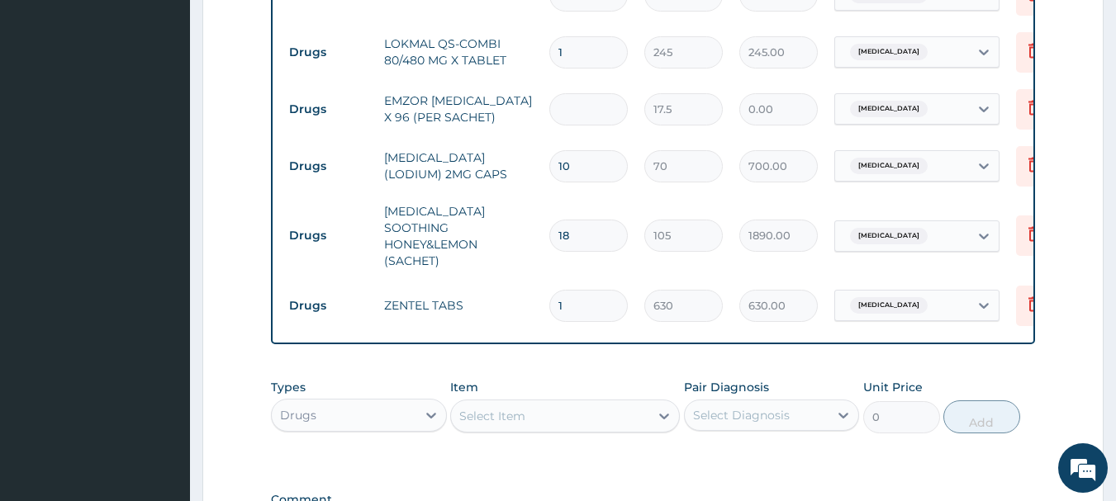
type input "3"
type input "52.50"
type input "36"
type input "630.00"
type input "36"
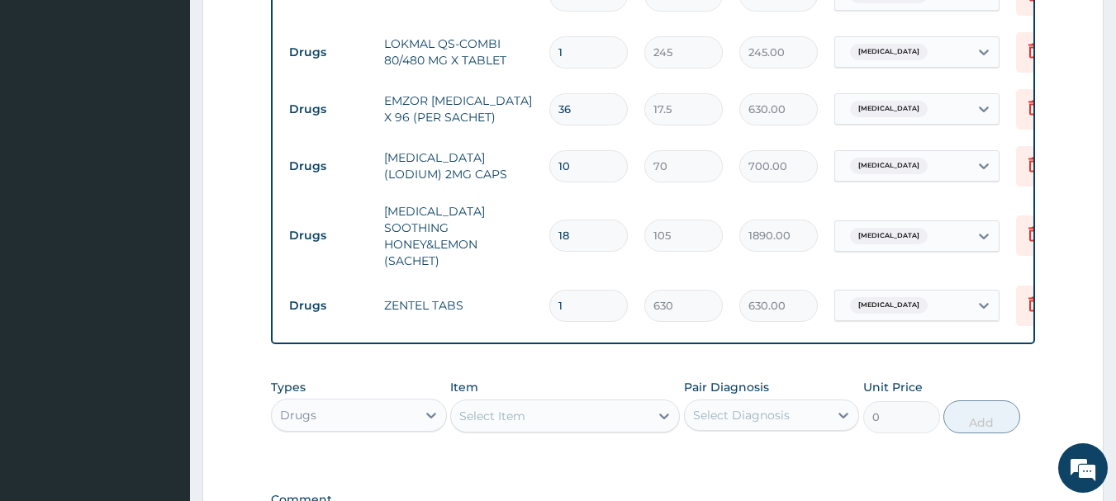
click at [589, 55] on input "1" at bounding box center [588, 52] width 78 height 32
type input "0.00"
type input "6"
type input "1470.00"
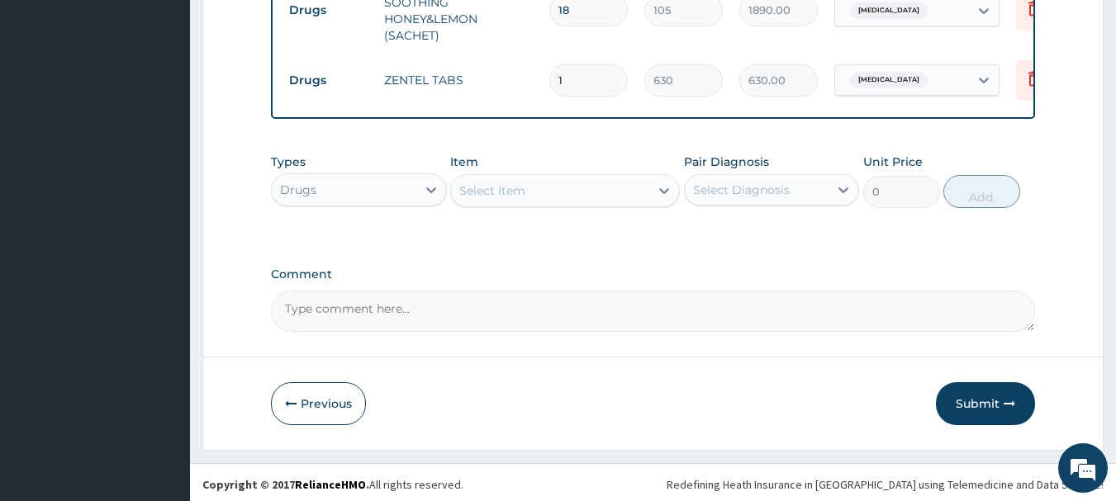
type input "6"
click at [576, 67] on input "1" at bounding box center [588, 80] width 78 height 32
type input "0.00"
type input "2"
type input "1260.00"
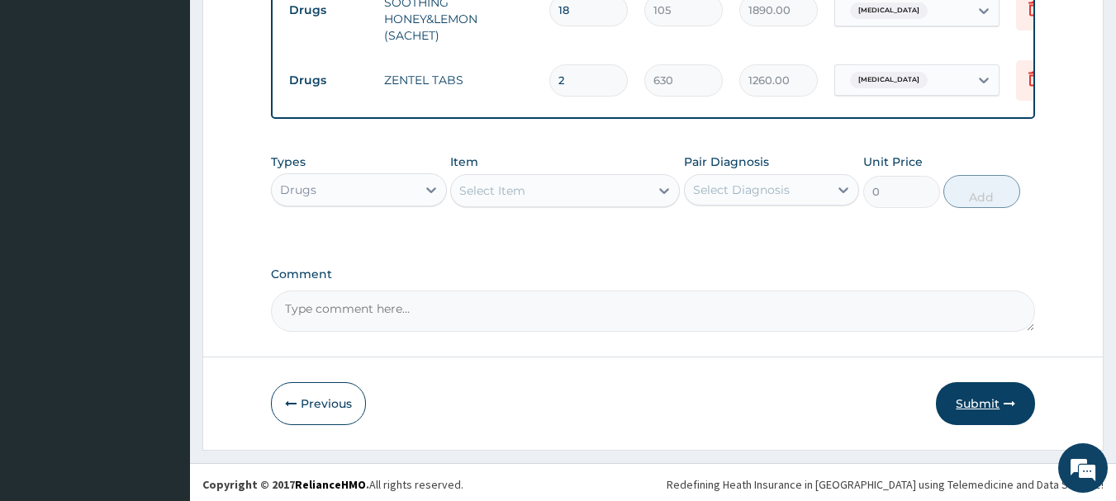
click at [1000, 395] on button "Submit" at bounding box center [985, 403] width 99 height 43
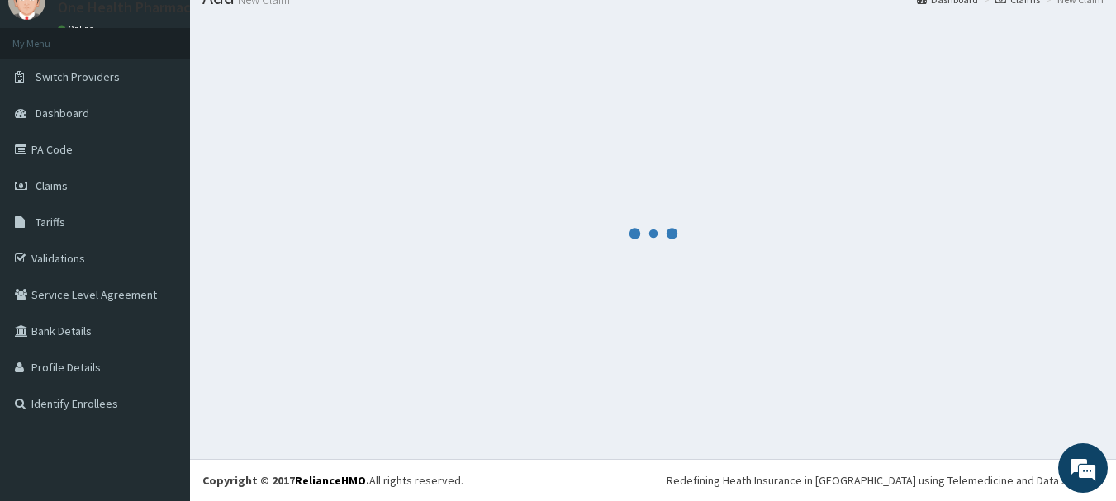
scroll to position [67, 0]
